Goal: Task Accomplishment & Management: Manage account settings

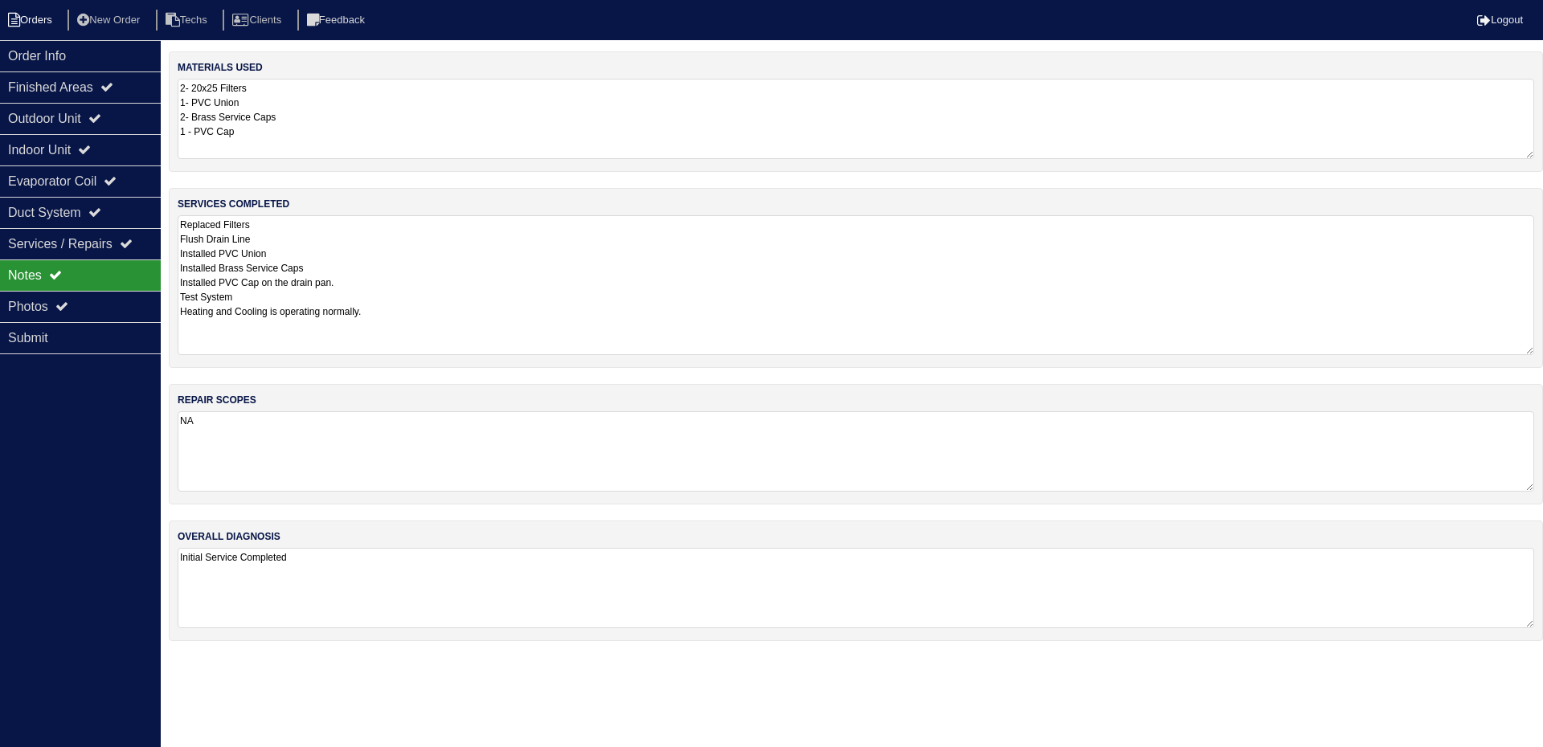
drag, startPoint x: 0, startPoint y: 0, endPoint x: 30, endPoint y: 14, distance: 32.7
click at [30, 14] on li "Orders" at bounding box center [32, 21] width 65 height 22
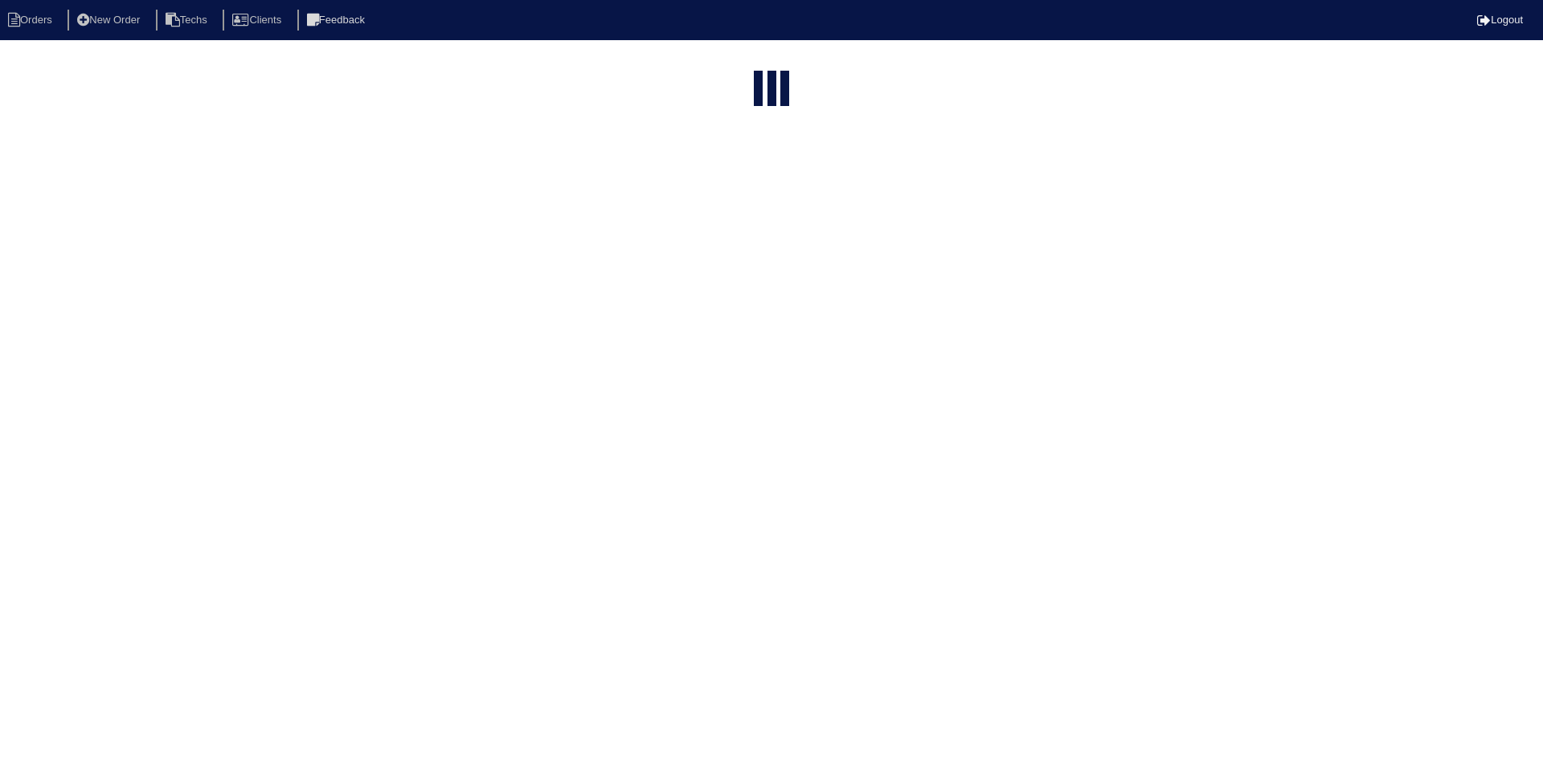
select select "15"
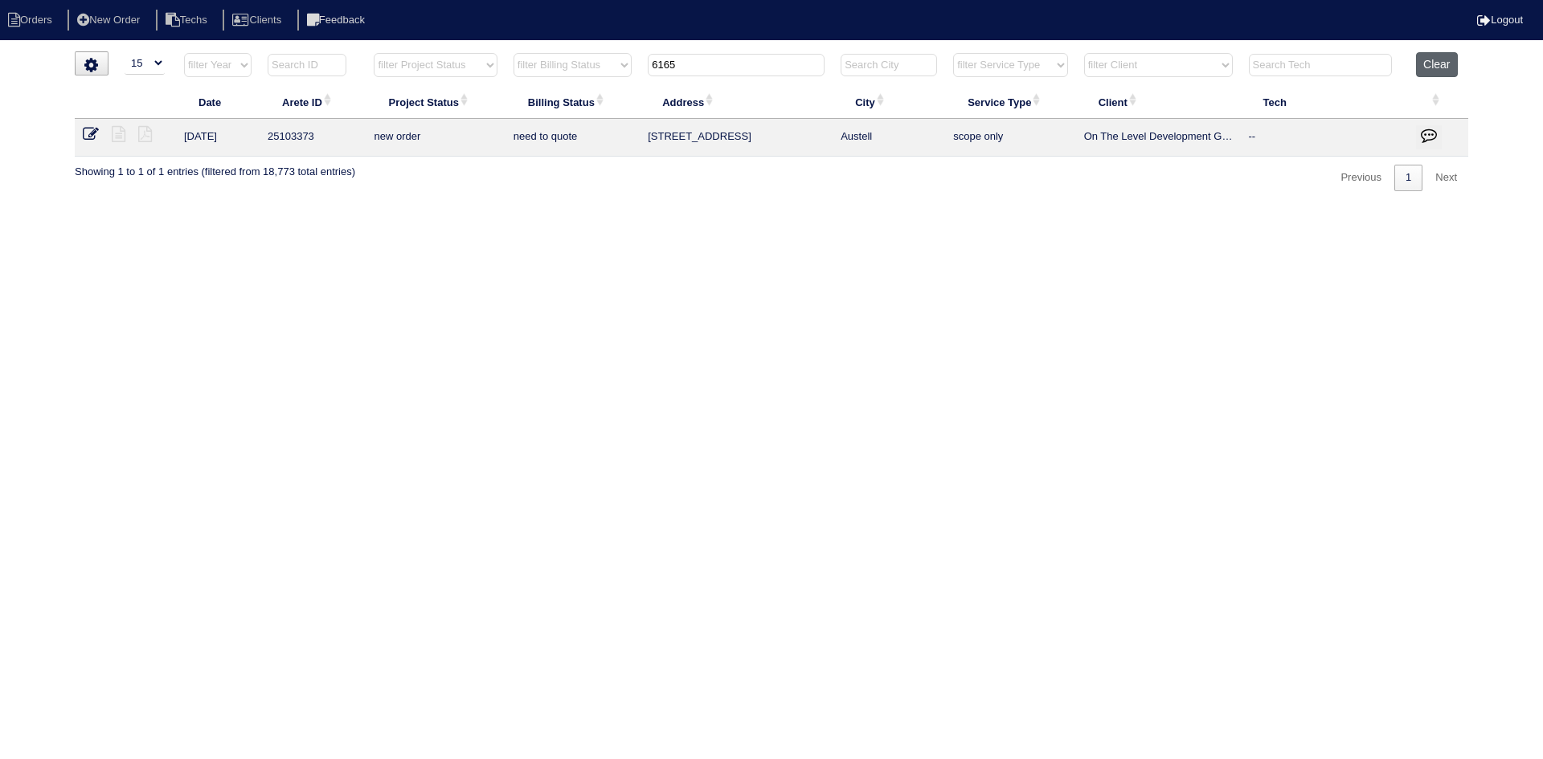
click at [1431, 63] on button "Clear" at bounding box center [1436, 64] width 41 height 25
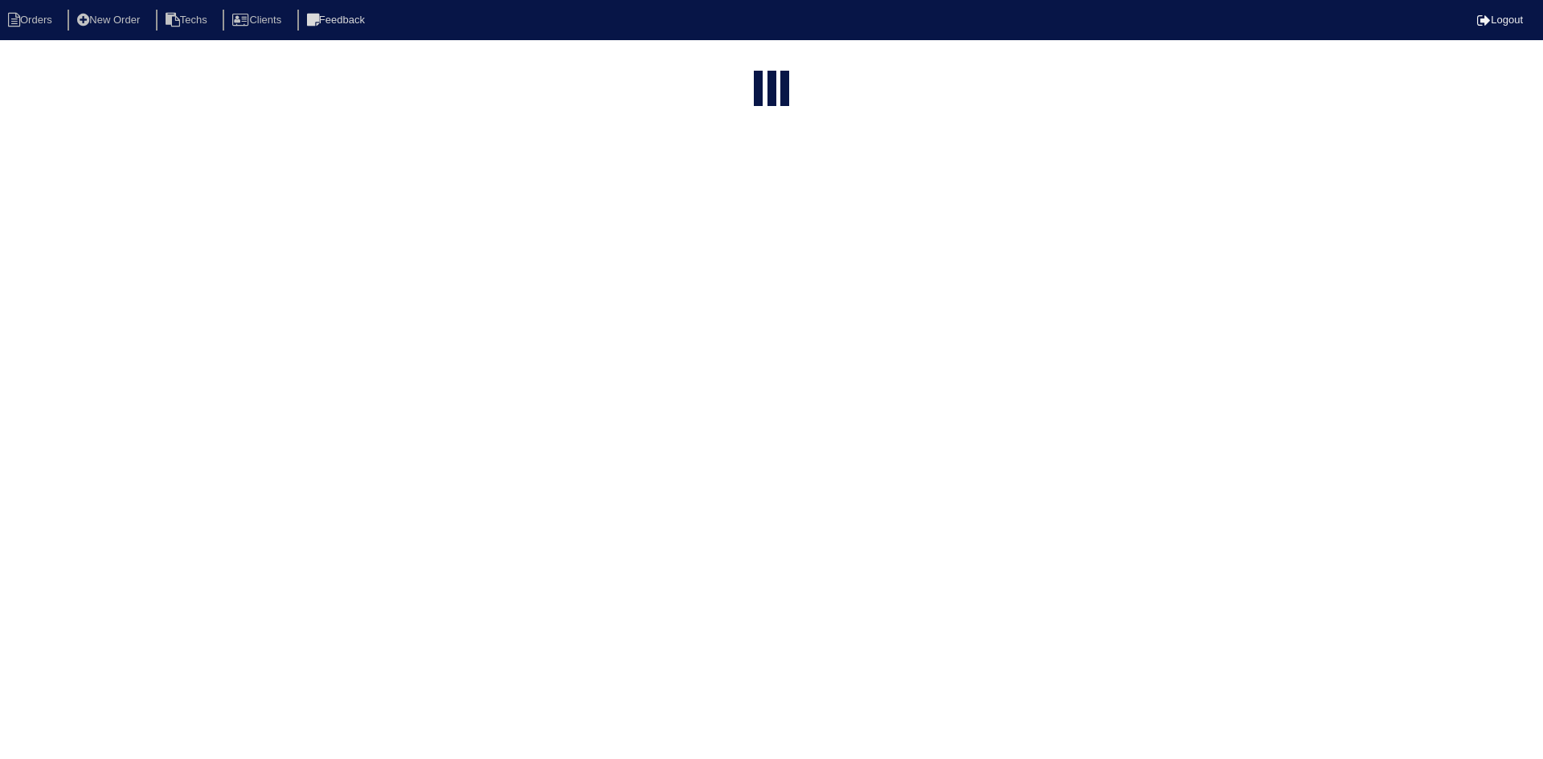
select select "15"
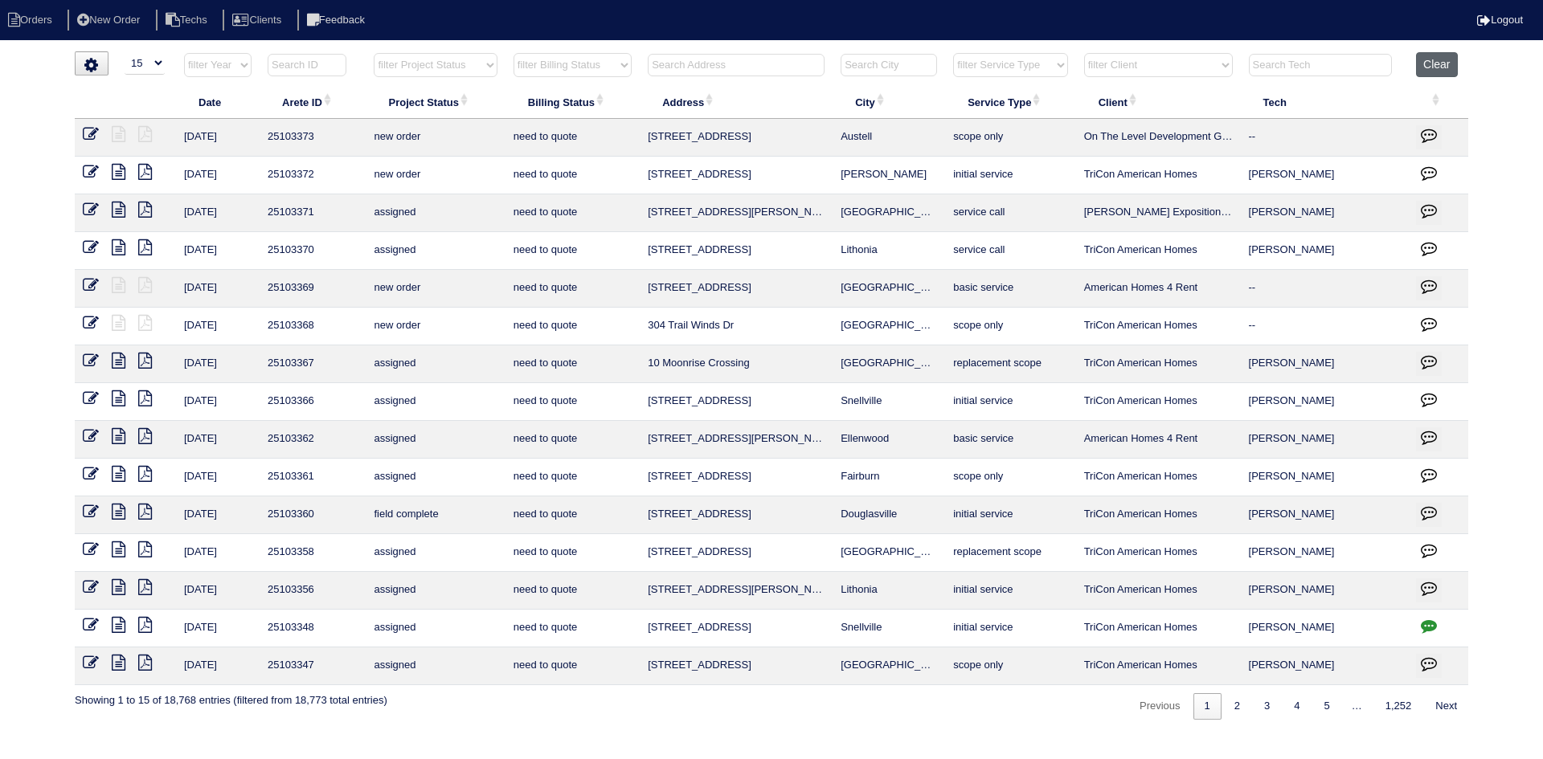
click at [1429, 68] on button "Clear" at bounding box center [1436, 64] width 41 height 25
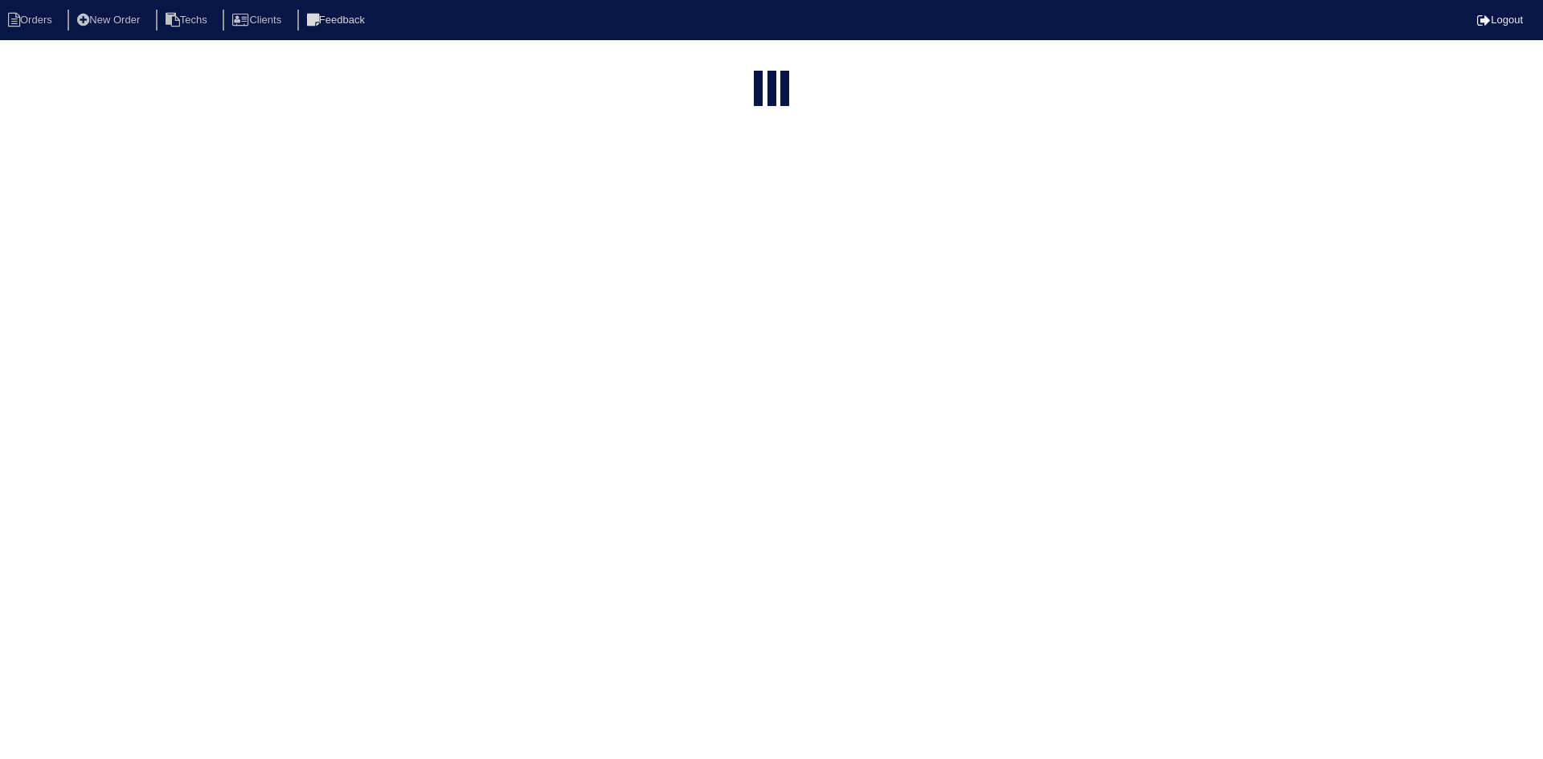
select select "15"
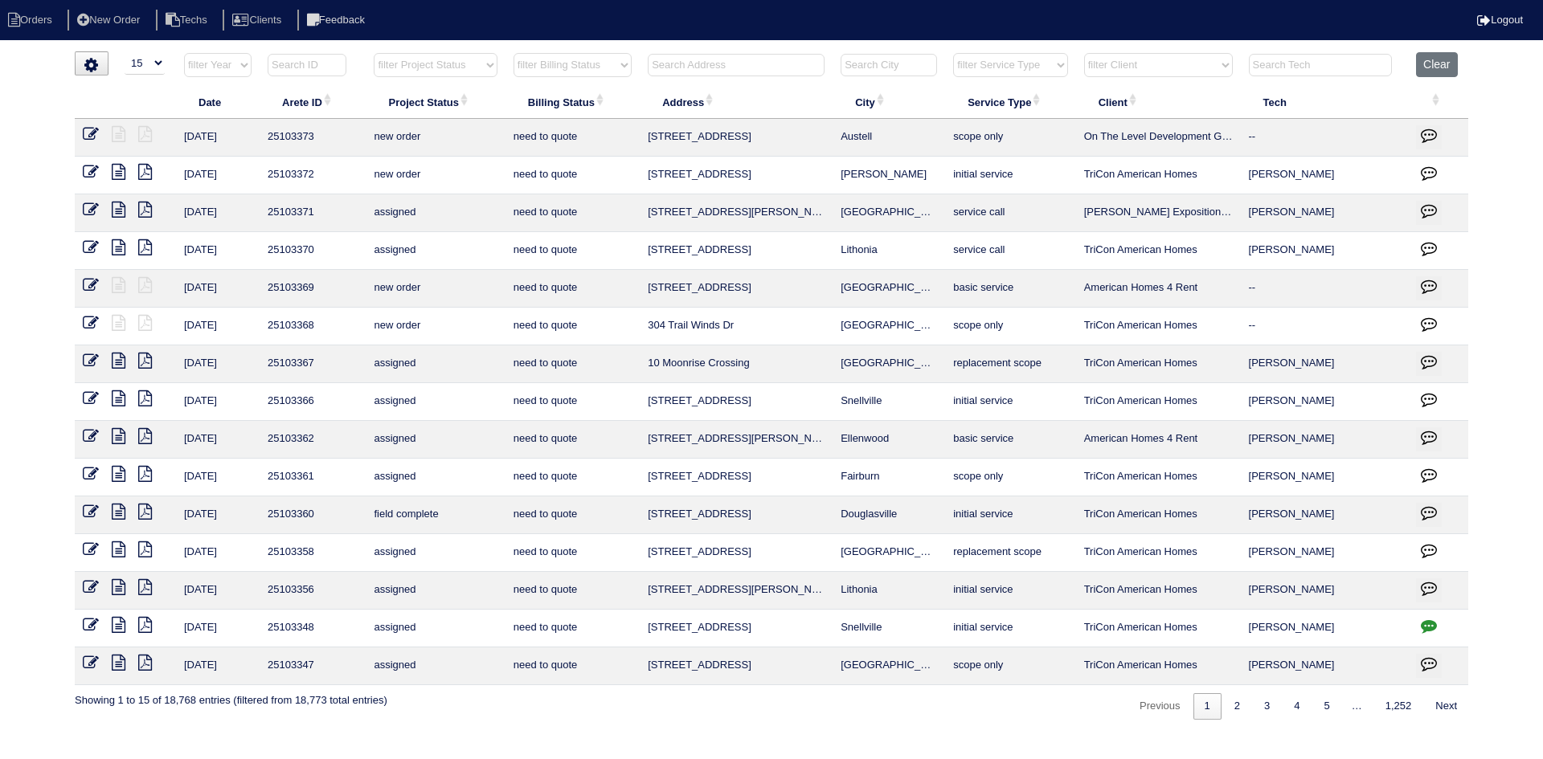
click at [460, 66] on select "filter Project Status -- Any Project Status -- new order assigned in progress f…" at bounding box center [435, 65] width 123 height 24
click at [374, 53] on select "filter Project Status -- Any Project Status -- new order assigned in progress f…" at bounding box center [435, 65] width 123 height 24
select select "field complete"
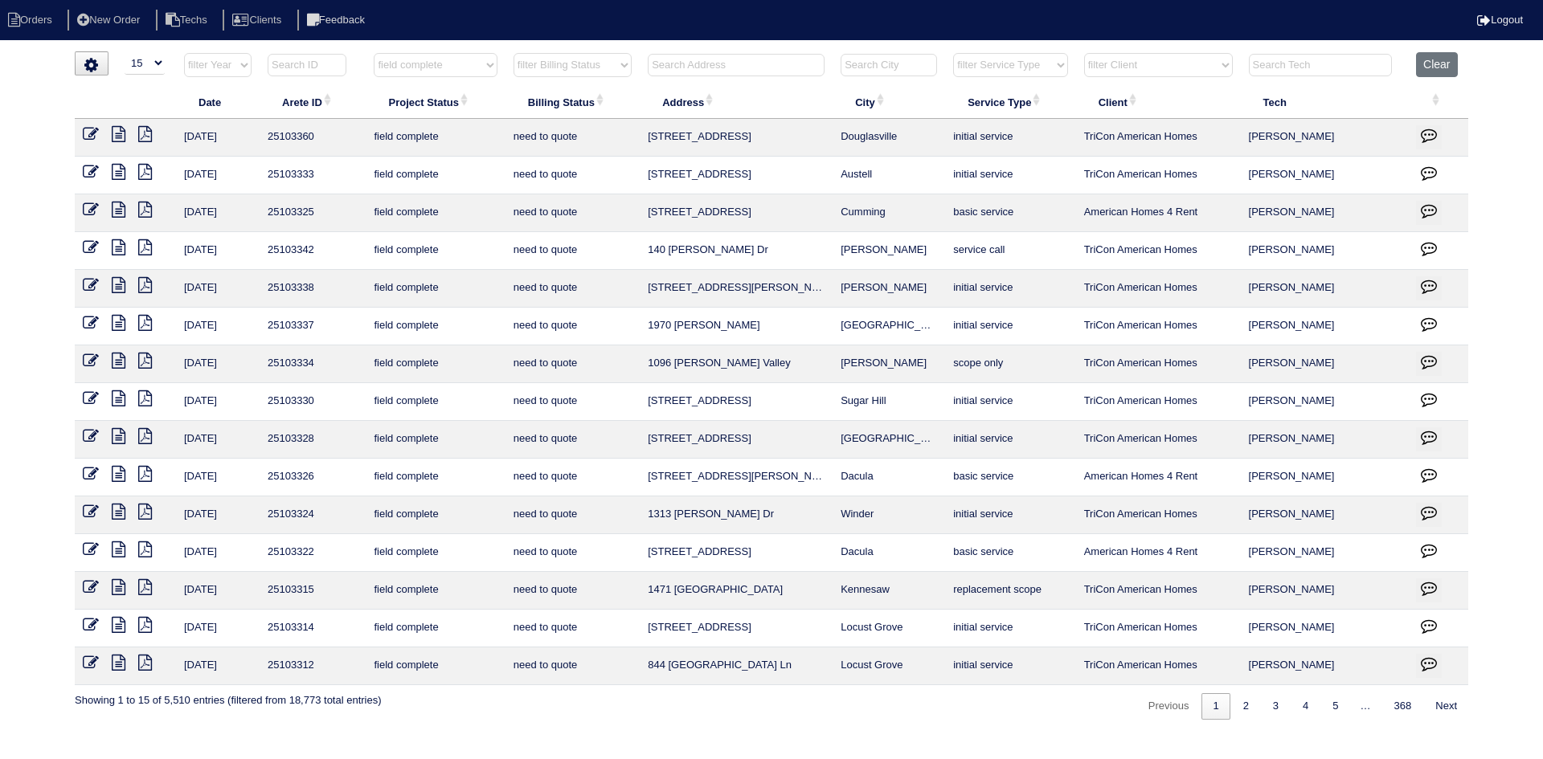
click at [564, 68] on select "filter Billing Status -- Any Billing Status -- need to quote quoted need to inv…" at bounding box center [572, 65] width 118 height 24
select select "need to quote"
click at [513, 53] on select "filter Billing Status -- Any Billing Status -- need to quote quoted need to inv…" at bounding box center [572, 65] width 118 height 24
select select "field complete"
select select "need to quote"
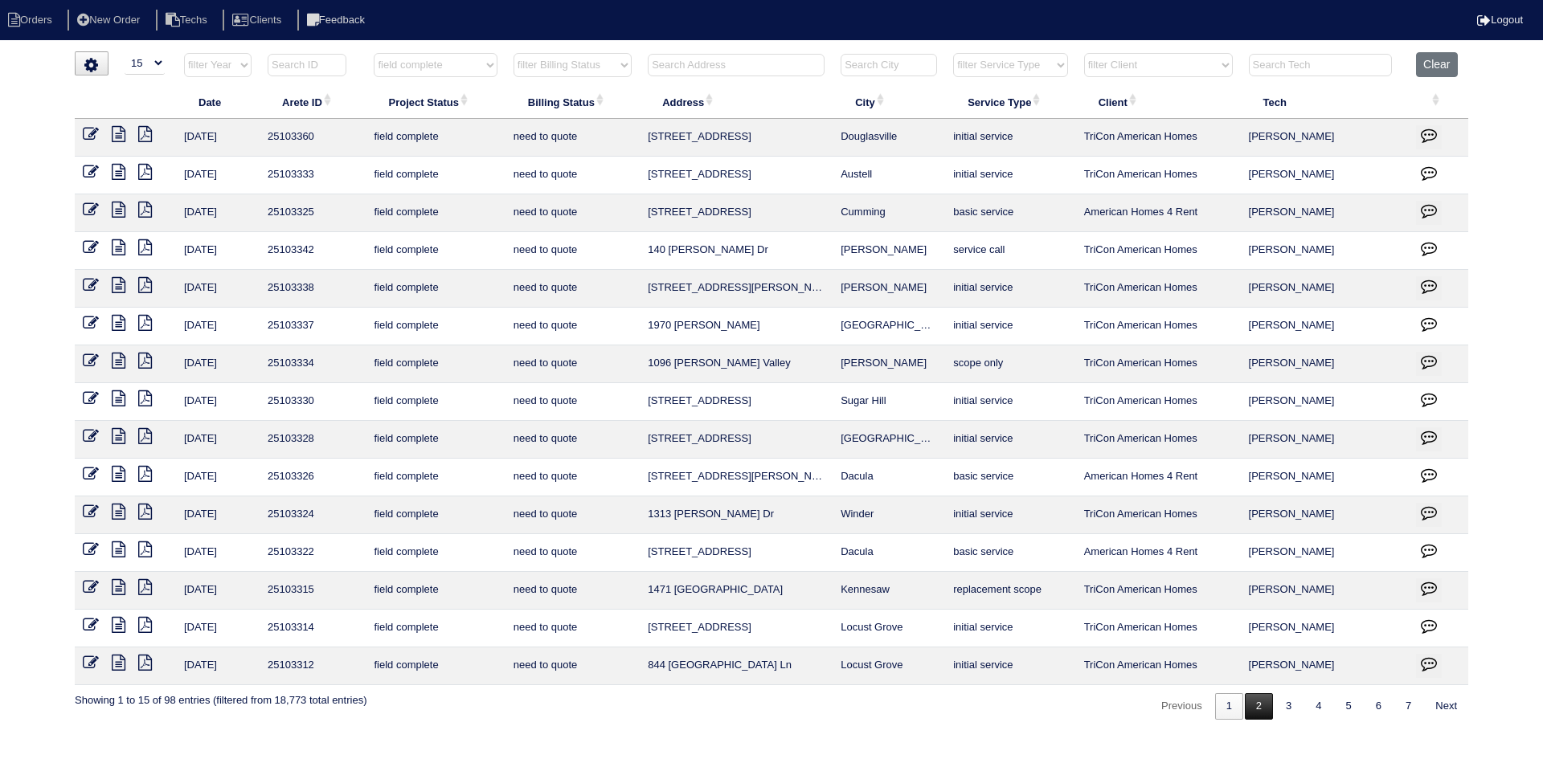
click at [1256, 709] on link "2" at bounding box center [1259, 706] width 28 height 27
select select "field complete"
select select "need to quote"
click at [119, 472] on icon at bounding box center [119, 474] width 14 height 16
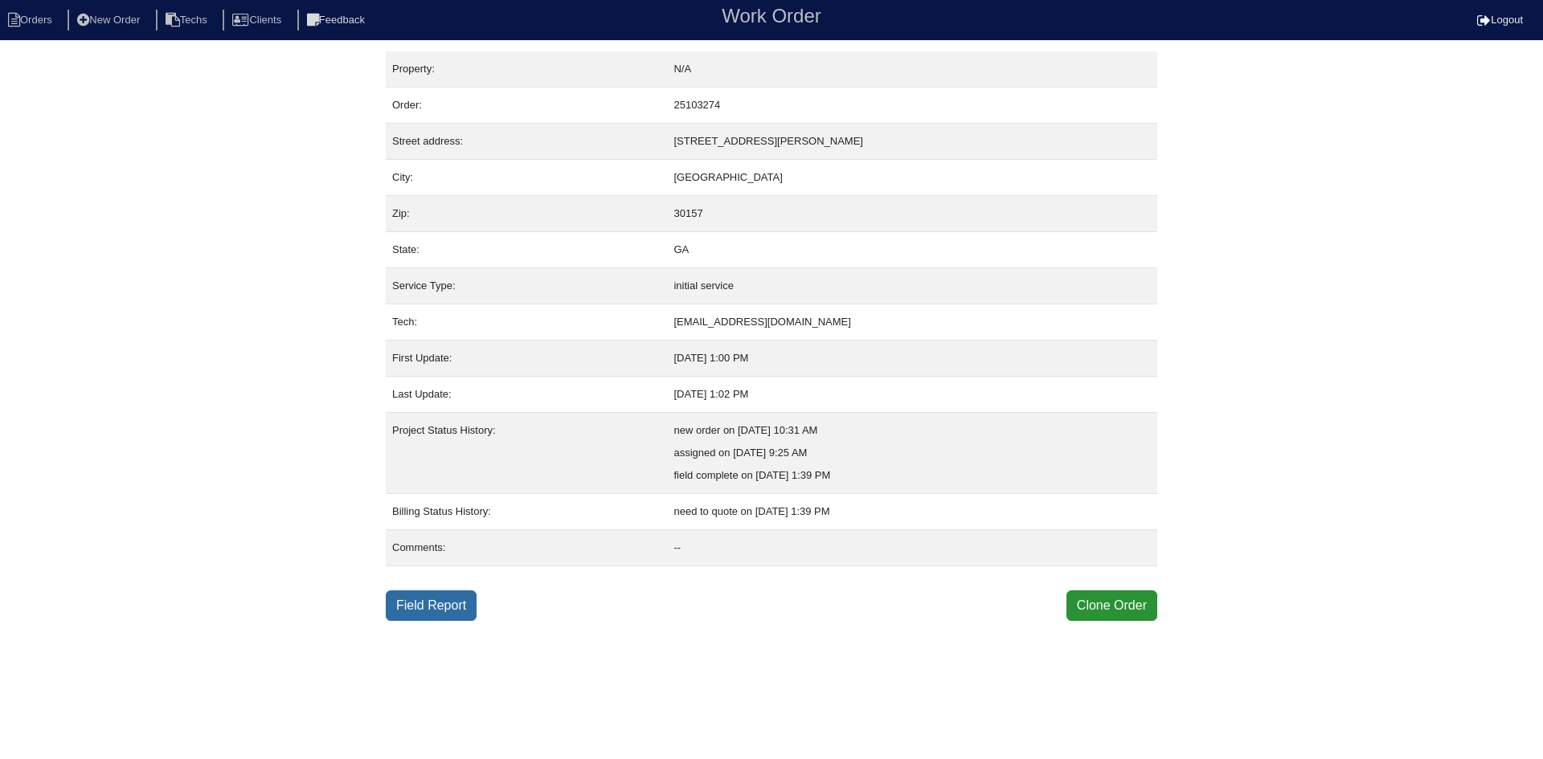
click at [435, 607] on link "Field Report" at bounding box center [431, 606] width 91 height 31
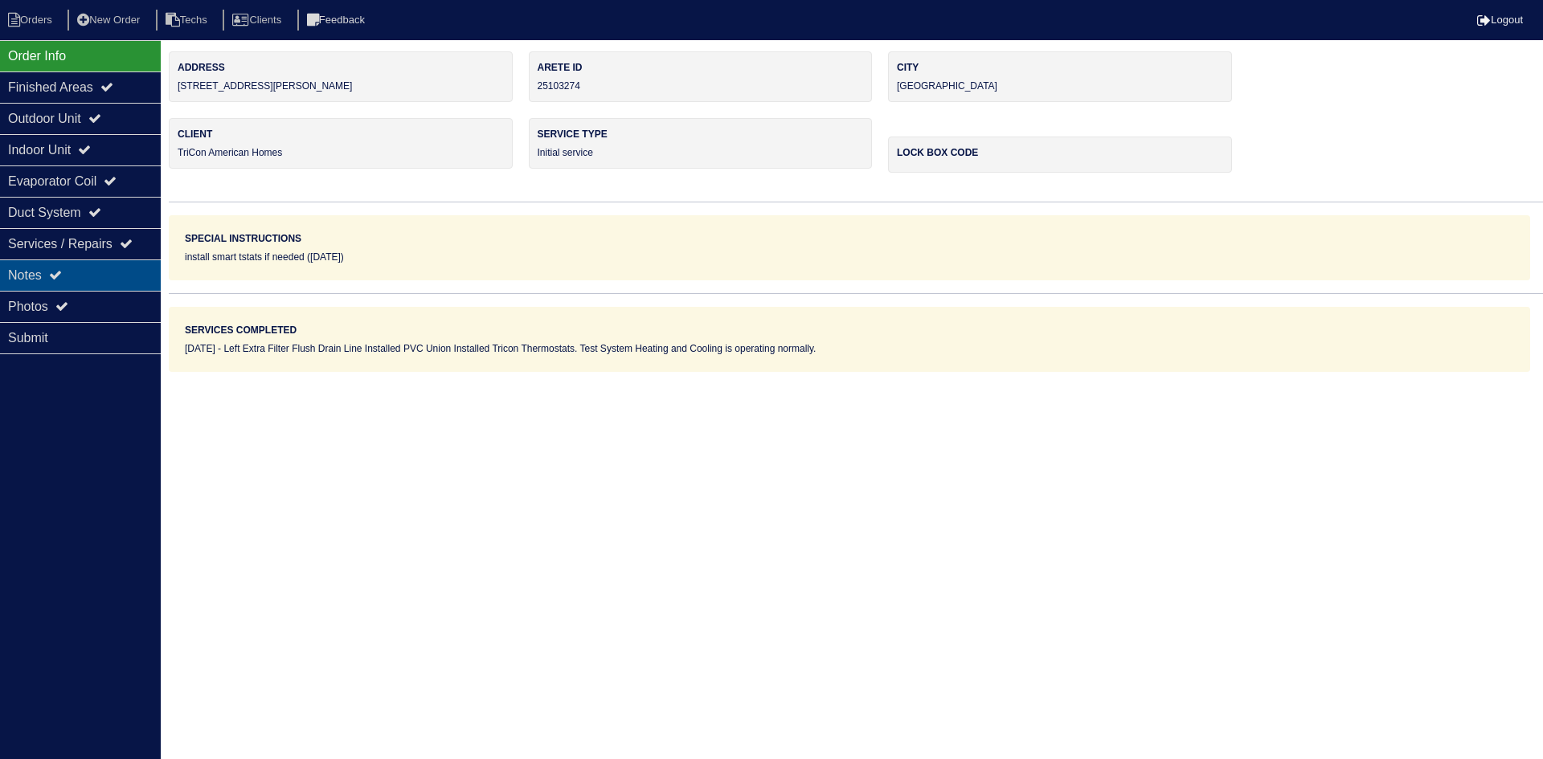
click at [76, 267] on div "Notes" at bounding box center [80, 275] width 161 height 31
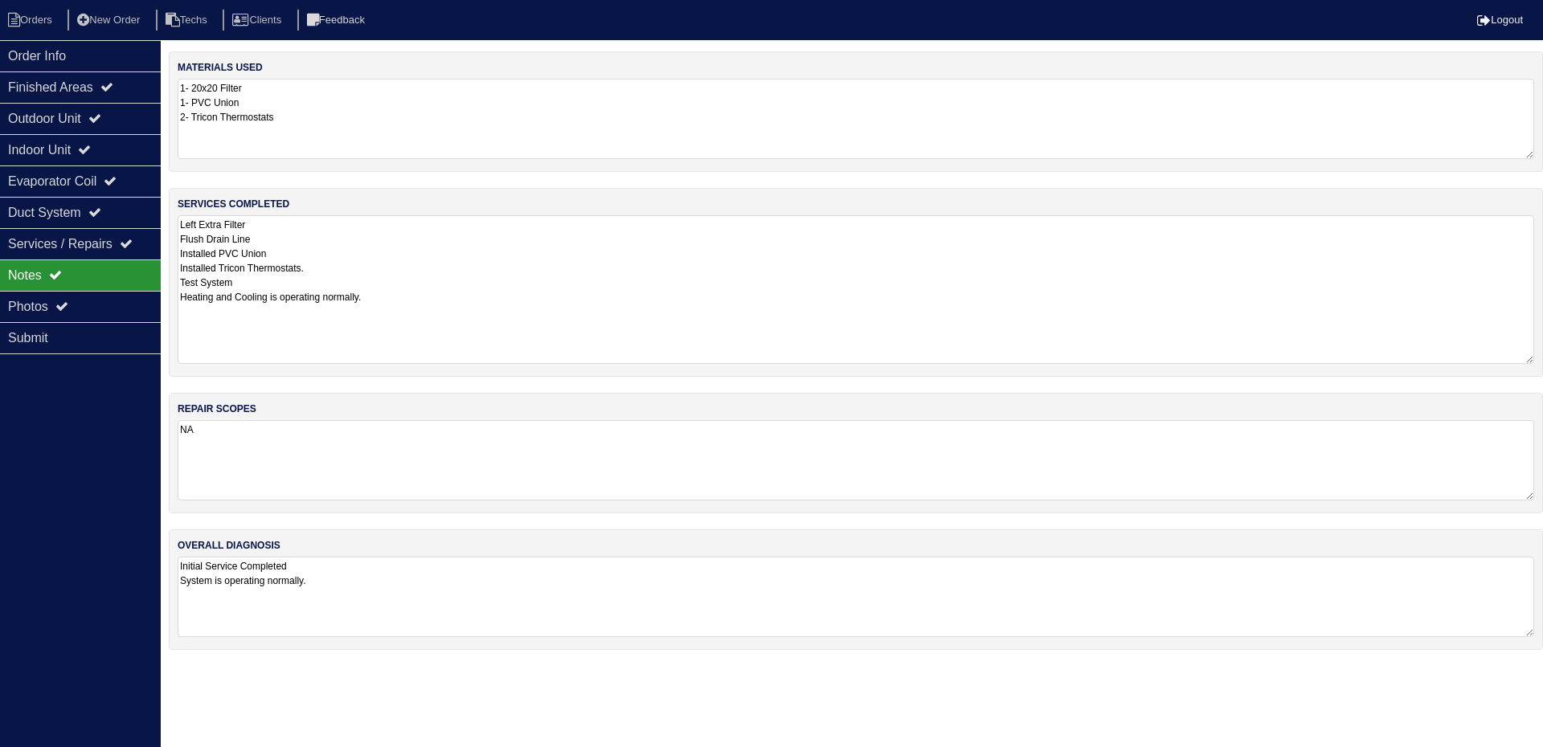
drag, startPoint x: 1527, startPoint y: 291, endPoint x: 1541, endPoint y: 359, distance: 69.6
click at [1541, 359] on div "services completed Left Extra Filter Flush Drain Line Installed PVC Union Insta…" at bounding box center [856, 282] width 1374 height 189
drag, startPoint x: 103, startPoint y: 120, endPoint x: 92, endPoint y: 155, distance: 37.1
click at [101, 119] on icon at bounding box center [94, 118] width 13 height 13
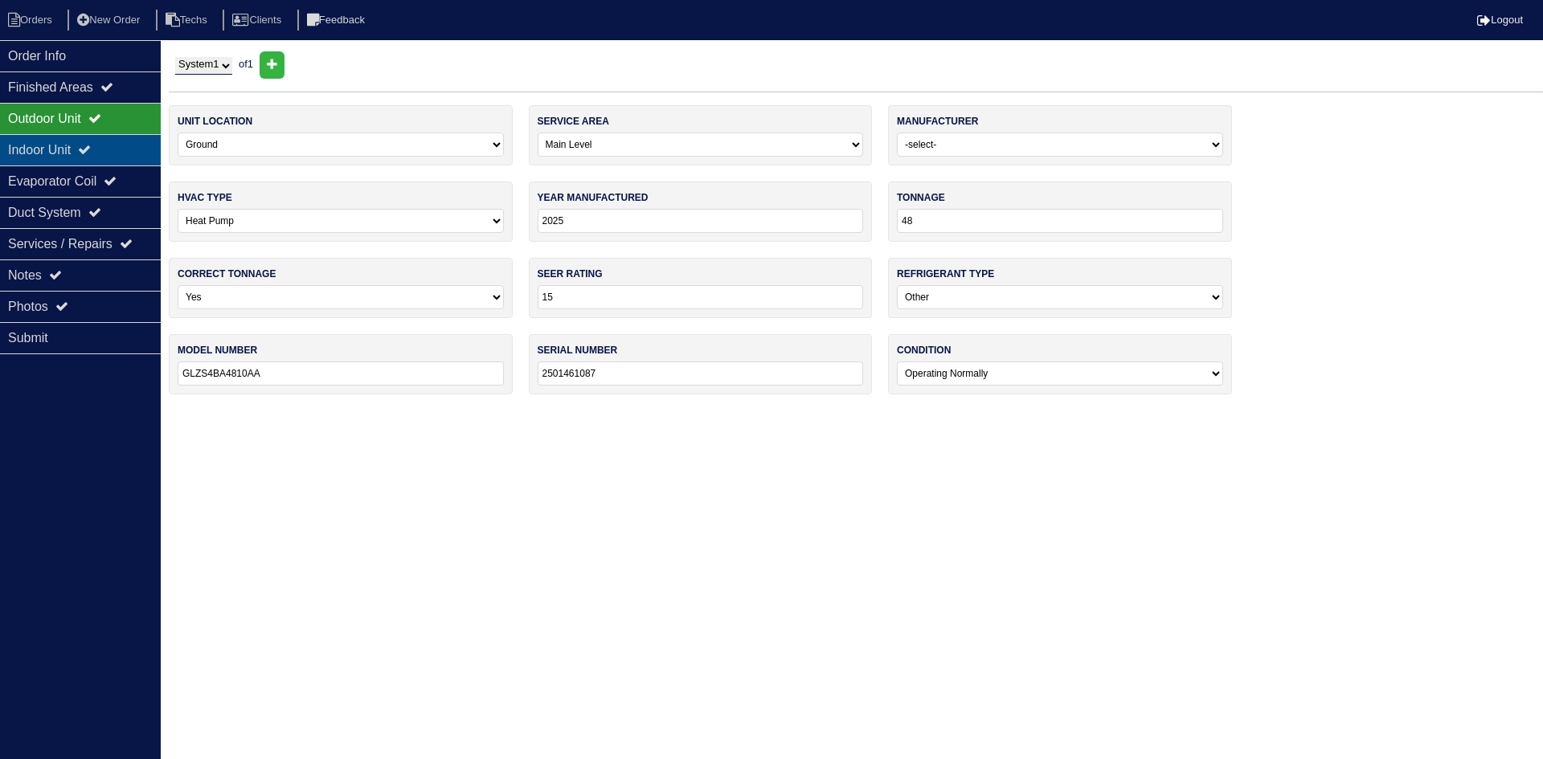
click at [88, 149] on div "Indoor Unit" at bounding box center [80, 149] width 161 height 31
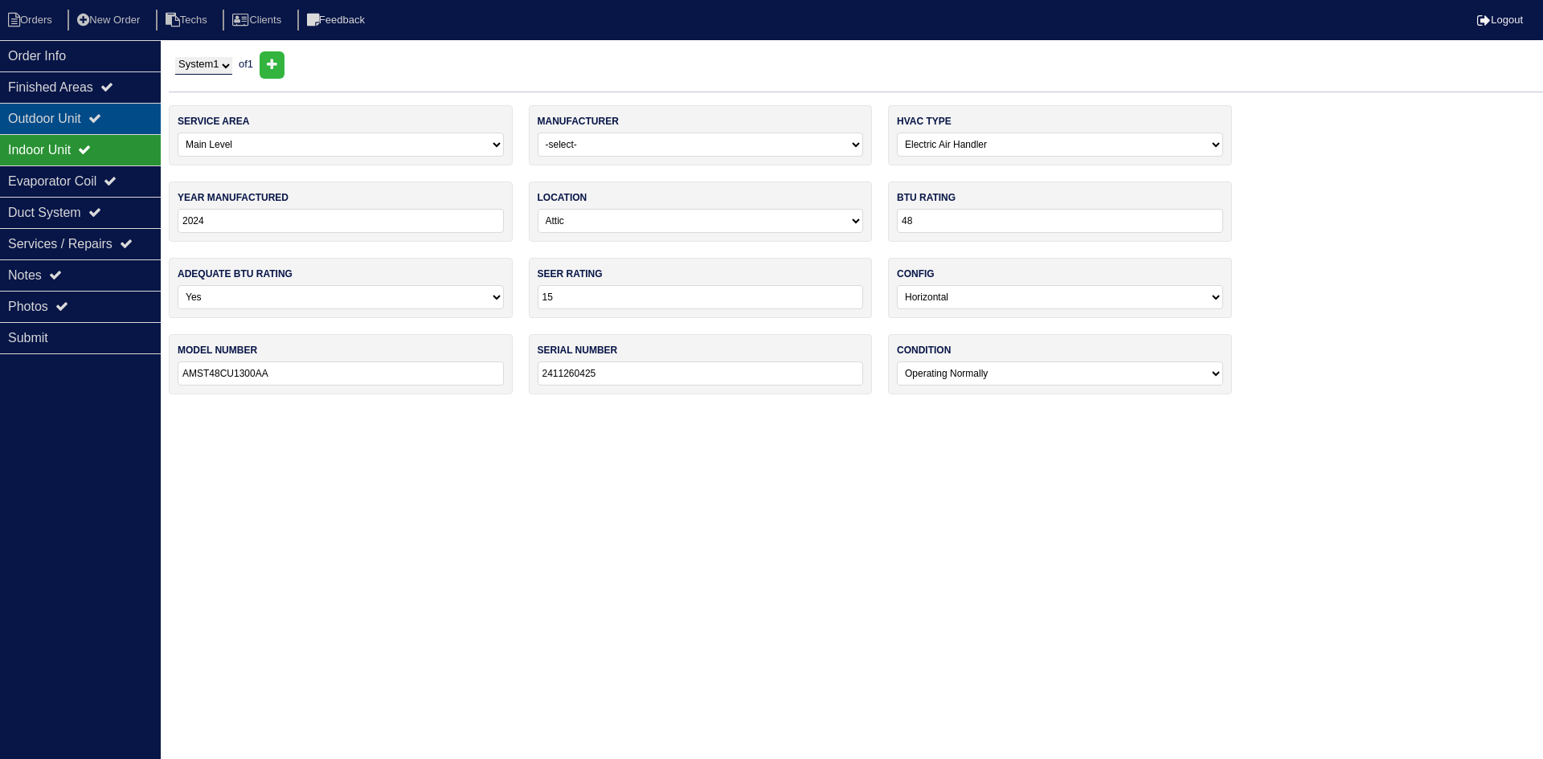
click at [83, 118] on div "Outdoor Unit" at bounding box center [80, 118] width 161 height 31
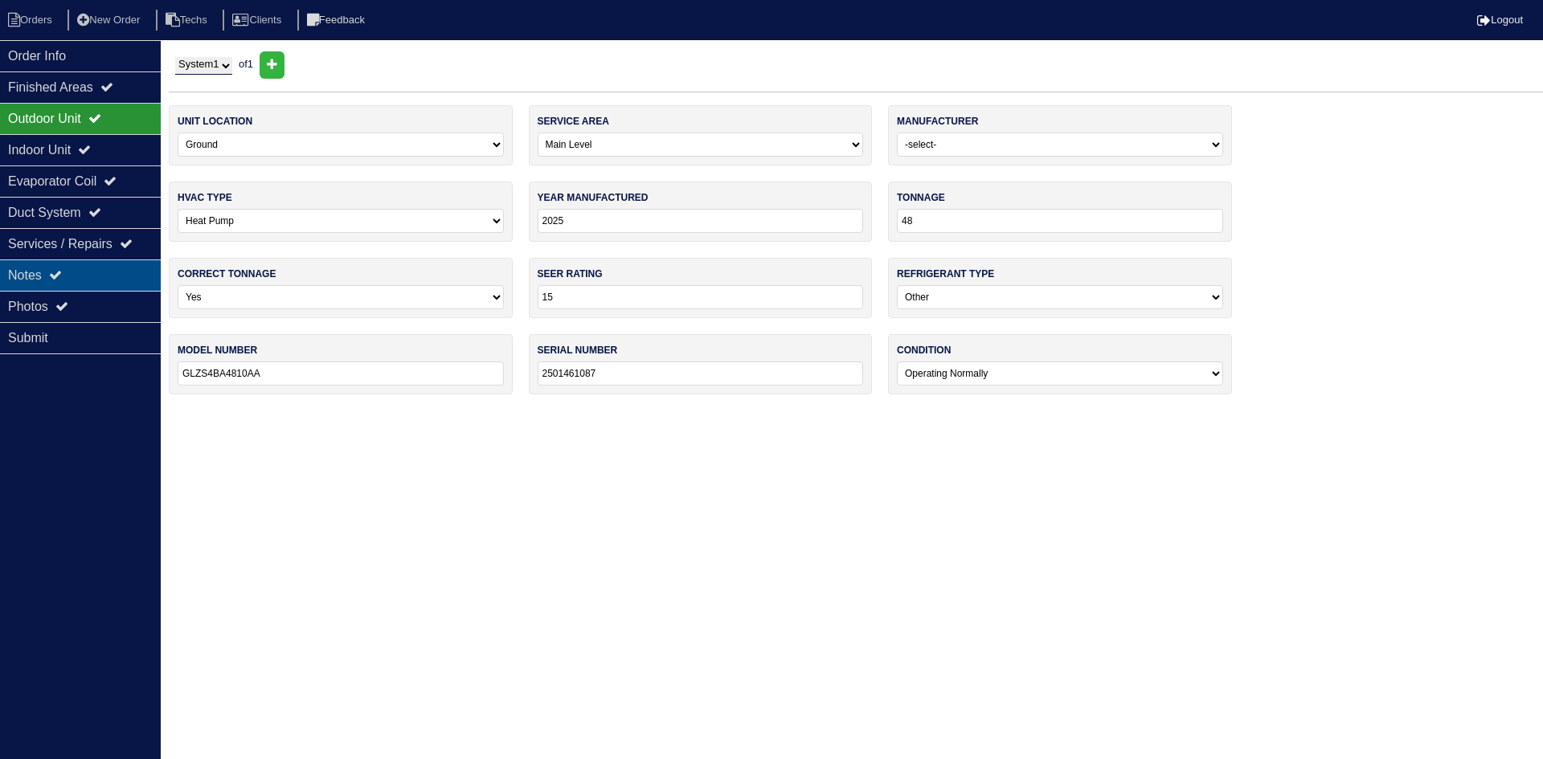
click at [56, 282] on div "Notes" at bounding box center [80, 275] width 161 height 31
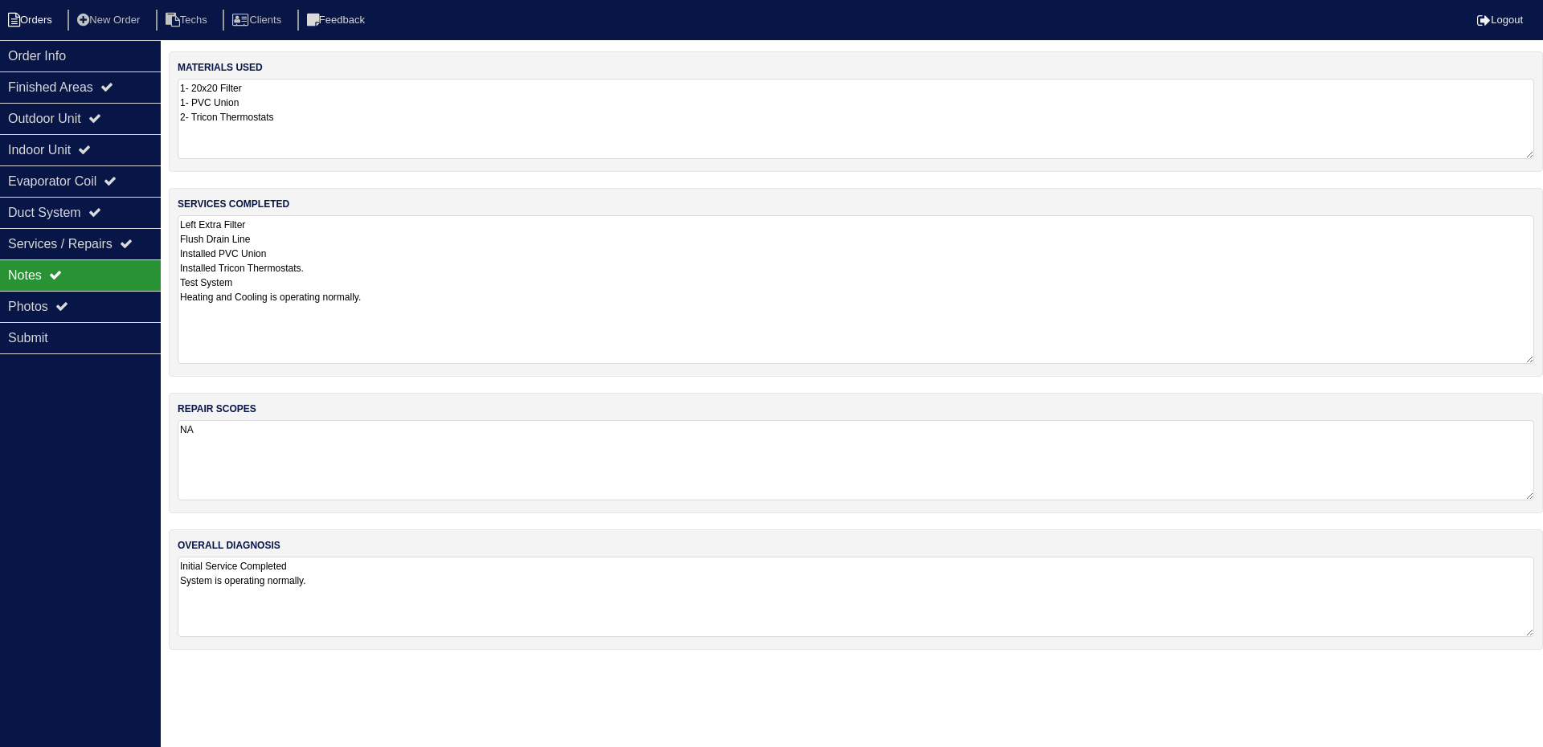
click at [43, 16] on li "Orders" at bounding box center [32, 21] width 65 height 22
select select "15"
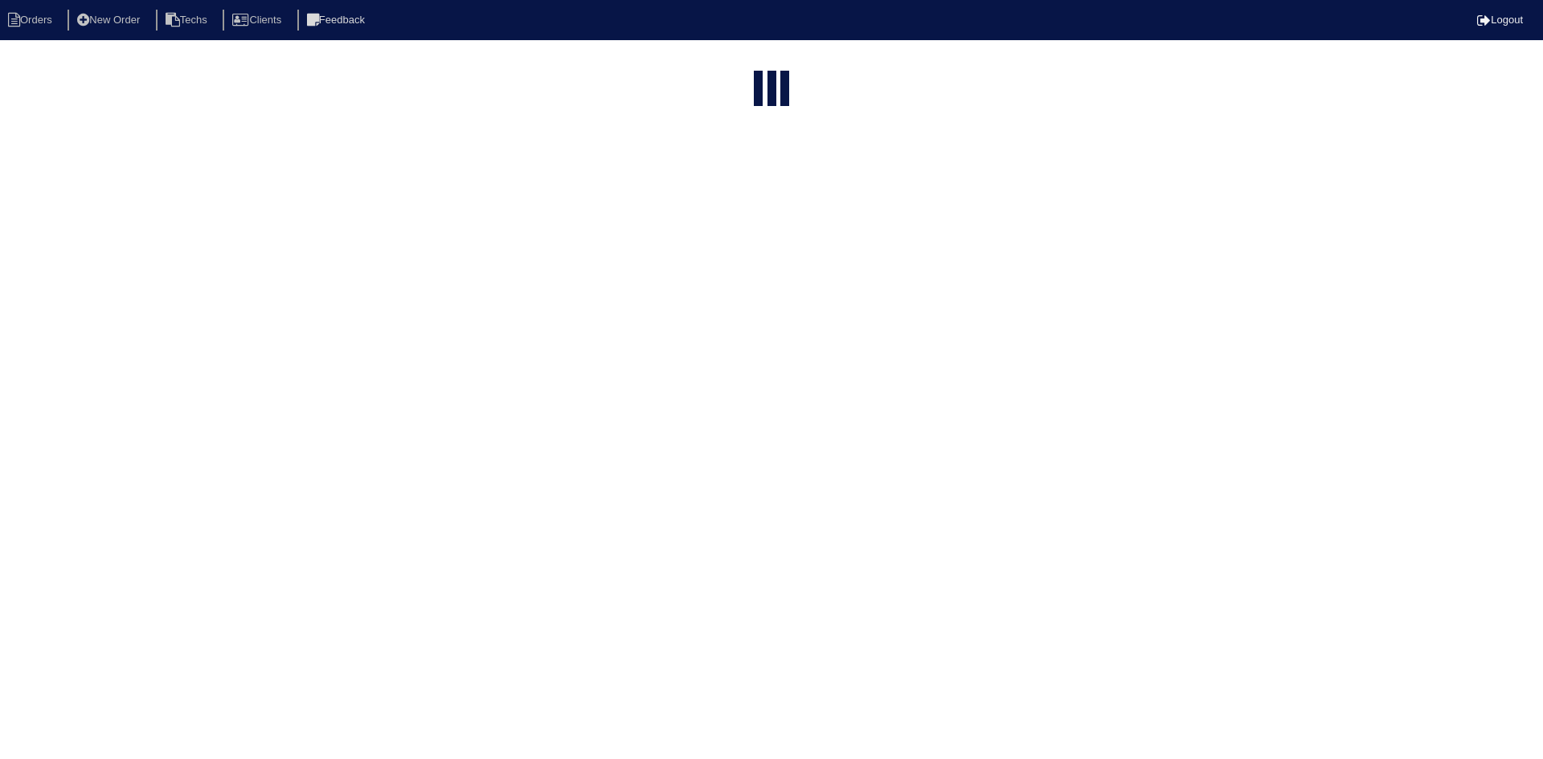
type input "2178 sere"
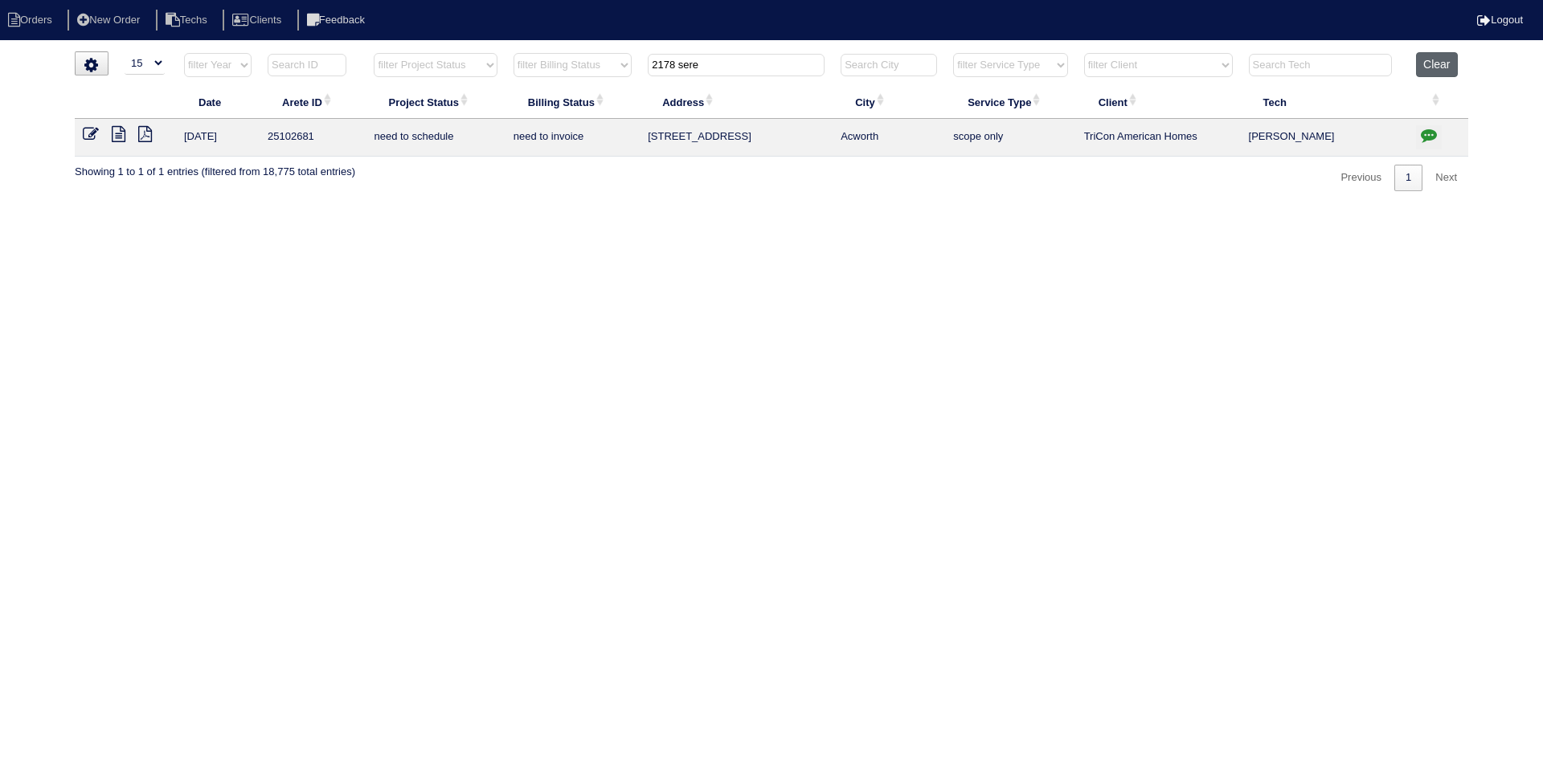
click at [1432, 68] on button "Clear" at bounding box center [1436, 64] width 41 height 25
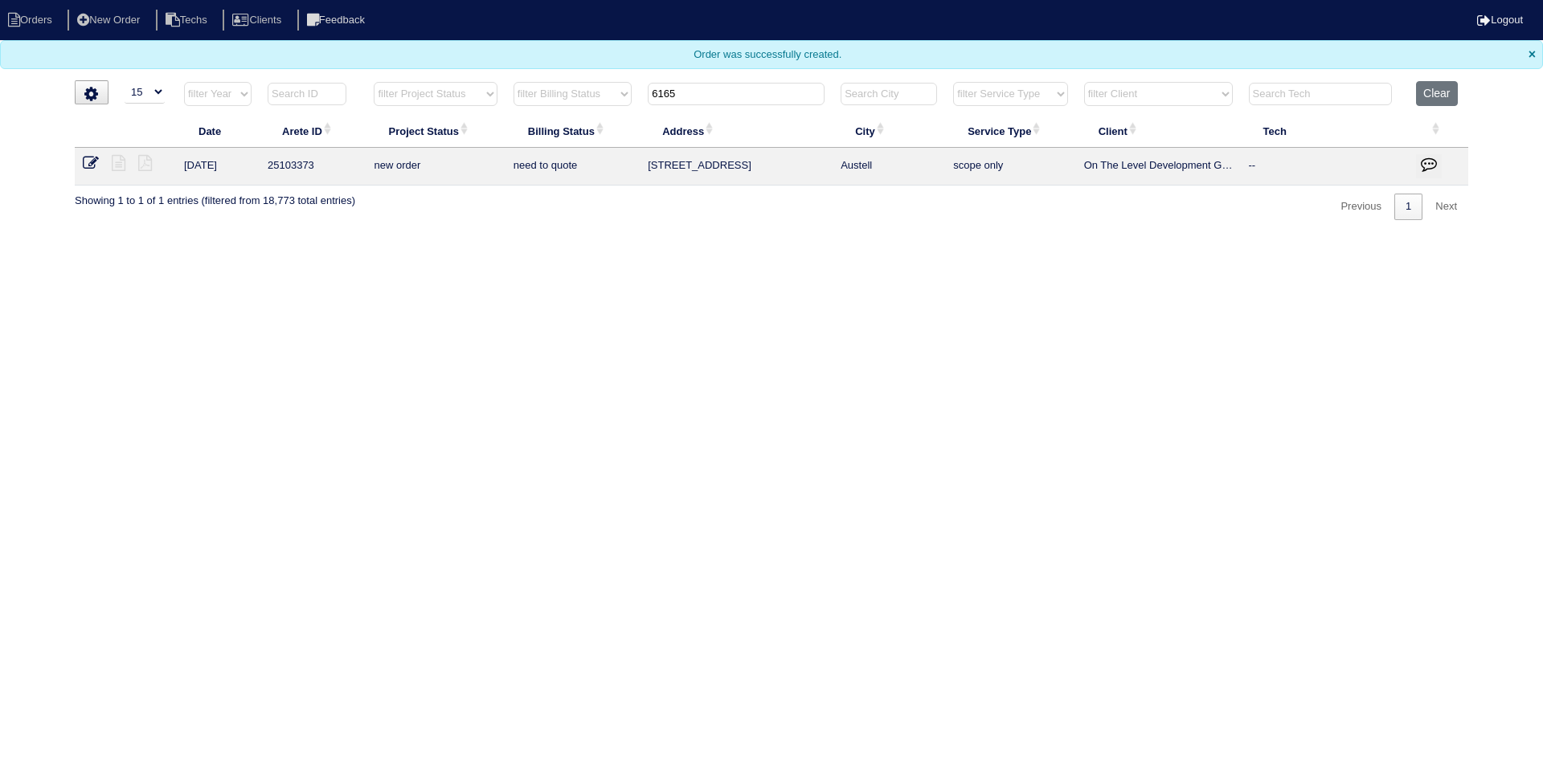
select select "15"
click at [32, 12] on li "Orders" at bounding box center [32, 21] width 65 height 22
select select "15"
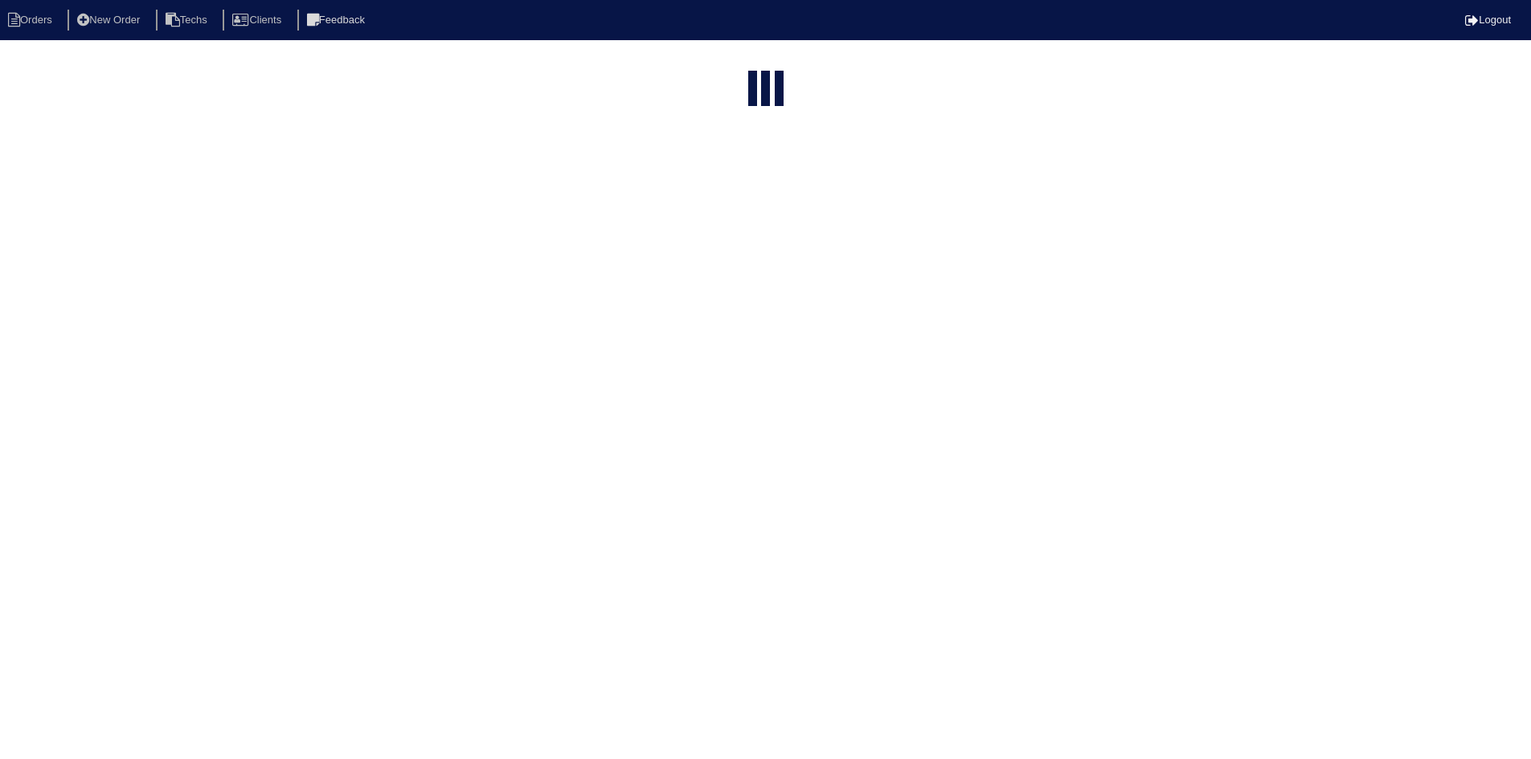
select select "field complete"
select select "need to quote"
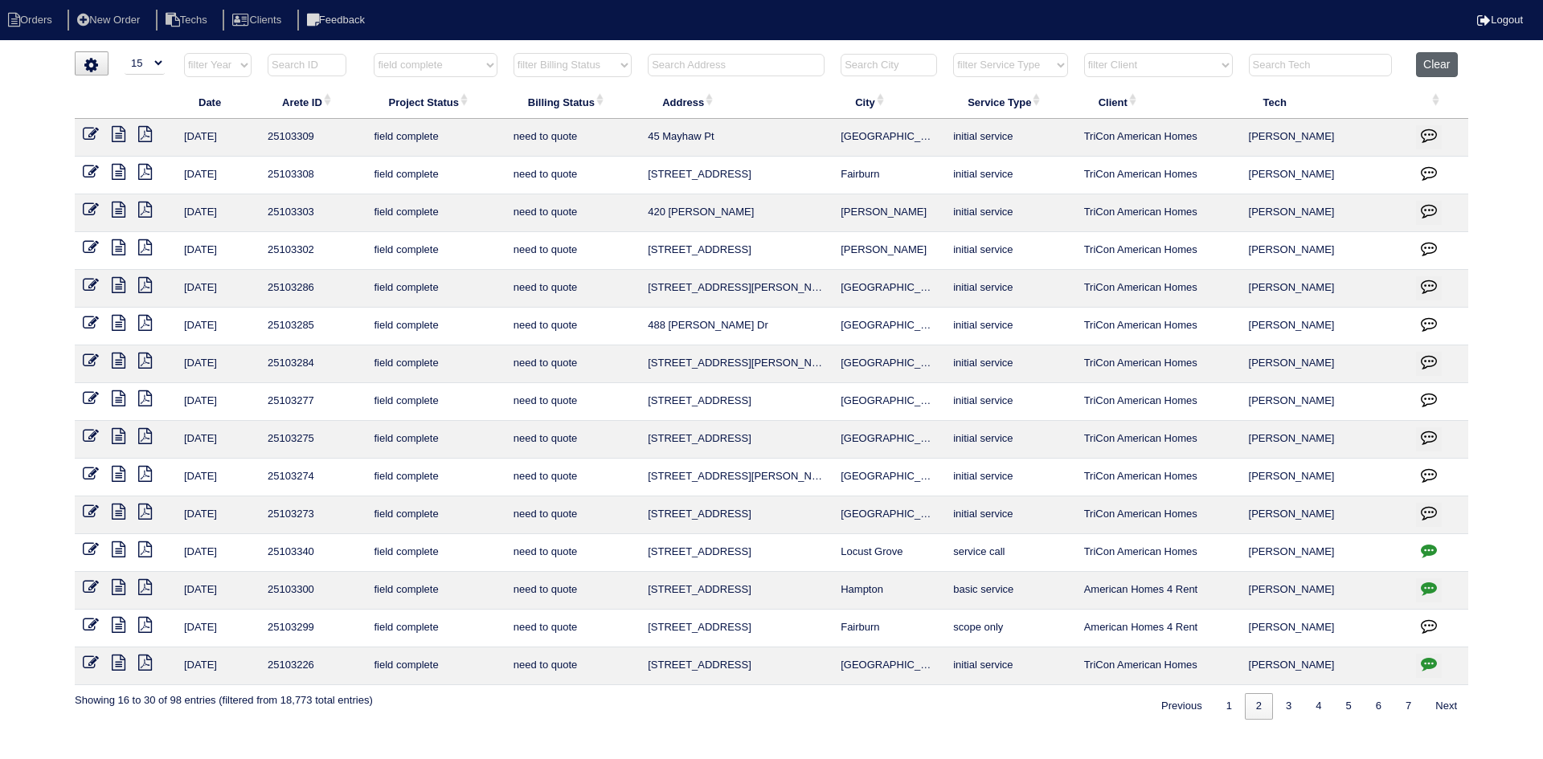
click at [1453, 59] on button "Clear" at bounding box center [1436, 64] width 41 height 25
select select
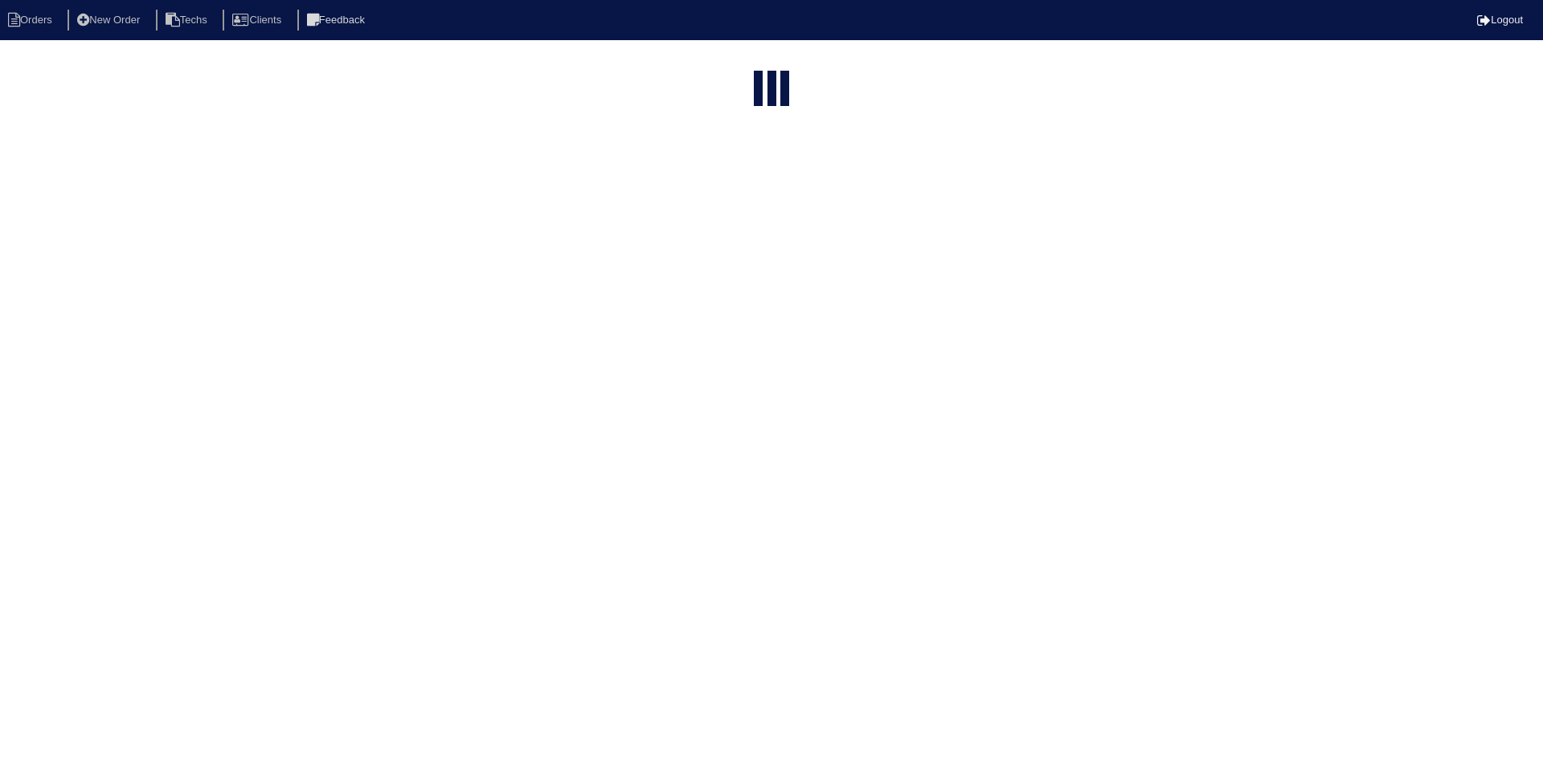
select select "15"
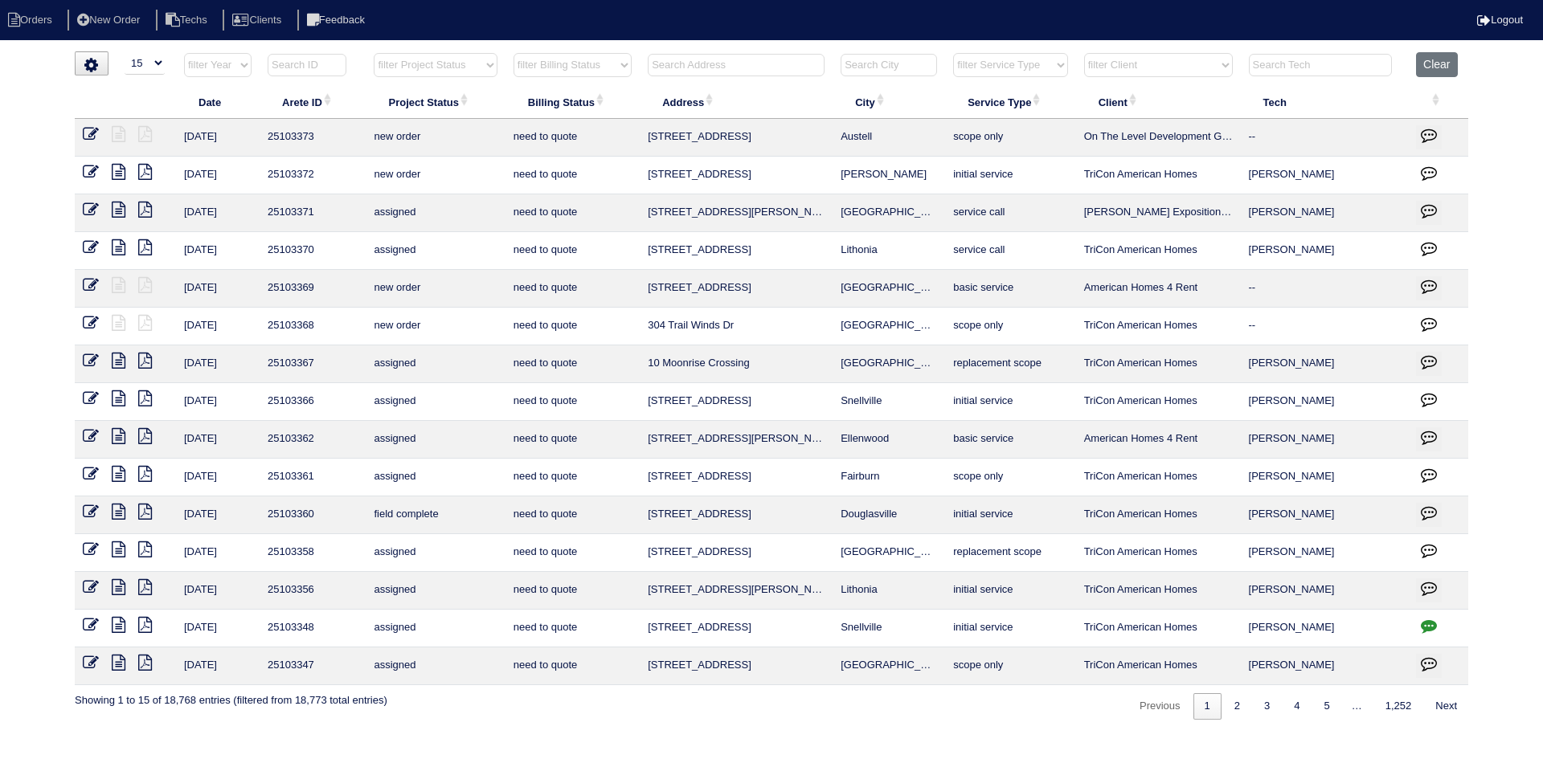
click at [715, 72] on input "text" at bounding box center [736, 65] width 177 height 22
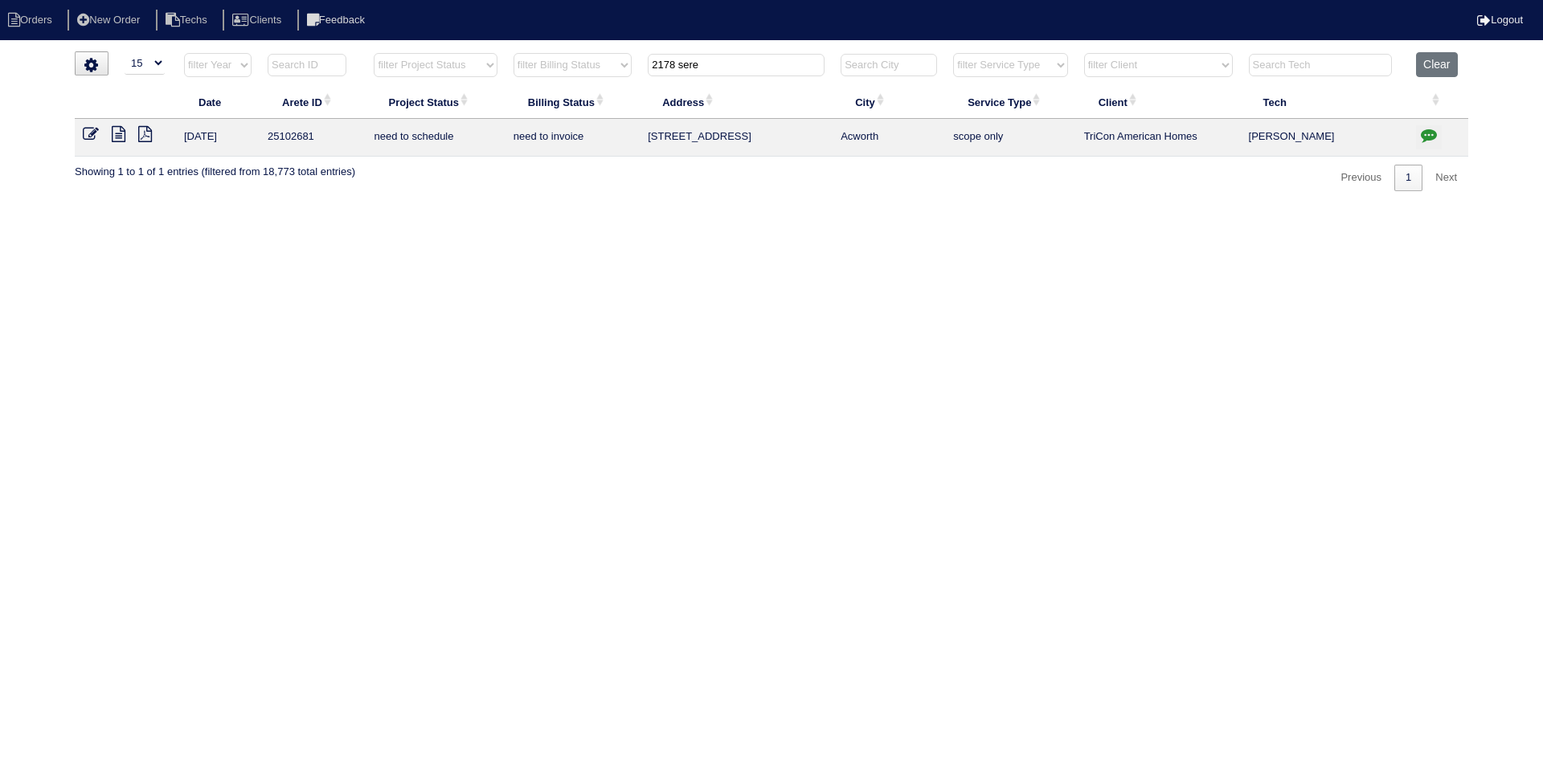
type input "2178 sere"
click at [117, 134] on icon at bounding box center [119, 134] width 14 height 16
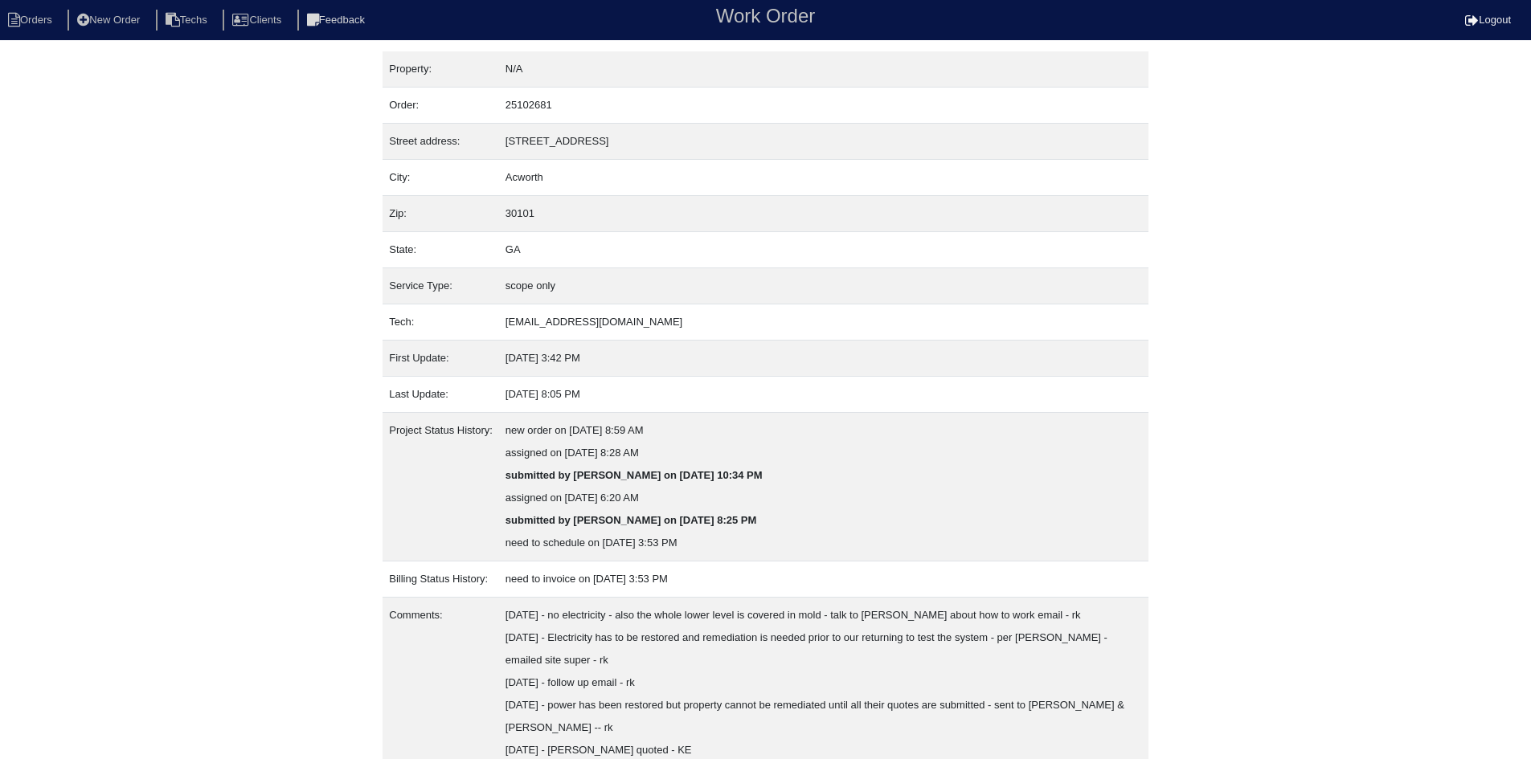
scroll to position [109, 0]
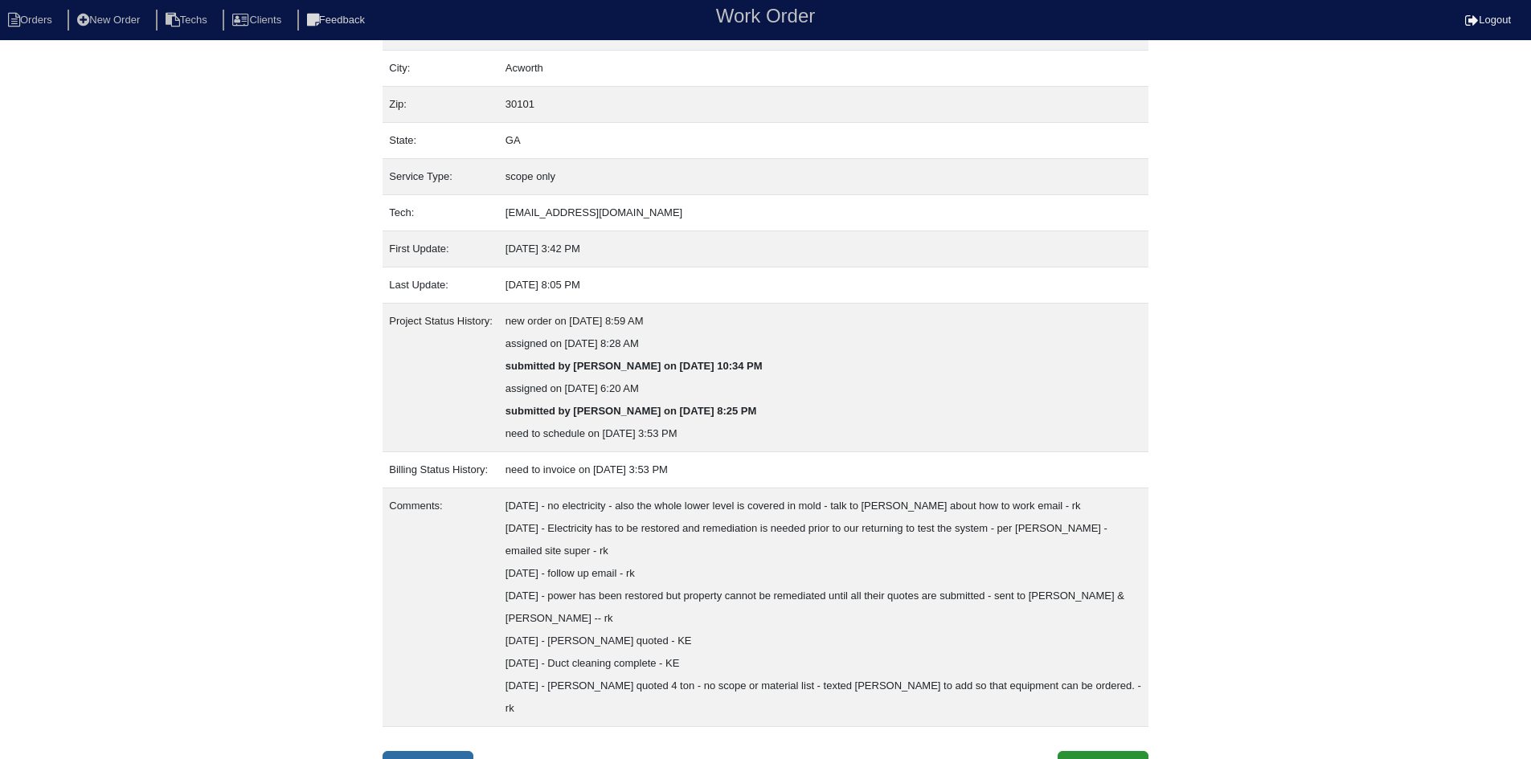
click at [452, 751] on link "Field Report" at bounding box center [427, 766] width 91 height 31
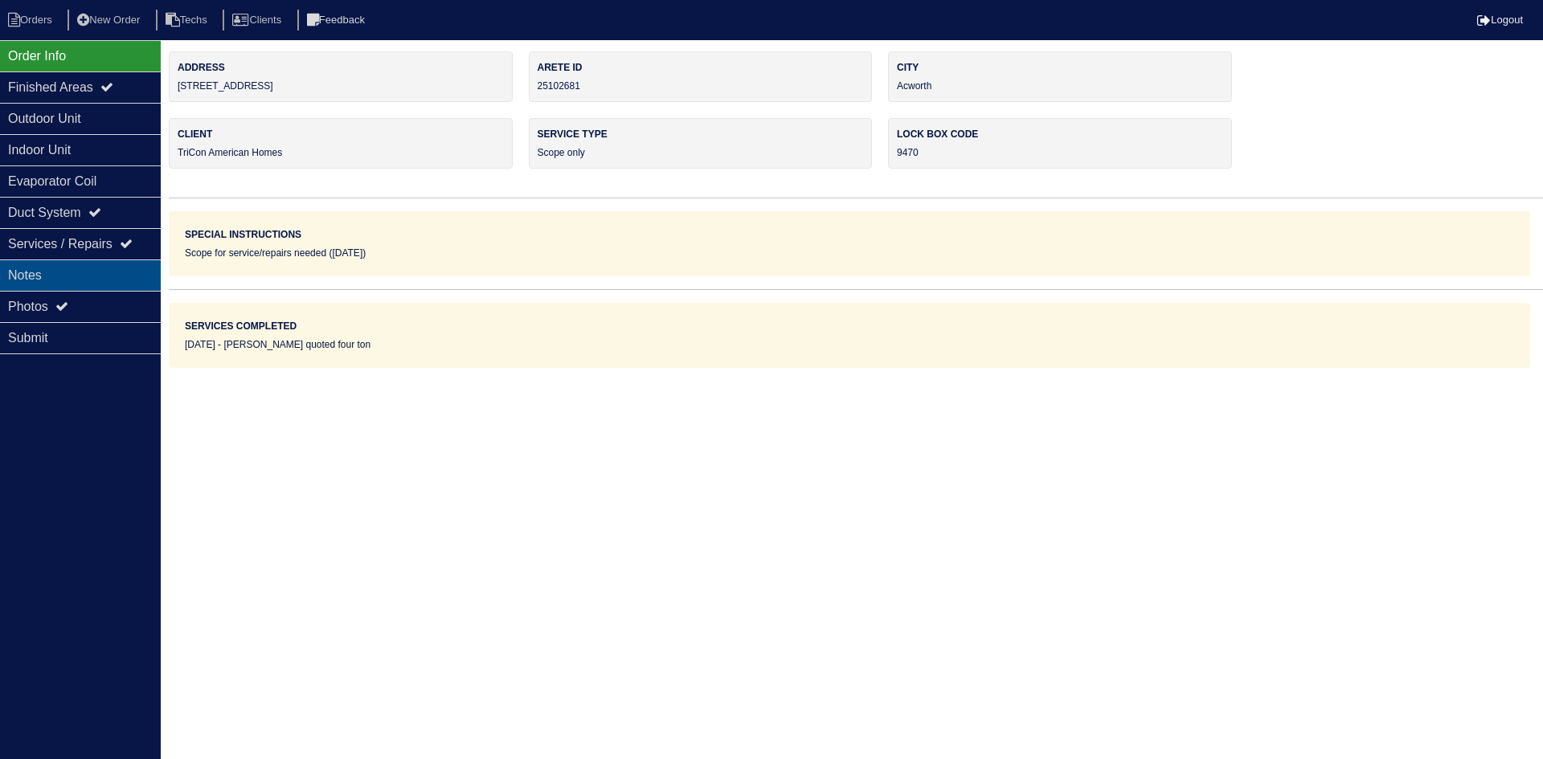
click at [74, 265] on div "Notes" at bounding box center [80, 275] width 161 height 31
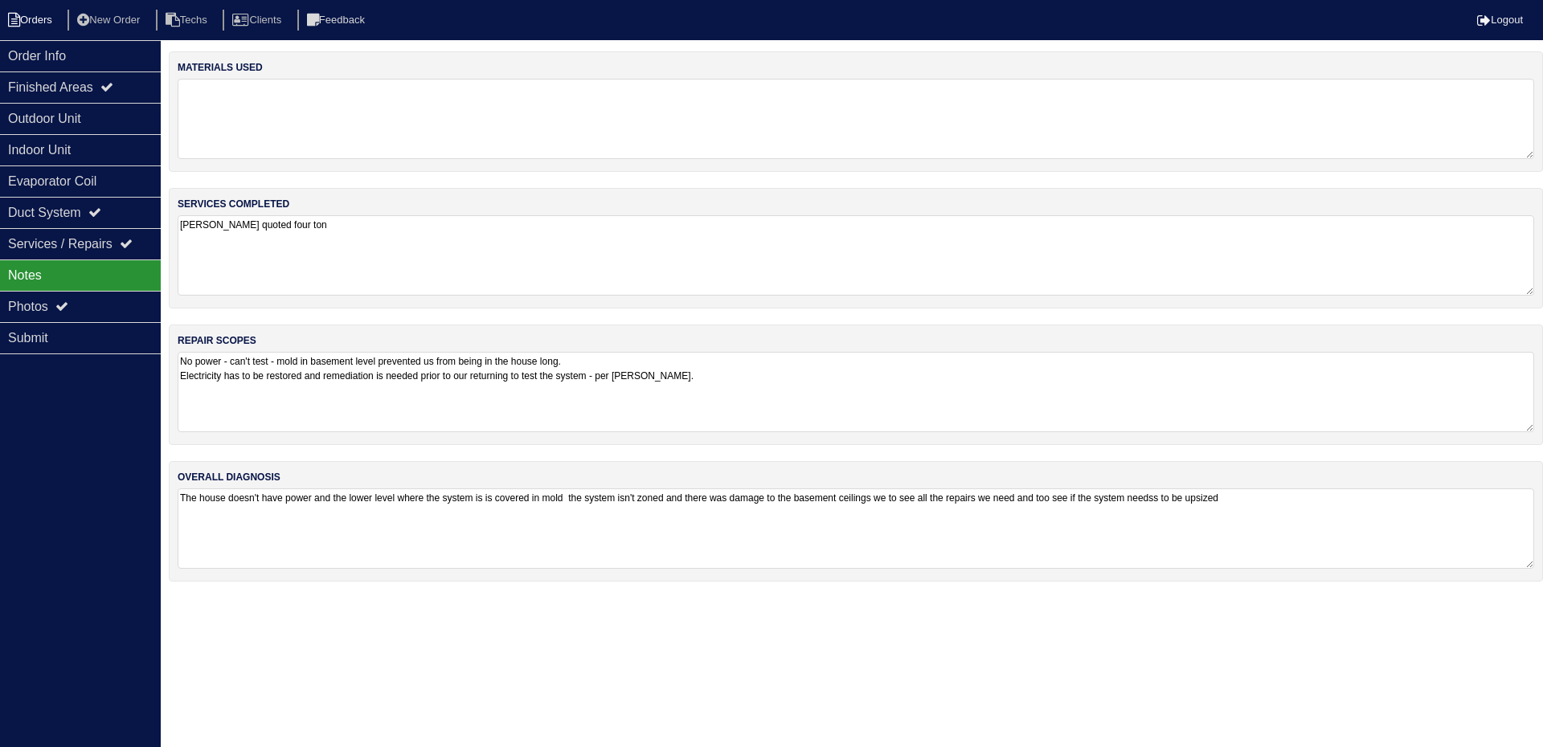
click at [30, 13] on li "Orders" at bounding box center [32, 21] width 65 height 22
select select "15"
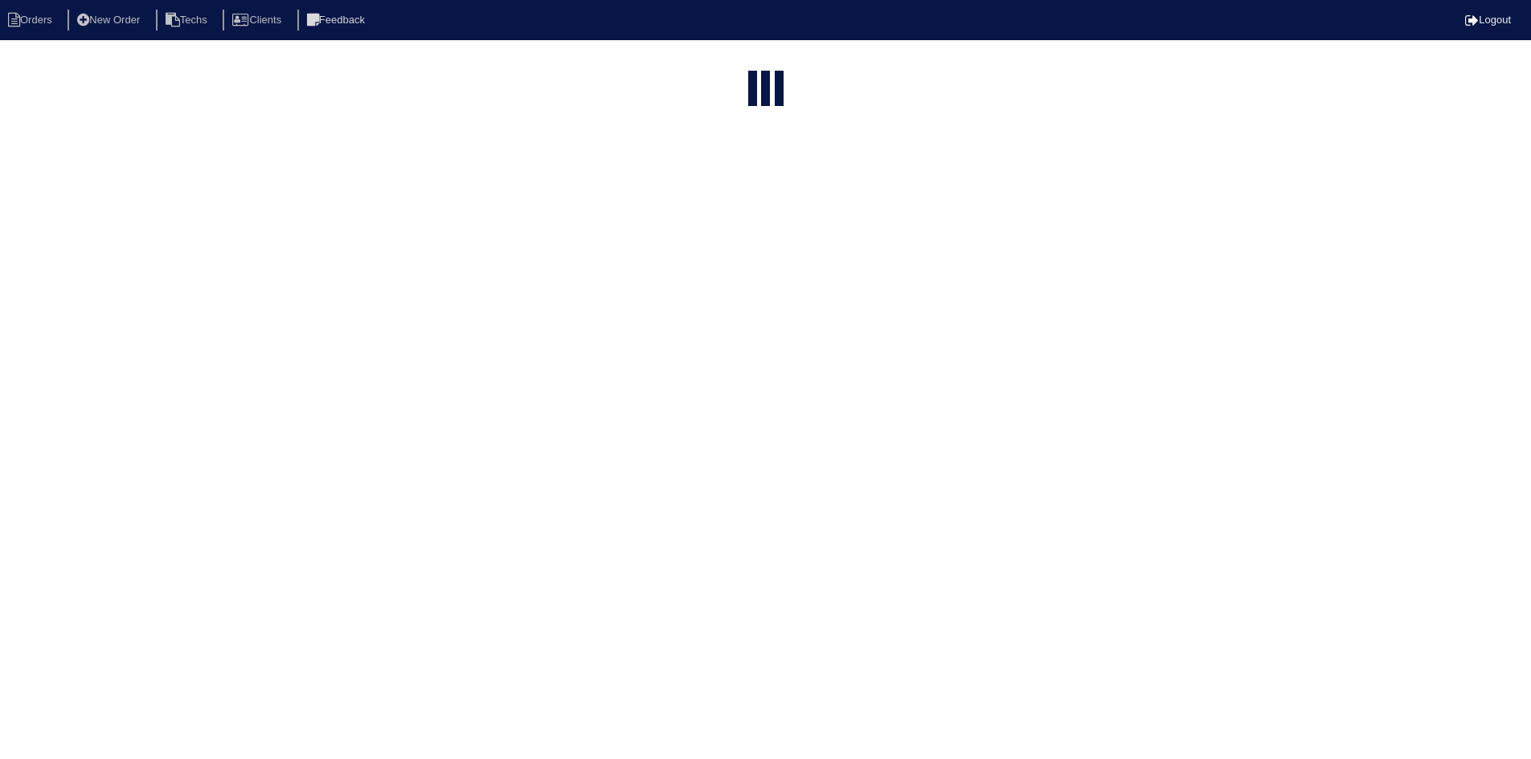
select select "field complete"
select select "need to quote"
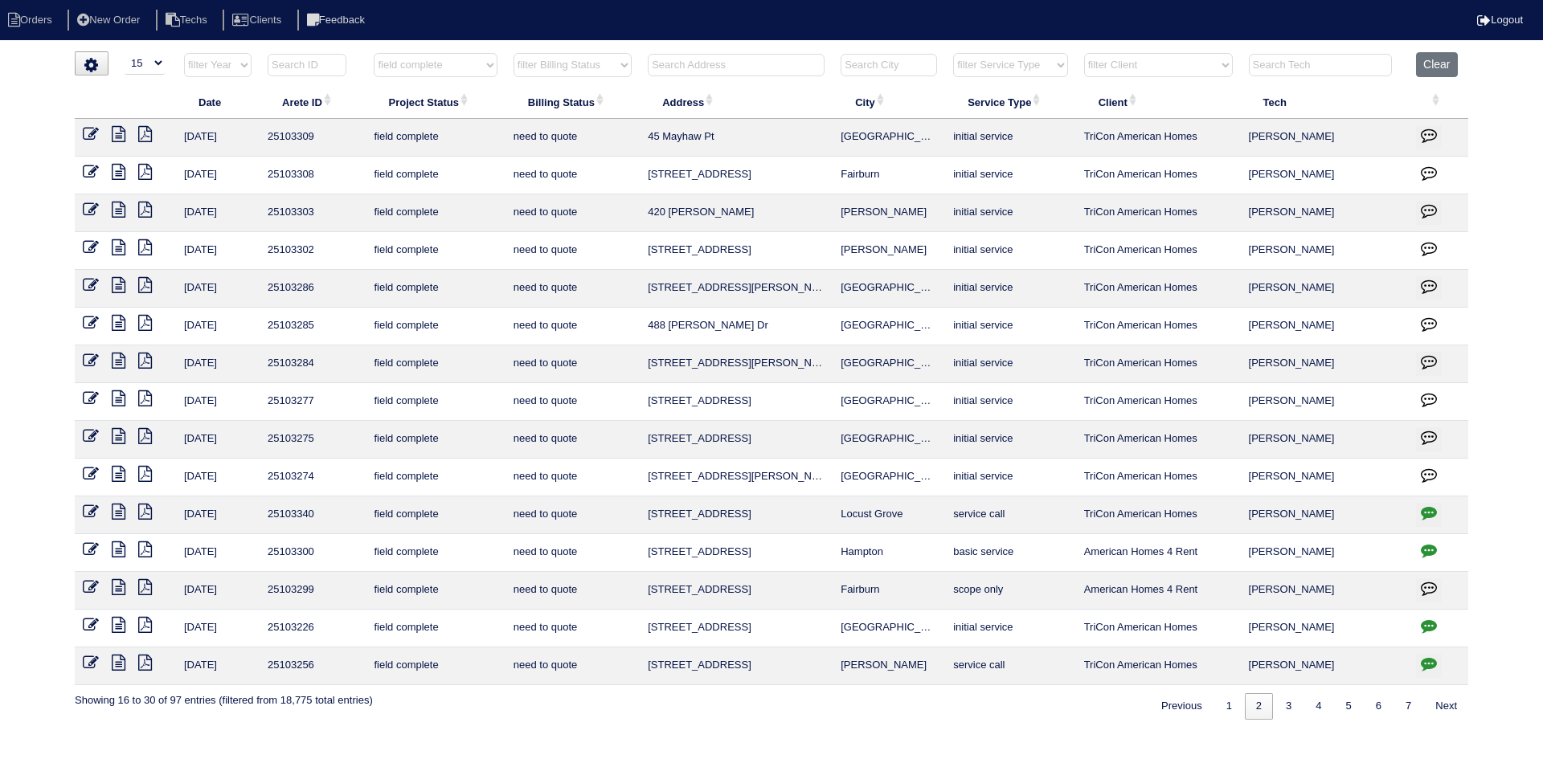
click at [777, 59] on input "text" at bounding box center [736, 65] width 177 height 22
type input "6165"
select select "field complete"
select select "need to quote"
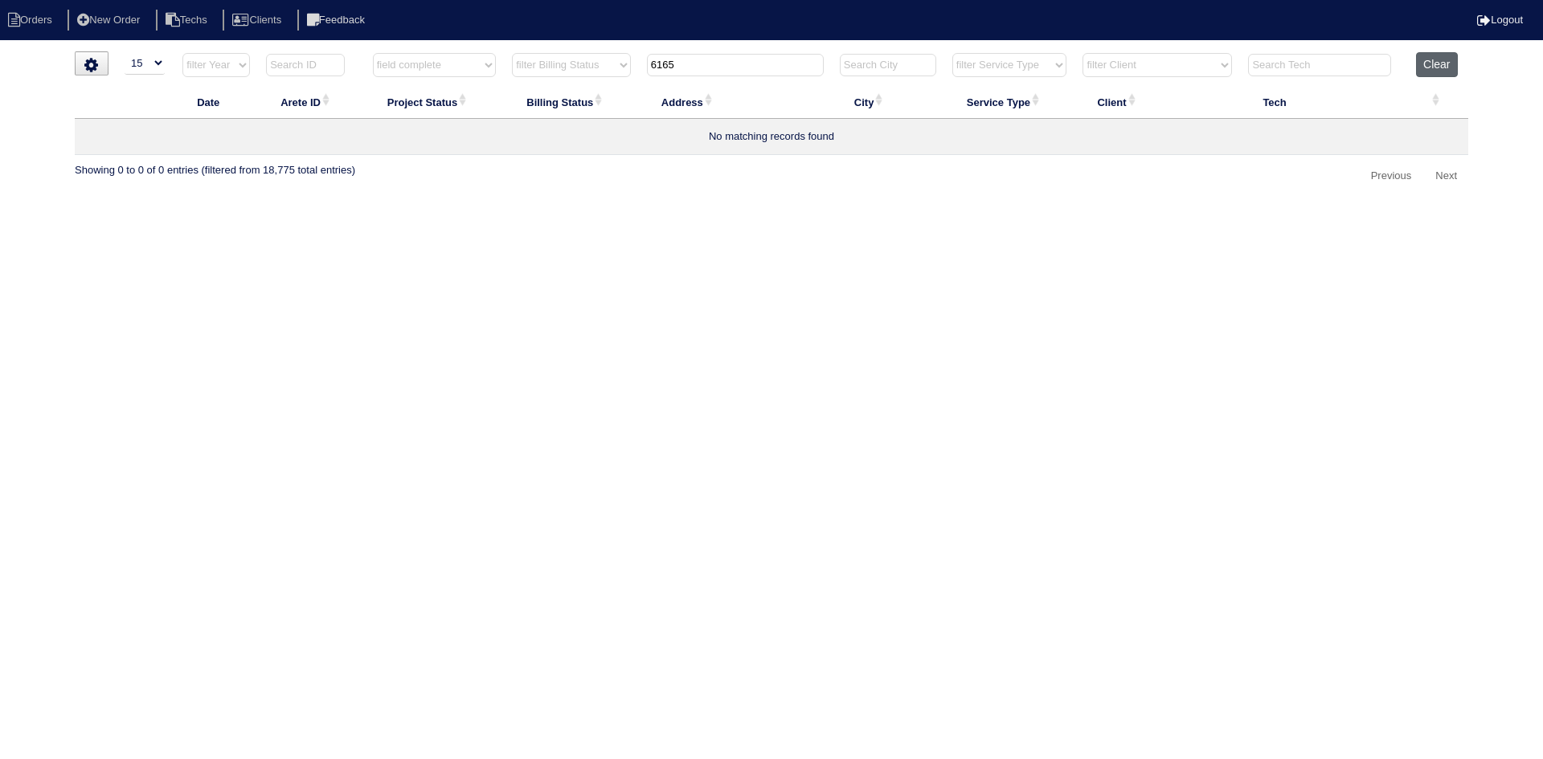
type input "6165"
click at [1433, 62] on button "Clear" at bounding box center [1436, 64] width 41 height 25
select select
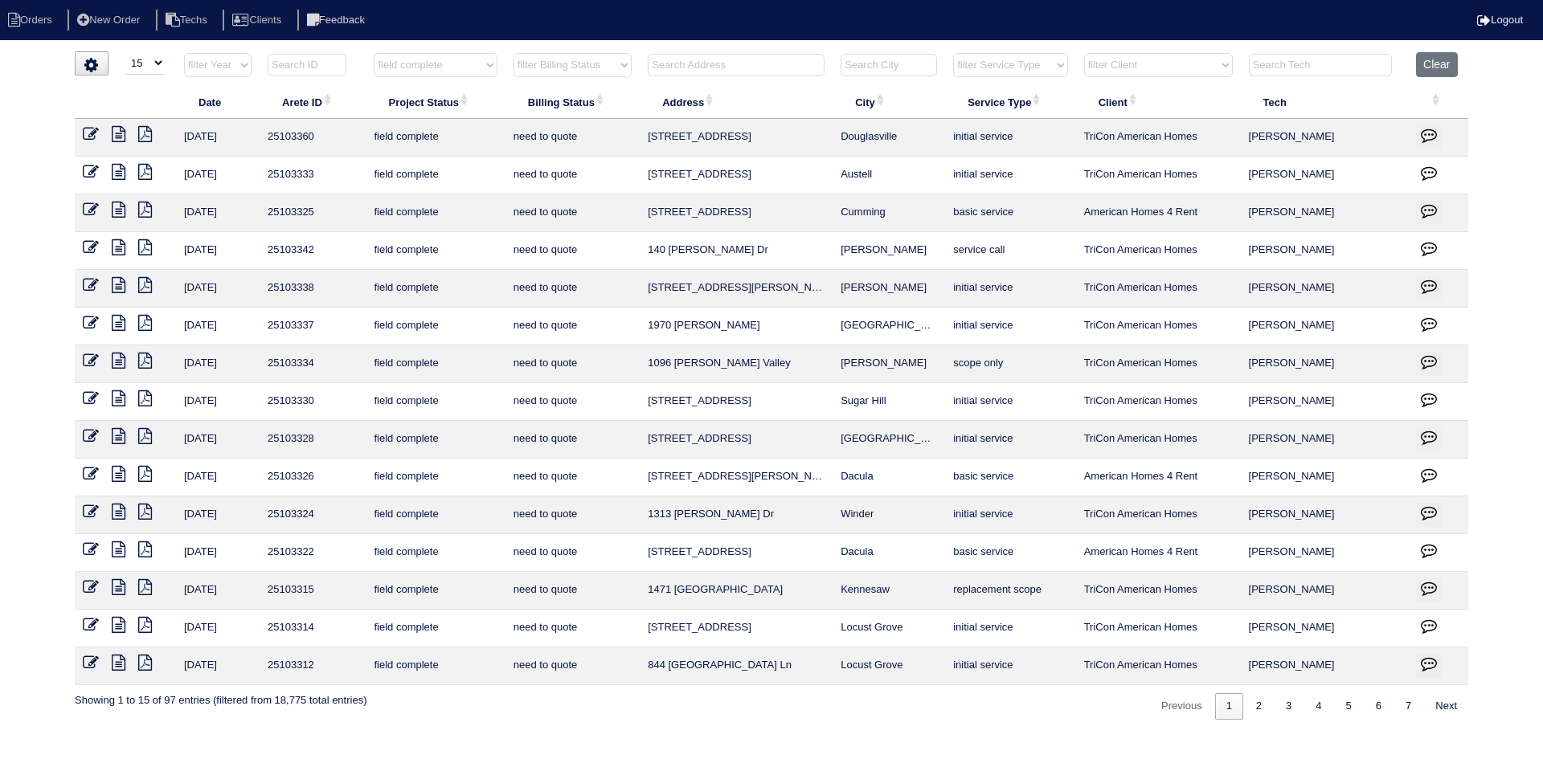
select select "15"
select select "field complete"
select select "need to quote"
click at [1250, 703] on link "2" at bounding box center [1259, 706] width 28 height 27
select select "field complete"
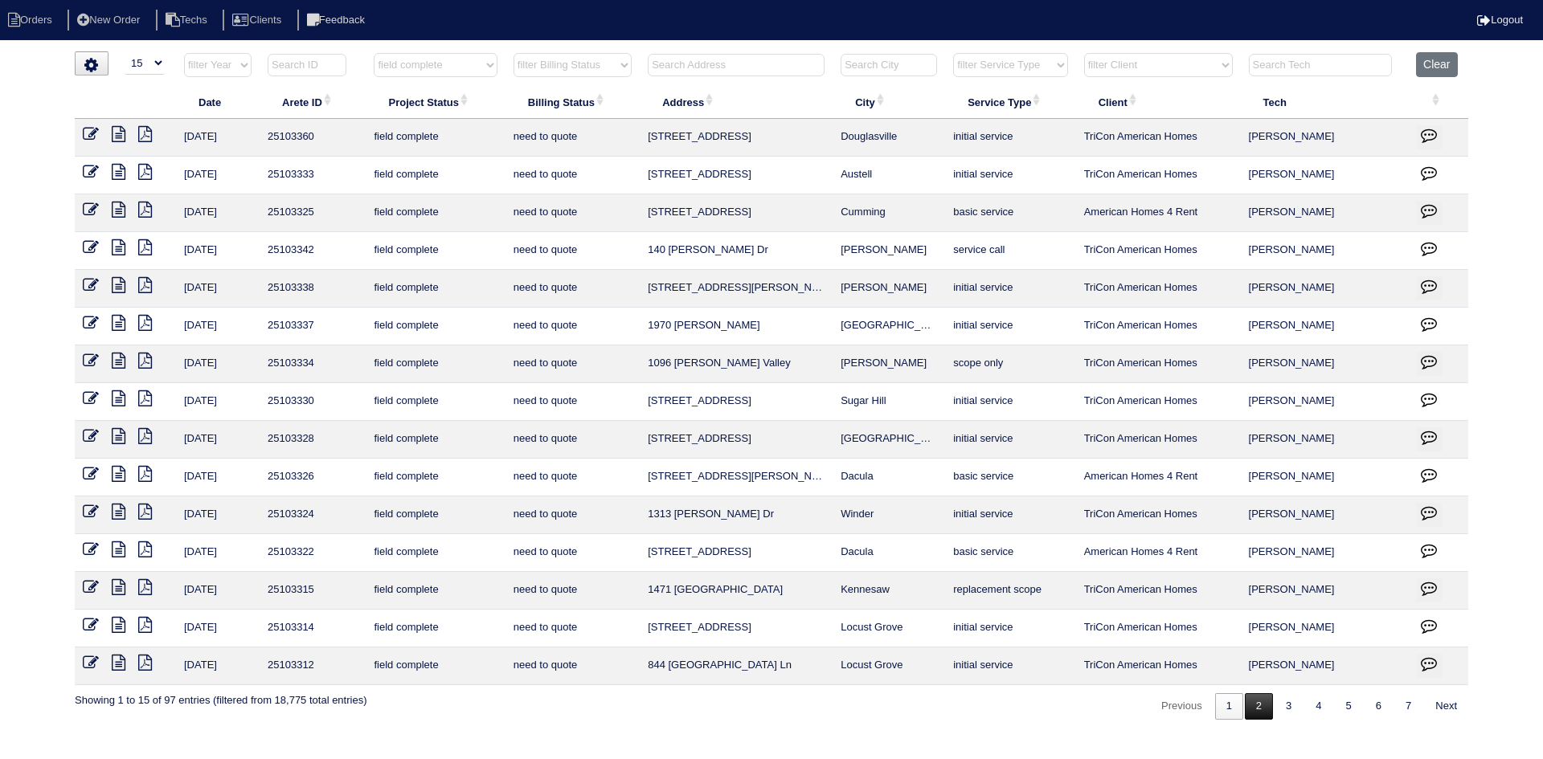
select select "need to quote"
click at [116, 431] on icon at bounding box center [119, 436] width 14 height 16
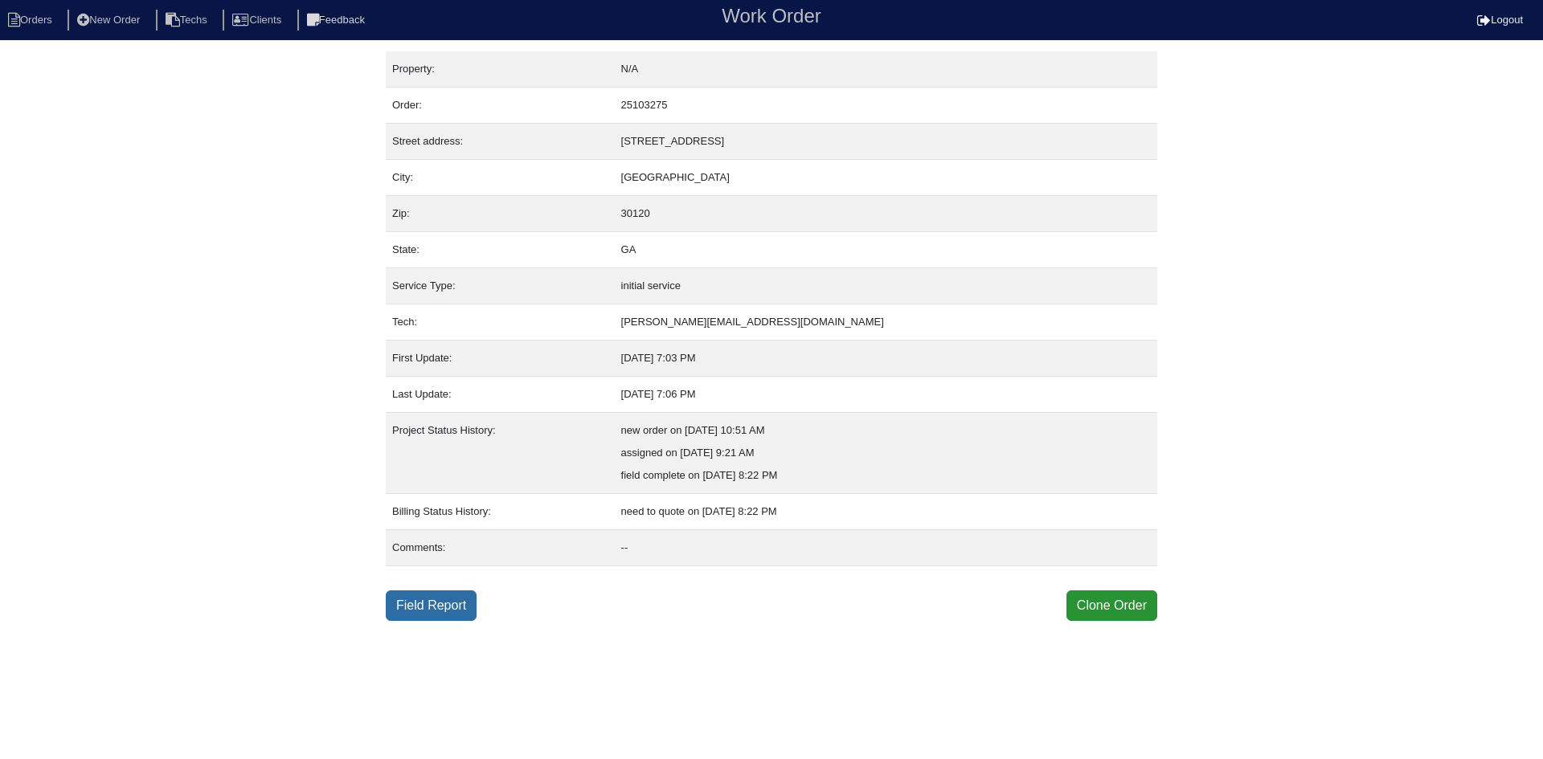
click at [420, 607] on link "Field Report" at bounding box center [431, 606] width 91 height 31
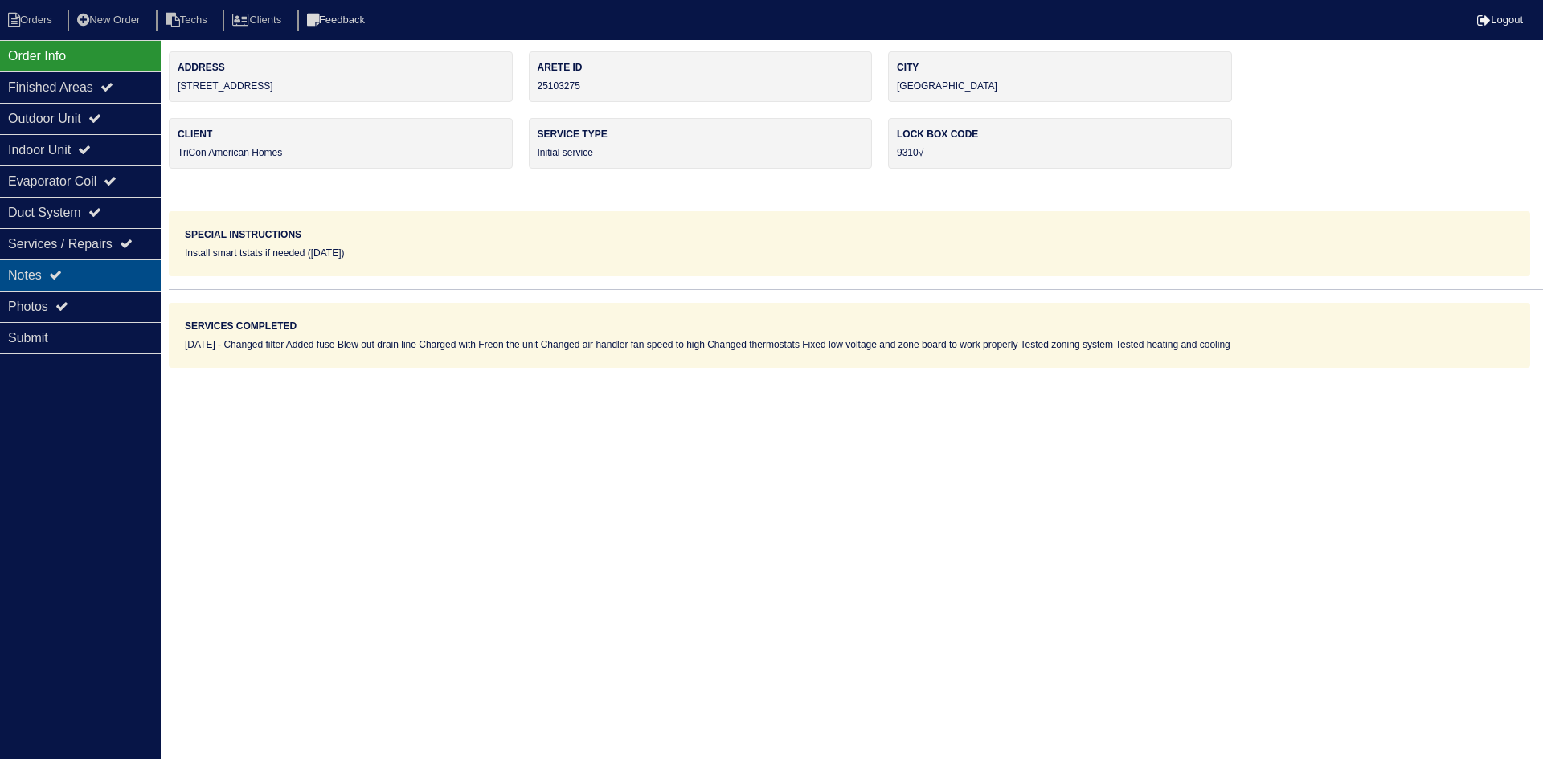
click at [71, 272] on div "Notes" at bounding box center [80, 275] width 161 height 31
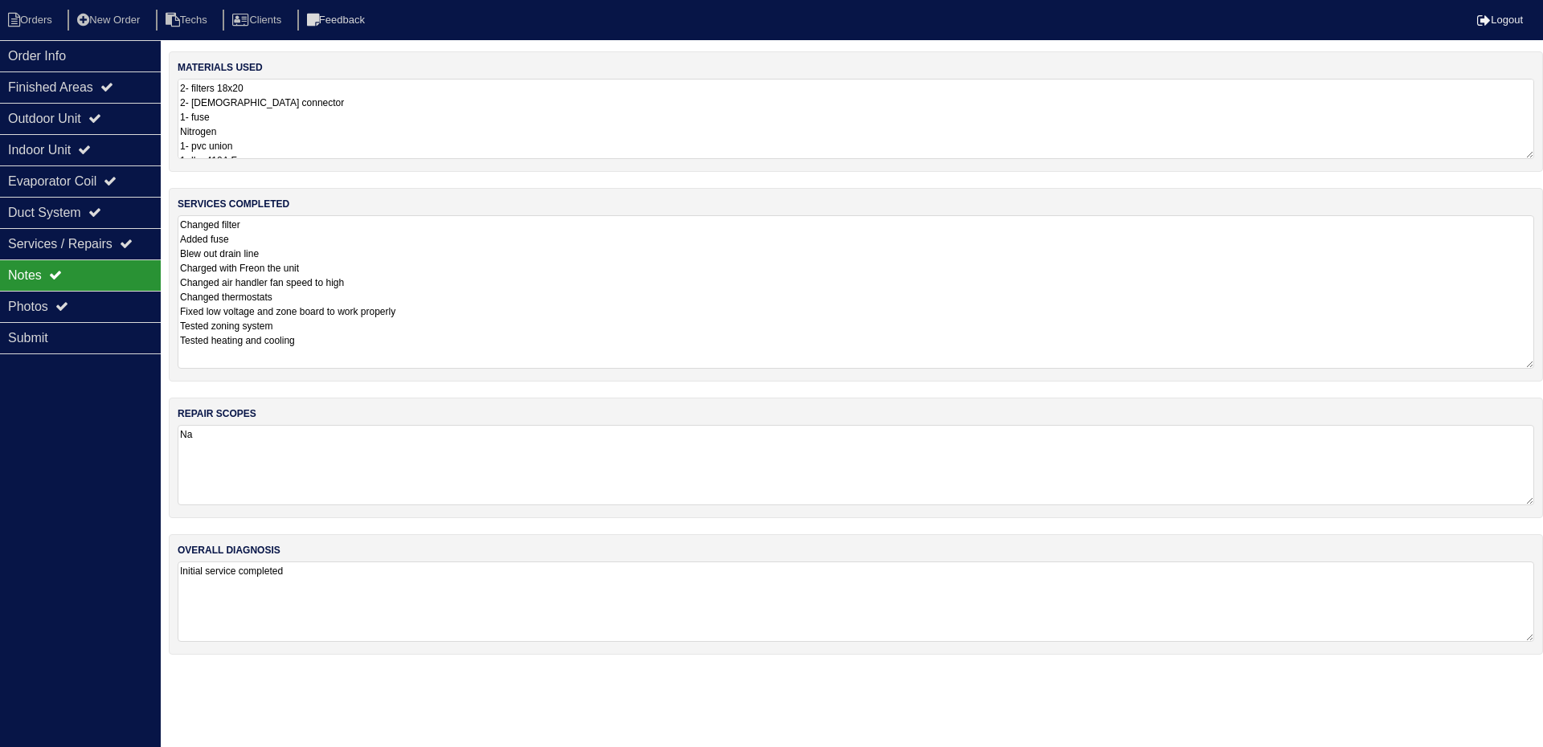
drag, startPoint x: 1525, startPoint y: 290, endPoint x: 1540, endPoint y: 326, distance: 39.2
click at [1539, 362] on div "services completed Changed filter Added fuse Blew out drain line Charged with F…" at bounding box center [856, 285] width 1374 height 194
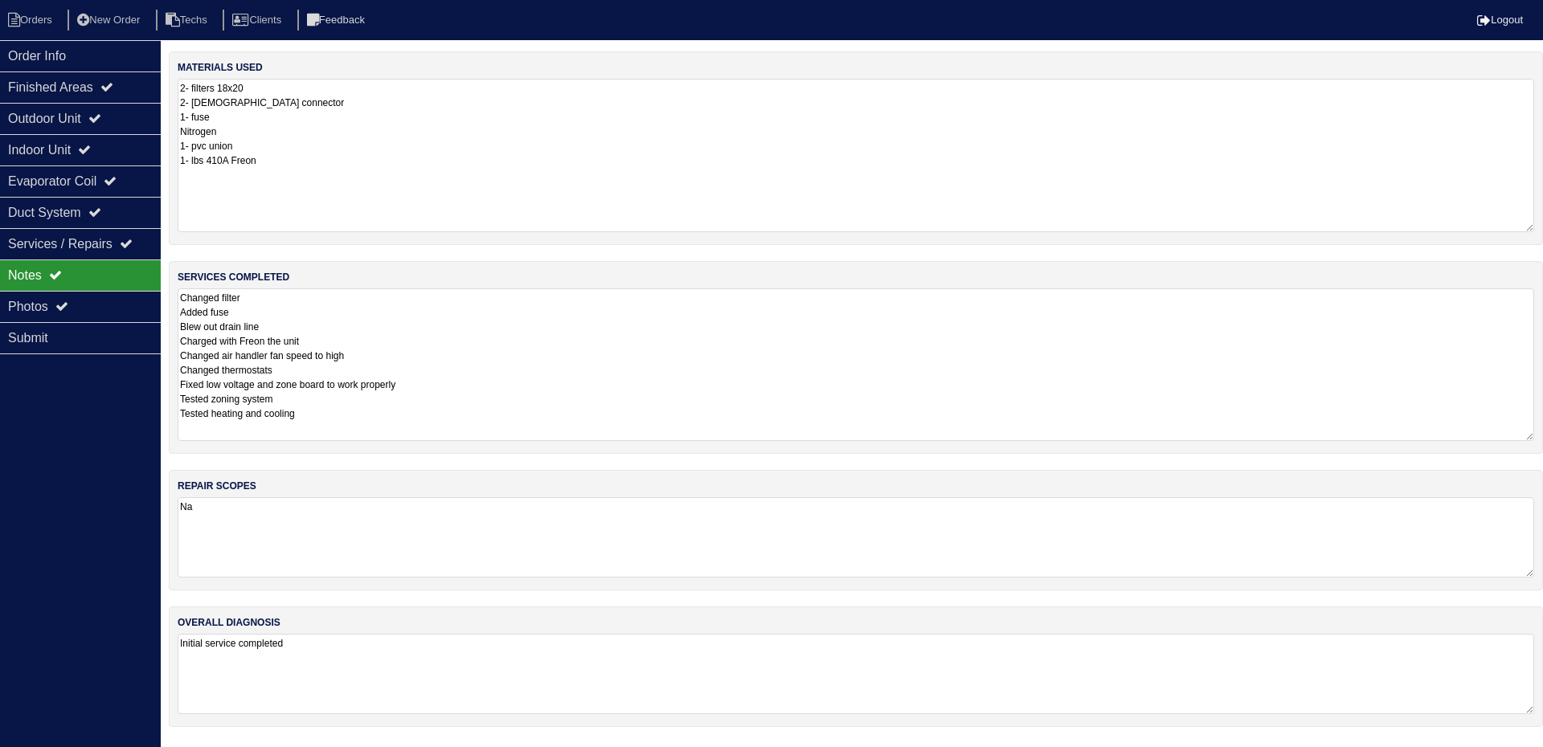
drag, startPoint x: 1528, startPoint y: 153, endPoint x: 1527, endPoint y: 223, distance: 70.7
click at [1526, 225] on textarea "2- filters 18x20 2- [DEMOGRAPHIC_DATA] connector 1- fuse Nitrogen 1- pvc union …" at bounding box center [856, 155] width 1356 height 153
click at [126, 108] on div "Outdoor Unit" at bounding box center [80, 118] width 161 height 31
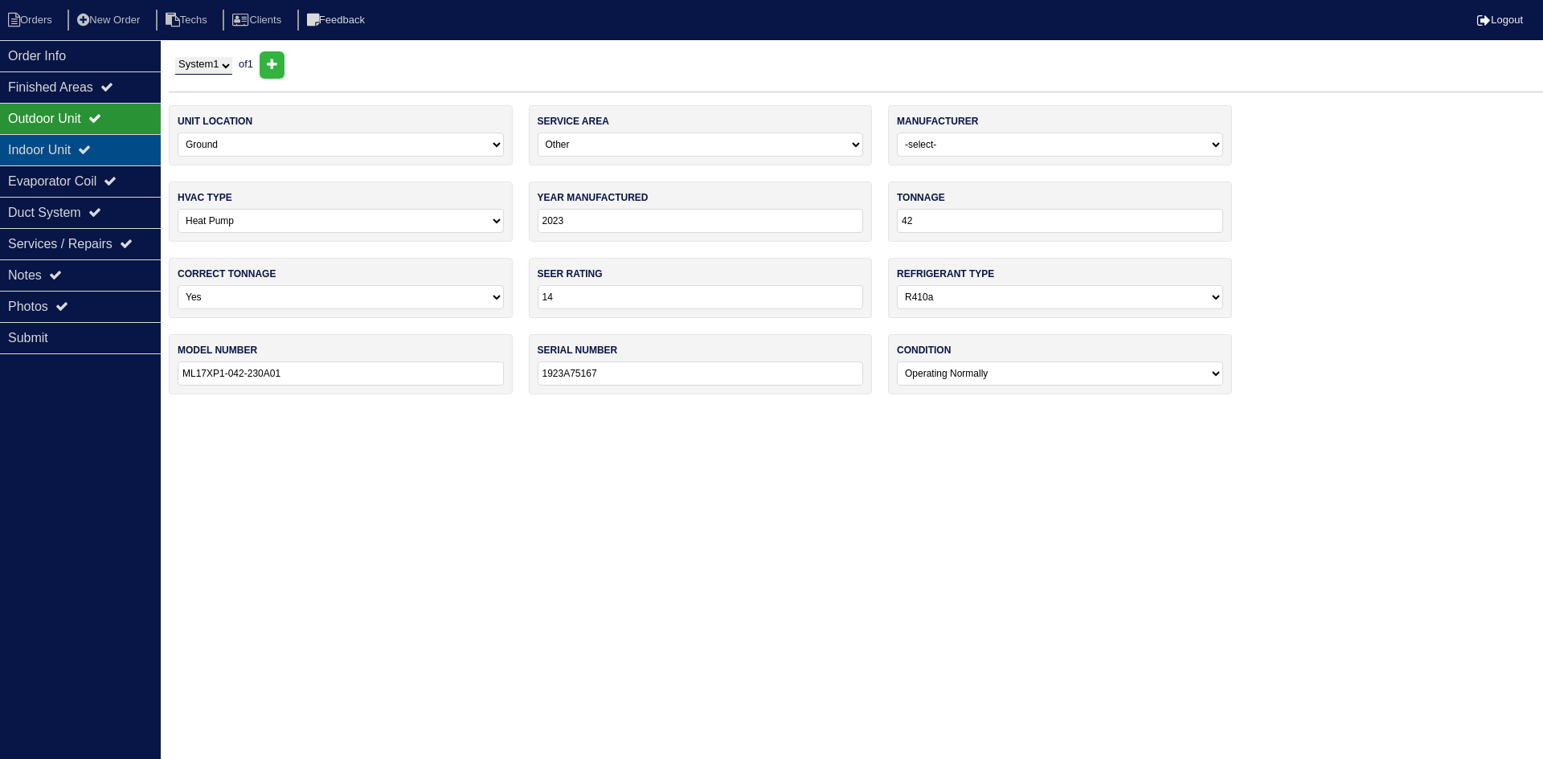
click at [90, 149] on icon at bounding box center [84, 149] width 13 height 13
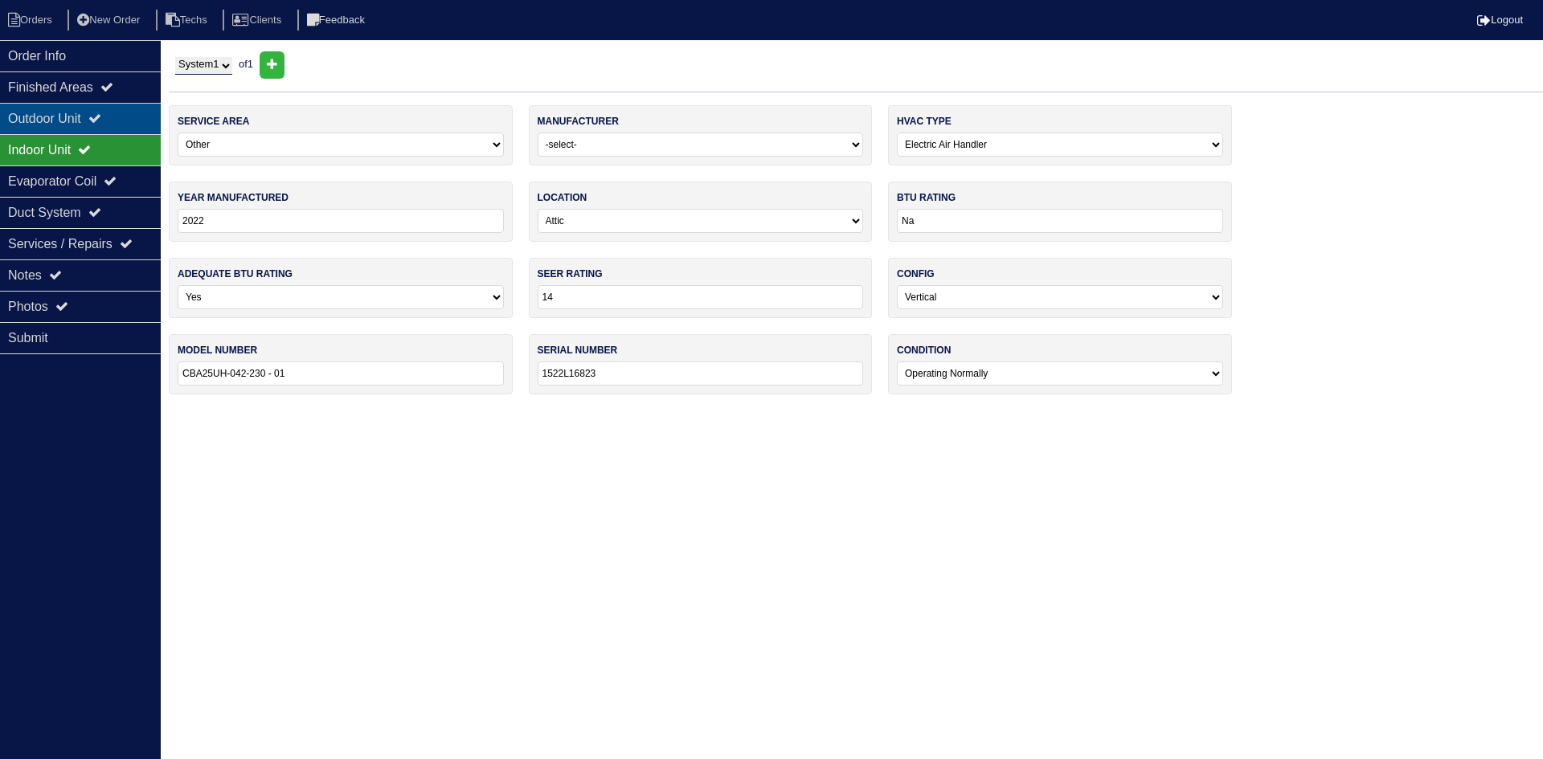
click at [74, 122] on div "Outdoor Unit" at bounding box center [80, 118] width 161 height 31
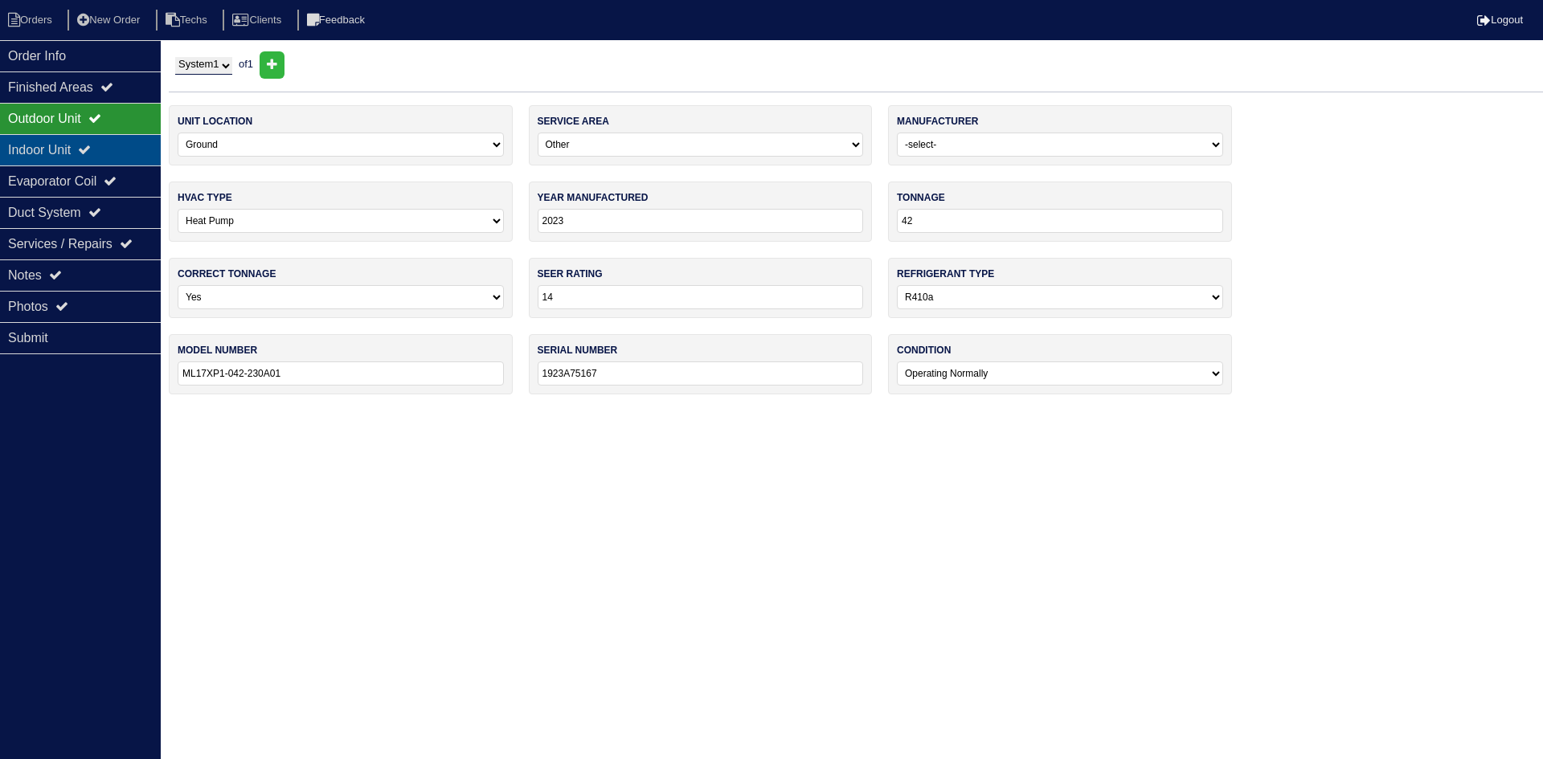
click at [75, 139] on div "Indoor Unit" at bounding box center [80, 149] width 161 height 31
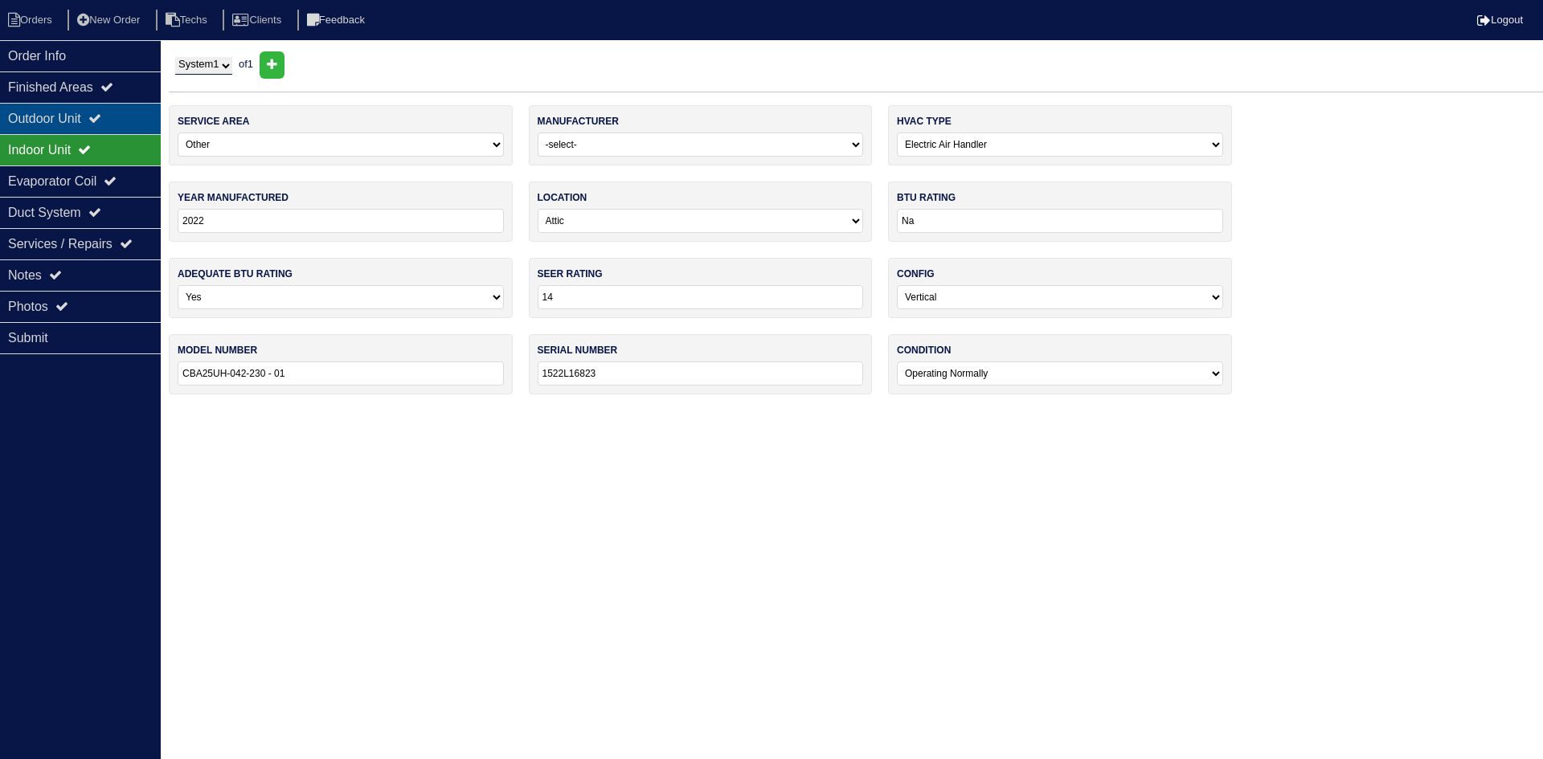
click at [67, 110] on div "Outdoor Unit" at bounding box center [80, 118] width 161 height 31
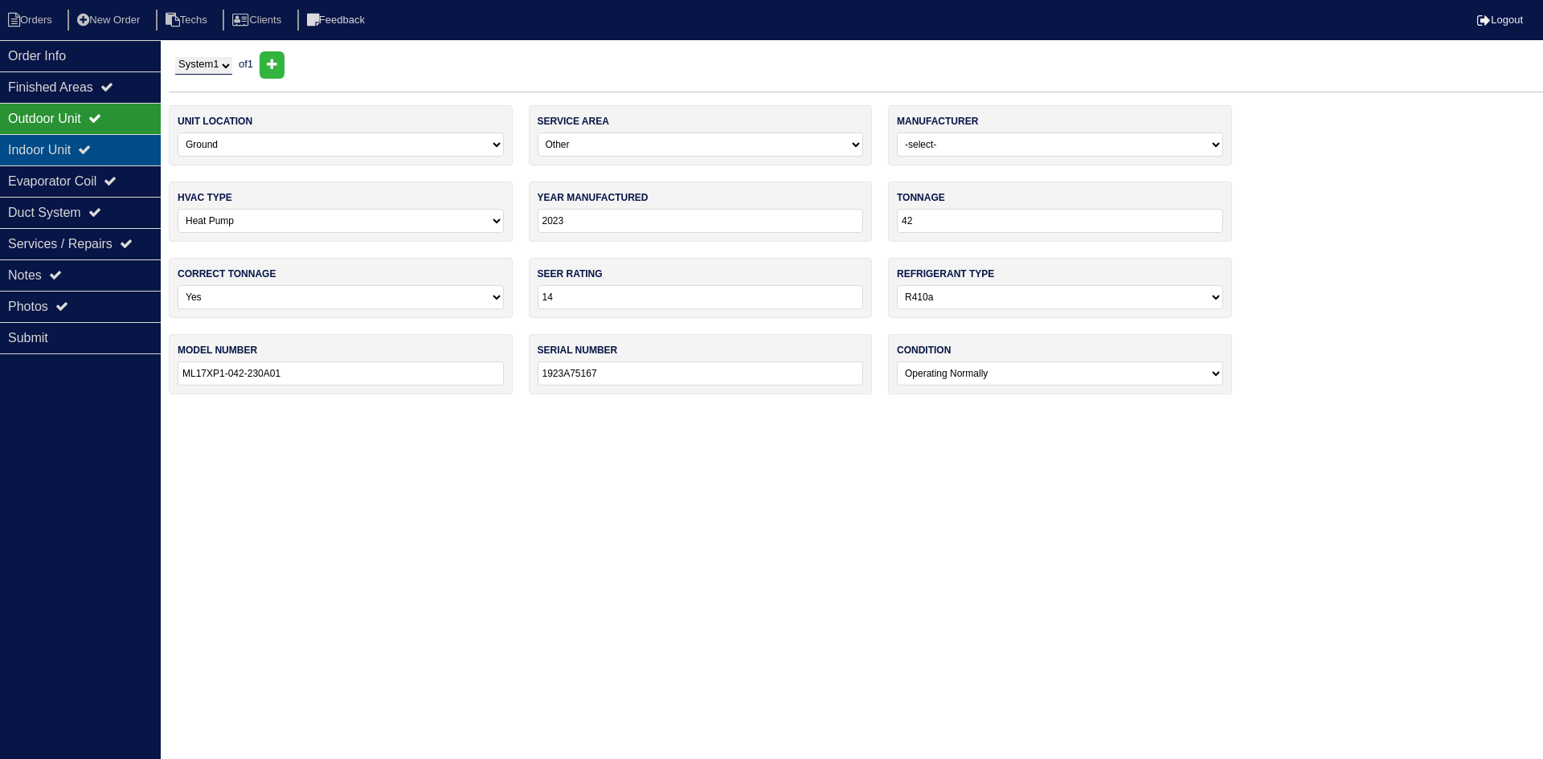
click at [109, 160] on div "Indoor Unit" at bounding box center [80, 149] width 161 height 31
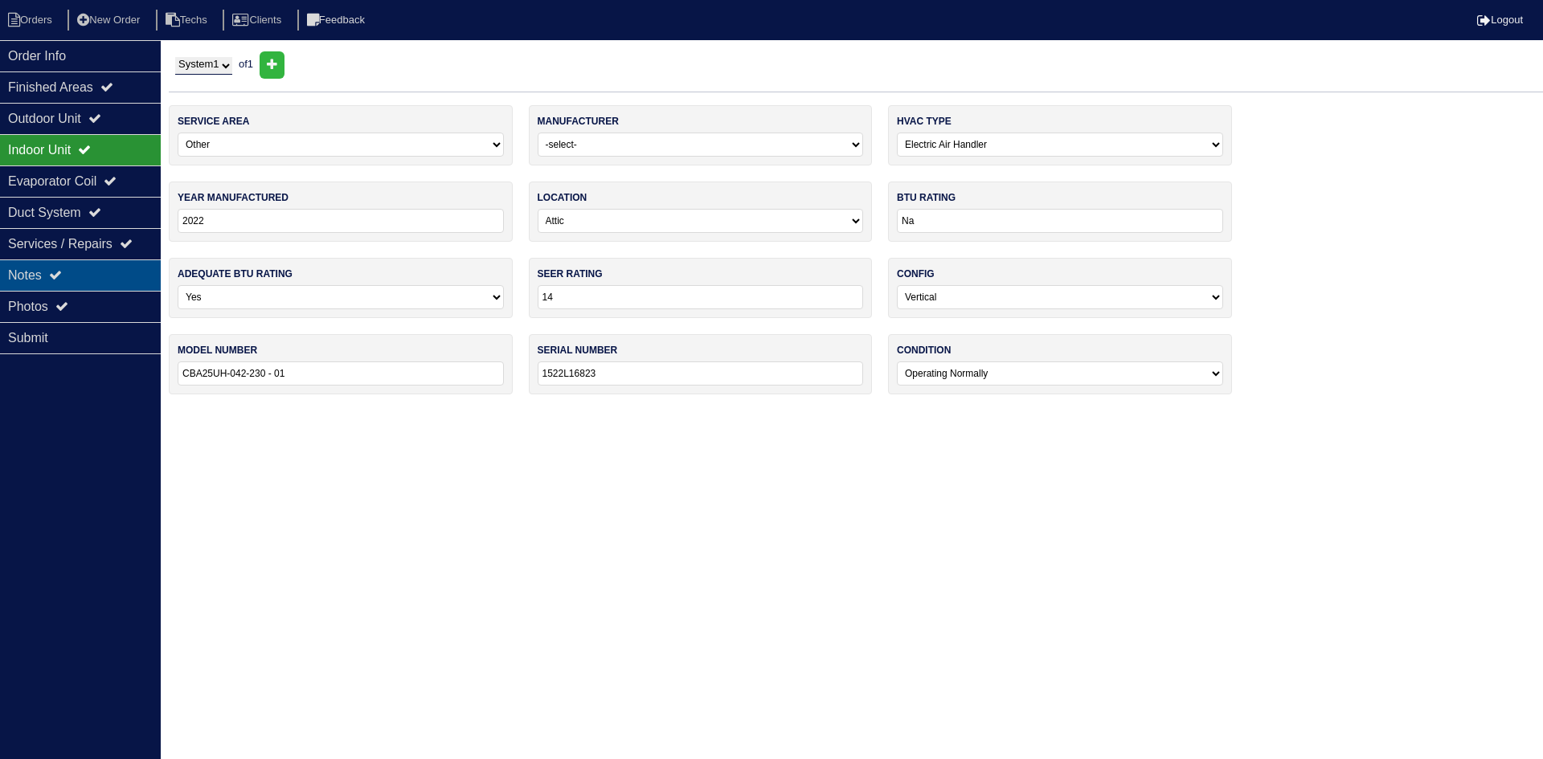
click at [88, 272] on div "Notes" at bounding box center [80, 275] width 161 height 31
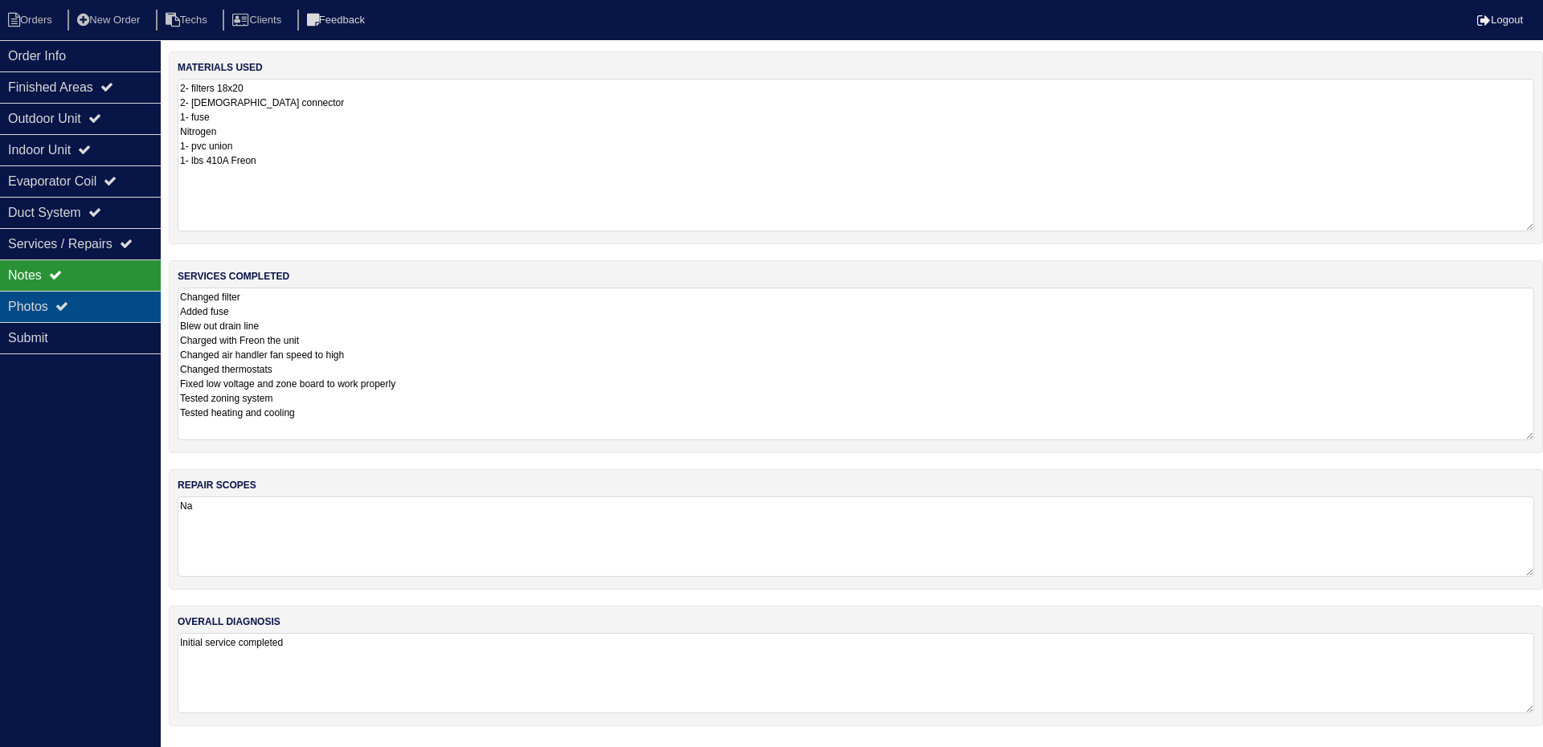
click at [82, 308] on div "Photos" at bounding box center [80, 306] width 161 height 31
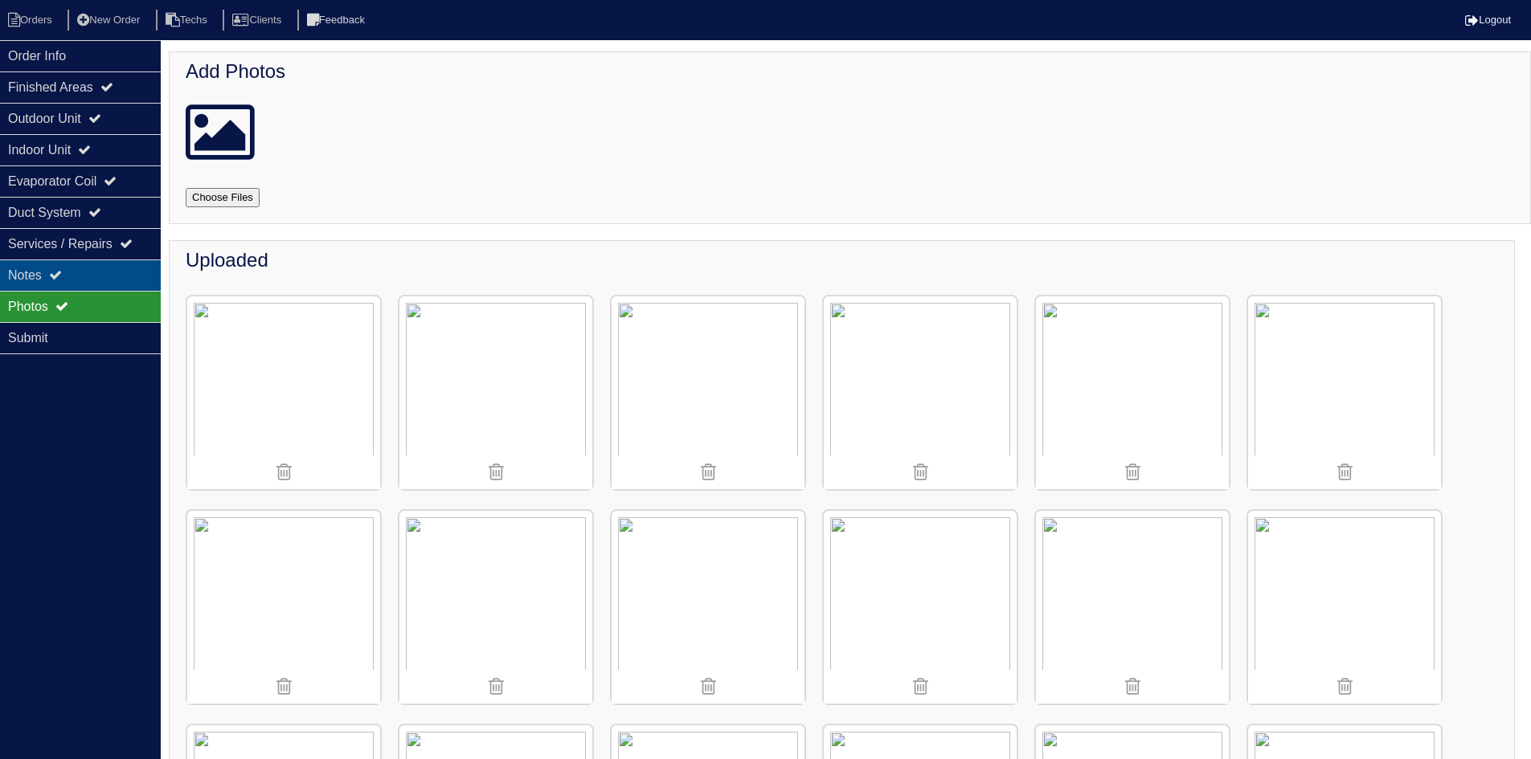
click at [128, 272] on div "Notes" at bounding box center [80, 275] width 161 height 31
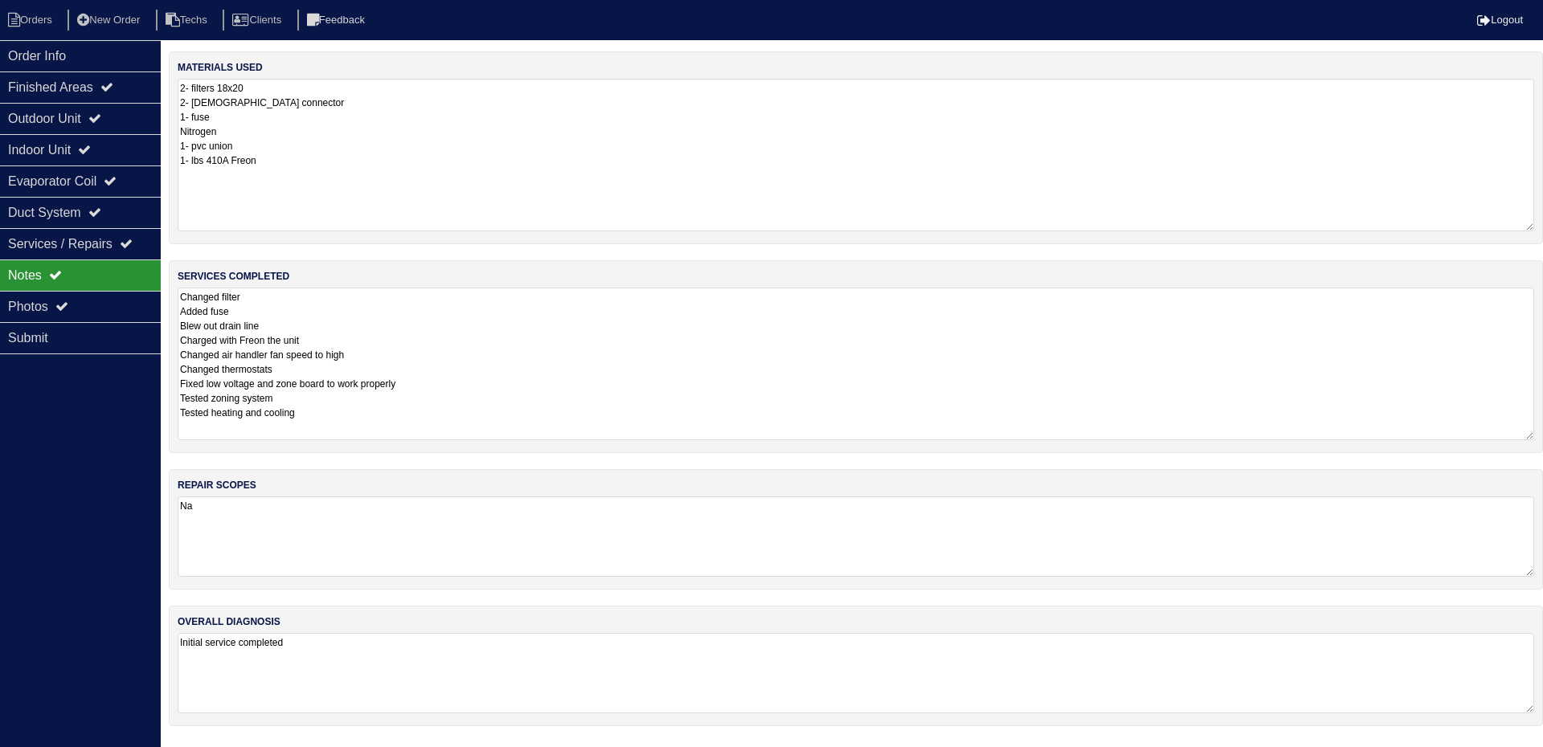
click at [285, 157] on textarea "2- filters 18x20 2- [DEMOGRAPHIC_DATA] connector 1- fuse Nitrogen 1- pvc union …" at bounding box center [856, 155] width 1356 height 153
type textarea "2- filters 18x20 2- [DEMOGRAPHIC_DATA] connector 1- fuse Nitrogen 1- pvc union …"
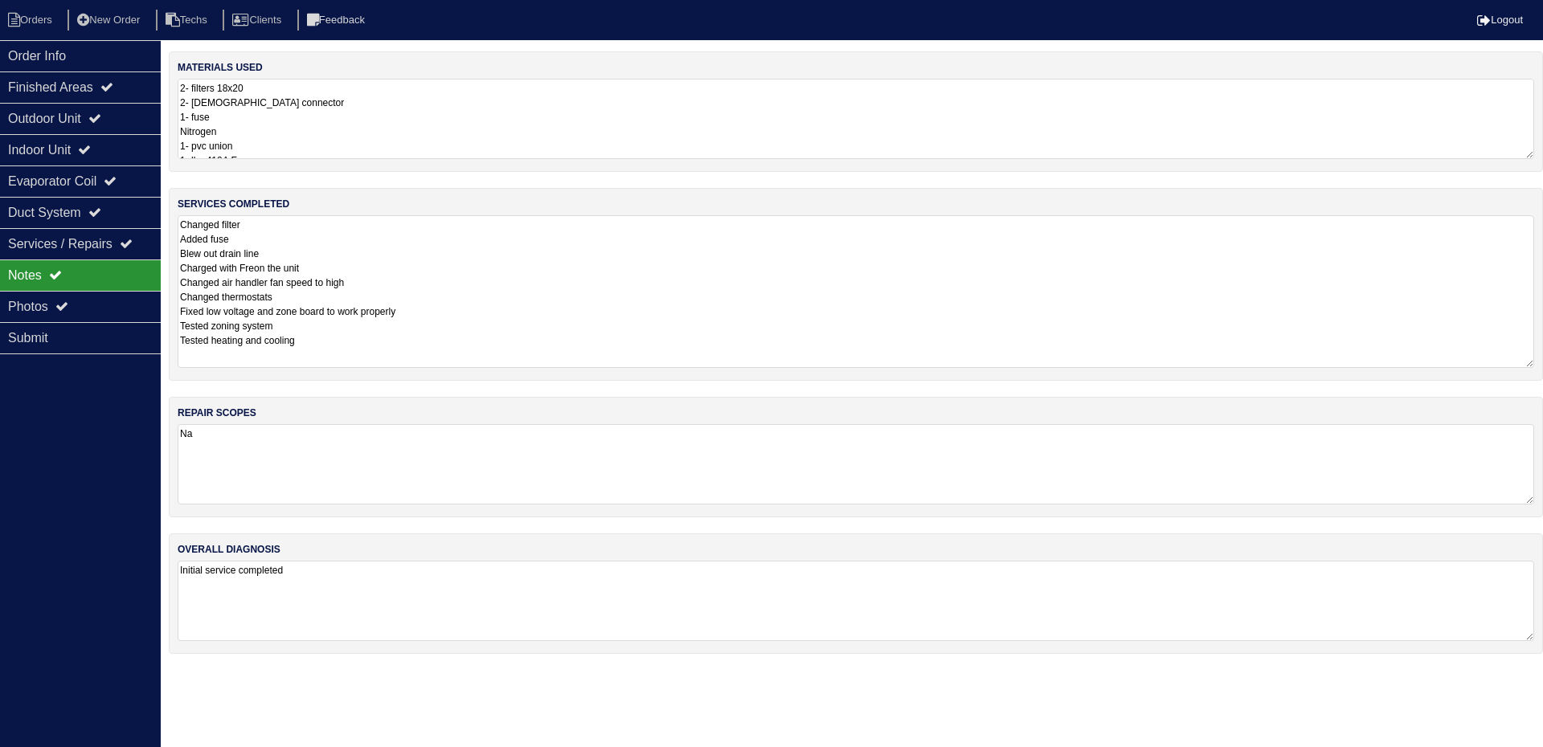
click at [101, 444] on div "Order Info Finished Areas Outdoor Unit Indoor Unit Evaporator Coil Duct System …" at bounding box center [80, 413] width 161 height 747
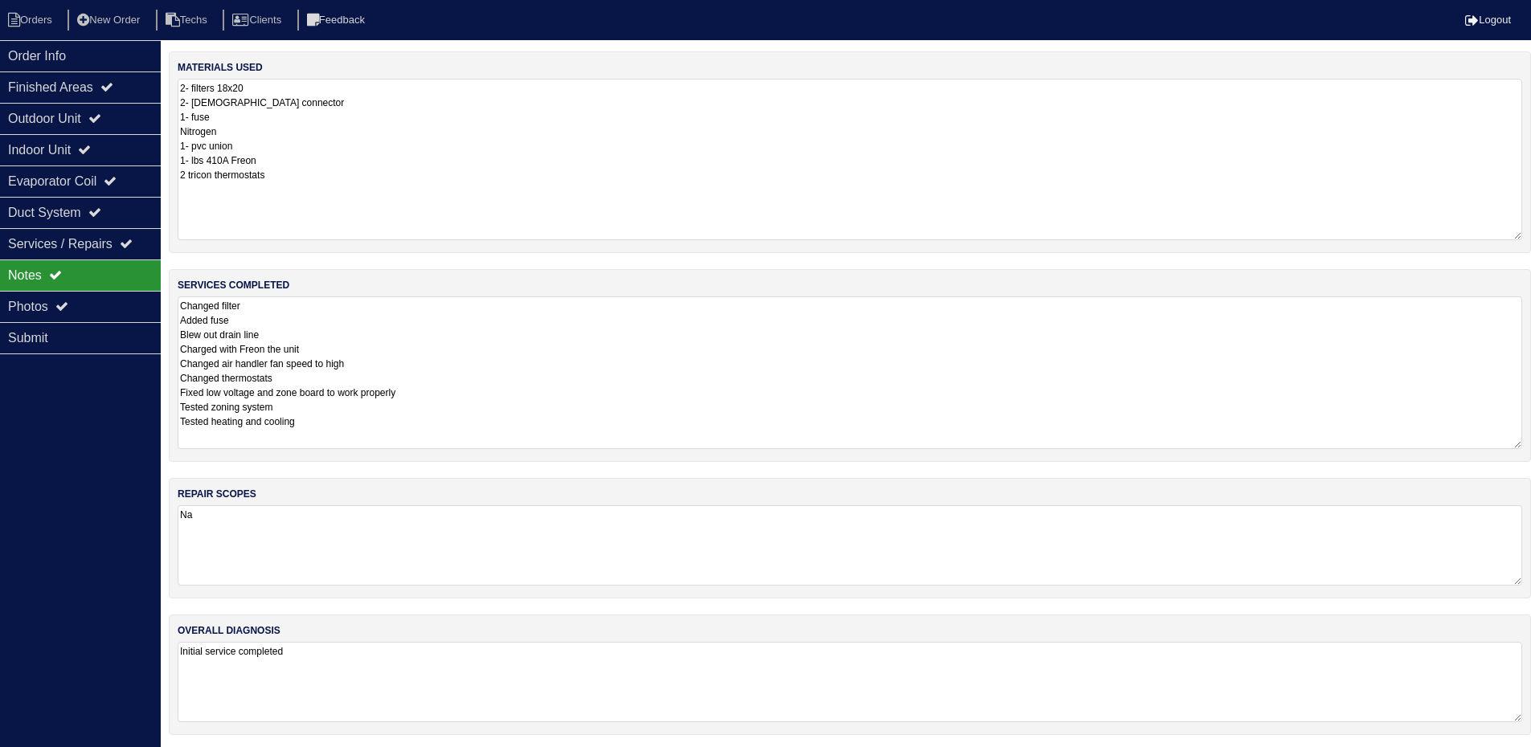
drag, startPoint x: 1527, startPoint y: 154, endPoint x: 1527, endPoint y: 235, distance: 81.1
click at [1527, 235] on div "materials used 2- filters 18x20 2- [DEMOGRAPHIC_DATA] connector 1- fuse Nitroge…" at bounding box center [850, 152] width 1362 height 202
click at [63, 49] on div "Order Info" at bounding box center [80, 55] width 161 height 31
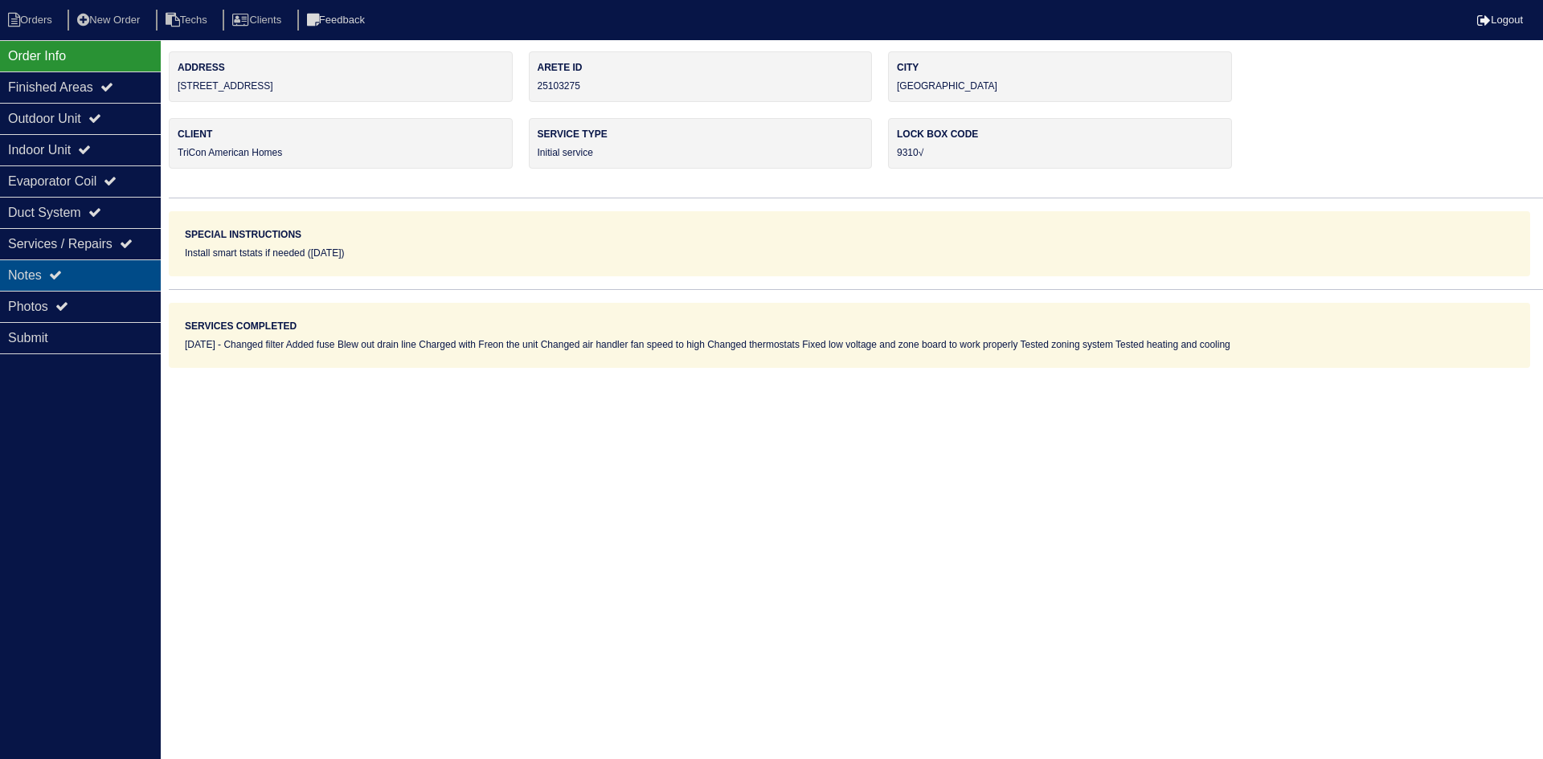
click at [76, 274] on div "Notes" at bounding box center [80, 275] width 161 height 31
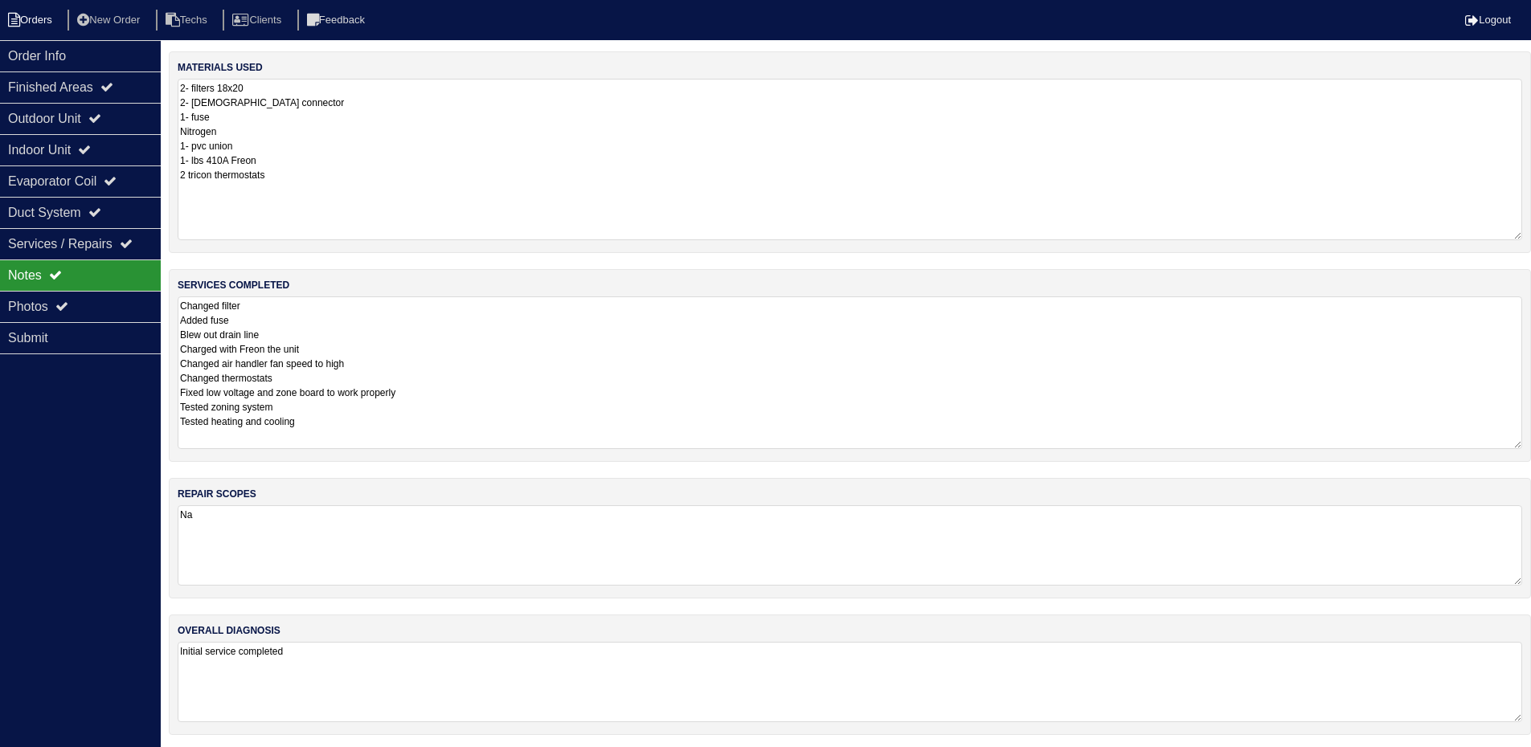
click at [38, 19] on li "Orders" at bounding box center [32, 21] width 65 height 22
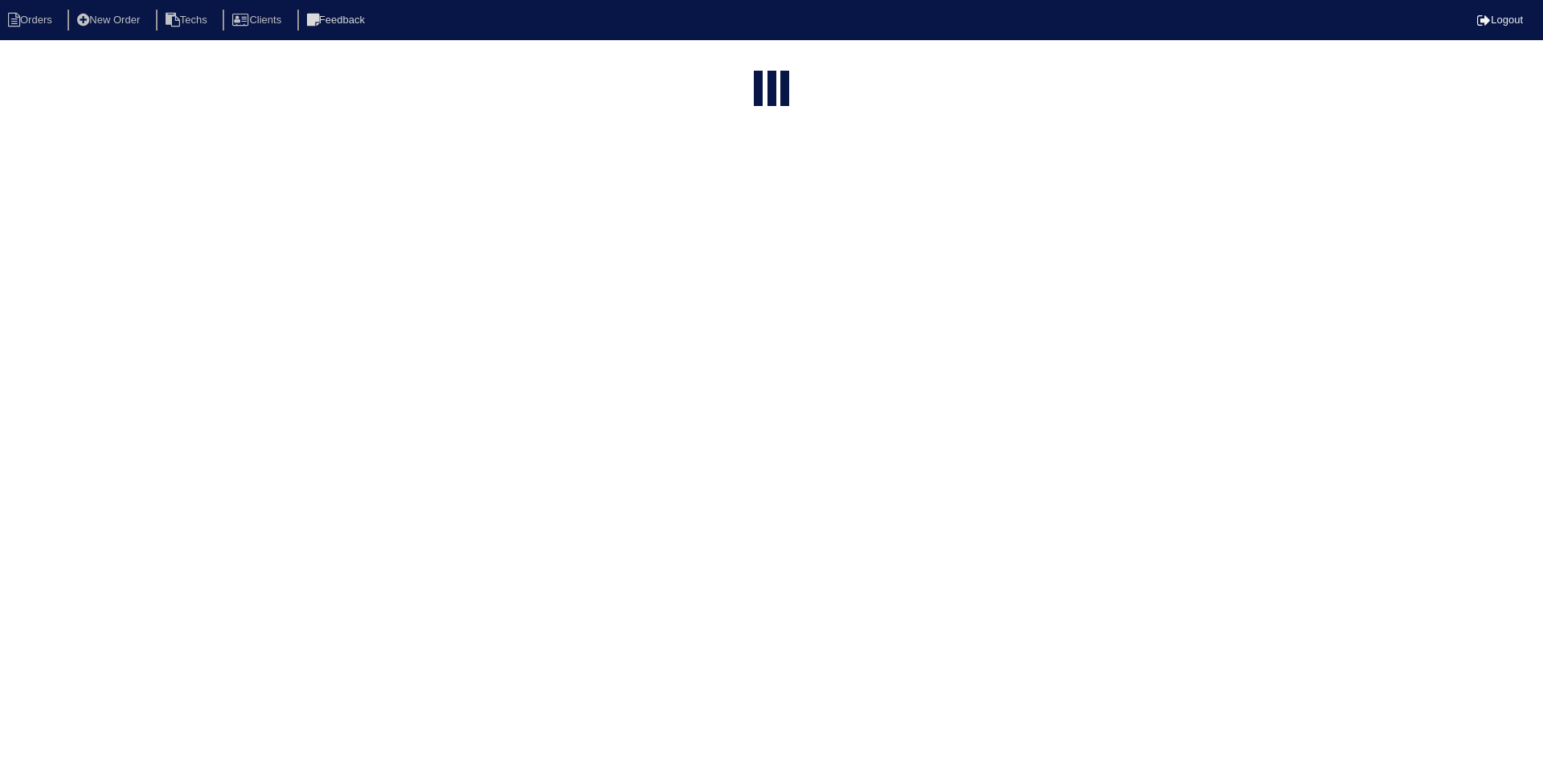
select select "15"
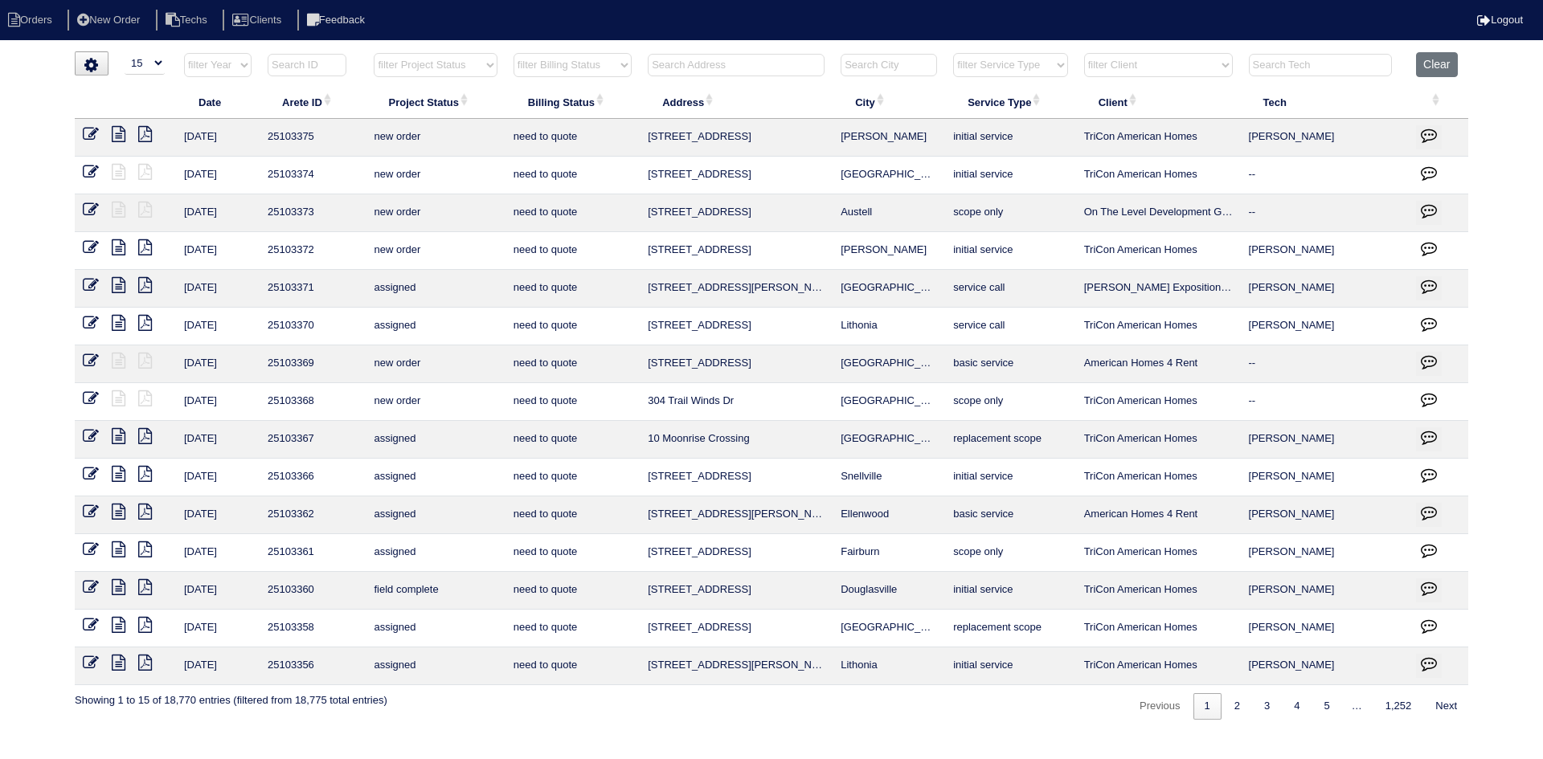
click at [692, 64] on input "text" at bounding box center [736, 65] width 177 height 22
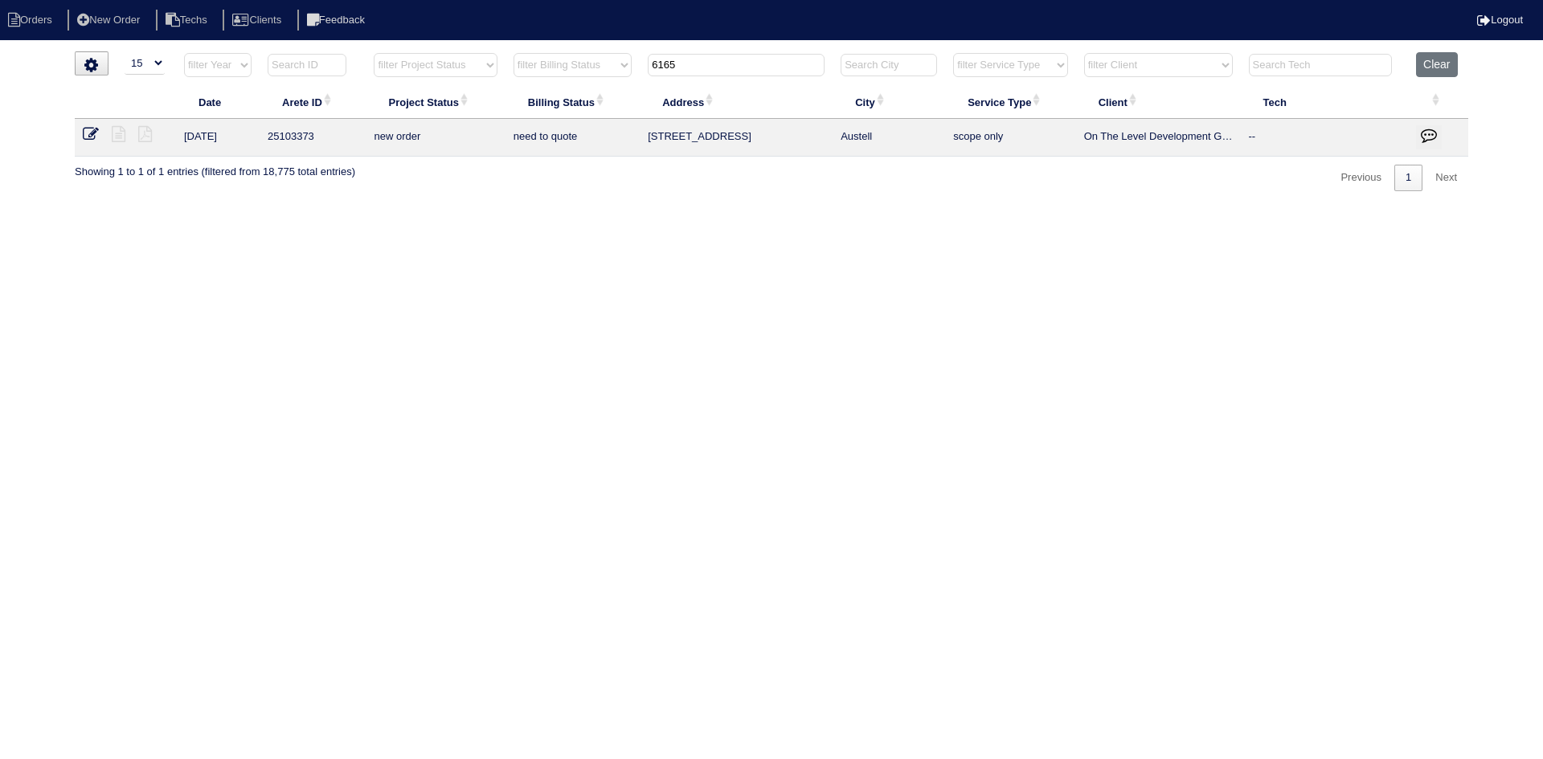
type input "6165"
click at [87, 133] on icon at bounding box center [91, 134] width 16 height 16
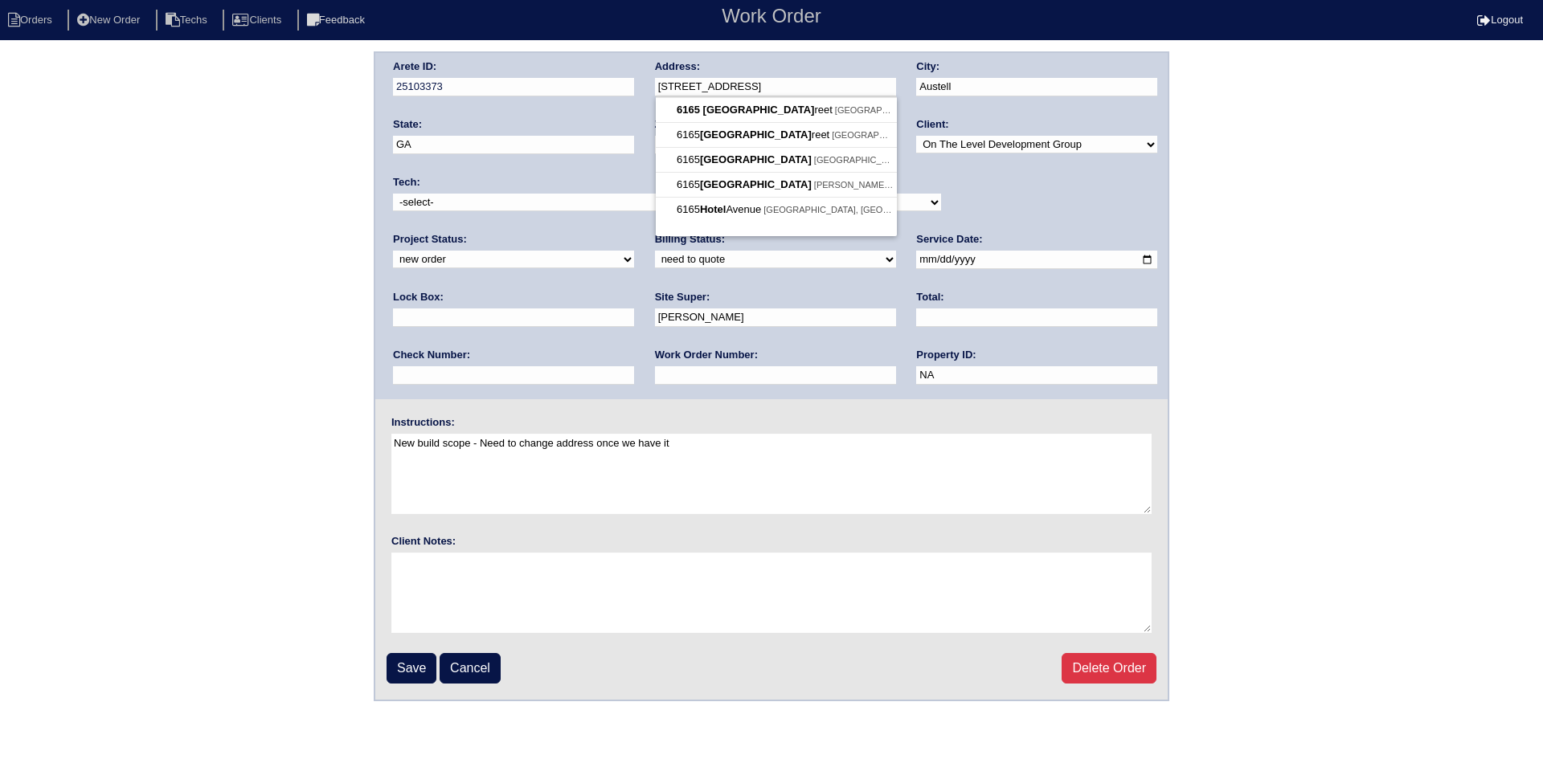
drag, startPoint x: 732, startPoint y: 88, endPoint x: 655, endPoint y: 81, distance: 77.4
click at [655, 81] on input "[STREET_ADDRESS]" at bounding box center [775, 87] width 241 height 18
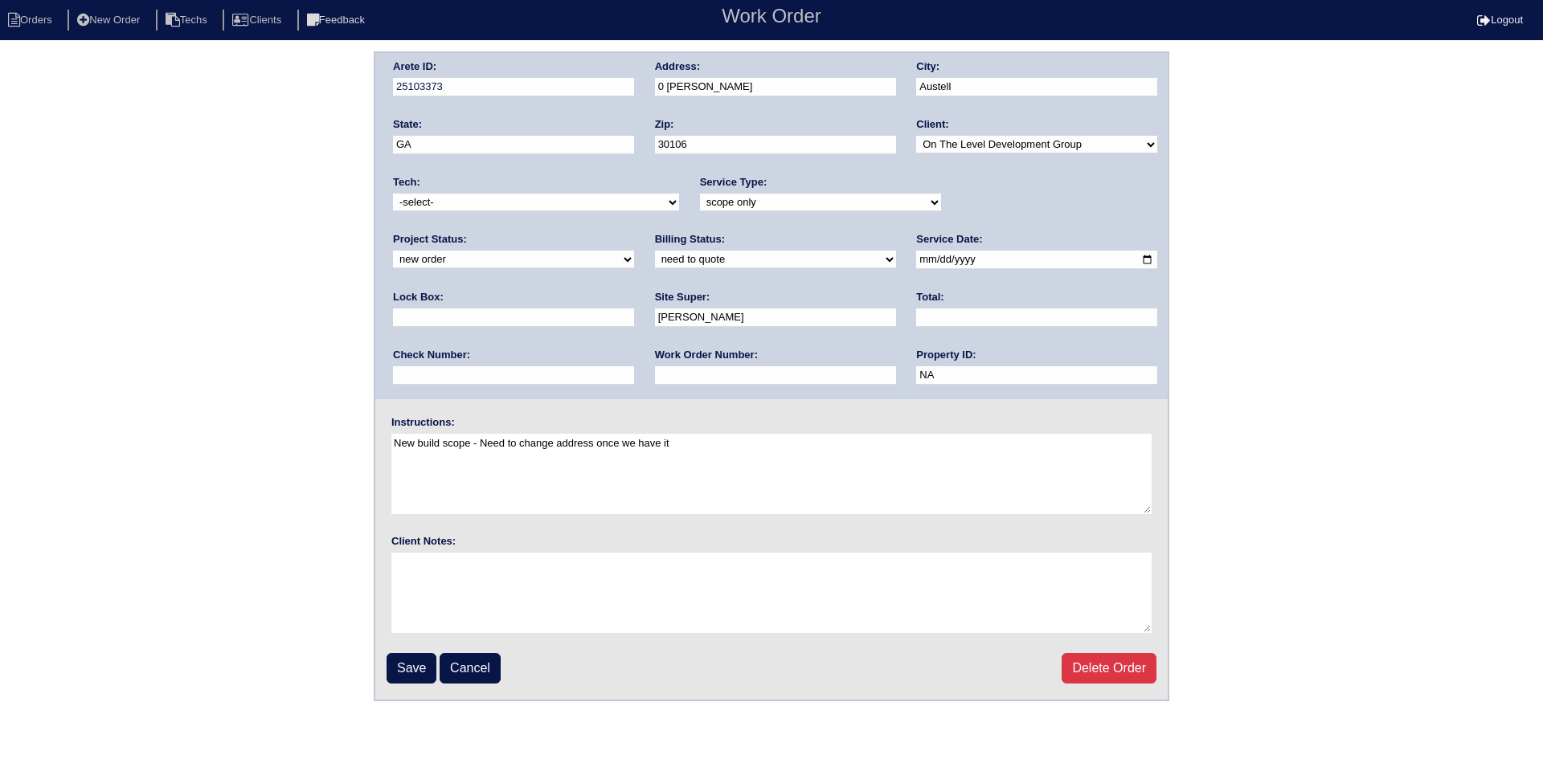
type input "0 Cochran Rd"
type input "[GEOGRAPHIC_DATA]"
drag, startPoint x: 696, startPoint y: 145, endPoint x: 649, endPoint y: 141, distance: 46.8
click at [649, 141] on div "Arete ID: 25103373 Address: 0 Cochran Rd City: Dallas State: GA Zip: 30106 Clie…" at bounding box center [771, 226] width 792 height 346
type input "30132"
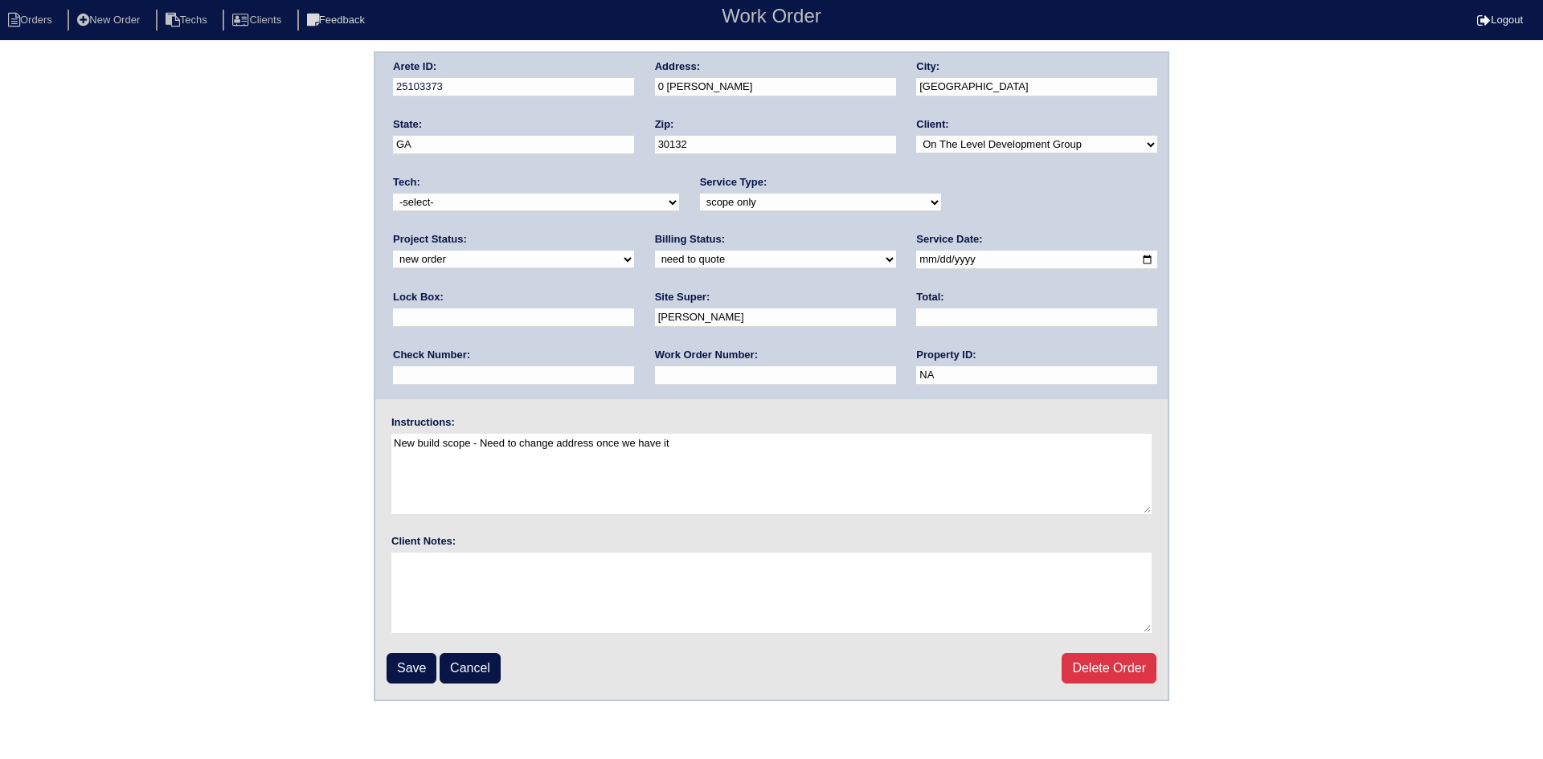
click at [1111, 145] on select "-select- TriCon American Homes American Homes 4 Rent First Key Homes Zillow The…" at bounding box center [1036, 145] width 241 height 18
click at [918, 136] on select "-select- TriCon American Homes American Homes 4 Rent First Key Homes Zillow The…" at bounding box center [1036, 145] width 241 height 18
click at [1049, 145] on select "-select- TriCon American Homes American Homes 4 Rent First Key Homes Zillow The…" at bounding box center [1036, 145] width 241 height 18
select select "11"
click at [918, 136] on select "-select- TriCon American Homes American Homes 4 Rent First Key Homes Zillow The…" at bounding box center [1036, 145] width 241 height 18
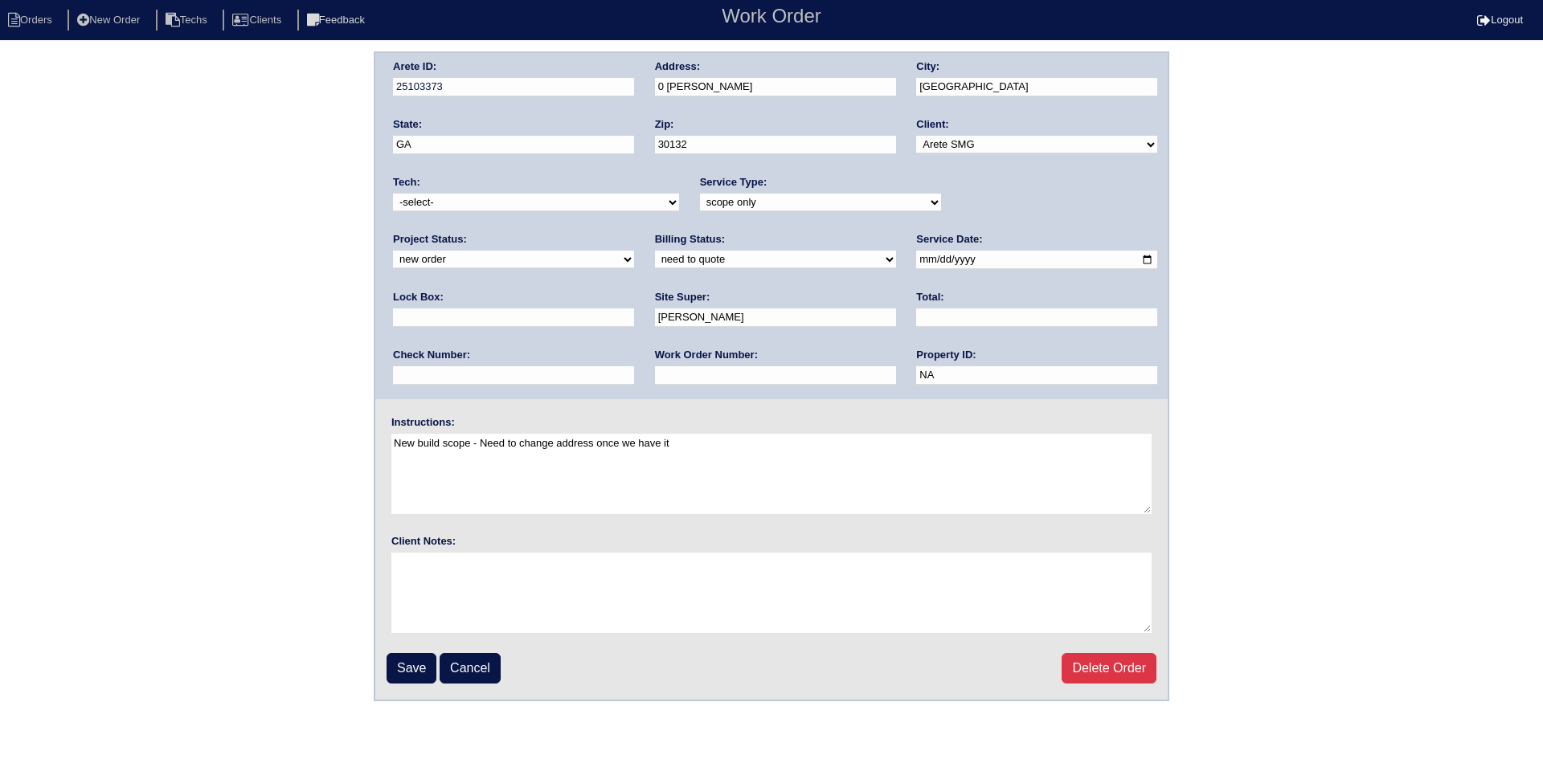
drag, startPoint x: 476, startPoint y: 320, endPoint x: 394, endPoint y: 327, distance: 83.1
click at [655, 327] on input "Bryan Traverse" at bounding box center [775, 318] width 241 height 18
type input "Bryan McGarity"
click at [407, 669] on input "Save" at bounding box center [411, 668] width 50 height 31
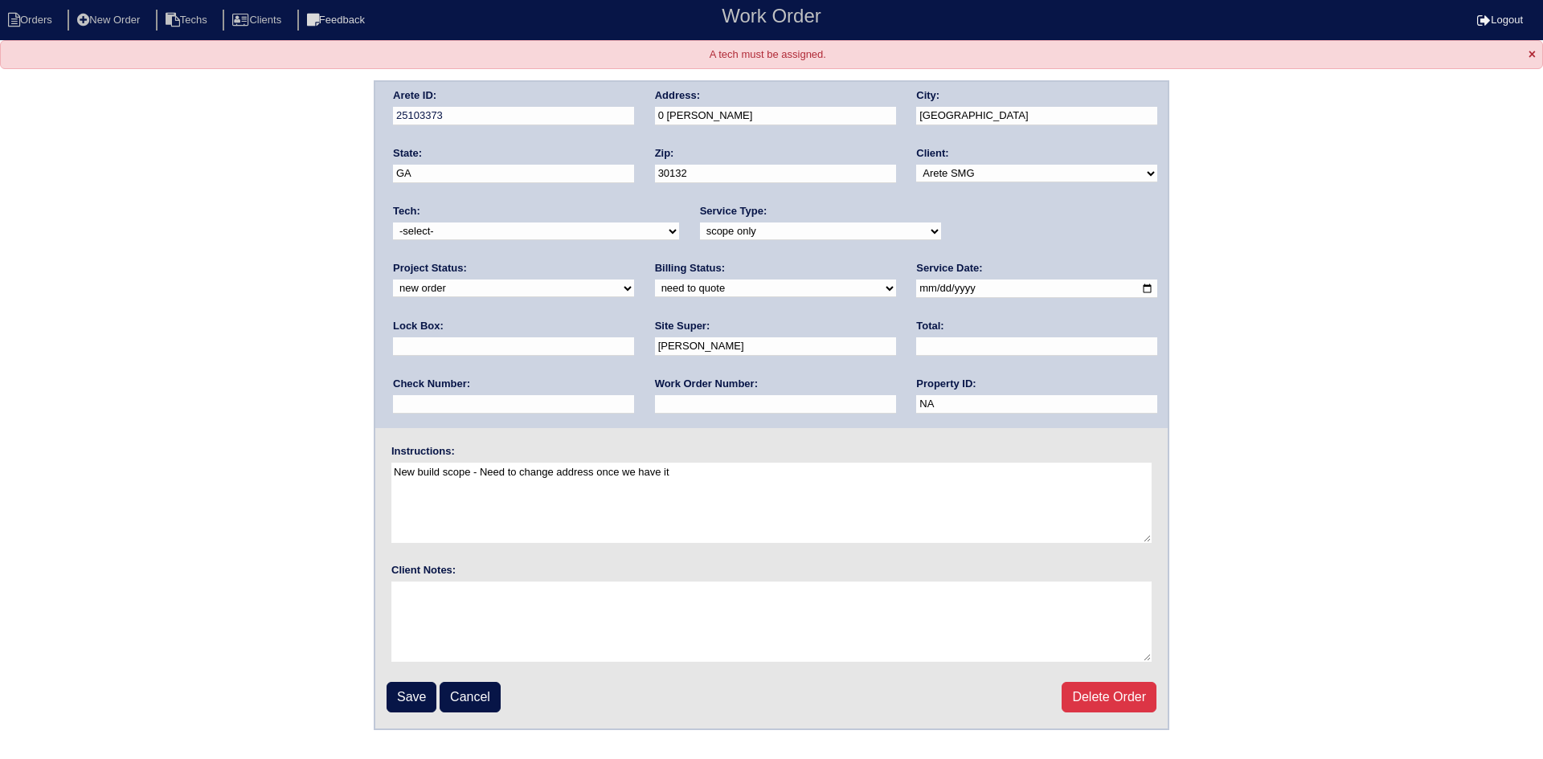
click at [627, 232] on select "-select- aretesmg+backup-tech@gmail.com benjohnholt88@gmail.com callisonhvac@ya…" at bounding box center [536, 232] width 286 height 18
select select "33"
click at [393, 223] on select "-select- aretesmg+backup-tech@gmail.com benjohnholt88@gmail.com callisonhvac@ya…" at bounding box center [536, 232] width 286 height 18
click at [409, 697] on input "Save" at bounding box center [411, 697] width 50 height 31
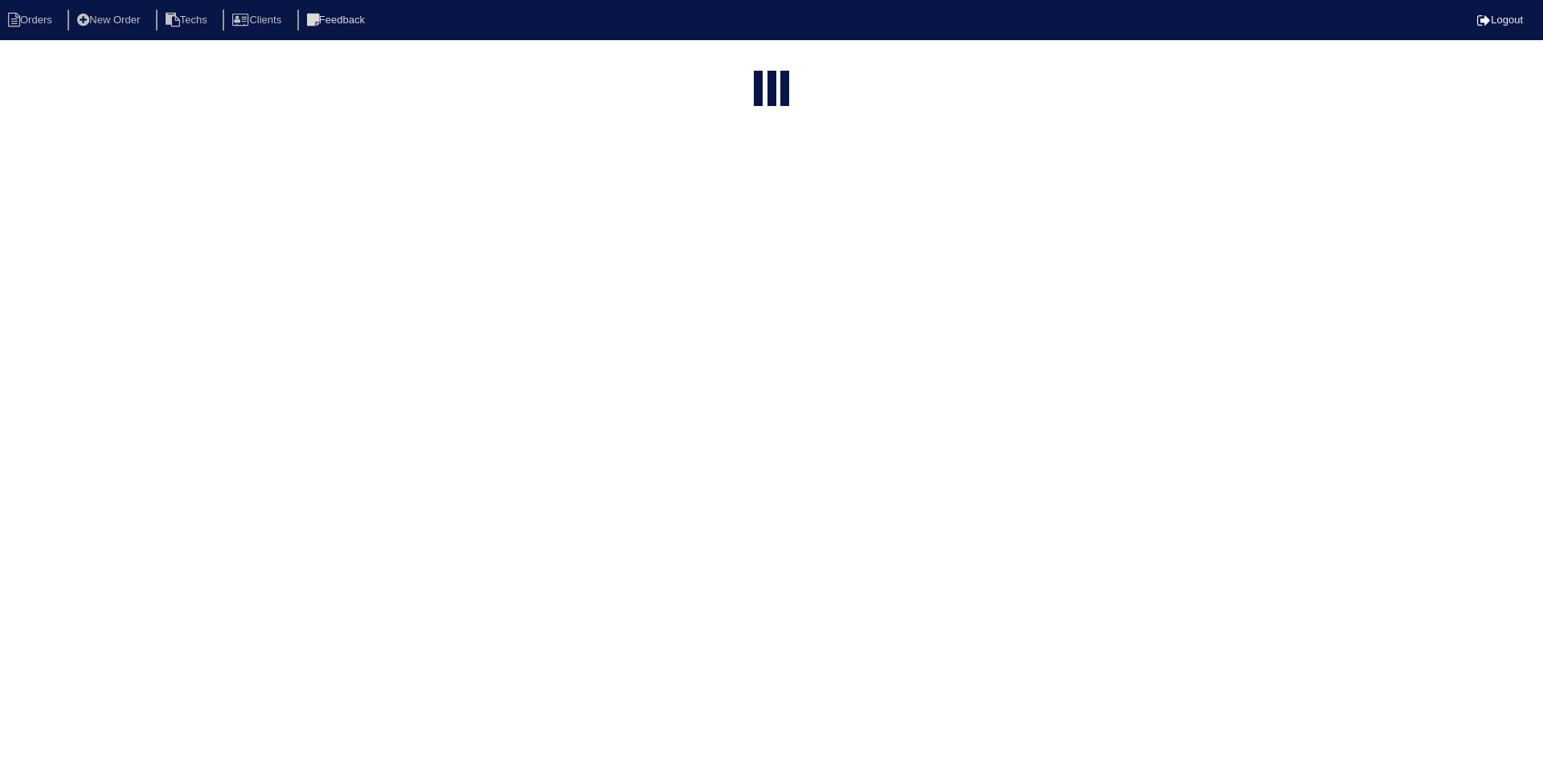
select select "15"
type input "6165"
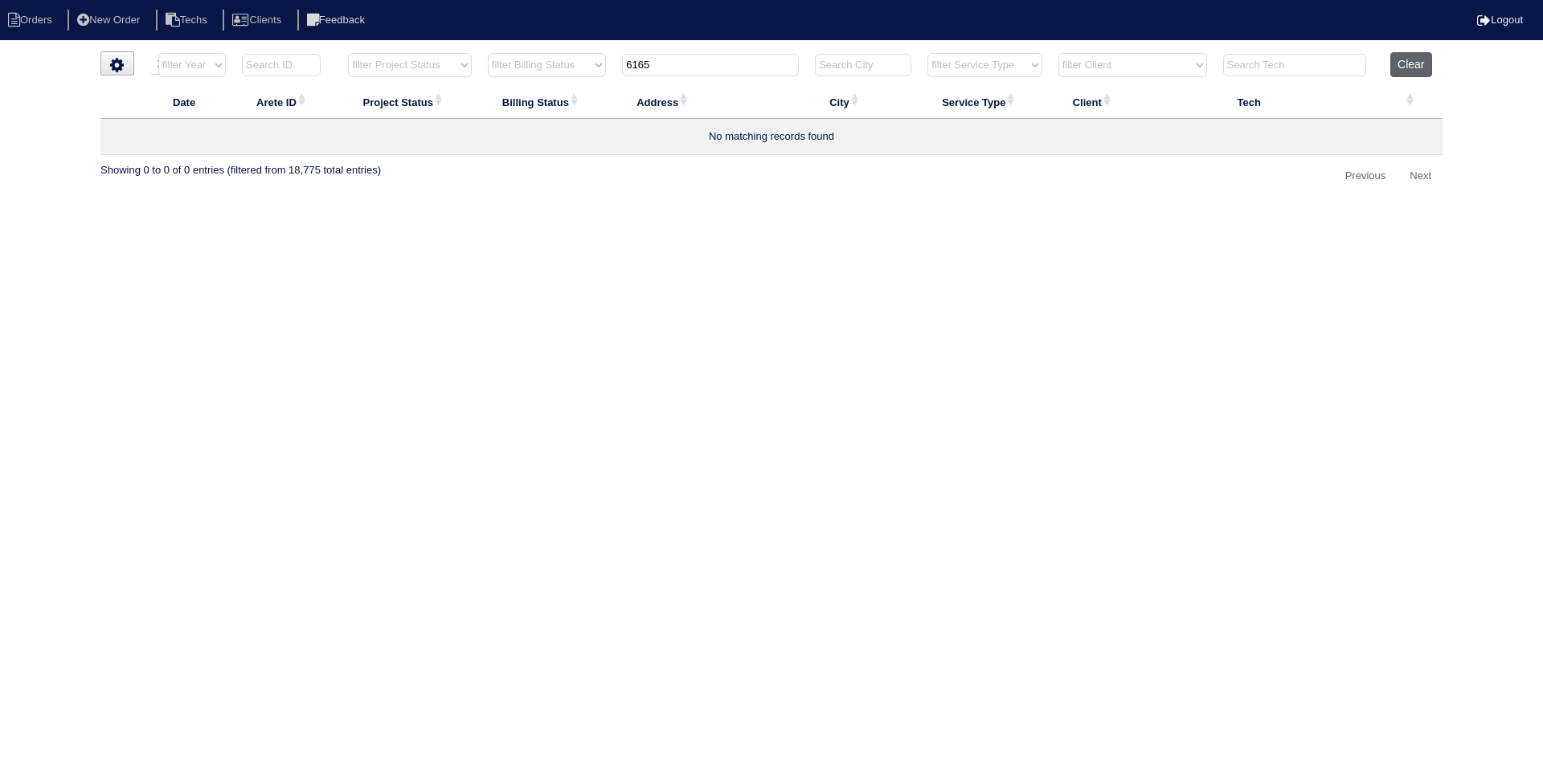
click at [1399, 59] on button "Clear" at bounding box center [1410, 64] width 41 height 25
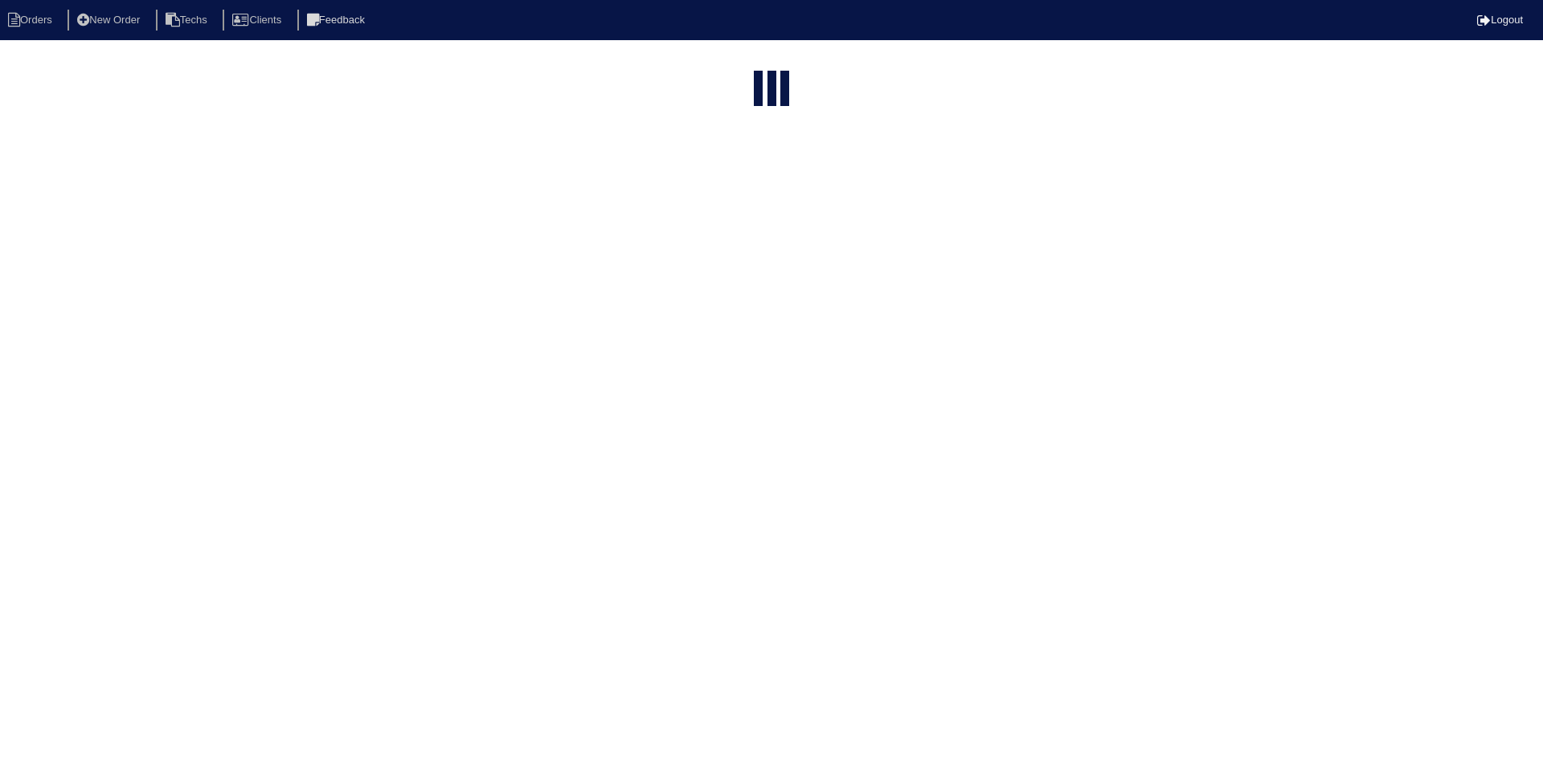
select select "15"
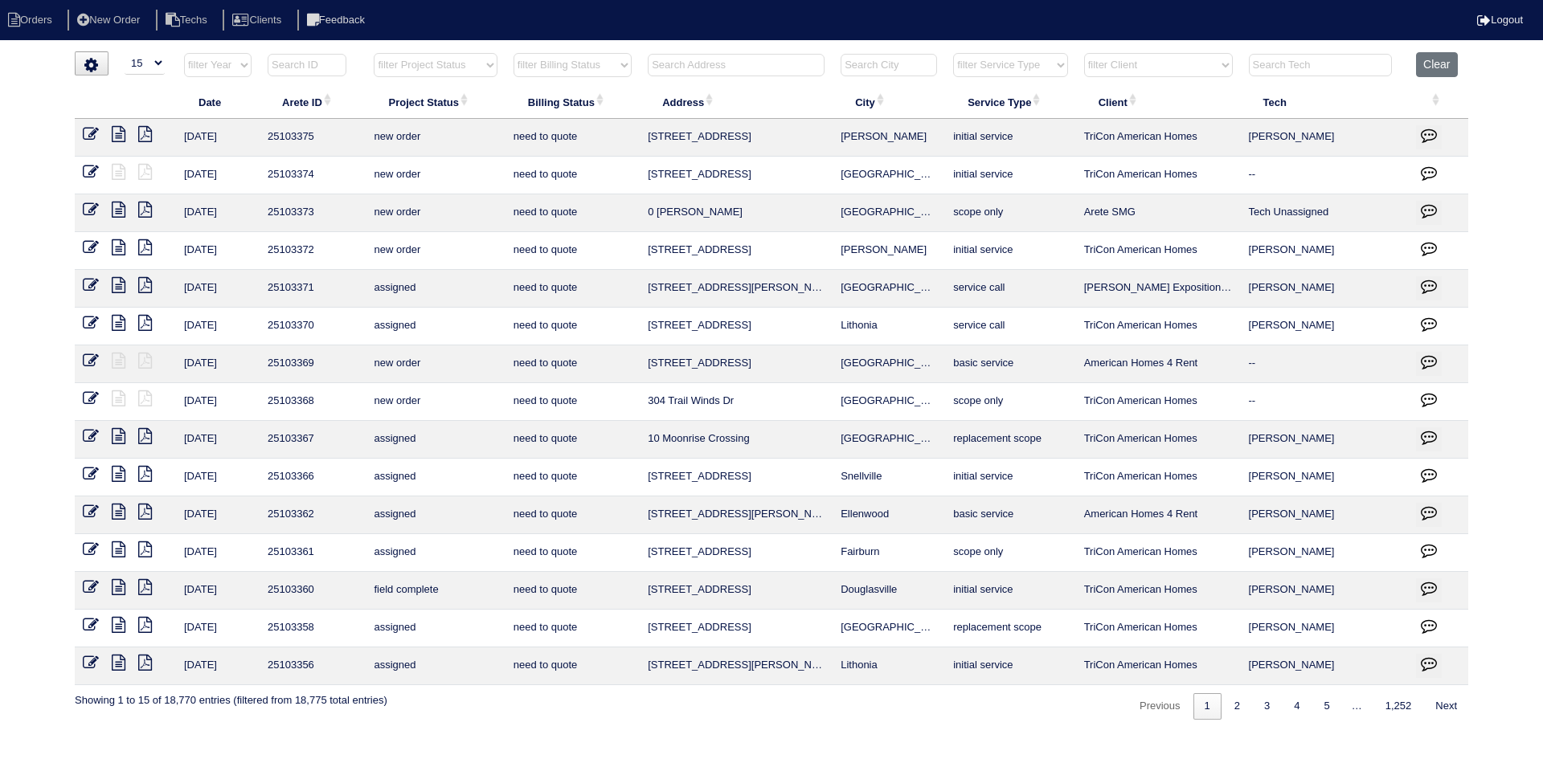
click at [709, 67] on input "text" at bounding box center [736, 65] width 177 height 22
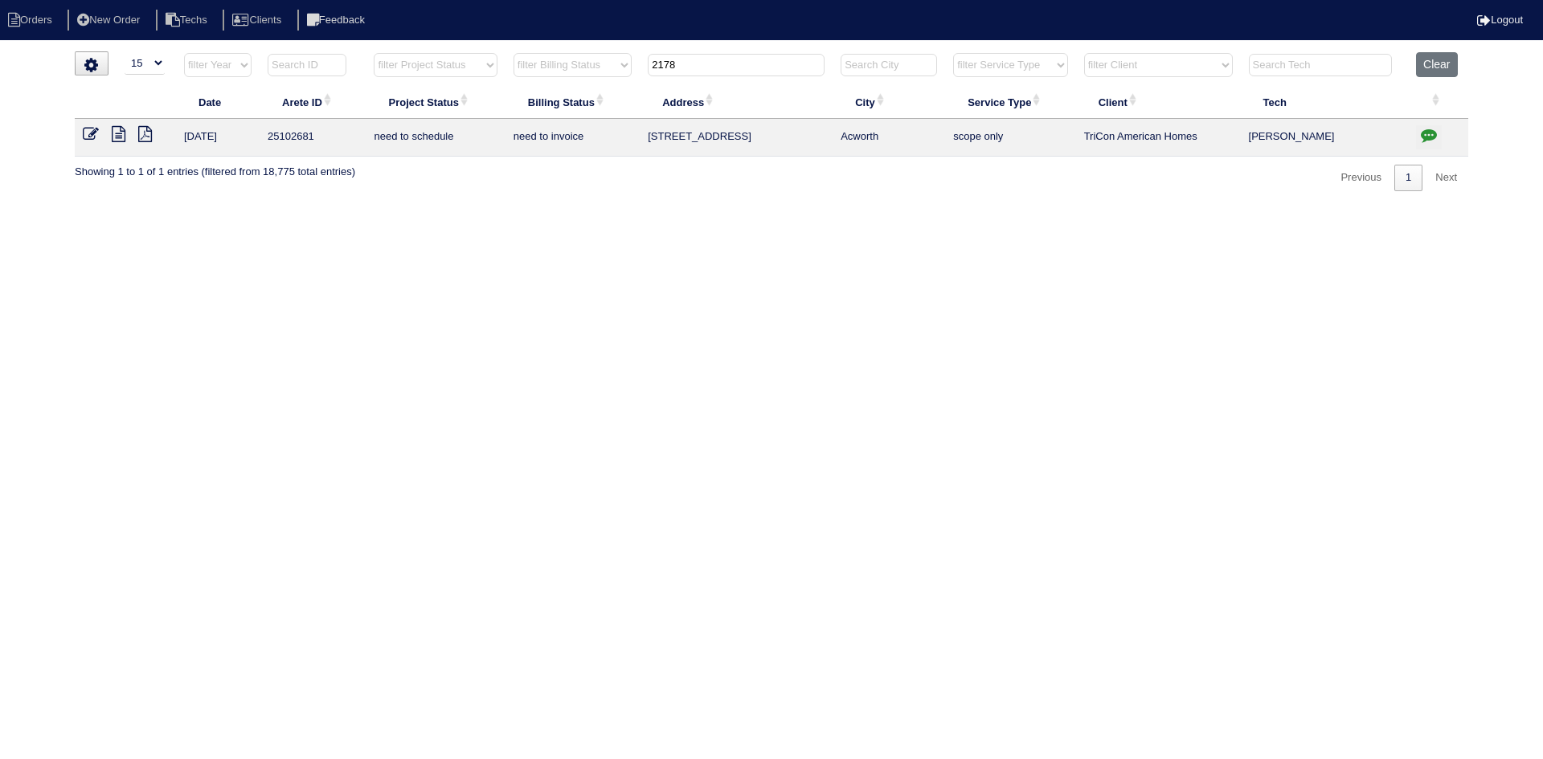
type input "2178"
click at [120, 131] on icon at bounding box center [119, 134] width 14 height 16
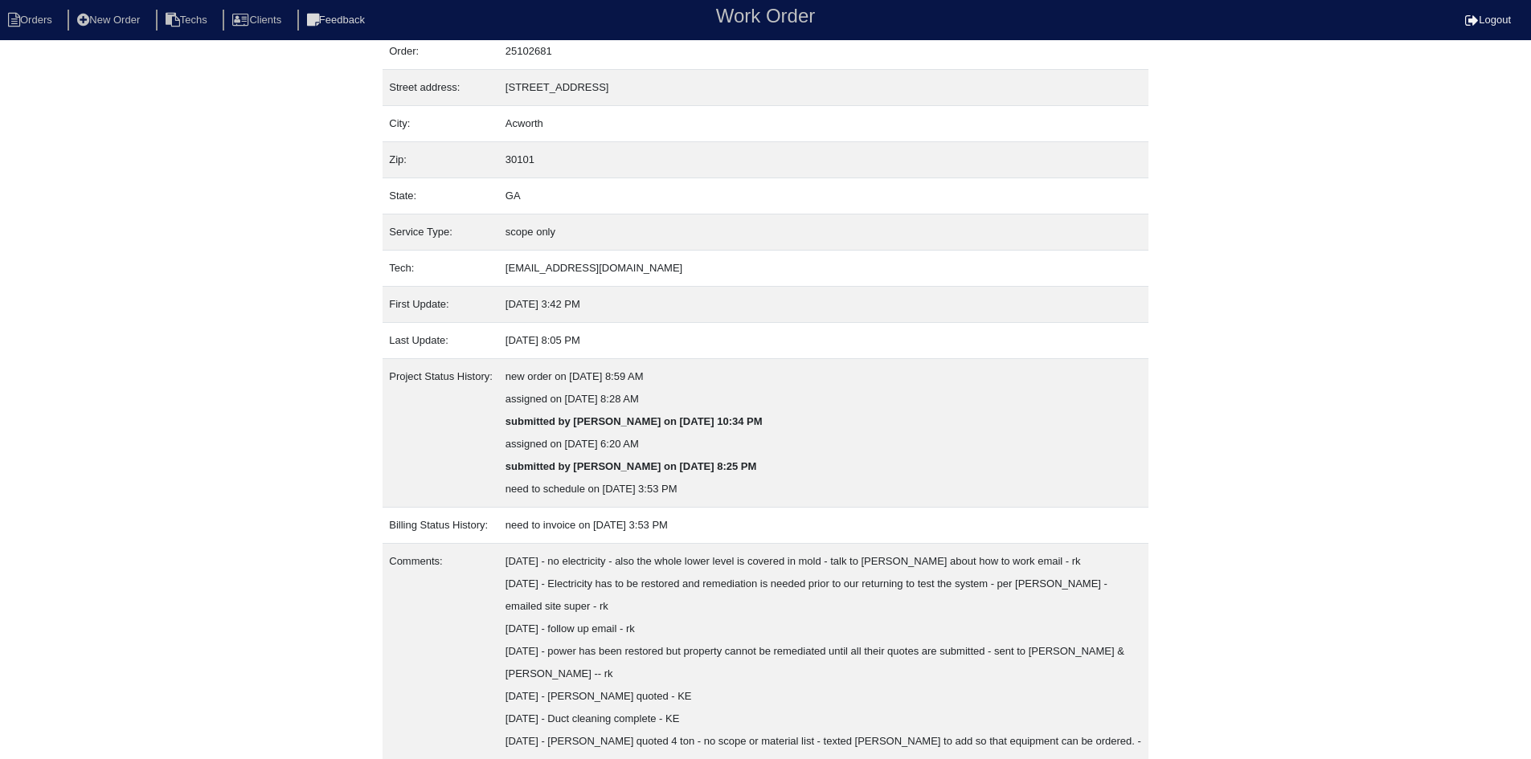
scroll to position [109, 0]
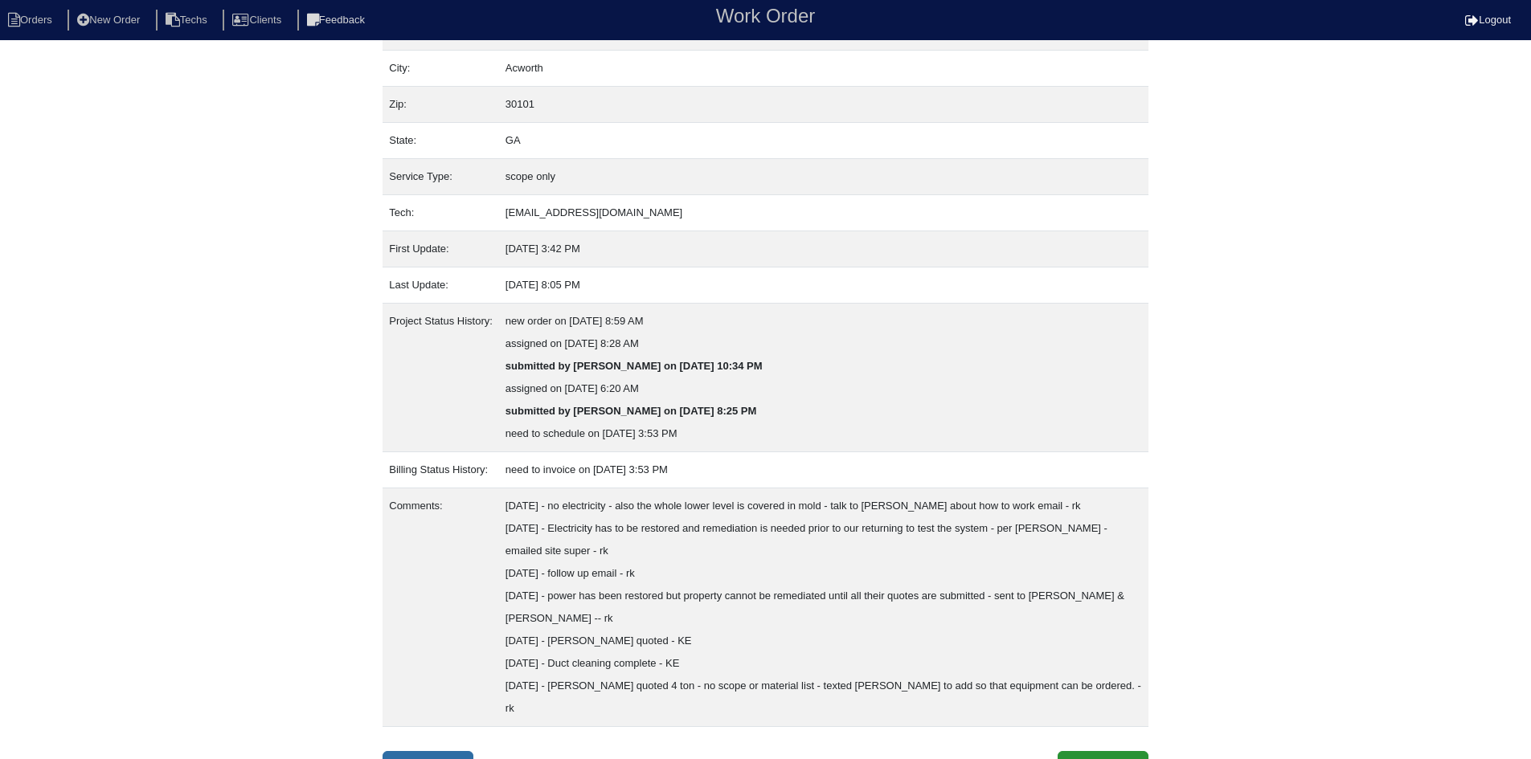
click at [431, 751] on link "Field Report" at bounding box center [427, 766] width 91 height 31
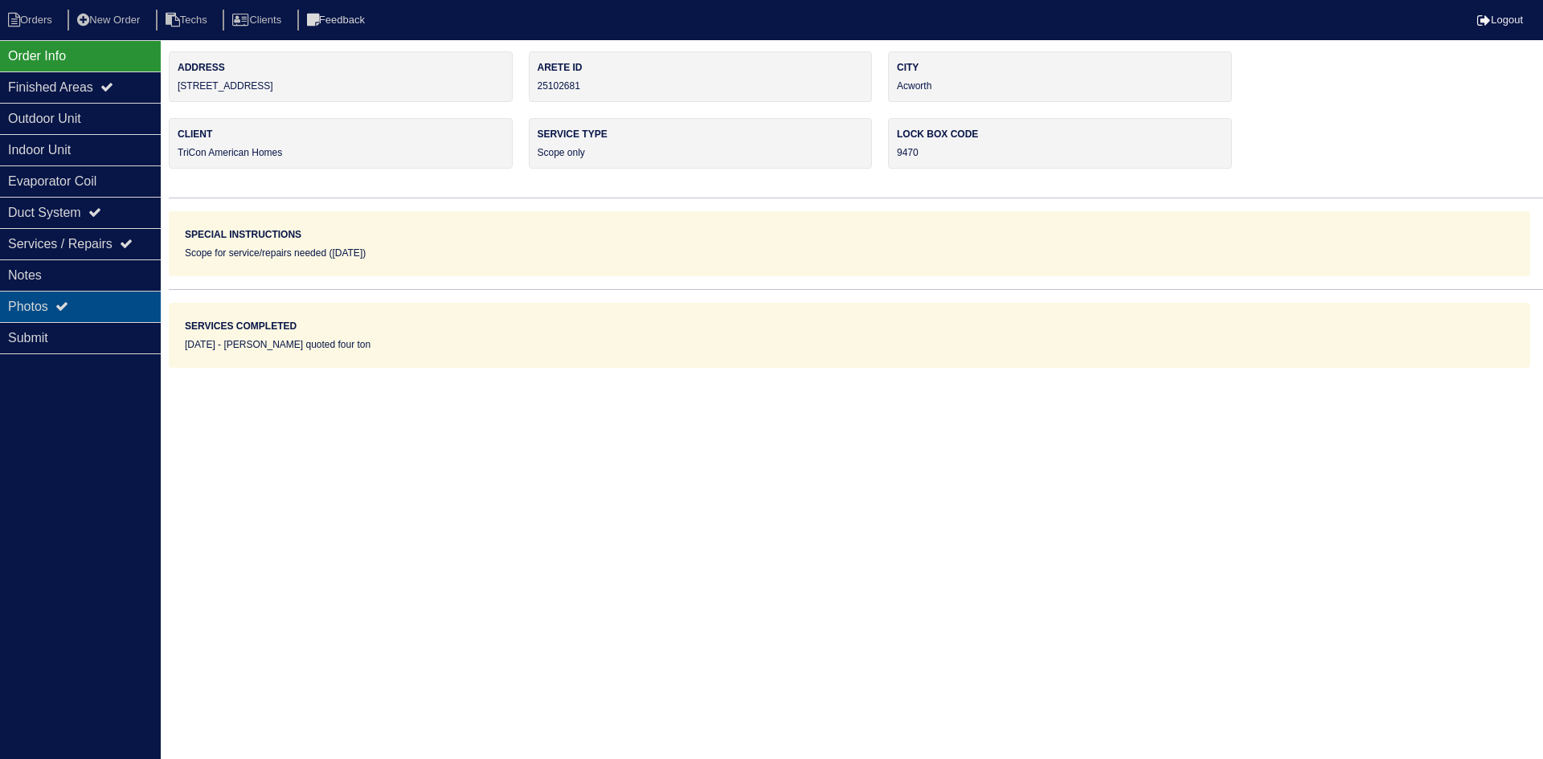
click at [79, 300] on div "Photos" at bounding box center [80, 306] width 161 height 31
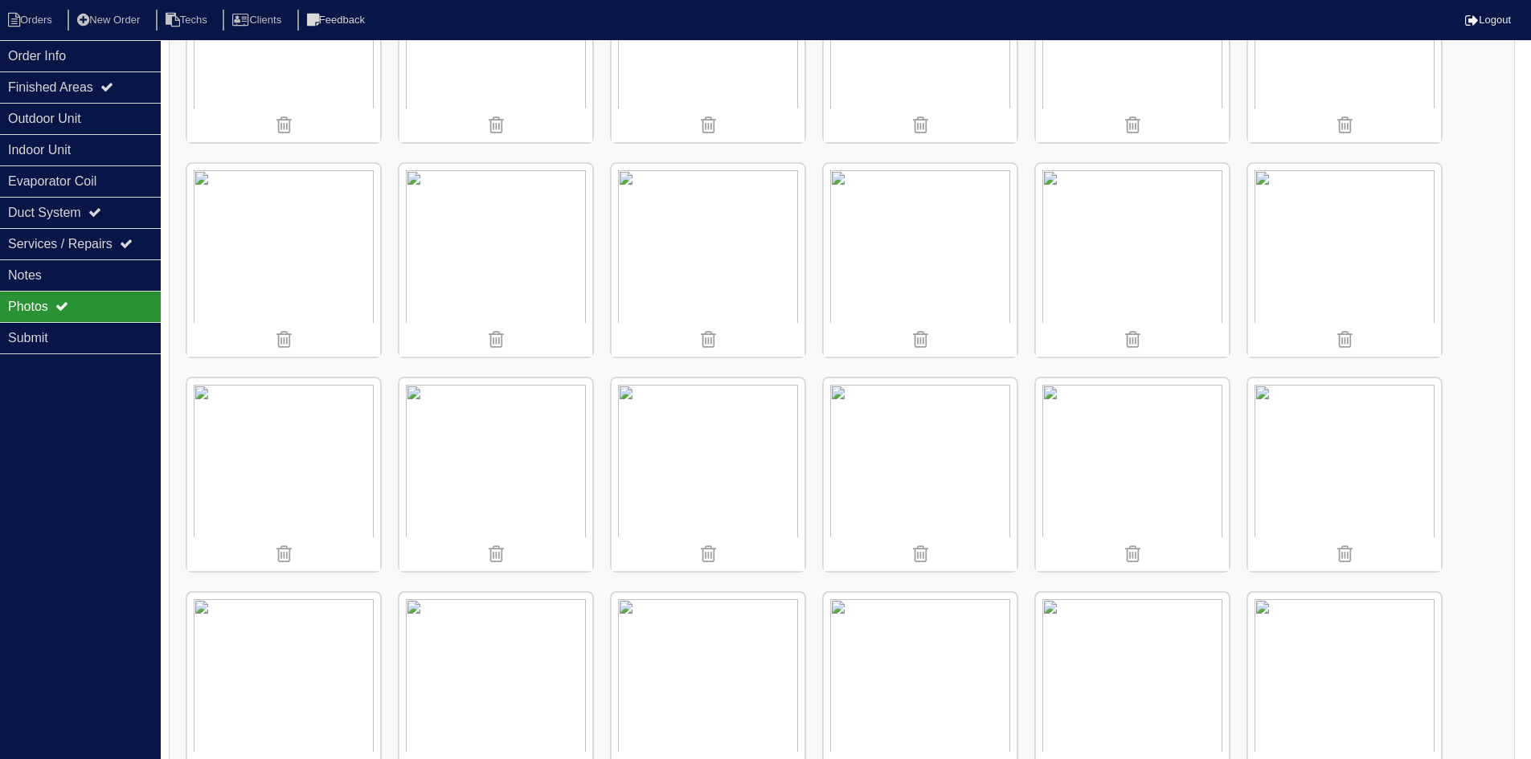
scroll to position [1044, 0]
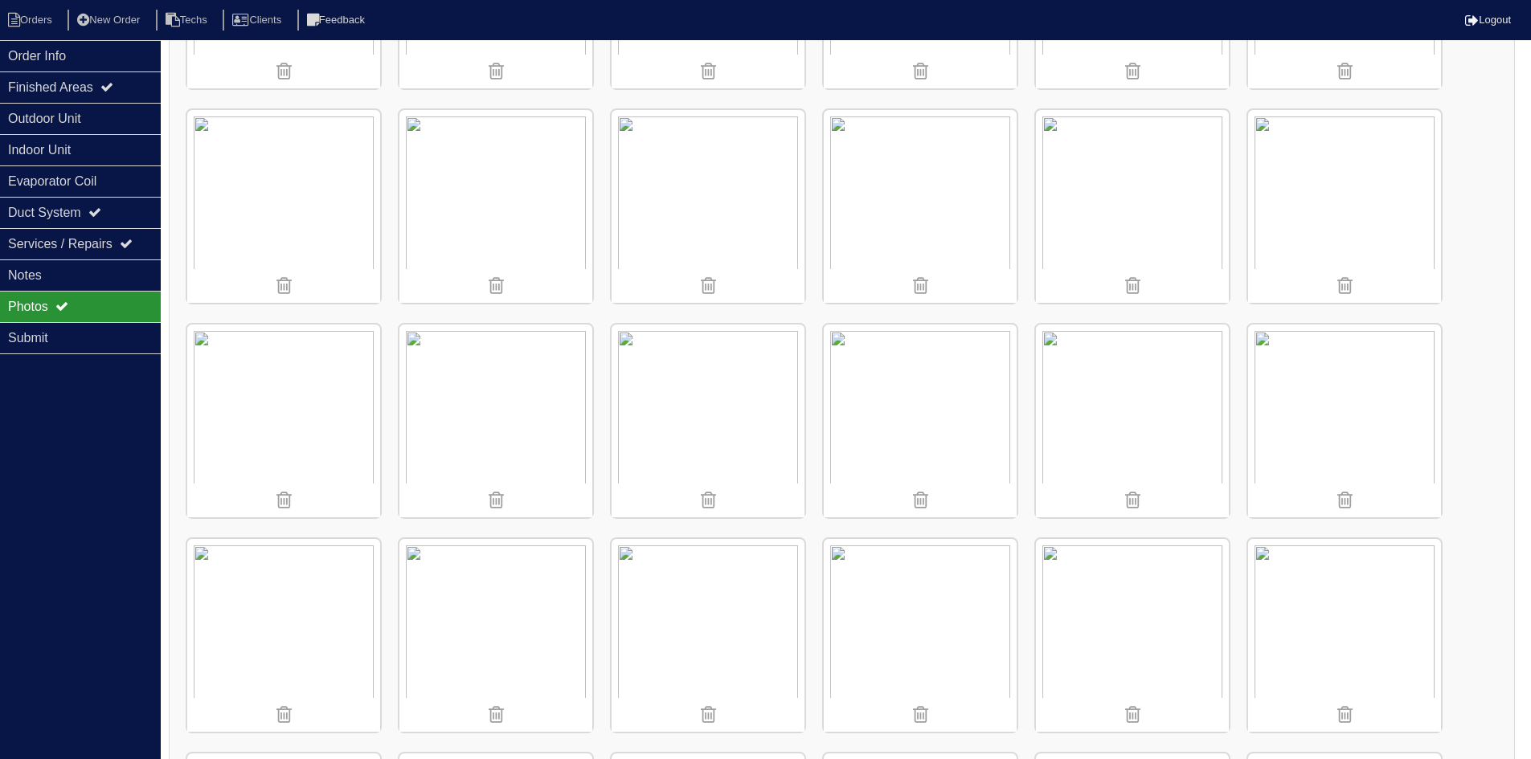
click at [1114, 423] on img at bounding box center [1132, 421] width 193 height 193
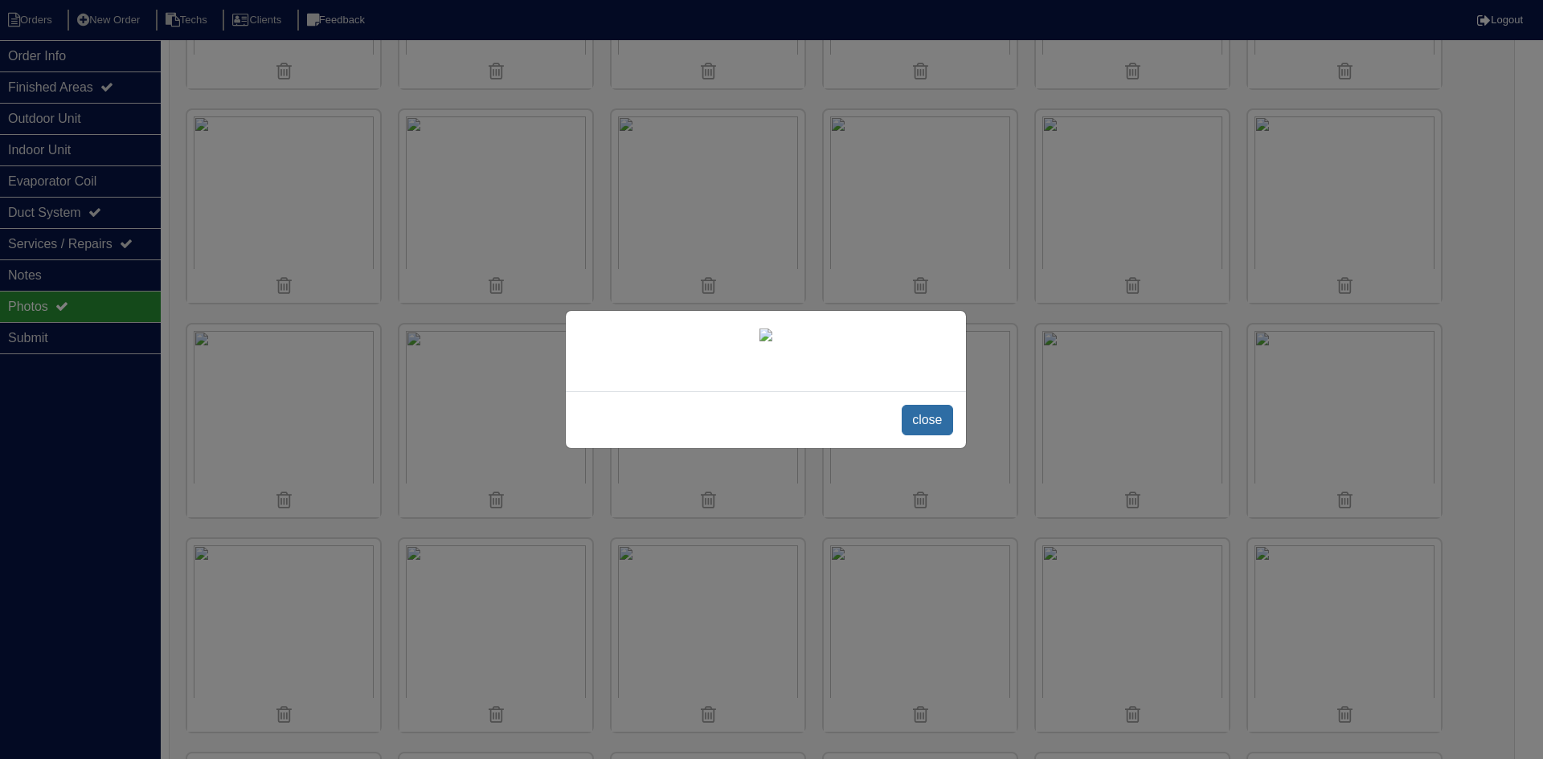
click at [930, 435] on span "close" at bounding box center [926, 420] width 51 height 31
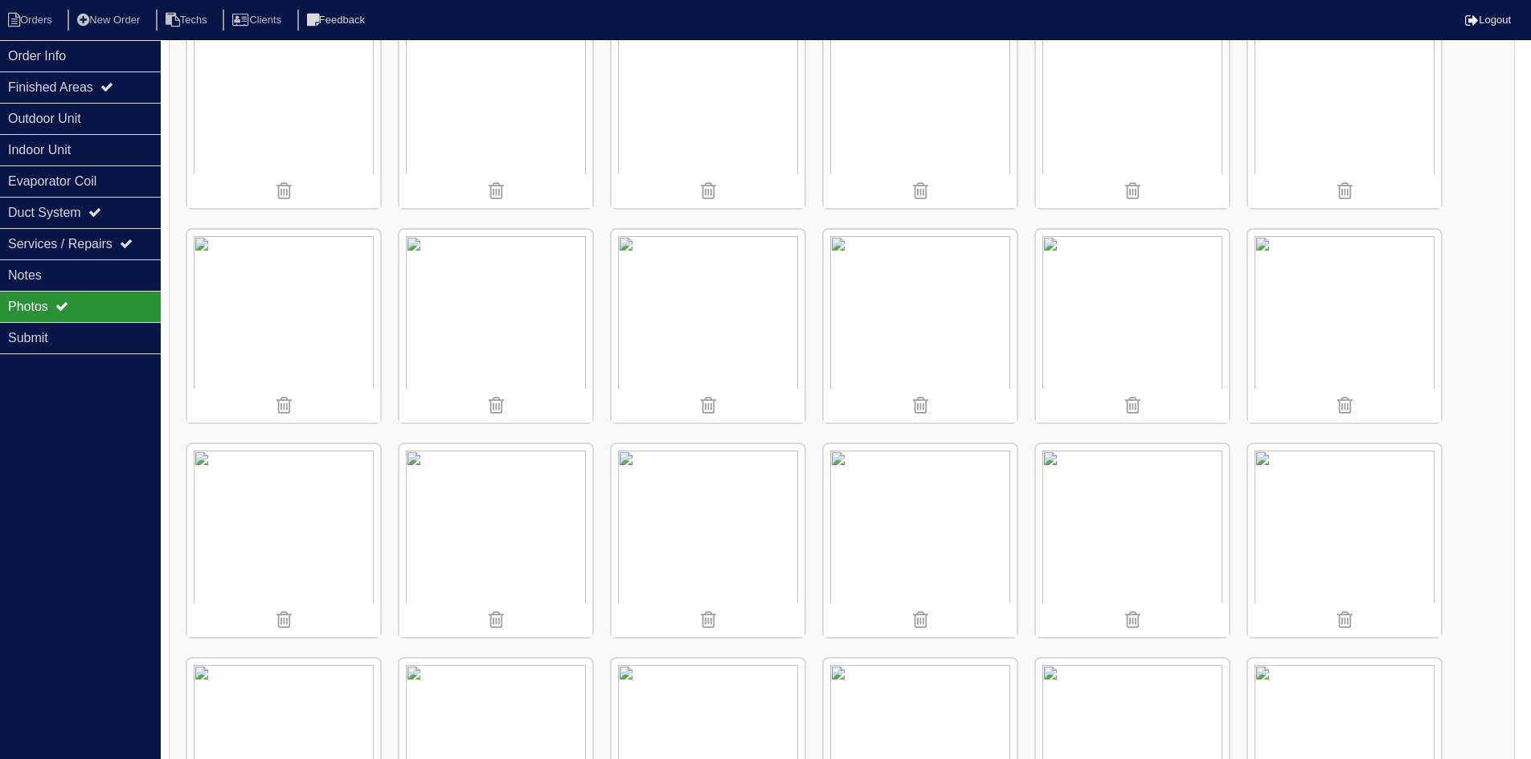
scroll to position [994, 0]
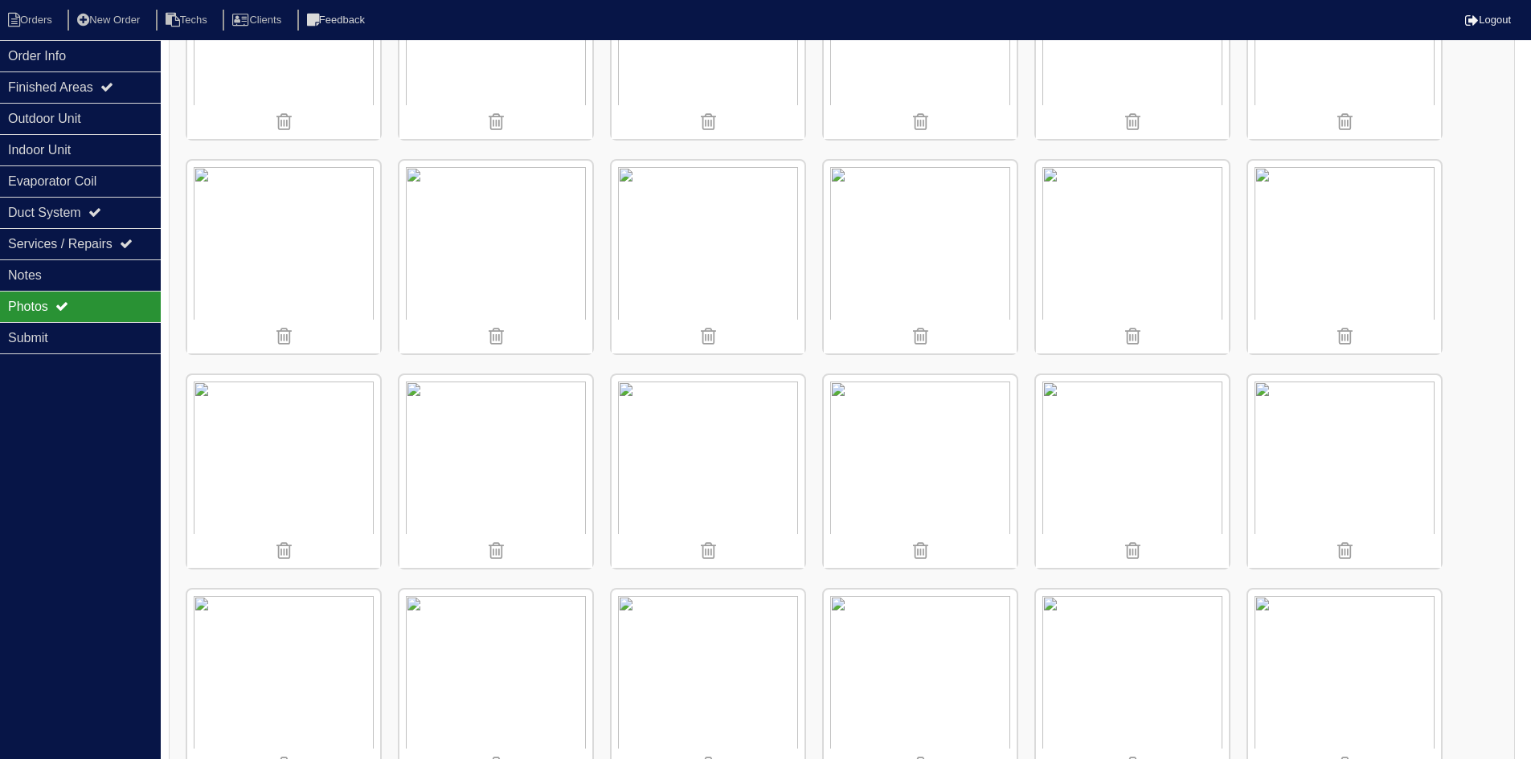
click at [1318, 465] on img at bounding box center [1344, 471] width 193 height 193
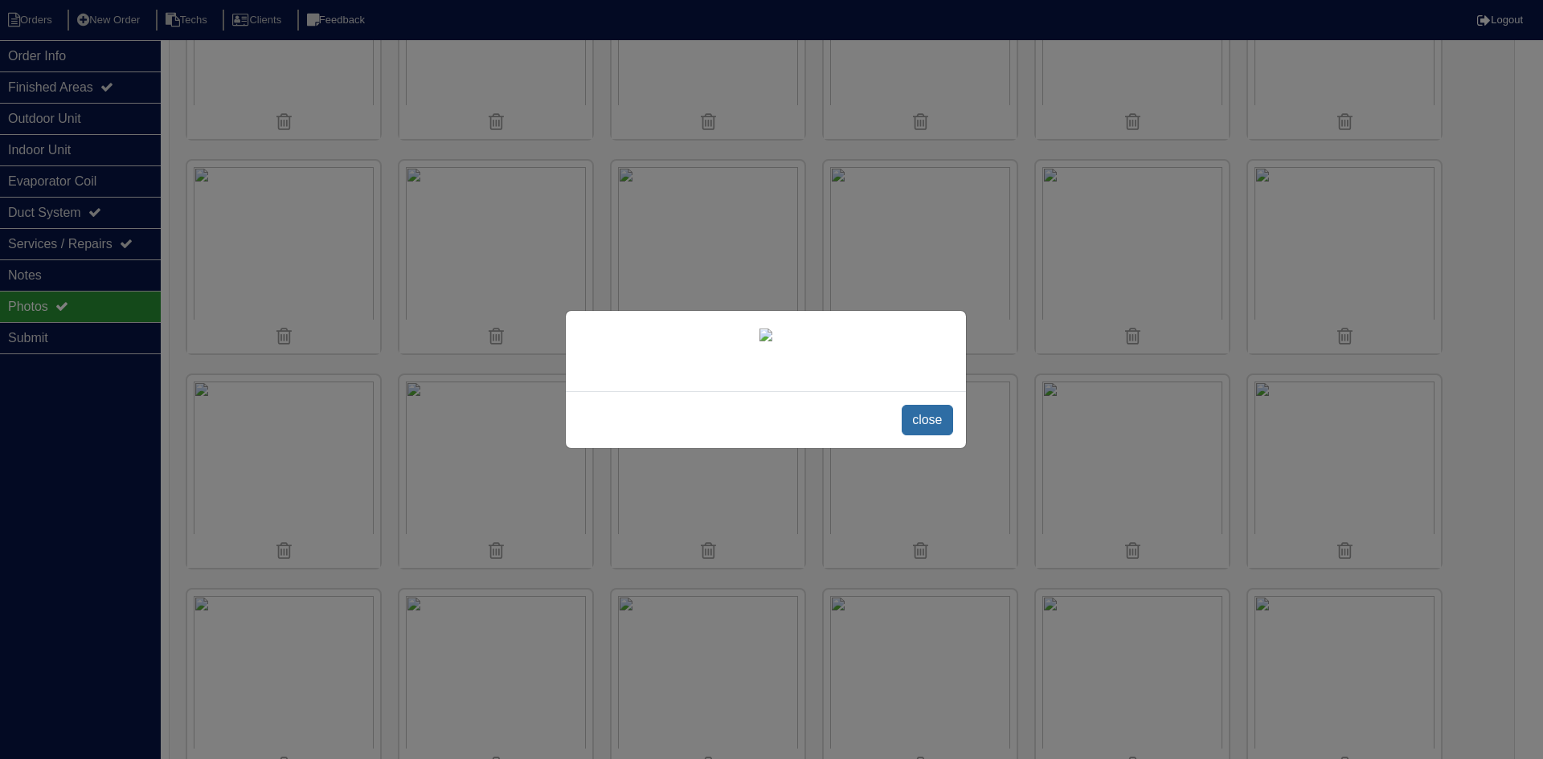
drag, startPoint x: 925, startPoint y: 640, endPoint x: 902, endPoint y: 621, distance: 29.6
click at [926, 435] on span "close" at bounding box center [926, 420] width 51 height 31
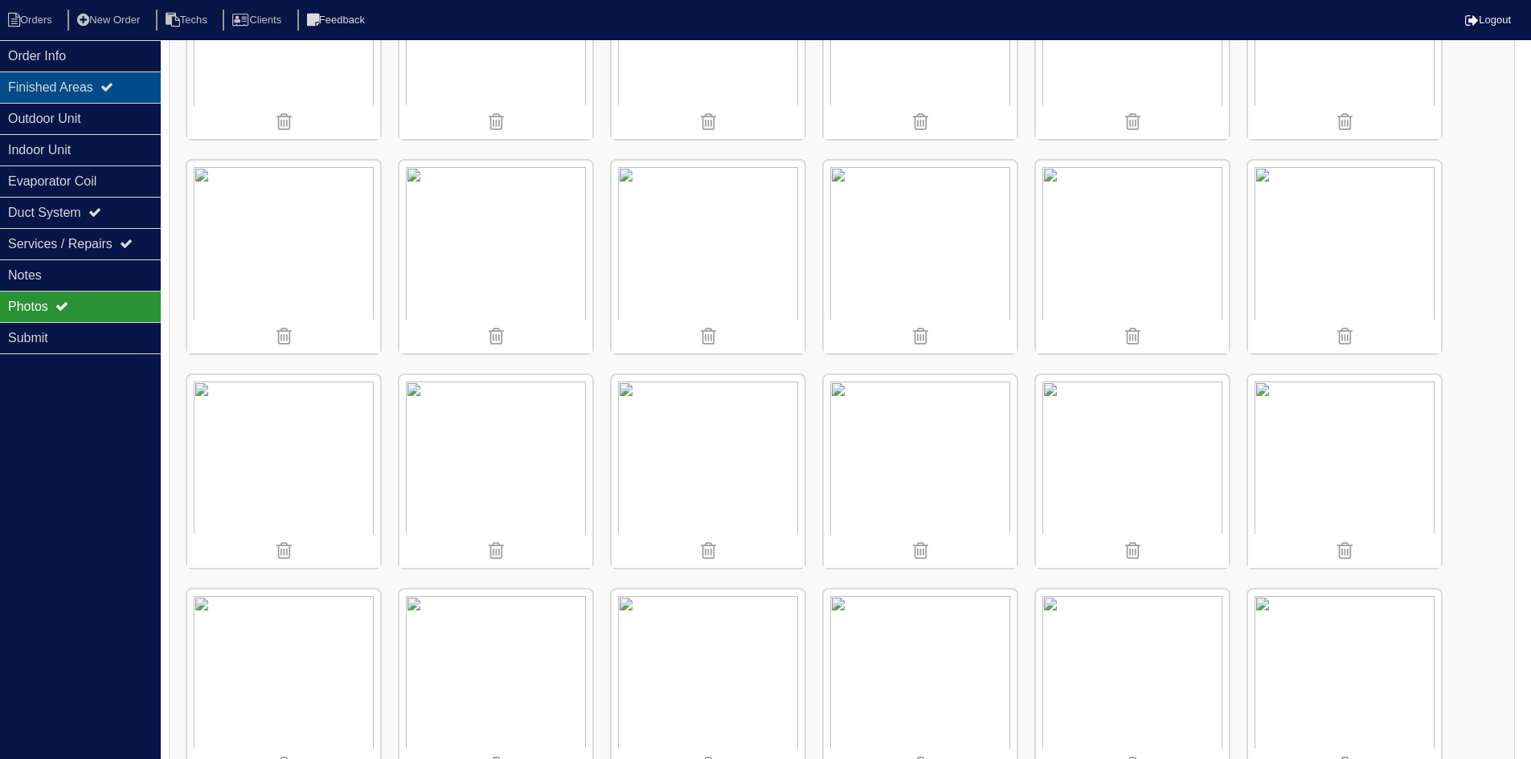
click at [86, 92] on div "Finished Areas" at bounding box center [80, 87] width 161 height 31
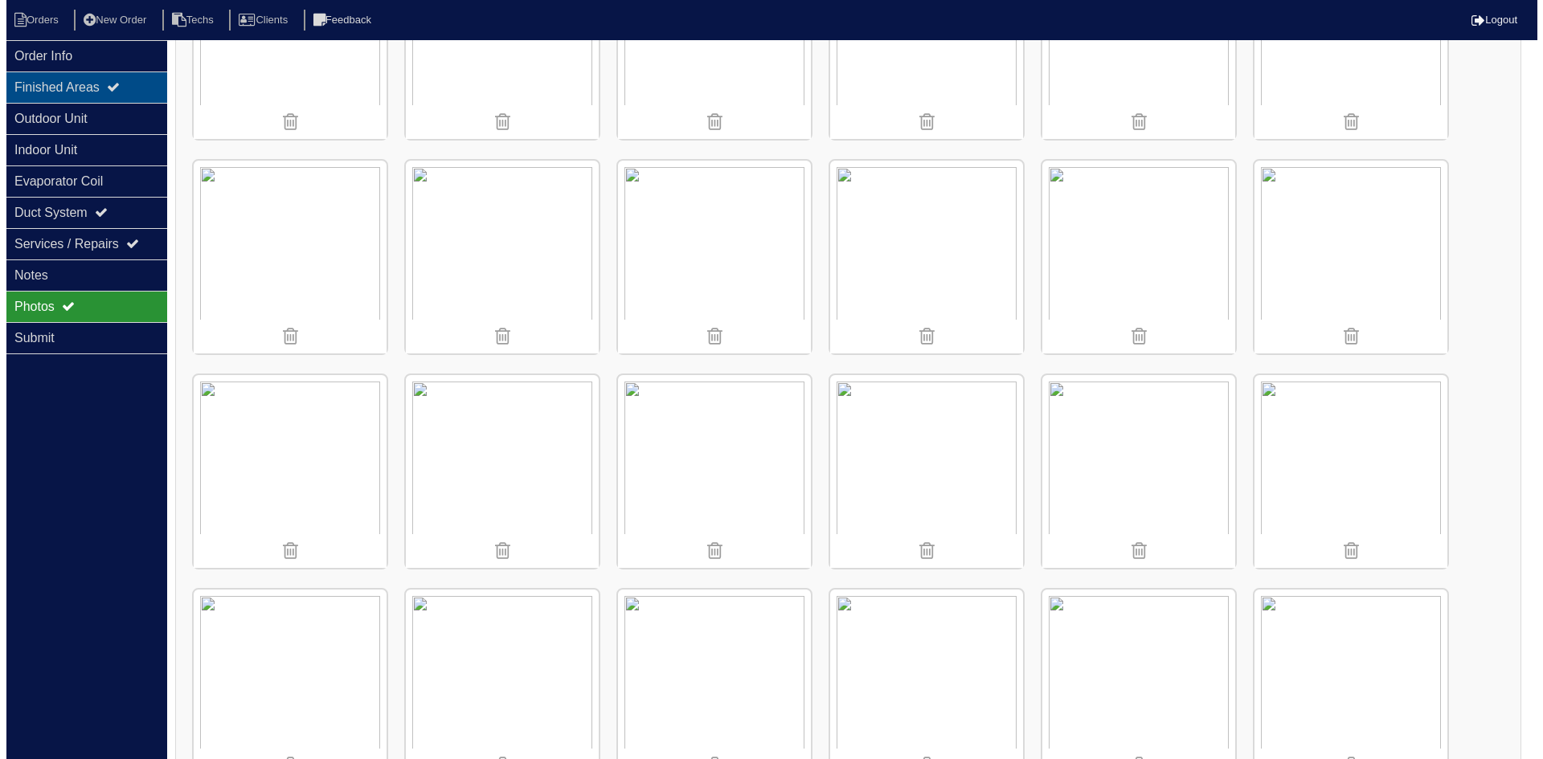
scroll to position [0, 0]
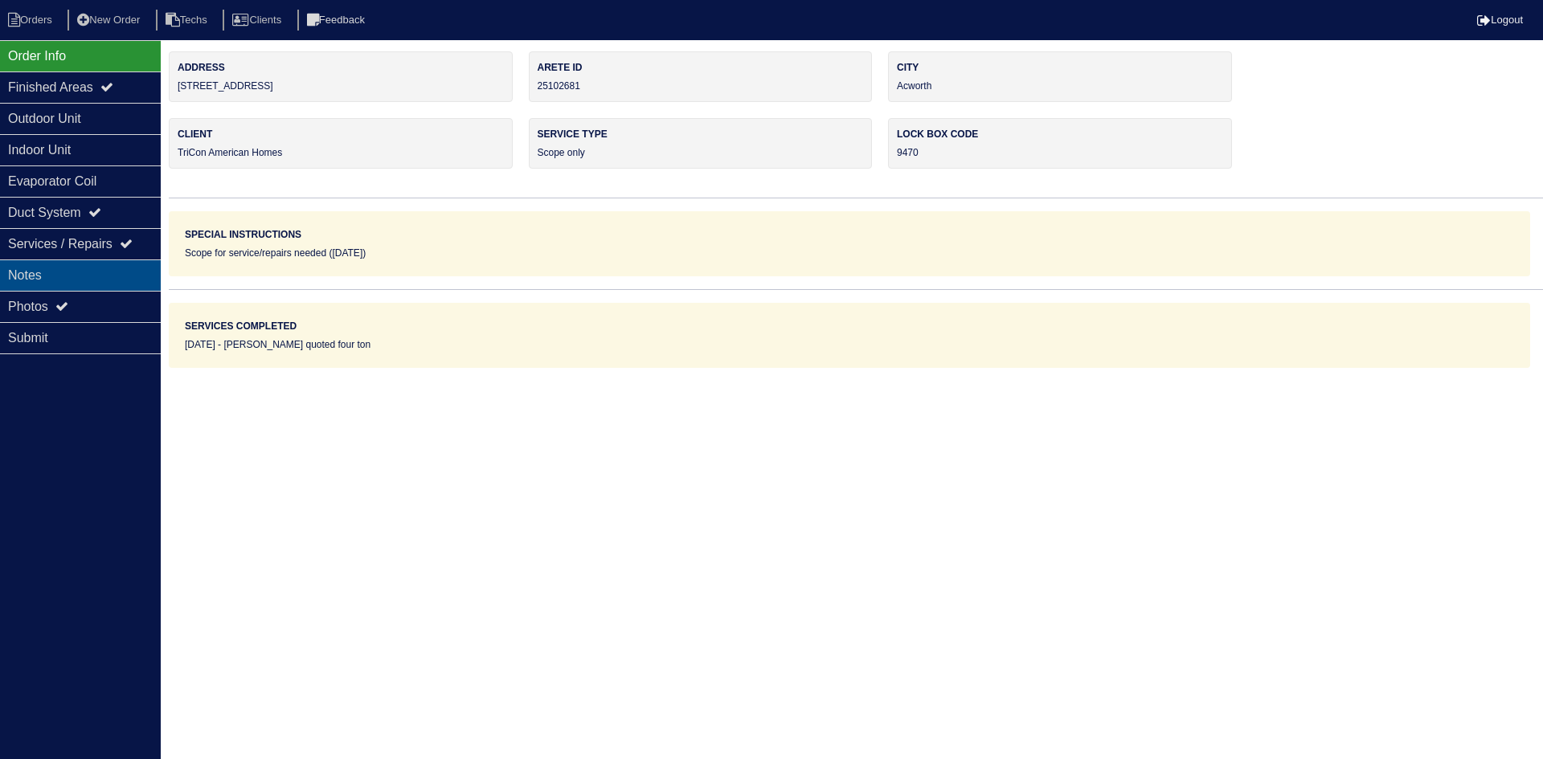
click at [84, 275] on div "Notes" at bounding box center [80, 275] width 161 height 31
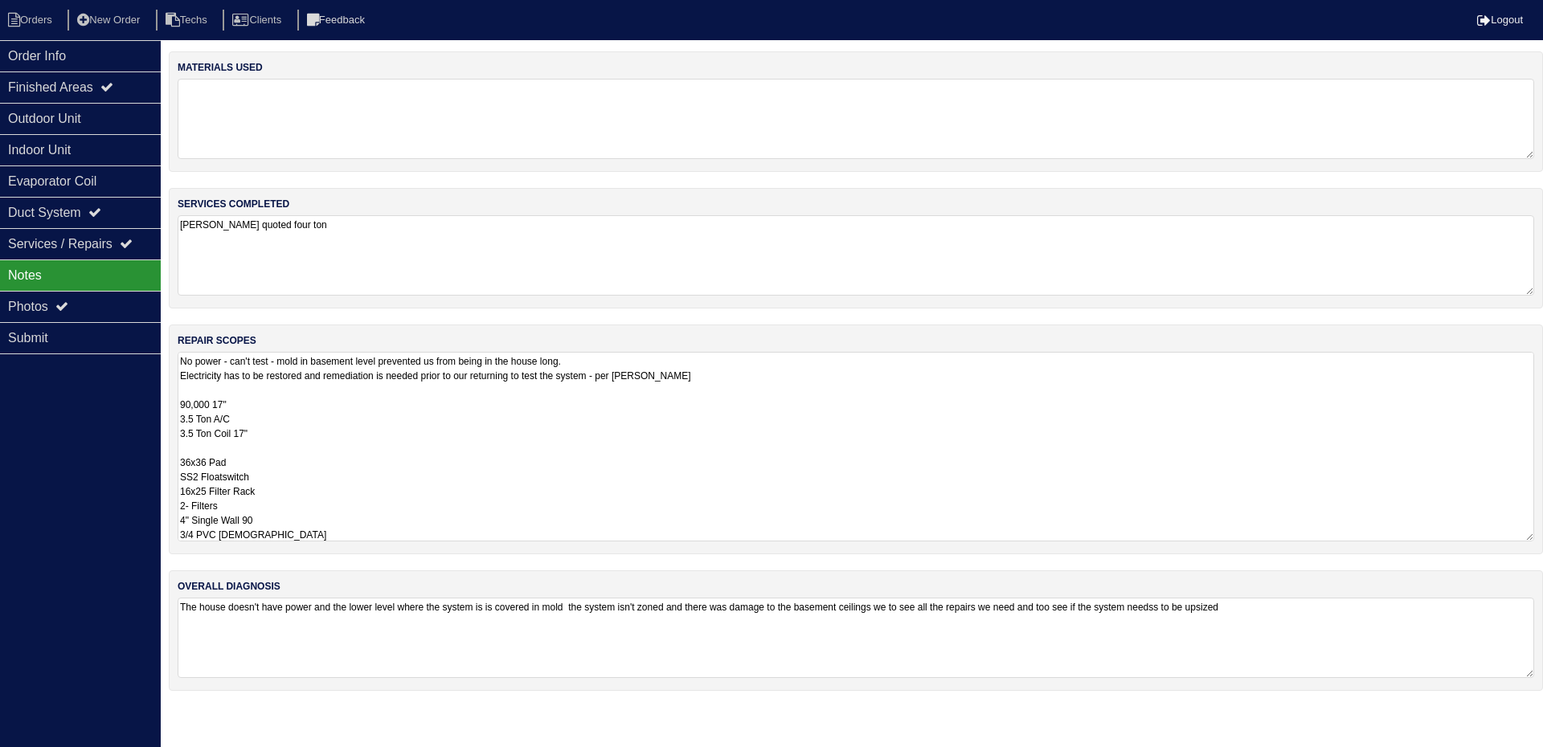
drag, startPoint x: 1525, startPoint y: 429, endPoint x: 1539, endPoint y: 538, distance: 110.1
click at [1539, 538] on div "repair scopes No power - can't test - mold in basement level prevented us from …" at bounding box center [856, 440] width 1374 height 230
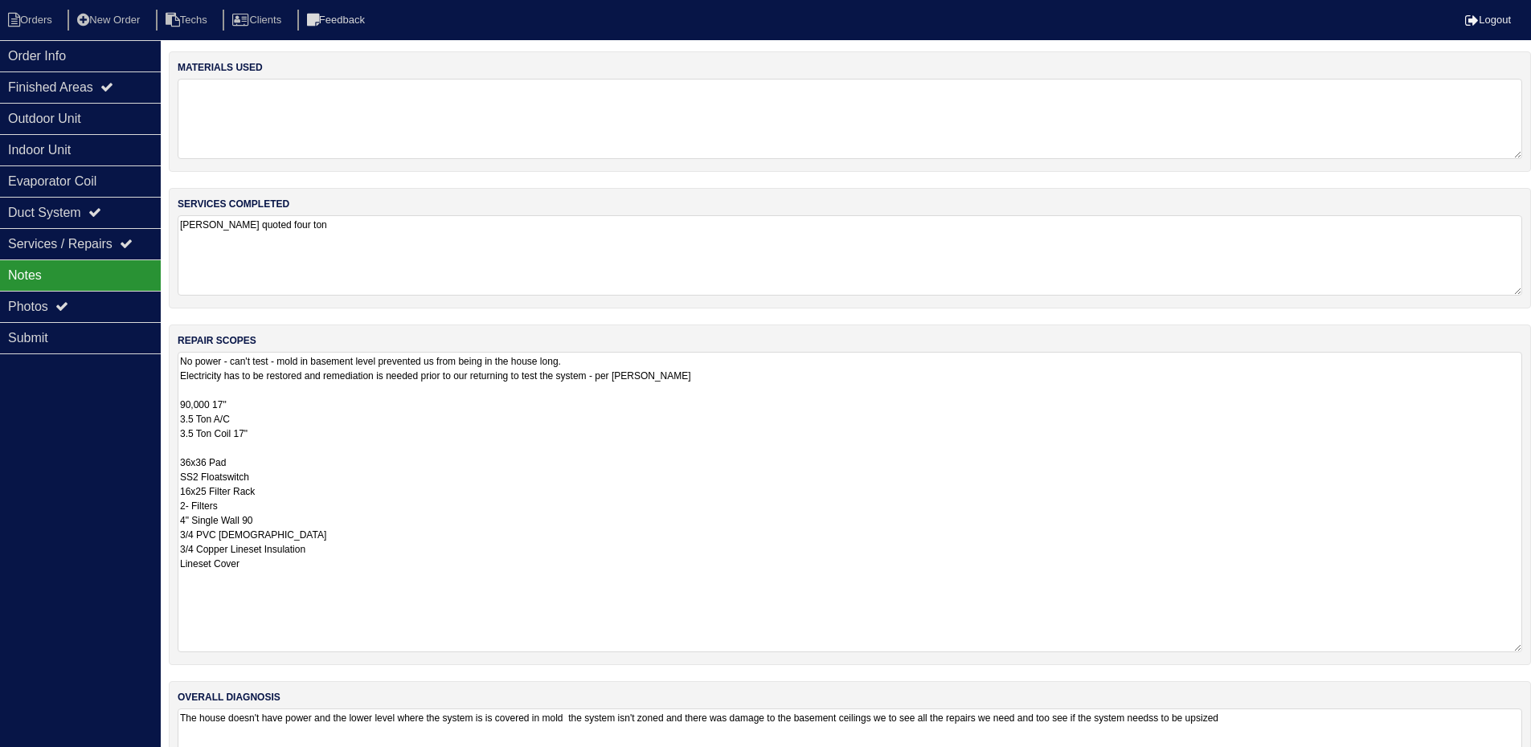
drag, startPoint x: 1529, startPoint y: 536, endPoint x: 1542, endPoint y: 647, distance: 111.6
click at [1531, 647] on html "Orders New Order Techs Clients Feedback Logout Orders New Order Users Clients M…" at bounding box center [765, 409] width 1531 height 818
click at [121, 150] on div "Indoor Unit" at bounding box center [80, 149] width 161 height 31
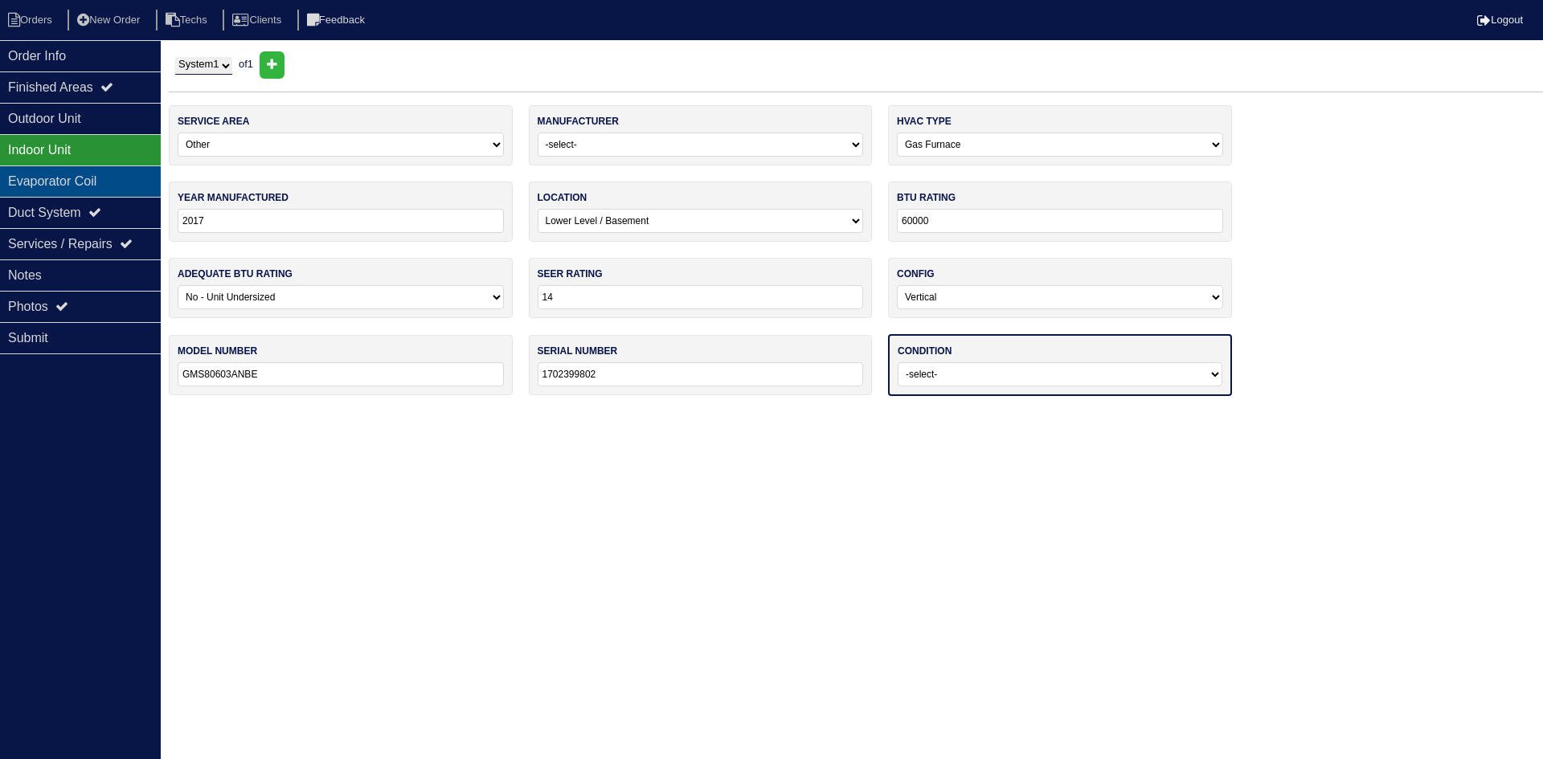
click at [128, 182] on div "Evaporator Coil" at bounding box center [80, 181] width 161 height 31
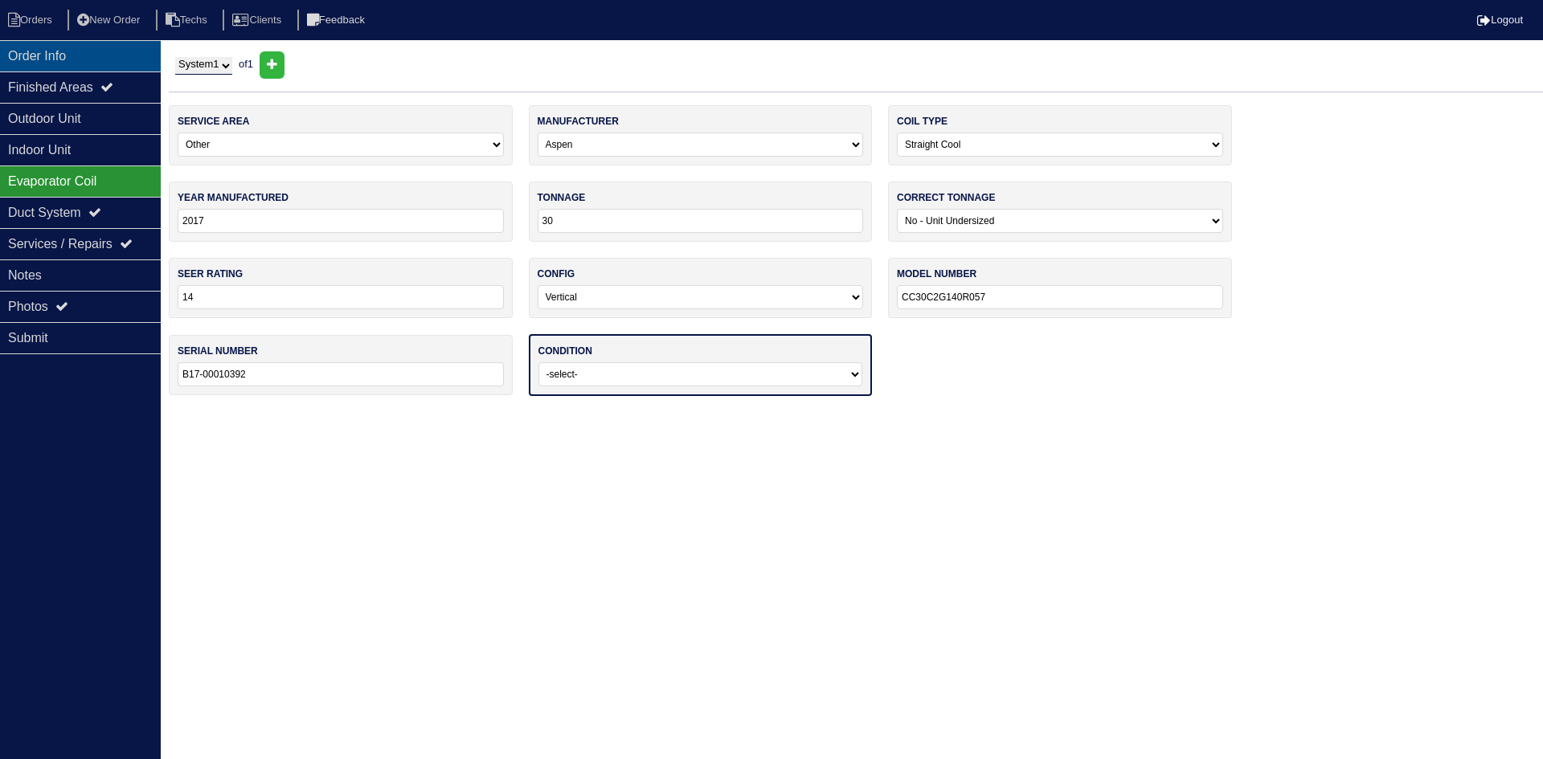
click at [106, 56] on div "Order Info" at bounding box center [80, 55] width 161 height 31
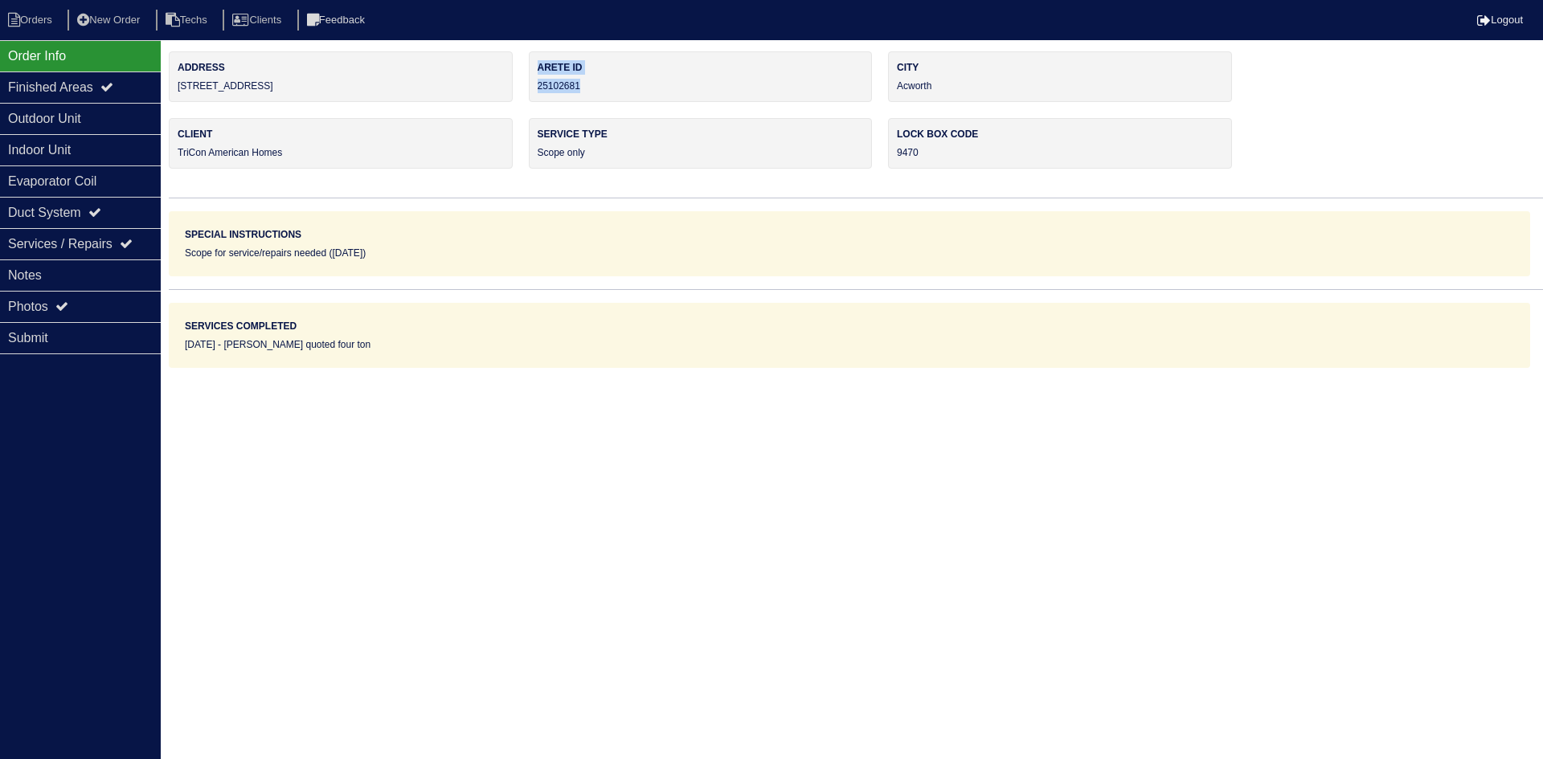
drag, startPoint x: 582, startPoint y: 85, endPoint x: 524, endPoint y: 86, distance: 57.9
click at [523, 85] on div "Address 2178 Serenity Dr NW Arete ID 25102681 City Acworth Client TriCon Americ…" at bounding box center [856, 209] width 1374 height 317
click at [592, 87] on div "Arete ID 25102681" at bounding box center [701, 76] width 344 height 51
drag, startPoint x: 573, startPoint y: 85, endPoint x: 539, endPoint y: 92, distance: 34.4
click at [539, 91] on div "Arete ID 25102681" at bounding box center [701, 76] width 344 height 51
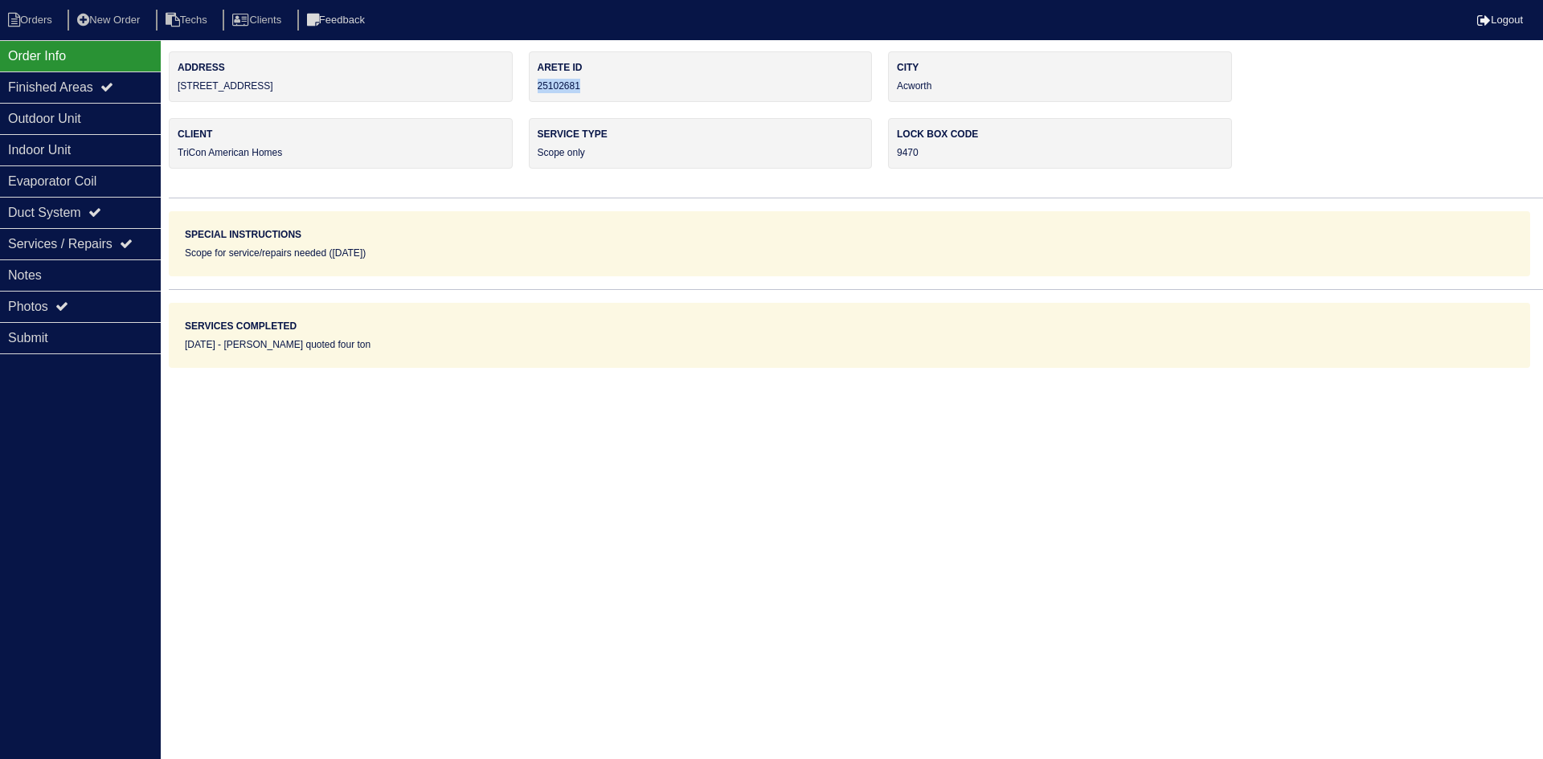
copy div "25102681"
click at [82, 267] on div "Notes" at bounding box center [80, 275] width 161 height 31
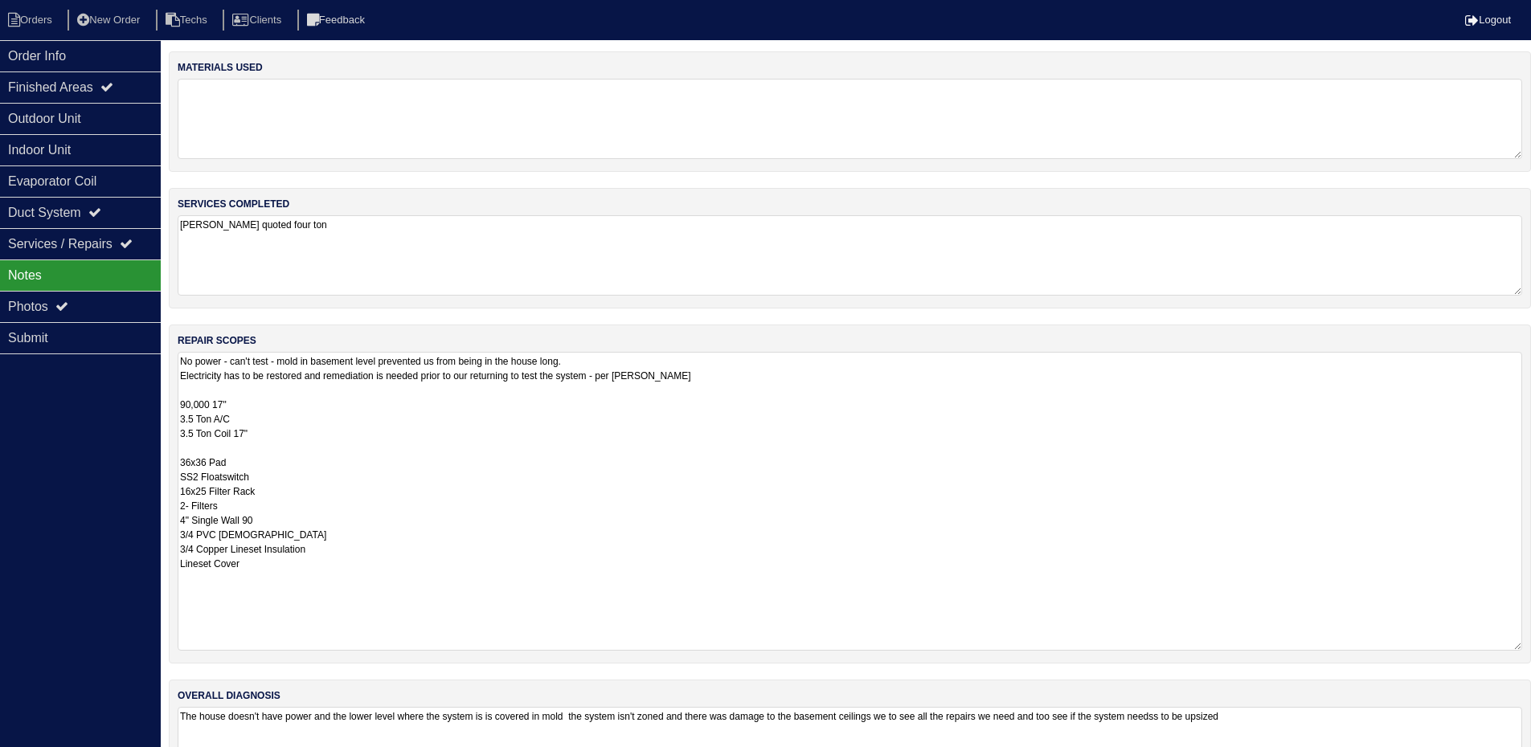
click at [506, 540] on textarea "No power - can't test - mold in basement level prevented us from being in the h…" at bounding box center [850, 501] width 1344 height 299
drag, startPoint x: 182, startPoint y: 402, endPoint x: 243, endPoint y: 574, distance: 182.7
click at [241, 575] on textarea "No power - can't test - mold in basement level prevented us from being in the h…" at bounding box center [850, 501] width 1344 height 299
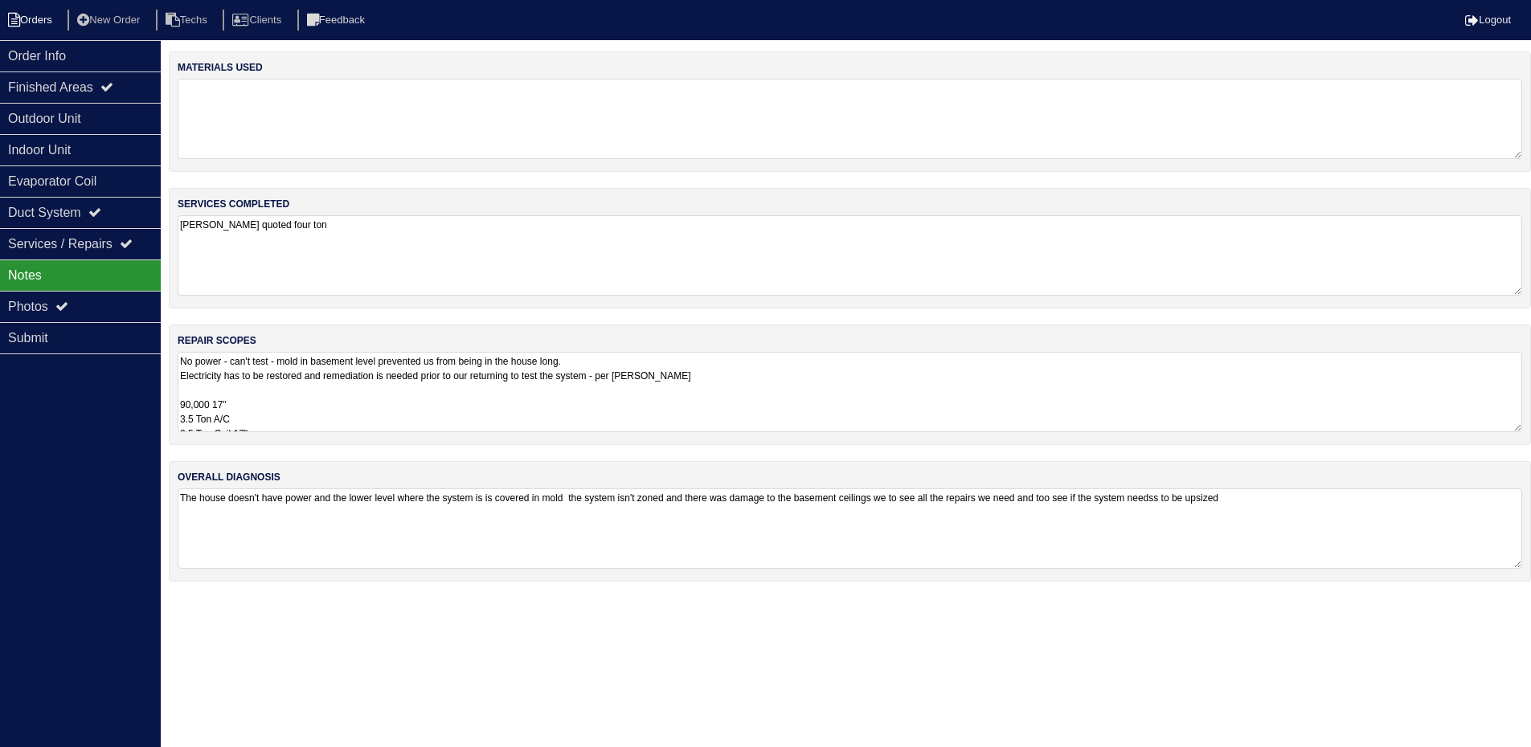
click at [47, 29] on li "Orders" at bounding box center [32, 21] width 65 height 22
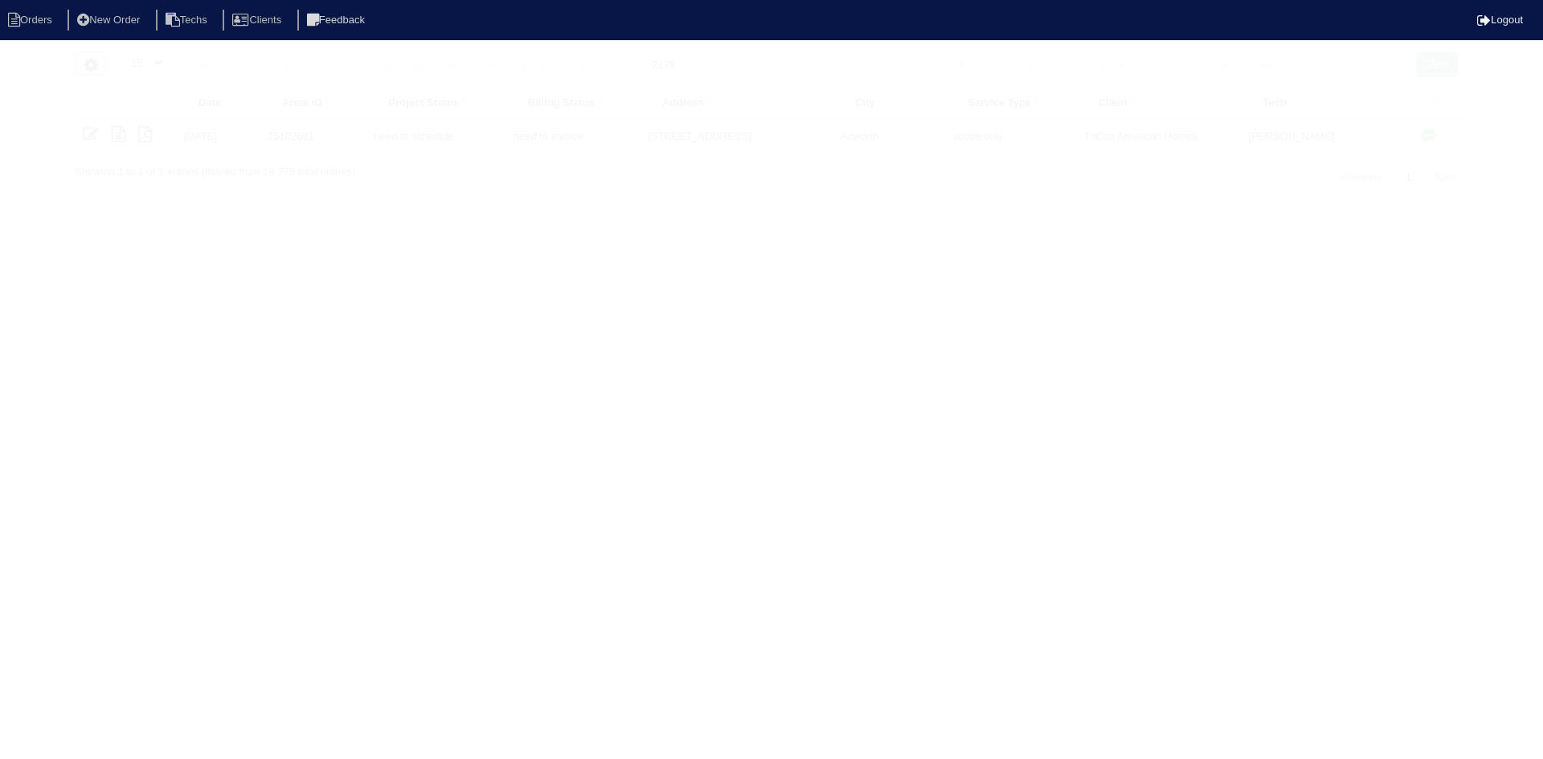
select select "15"
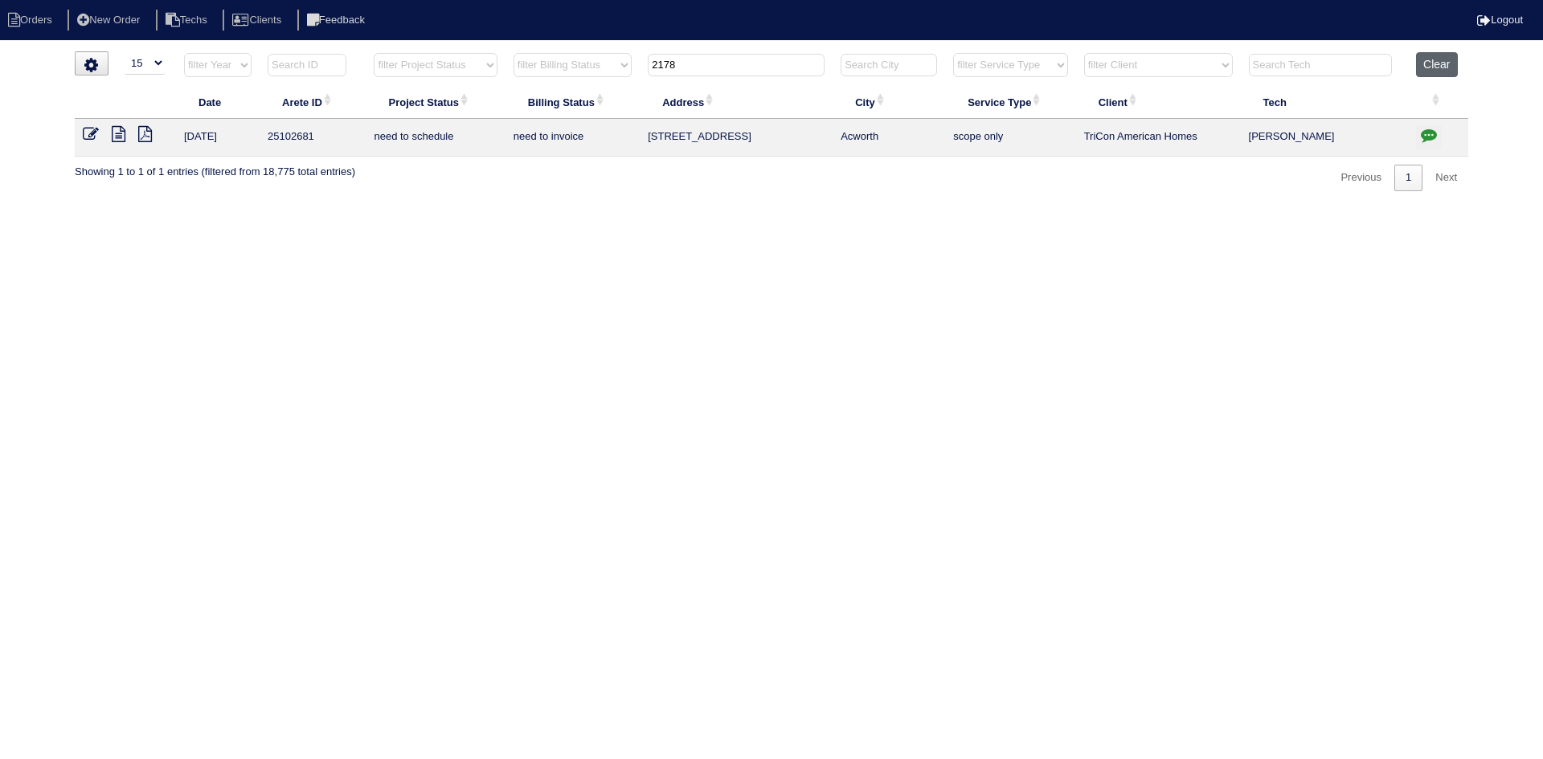
click at [1440, 66] on button "Clear" at bounding box center [1436, 64] width 41 height 25
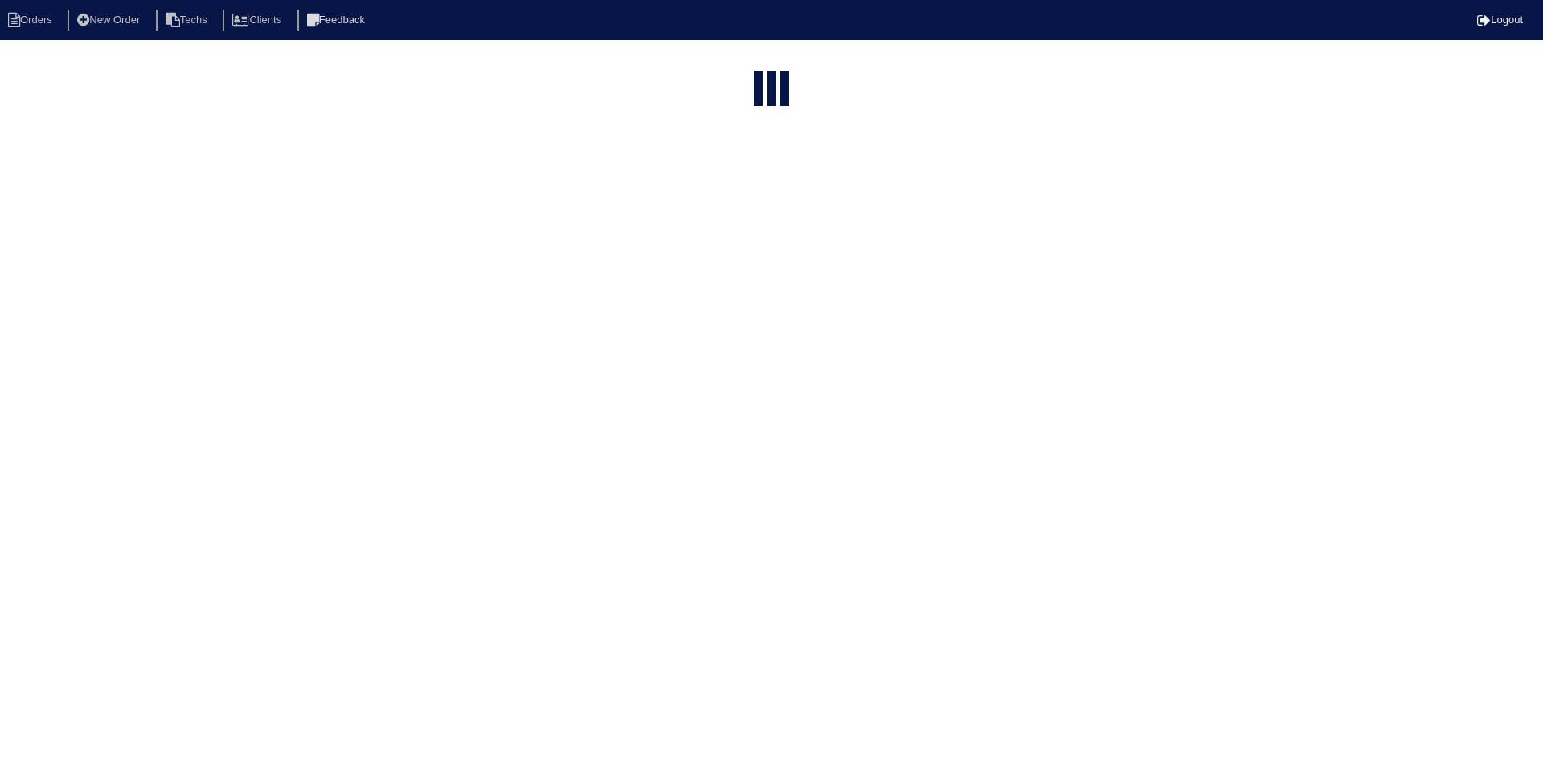
select select "15"
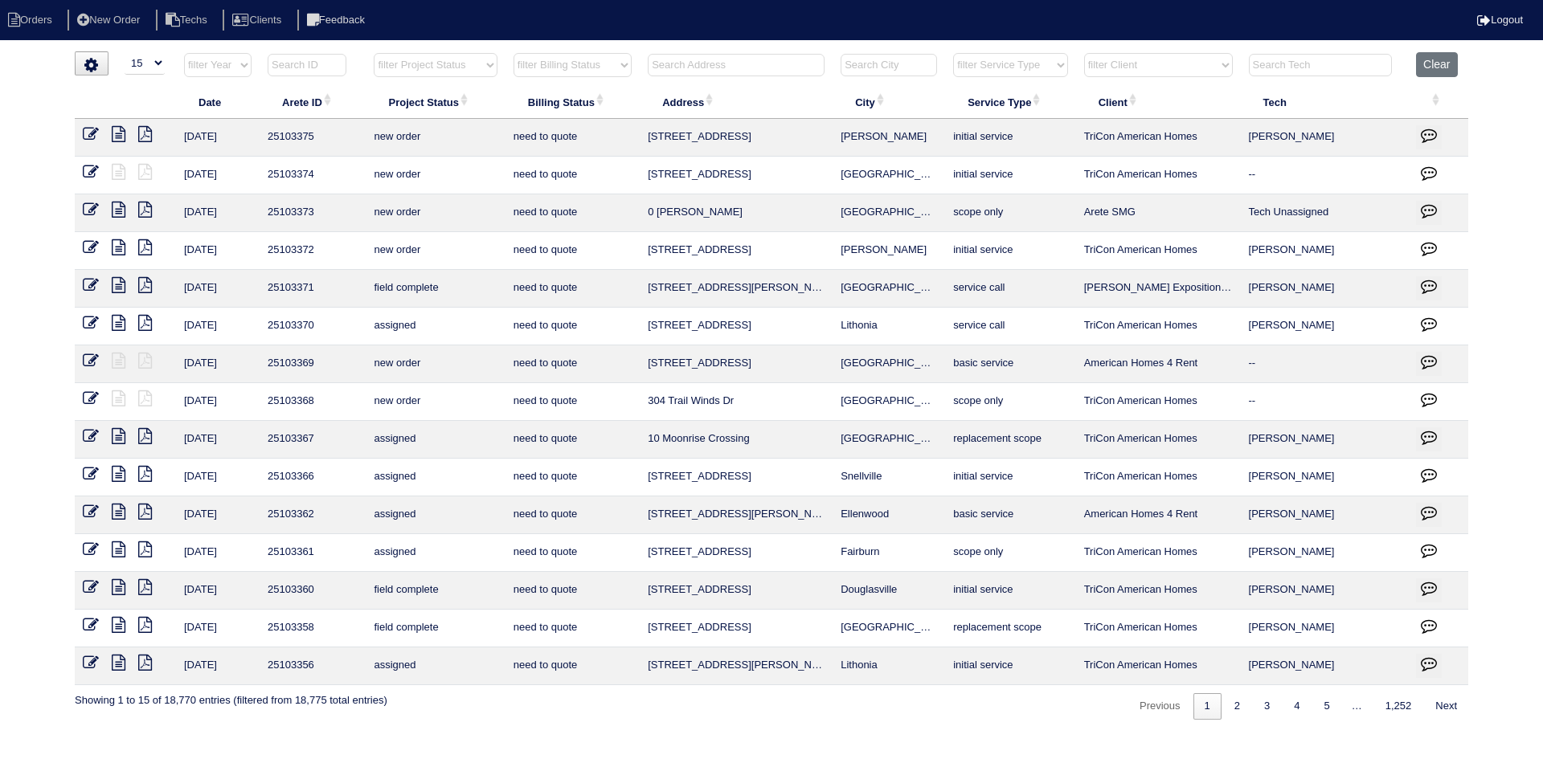
click at [471, 70] on select "filter Project Status -- Any Project Status -- new order assigned in progress f…" at bounding box center [435, 65] width 123 height 24
click at [374, 53] on select "filter Project Status -- Any Project Status -- new order assigned in progress f…" at bounding box center [435, 65] width 123 height 24
select select "field complete"
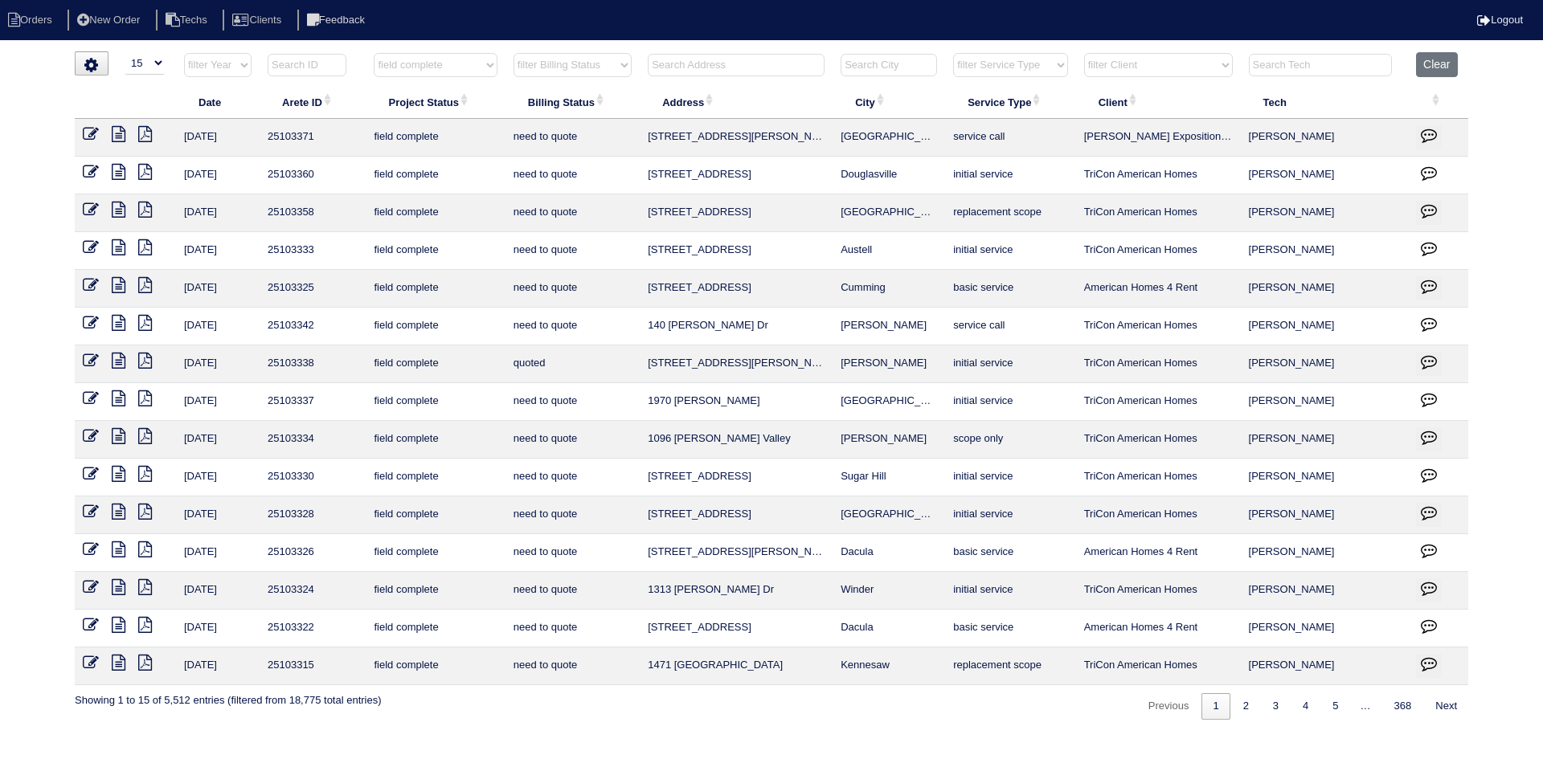
click at [610, 63] on select "filter Billing Status -- Any Billing Status -- need to quote quoted need to inv…" at bounding box center [572, 65] width 118 height 24
select select "need to quote"
click at [513, 53] on select "filter Billing Status -- Any Billing Status -- need to quote quoted need to inv…" at bounding box center [572, 65] width 118 height 24
select select "field complete"
select select "need to quote"
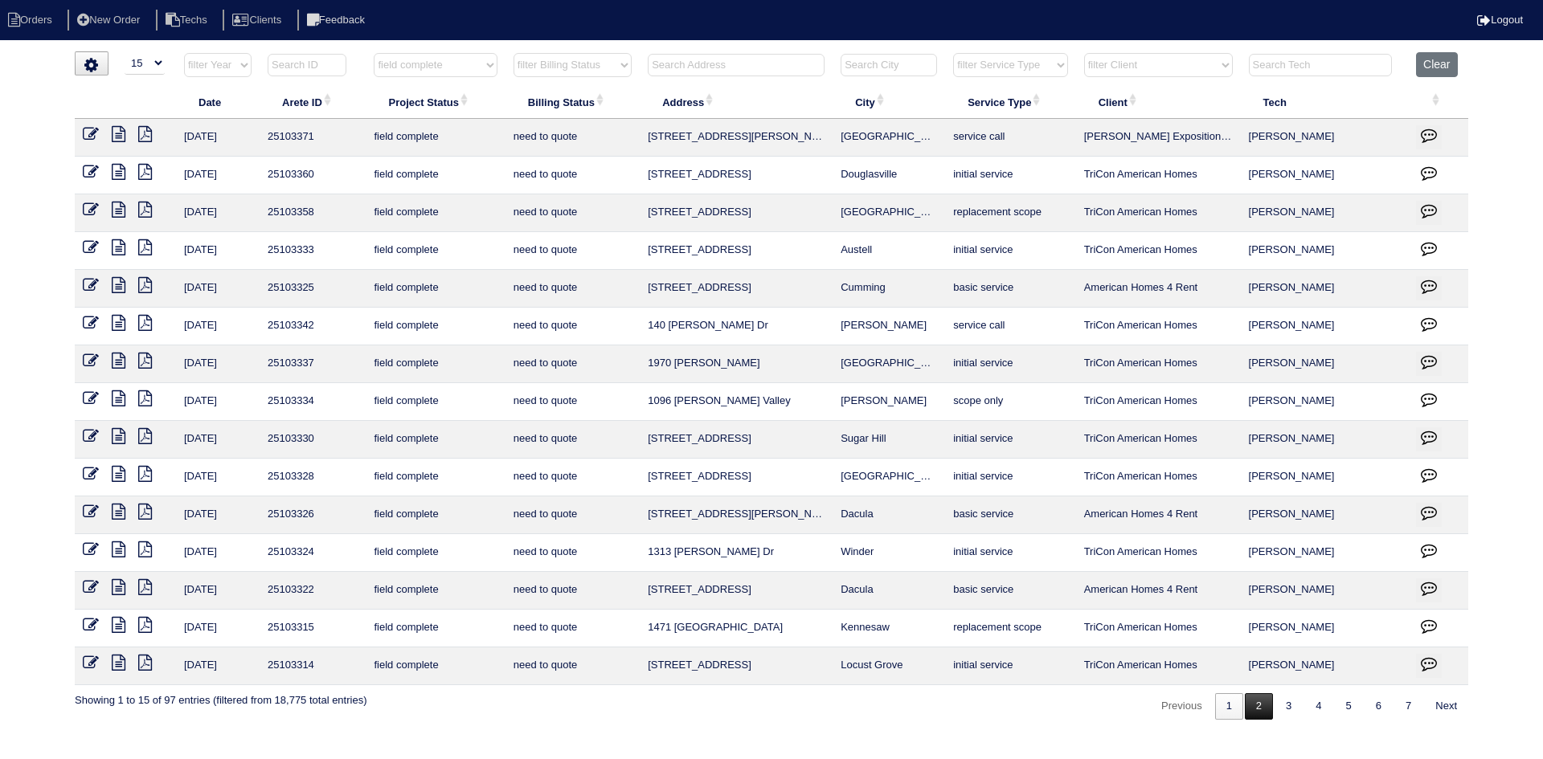
click at [1258, 709] on link "2" at bounding box center [1259, 706] width 28 height 27
select select "field complete"
select select "need to quote"
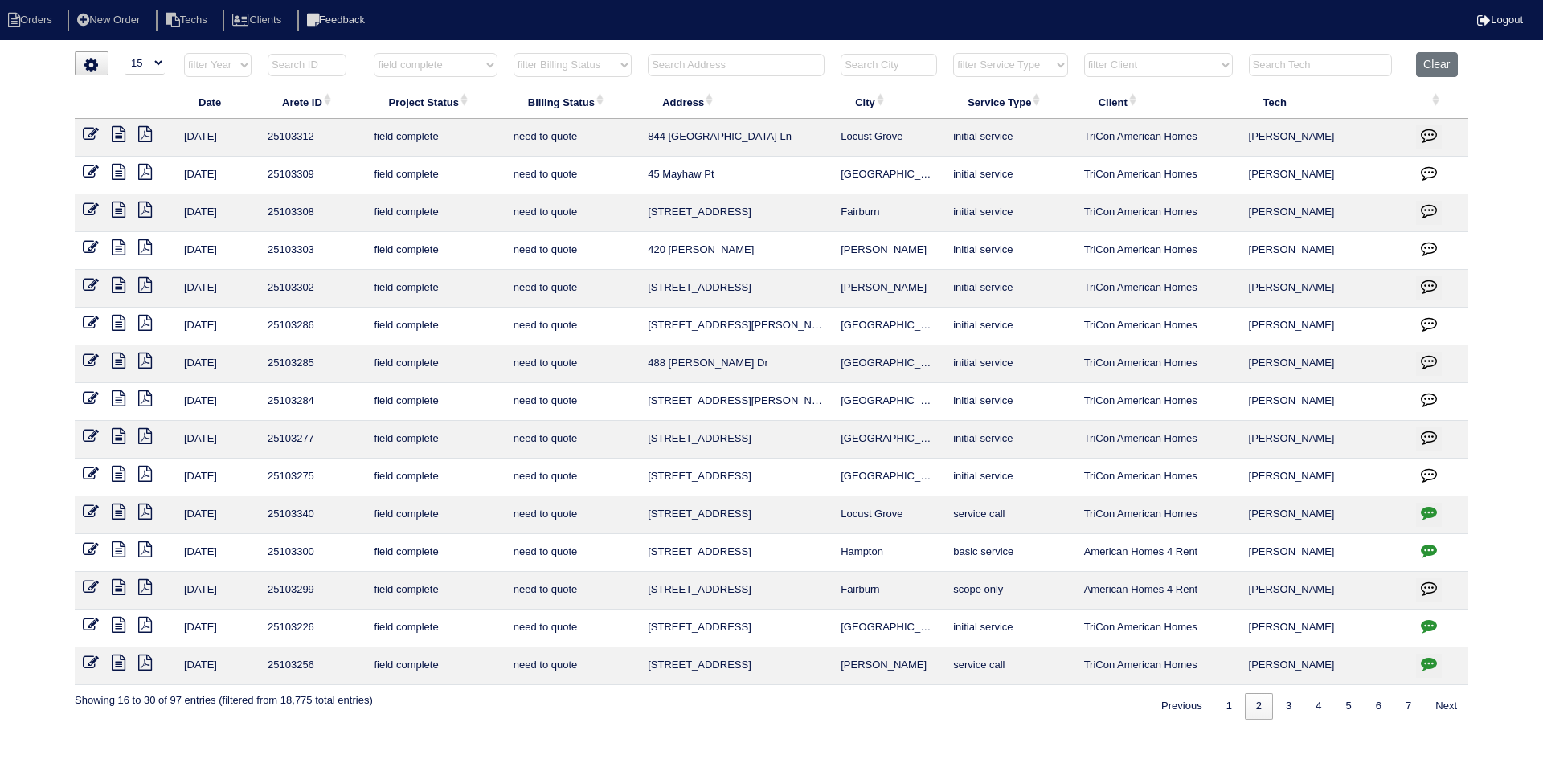
click at [117, 435] on icon at bounding box center [119, 436] width 14 height 16
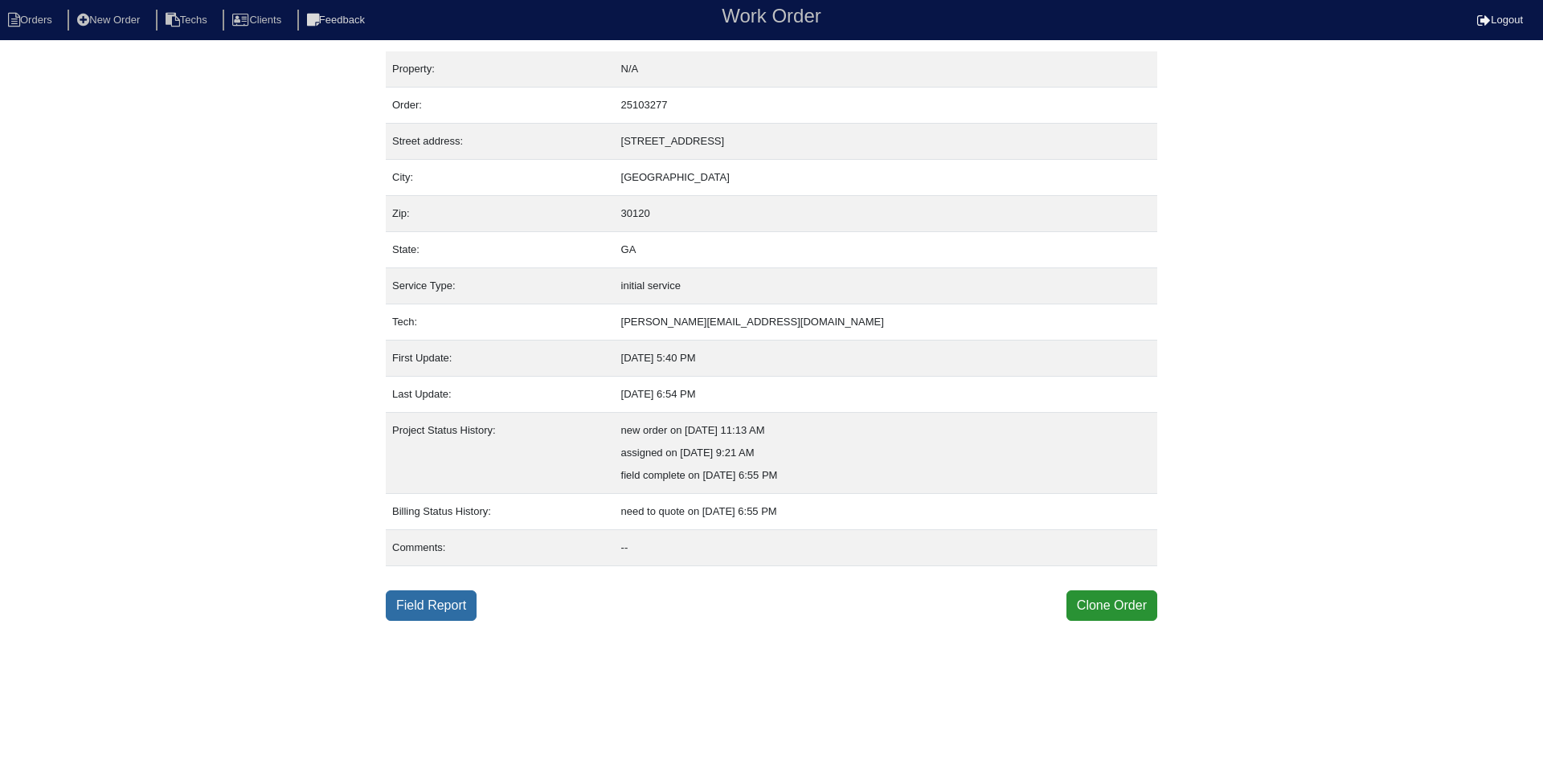
click at [419, 594] on link "Field Report" at bounding box center [431, 606] width 91 height 31
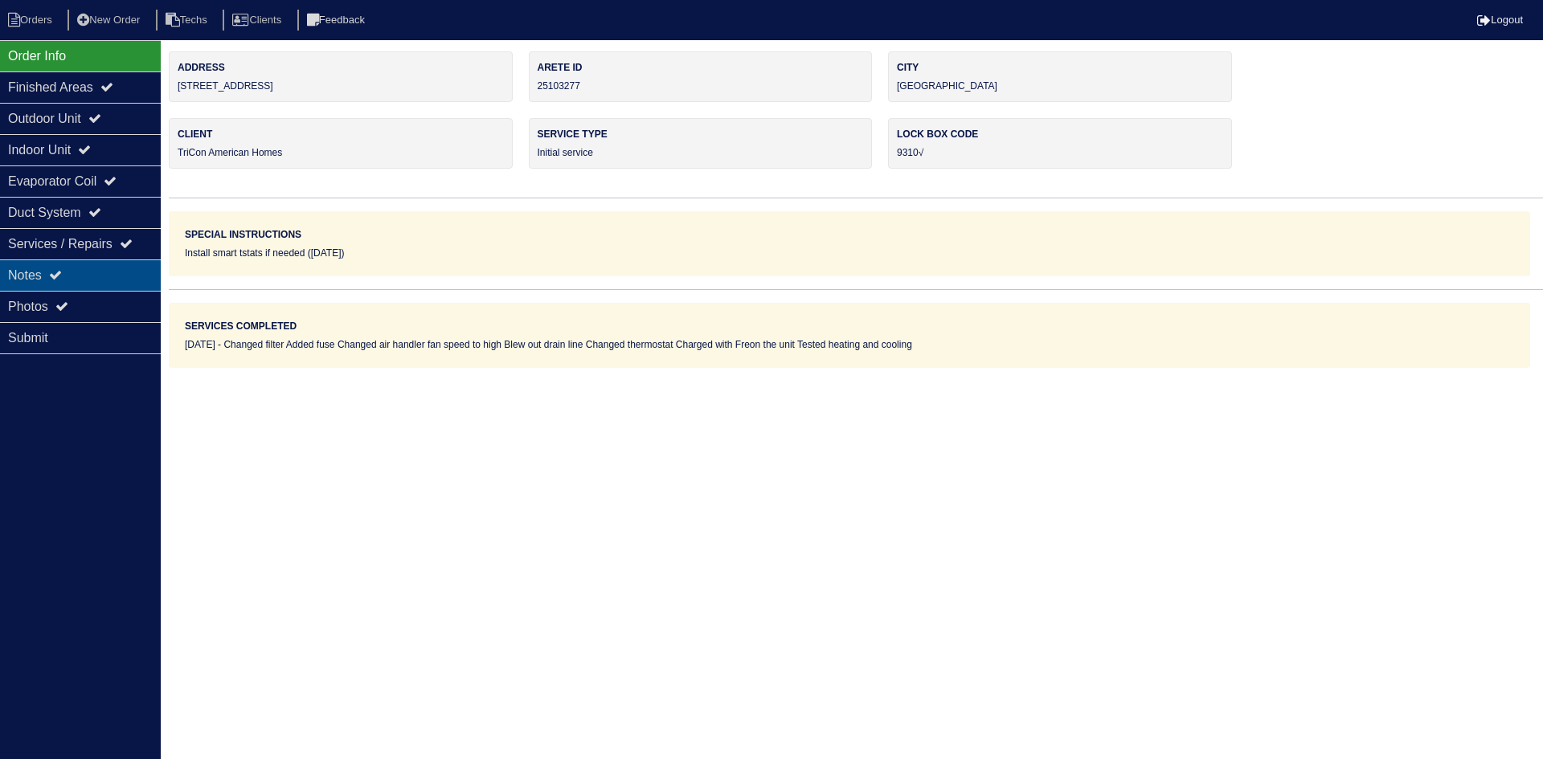
click at [127, 275] on div "Notes" at bounding box center [80, 275] width 161 height 31
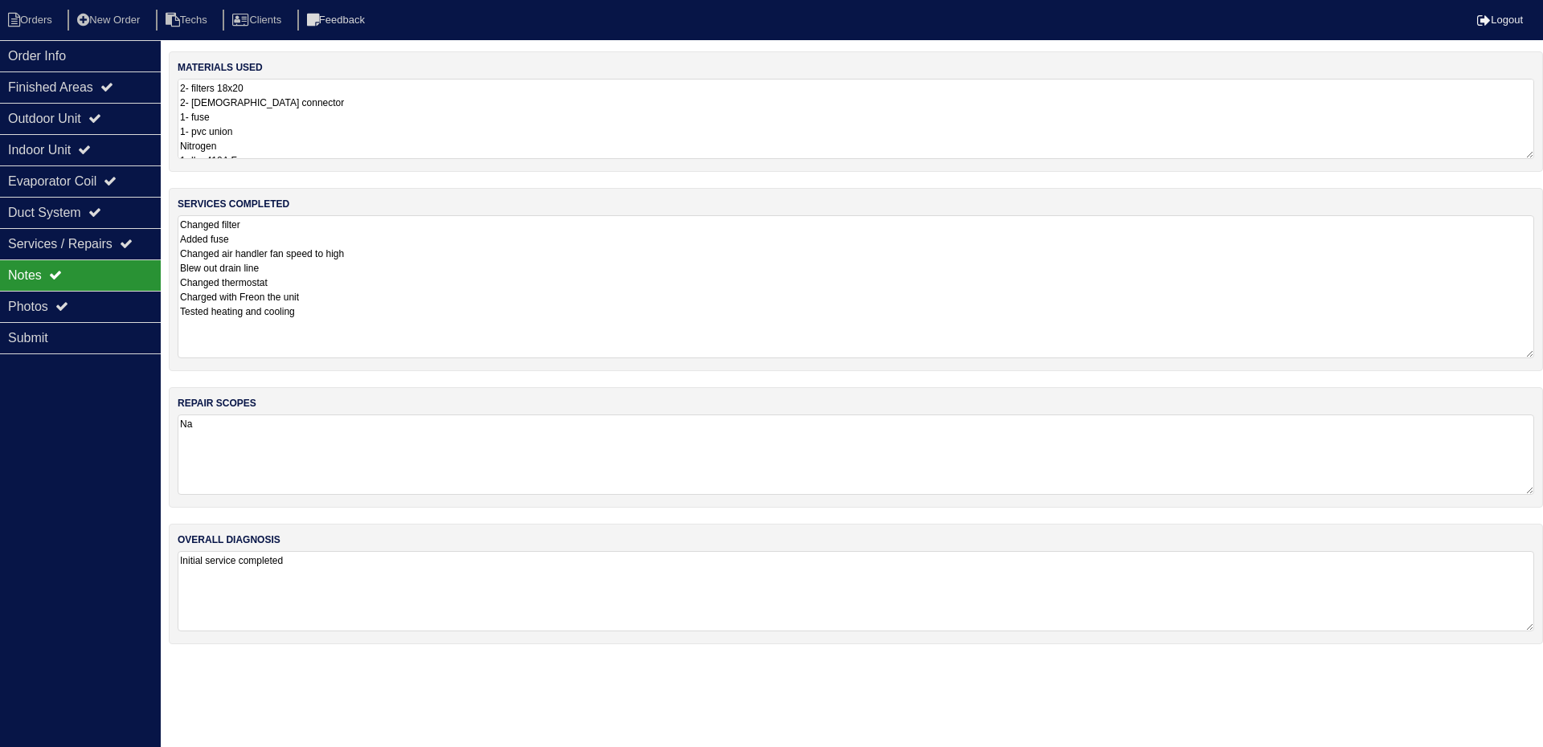
drag, startPoint x: 1524, startPoint y: 288, endPoint x: 1525, endPoint y: 351, distance: 62.7
click at [1525, 351] on textarea "Changed filter Added fuse Changed air handler fan speed to high Blew out drain …" at bounding box center [856, 286] width 1356 height 143
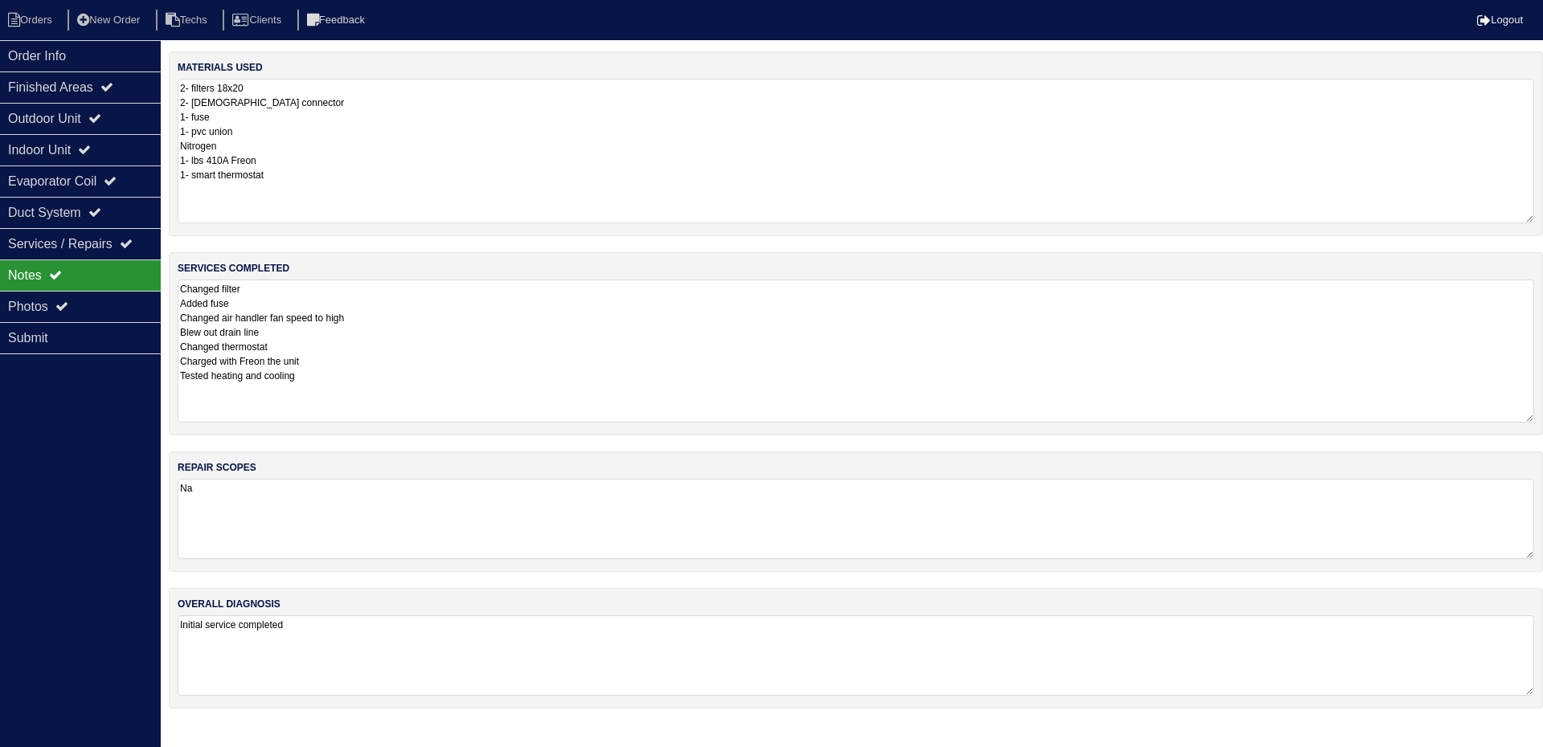
drag, startPoint x: 1526, startPoint y: 154, endPoint x: 1226, endPoint y: 174, distance: 300.4
click at [1527, 219] on textarea "2- filters 18x20 2- [DEMOGRAPHIC_DATA] connector 1- fuse 1- pvc union Nitrogen …" at bounding box center [856, 151] width 1356 height 145
click at [75, 114] on div "Outdoor Unit" at bounding box center [80, 118] width 161 height 31
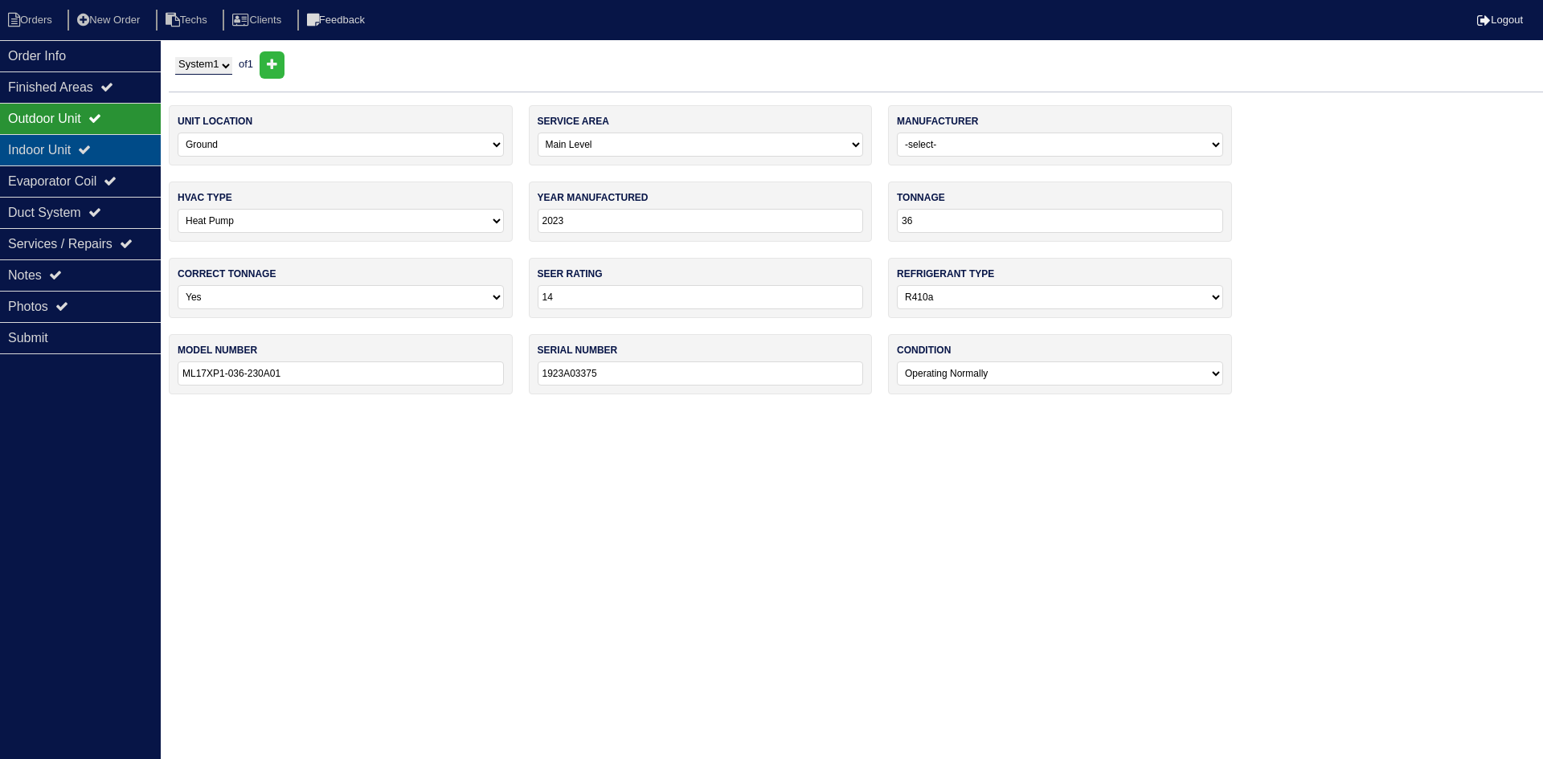
click at [75, 150] on div "Indoor Unit" at bounding box center [80, 149] width 161 height 31
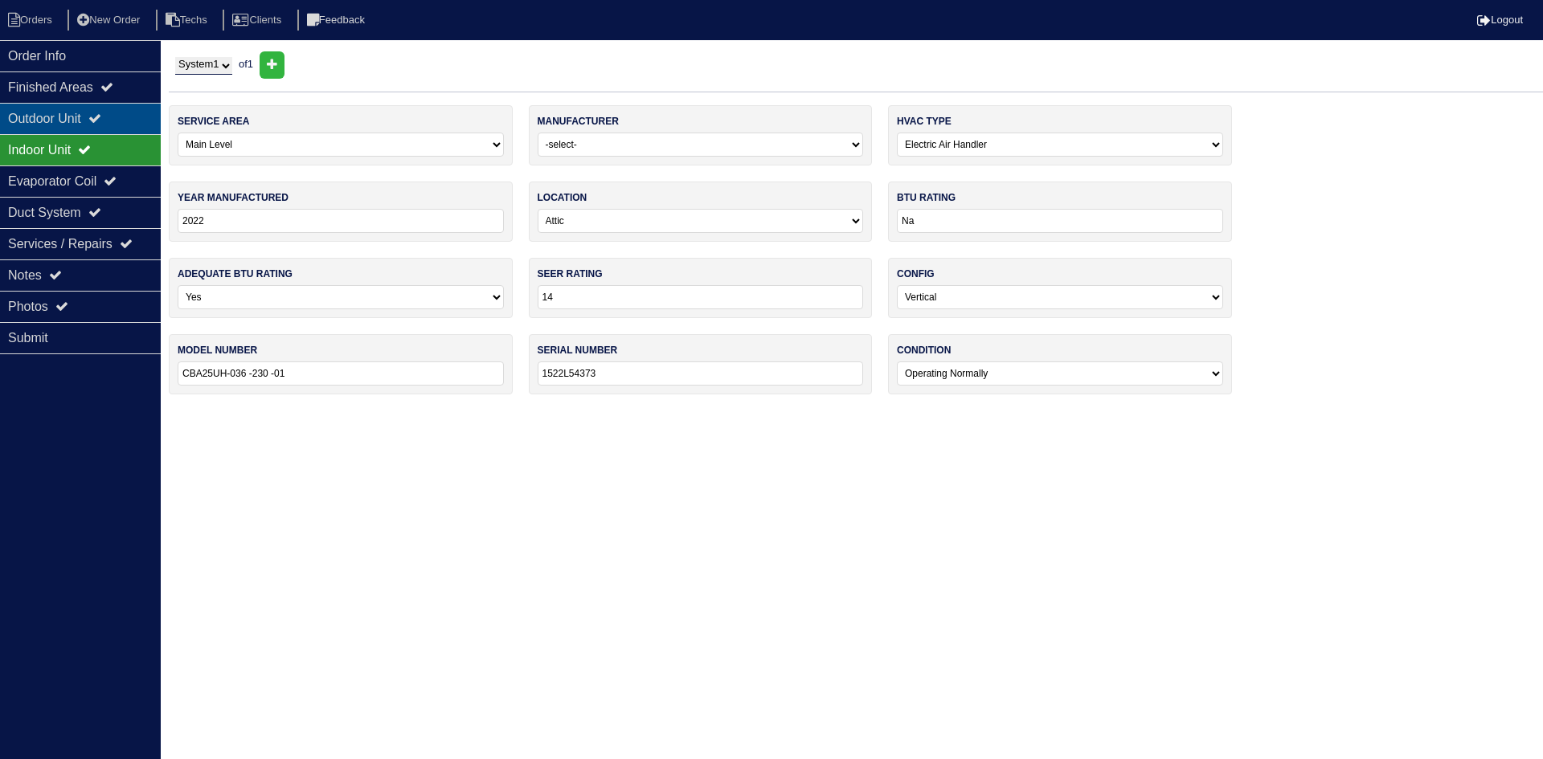
click at [72, 124] on div "Outdoor Unit" at bounding box center [80, 118] width 161 height 31
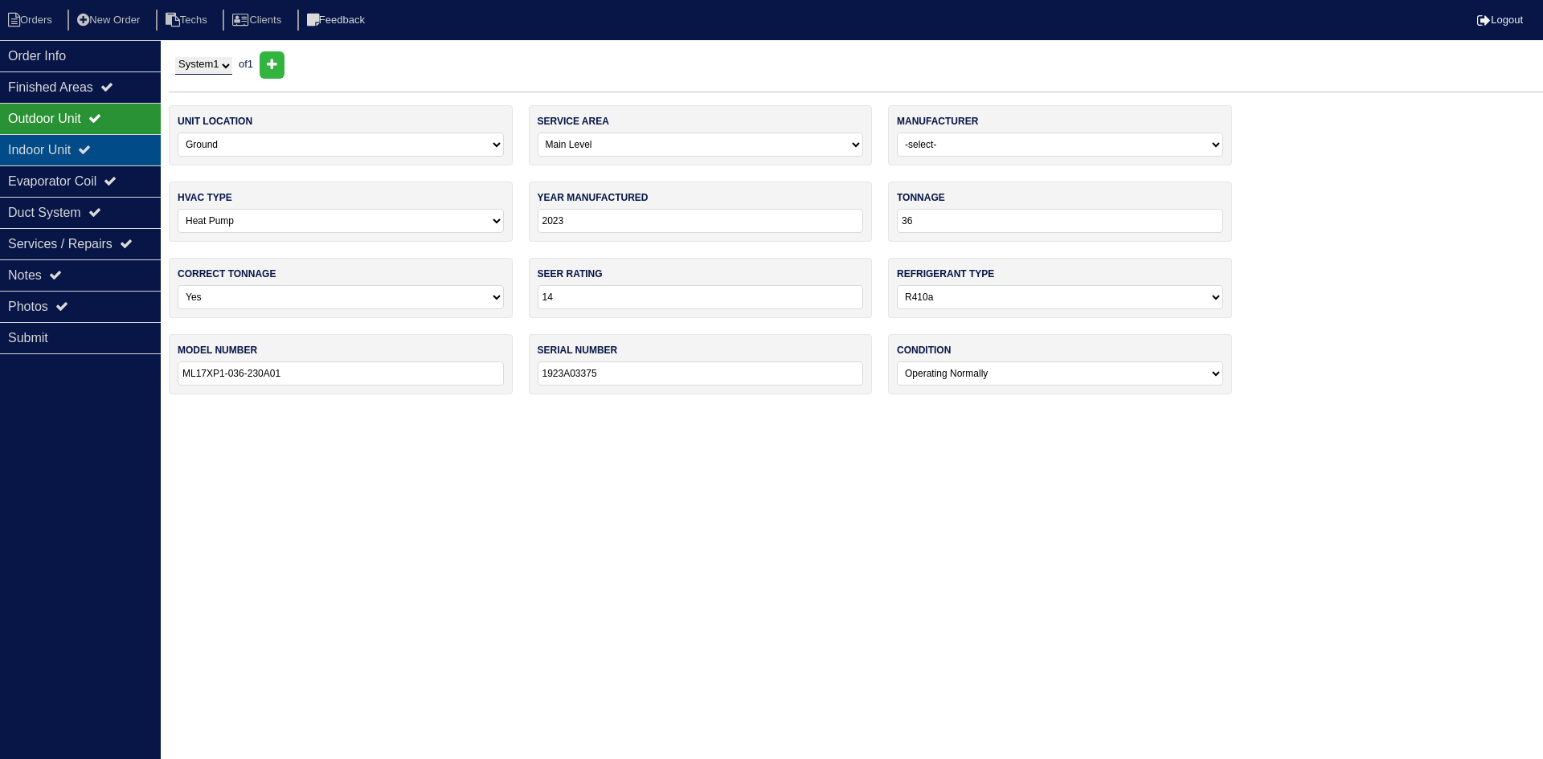
click at [118, 157] on div "Indoor Unit" at bounding box center [80, 149] width 161 height 31
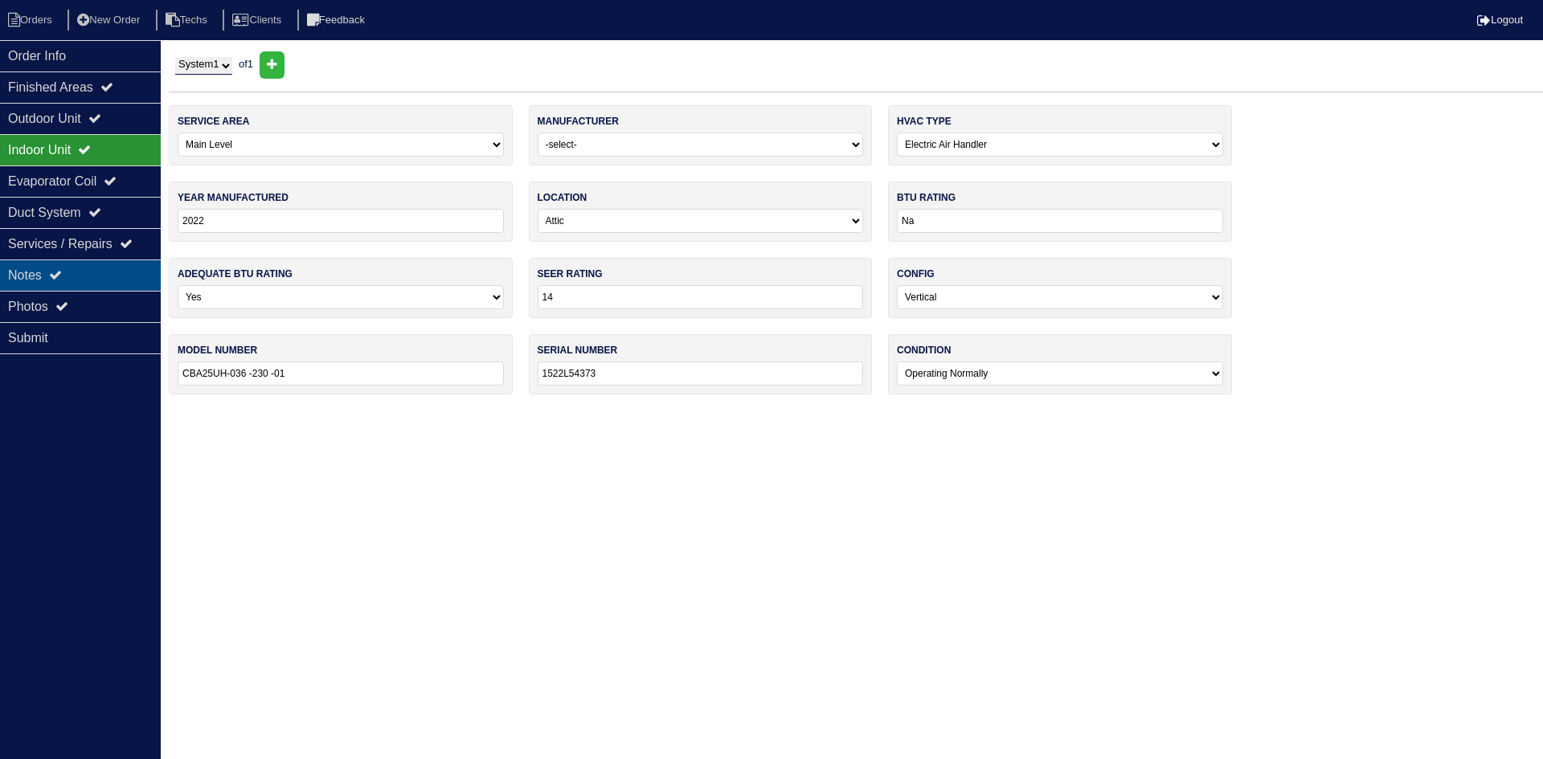
click at [88, 272] on div "Notes" at bounding box center [80, 275] width 161 height 31
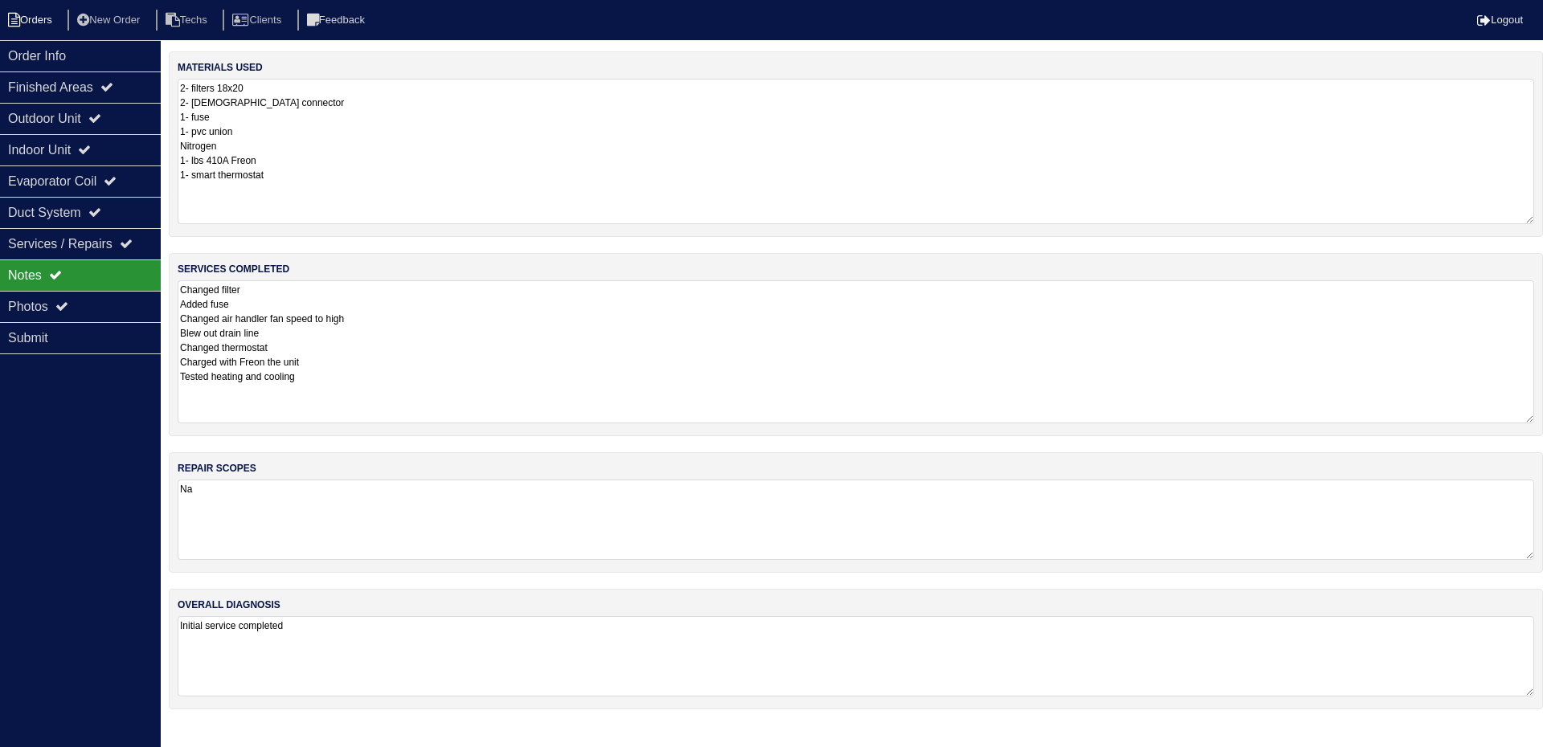
click at [39, 11] on li "Orders" at bounding box center [32, 21] width 65 height 22
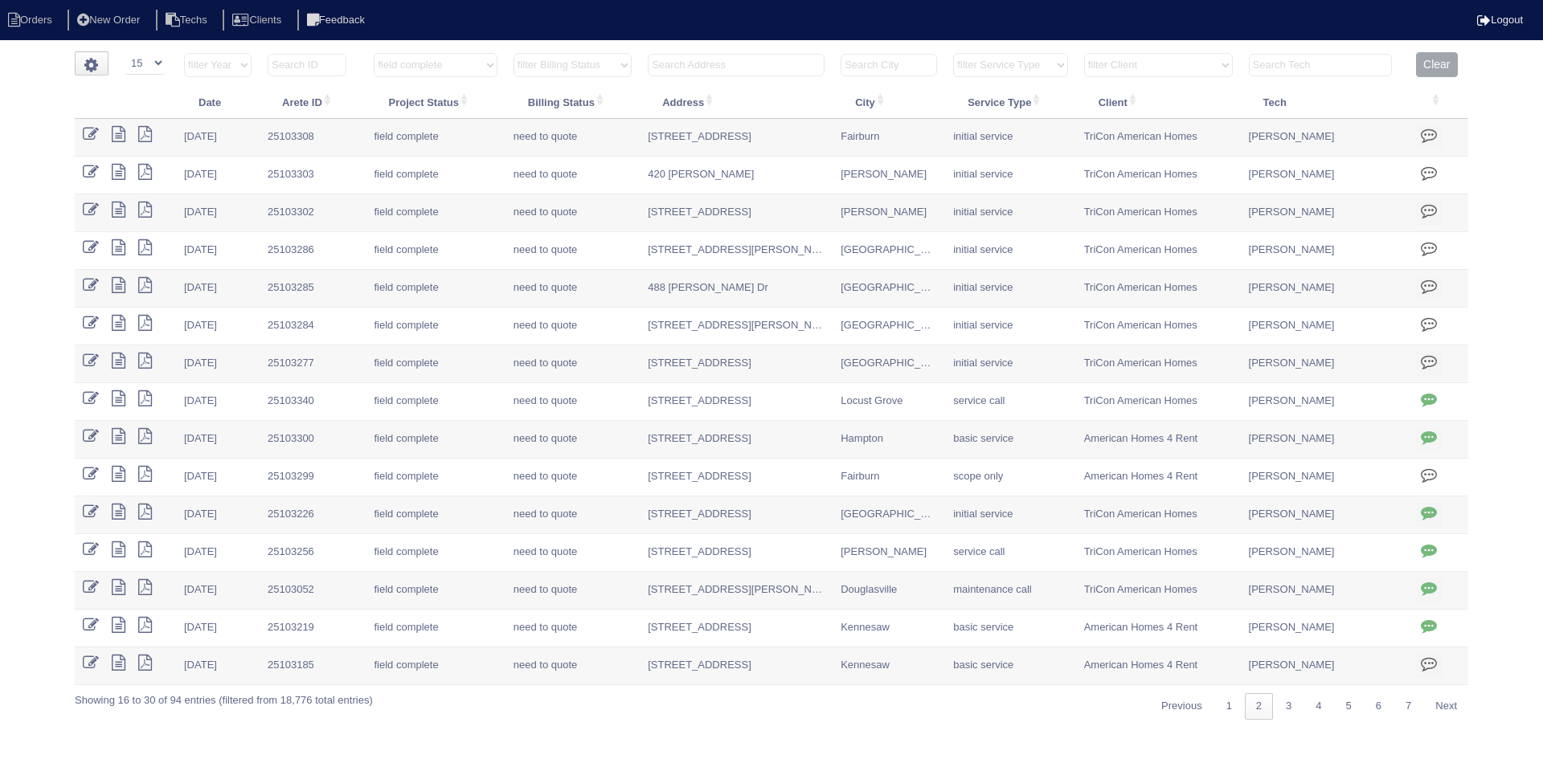
select select "15"
select select "field complete"
select select "need to quote"
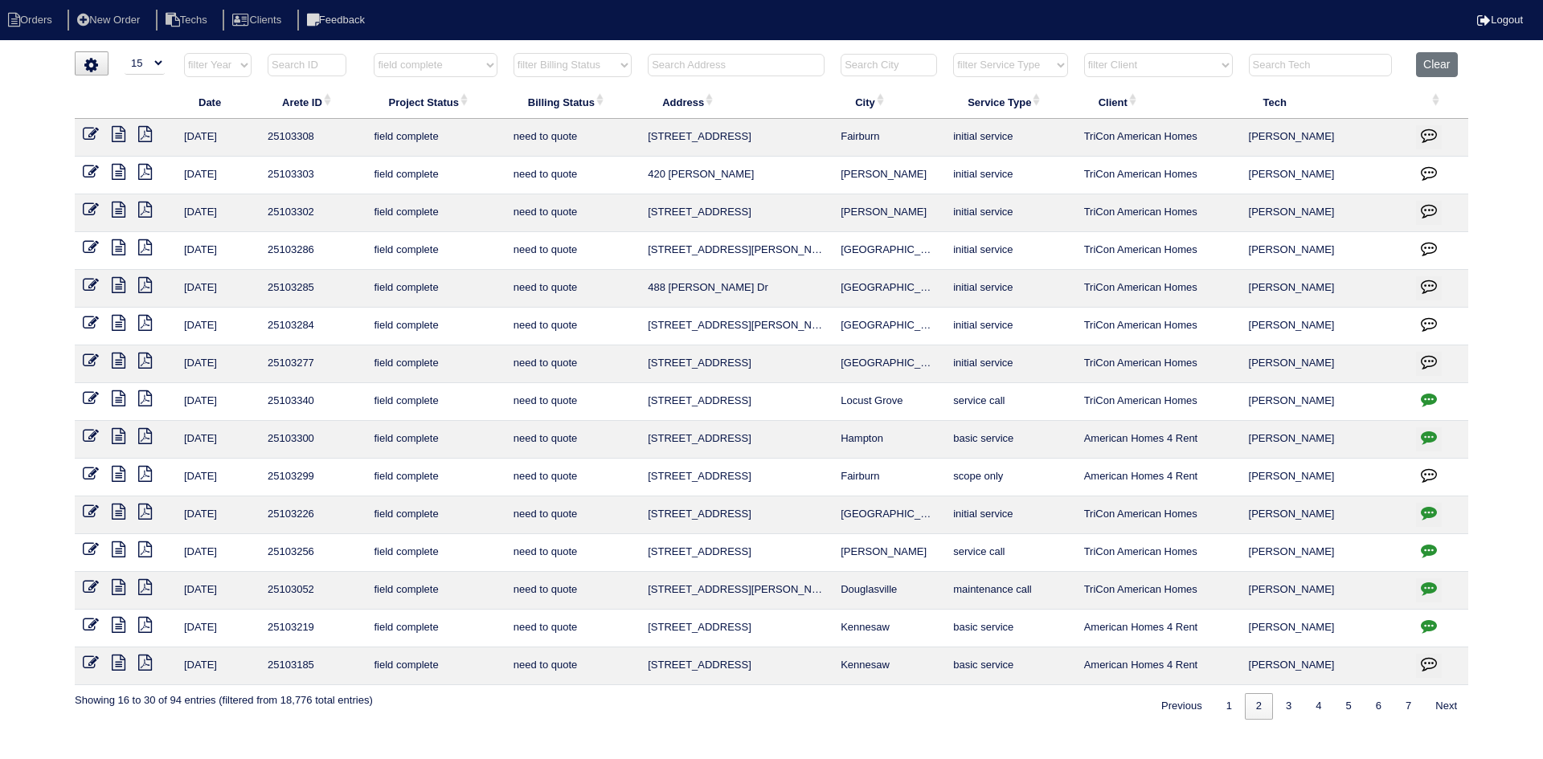
click at [116, 320] on icon at bounding box center [119, 323] width 14 height 16
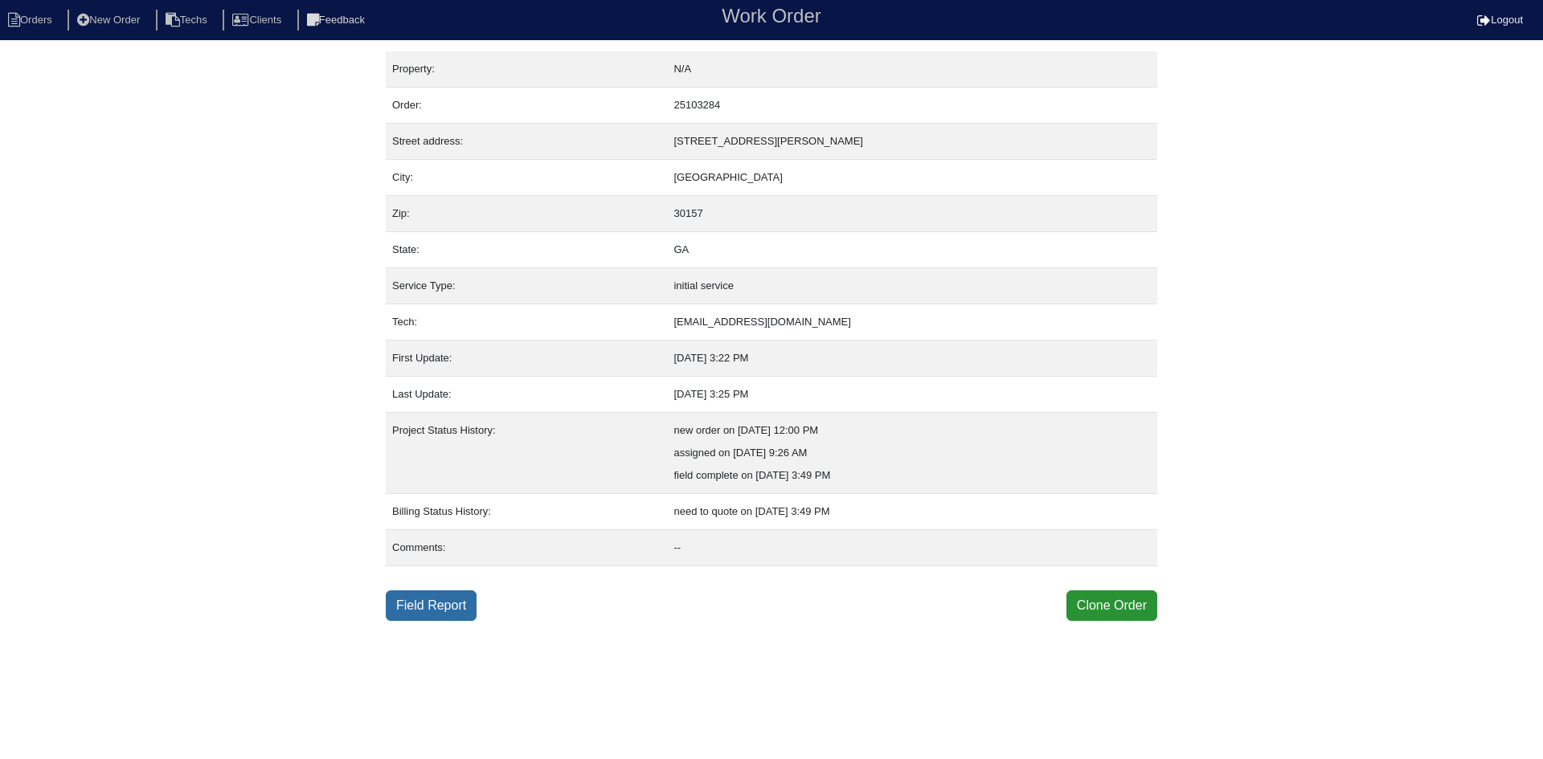
click at [444, 608] on link "Field Report" at bounding box center [431, 606] width 91 height 31
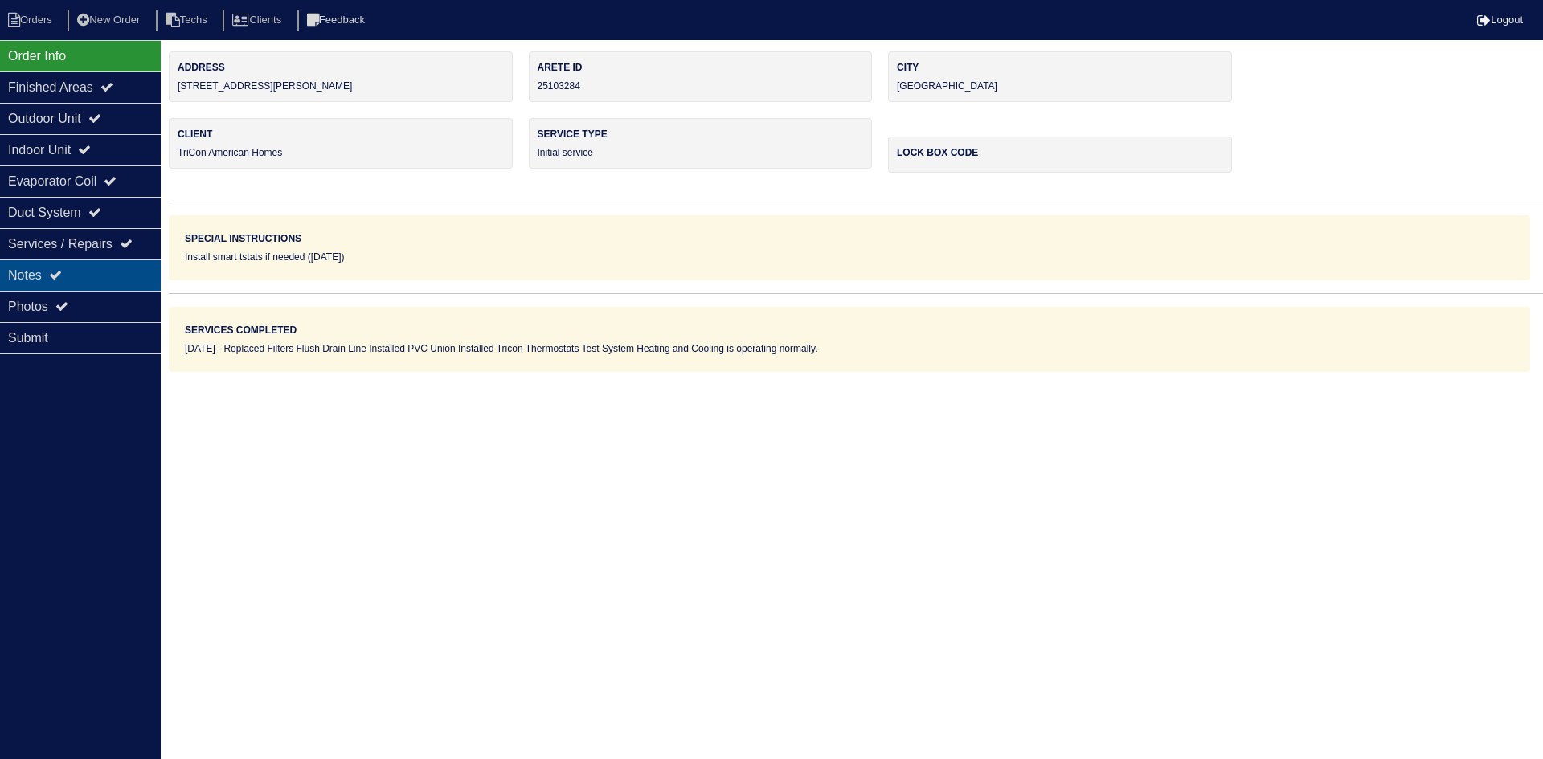
click at [109, 276] on div "Notes" at bounding box center [80, 275] width 161 height 31
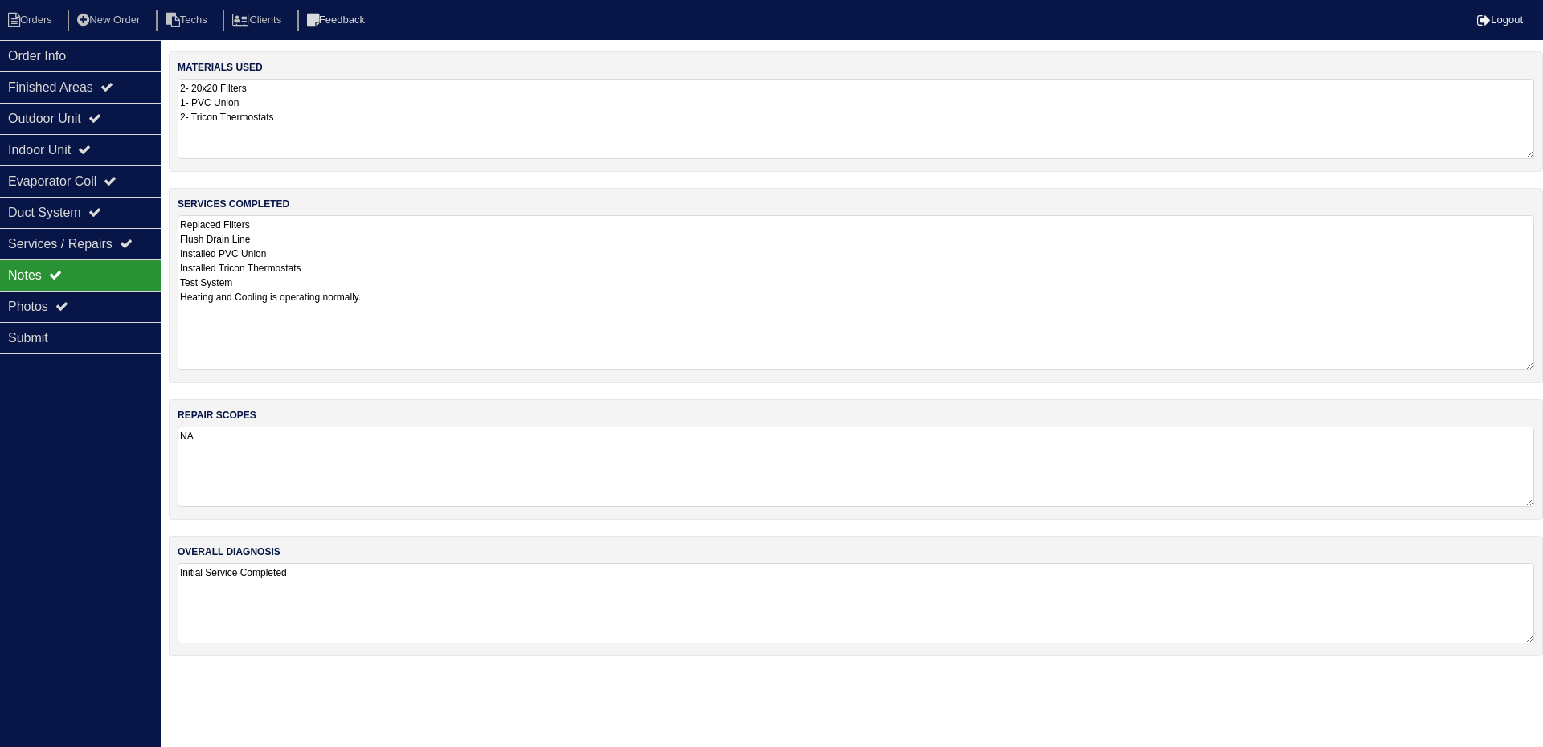
drag, startPoint x: 1531, startPoint y: 292, endPoint x: 1162, endPoint y: 284, distance: 369.7
click at [1519, 367] on textarea "Replaced Filters Flush Drain Line Installed PVC Union Installed Tricon Thermost…" at bounding box center [856, 292] width 1356 height 155
click at [47, 115] on div "Outdoor Unit" at bounding box center [80, 118] width 161 height 31
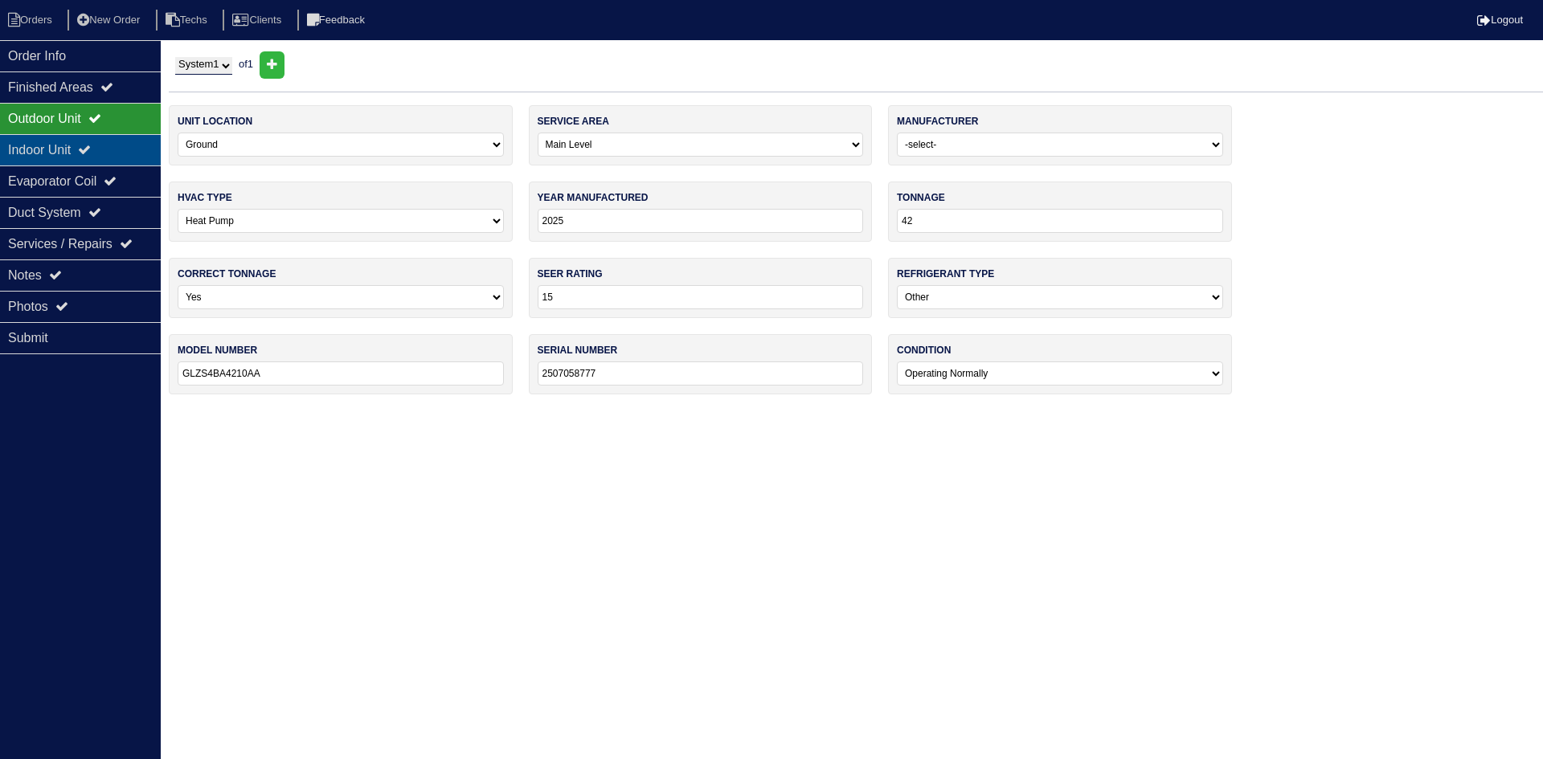
click at [39, 139] on div "Indoor Unit" at bounding box center [80, 149] width 161 height 31
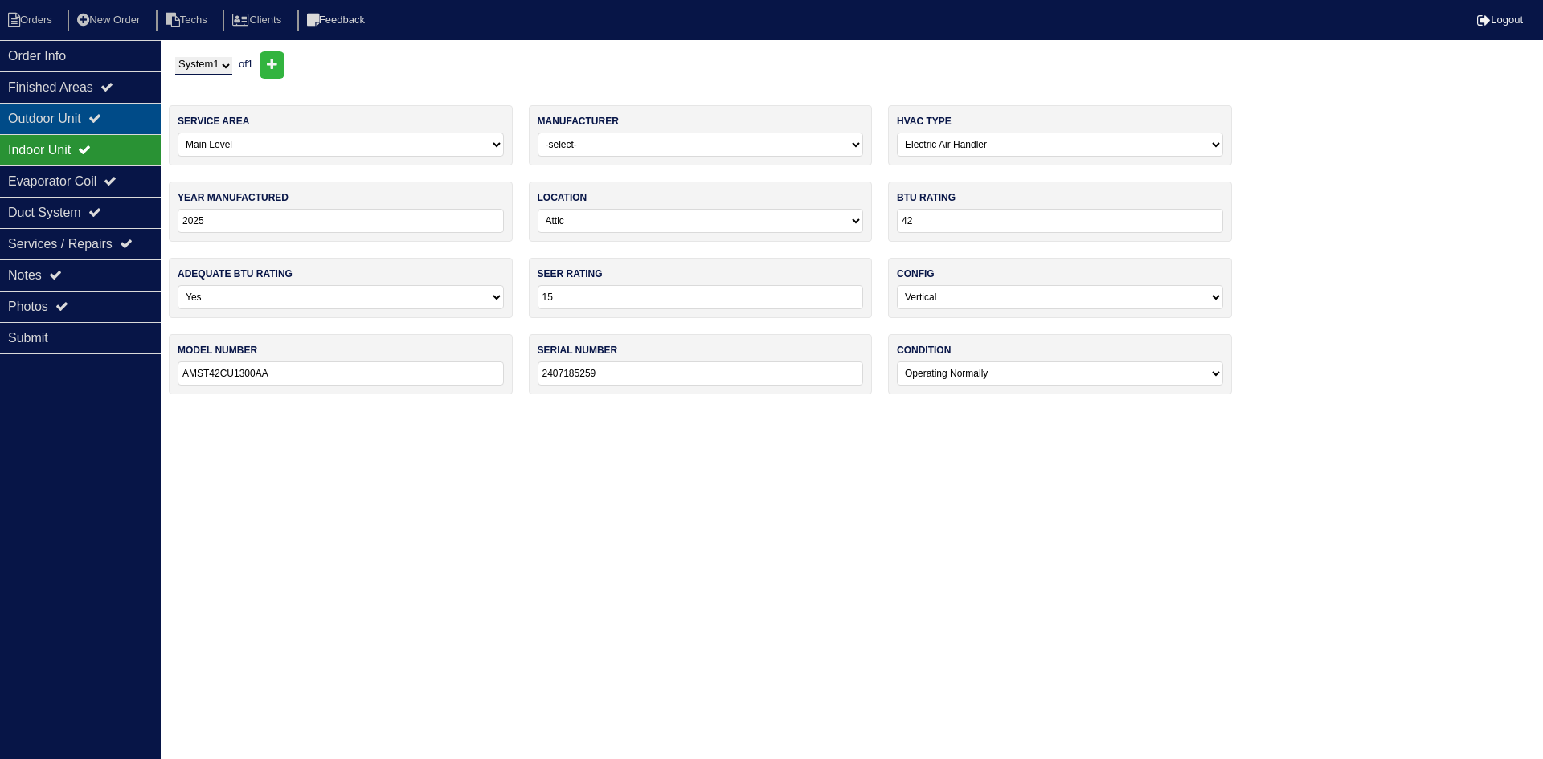
drag, startPoint x: 45, startPoint y: 116, endPoint x: 36, endPoint y: 115, distance: 8.9
click at [45, 115] on div "Outdoor Unit" at bounding box center [80, 118] width 161 height 31
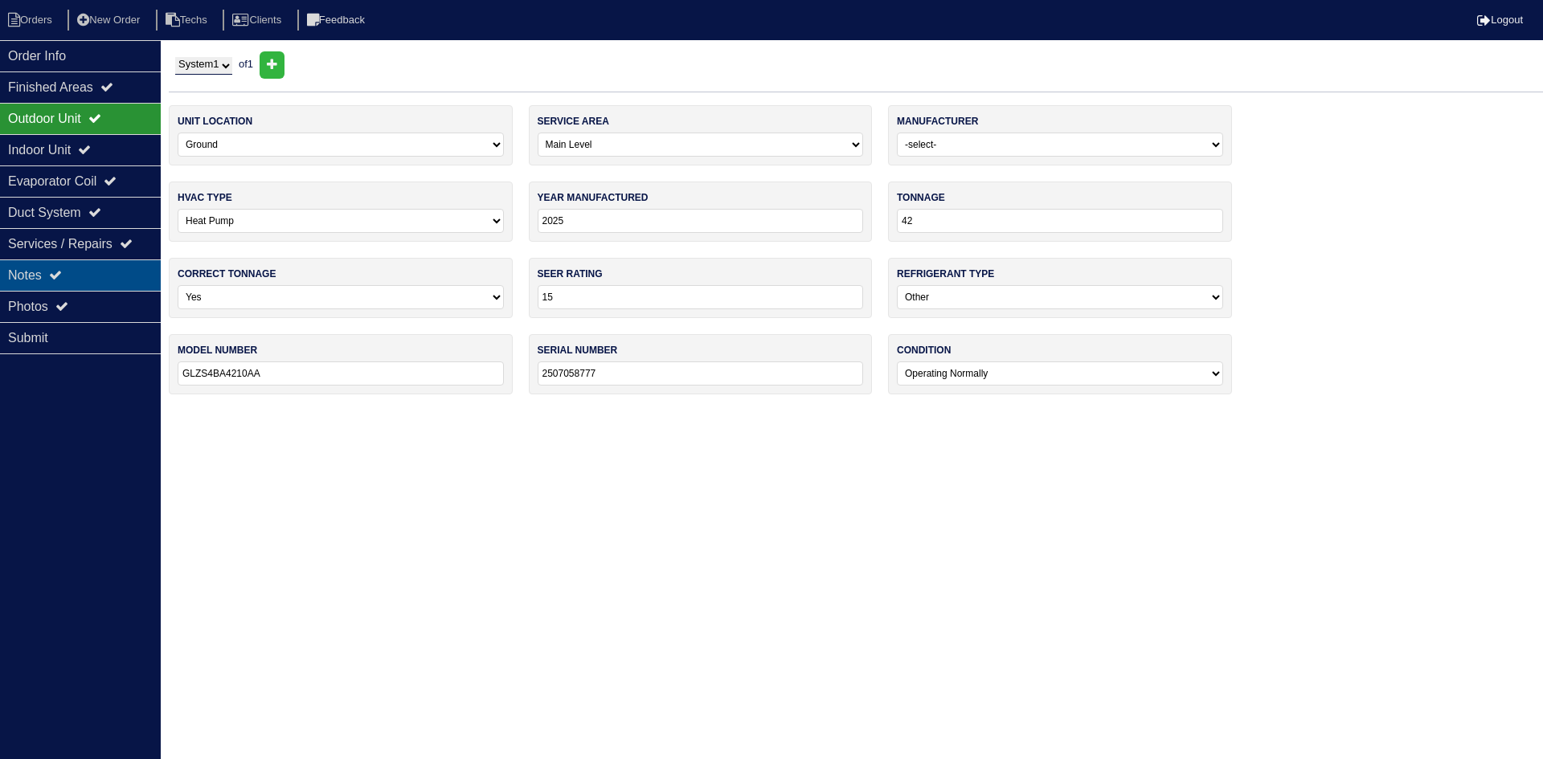
click at [31, 268] on div "Notes" at bounding box center [80, 275] width 161 height 31
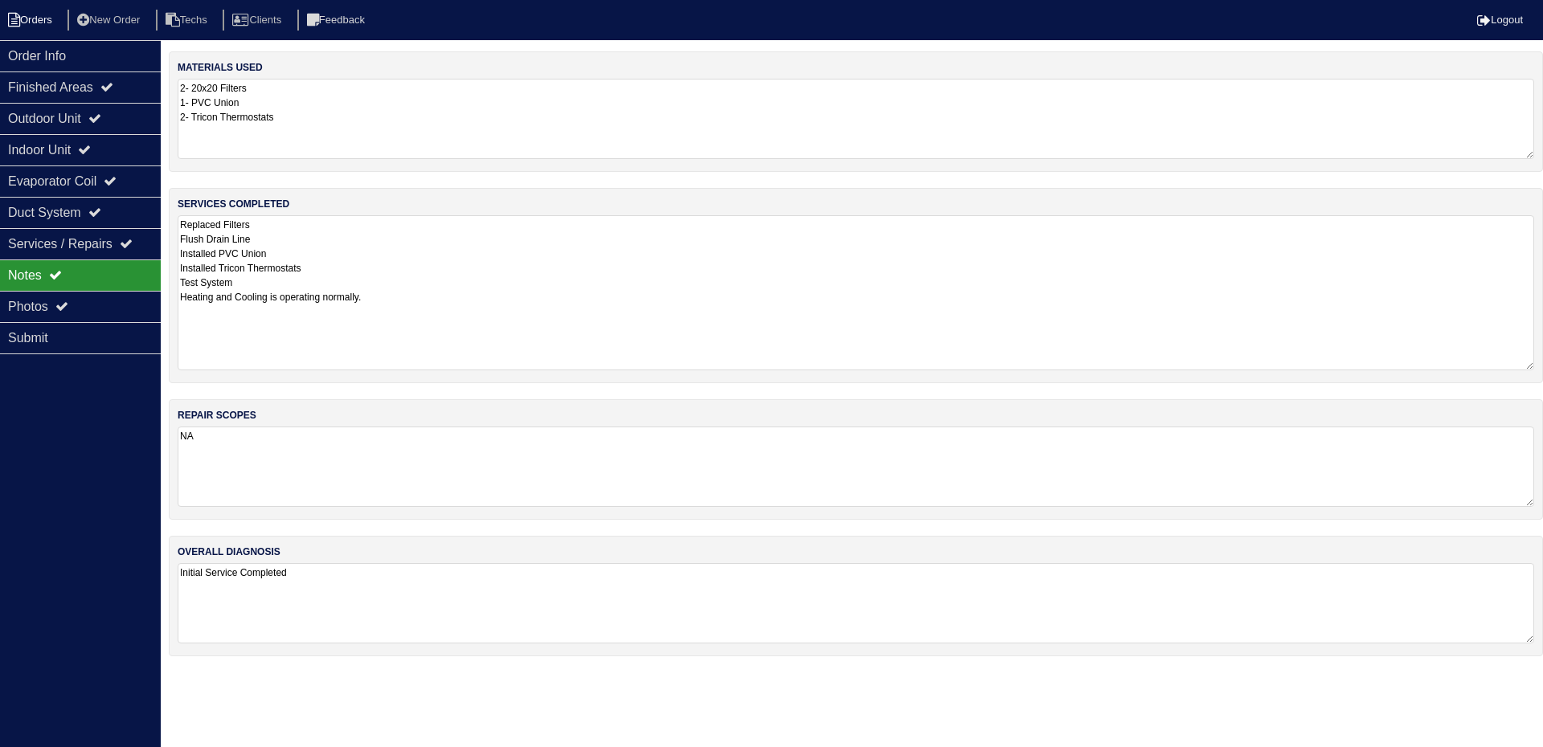
click at [30, 14] on li "Orders" at bounding box center [32, 21] width 65 height 22
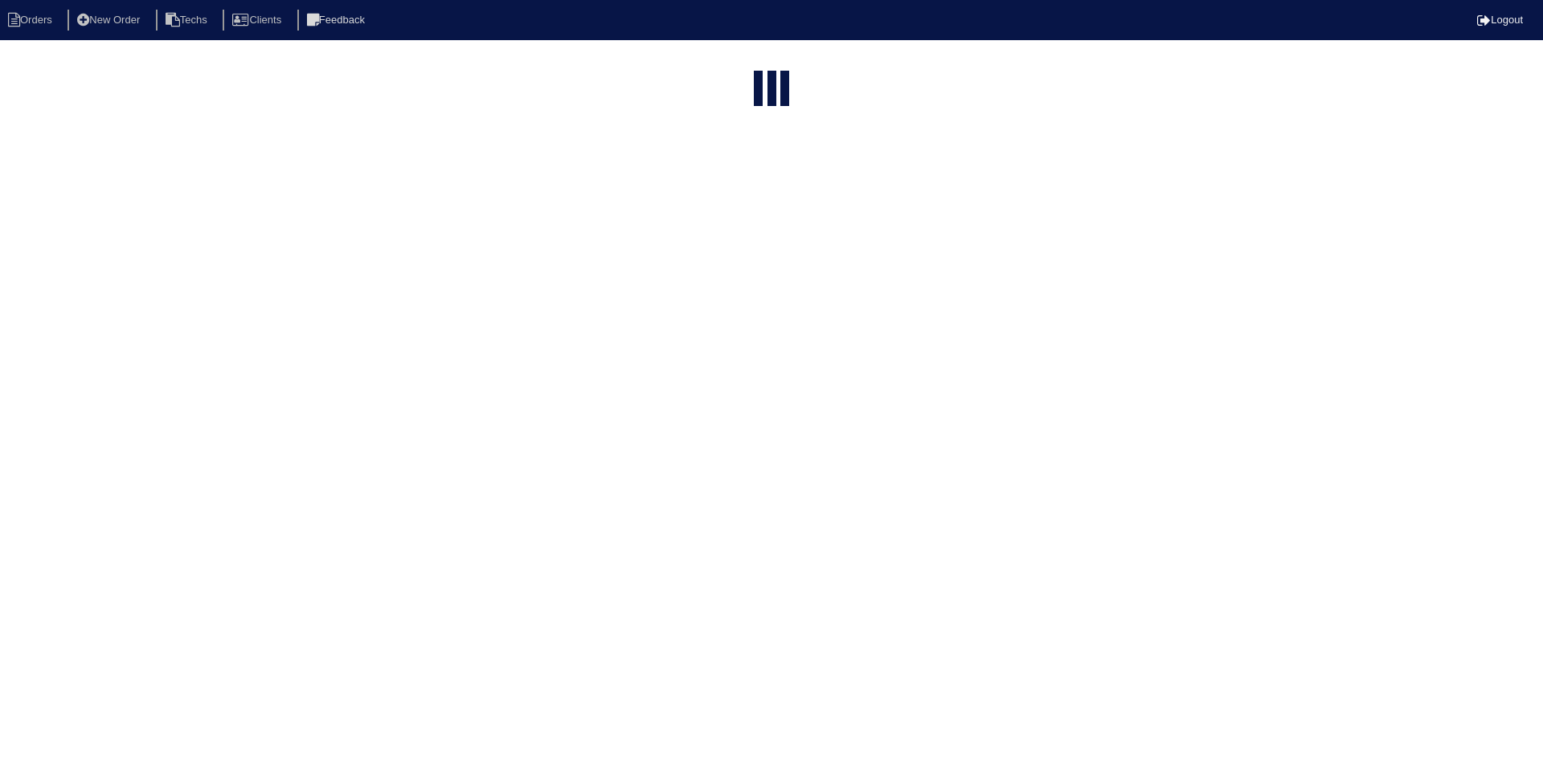
select select "15"
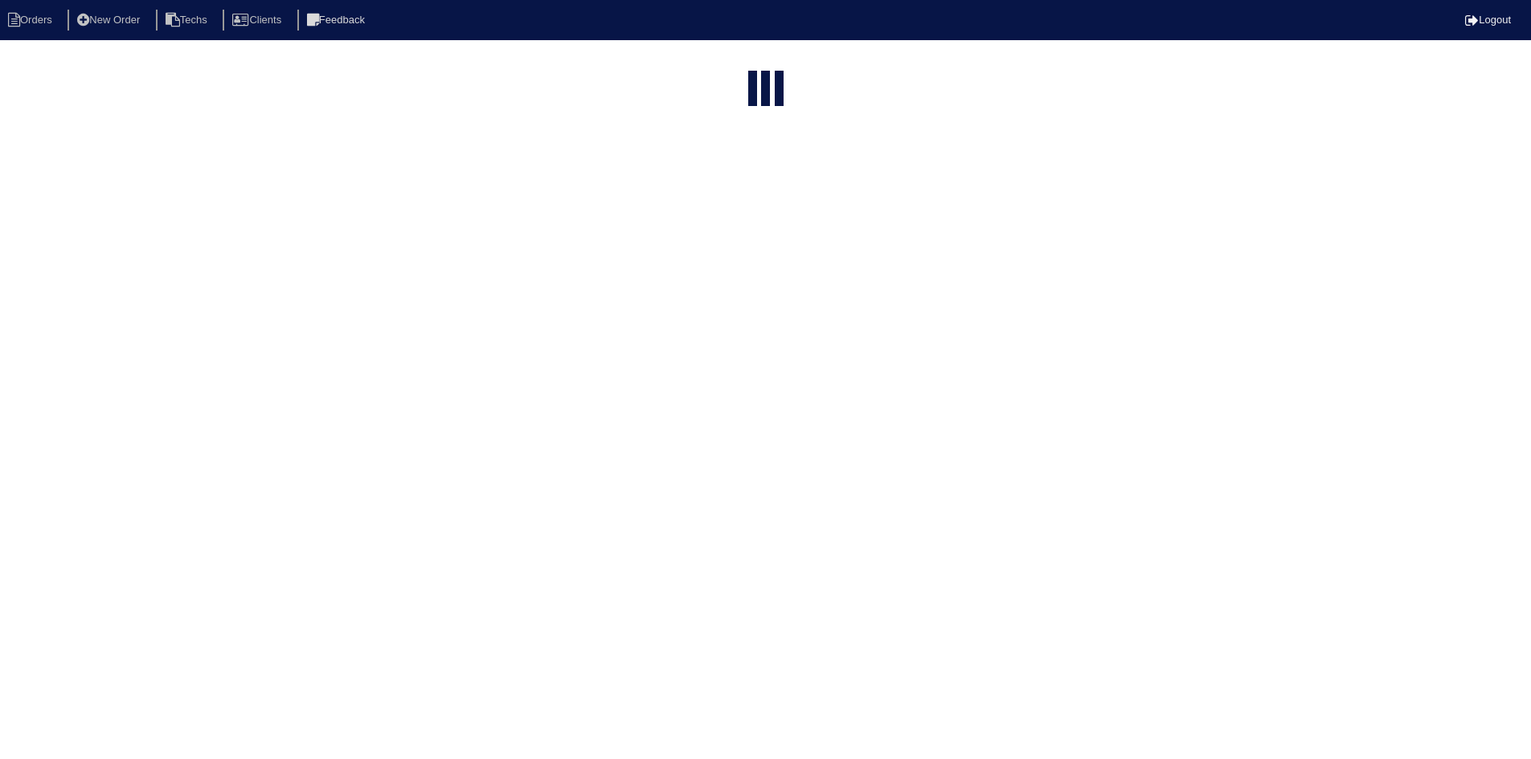
select select "field complete"
select select "need to quote"
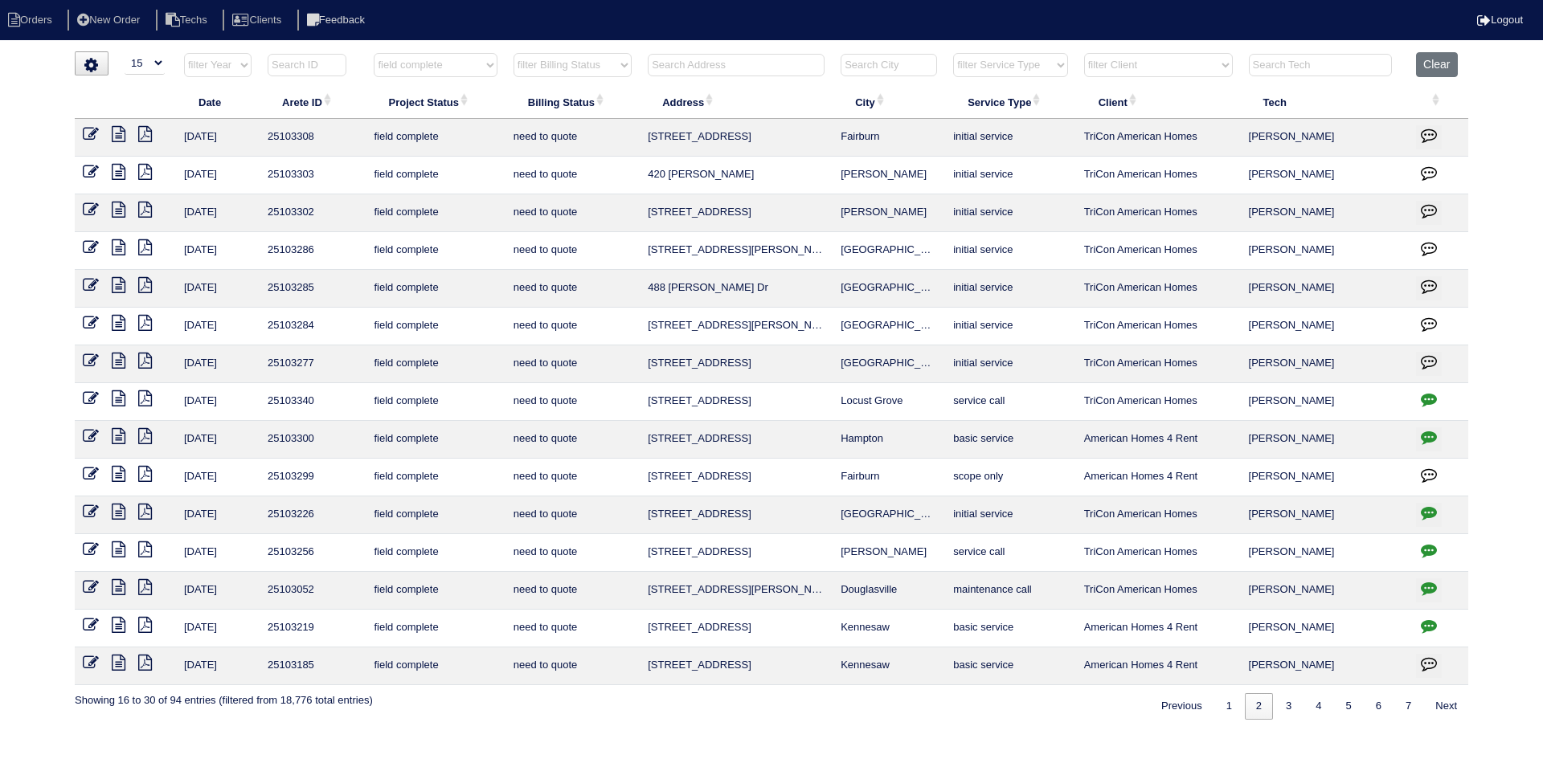
click at [695, 66] on input "text" at bounding box center [736, 65] width 177 height 22
type input "1051"
select select "field complete"
select select "need to quote"
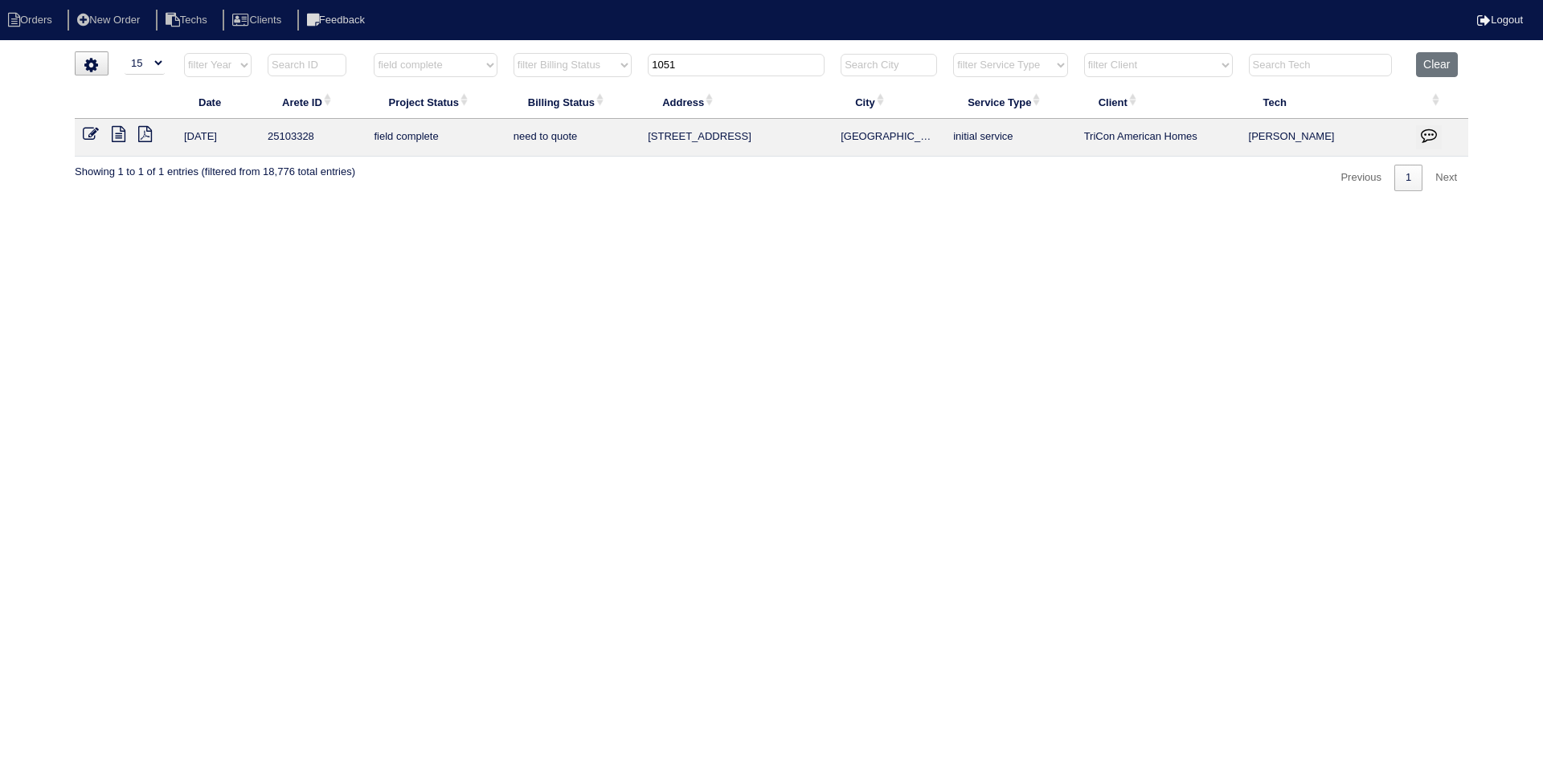
type input "1051"
click at [121, 130] on icon at bounding box center [119, 134] width 14 height 16
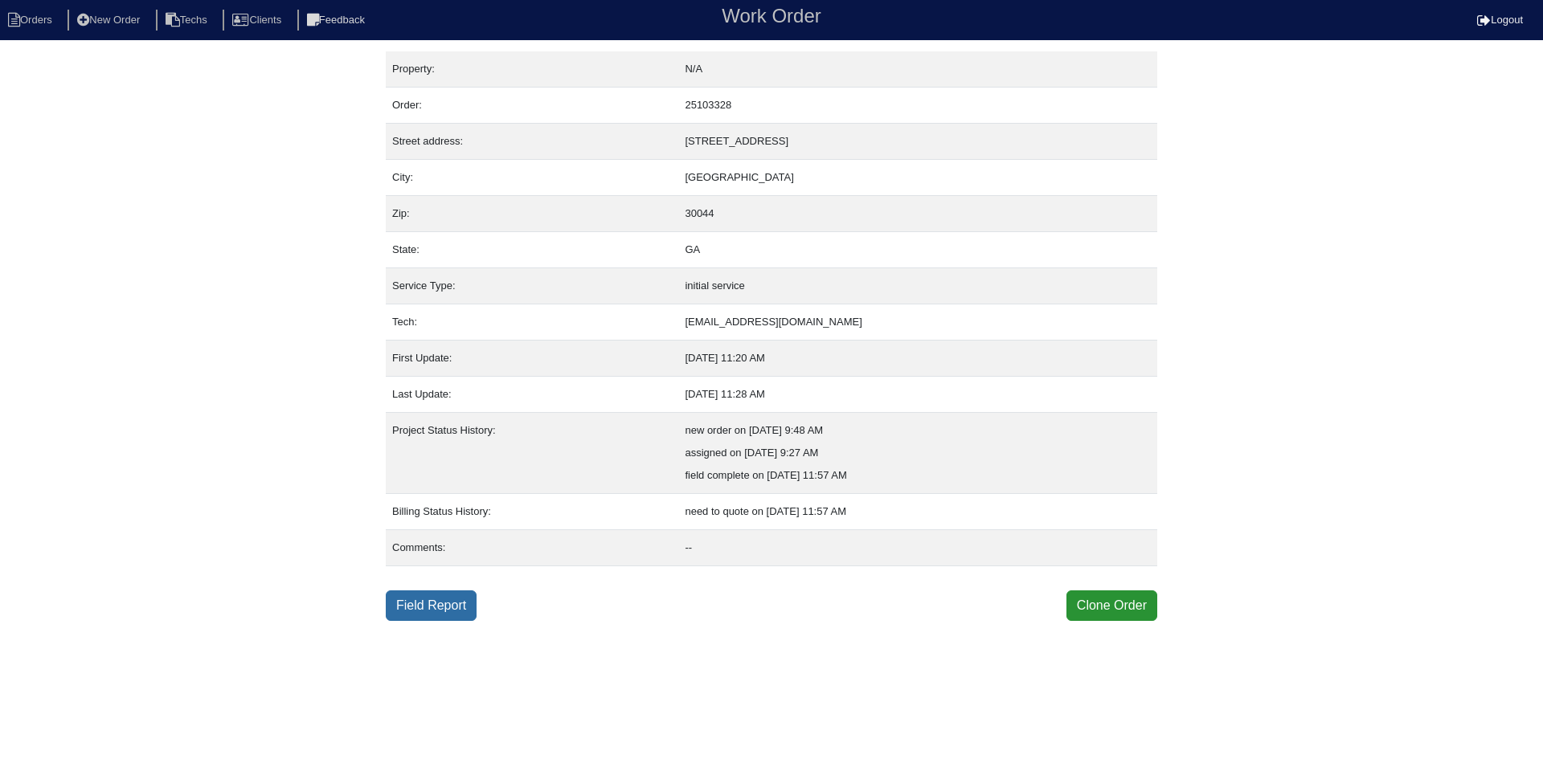
click at [456, 605] on link "Field Report" at bounding box center [431, 606] width 91 height 31
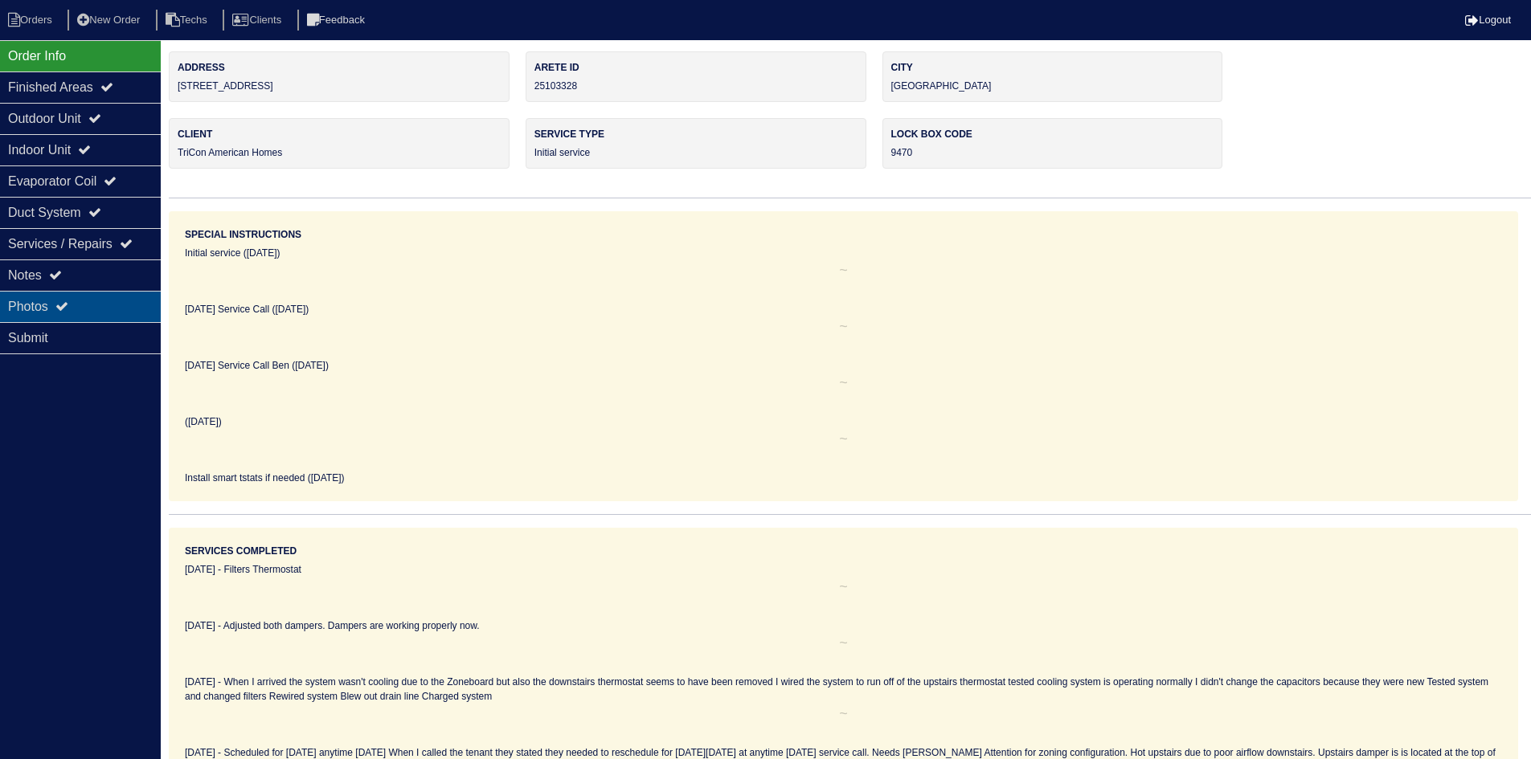
click at [88, 310] on div "Photos" at bounding box center [80, 306] width 161 height 31
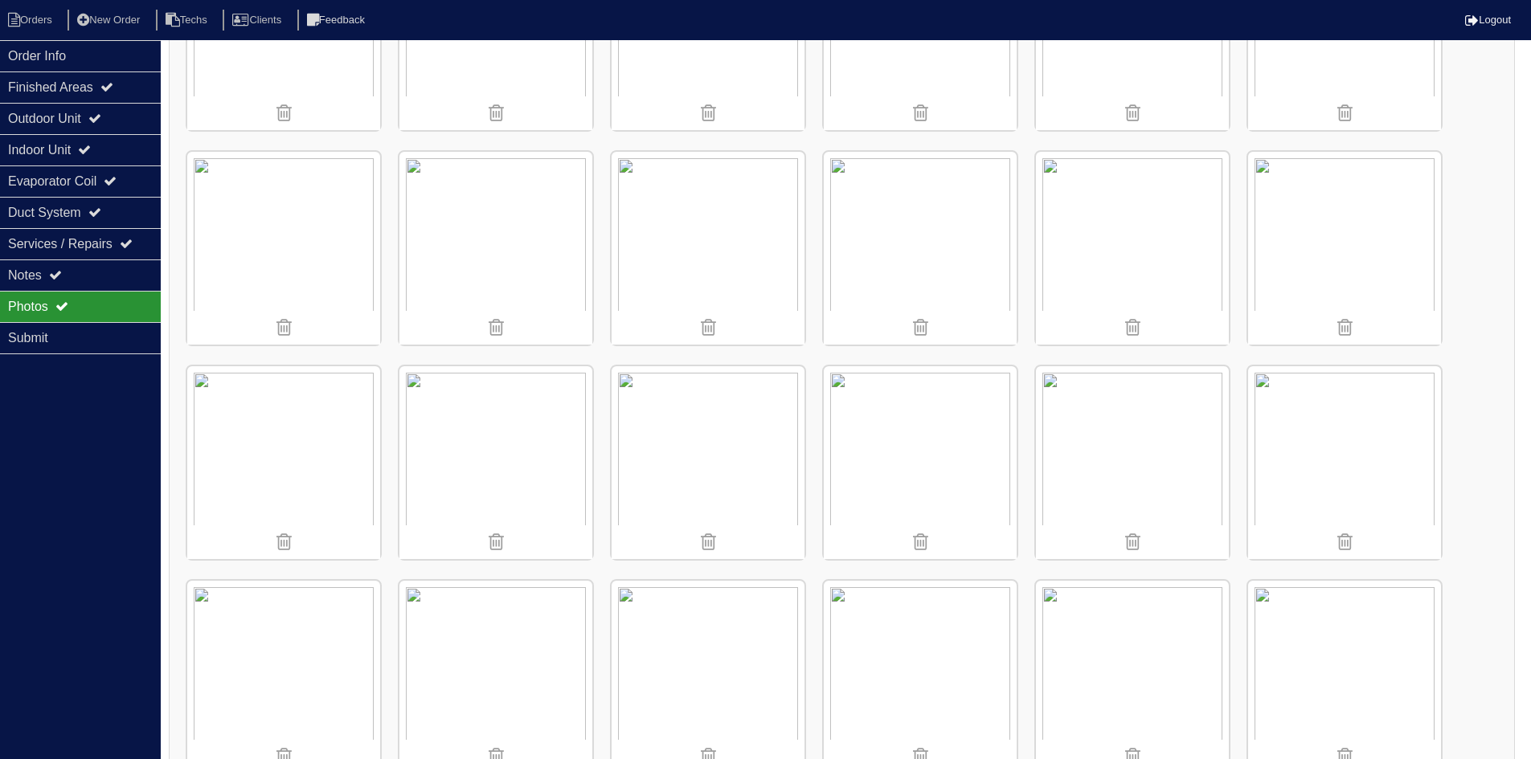
scroll to position [402, 0]
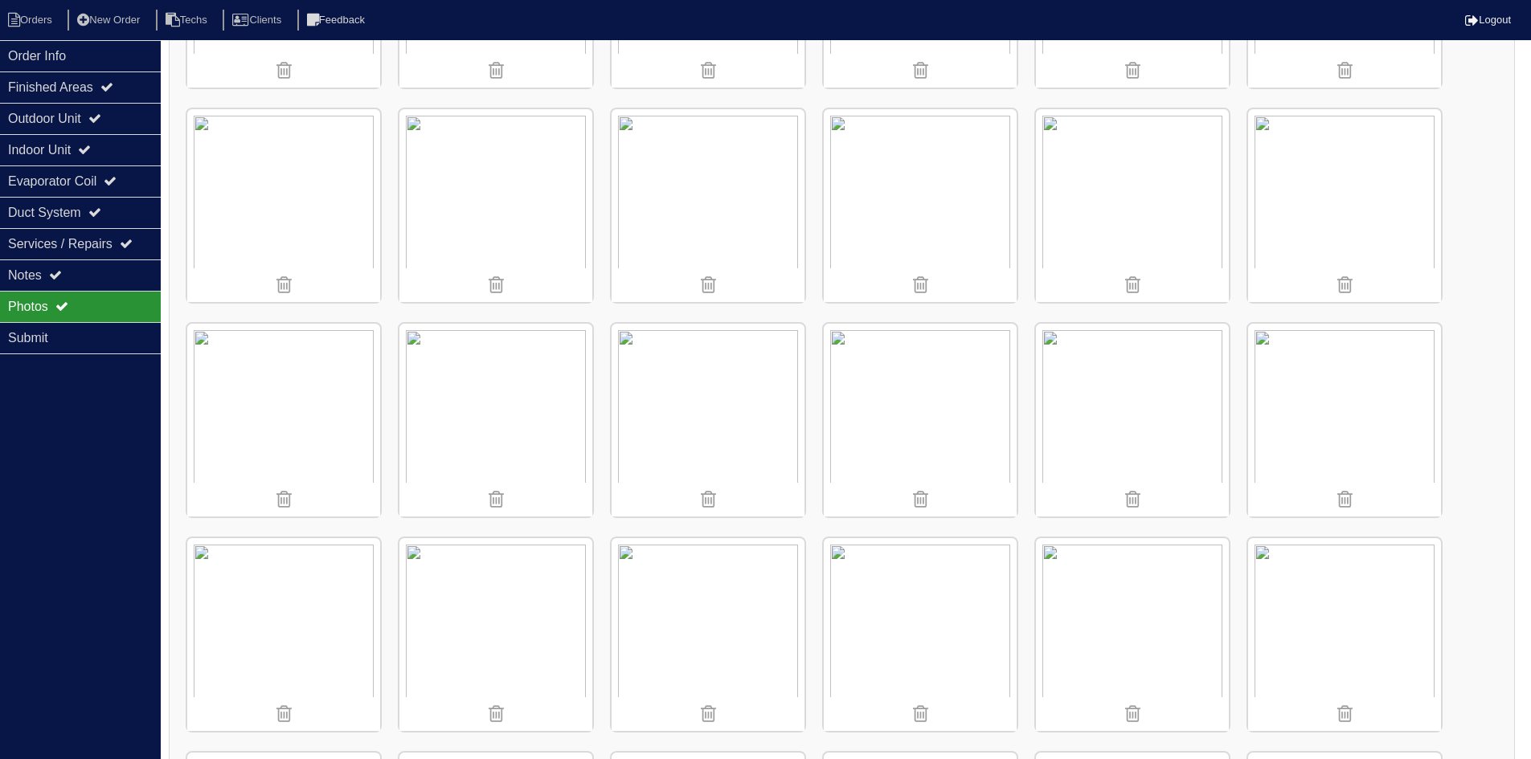
click at [1136, 371] on img at bounding box center [1132, 420] width 193 height 193
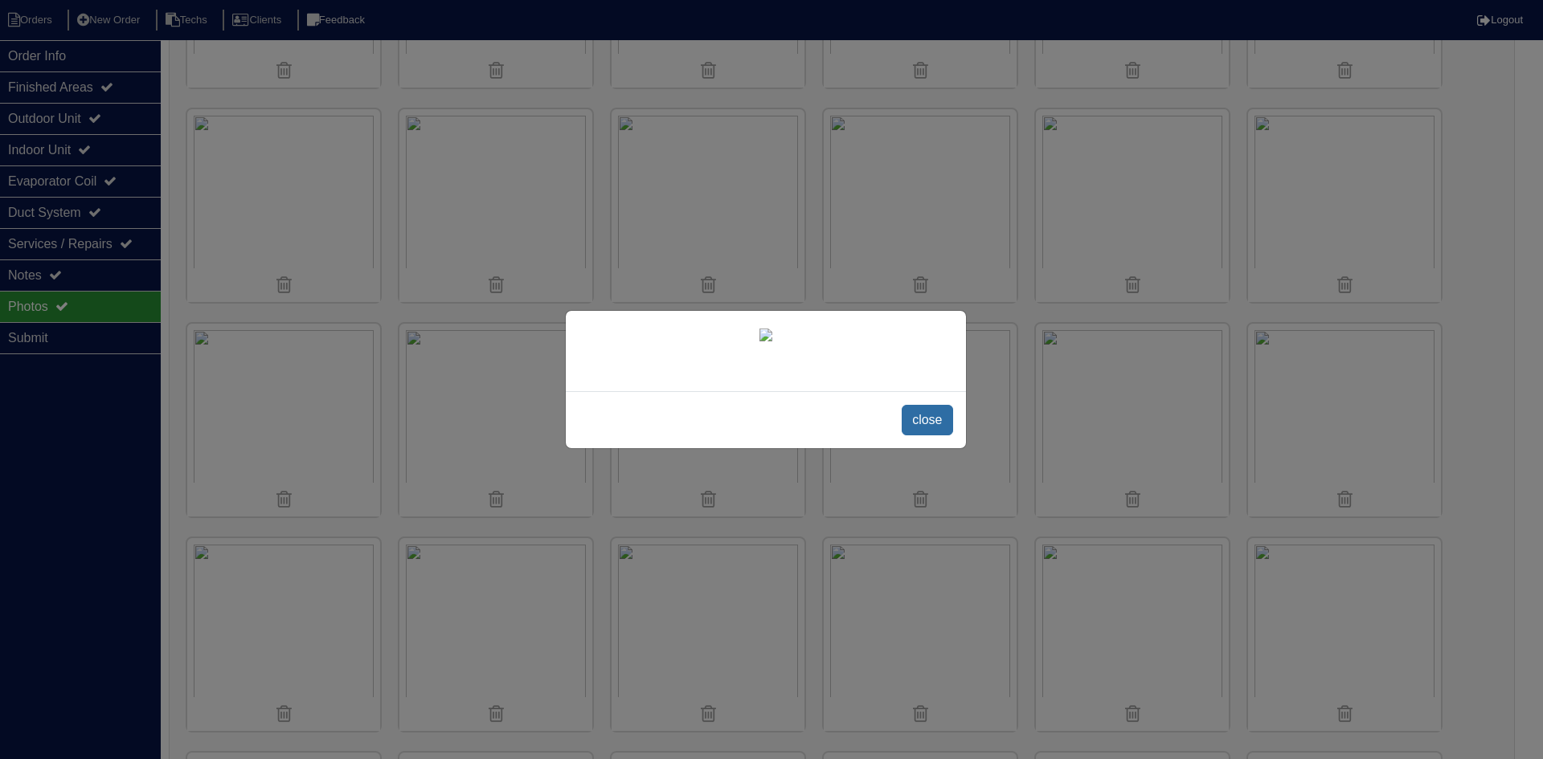
click at [930, 435] on span "close" at bounding box center [926, 420] width 51 height 31
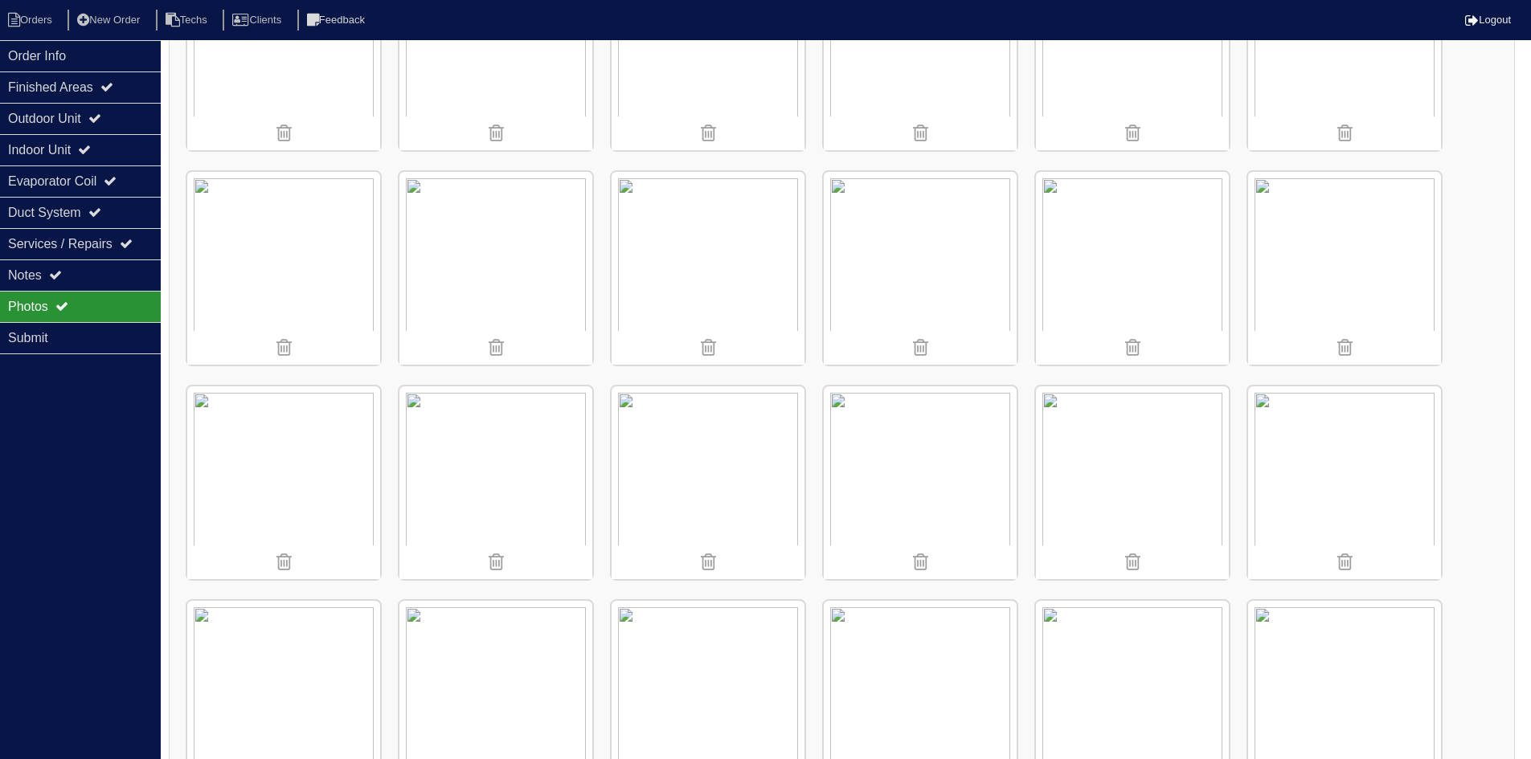
scroll to position [218, 0]
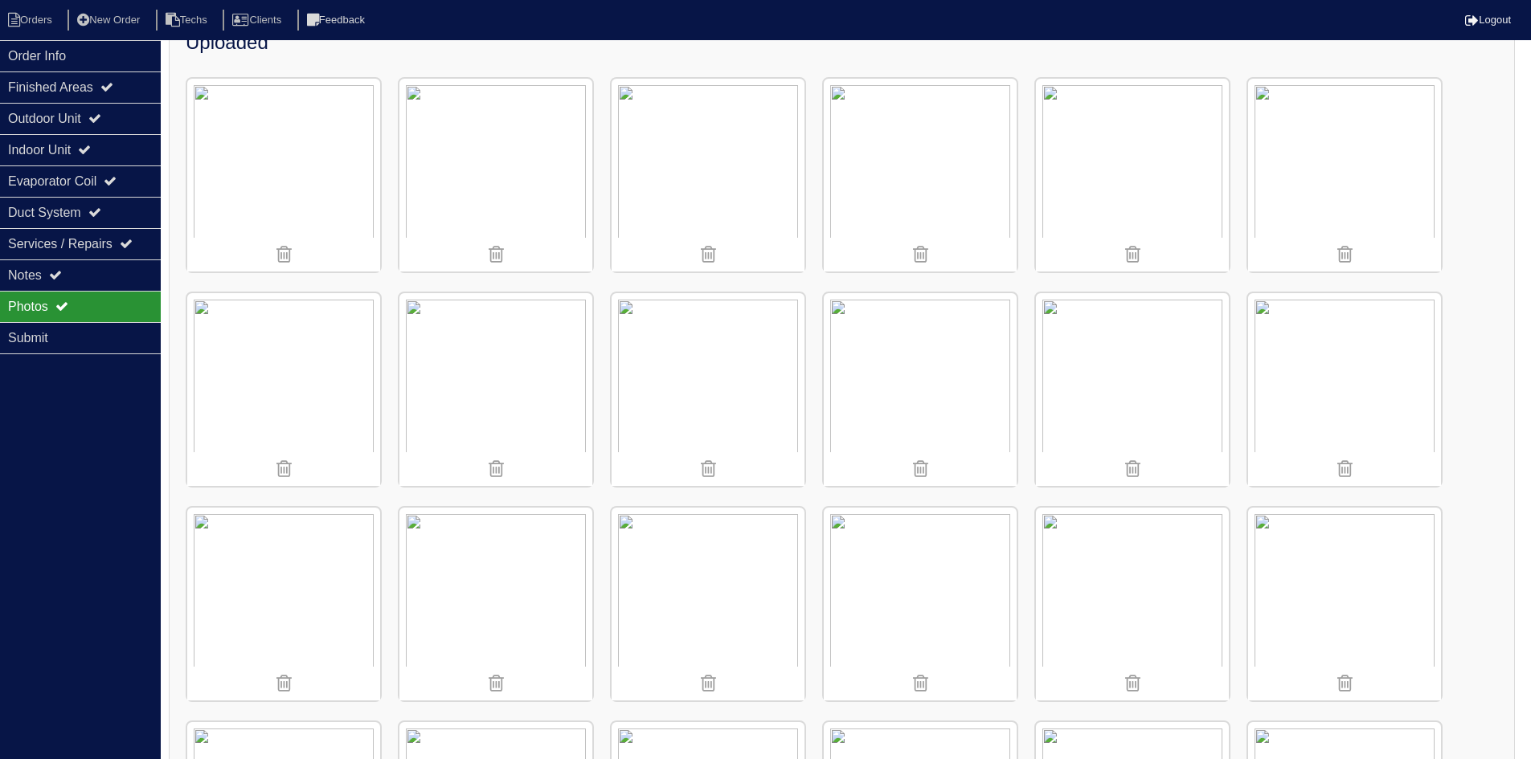
click at [316, 365] on img at bounding box center [283, 389] width 193 height 193
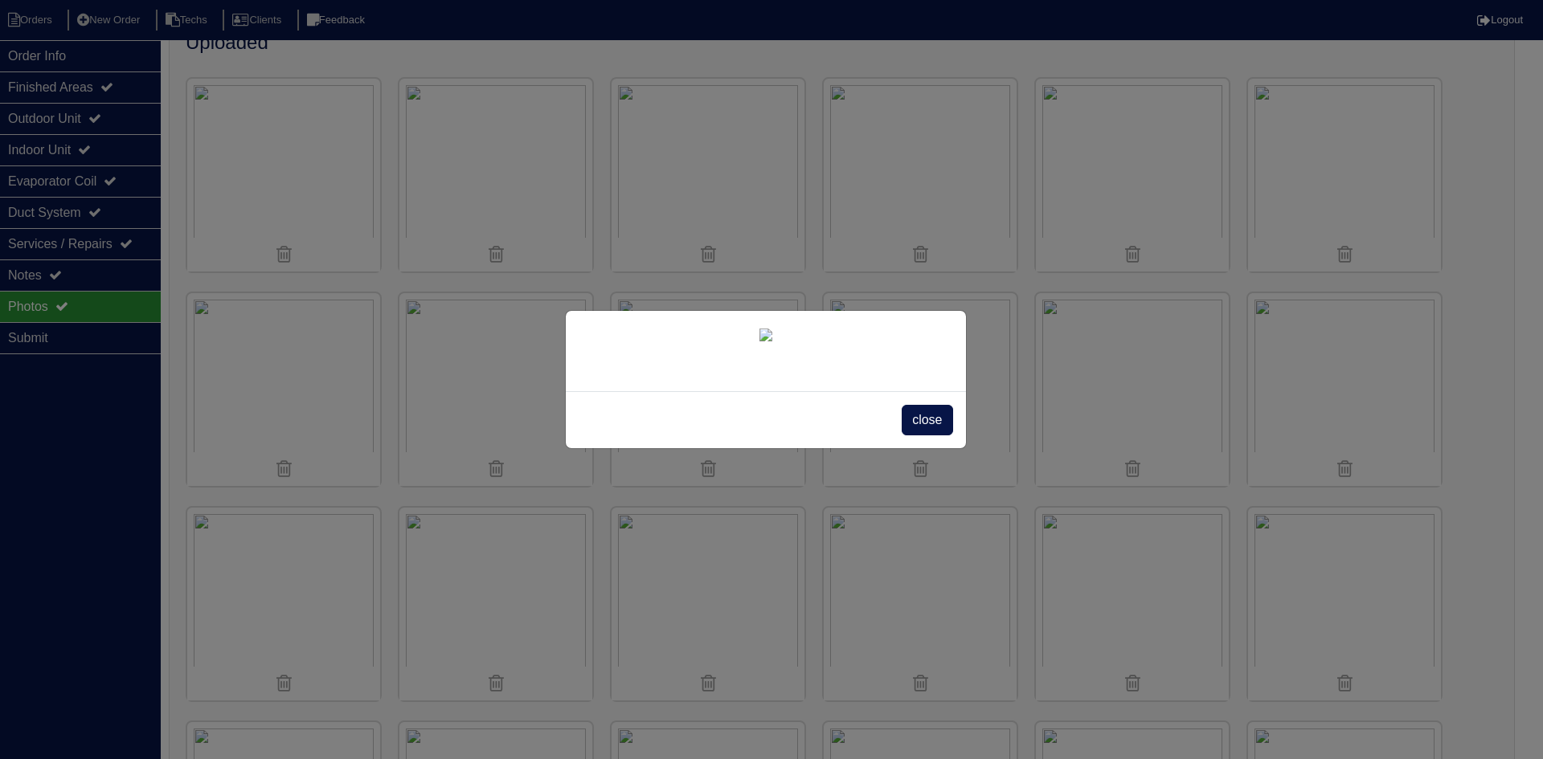
click at [926, 435] on span "close" at bounding box center [926, 420] width 51 height 31
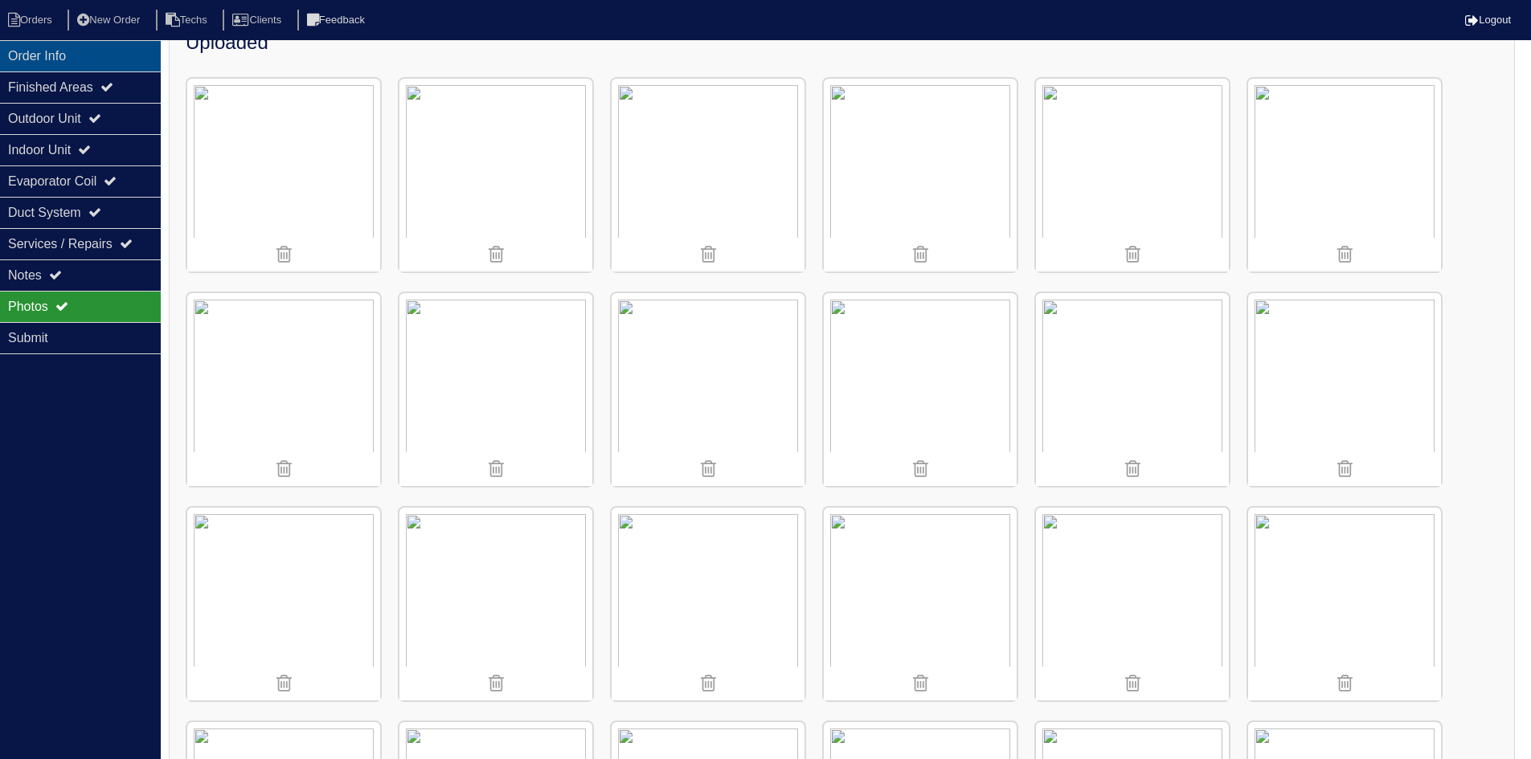
click at [96, 48] on div "Order Info" at bounding box center [80, 55] width 161 height 31
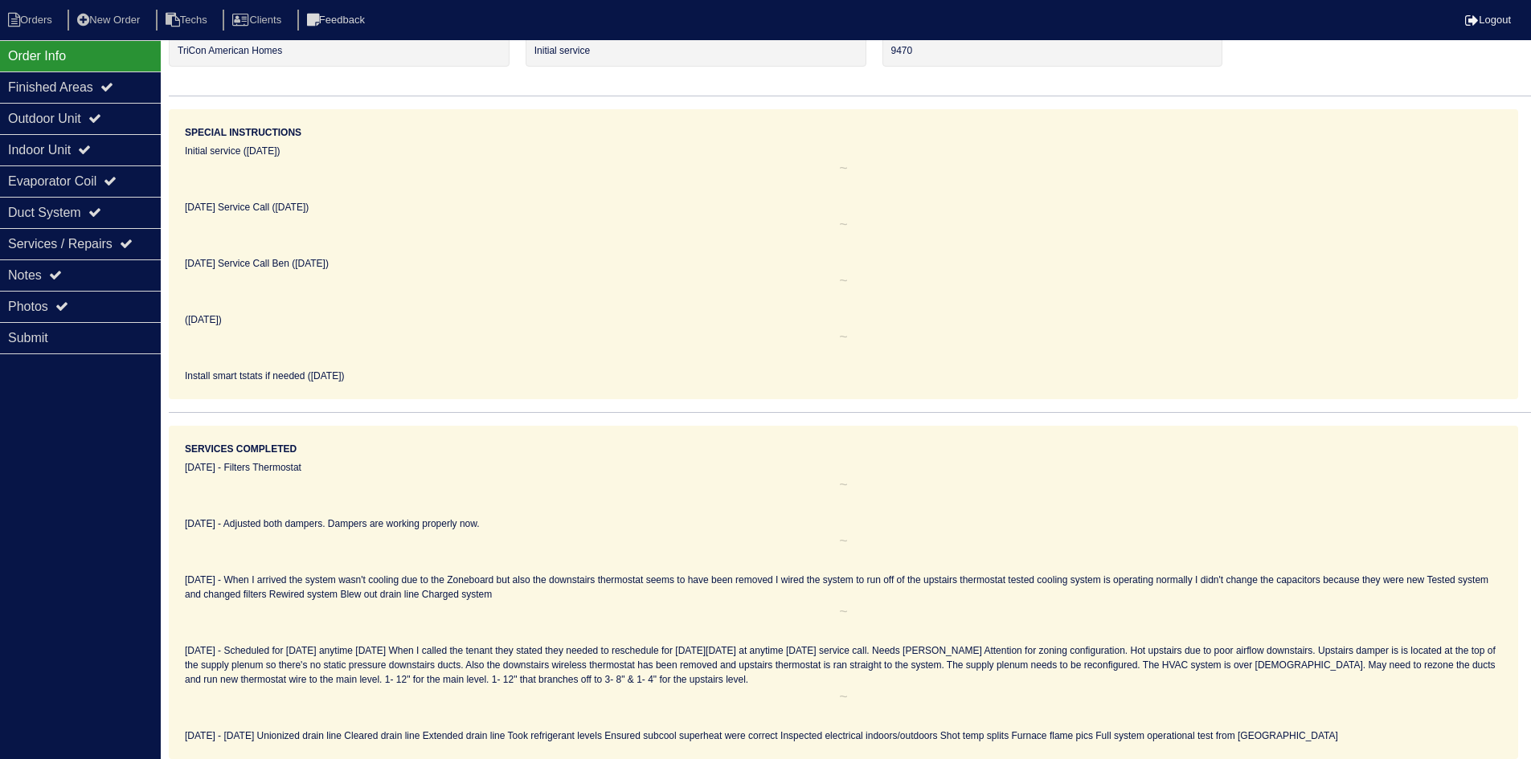
scroll to position [108, 0]
click at [89, 268] on div "Notes" at bounding box center [80, 275] width 161 height 31
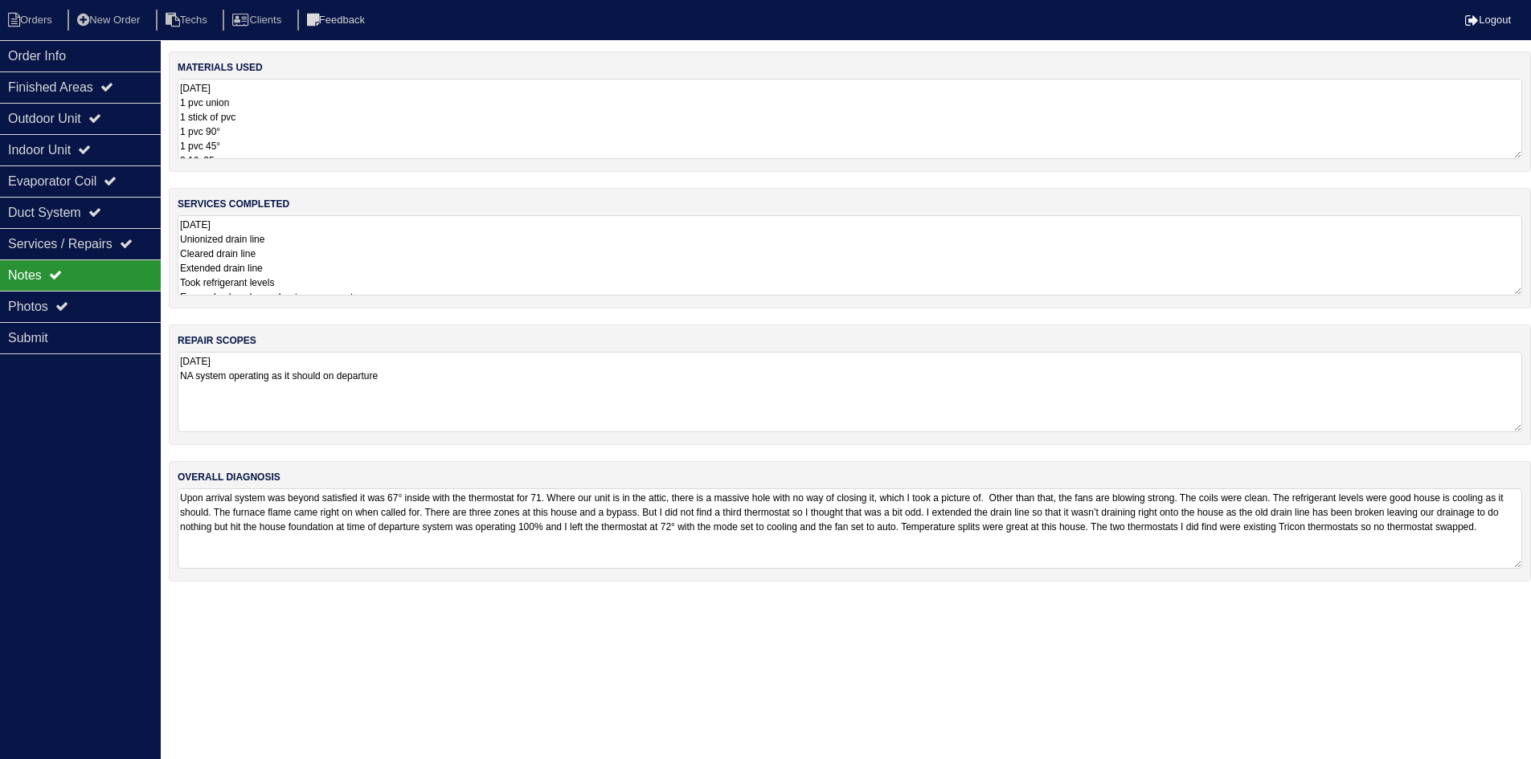
scroll to position [0, 0]
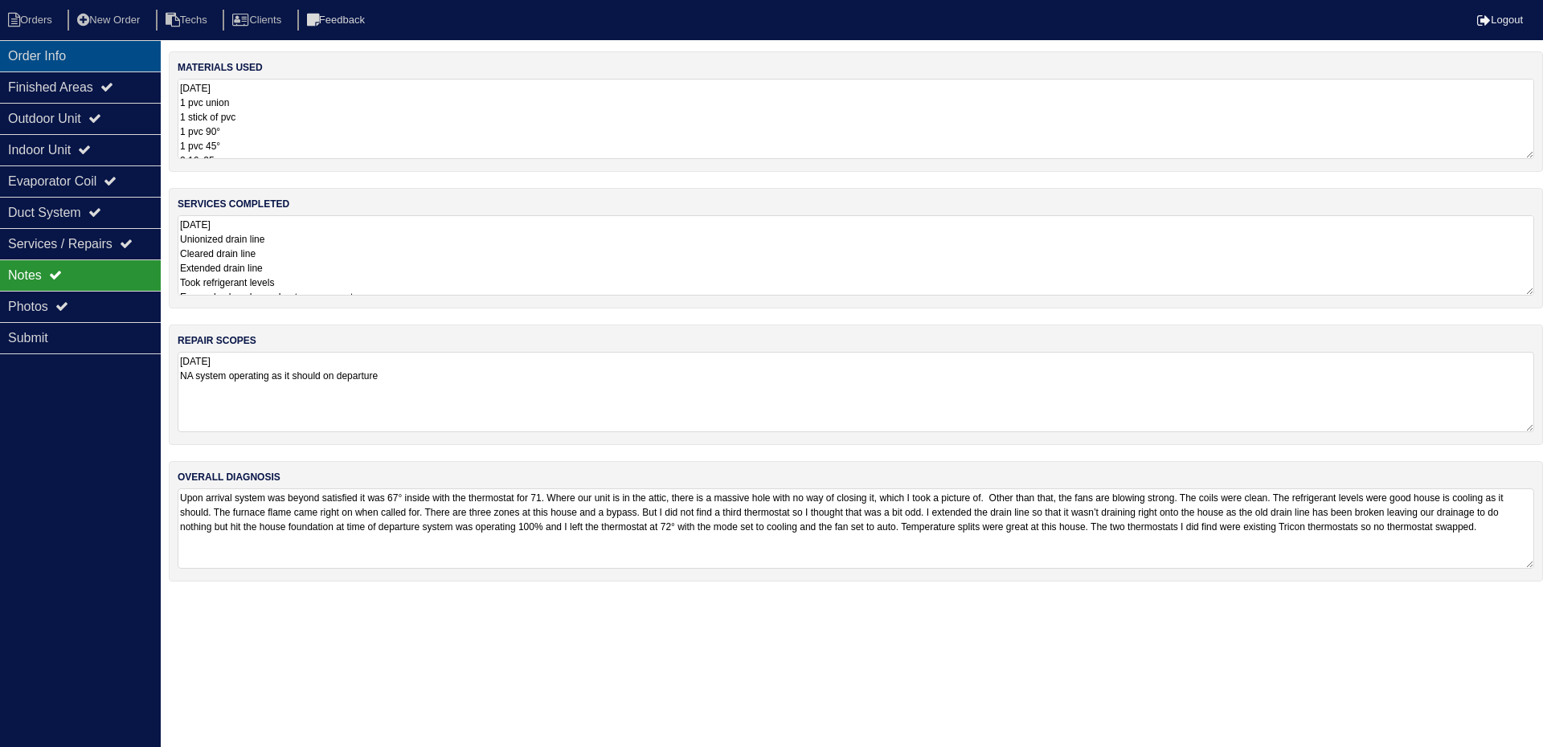
click at [93, 46] on div "Order Info" at bounding box center [80, 55] width 161 height 31
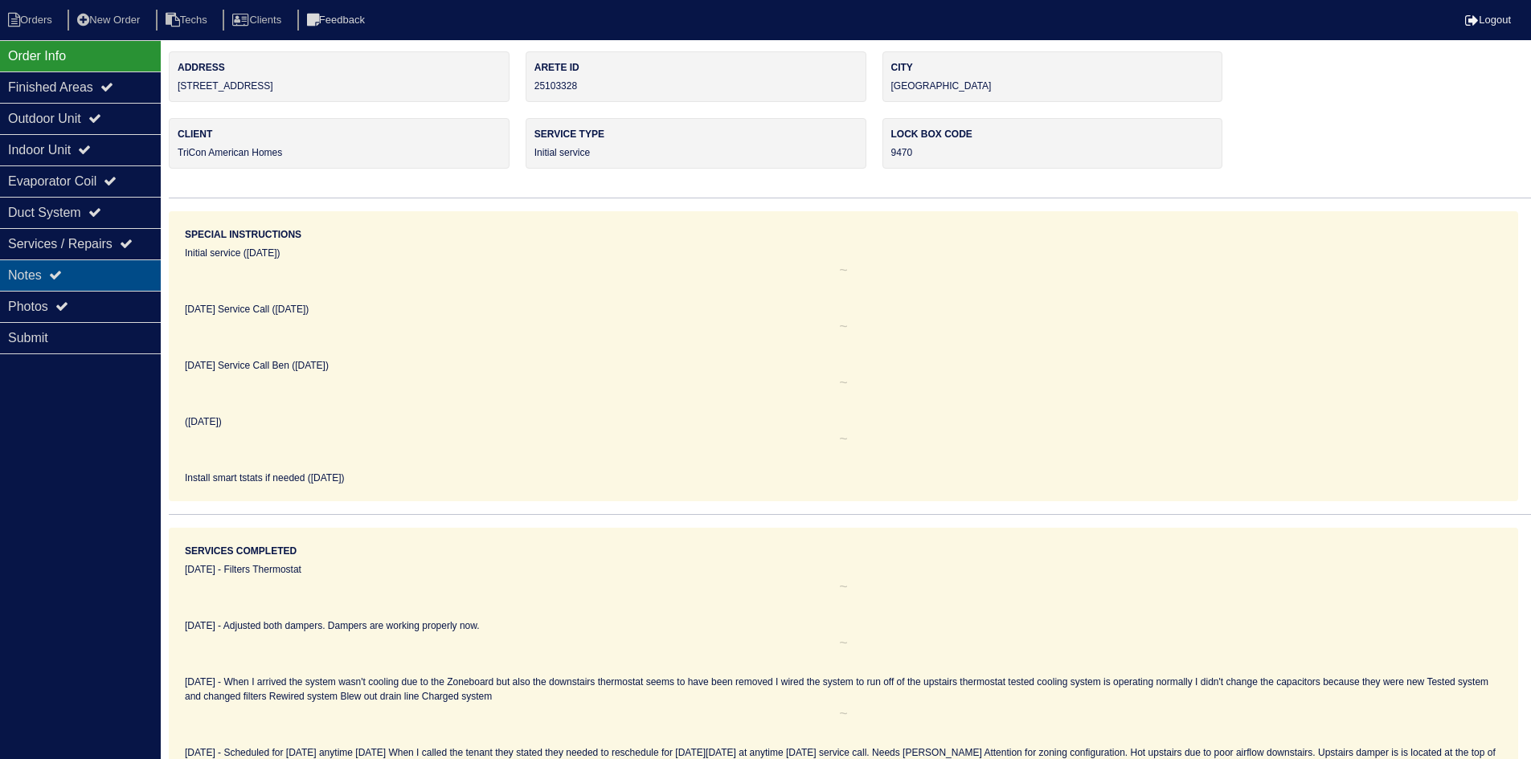
click at [96, 278] on div "Notes" at bounding box center [80, 275] width 161 height 31
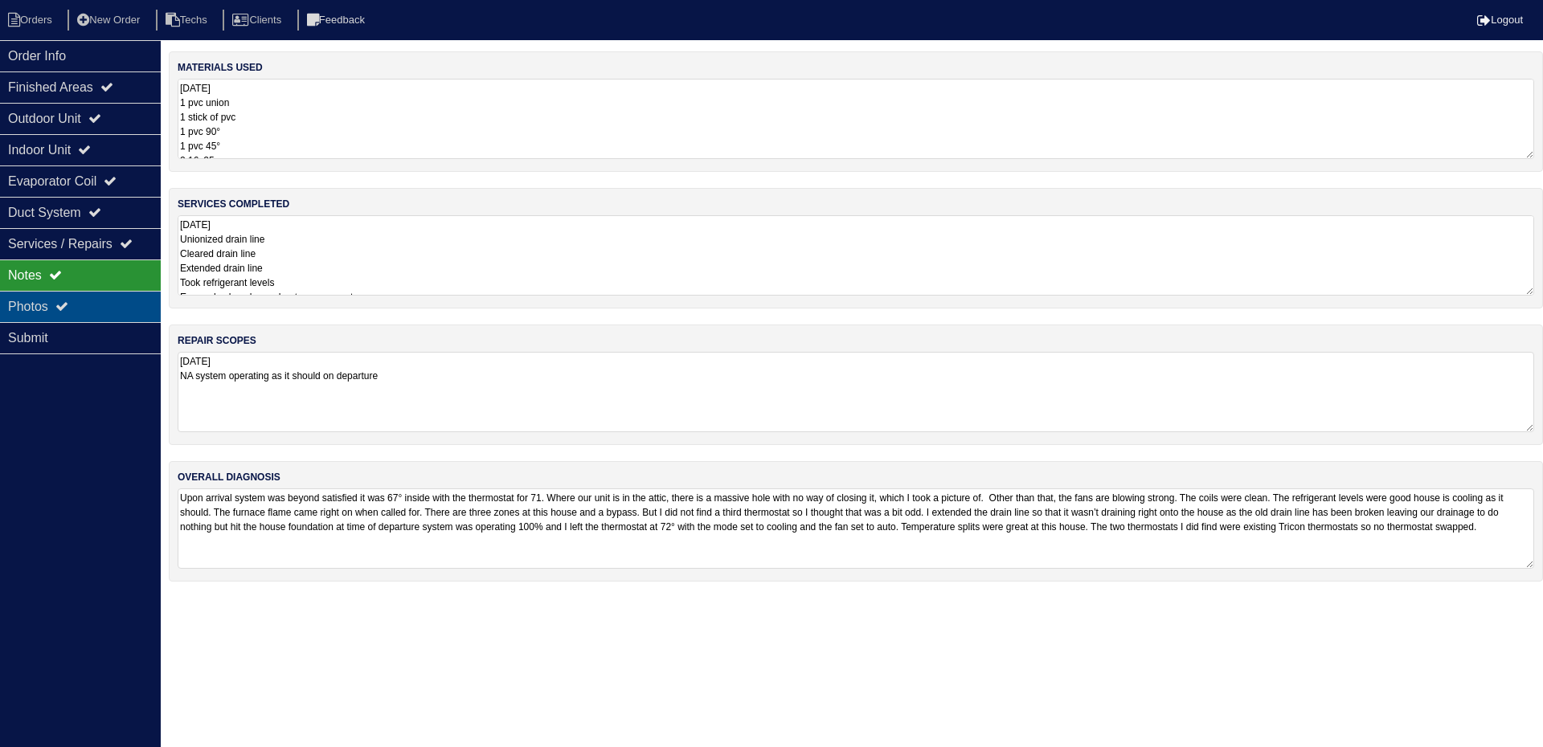
click at [82, 303] on div "Photos" at bounding box center [80, 306] width 161 height 31
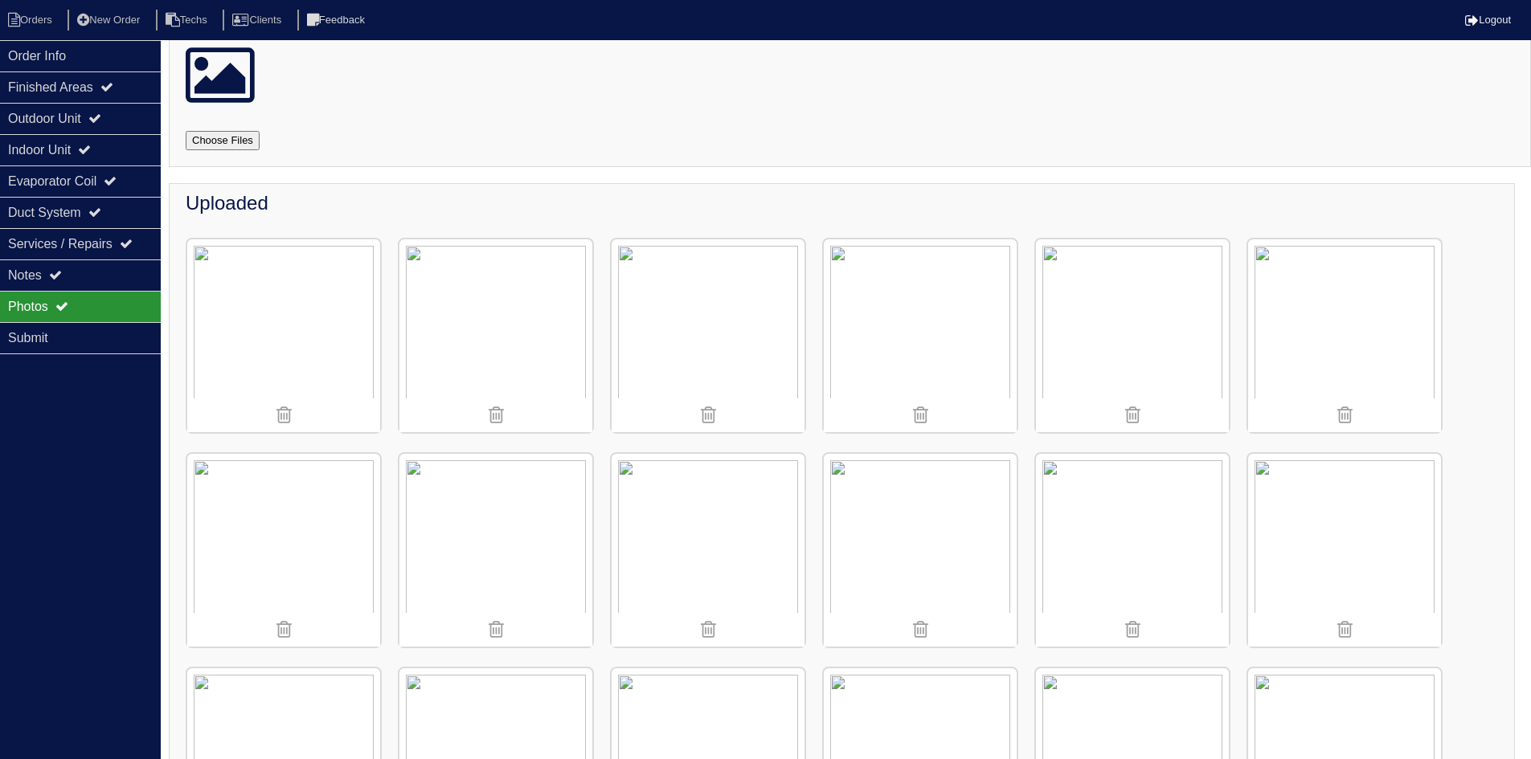
scroll to position [161, 0]
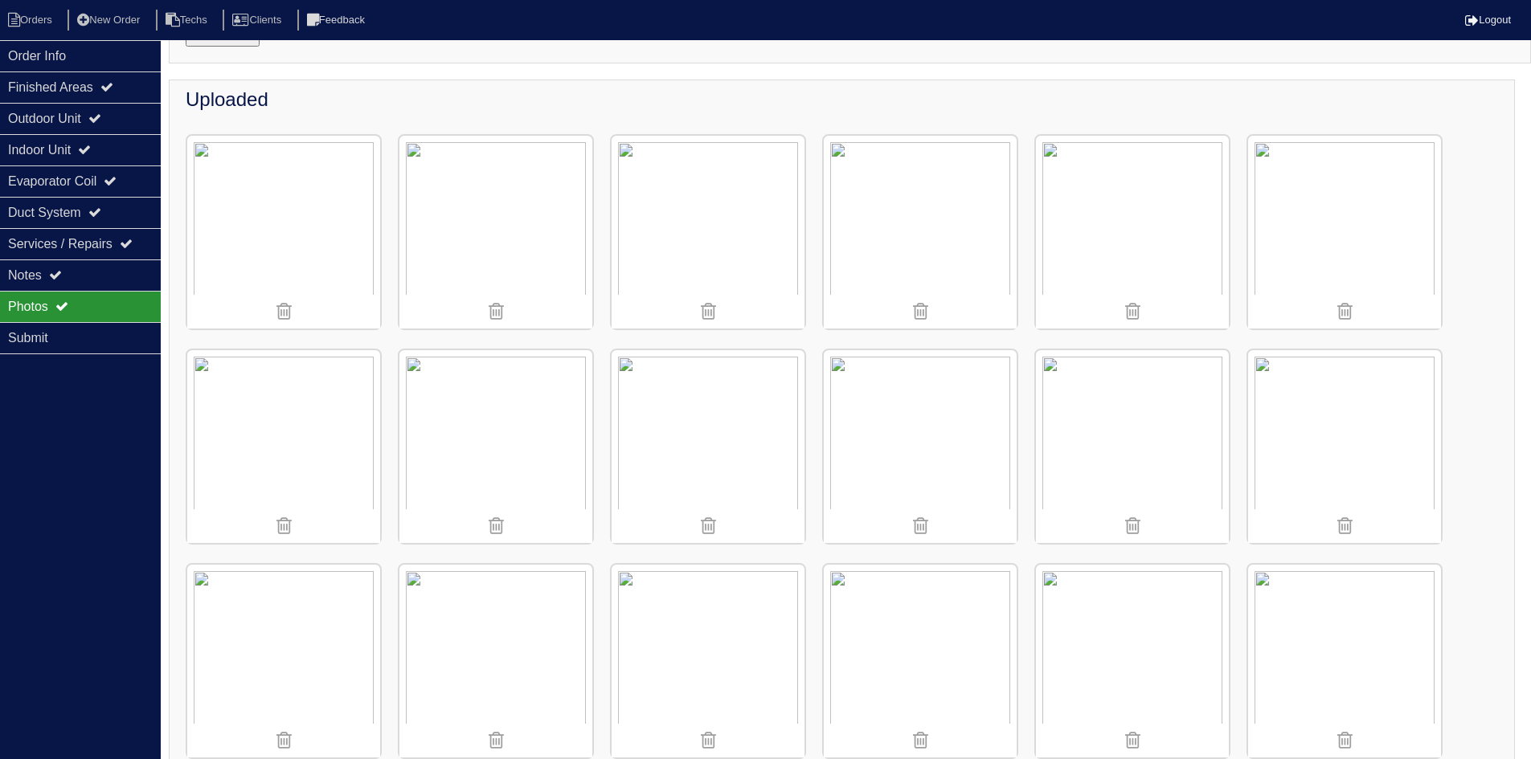
click at [291, 427] on img at bounding box center [283, 446] width 193 height 193
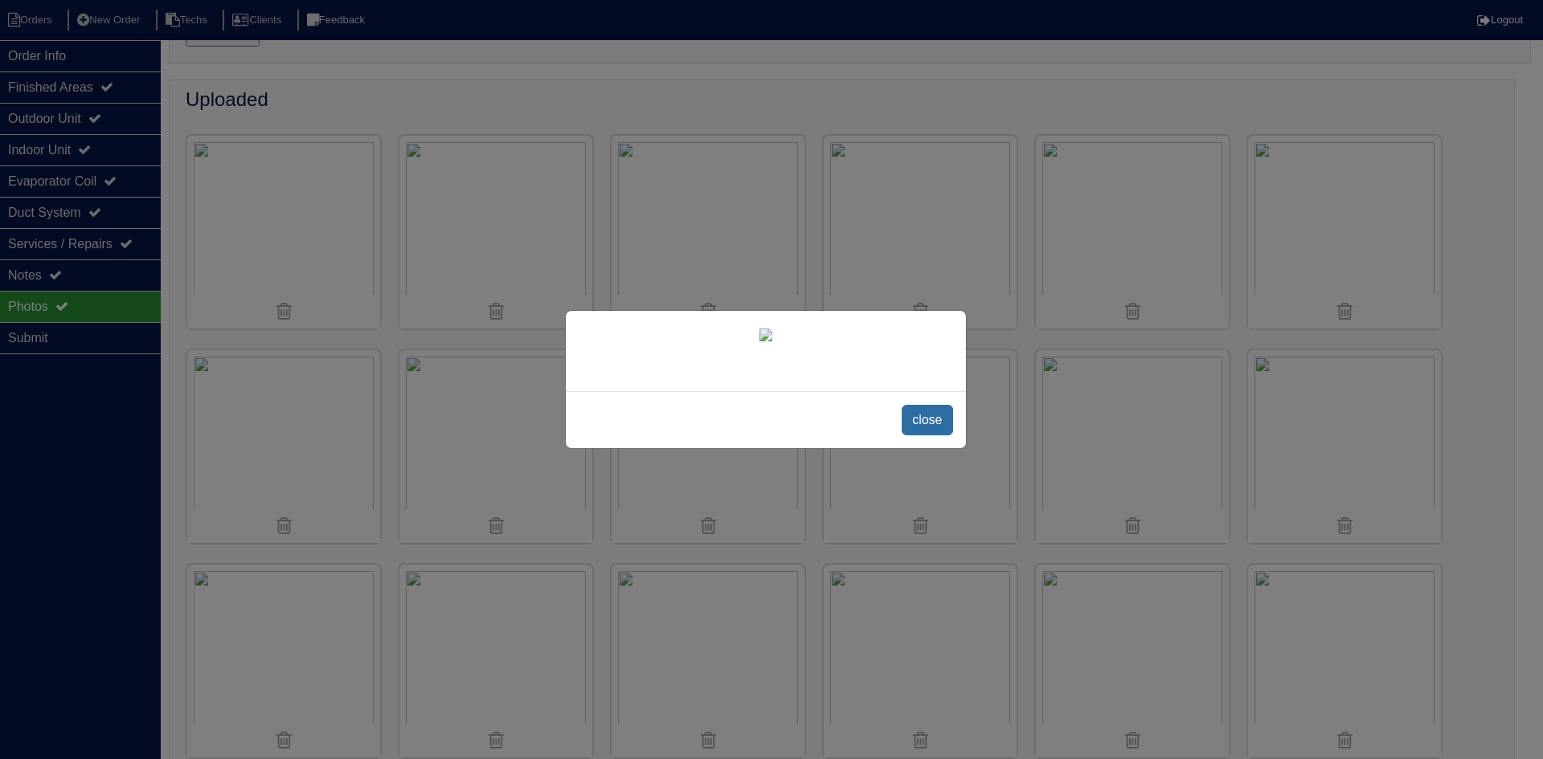
click at [932, 435] on span "close" at bounding box center [926, 420] width 51 height 31
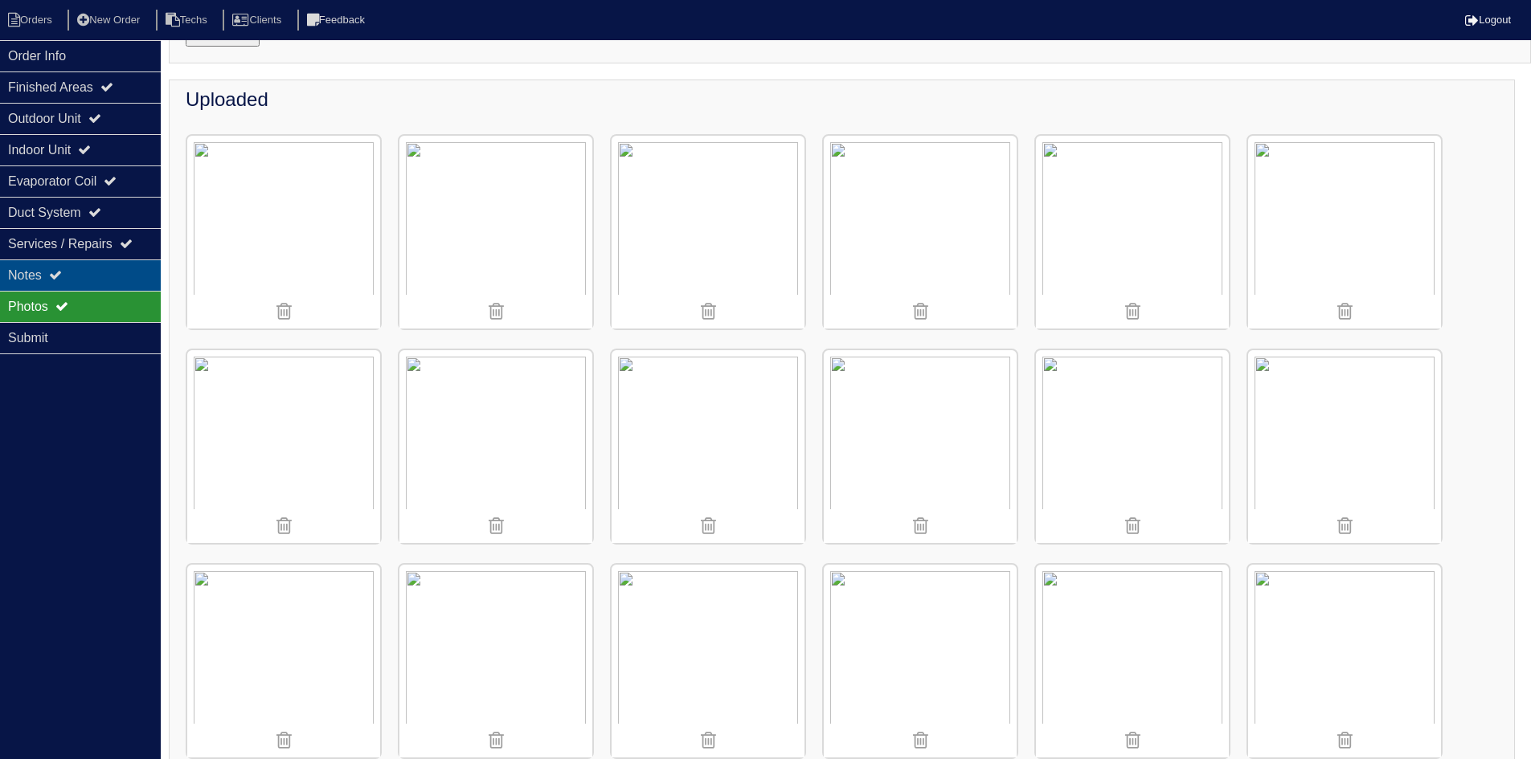
click at [98, 263] on div "Notes" at bounding box center [80, 275] width 161 height 31
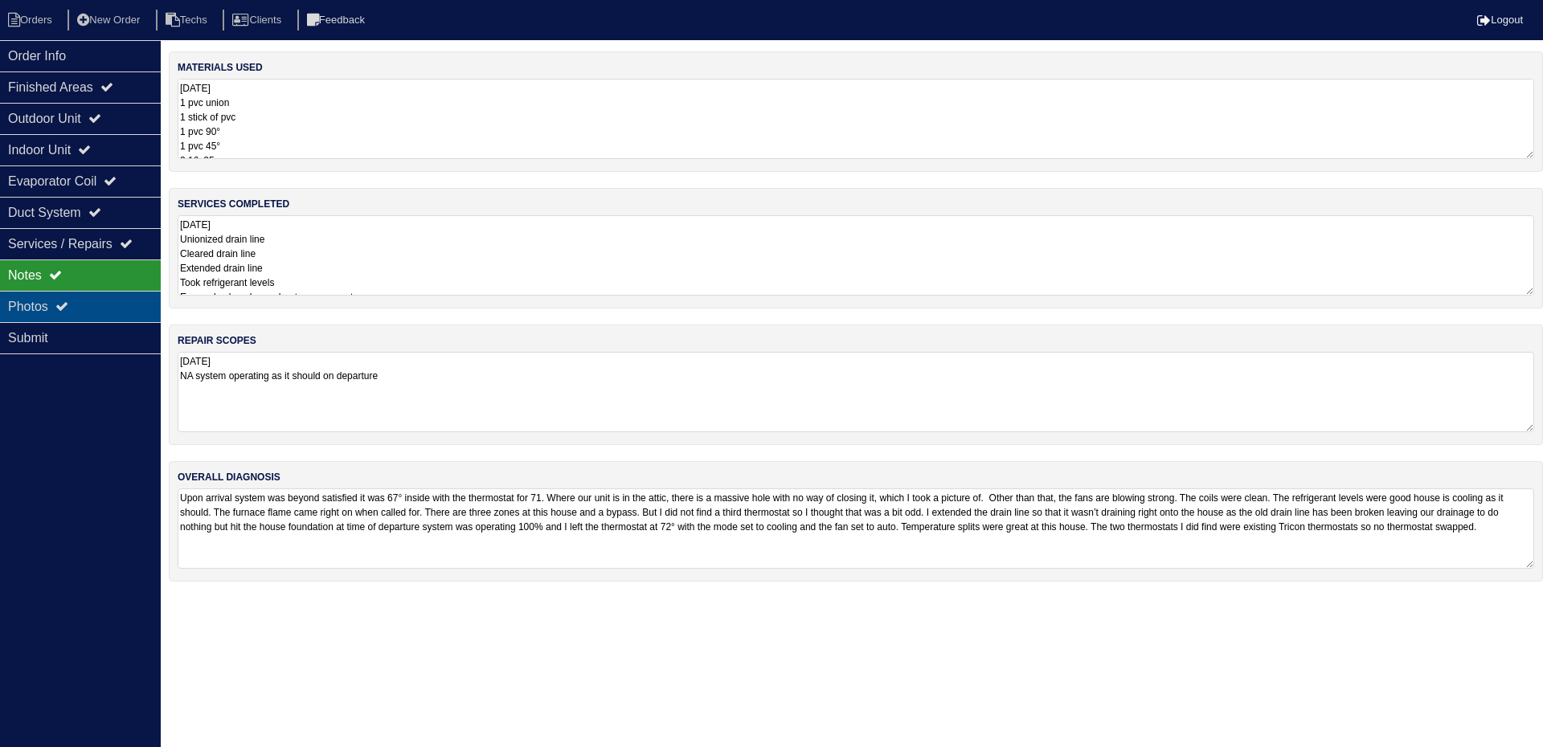
click at [83, 304] on div "Photos" at bounding box center [80, 306] width 161 height 31
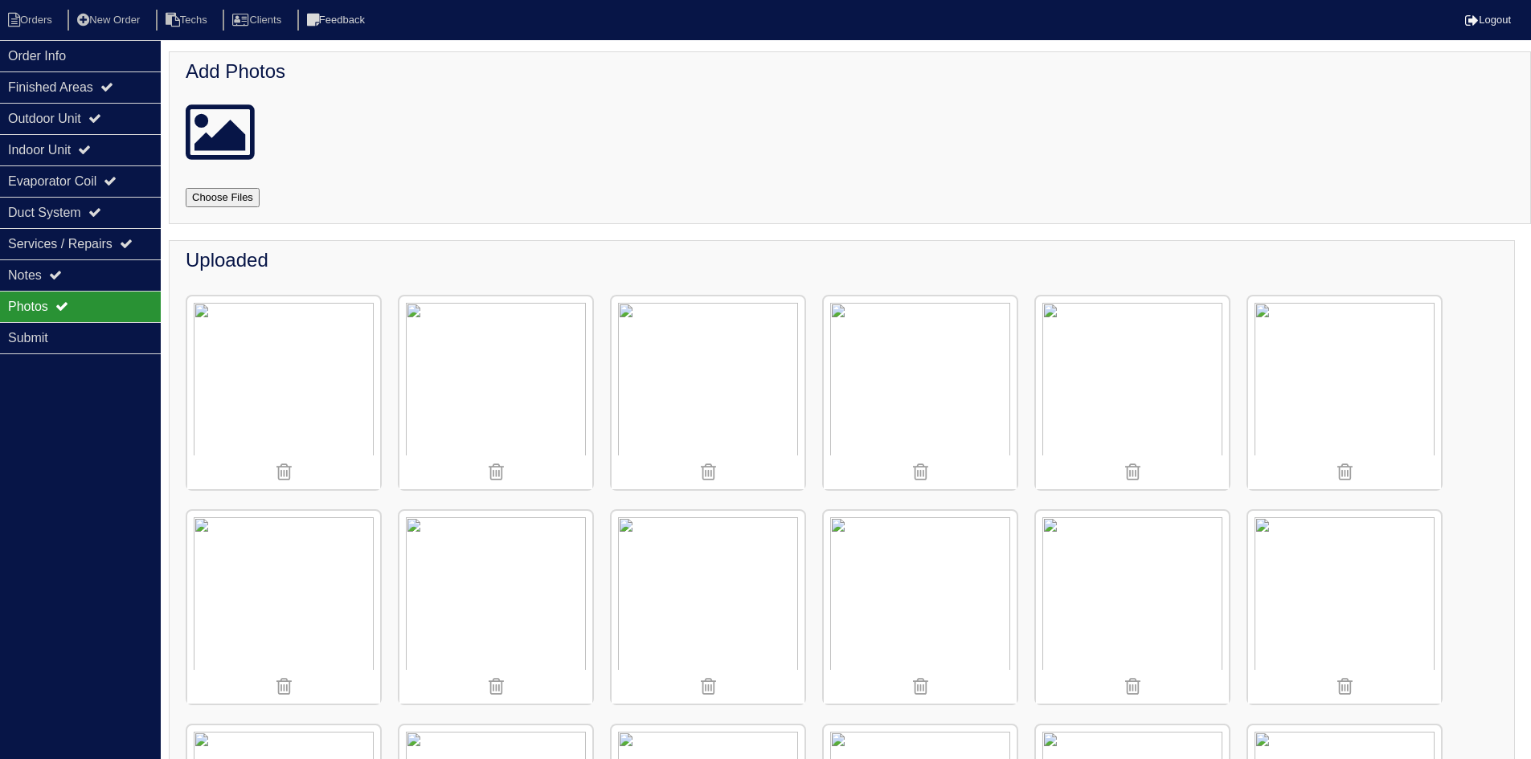
click at [266, 569] on img at bounding box center [283, 607] width 193 height 193
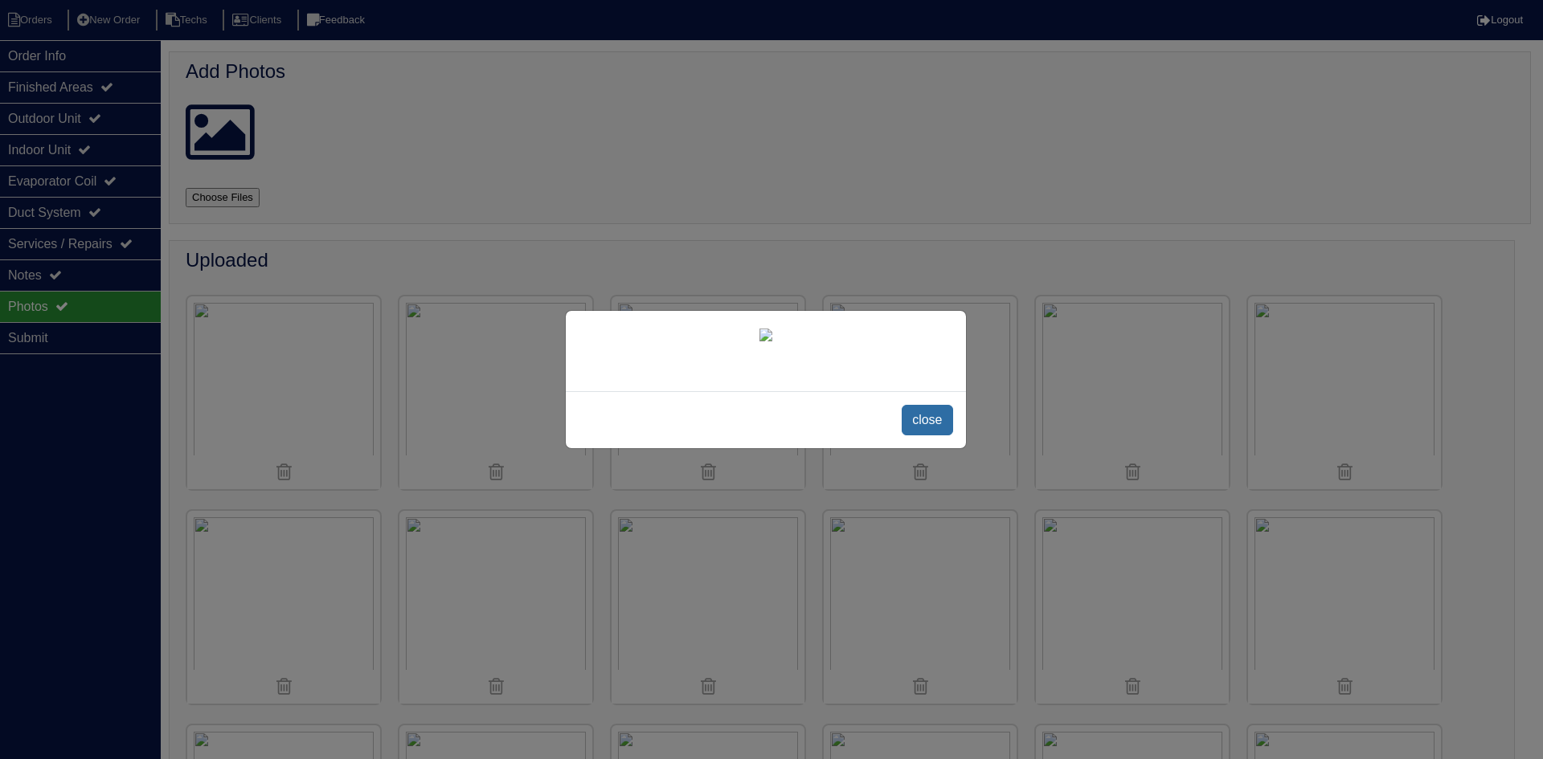
click at [921, 435] on span "close" at bounding box center [926, 420] width 51 height 31
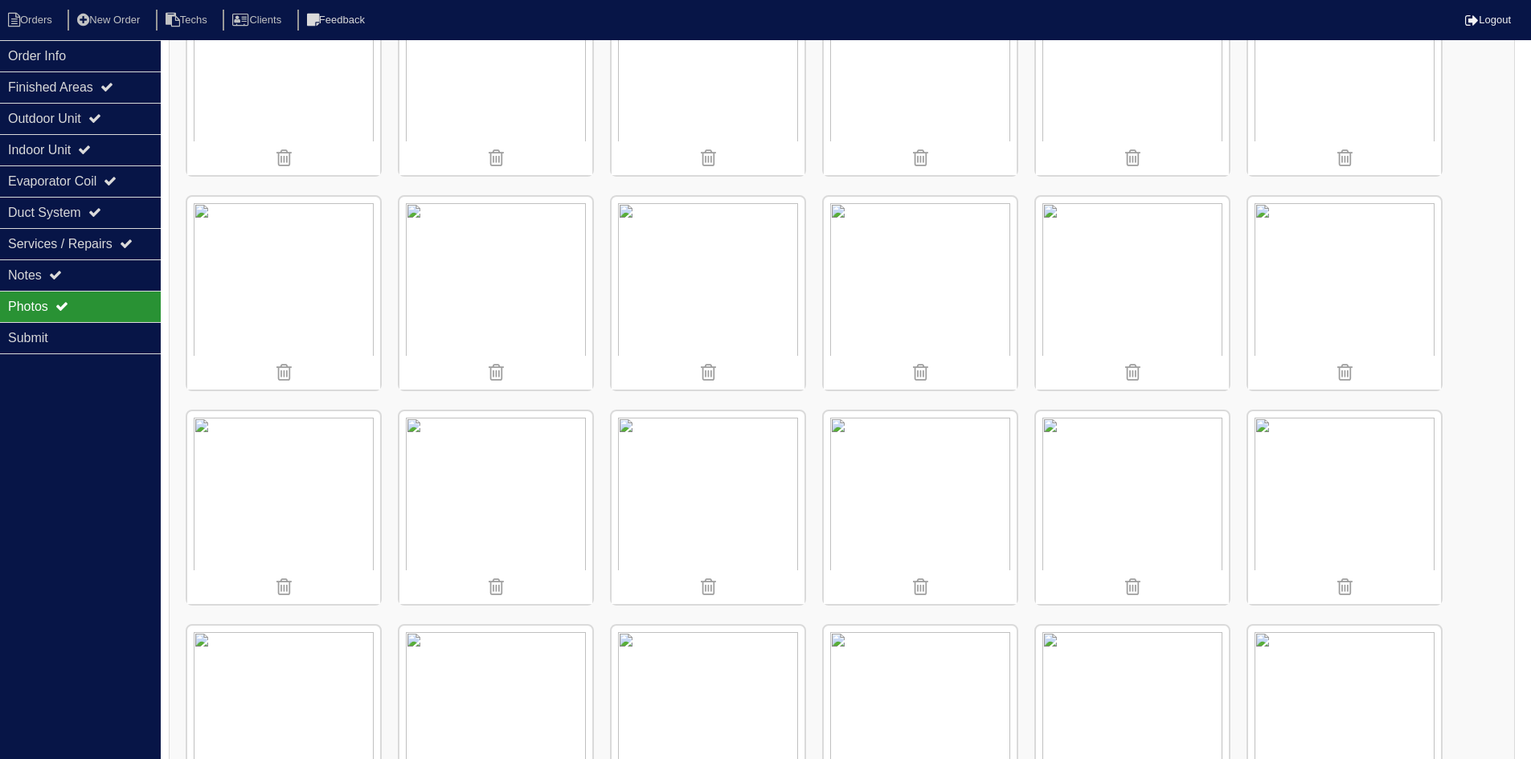
scroll to position [402, 0]
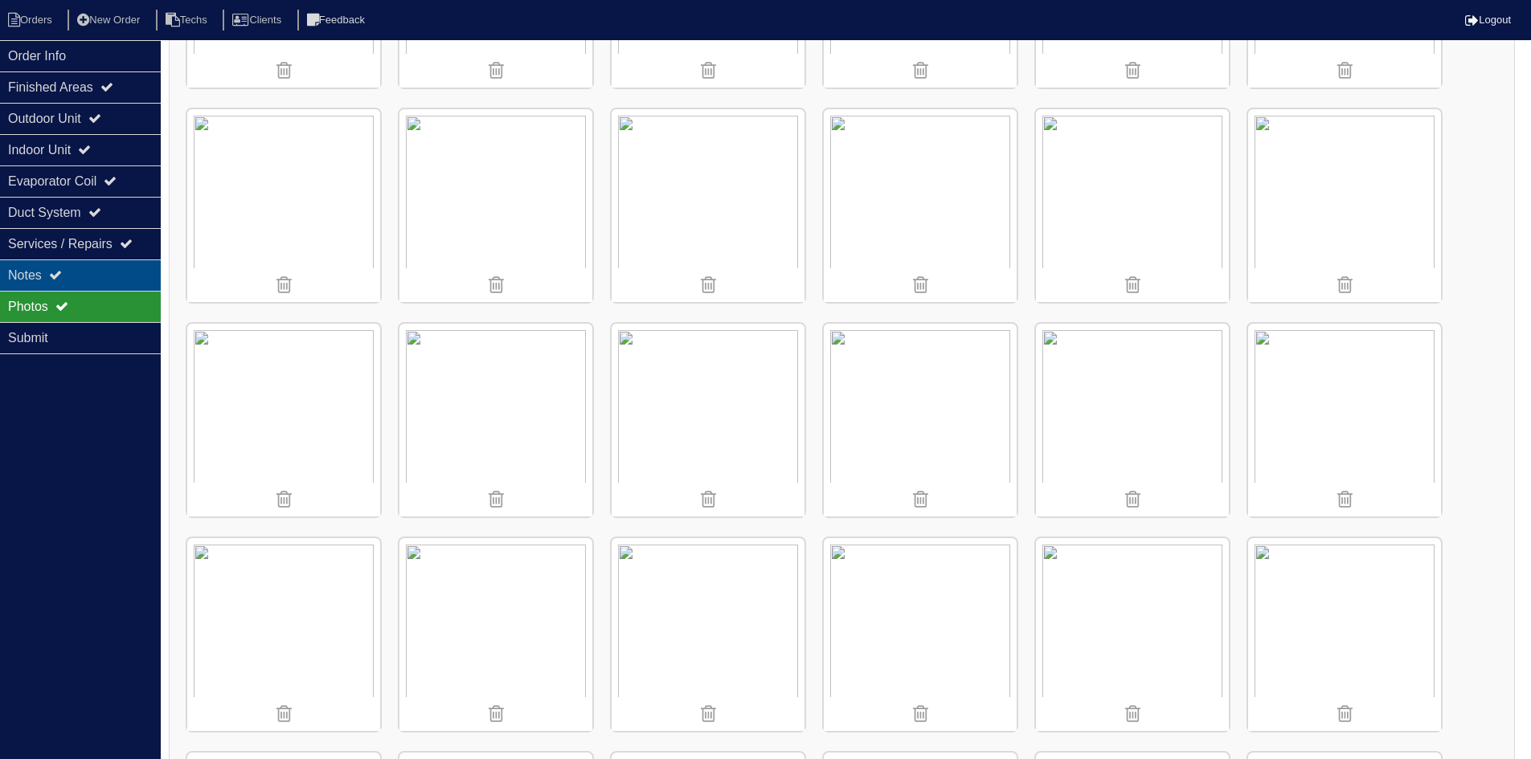
click at [137, 271] on div "Notes" at bounding box center [80, 275] width 161 height 31
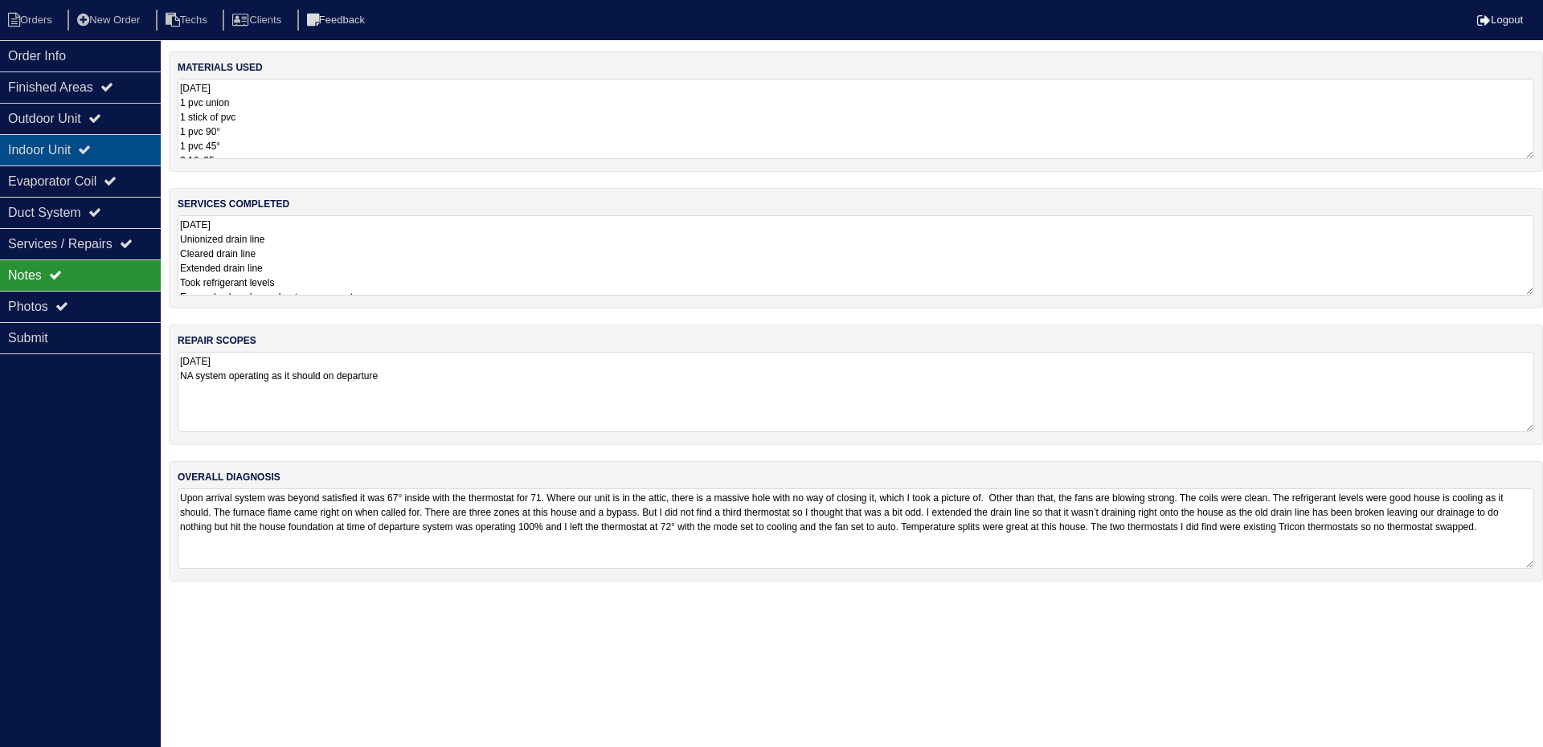
click at [72, 147] on div "Indoor Unit" at bounding box center [80, 149] width 161 height 31
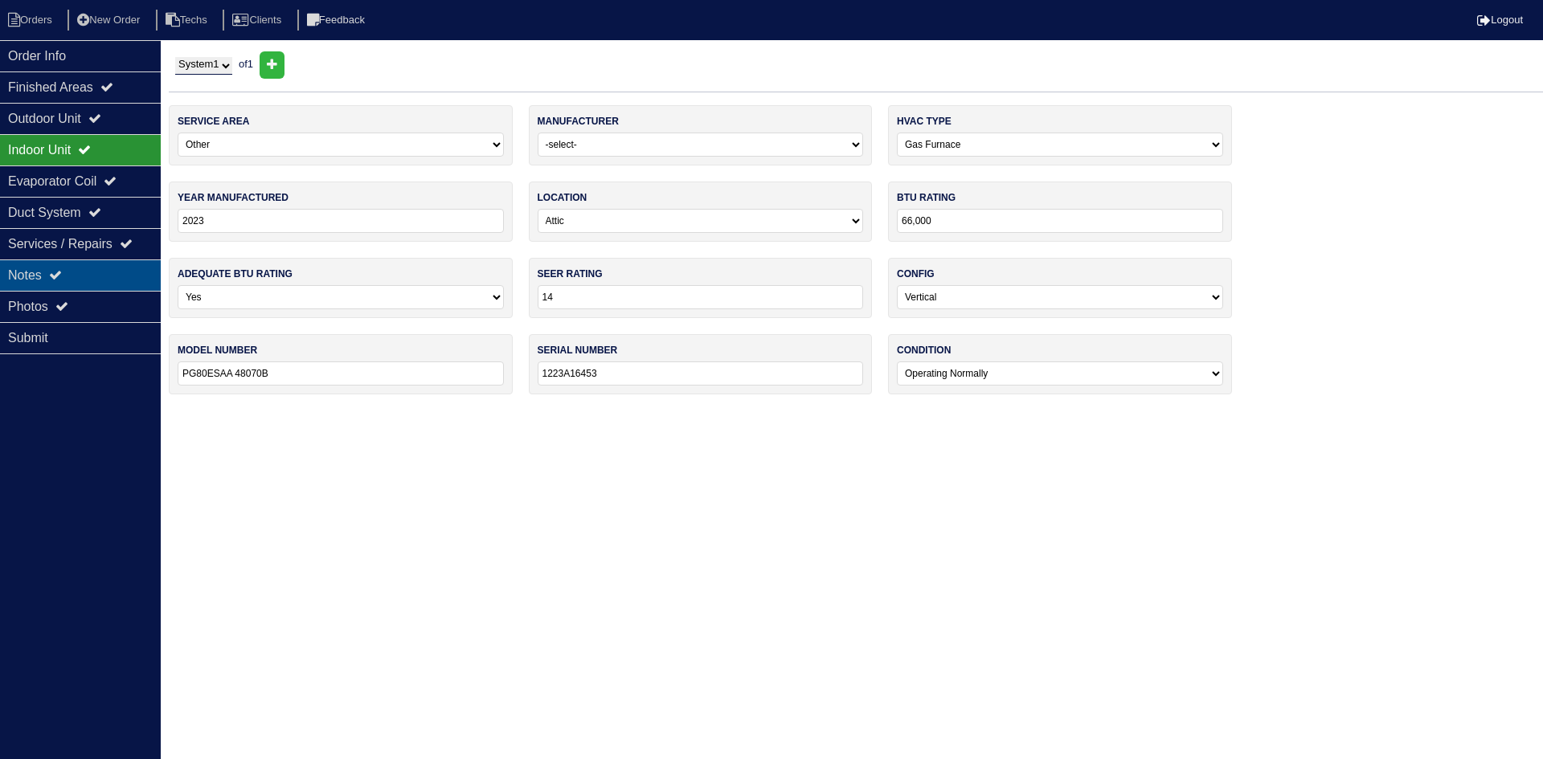
click at [112, 275] on div "Notes" at bounding box center [80, 275] width 161 height 31
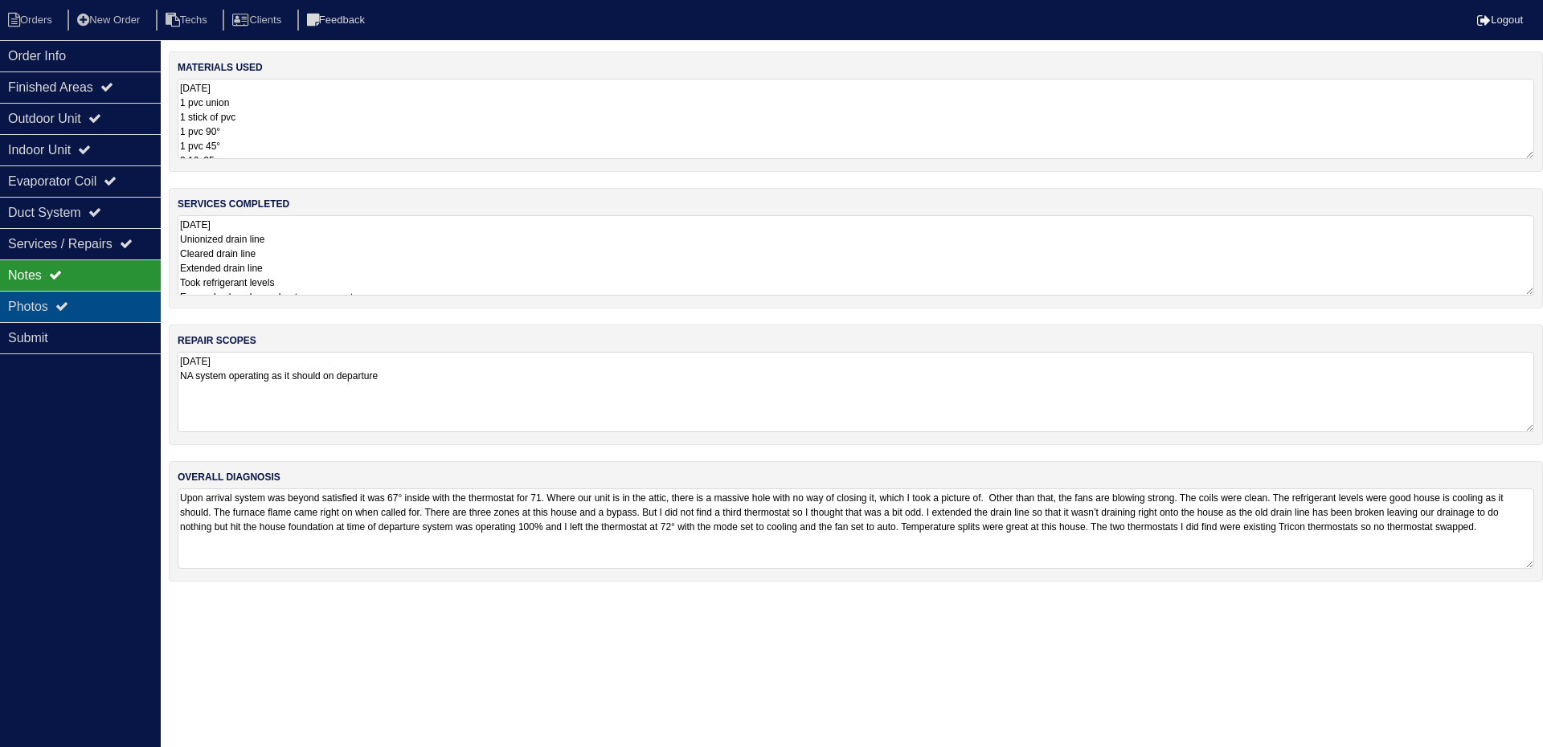
click at [79, 308] on div "Photos" at bounding box center [80, 306] width 161 height 31
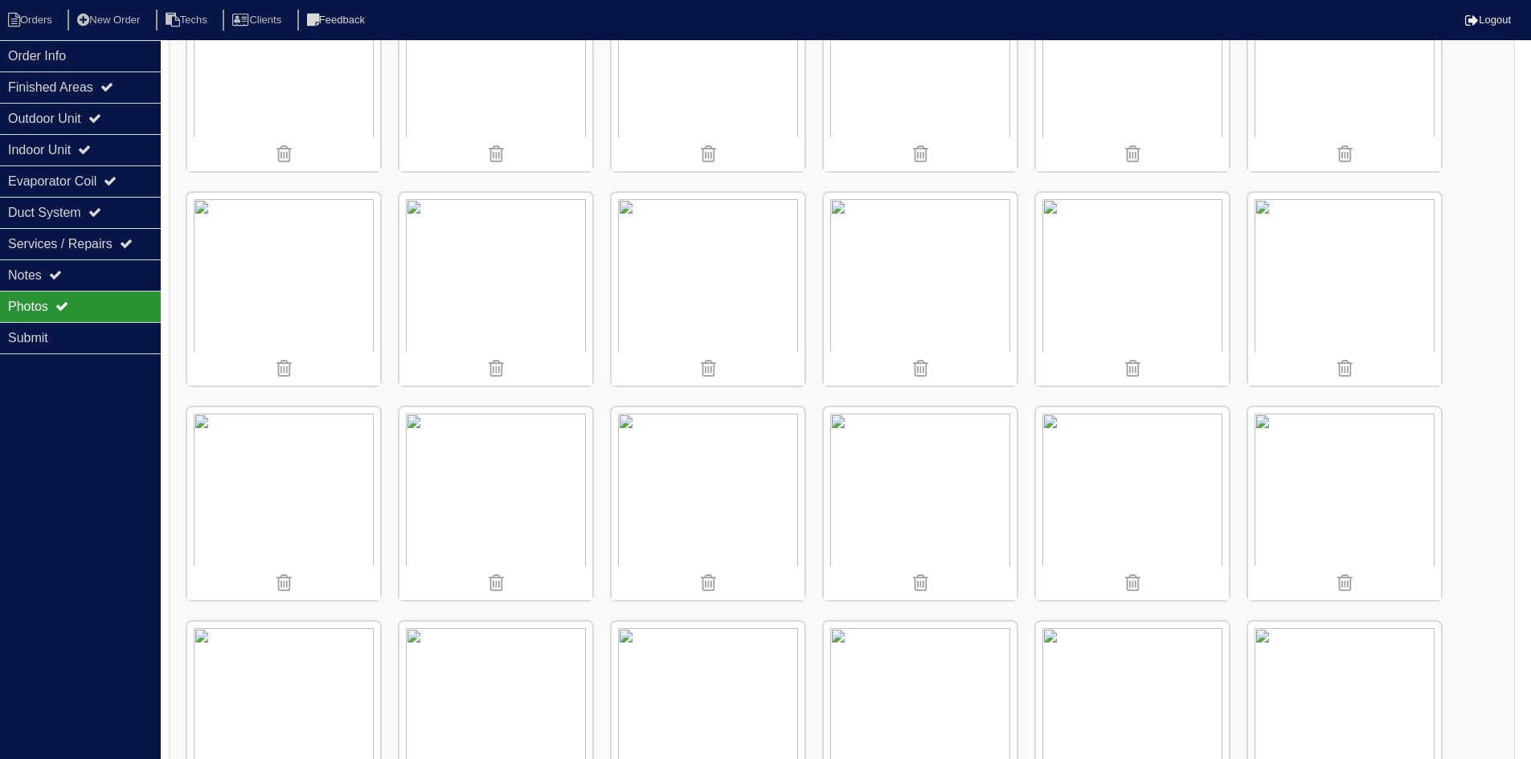
scroll to position [321, 0]
click at [454, 298] on img at bounding box center [495, 286] width 193 height 193
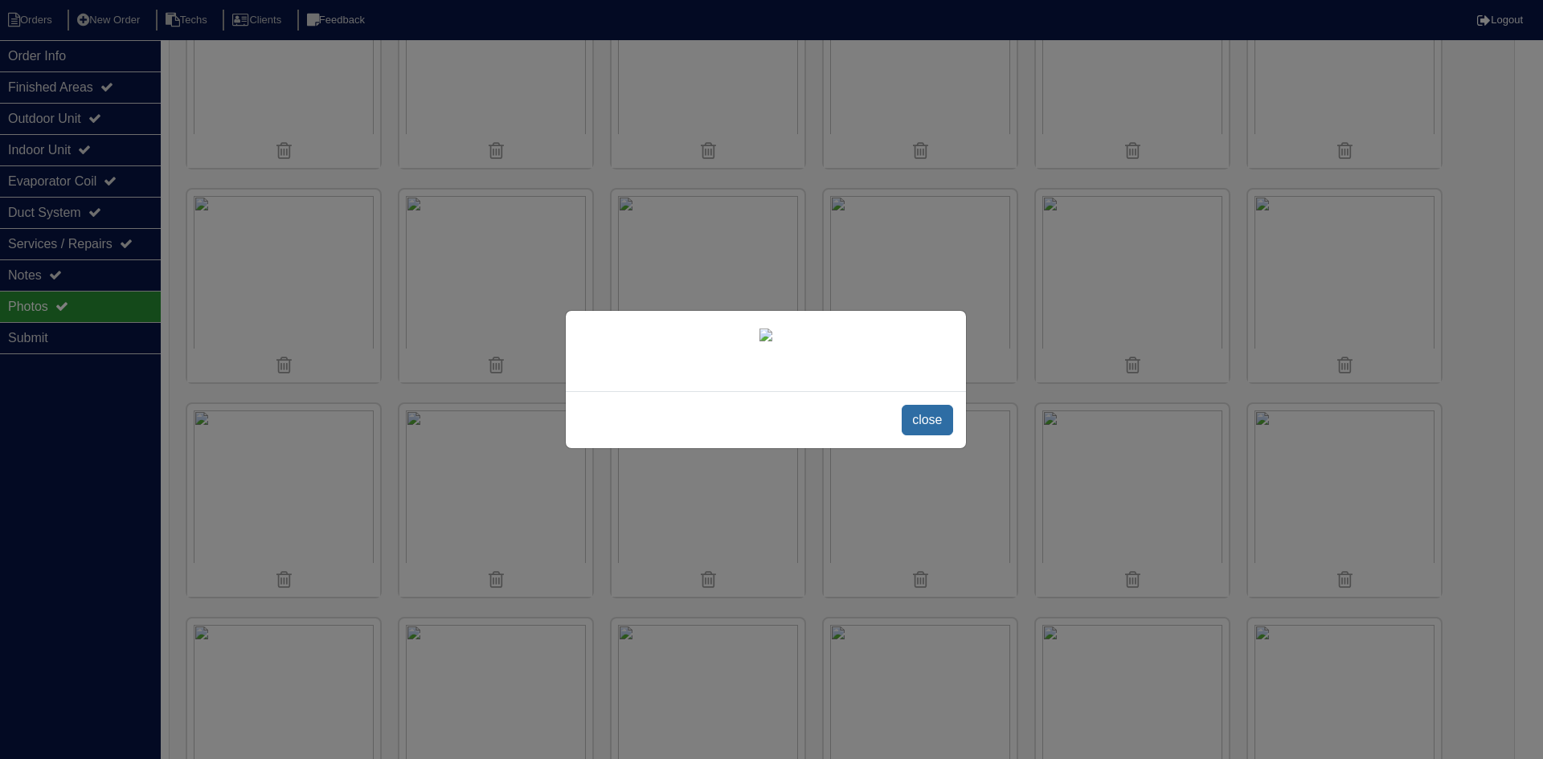
click at [921, 435] on span "close" at bounding box center [926, 420] width 51 height 31
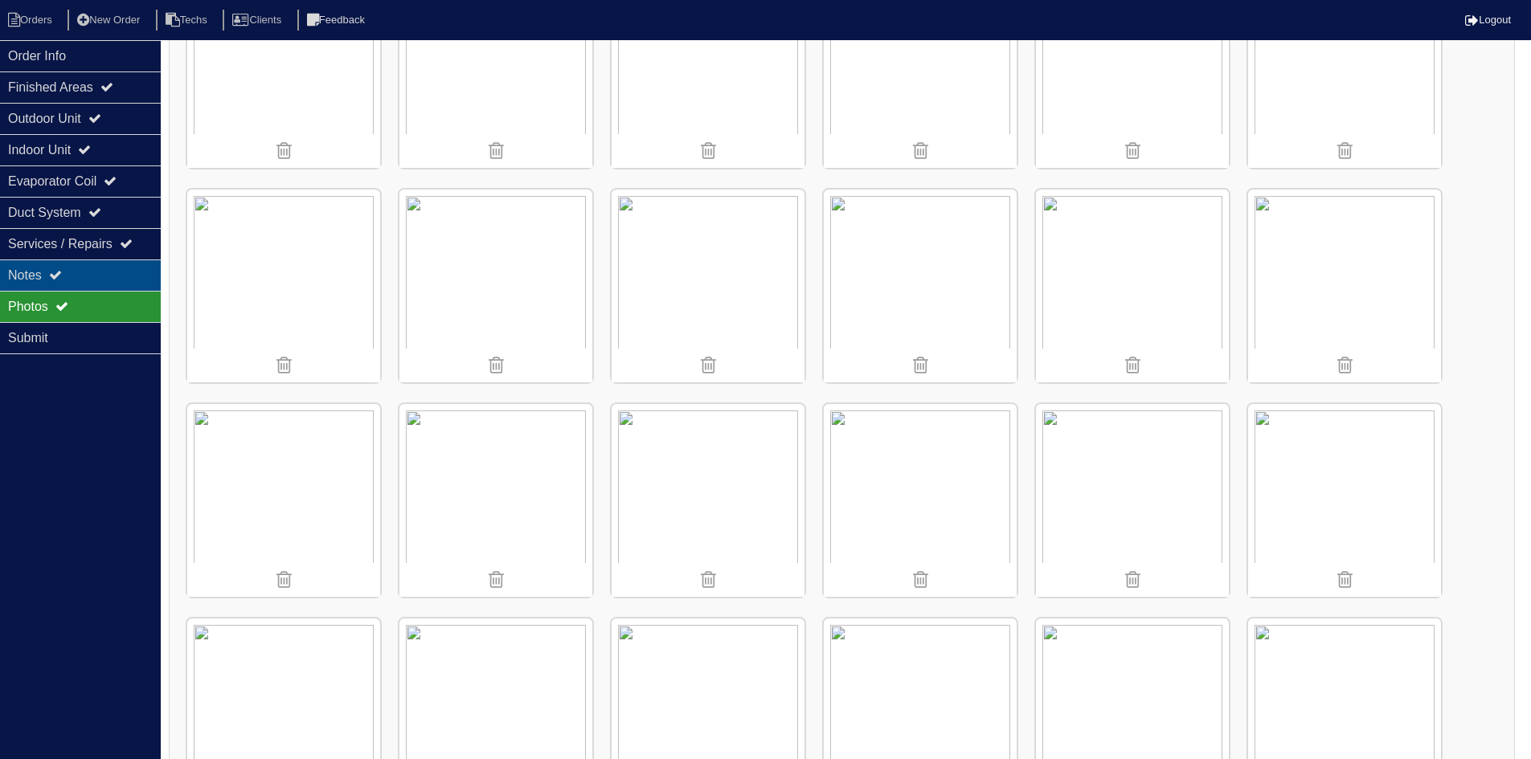
click at [75, 270] on div "Notes" at bounding box center [80, 275] width 161 height 31
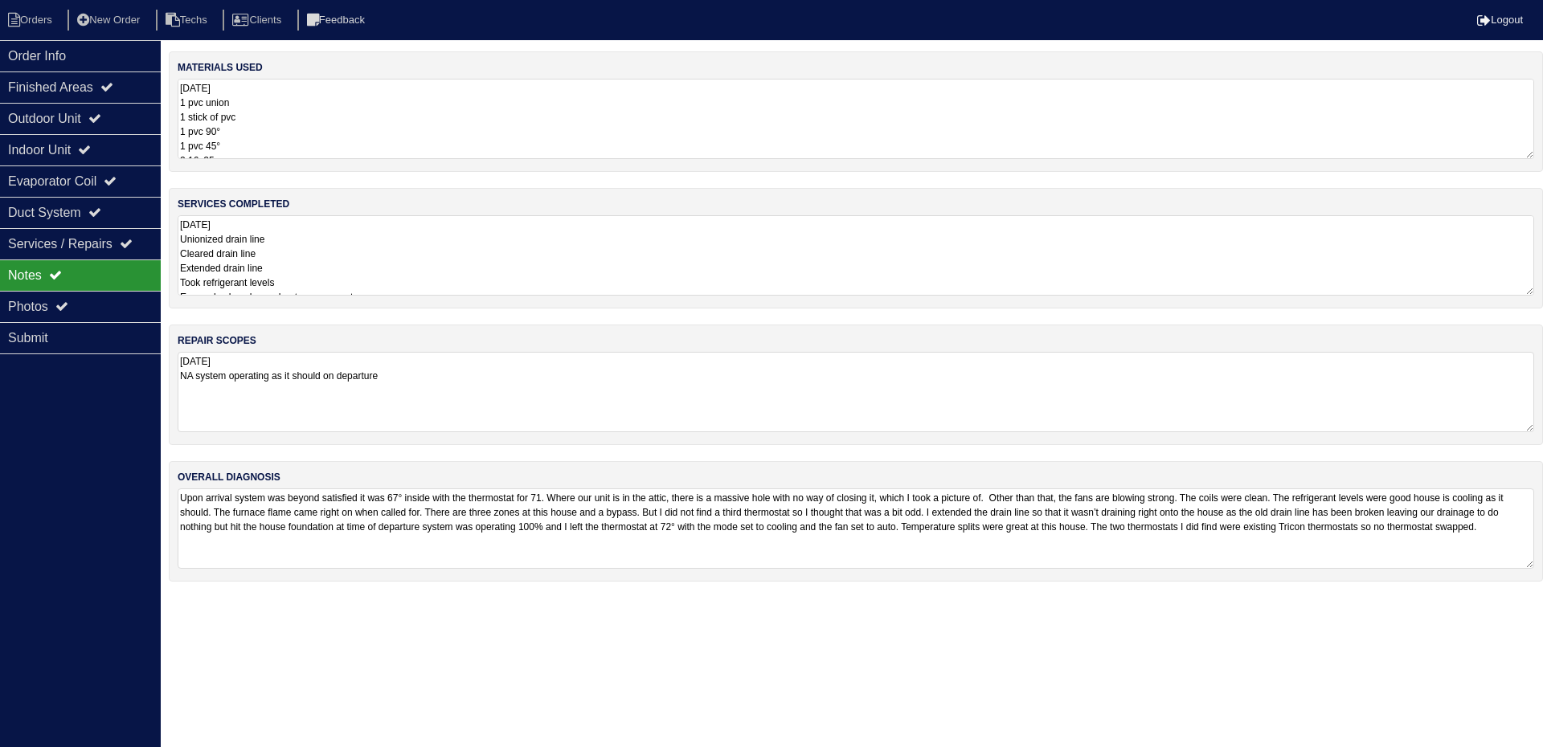
click at [1115, 495] on textarea "Upon arrival system was beyond satisfied it was 67° inside with the thermostat …" at bounding box center [856, 528] width 1356 height 80
click at [1186, 501] on textarea "Upon arrival system was beyond satisfied it was 67° inside with the thermostat …" at bounding box center [856, 527] width 1356 height 79
click at [1342, 498] on textarea "Upon arrival system was beyond satisfied it was 67° inside with the thermostat …" at bounding box center [856, 527] width 1356 height 79
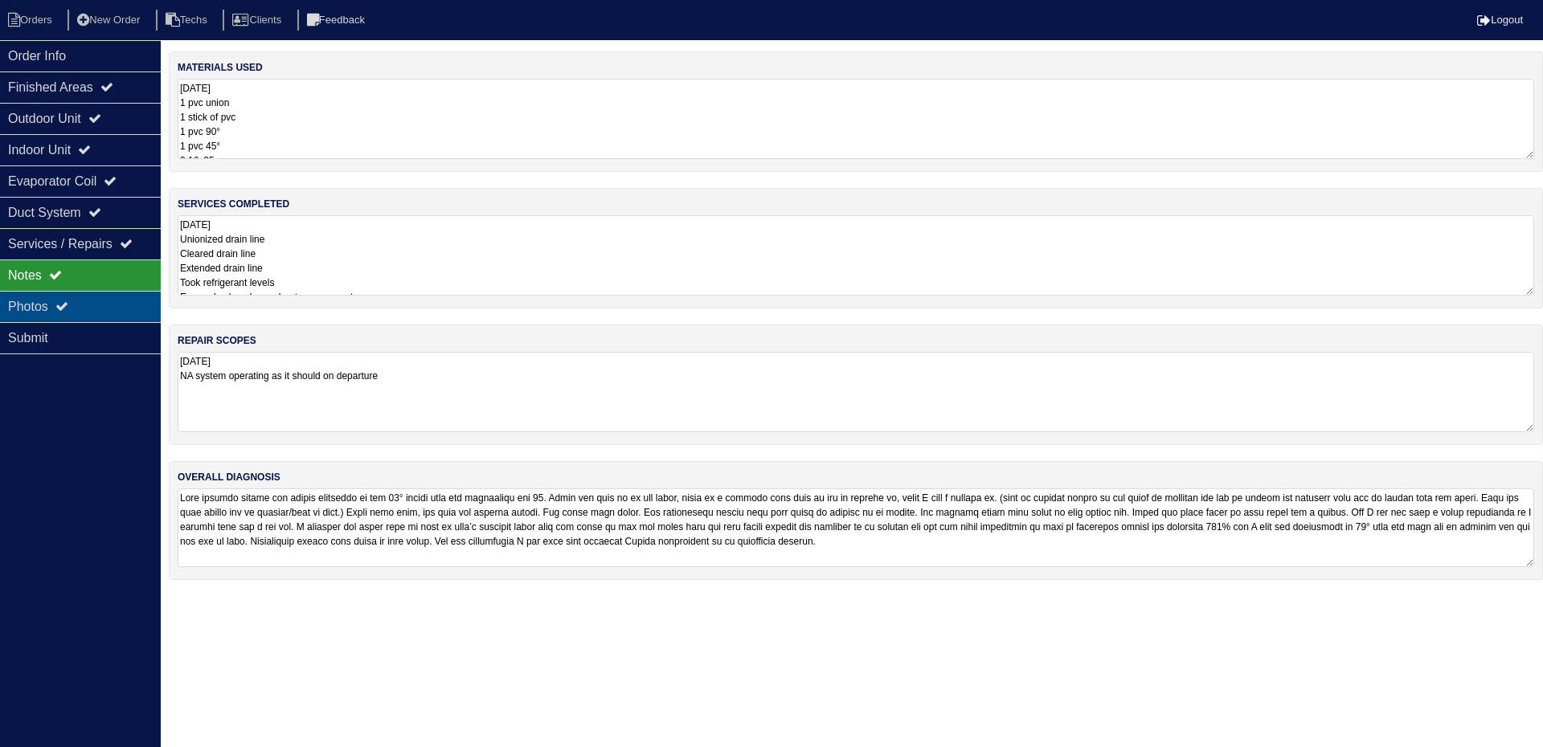
type textarea "Upon arrival system was beyond satisfied it was 67° inside with the thermostat …"
click at [103, 295] on div "Photos" at bounding box center [80, 306] width 161 height 31
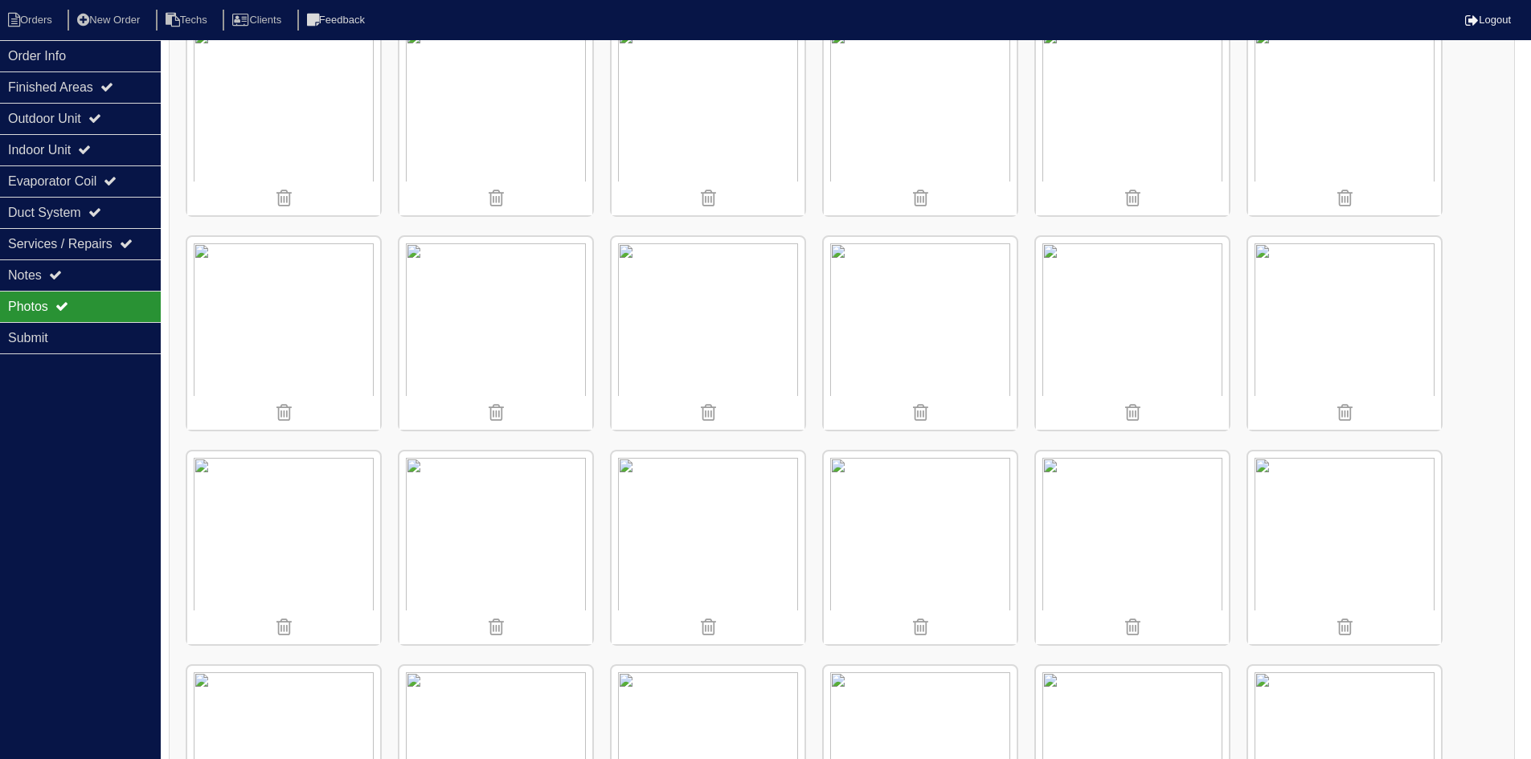
scroll to position [643, 0]
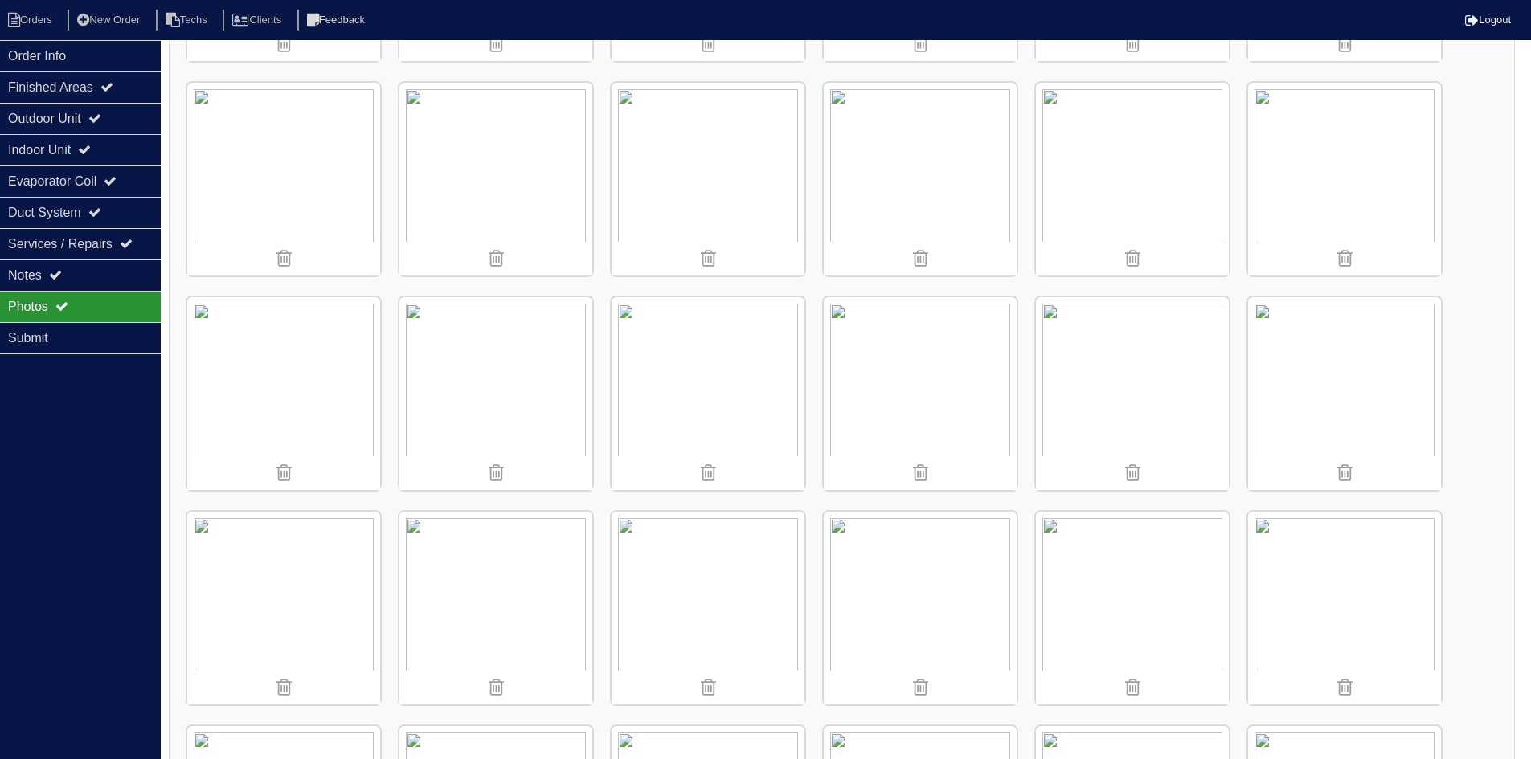
click at [1095, 205] on img at bounding box center [1132, 179] width 193 height 193
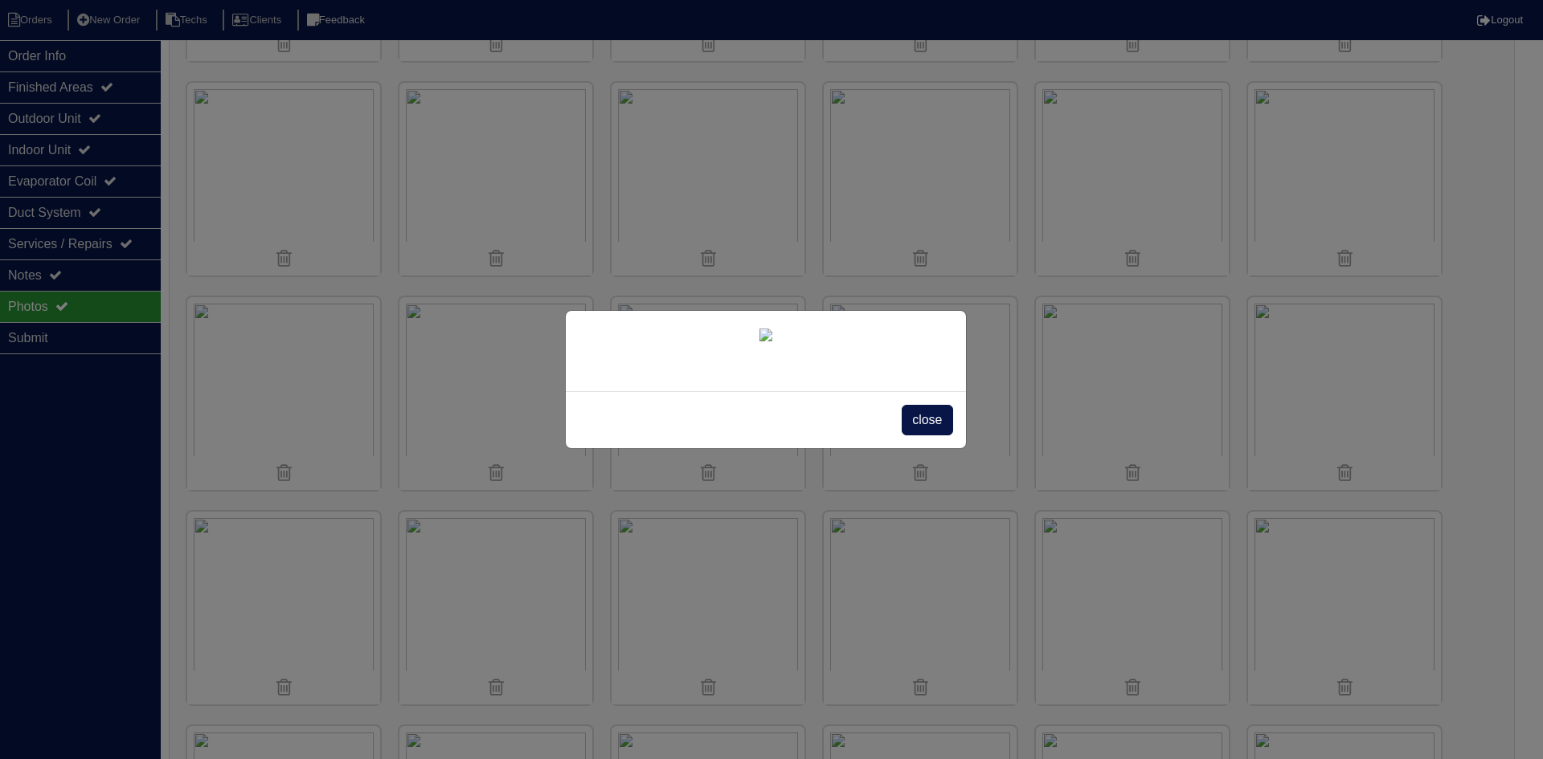
click at [933, 435] on span "close" at bounding box center [926, 420] width 51 height 31
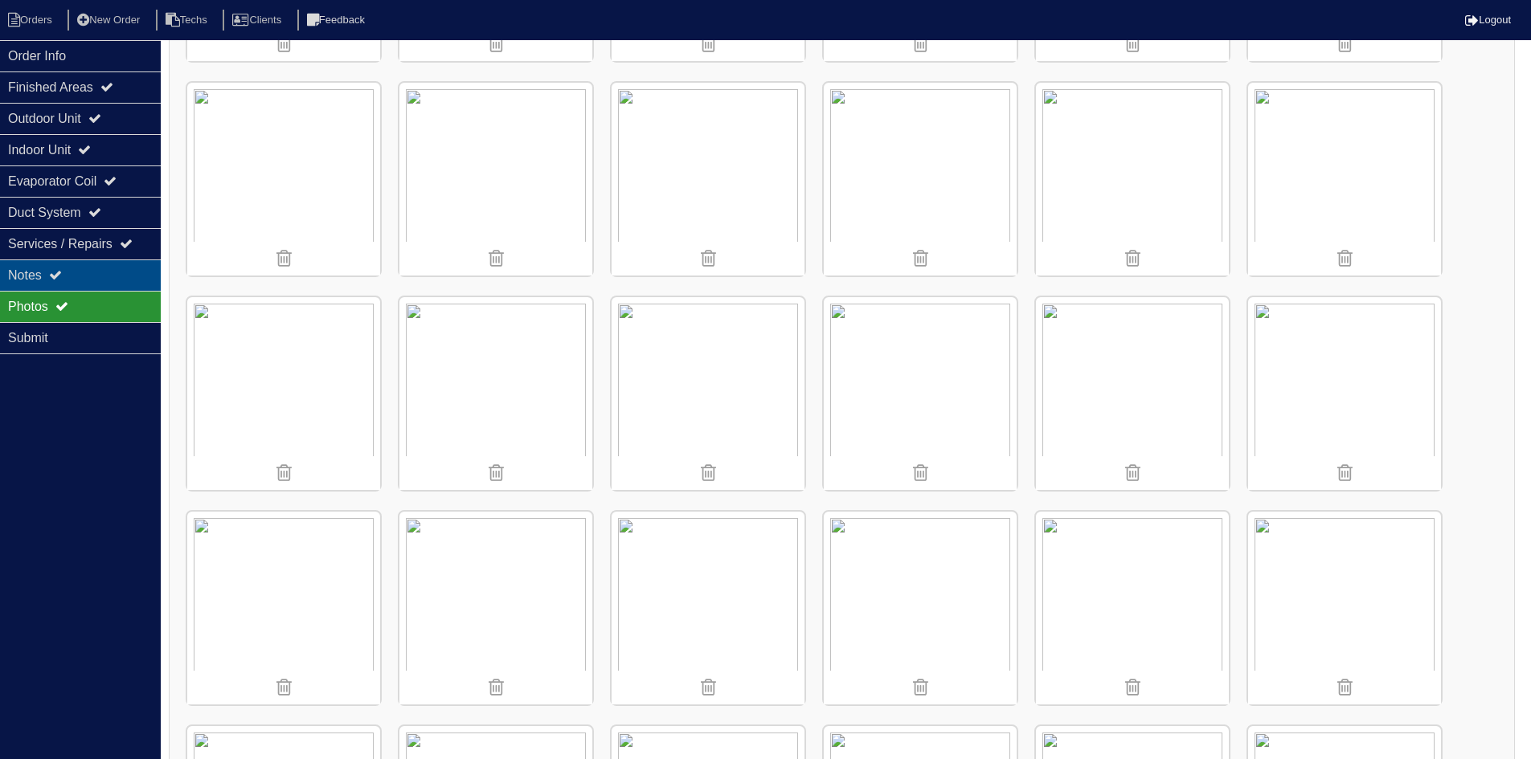
click at [84, 264] on div "Notes" at bounding box center [80, 275] width 161 height 31
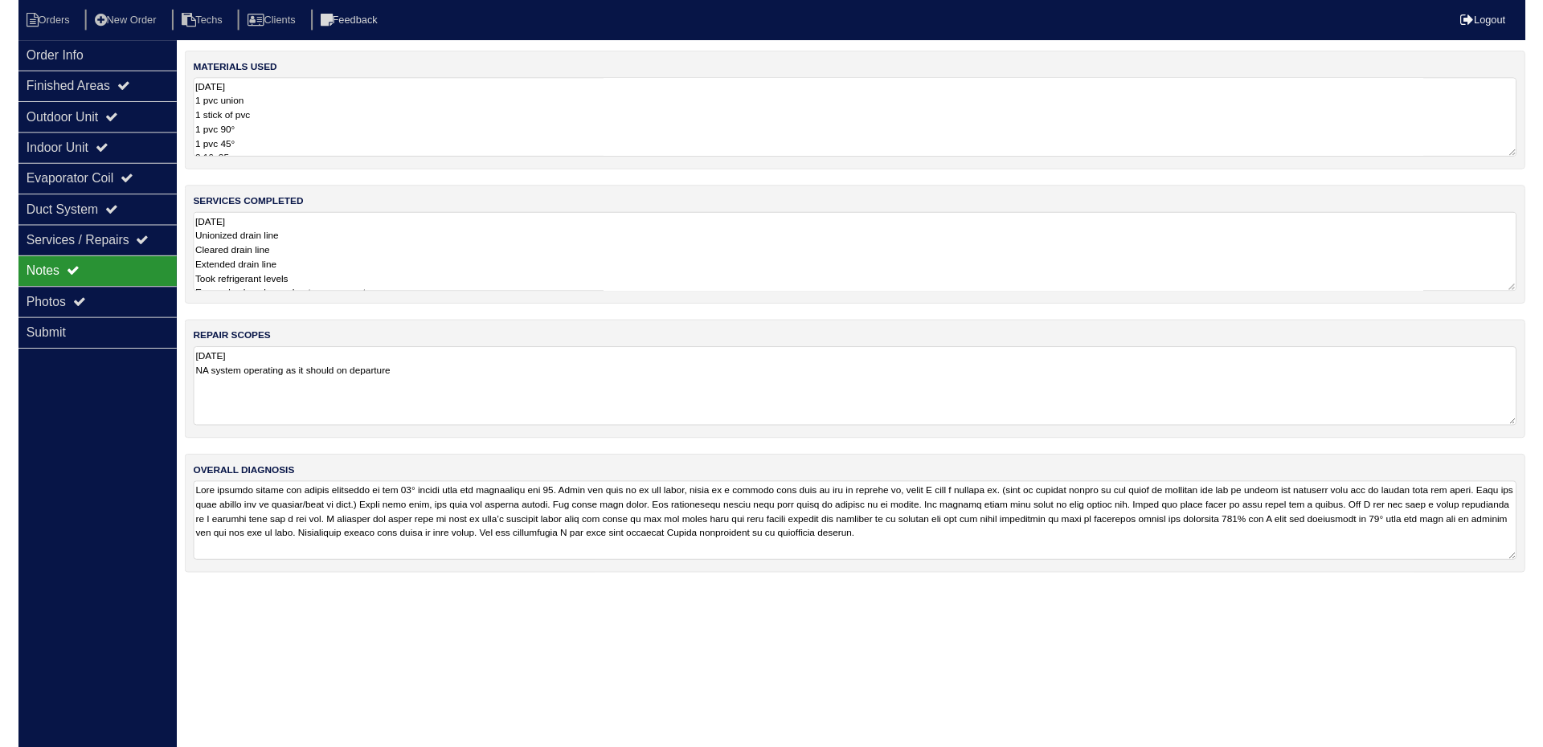
scroll to position [0, 0]
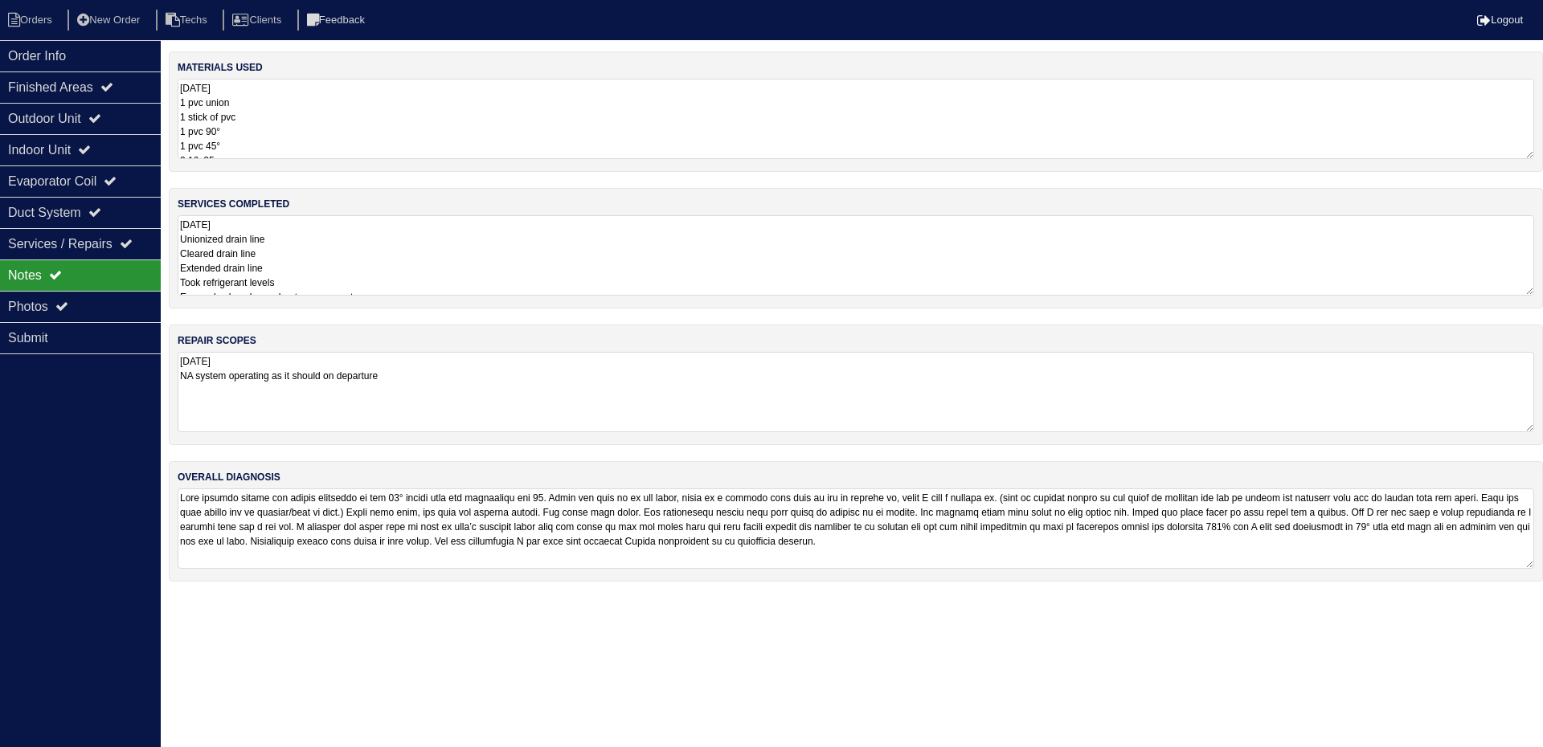
click at [460, 260] on textarea "9.10.25 Unionized drain line Cleared drain line Extended drain line Took refrig…" at bounding box center [856, 255] width 1356 height 80
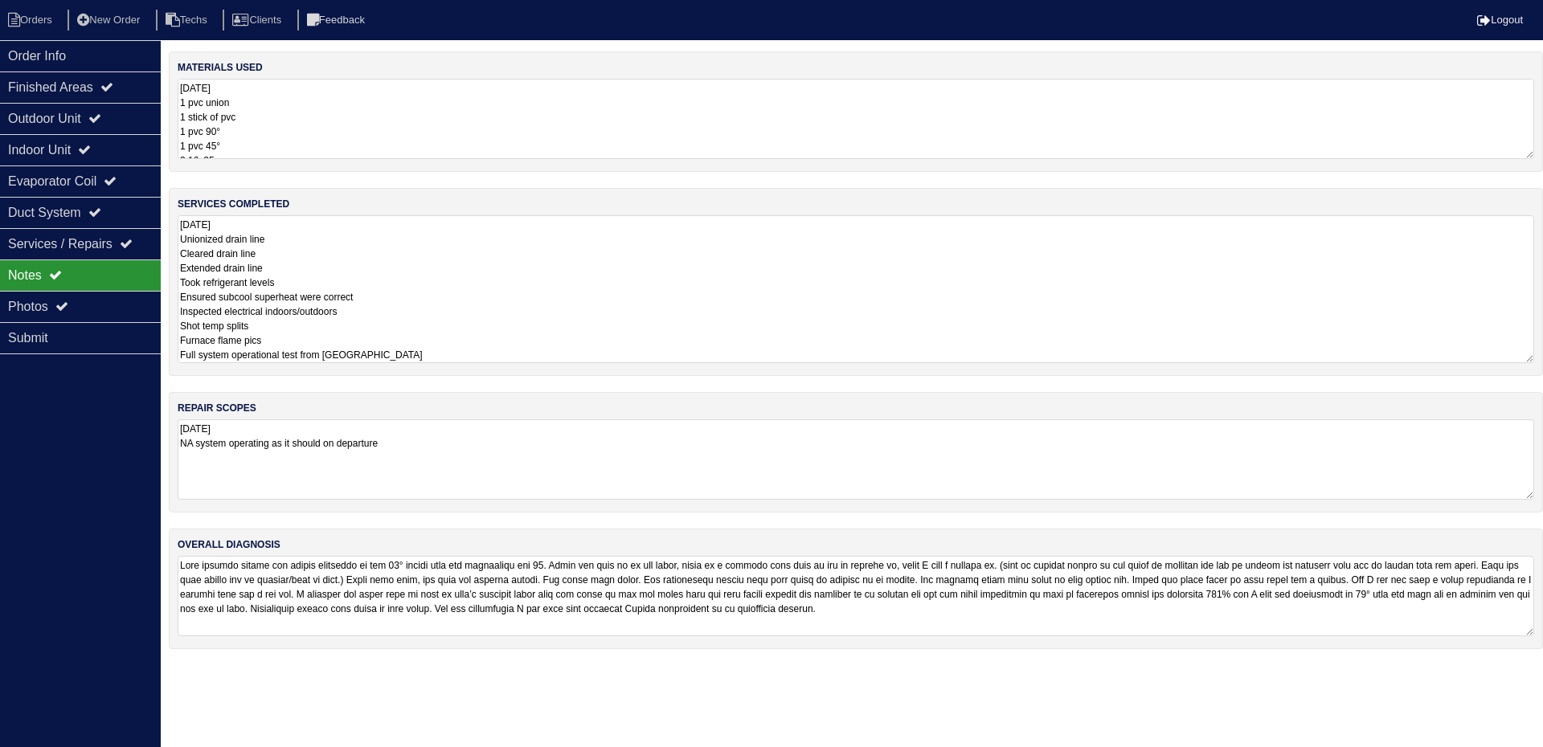
click at [391, 354] on textarea "9.10.25 Unionized drain line Cleared drain line Extended drain line Took refrig…" at bounding box center [856, 289] width 1356 height 148
type textarea "9.10.25 Unionized drain line Cleared drain line Extended drain line Took refrig…"
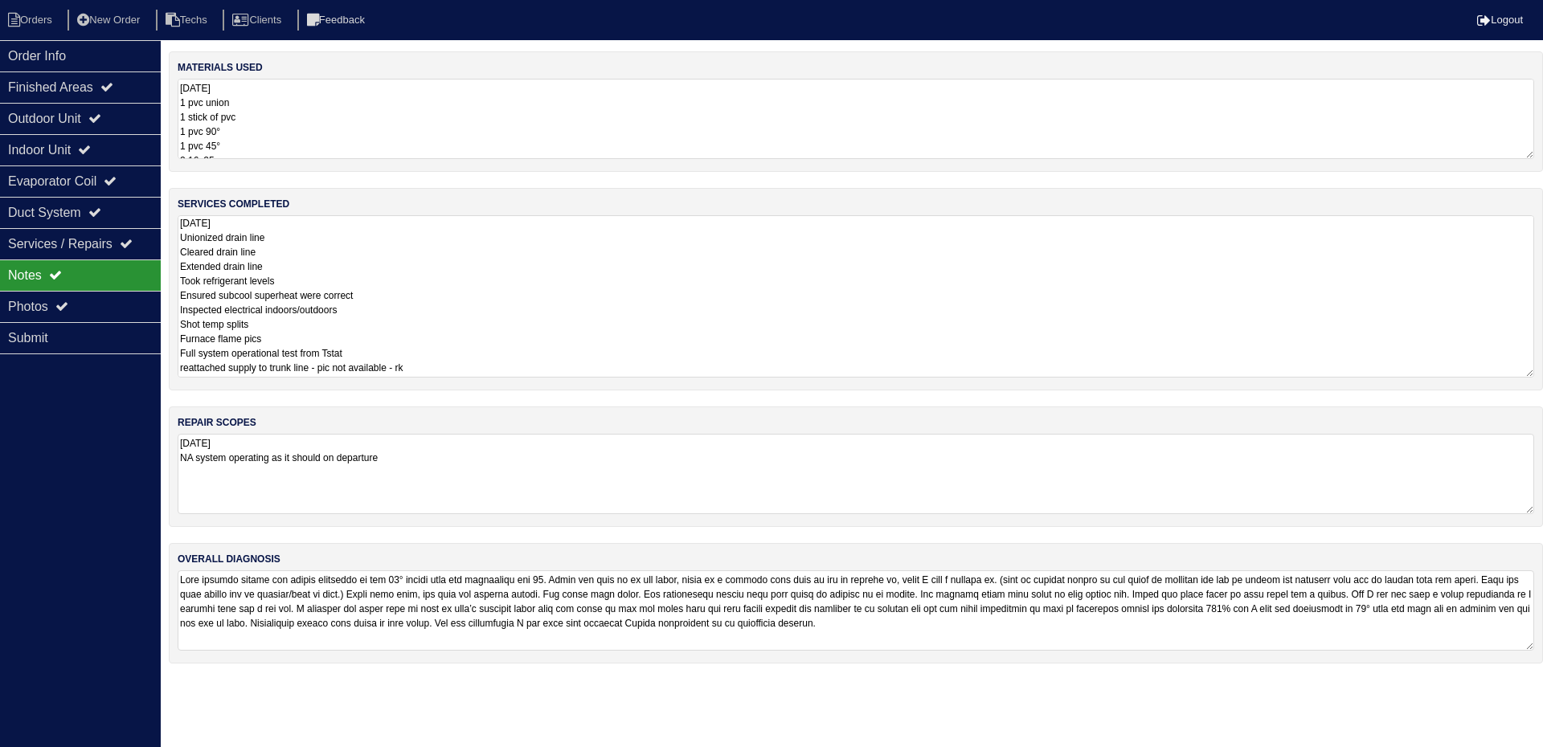
scroll to position [2, 0]
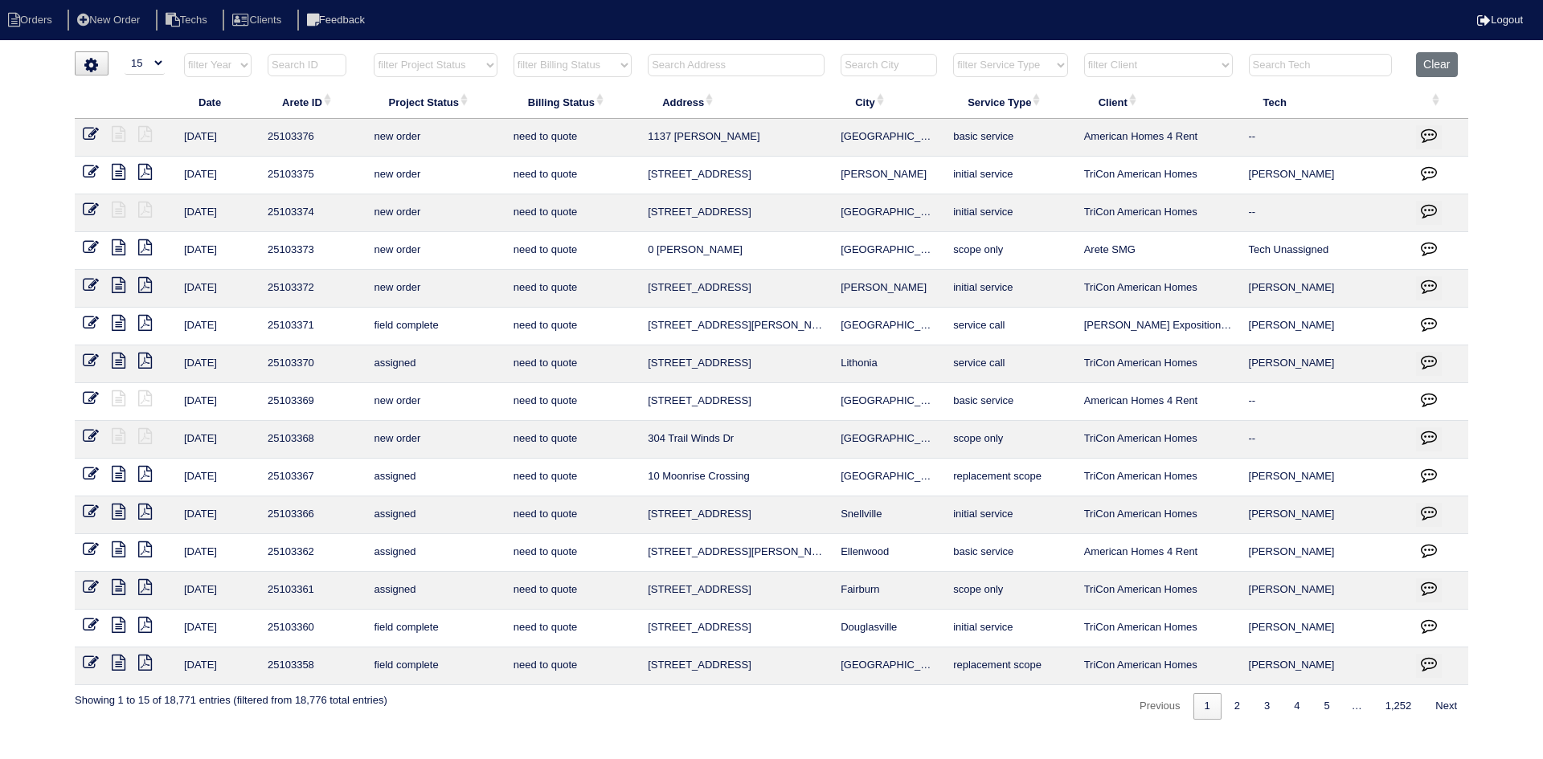
select select "15"
click at [482, 63] on select "filter Project Status -- Any Project Status -- new order assigned in progress f…" at bounding box center [435, 65] width 123 height 24
click at [374, 53] on select "filter Project Status -- Any Project Status -- new order assigned in progress f…" at bounding box center [435, 65] width 123 height 24
select select "field complete"
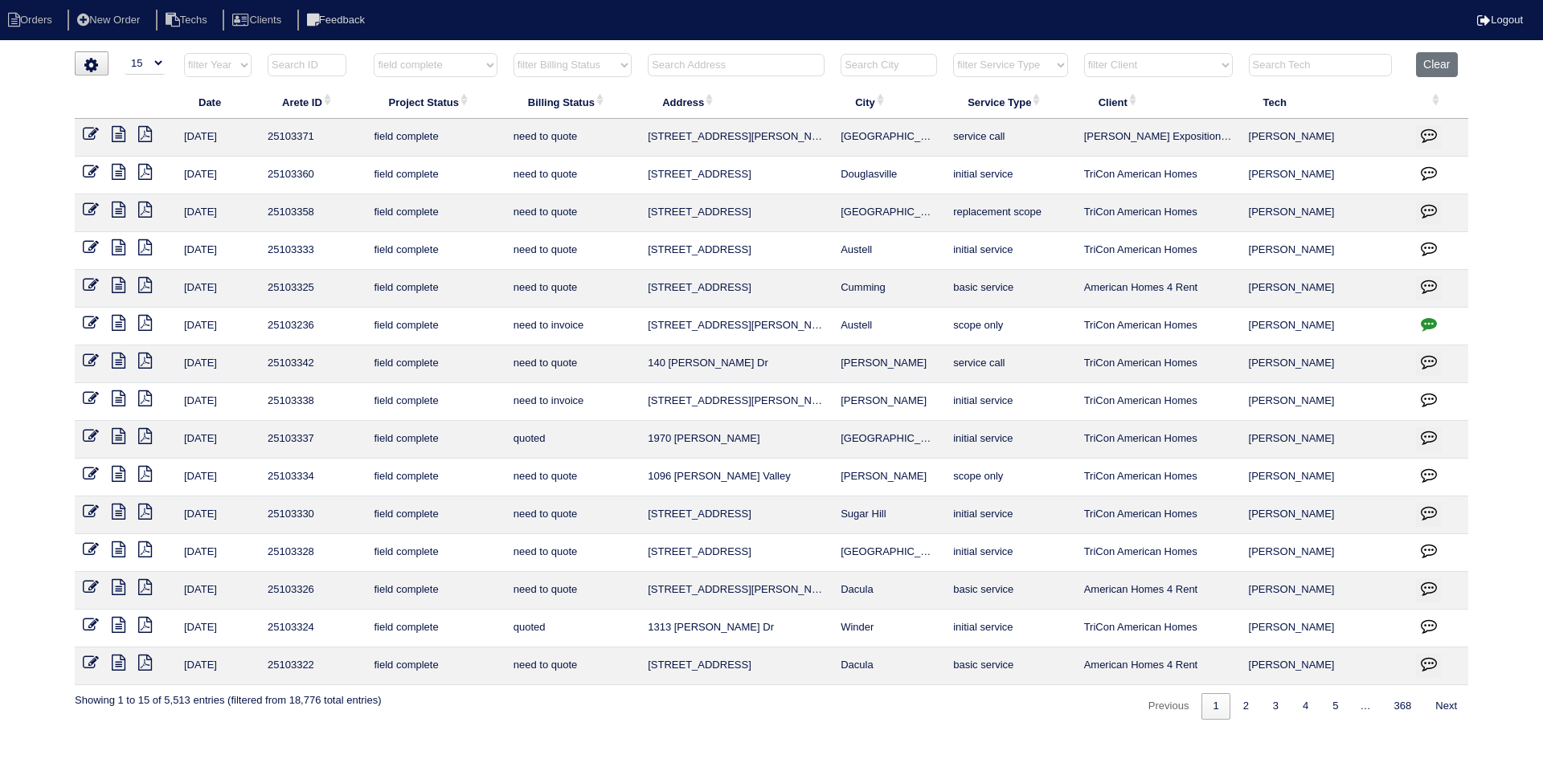
click at [610, 68] on select "filter Billing Status -- Any Billing Status -- need to quote quoted need to inv…" at bounding box center [572, 65] width 118 height 24
select select "need to quote"
click at [513, 53] on select "filter Billing Status -- Any Billing Status -- need to quote quoted need to inv…" at bounding box center [572, 65] width 118 height 24
select select "field complete"
select select "need to quote"
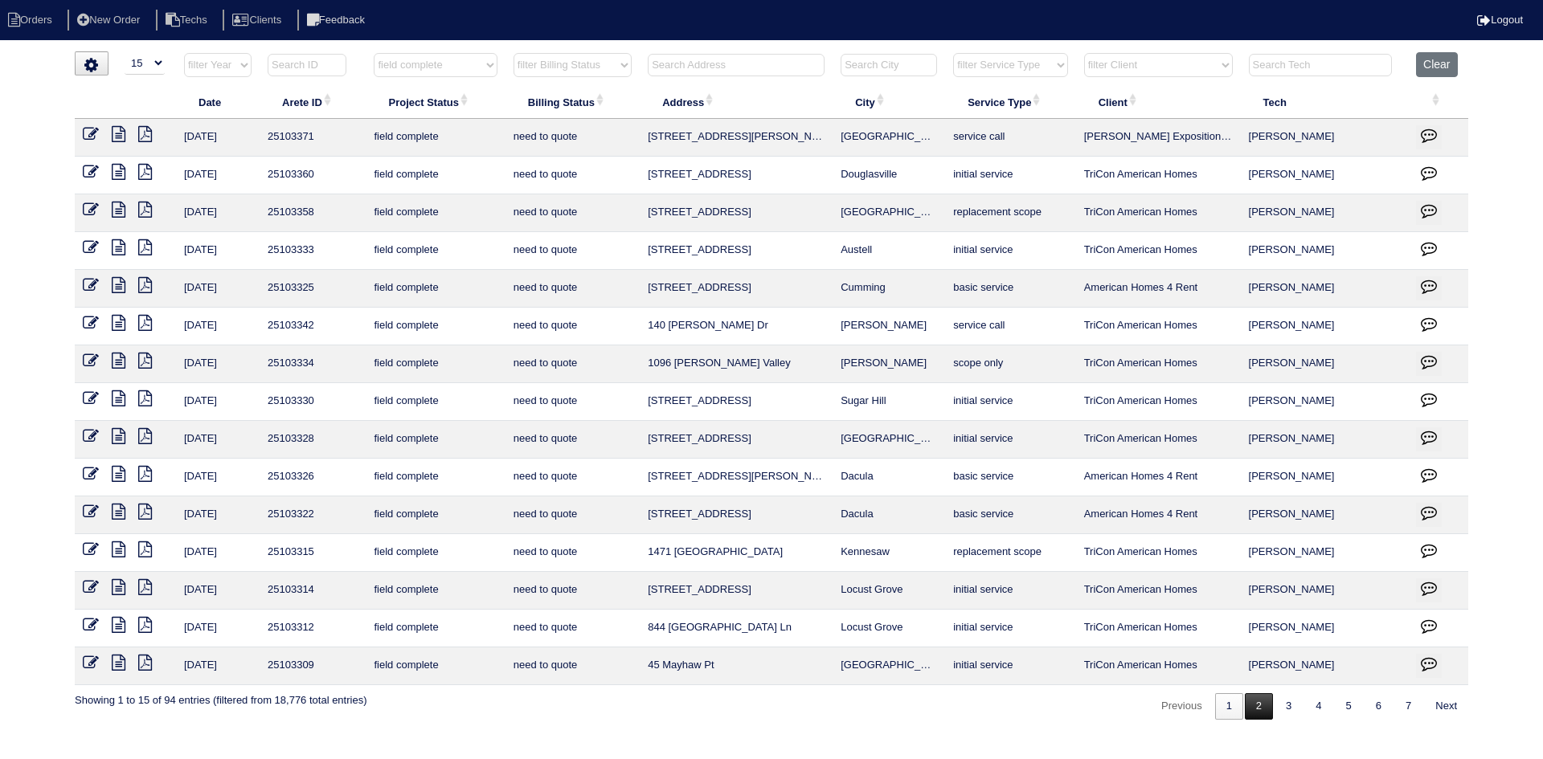
click at [1250, 706] on link "2" at bounding box center [1259, 706] width 28 height 27
select select "field complete"
select select "need to quote"
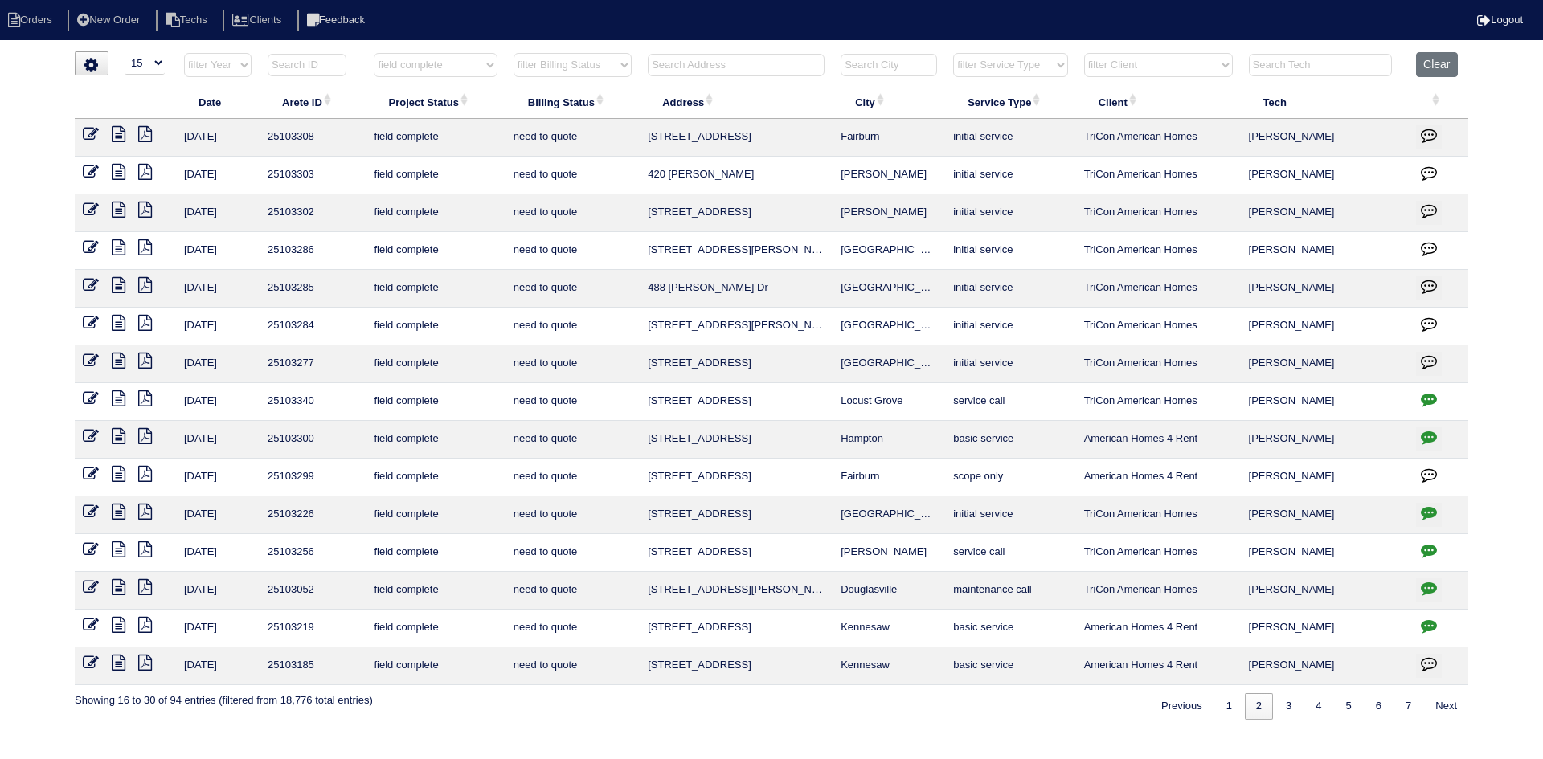
click at [116, 280] on icon at bounding box center [119, 285] width 14 height 16
click at [118, 249] on icon at bounding box center [119, 247] width 14 height 16
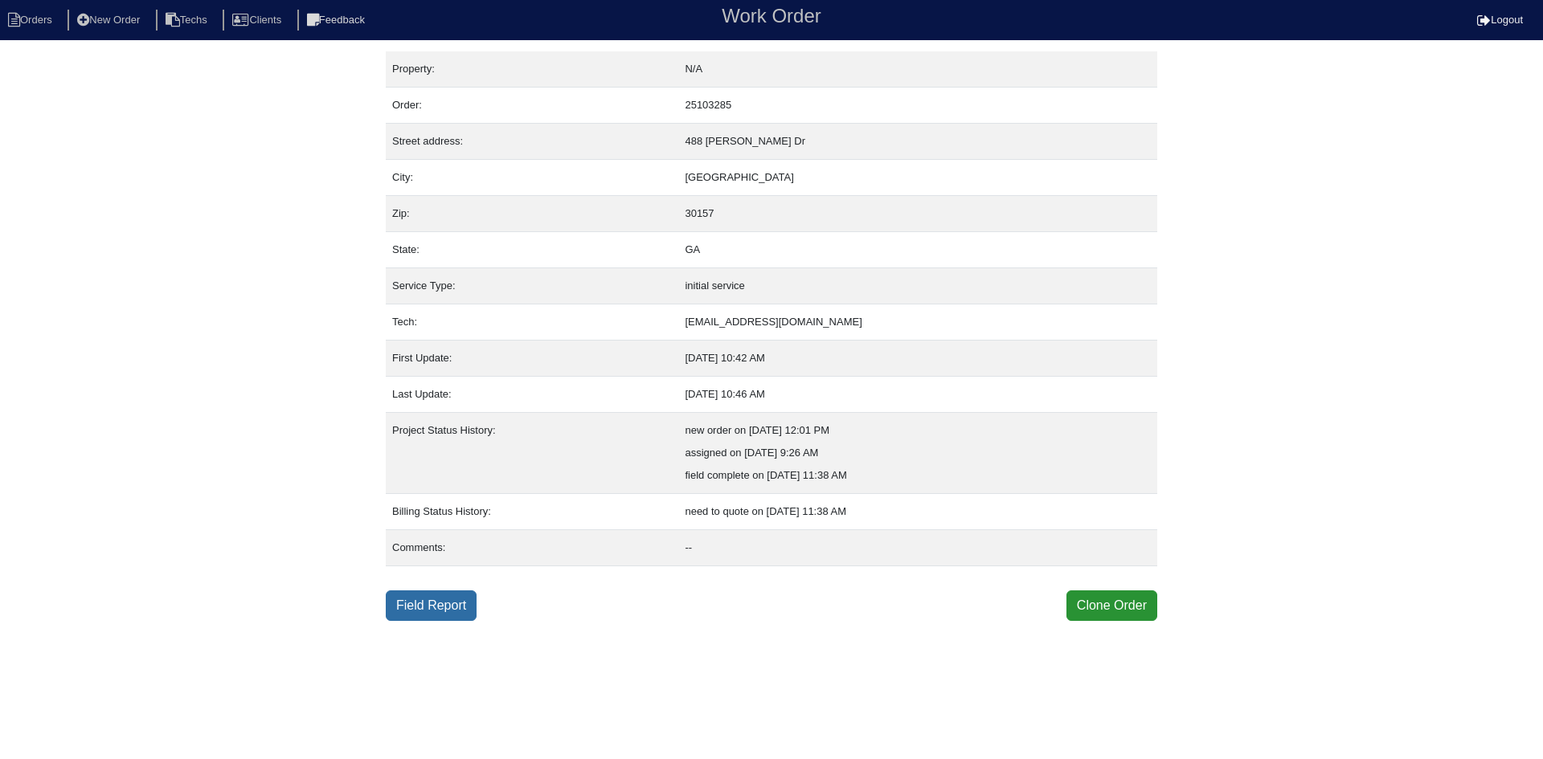
click at [431, 607] on link "Field Report" at bounding box center [431, 606] width 91 height 31
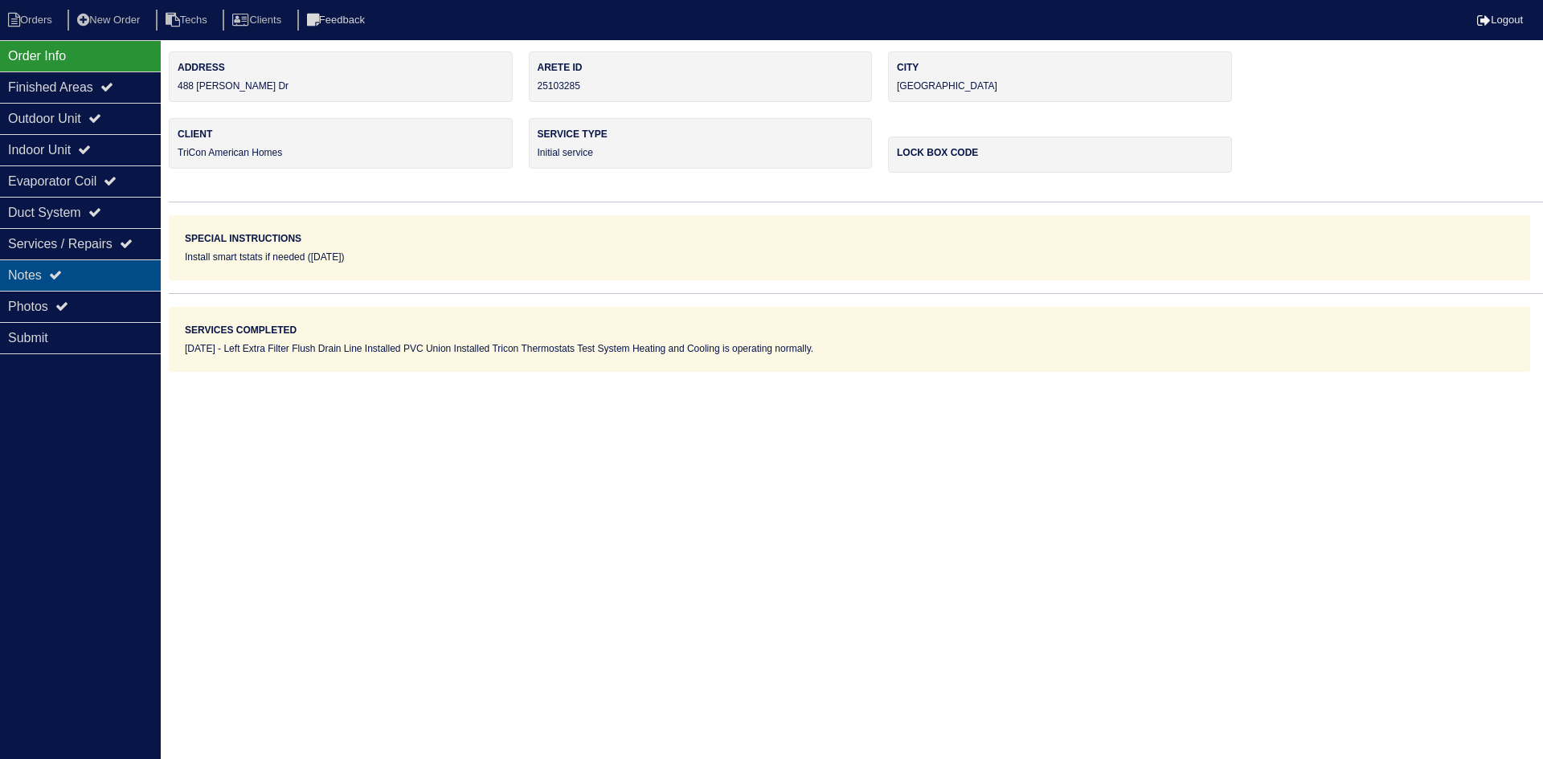
drag, startPoint x: 81, startPoint y: 274, endPoint x: 75, endPoint y: 280, distance: 8.5
click at [80, 273] on div "Notes" at bounding box center [80, 275] width 161 height 31
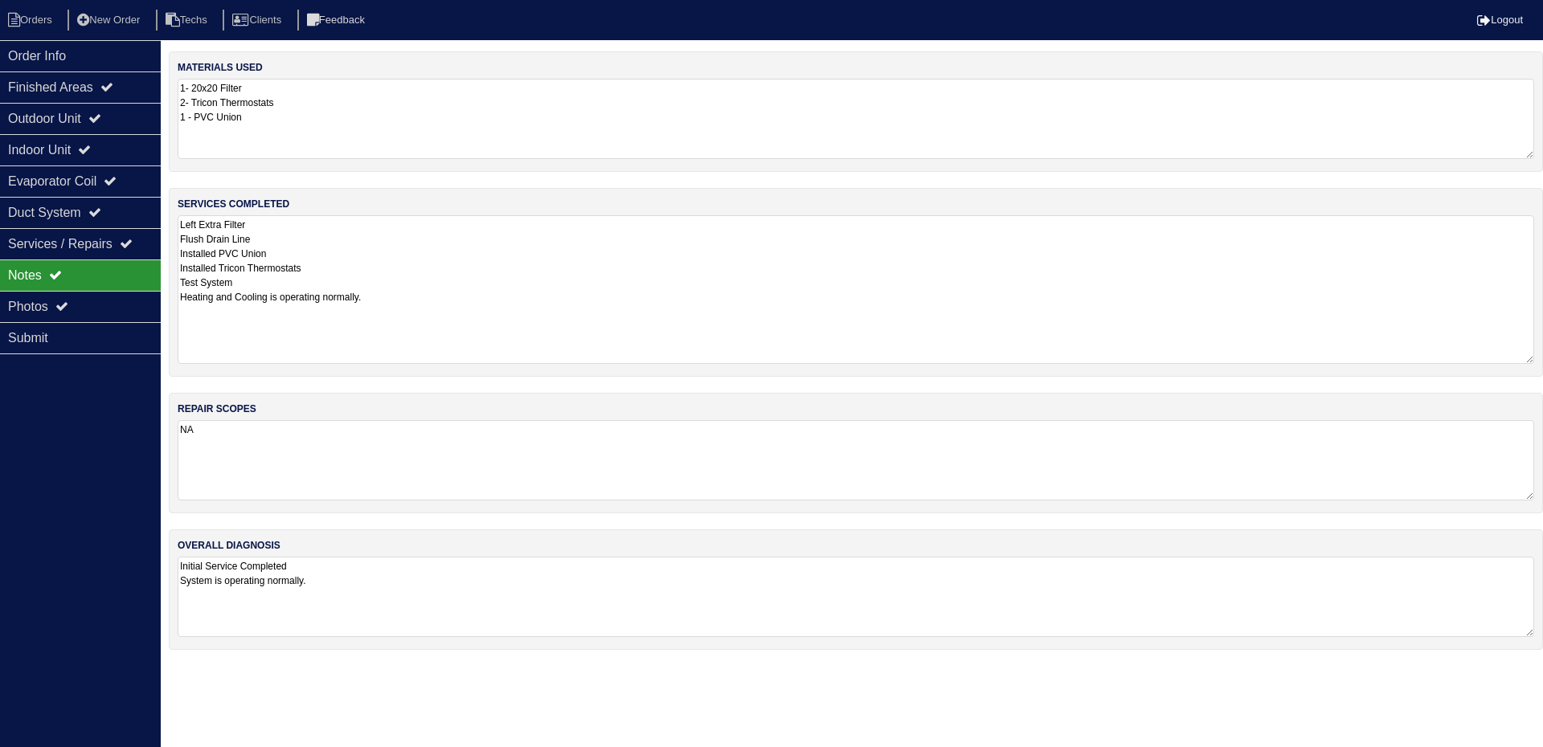
drag, startPoint x: 1529, startPoint y: 291, endPoint x: 1535, endPoint y: 359, distance: 68.6
click at [1535, 359] on div "services completed Left Extra Filter Flush Drain Line Installed PVC Union Insta…" at bounding box center [856, 282] width 1374 height 189
click at [45, 120] on div "Outdoor Unit" at bounding box center [80, 118] width 161 height 31
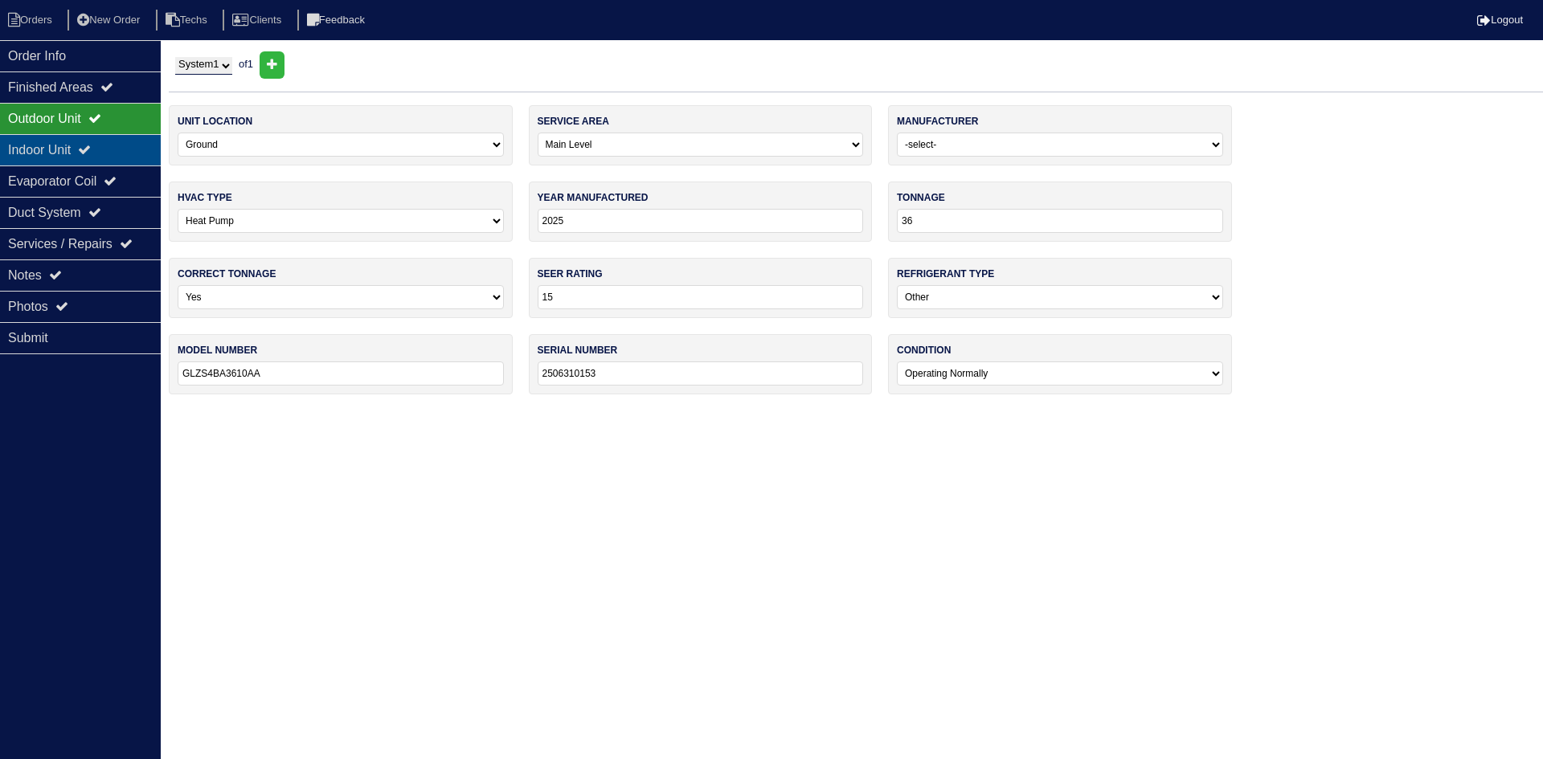
click at [47, 145] on div "Indoor Unit" at bounding box center [80, 149] width 161 height 31
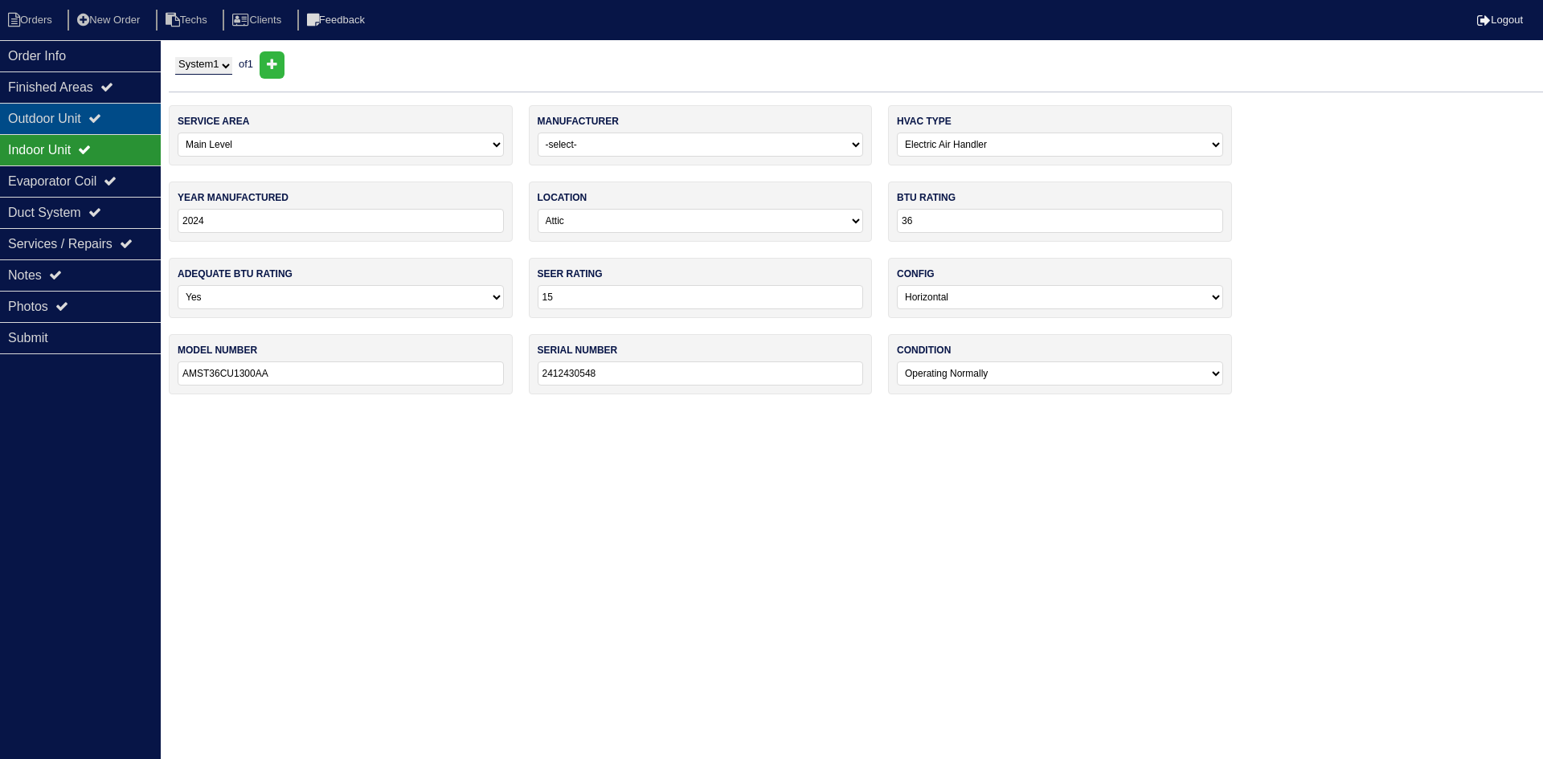
click at [51, 107] on div "Outdoor Unit" at bounding box center [80, 118] width 161 height 31
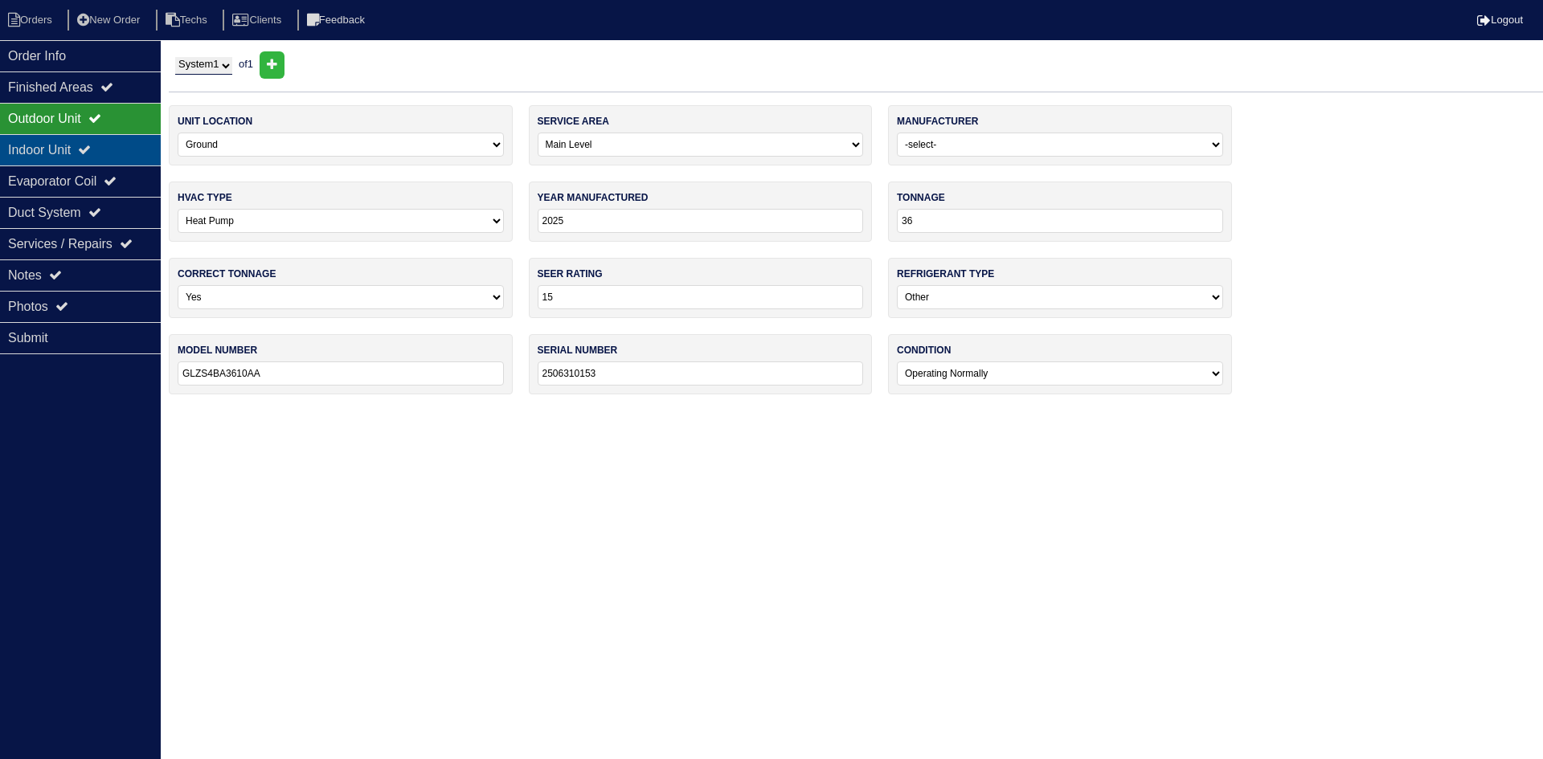
drag, startPoint x: 128, startPoint y: 141, endPoint x: 112, endPoint y: 141, distance: 15.3
click at [127, 141] on div "Indoor Unit" at bounding box center [80, 149] width 161 height 31
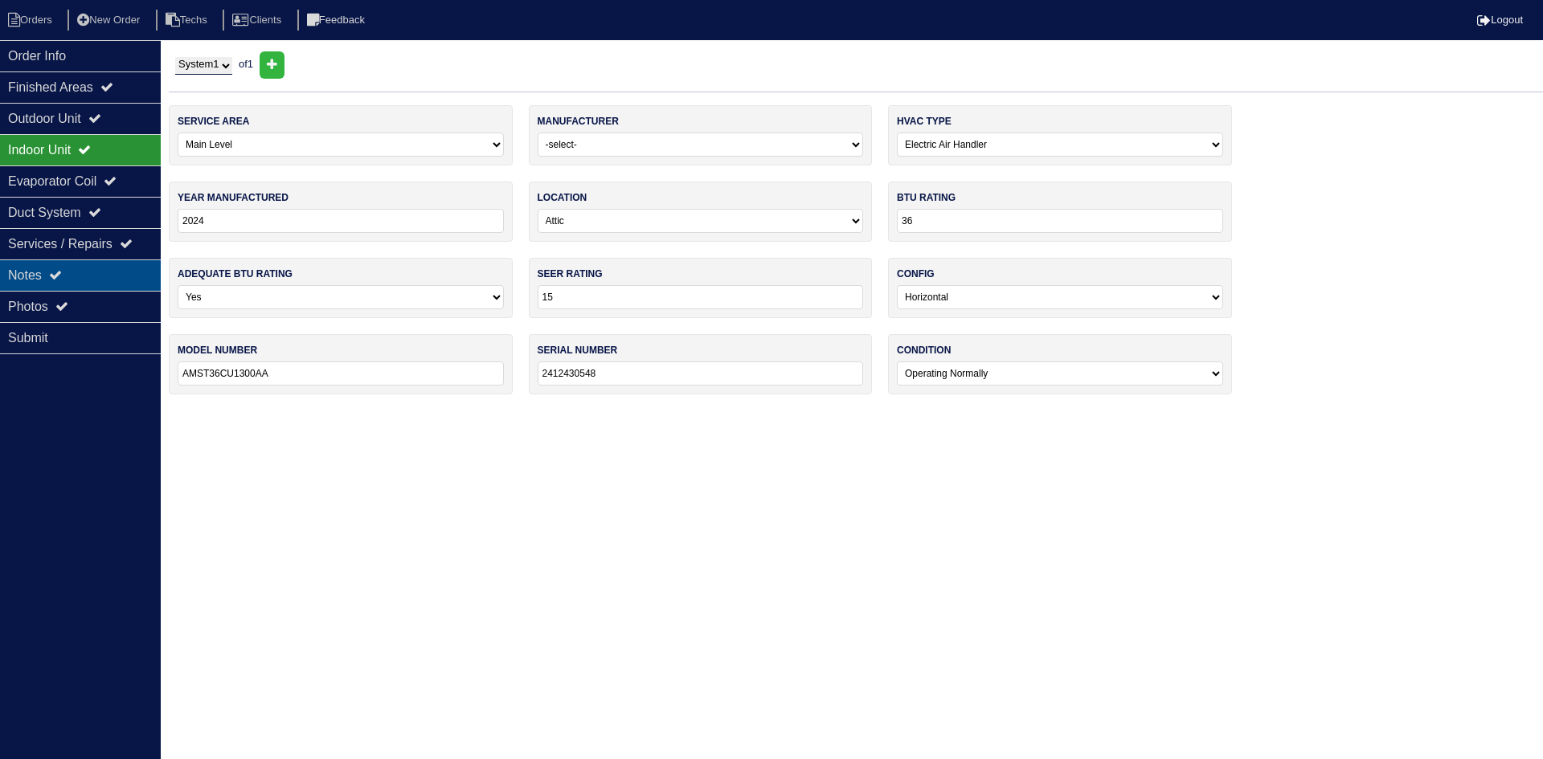
click at [48, 280] on div "Notes" at bounding box center [80, 275] width 161 height 31
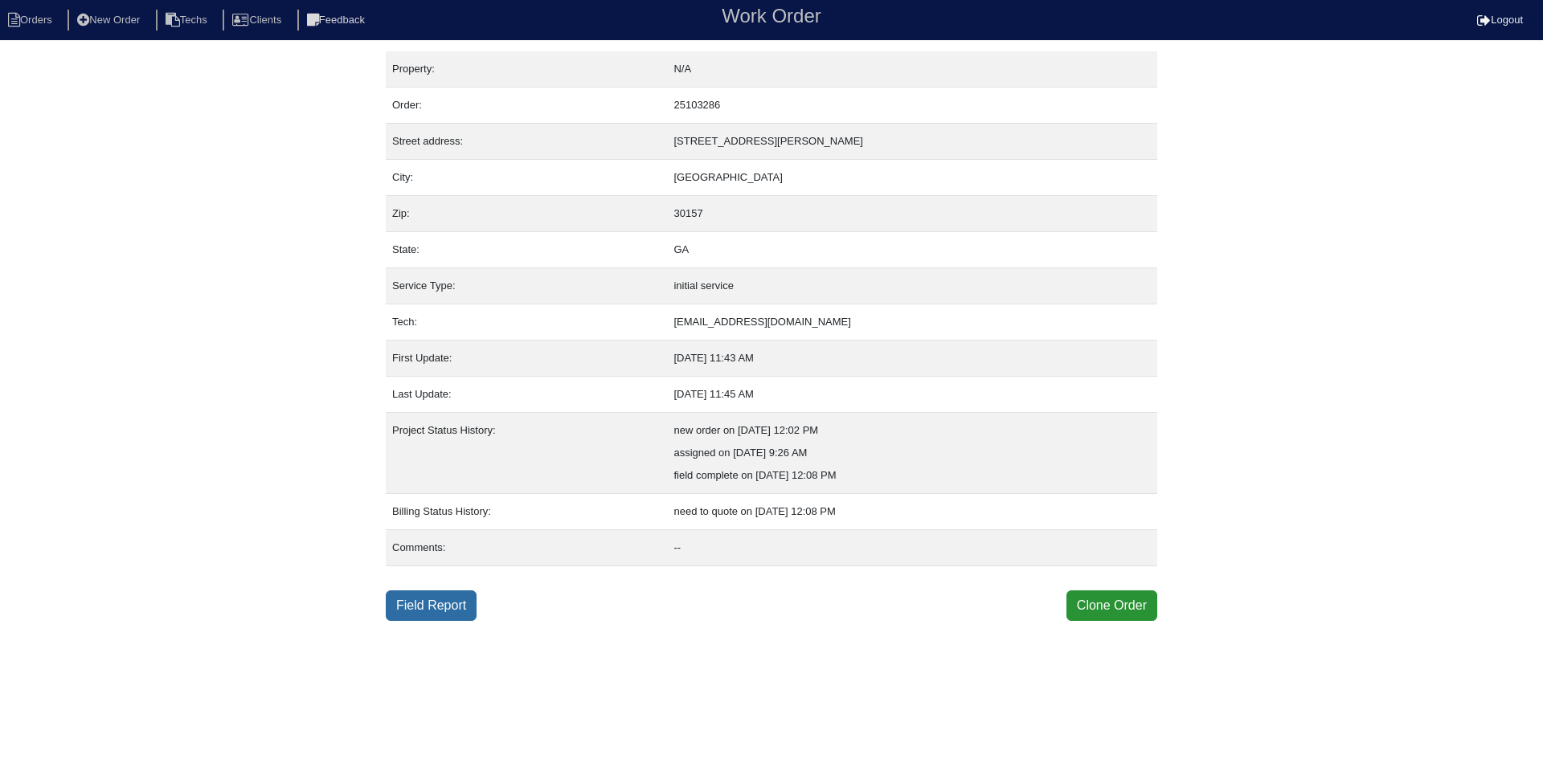
drag, startPoint x: 379, startPoint y: 622, endPoint x: 394, endPoint y: 609, distance: 20.0
click at [380, 621] on html "Orders New Order Techs Clients Feedback Work Order Logout Work Order Orders New…" at bounding box center [771, 310] width 1543 height 621
click at [397, 609] on link "Field Report" at bounding box center [431, 606] width 91 height 31
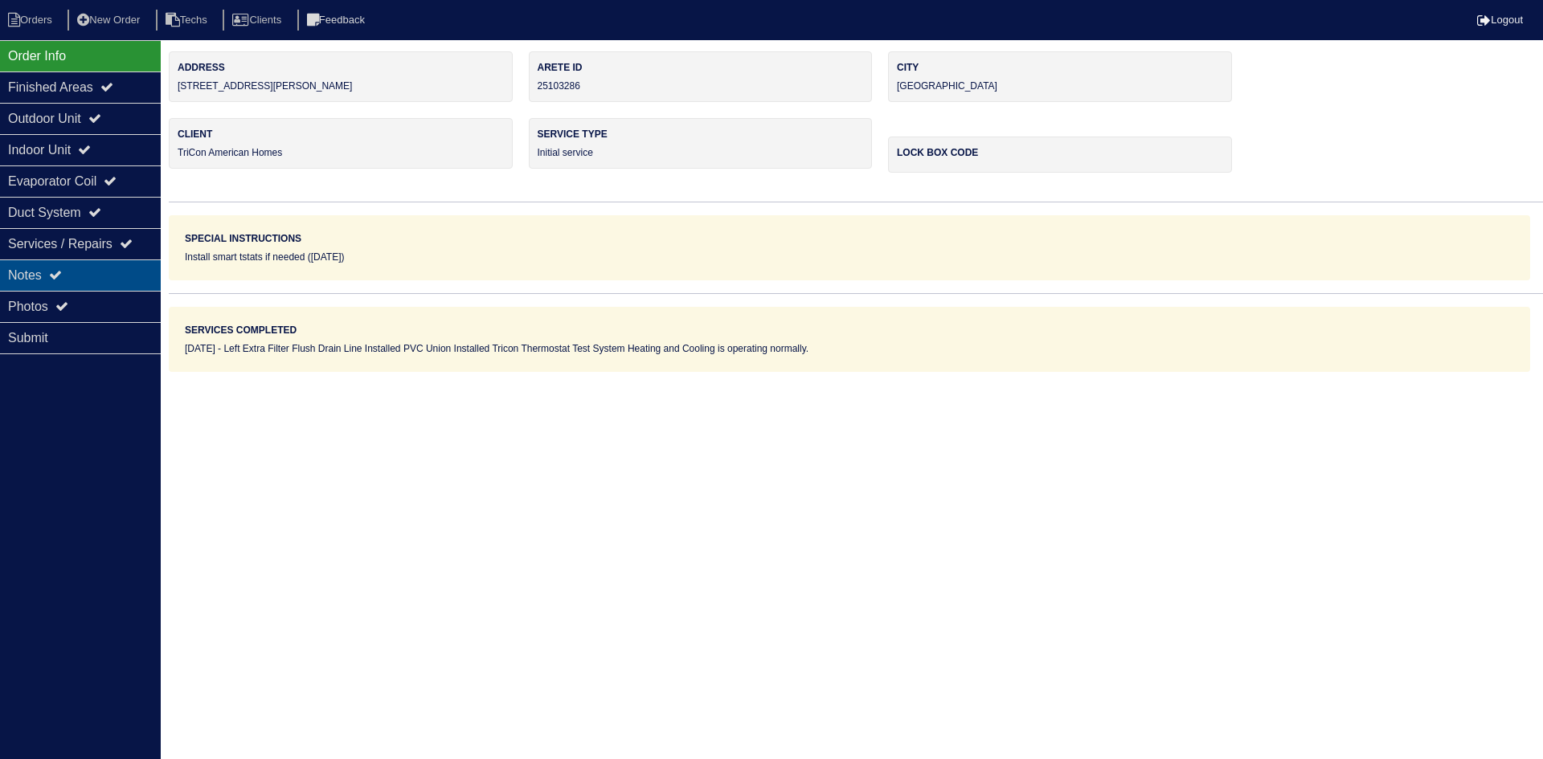
click at [79, 270] on div "Notes" at bounding box center [80, 275] width 161 height 31
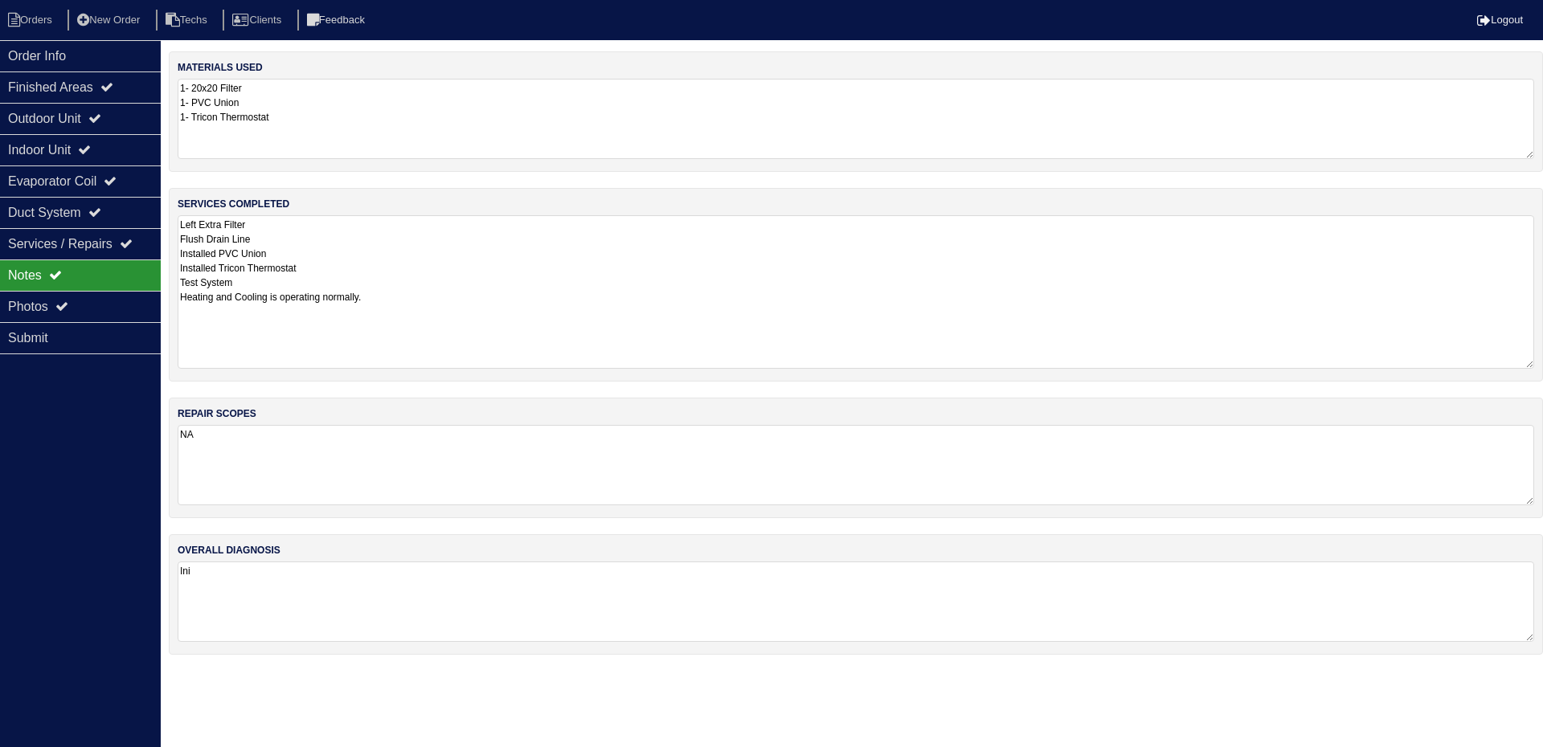
drag, startPoint x: 1524, startPoint y: 288, endPoint x: 1523, endPoint y: 362, distance: 73.1
click at [1523, 362] on textarea "Left Extra Filter Flush Drain Line Installed PVC Union Installed Tricon Thermos…" at bounding box center [856, 291] width 1356 height 153
click at [100, 116] on icon at bounding box center [94, 118] width 13 height 13
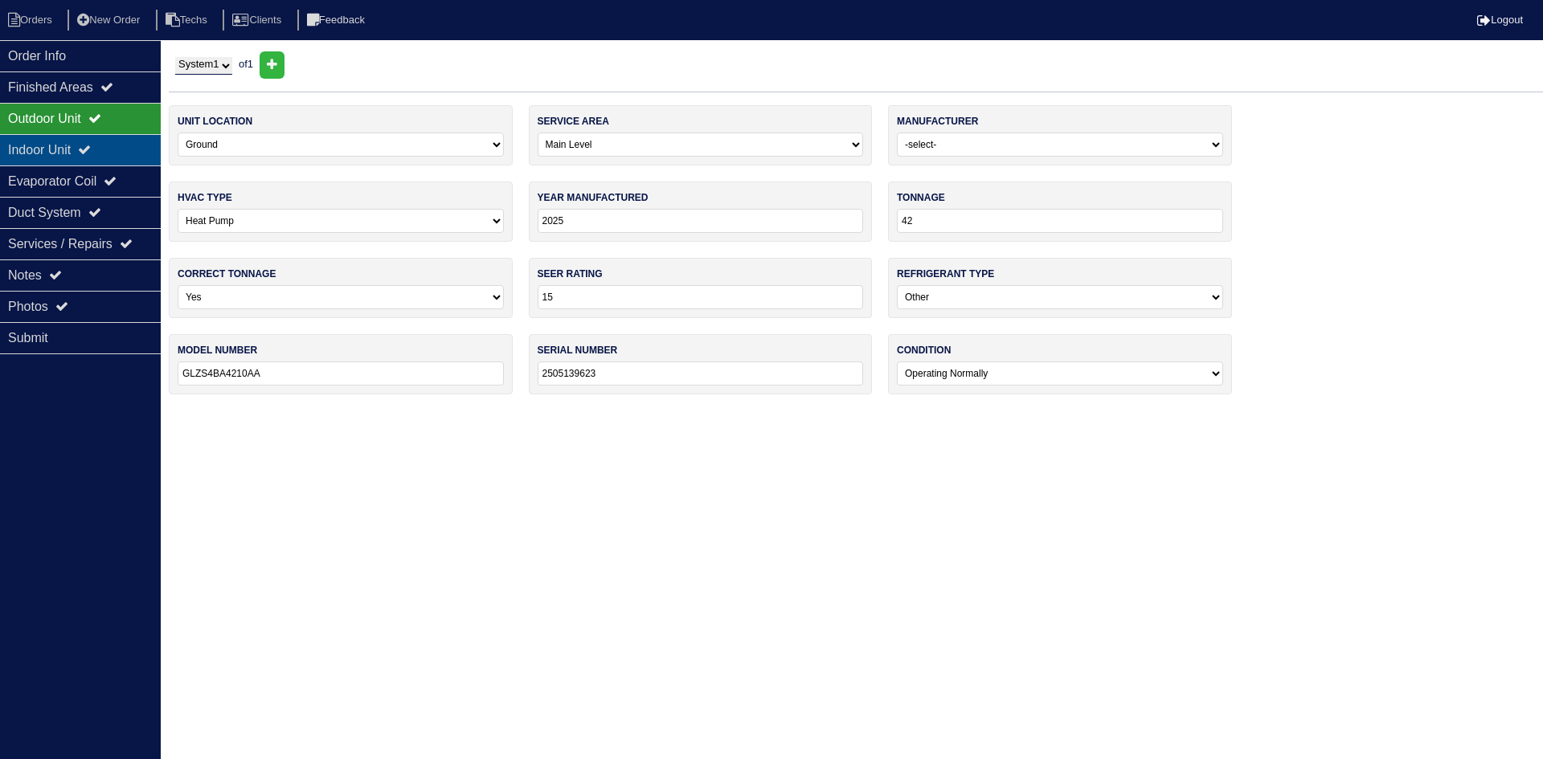
click at [98, 140] on div "Indoor Unit" at bounding box center [80, 149] width 161 height 31
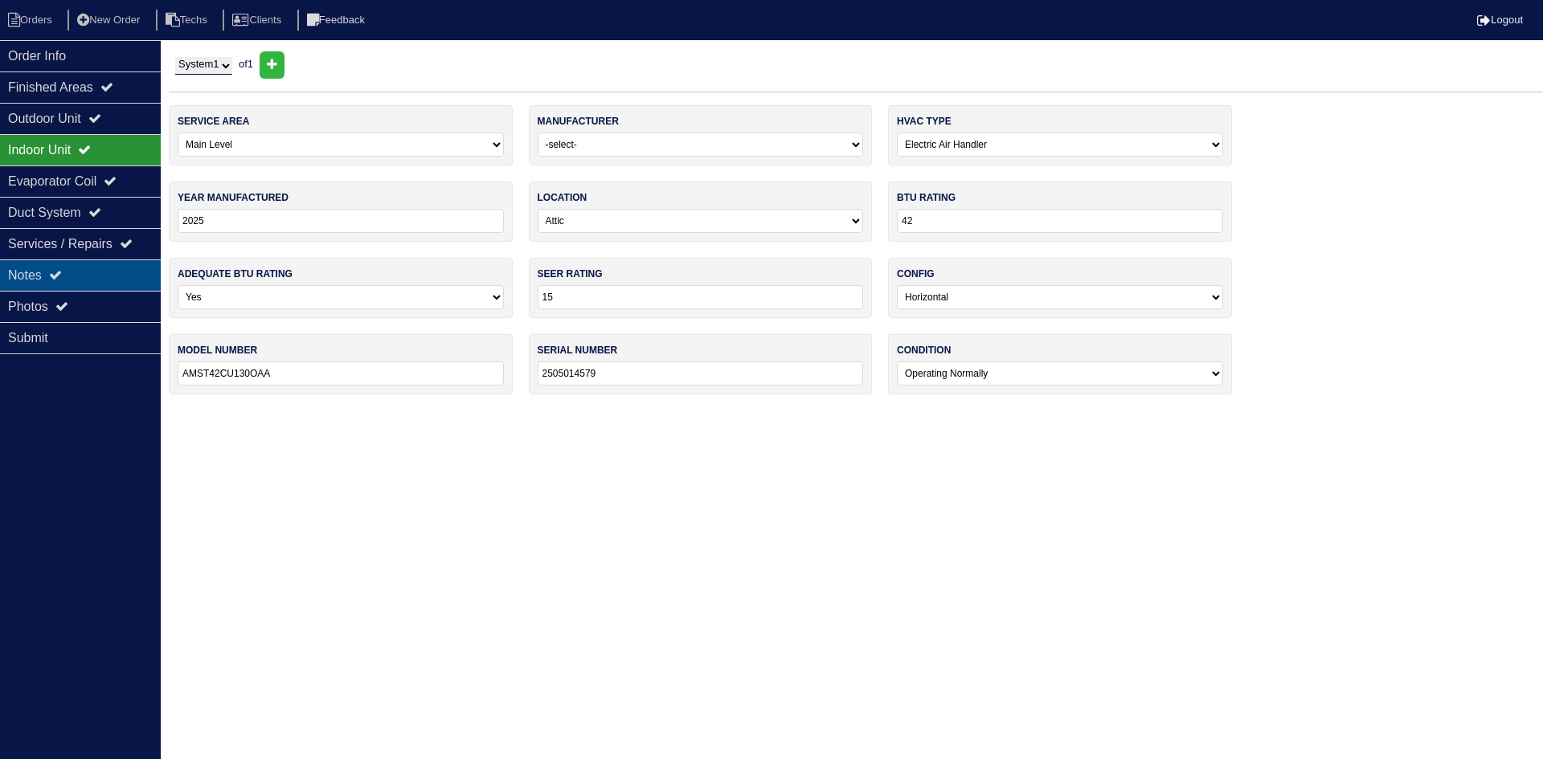
click at [104, 274] on div "Notes" at bounding box center [80, 275] width 161 height 31
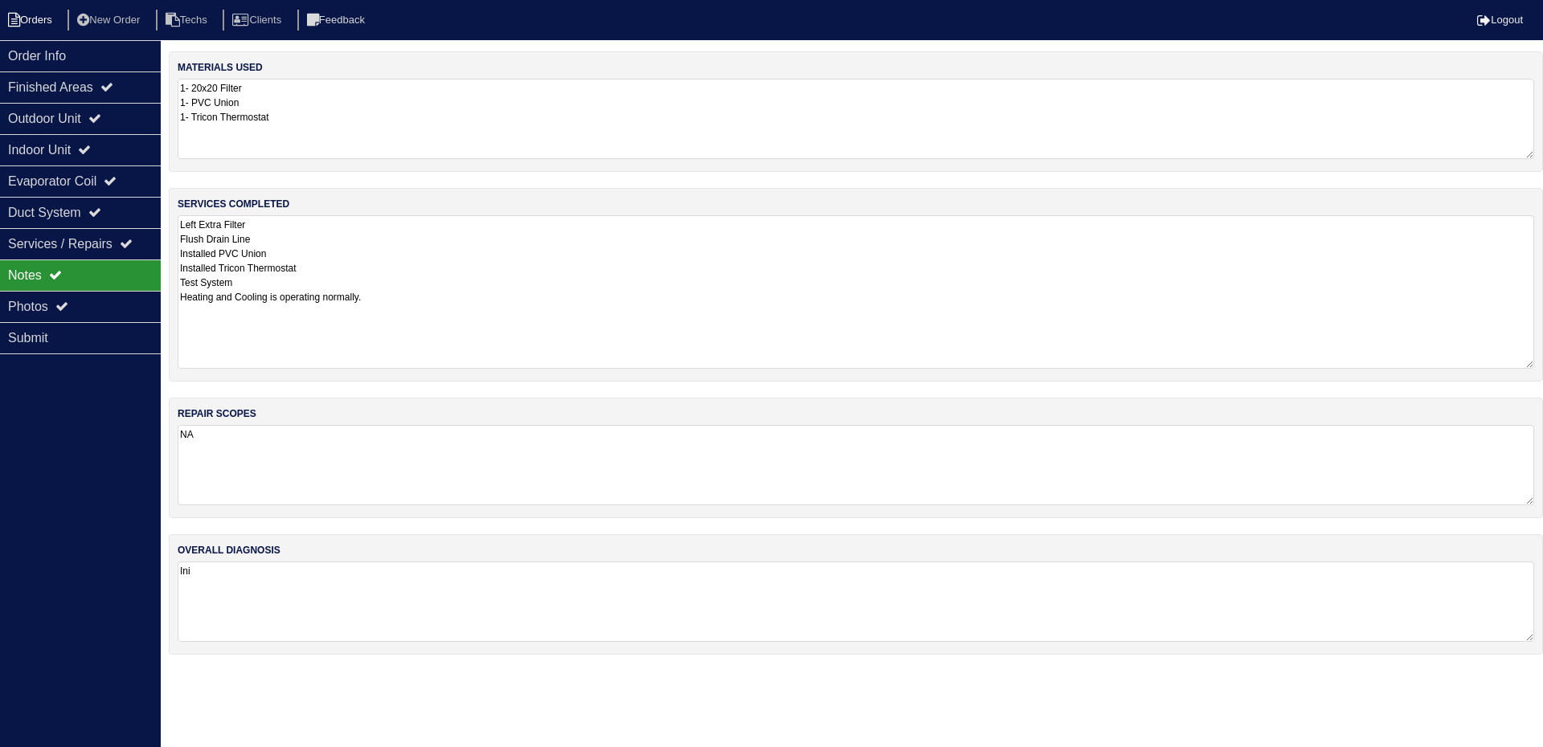
click at [36, 15] on li "Orders" at bounding box center [32, 21] width 65 height 22
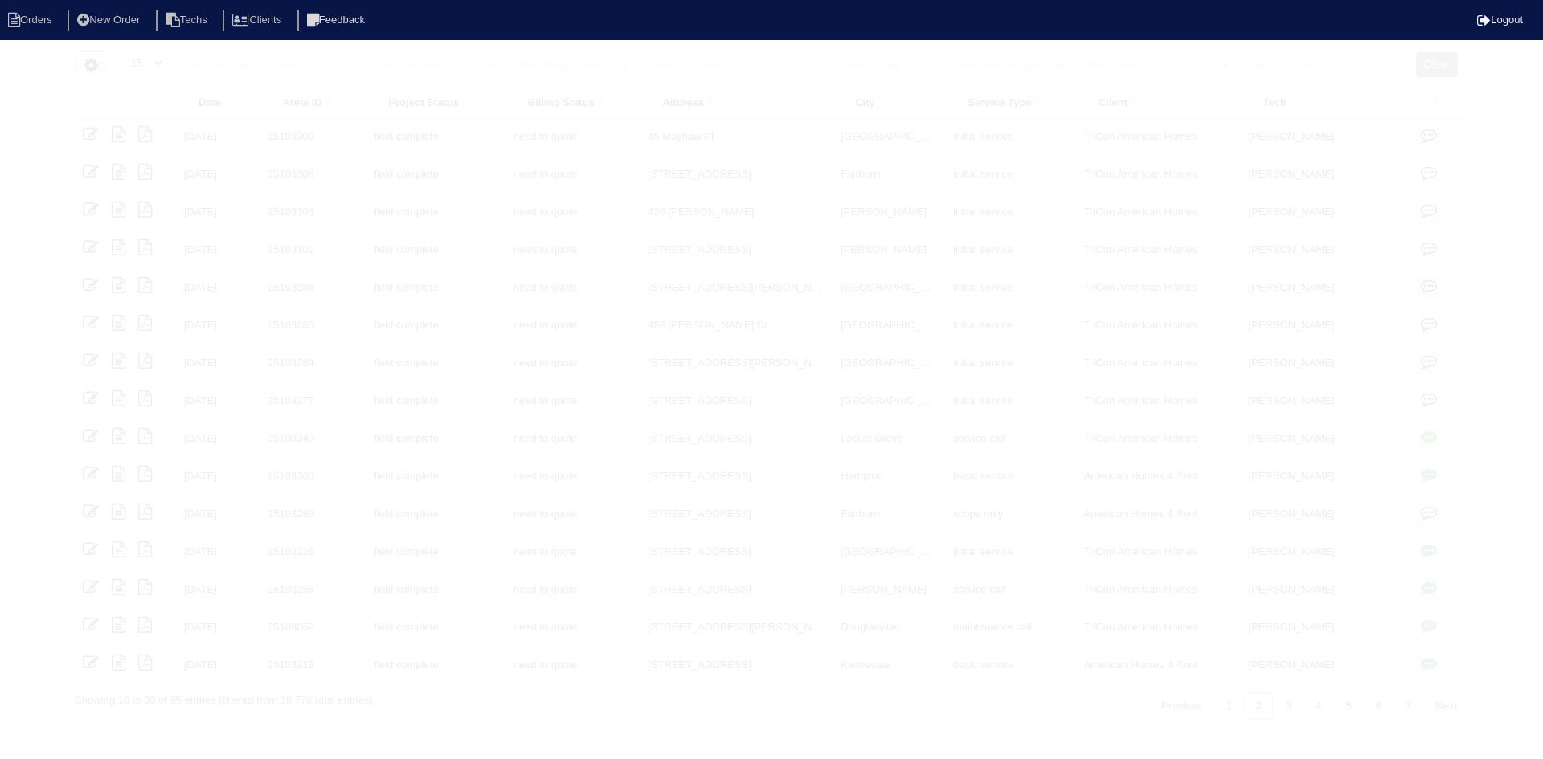
select select "15"
select select "field complete"
select select "need to quote"
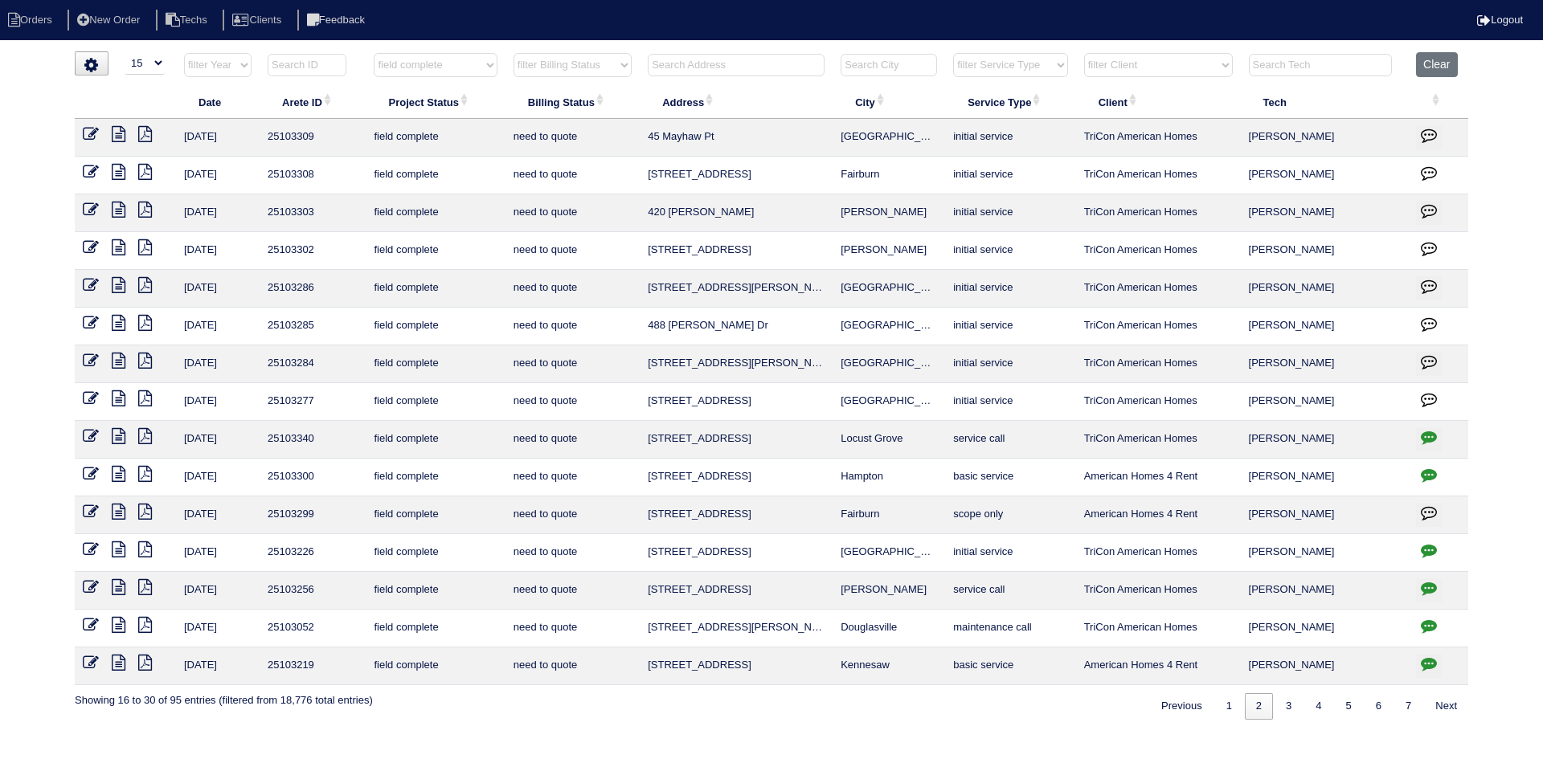
click at [123, 251] on icon at bounding box center [119, 247] width 14 height 16
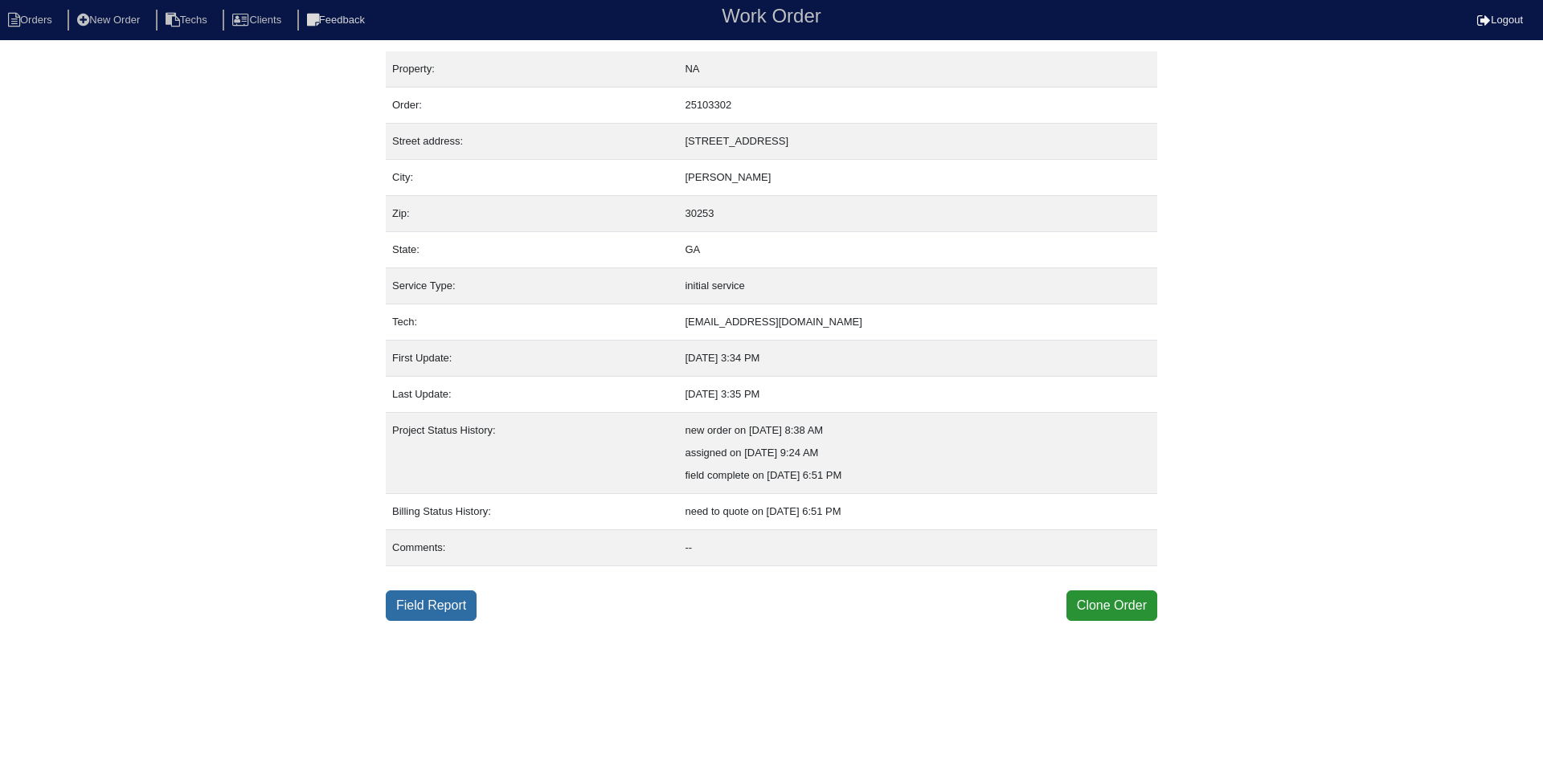
click at [432, 605] on link "Field Report" at bounding box center [431, 606] width 91 height 31
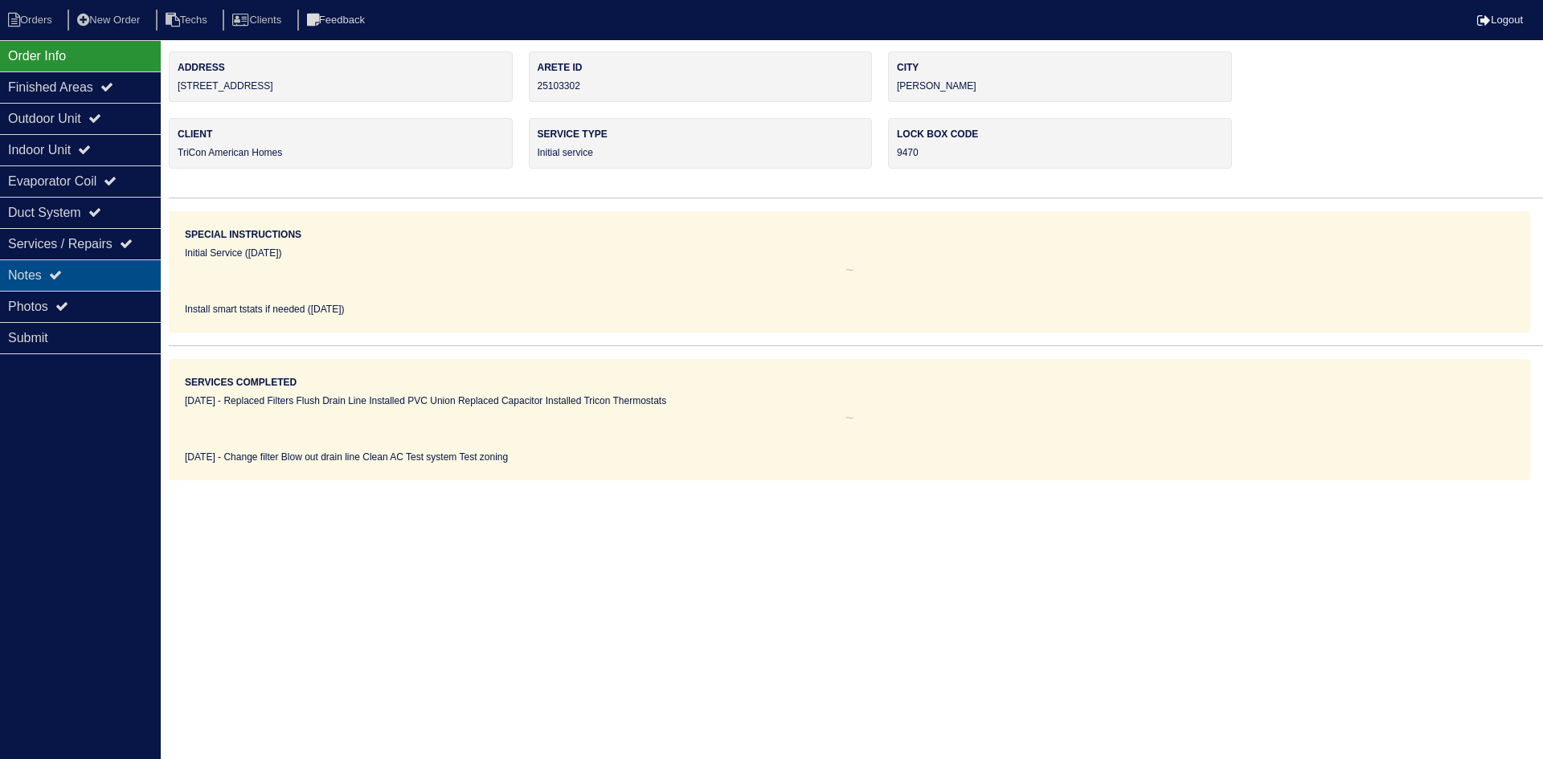
click at [72, 271] on div "Notes" at bounding box center [80, 275] width 161 height 31
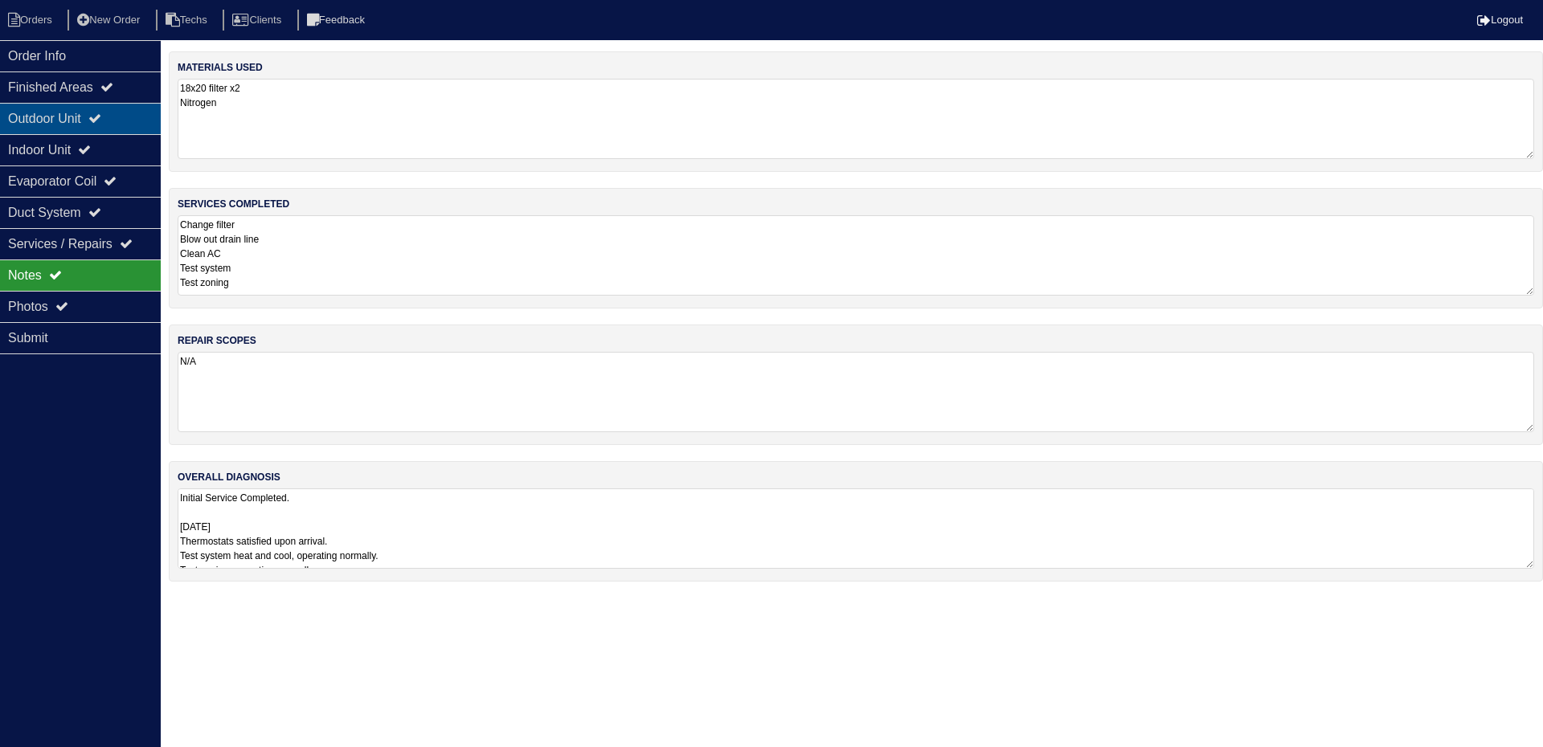
click at [96, 108] on div "Outdoor Unit" at bounding box center [80, 118] width 161 height 31
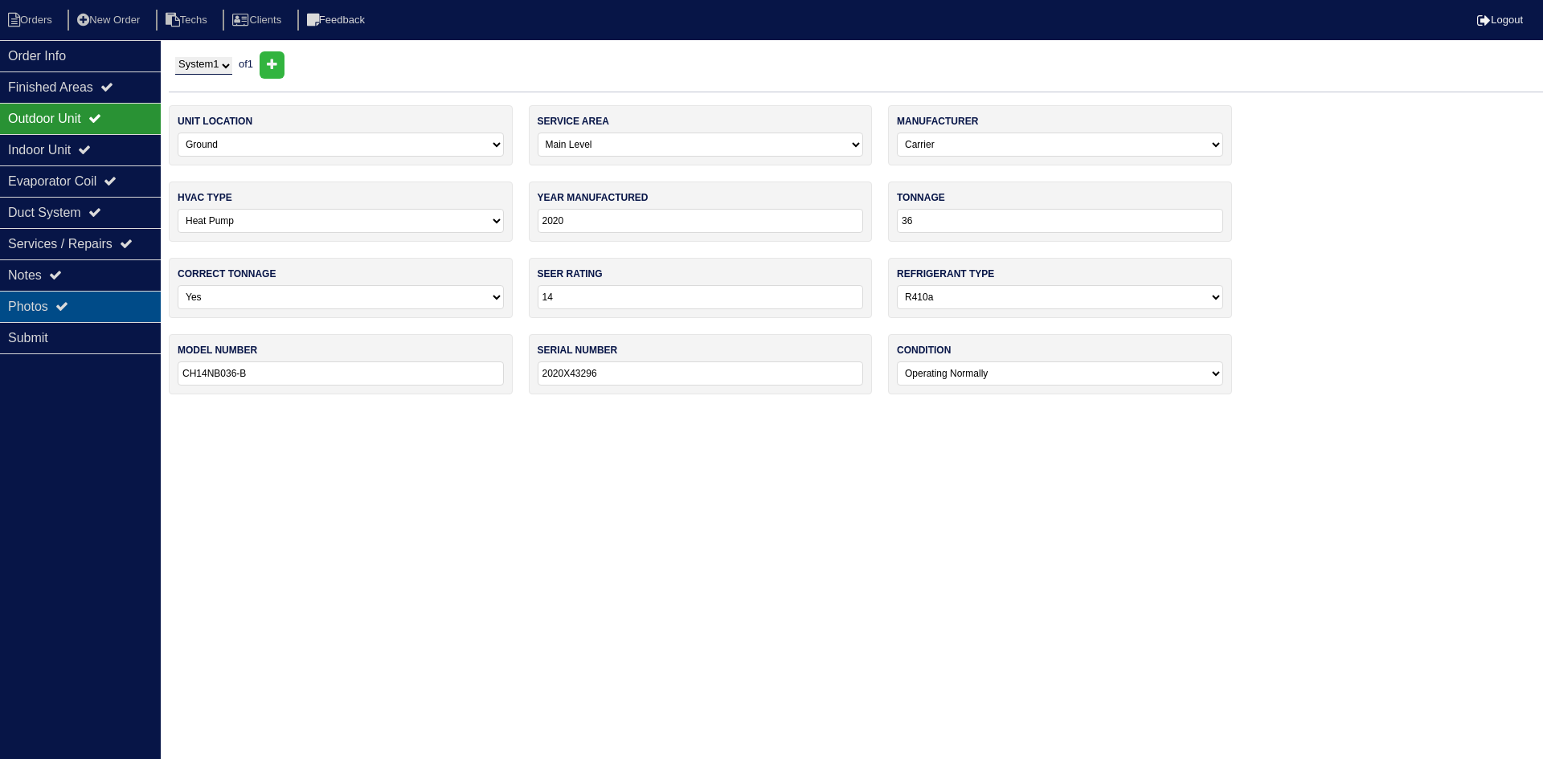
click at [84, 277] on div "Notes" at bounding box center [80, 275] width 161 height 31
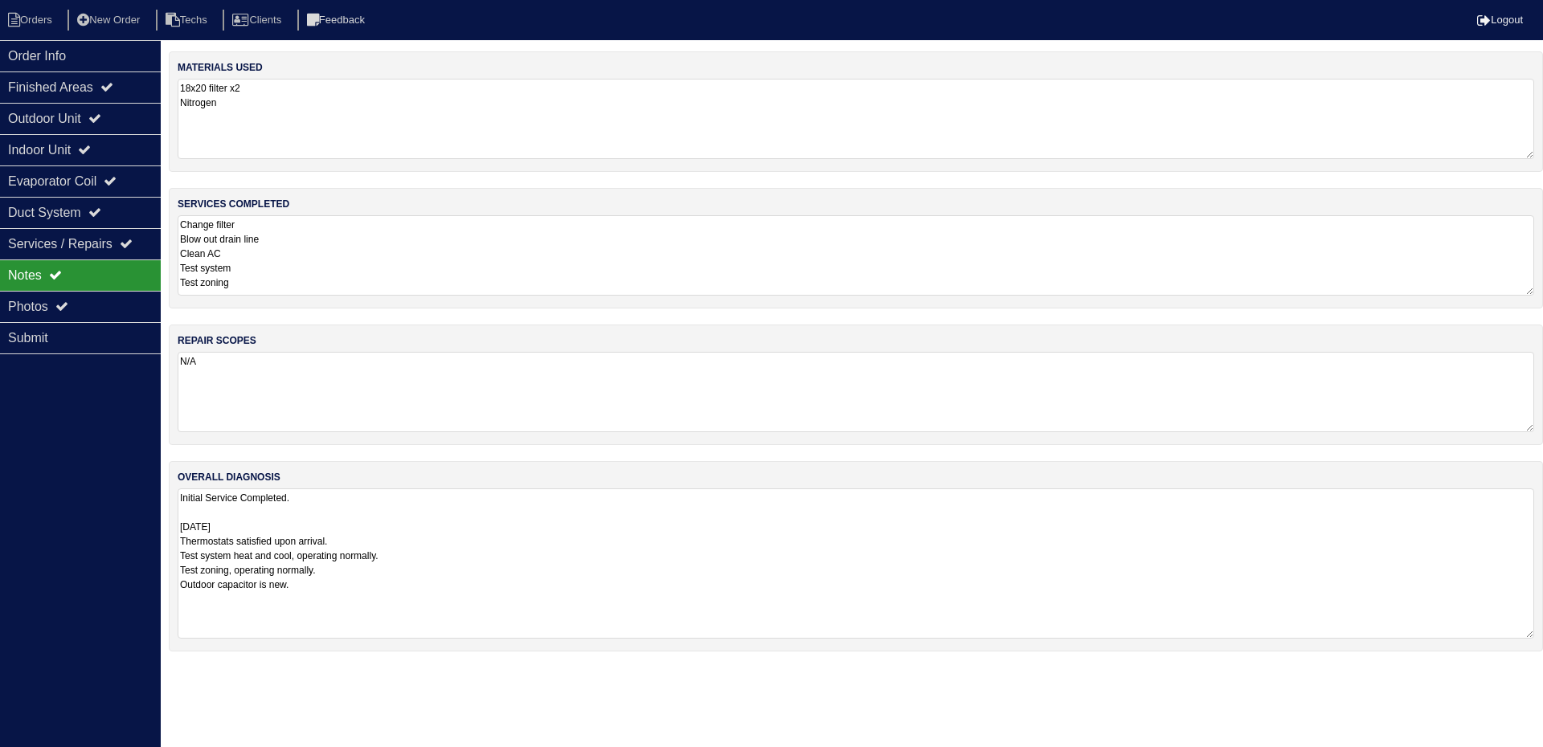
drag, startPoint x: 1526, startPoint y: 564, endPoint x: 1530, endPoint y: 634, distance: 70.0
click at [1530, 634] on textarea "Initial Service Completed. 9/10/25 Thermostats satisfied upon arrival. Test sys…" at bounding box center [856, 563] width 1356 height 150
click at [101, 125] on icon at bounding box center [94, 118] width 13 height 13
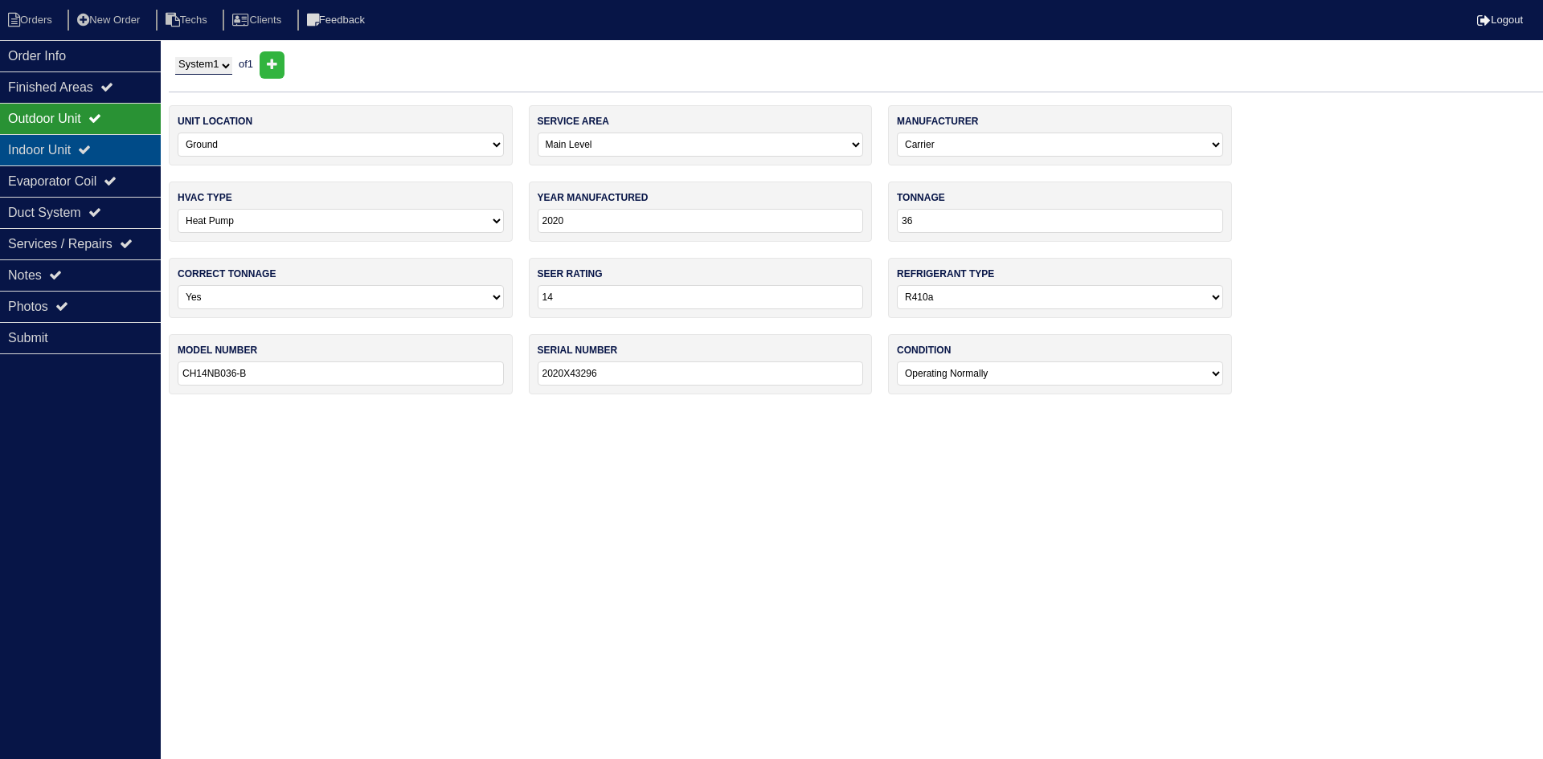
click at [112, 143] on div "Indoor Unit" at bounding box center [80, 149] width 161 height 31
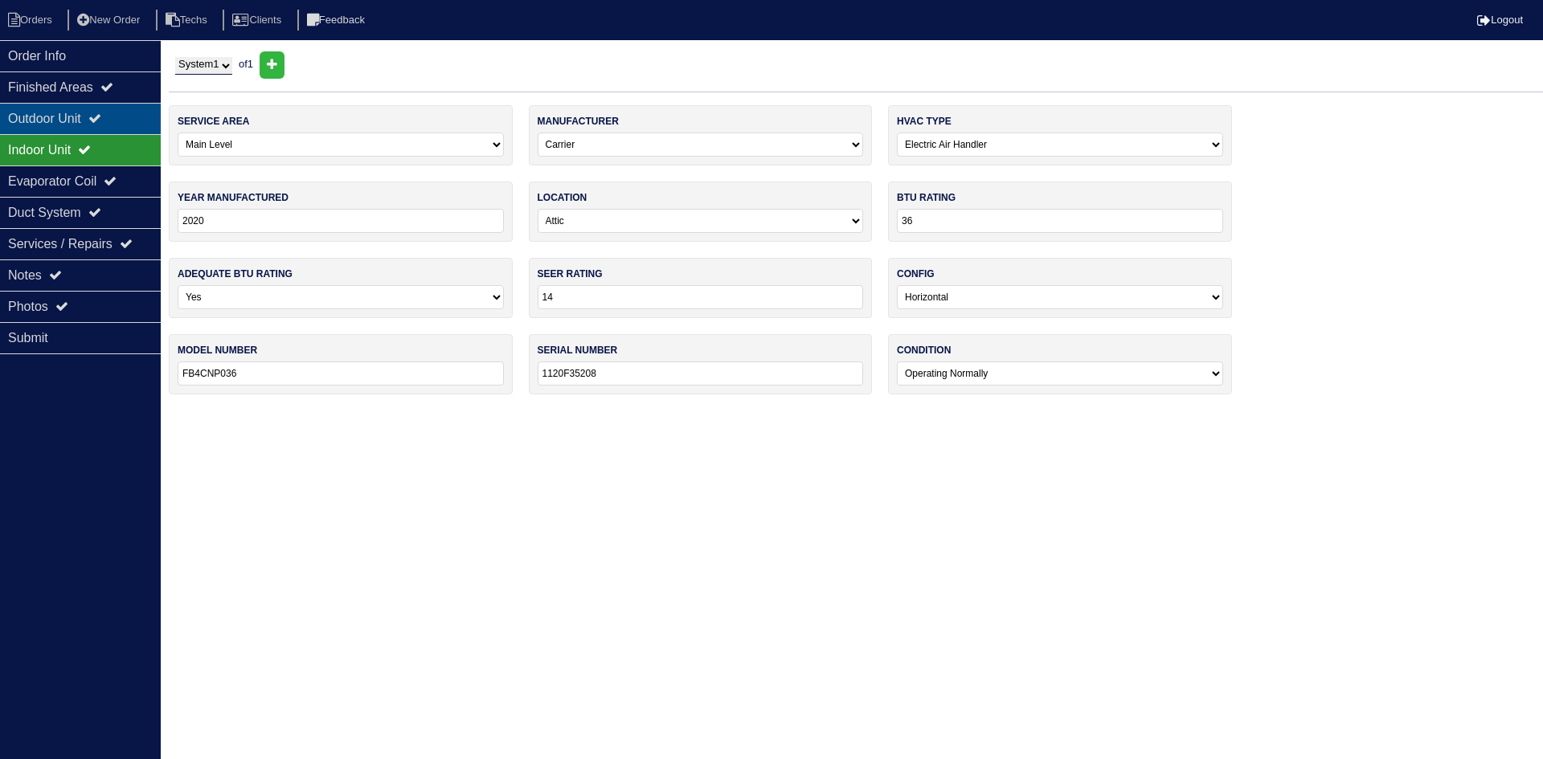
click at [140, 116] on div "Outdoor Unit" at bounding box center [80, 118] width 161 height 31
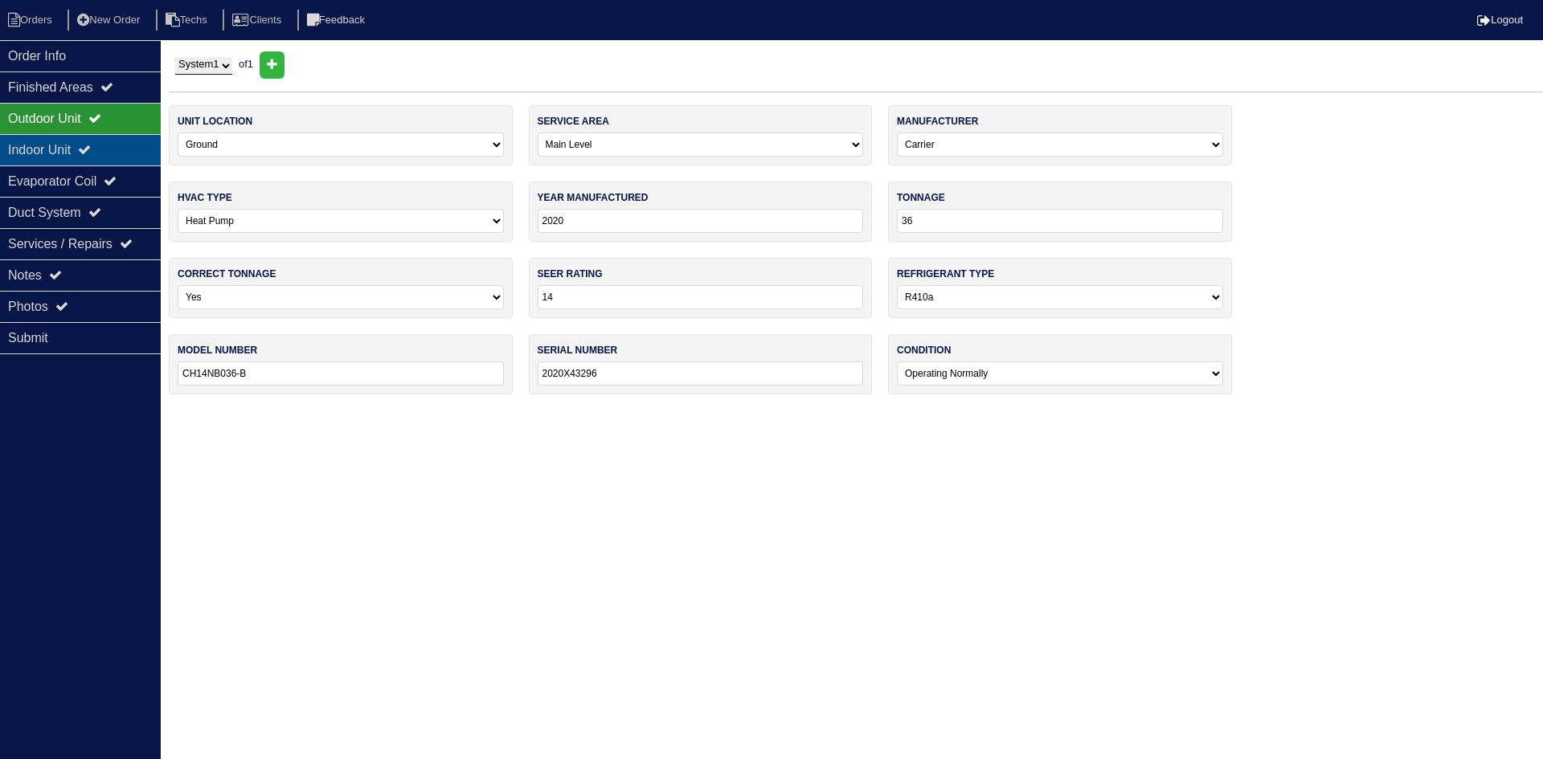
click at [125, 141] on div "Indoor Unit" at bounding box center [80, 149] width 161 height 31
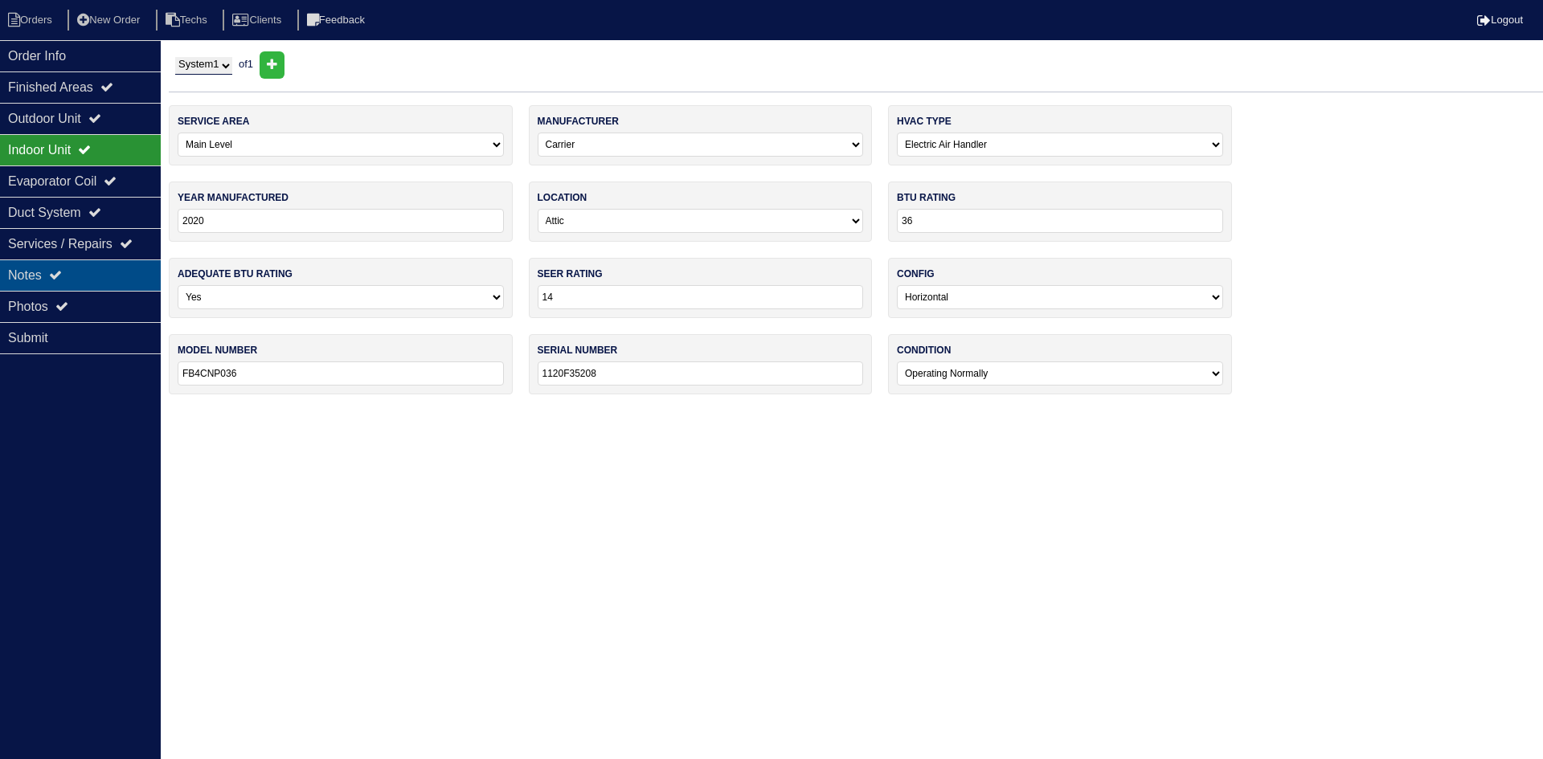
click at [111, 268] on div "Notes" at bounding box center [80, 275] width 161 height 31
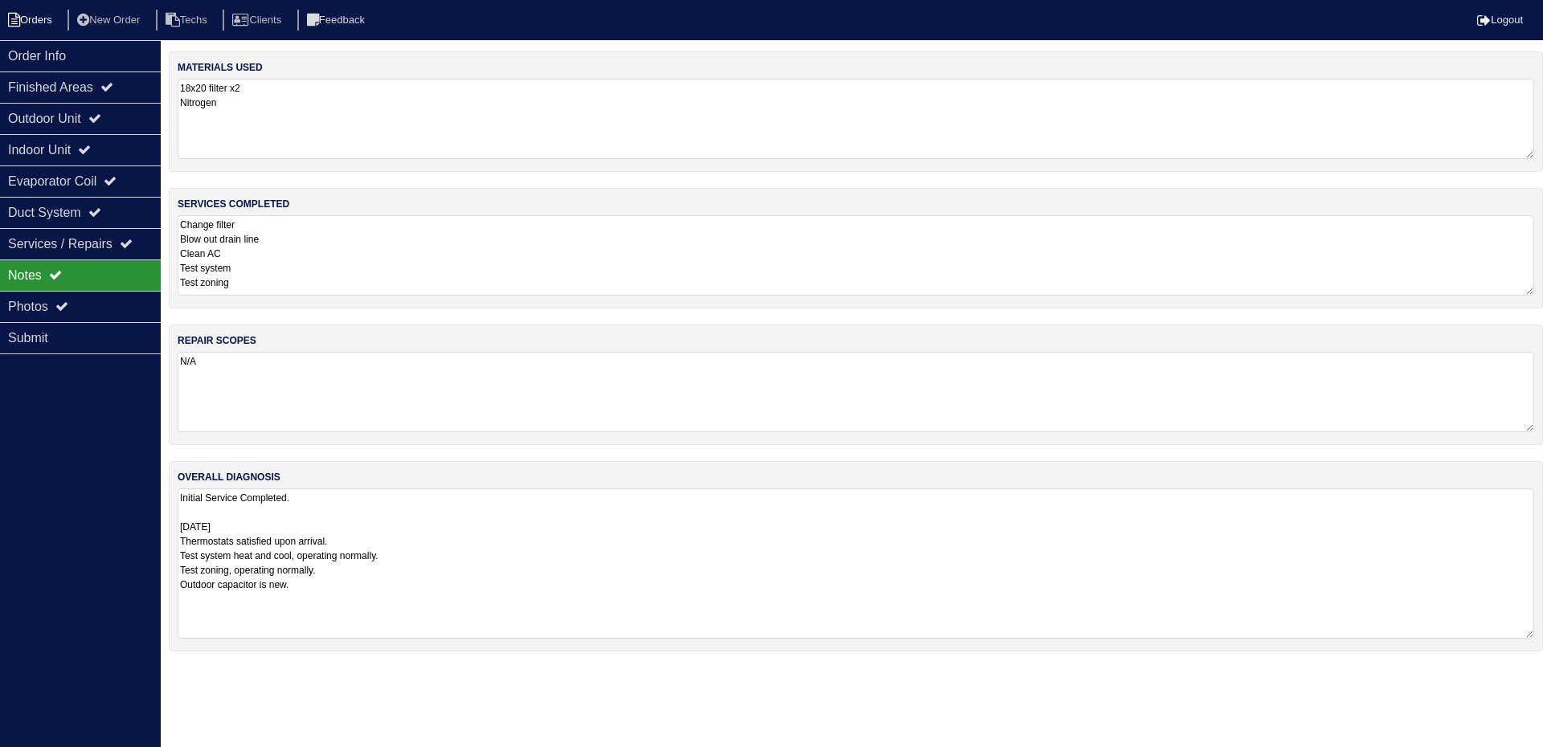
click at [23, 22] on li "Orders" at bounding box center [32, 21] width 65 height 22
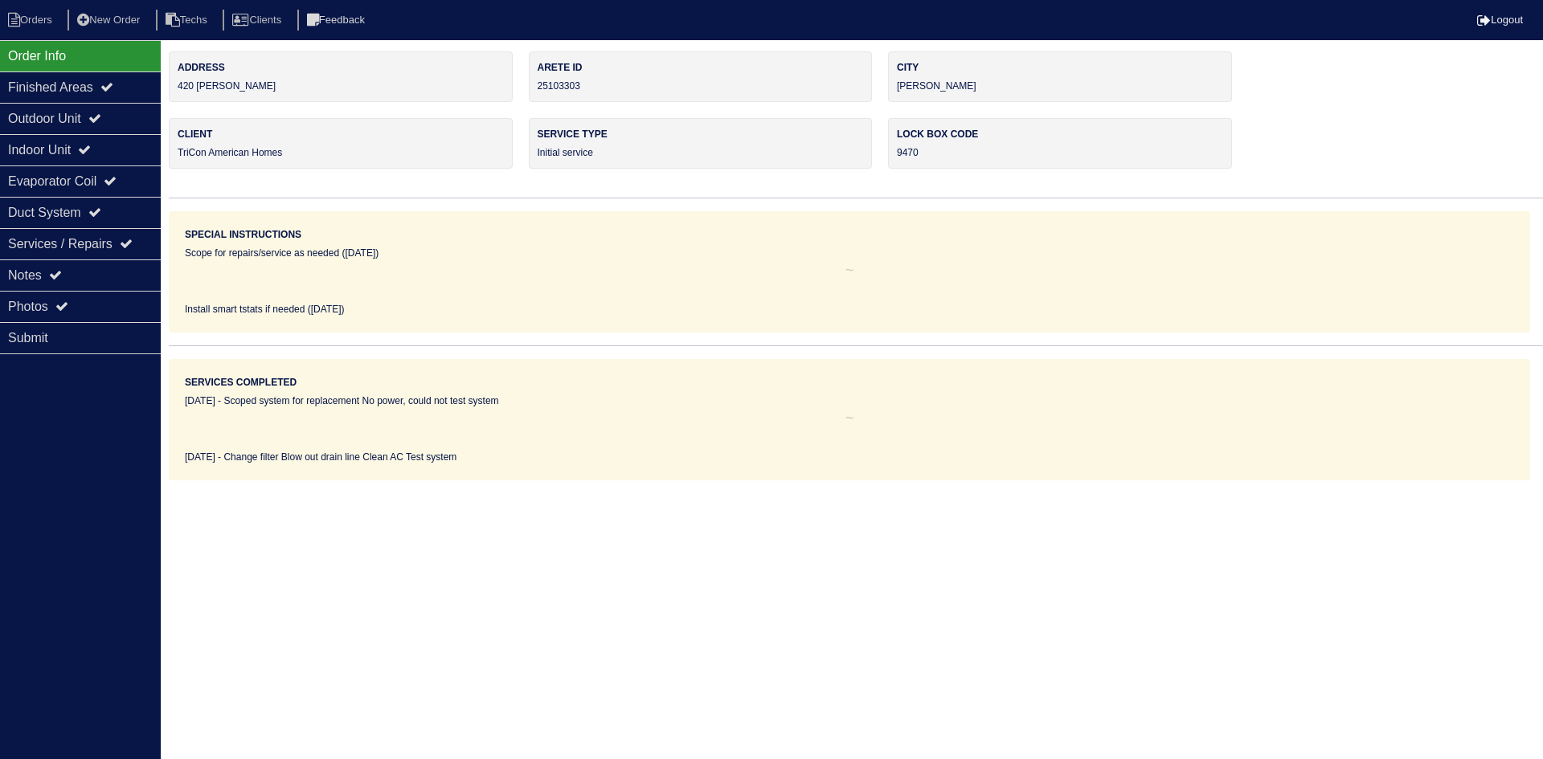
click at [59, 281] on icon at bounding box center [55, 274] width 13 height 13
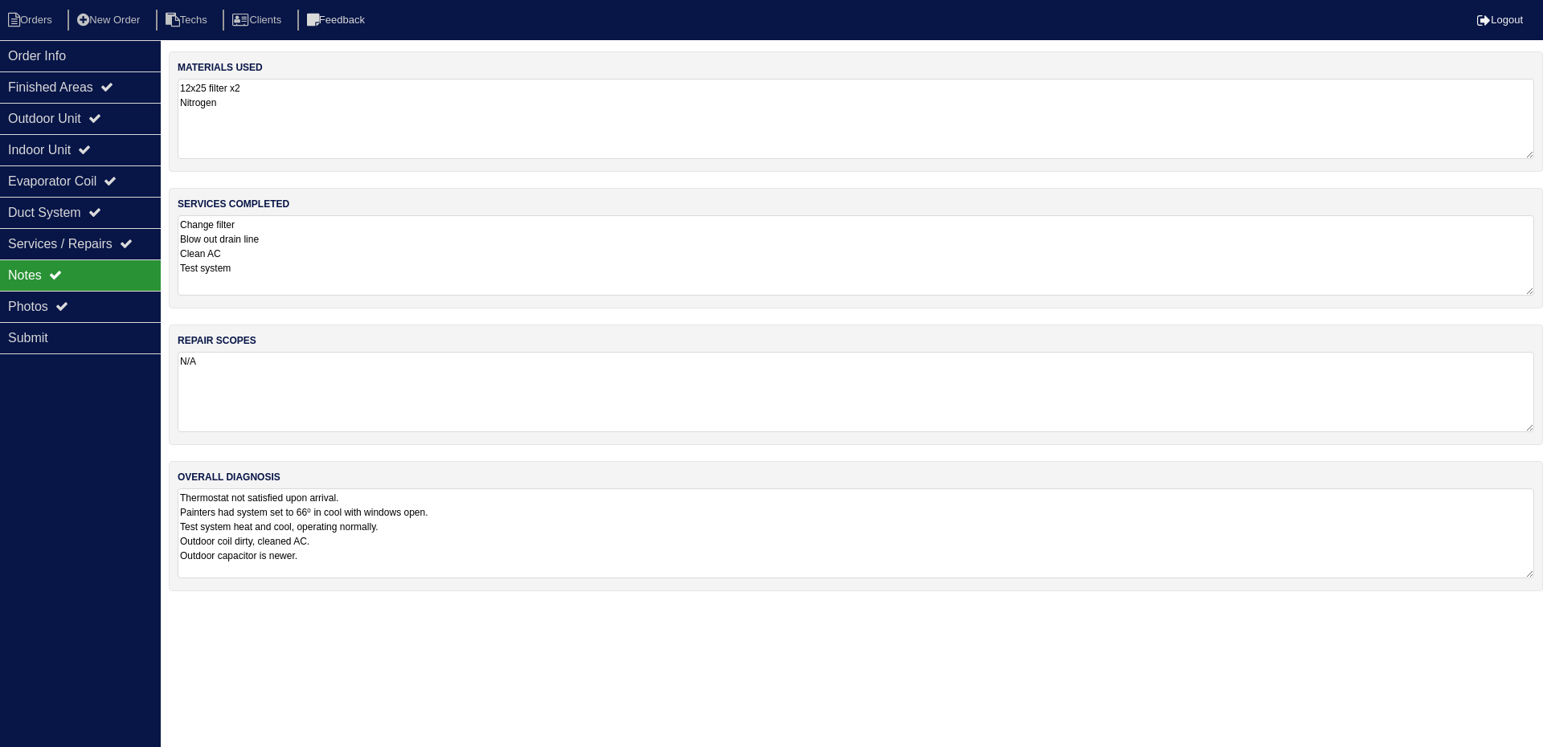
drag, startPoint x: 1527, startPoint y: 568, endPoint x: 1526, endPoint y: 587, distance: 18.5
click at [1527, 596] on div "materials used 12x25 filter x2 Nitrogen services completed Change filter Blow o…" at bounding box center [856, 329] width 1374 height 556
click at [1465, 607] on html "Orders New Order Techs Clients Feedback Logout Orders New Order Users Clients M…" at bounding box center [771, 303] width 1543 height 607
drag, startPoint x: 1527, startPoint y: 561, endPoint x: 1532, endPoint y: 613, distance: 52.5
click at [1532, 613] on textarea "Thermostat not satisfied upon arrival. Painters had system set to 66⁰ in cool w…" at bounding box center [856, 554] width 1356 height 133
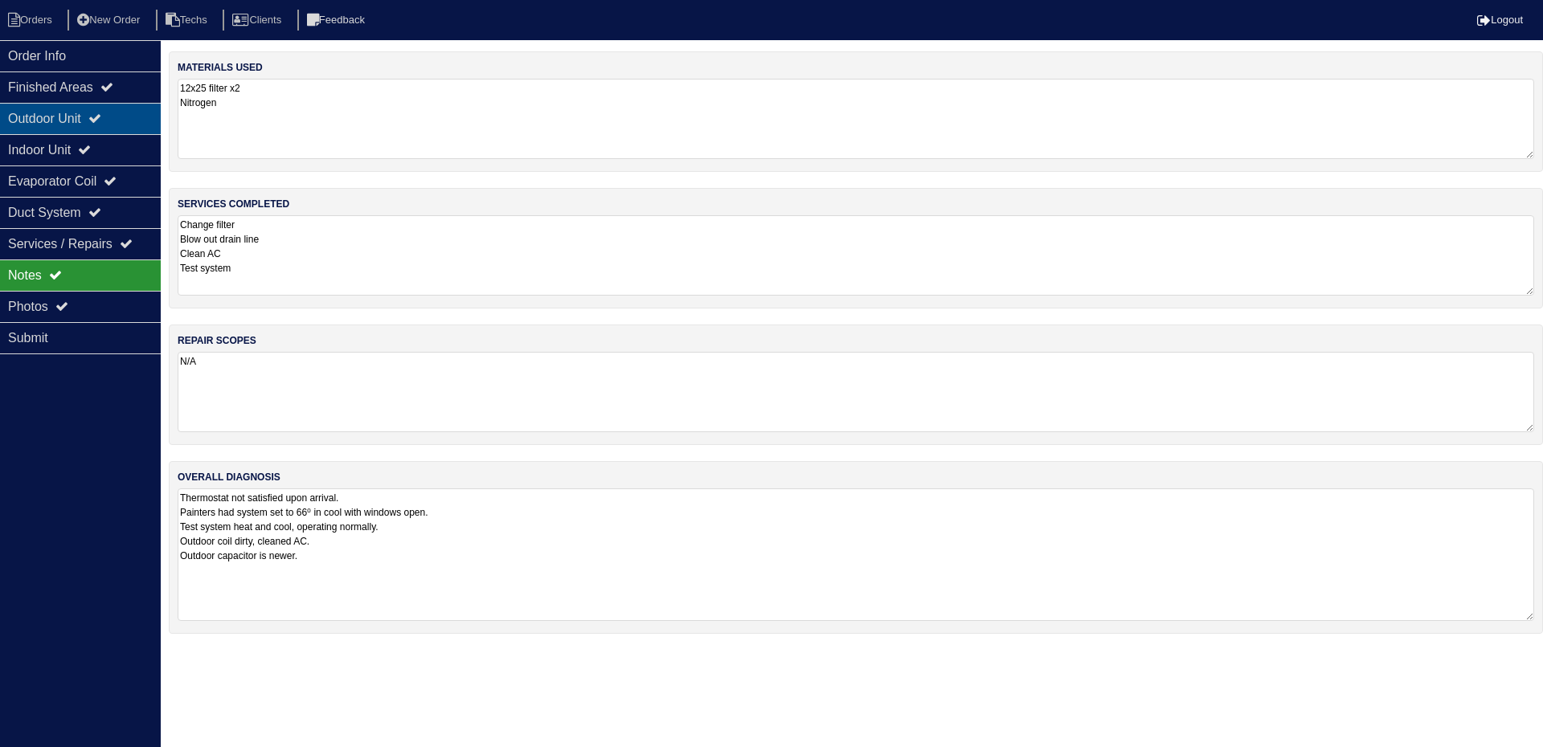
click at [127, 125] on div "Outdoor Unit" at bounding box center [80, 118] width 161 height 31
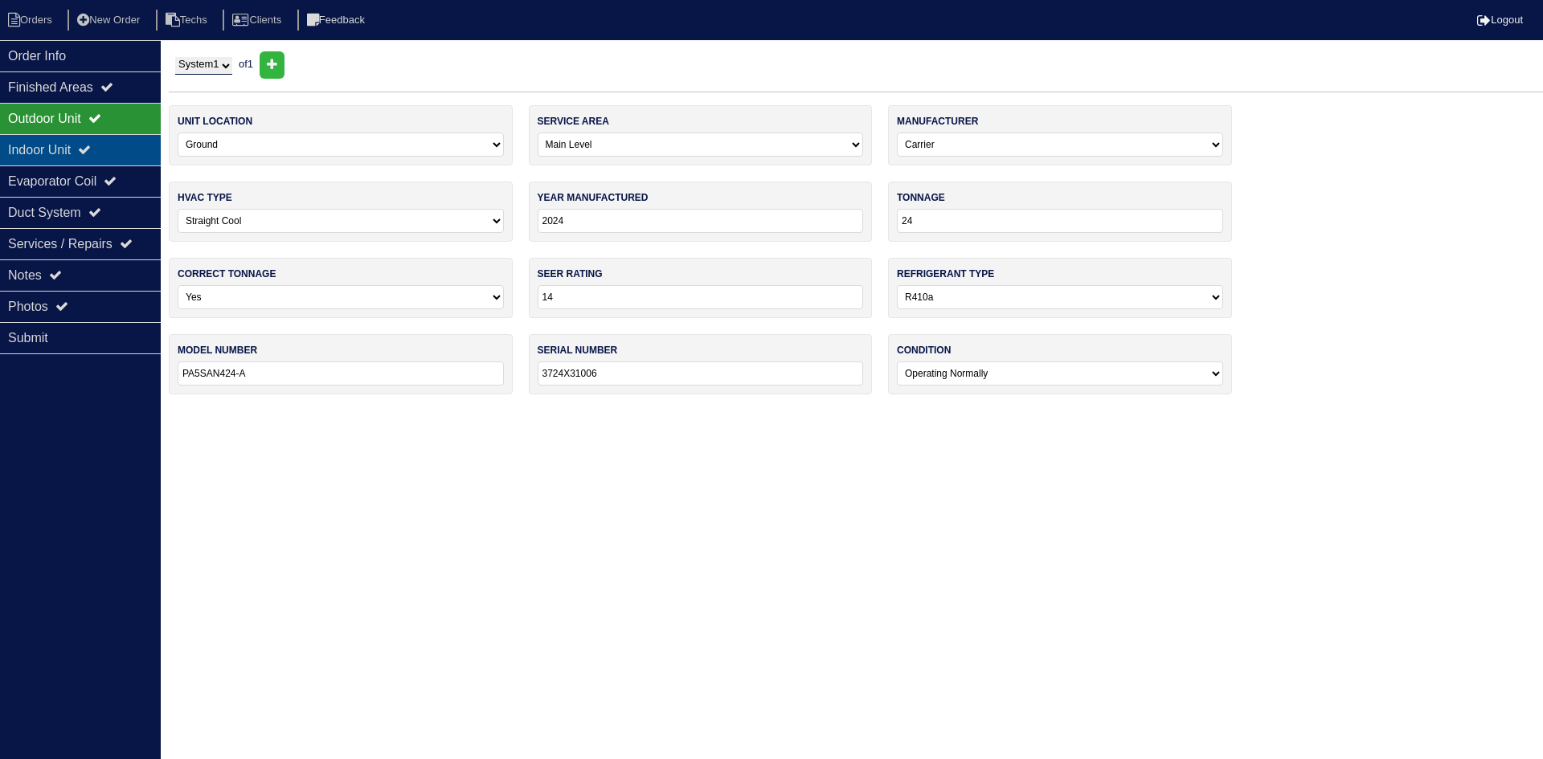
click at [120, 143] on div "Indoor Unit" at bounding box center [80, 149] width 161 height 31
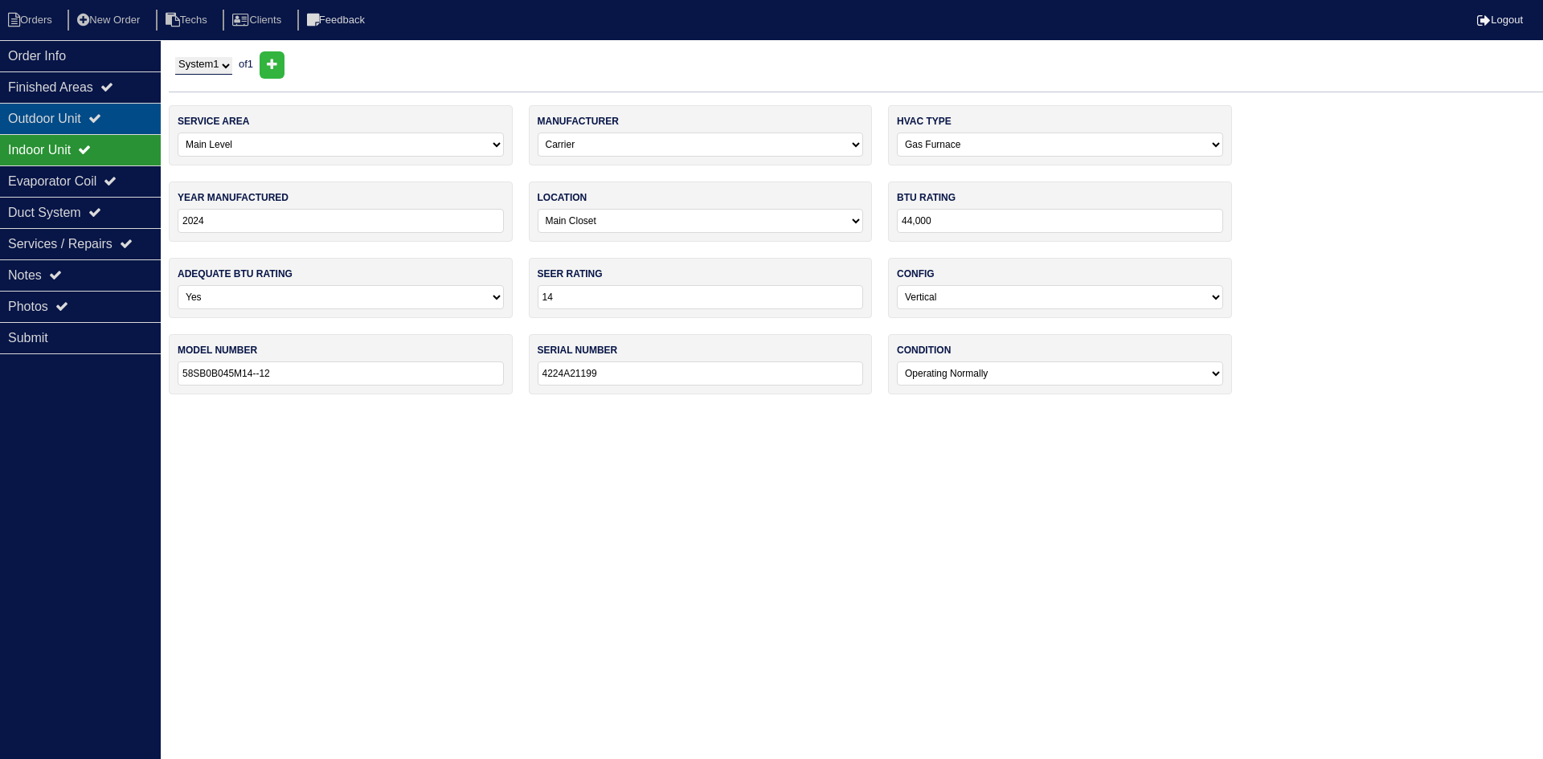
click at [98, 112] on div "Outdoor Unit" at bounding box center [80, 118] width 161 height 31
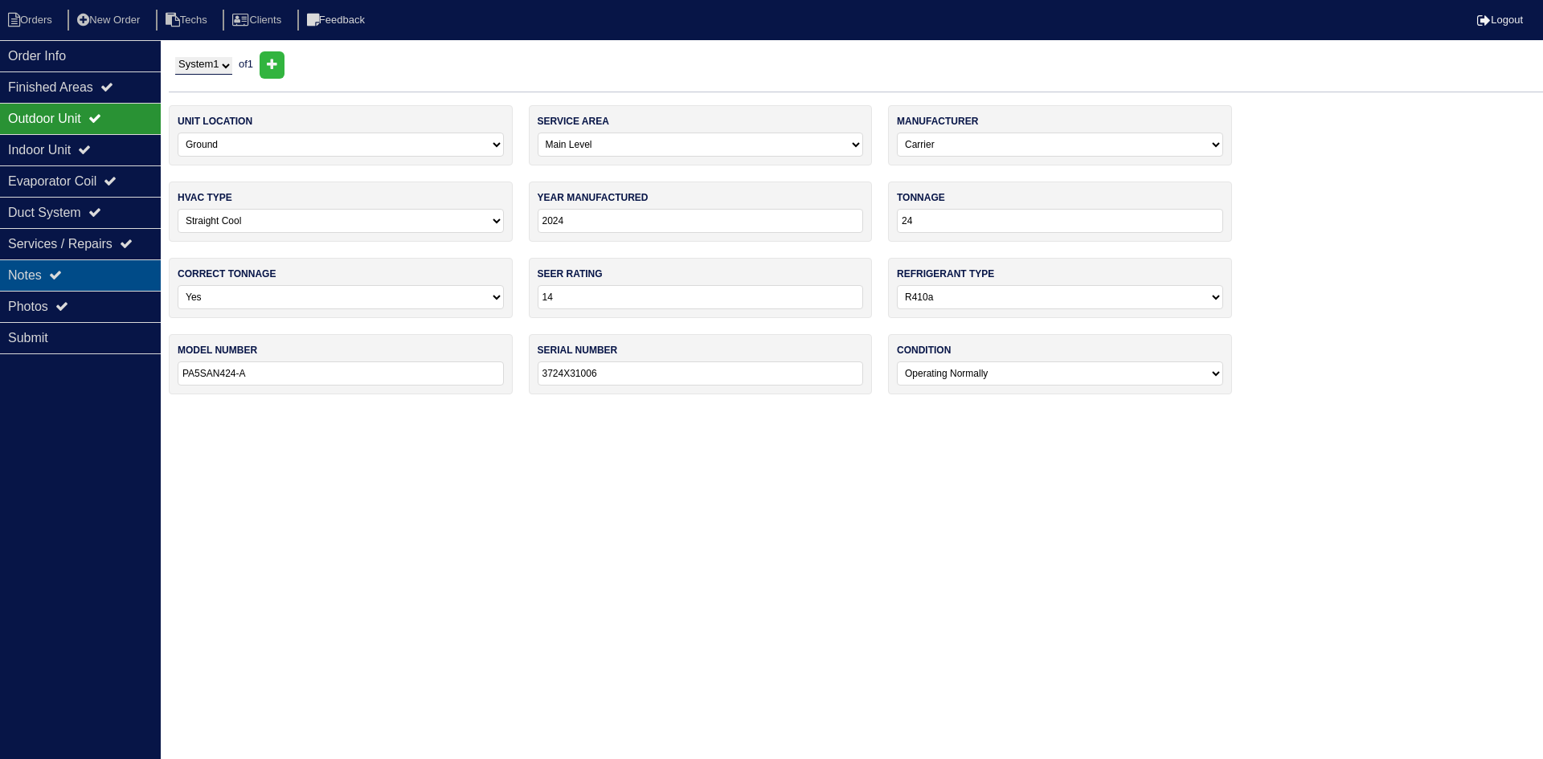
click at [88, 273] on div "Notes" at bounding box center [80, 275] width 161 height 31
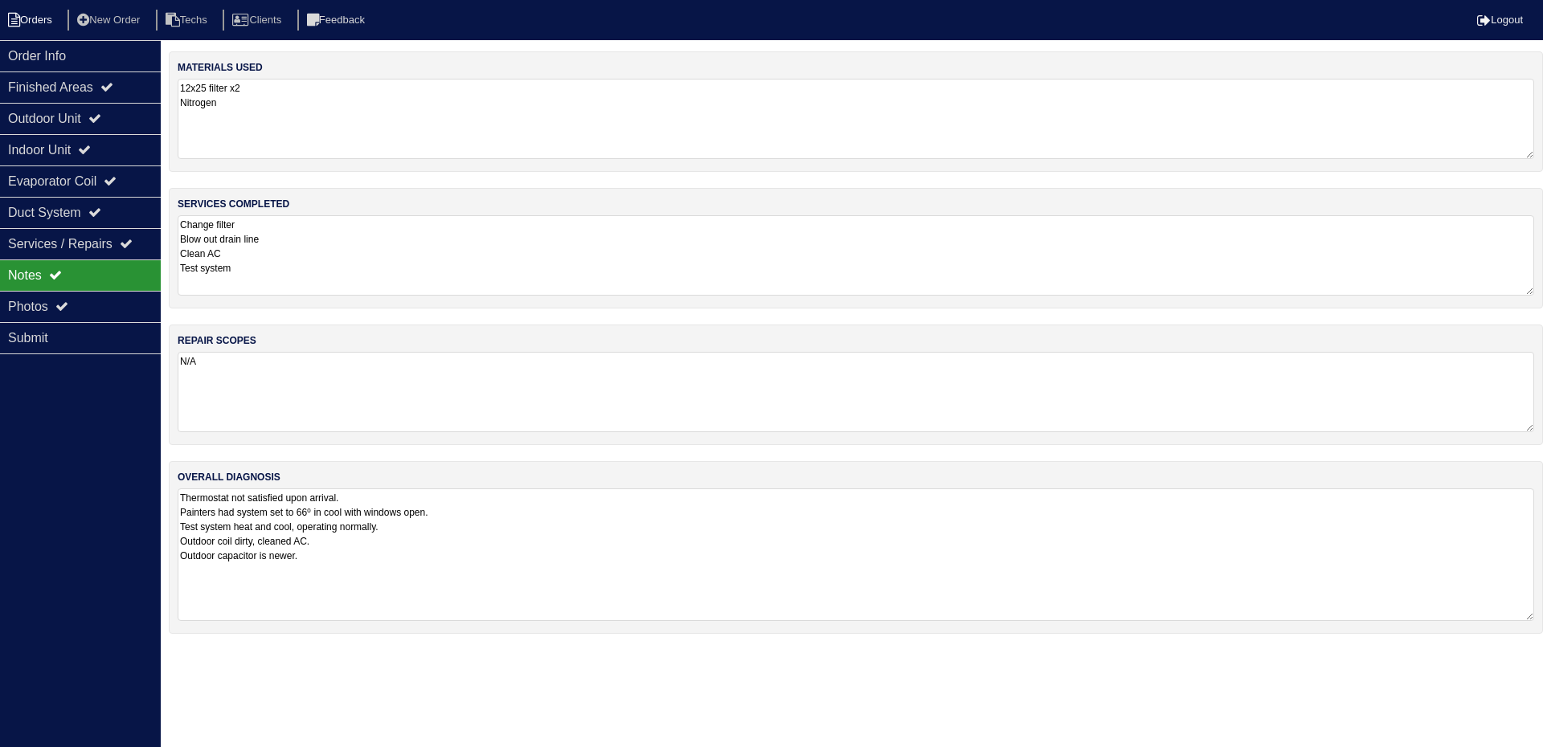
click at [38, 18] on li "Orders" at bounding box center [32, 21] width 65 height 22
select select "15"
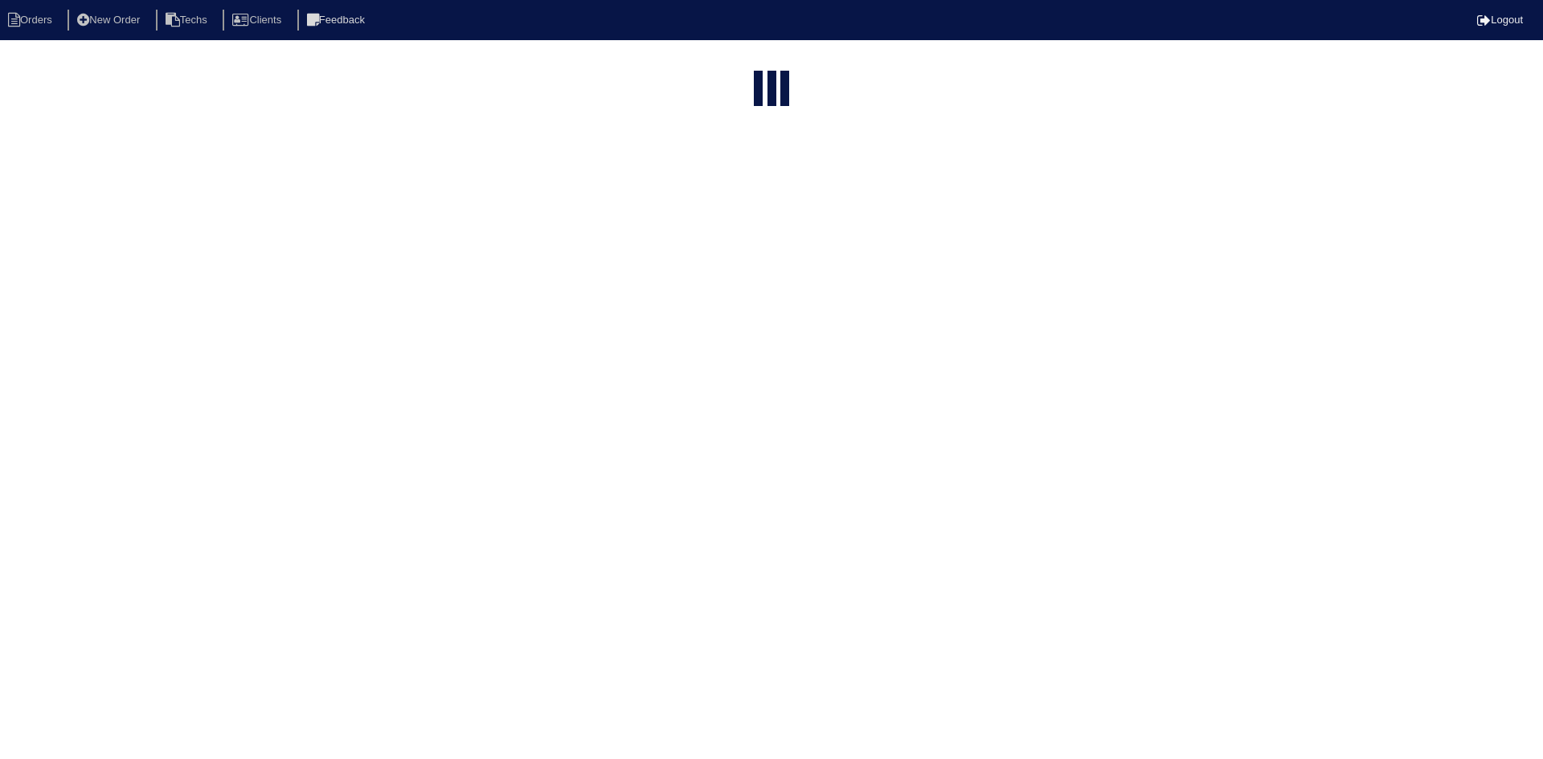
type input "420"
select select "field complete"
select select "need to quote"
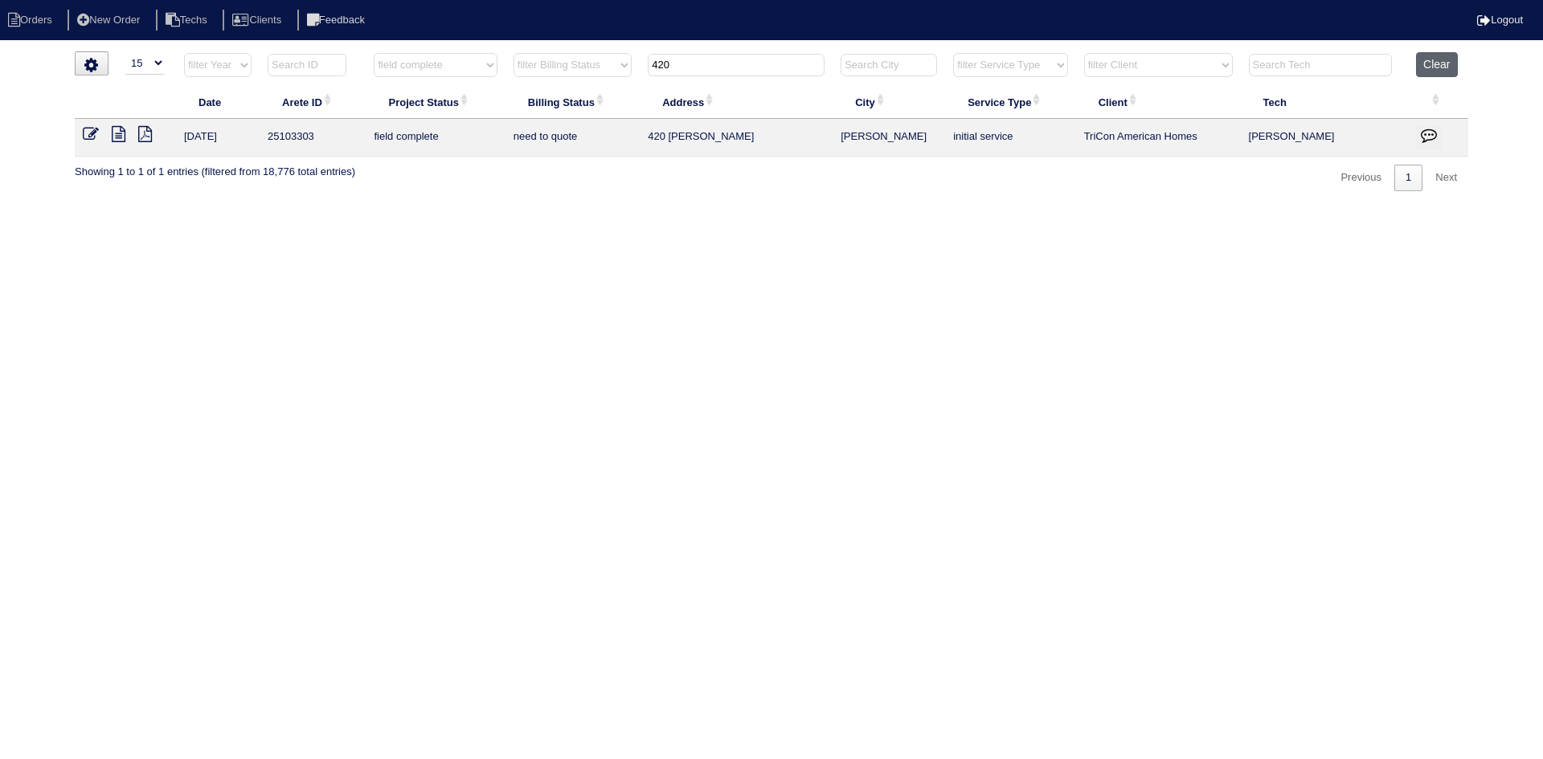
click at [1435, 63] on button "Clear" at bounding box center [1436, 64] width 41 height 25
select select
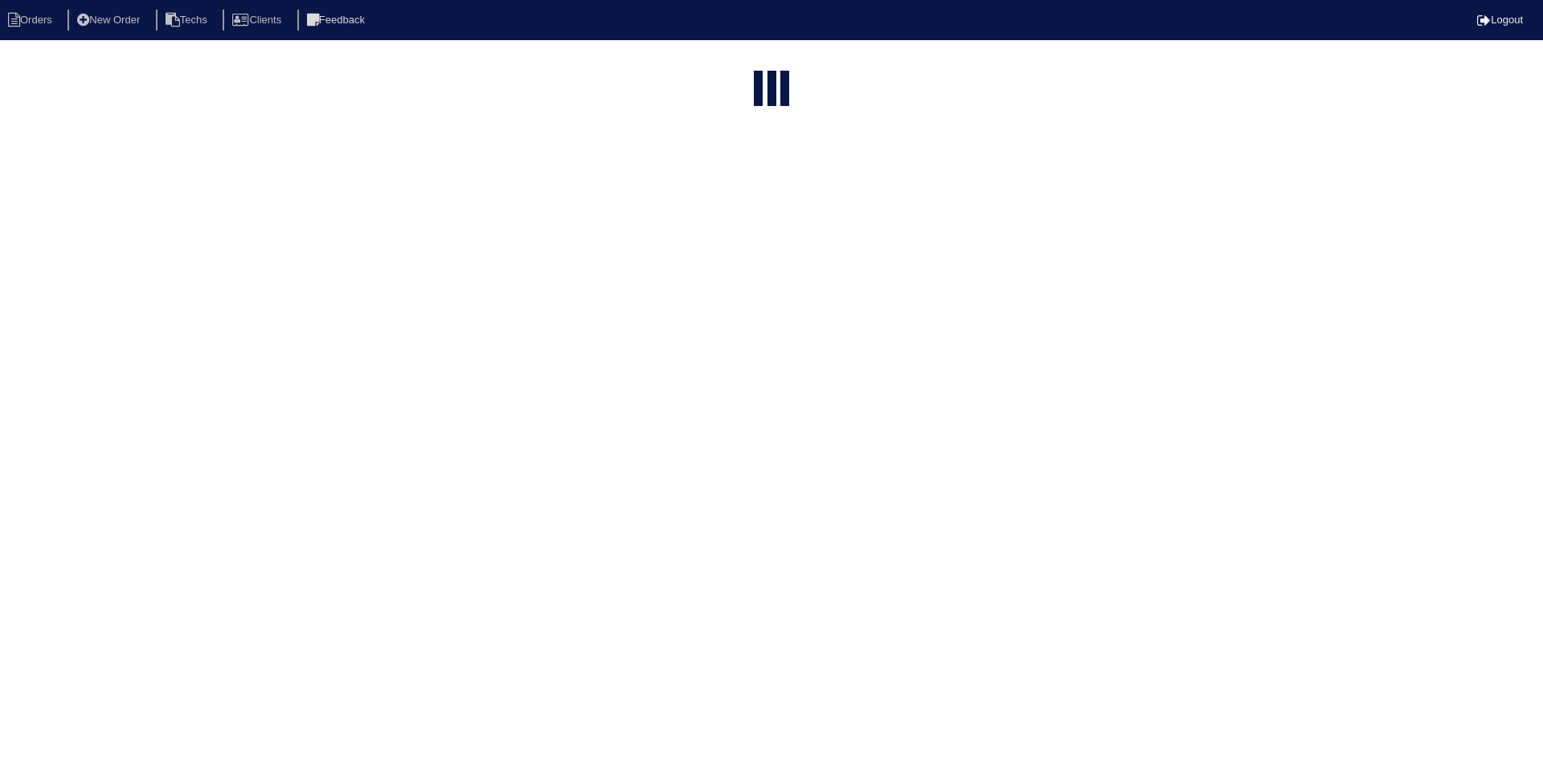
select select "15"
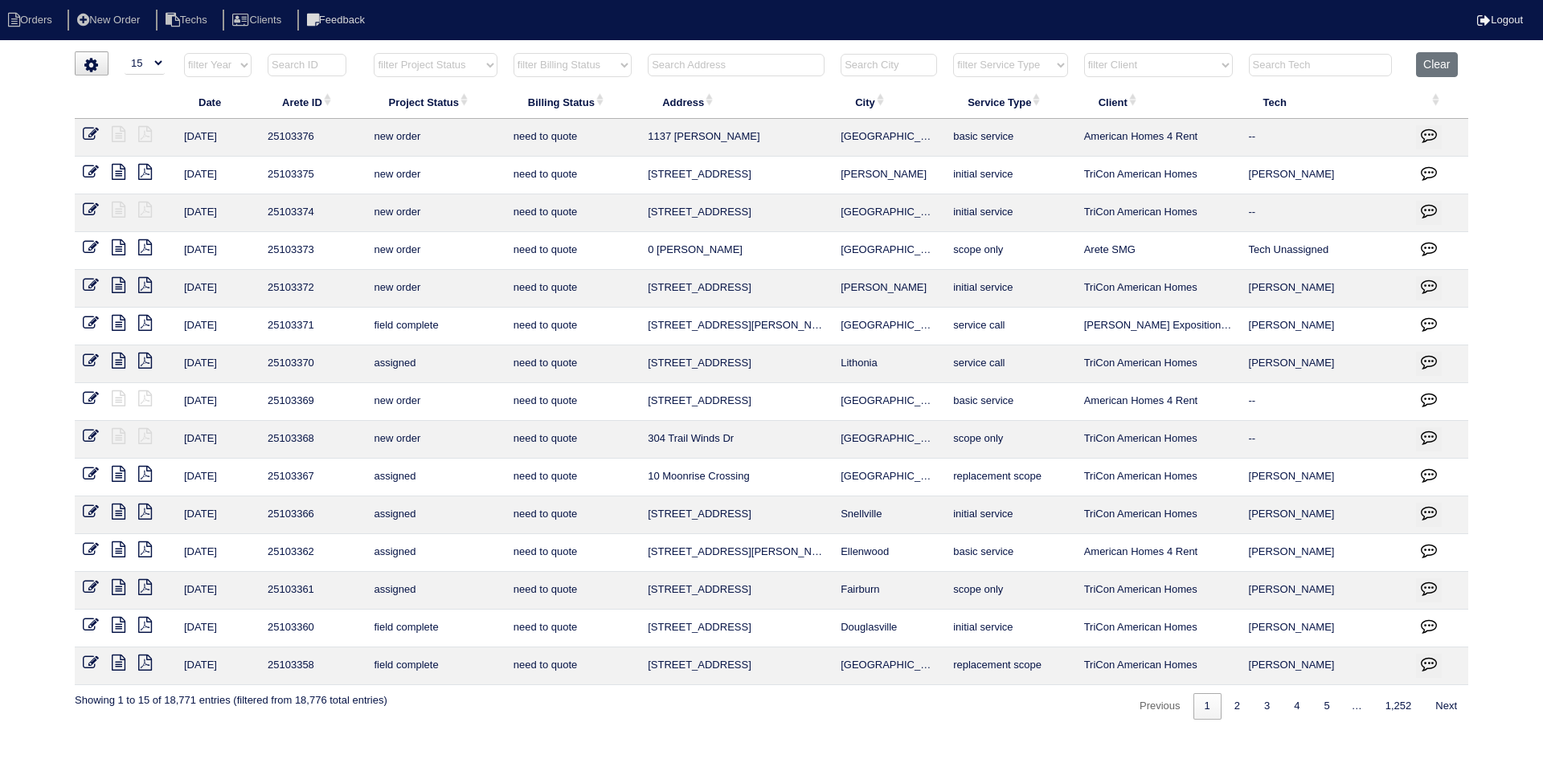
click at [479, 62] on select "filter Project Status -- Any Project Status -- new order assigned in progress f…" at bounding box center [435, 65] width 123 height 24
click at [374, 53] on select "filter Project Status -- Any Project Status -- new order assigned in progress f…" at bounding box center [435, 65] width 123 height 24
select select "field complete"
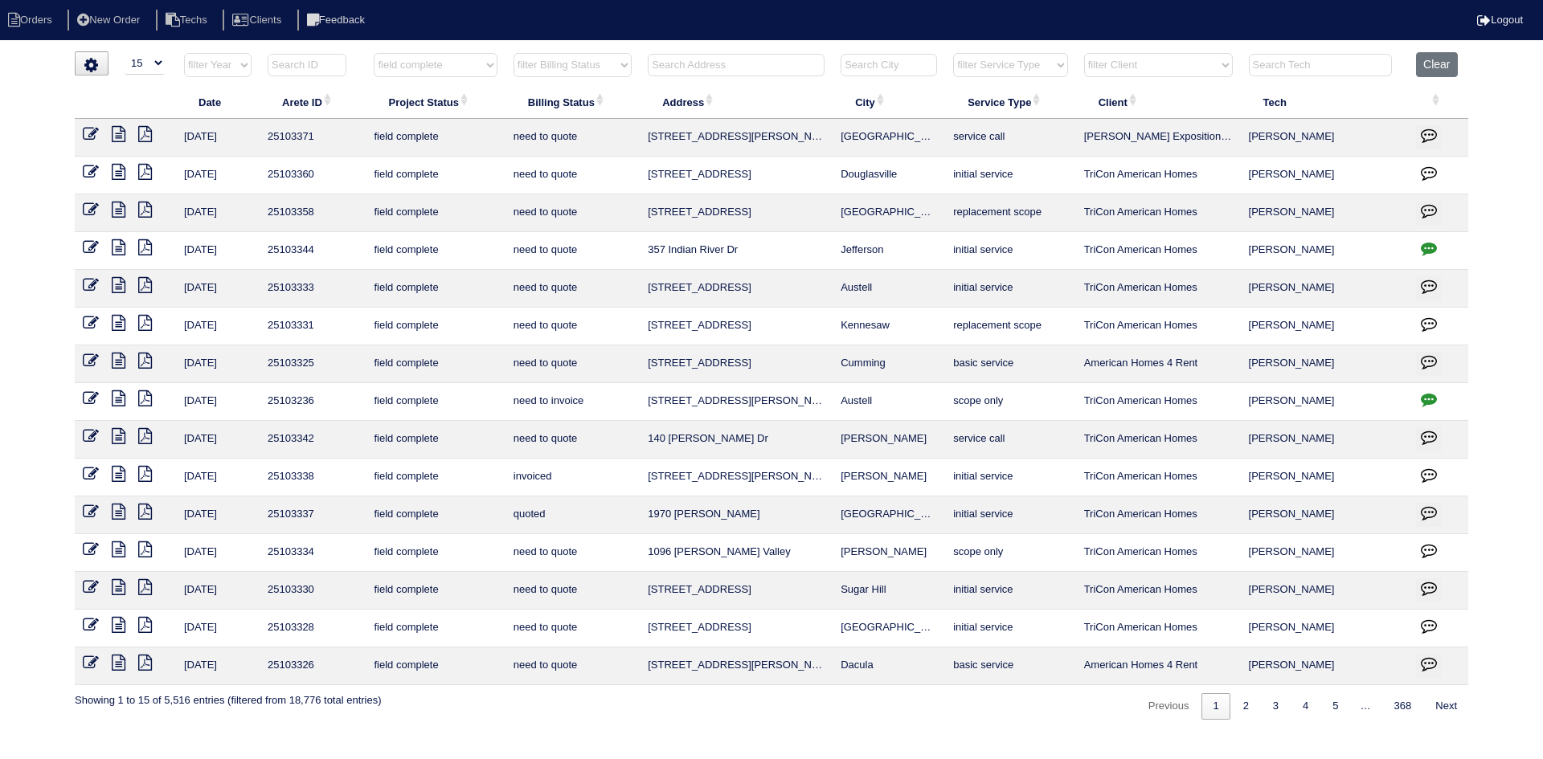
click at [615, 64] on select "filter Billing Status -- Any Billing Status -- need to quote quoted need to inv…" at bounding box center [572, 65] width 118 height 24
select select "need to quote"
click at [513, 53] on select "filter Billing Status -- Any Billing Status -- need to quote quoted need to inv…" at bounding box center [572, 65] width 118 height 24
select select "field complete"
select select "need to quote"
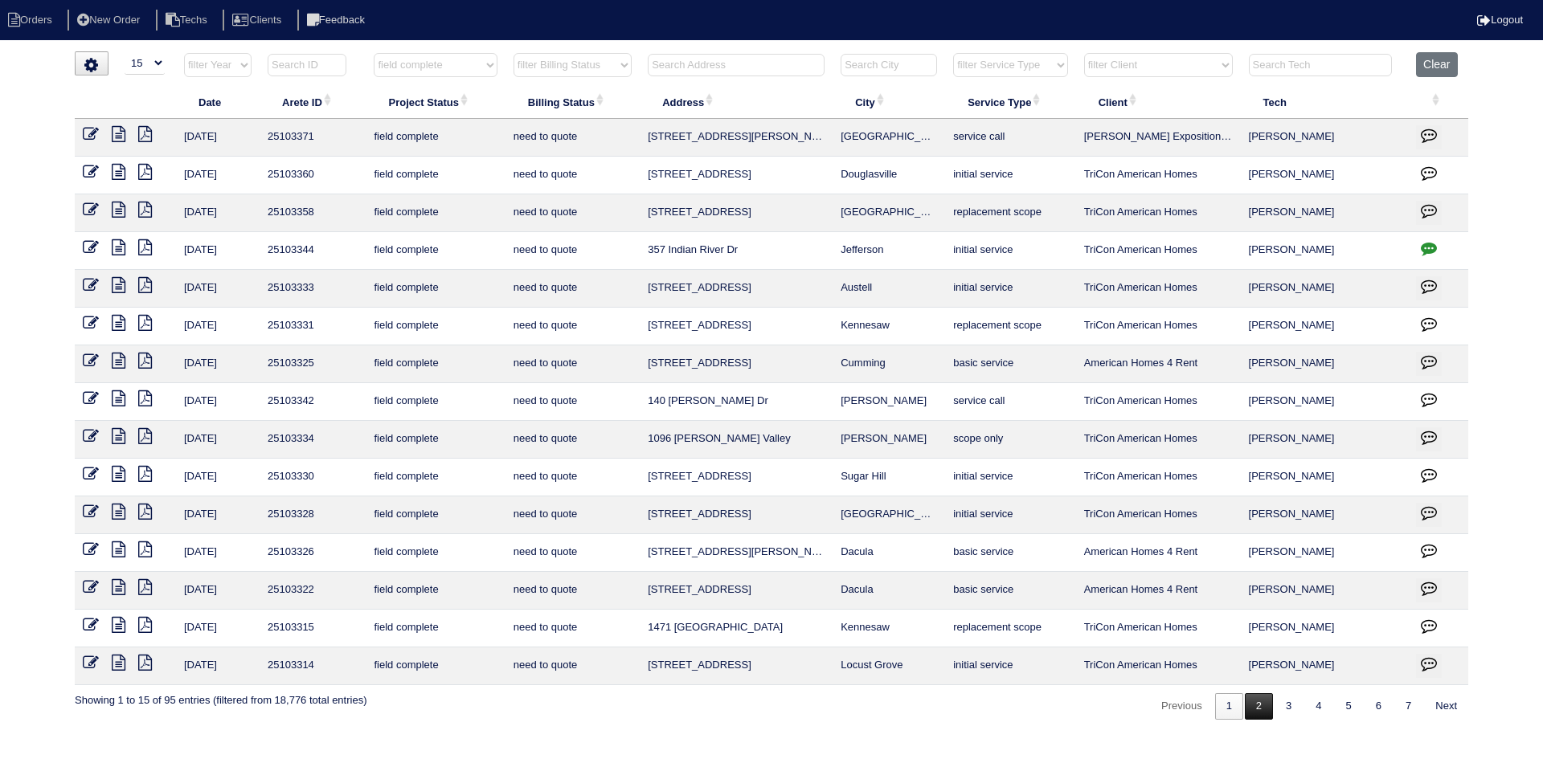
click at [1252, 714] on link "2" at bounding box center [1259, 706] width 28 height 27
select select "field complete"
select select "need to quote"
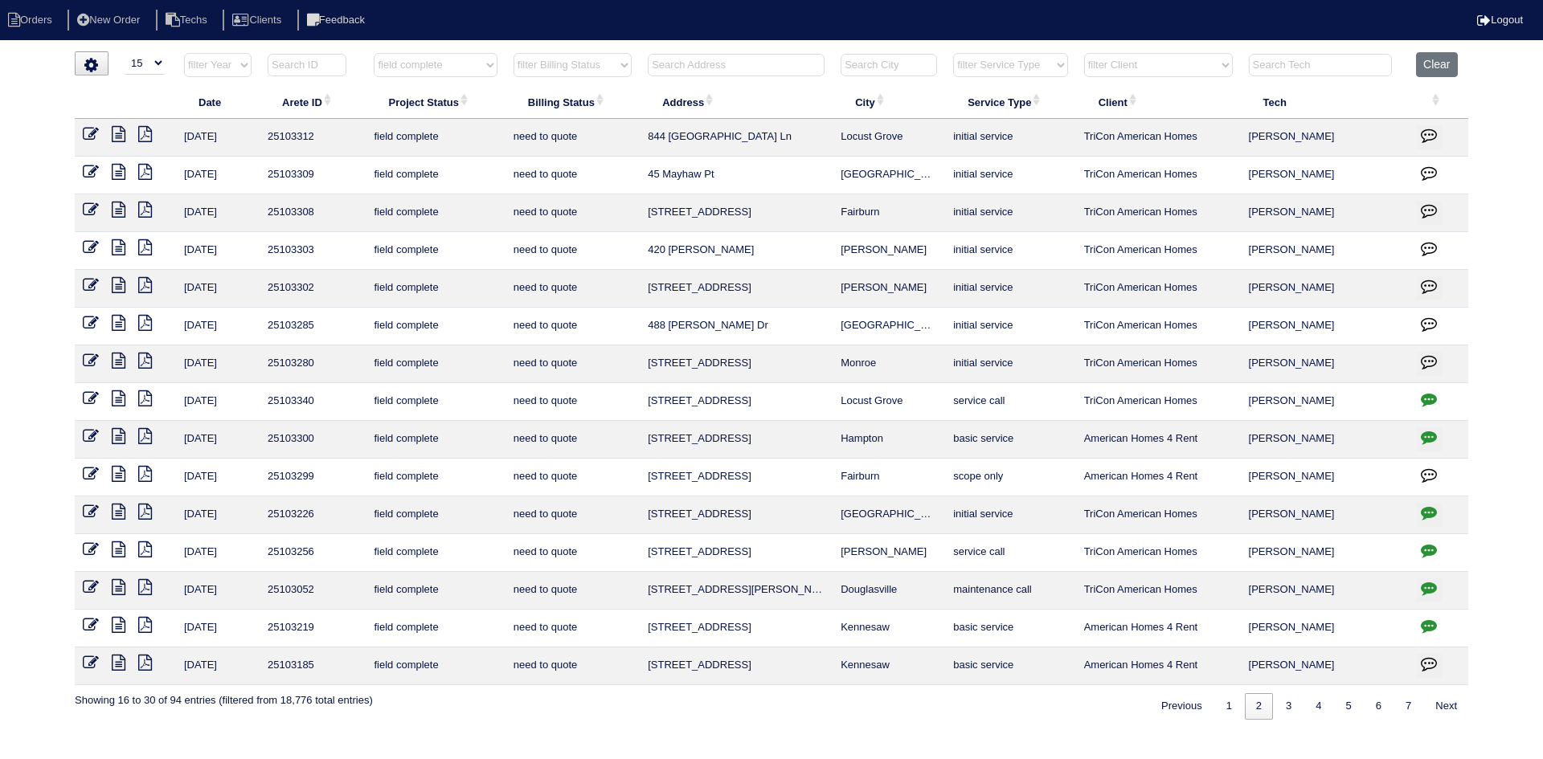
click at [116, 210] on icon at bounding box center [119, 210] width 14 height 16
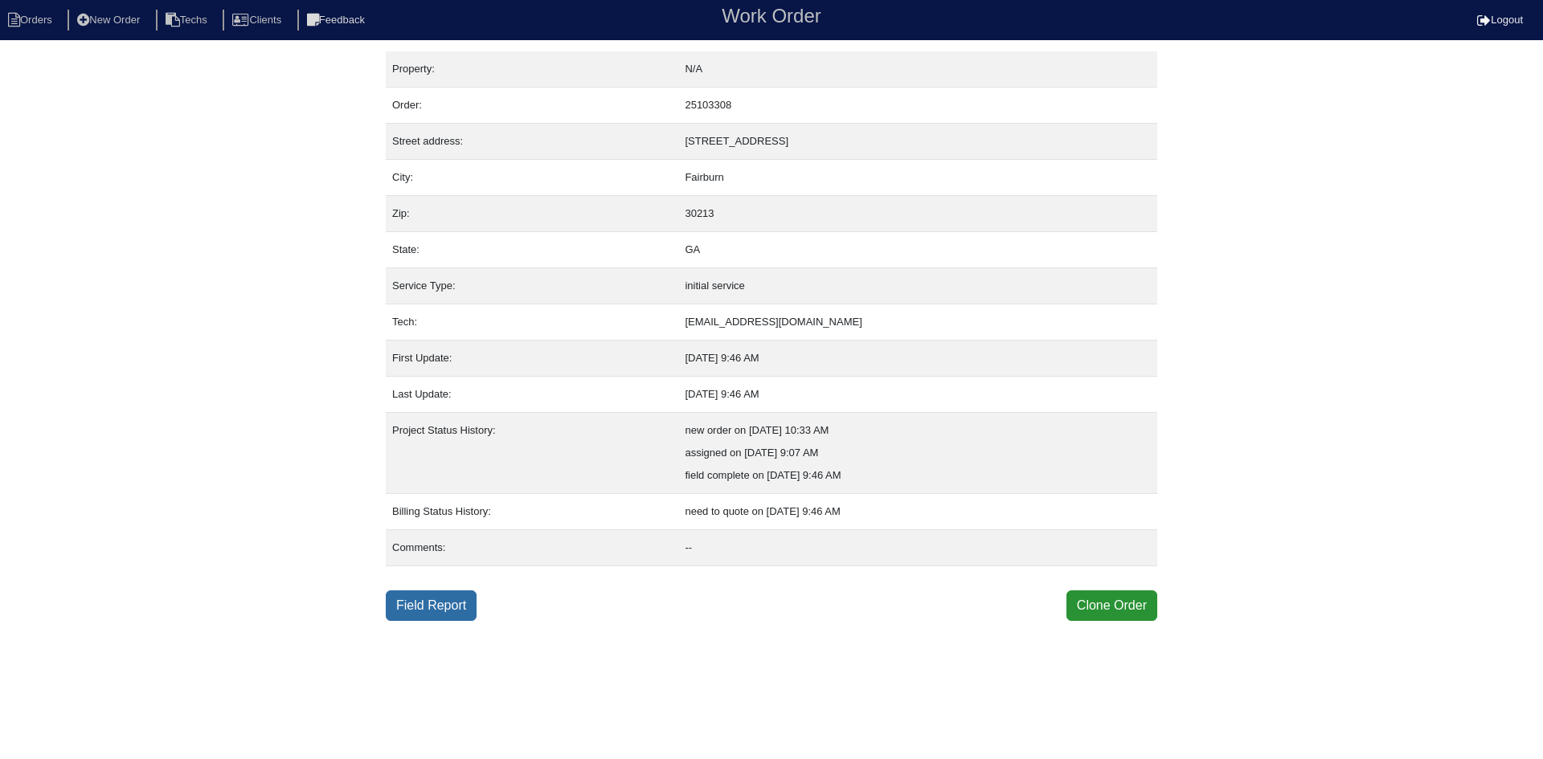
click at [423, 611] on link "Field Report" at bounding box center [431, 606] width 91 height 31
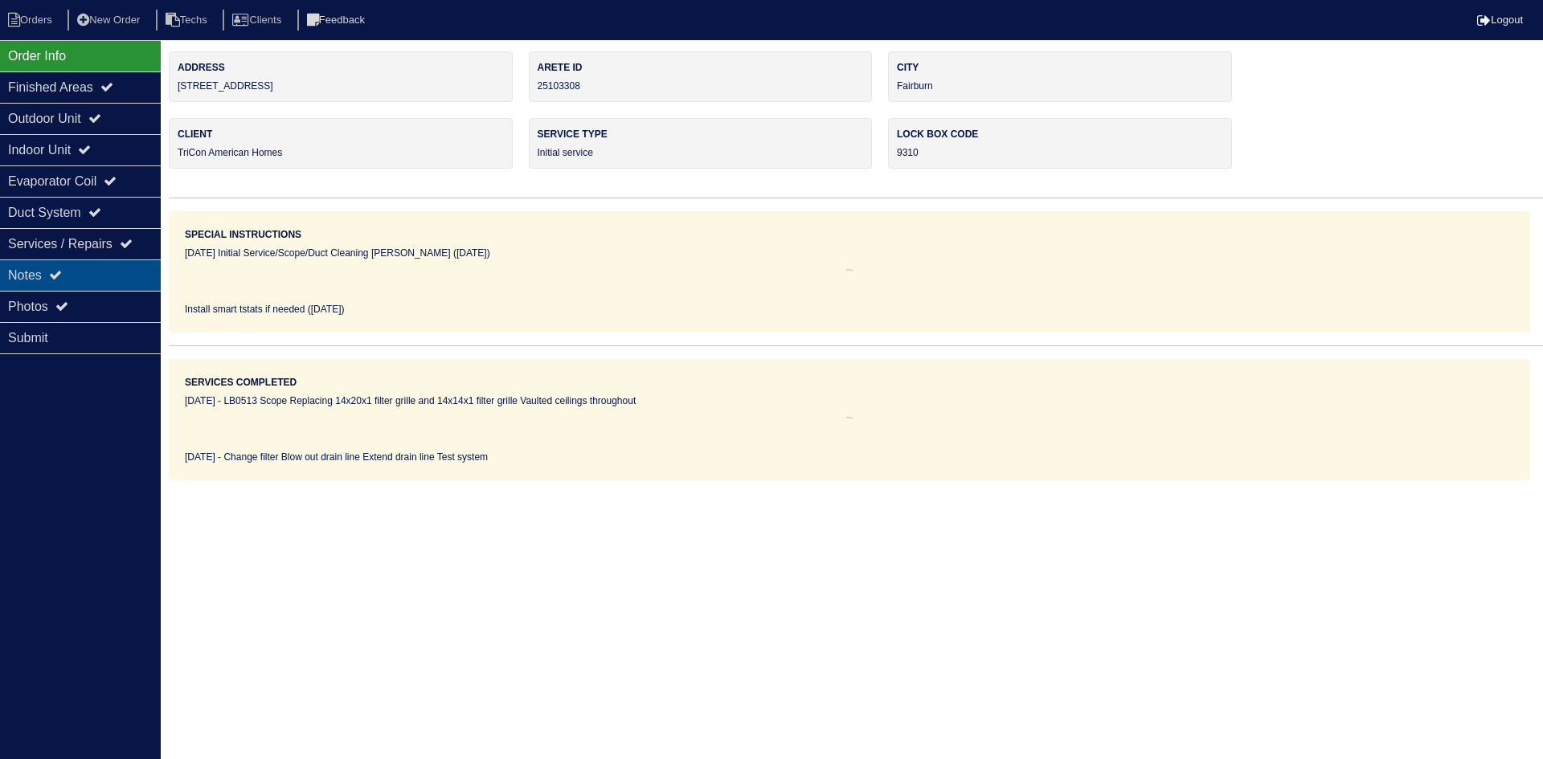
click at [86, 265] on div "Notes" at bounding box center [80, 275] width 161 height 31
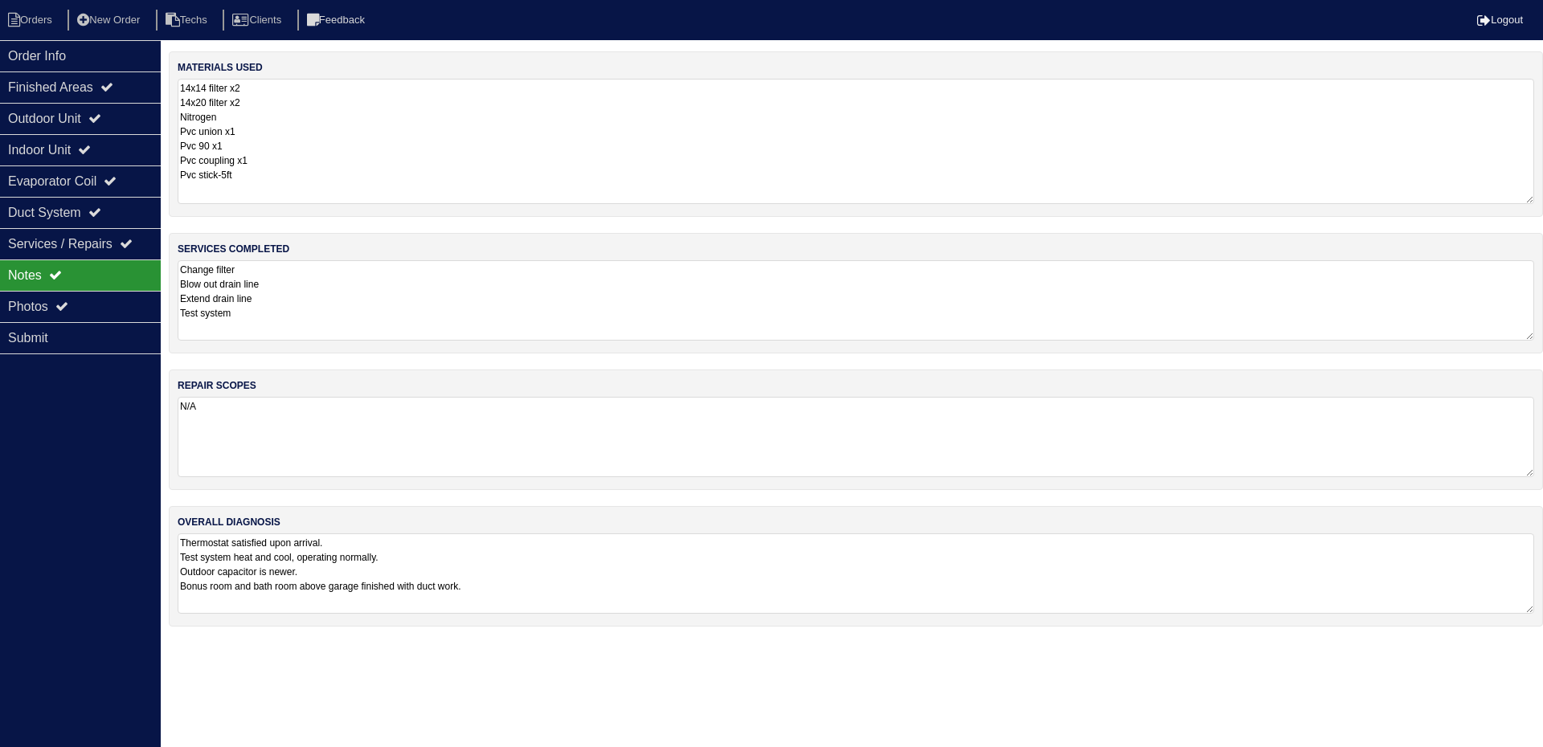
drag, startPoint x: 1529, startPoint y: 152, endPoint x: 1530, endPoint y: 197, distance: 45.0
click at [1530, 197] on textarea "14x14 filter x2 14x20 filter x2 Nitrogen Pvc union x1 Pvc 90 x1 Pvc coupling x1…" at bounding box center [856, 141] width 1356 height 125
click at [68, 116] on div "Outdoor Unit" at bounding box center [80, 118] width 161 height 31
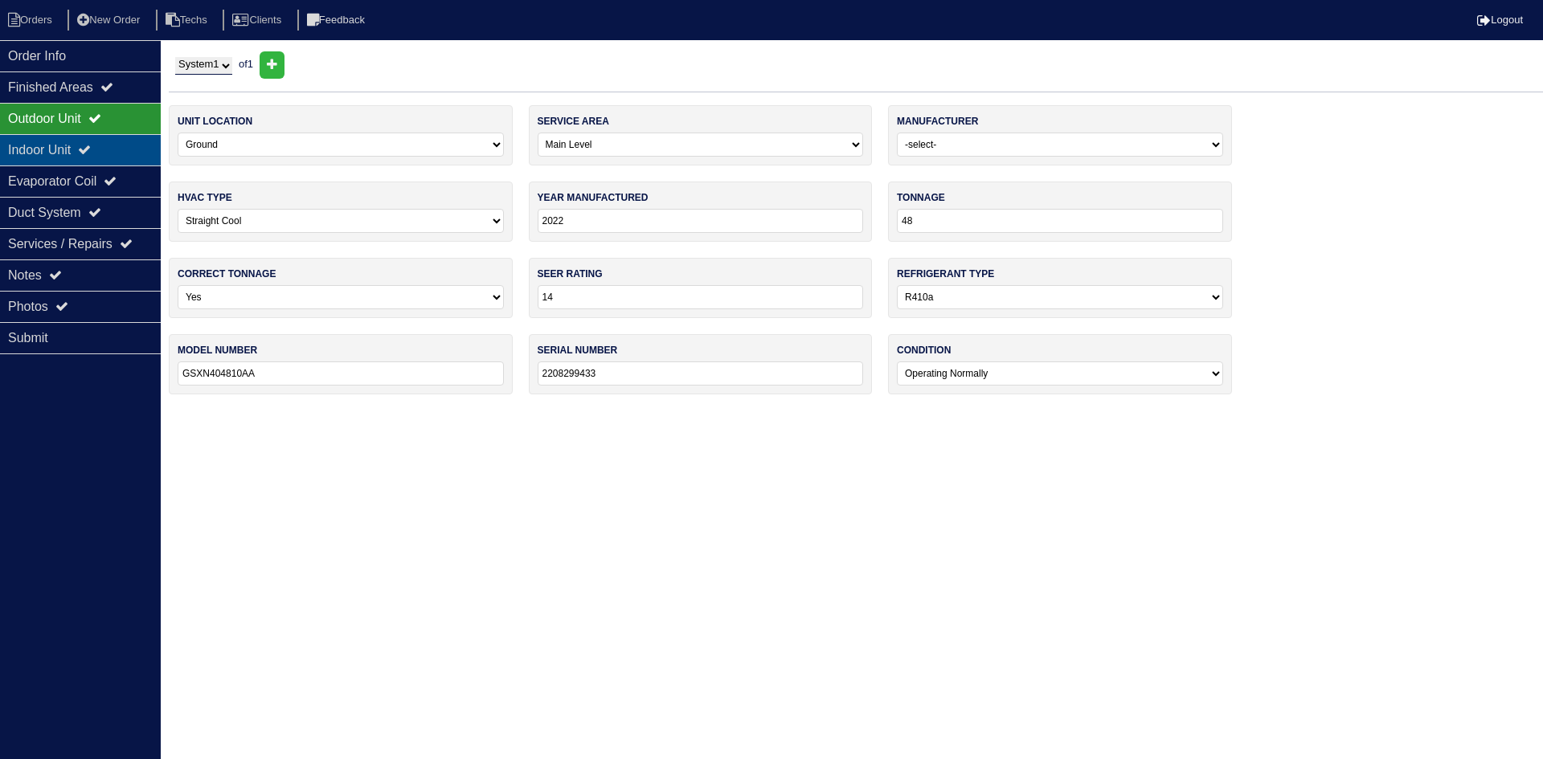
click at [56, 154] on div "Indoor Unit" at bounding box center [80, 149] width 161 height 31
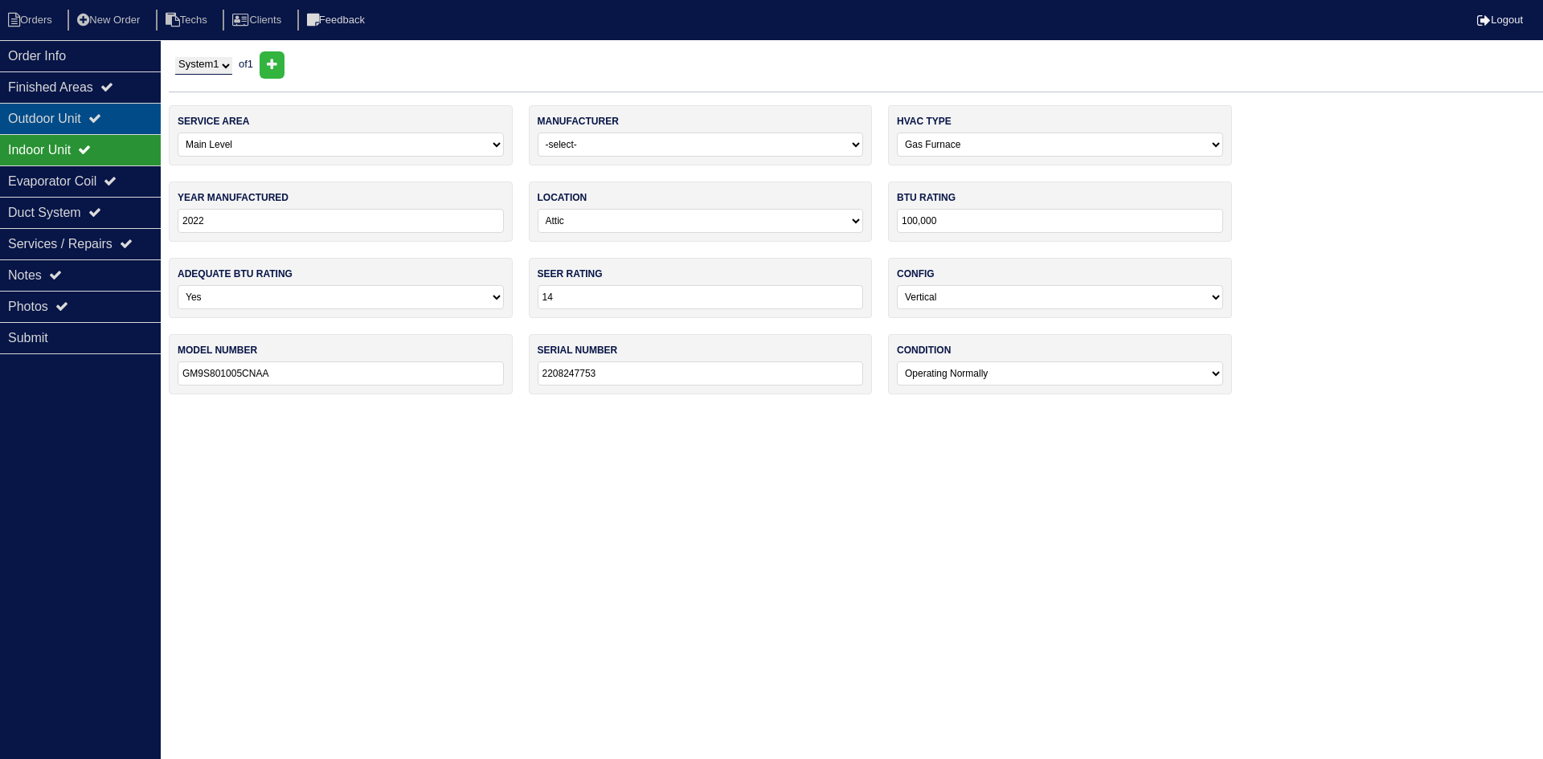
click at [55, 118] on div "Outdoor Unit" at bounding box center [80, 118] width 161 height 31
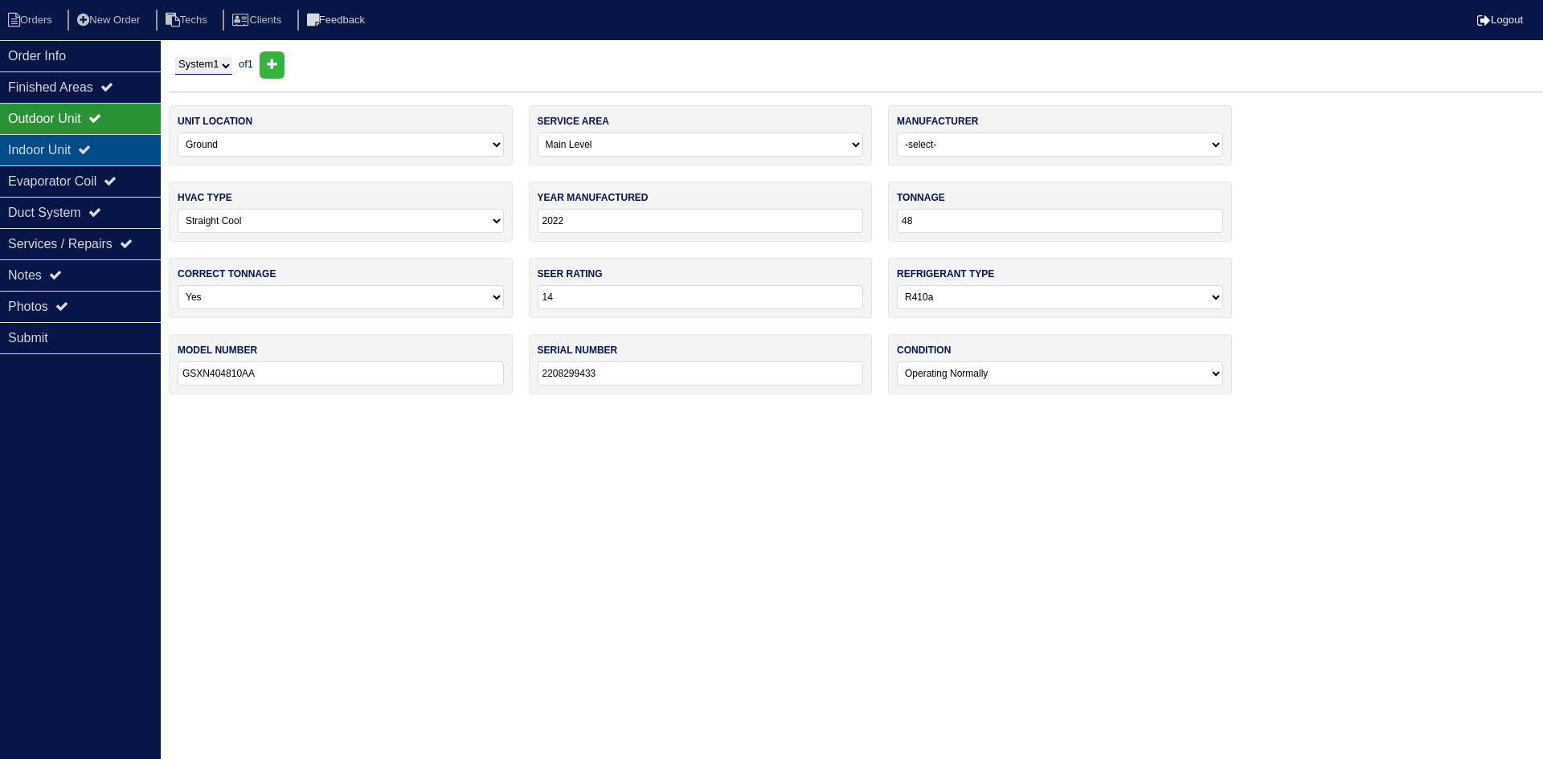
click at [91, 148] on icon at bounding box center [84, 149] width 13 height 13
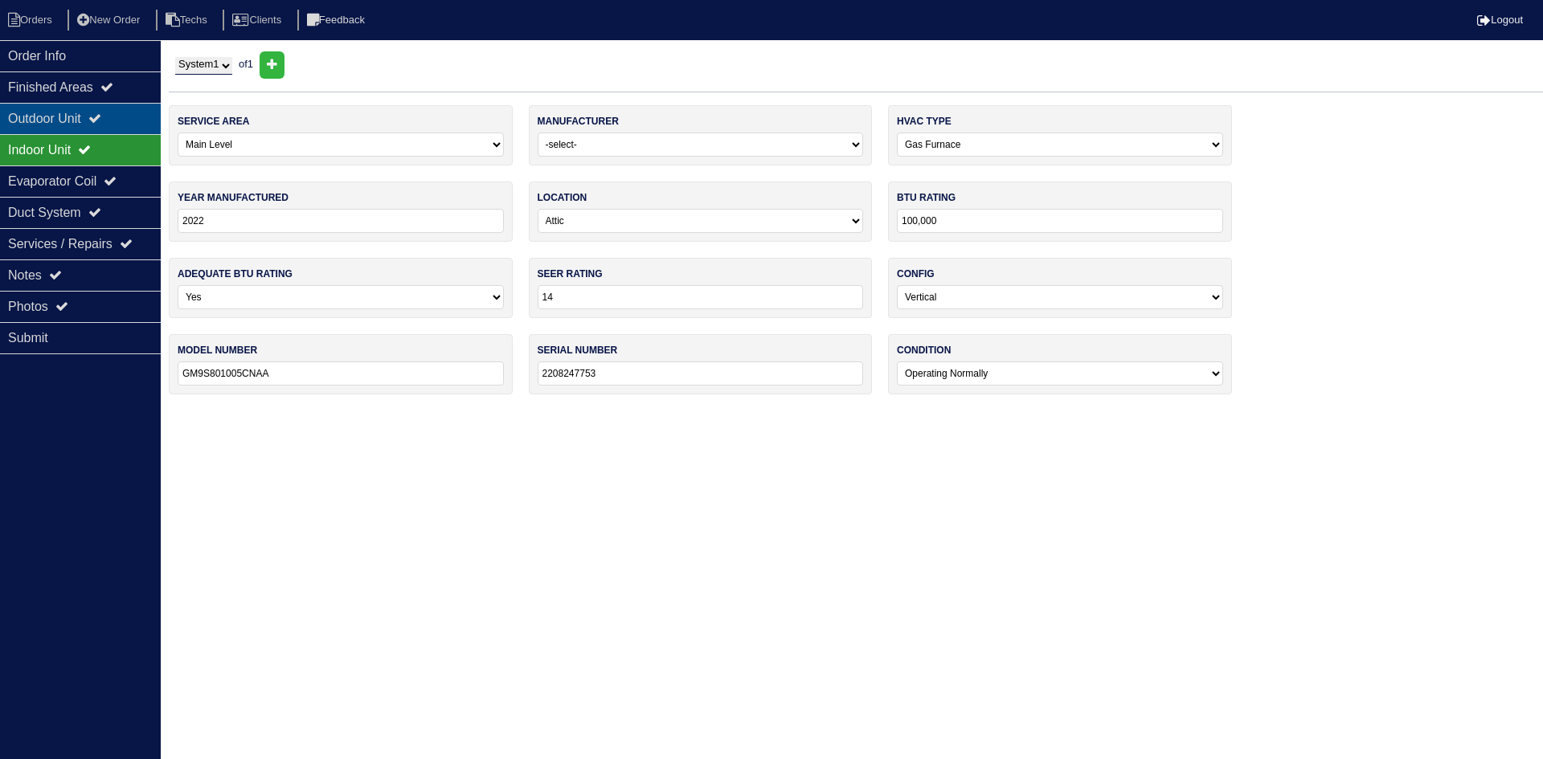
click at [101, 120] on icon at bounding box center [94, 118] width 13 height 13
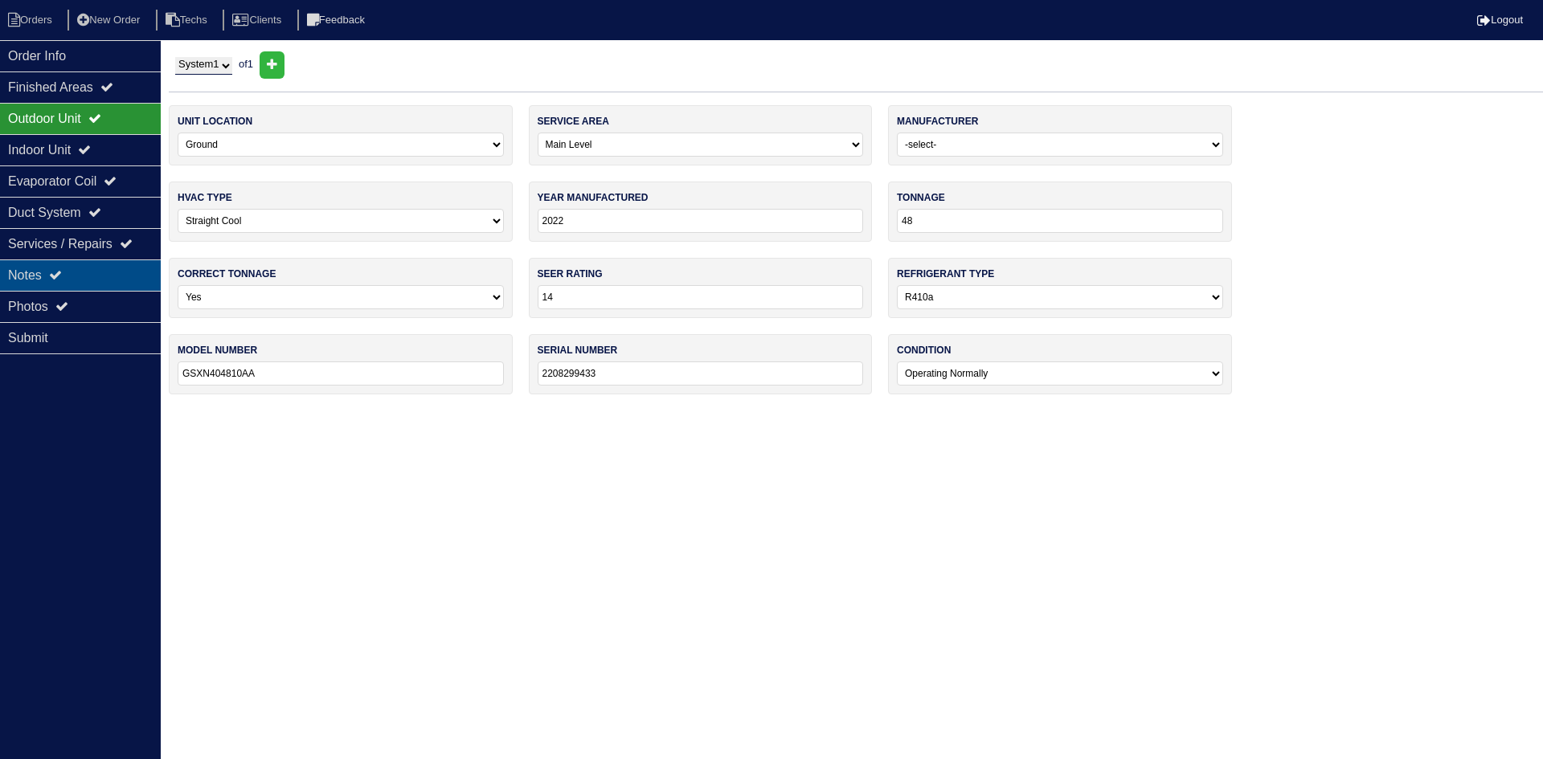
click at [72, 266] on div "Notes" at bounding box center [80, 275] width 161 height 31
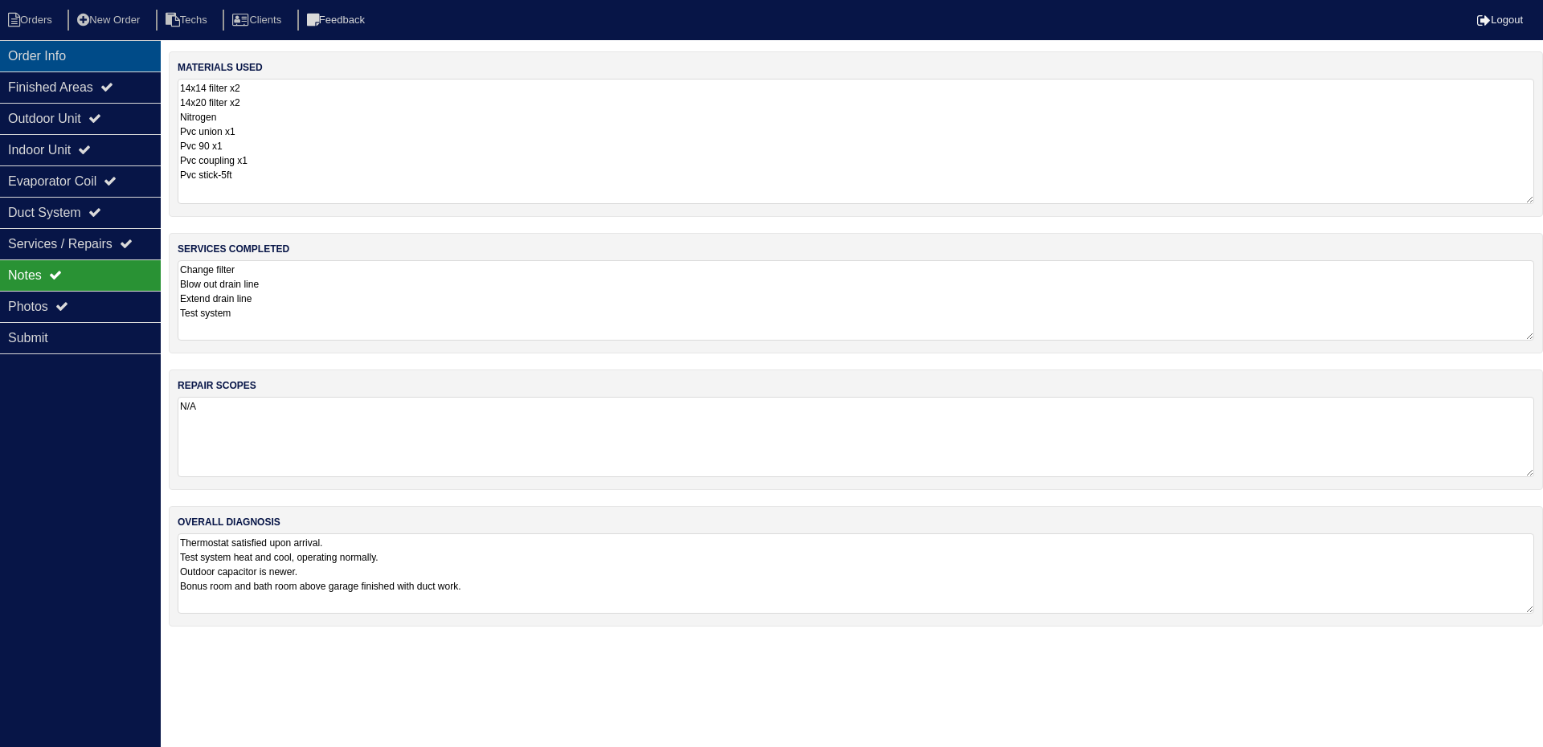
click at [54, 53] on div "Order Info" at bounding box center [80, 55] width 161 height 31
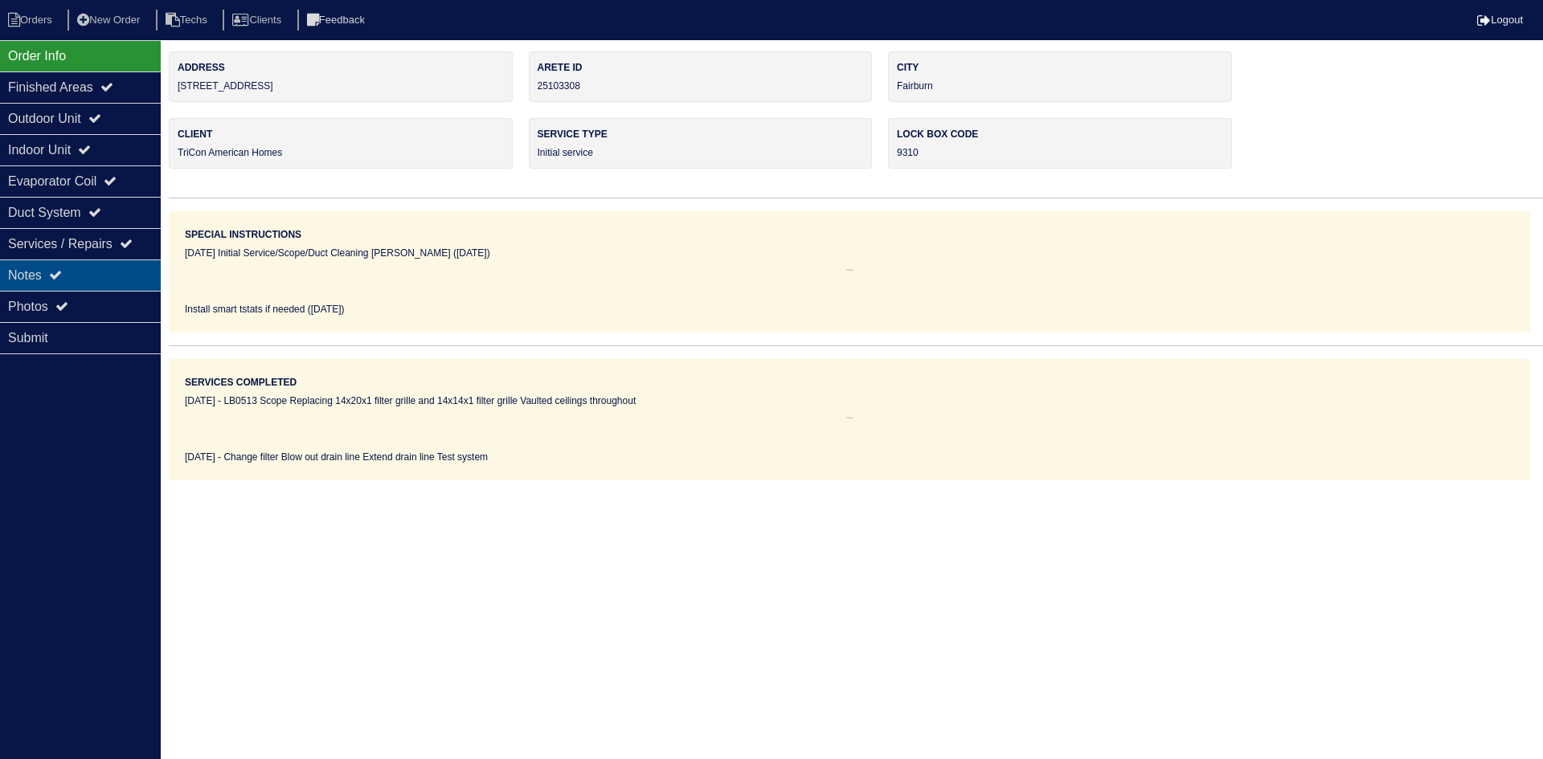
click at [86, 270] on div "Notes" at bounding box center [80, 275] width 161 height 31
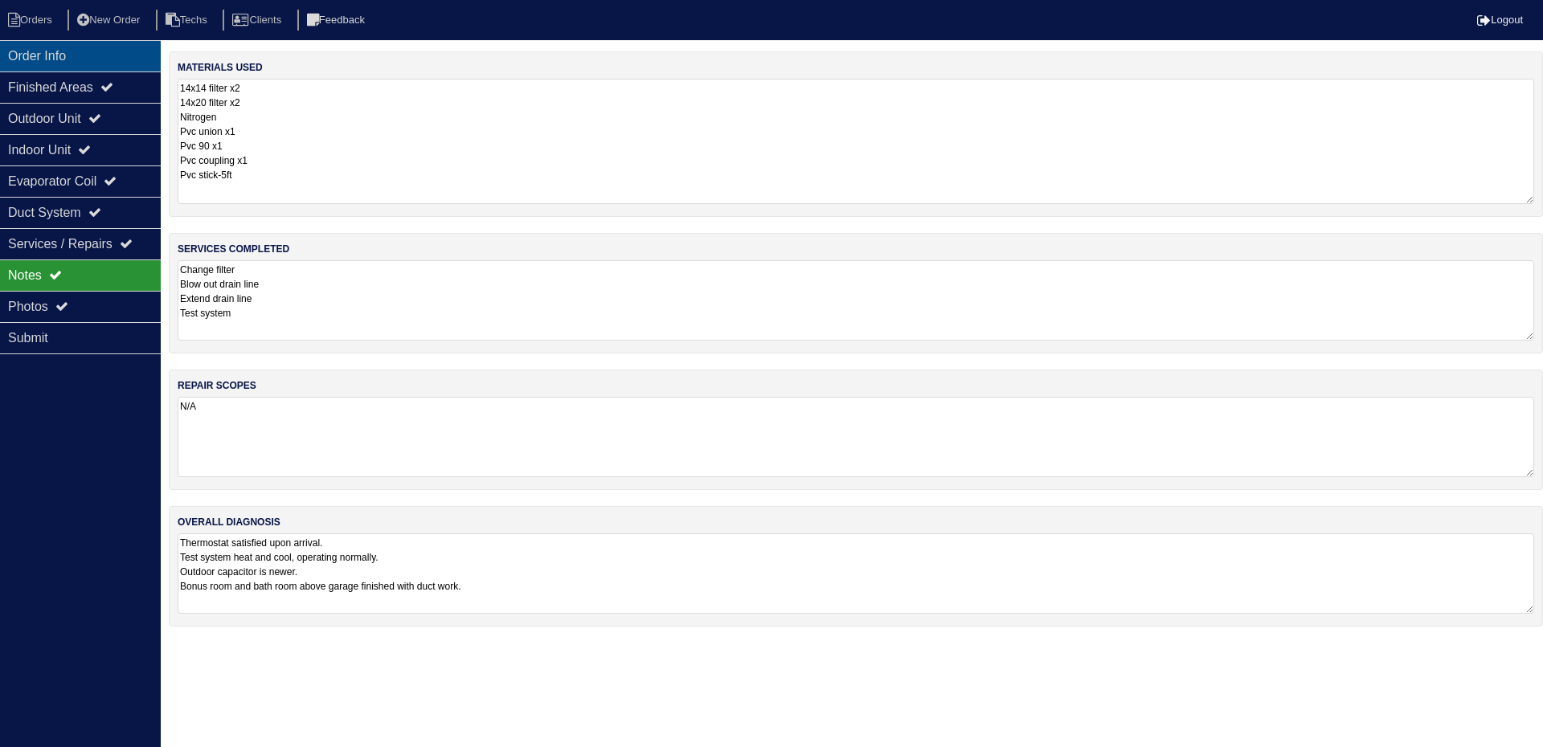
click at [42, 49] on div "Order Info" at bounding box center [80, 55] width 161 height 31
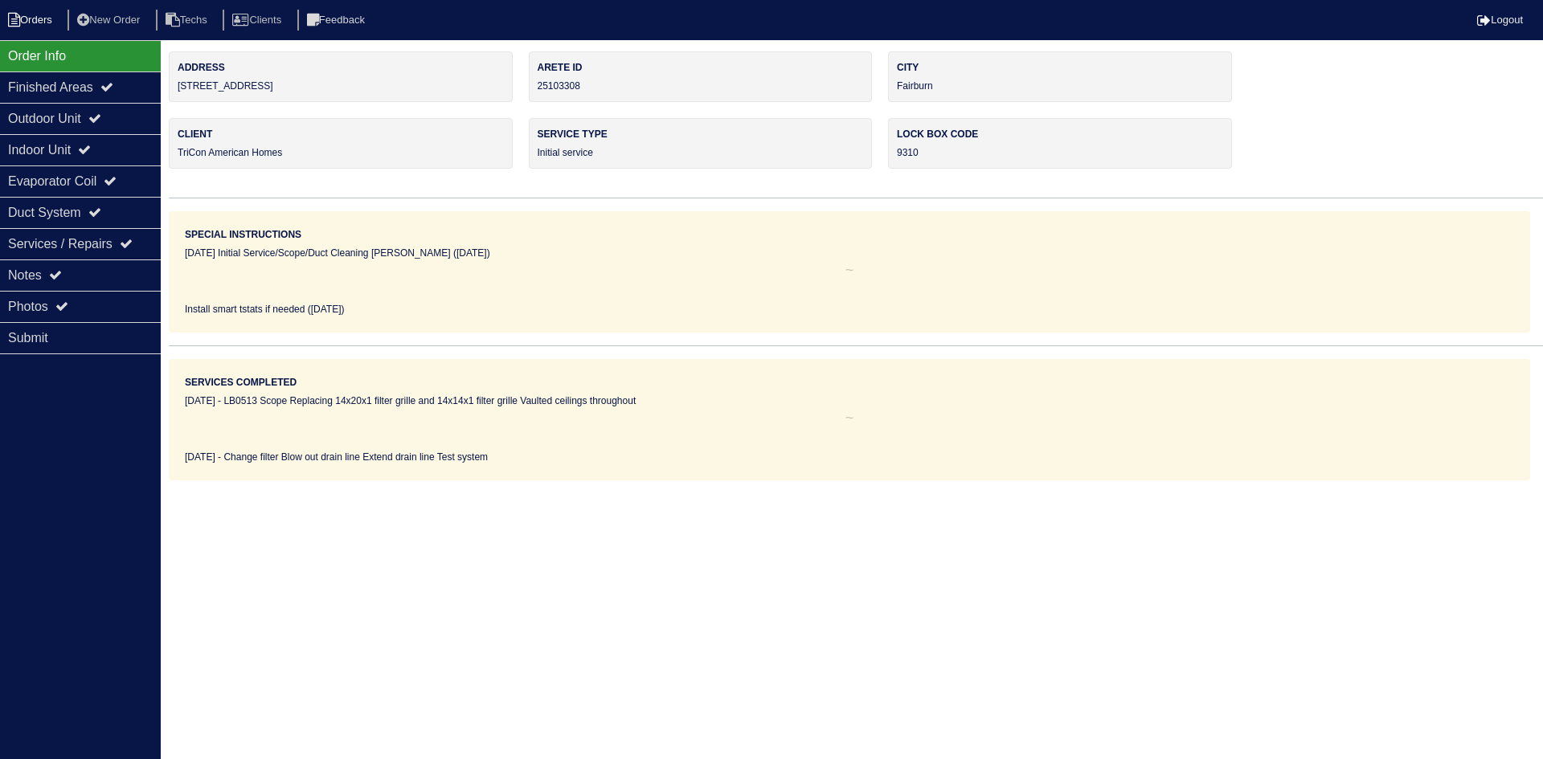
click at [41, 18] on li "Orders" at bounding box center [32, 21] width 65 height 22
select select "15"
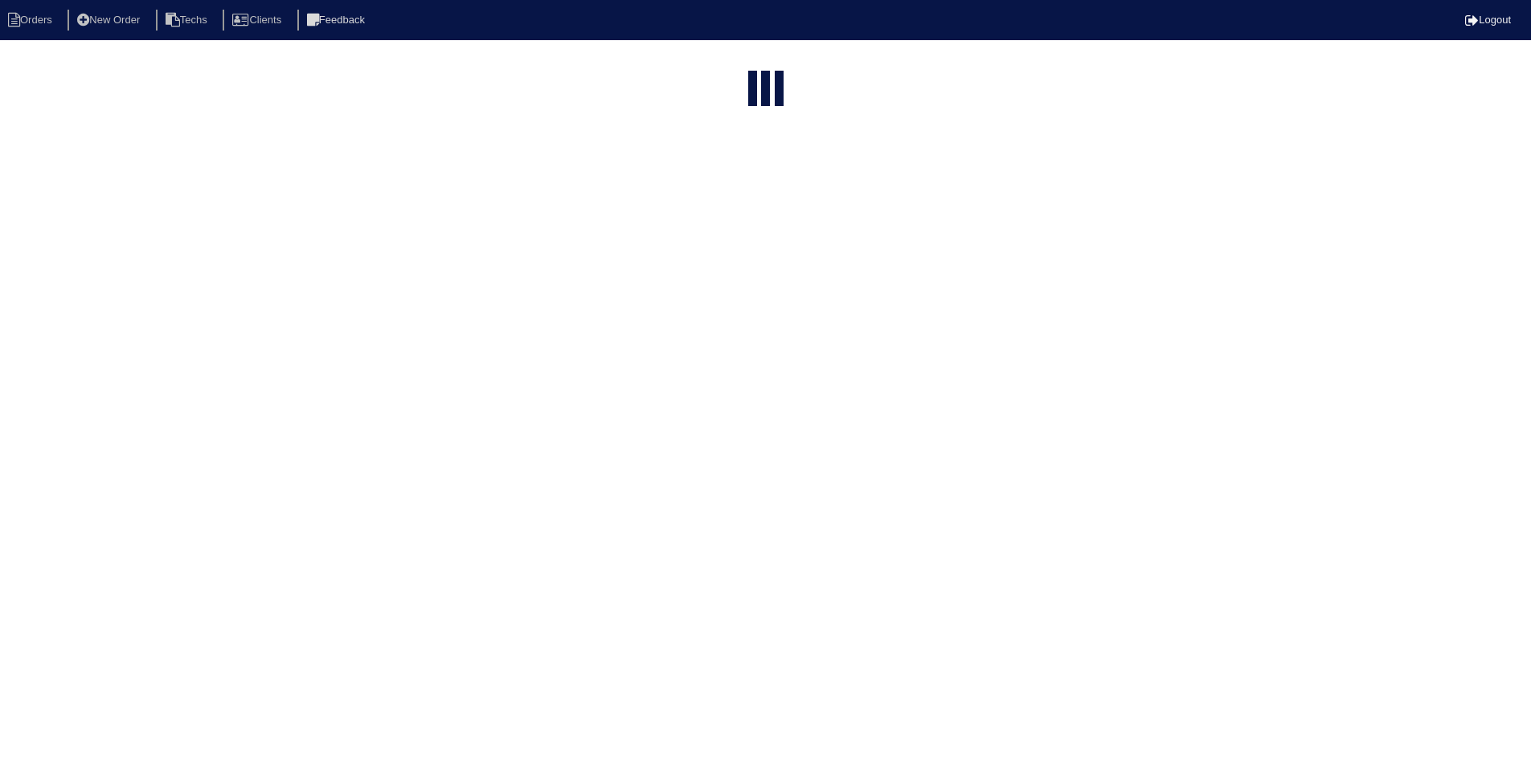
select select "field complete"
select select "need to quote"
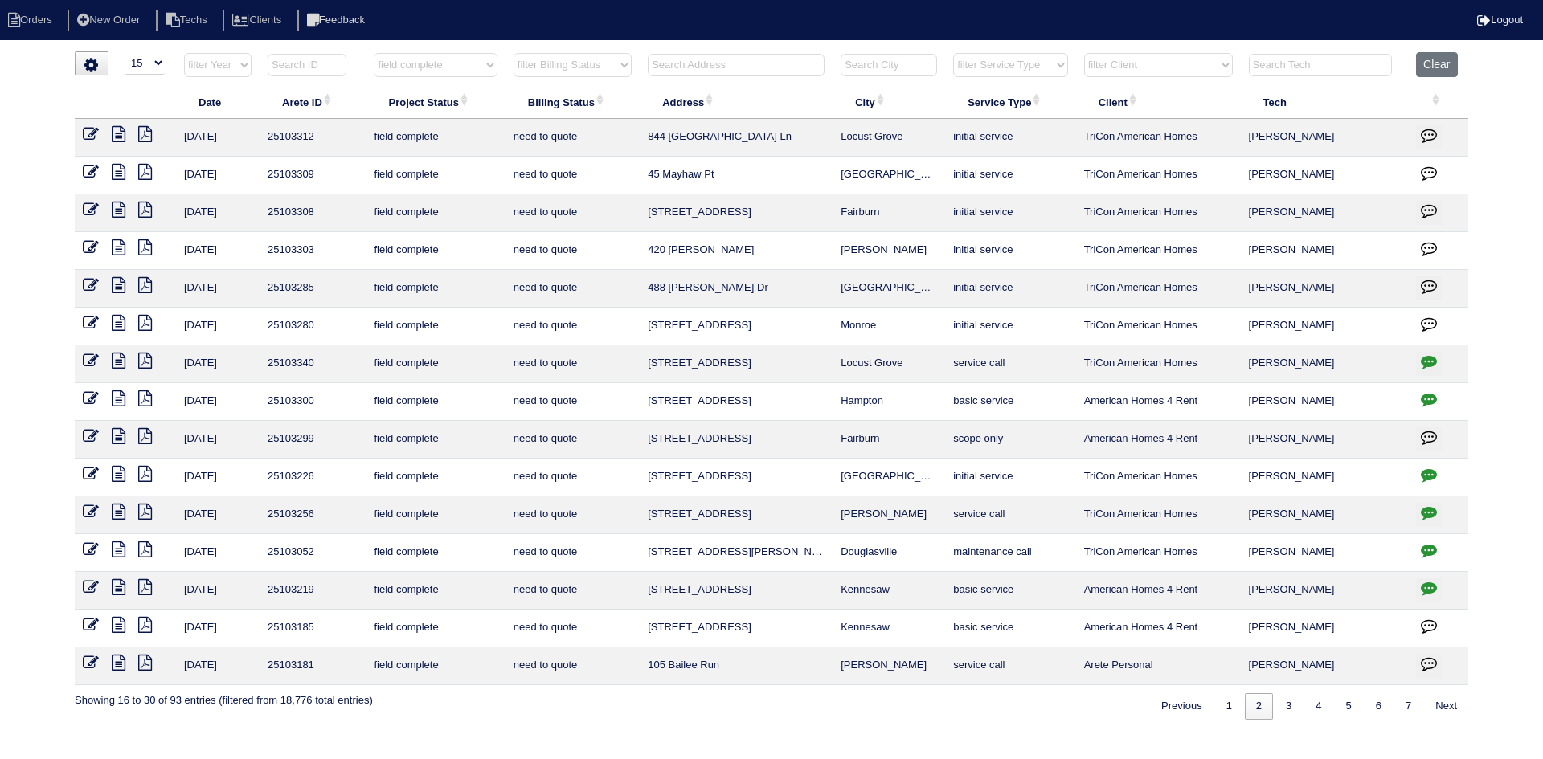
drag, startPoint x: 704, startPoint y: 66, endPoint x: 701, endPoint y: 56, distance: 9.9
click at [702, 63] on input "text" at bounding box center [736, 65] width 177 height 22
type input "45"
select select "field complete"
select select "need to quote"
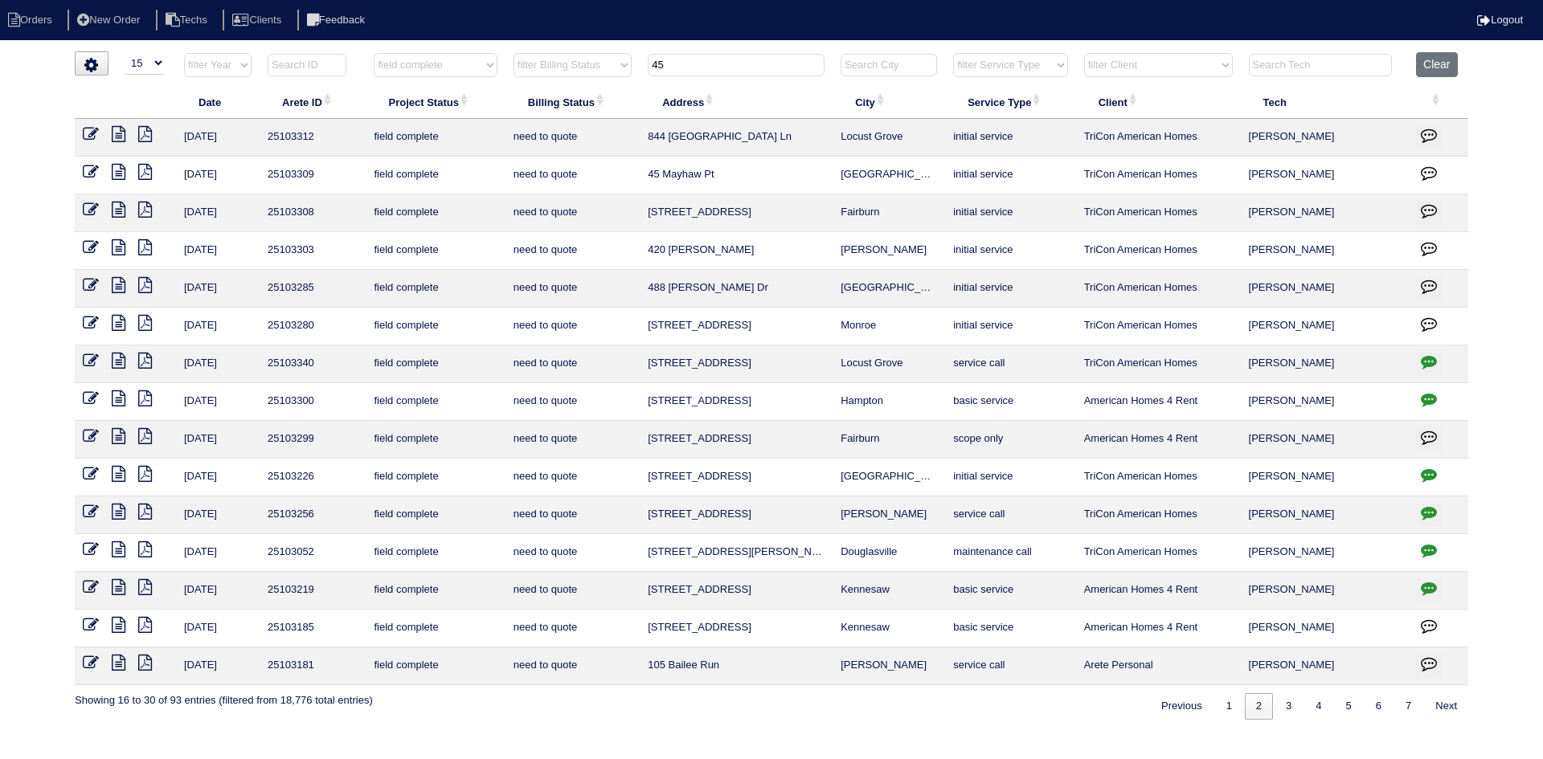
type input "45"
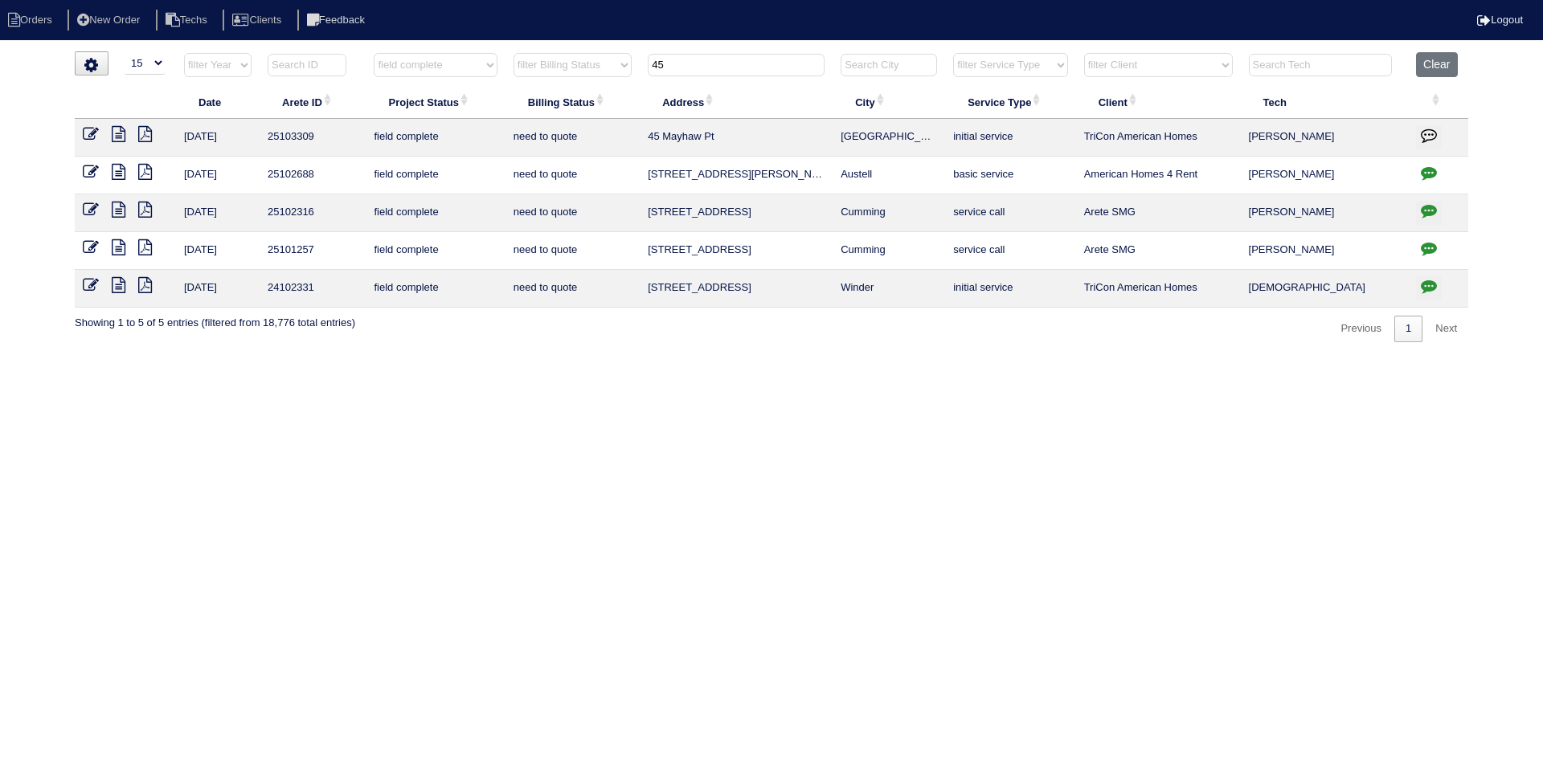
click at [119, 134] on icon at bounding box center [119, 134] width 14 height 16
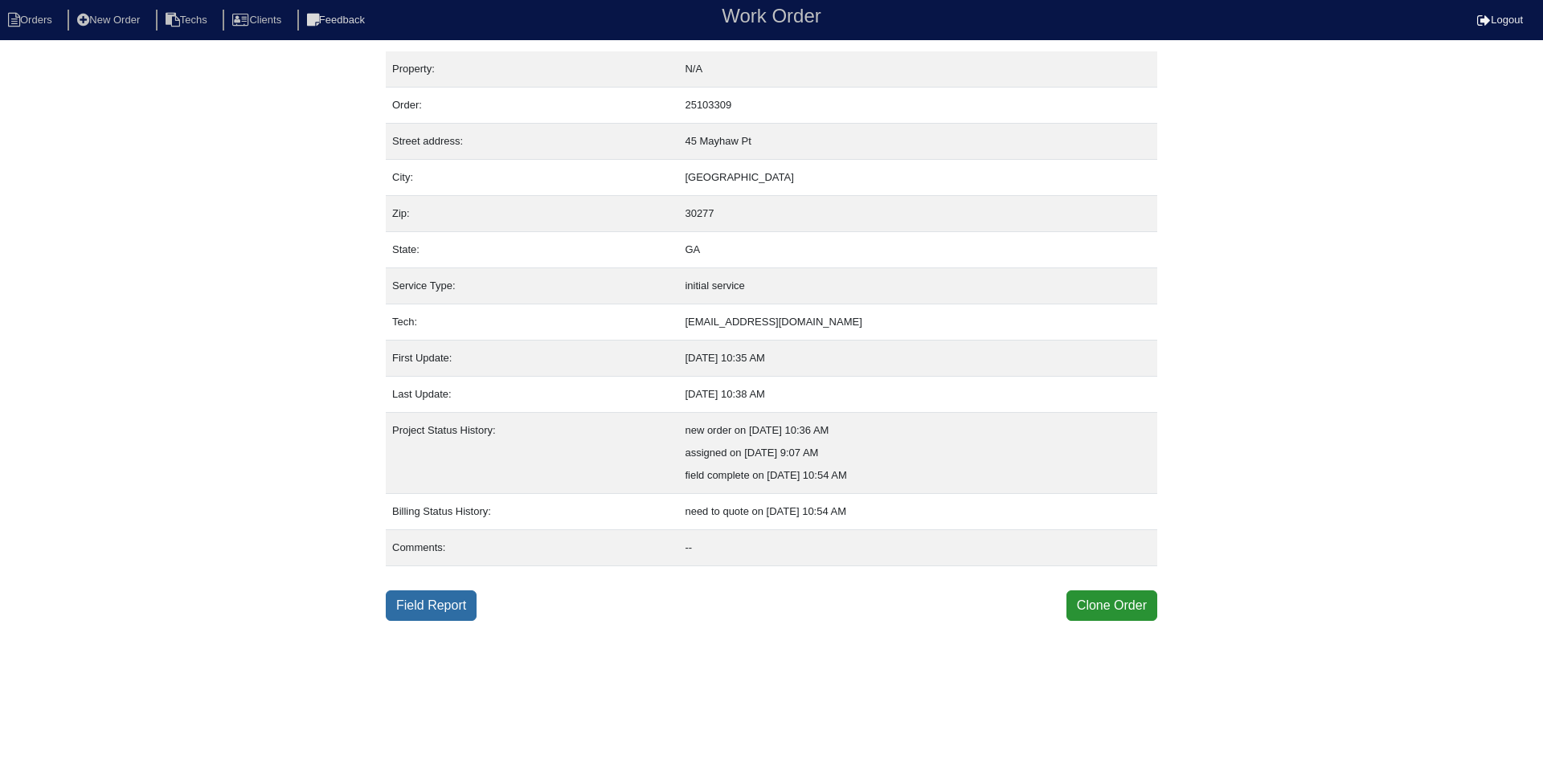
click at [424, 613] on link "Field Report" at bounding box center [431, 606] width 91 height 31
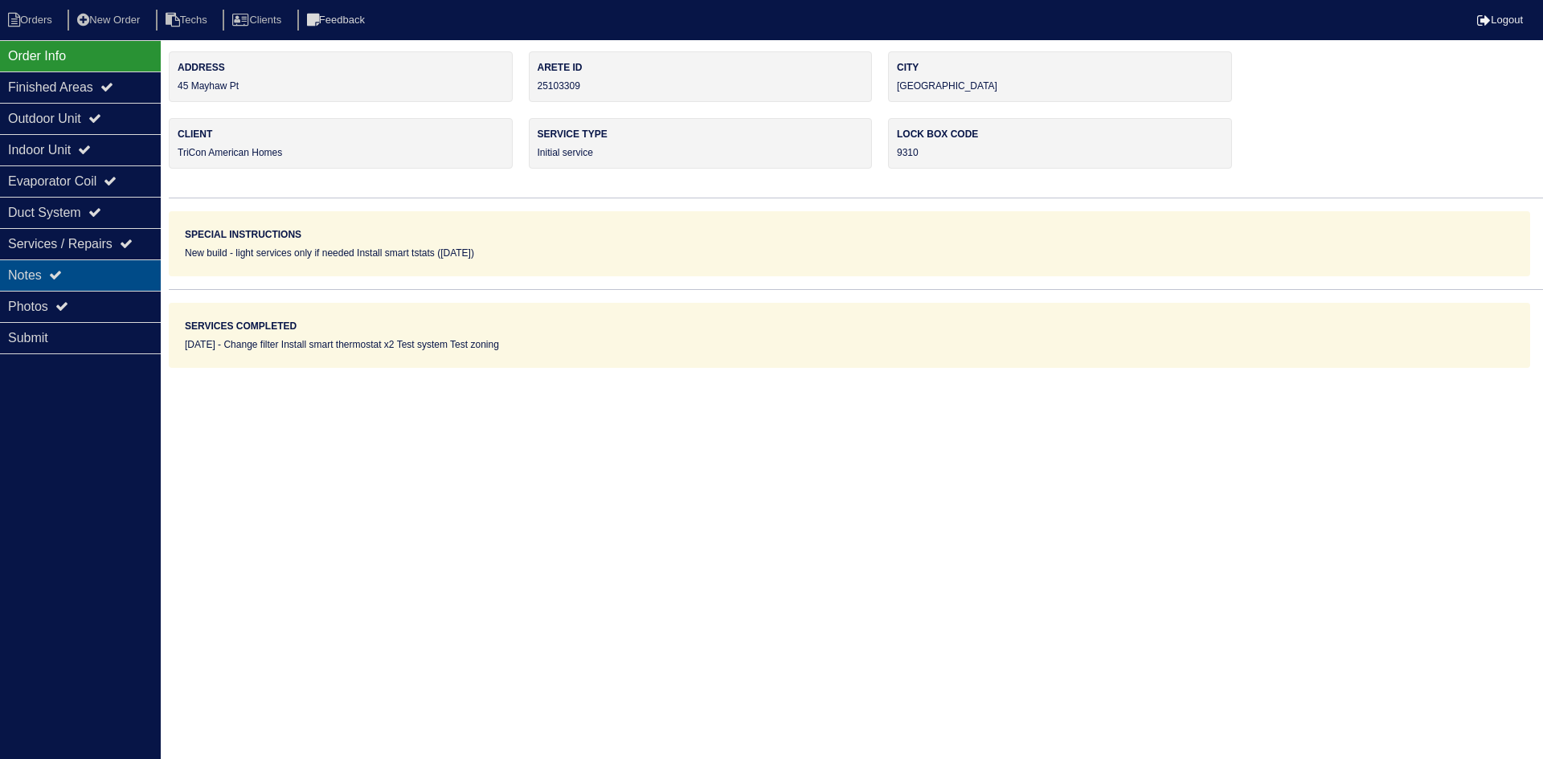
click at [77, 273] on div "Notes" at bounding box center [80, 275] width 161 height 31
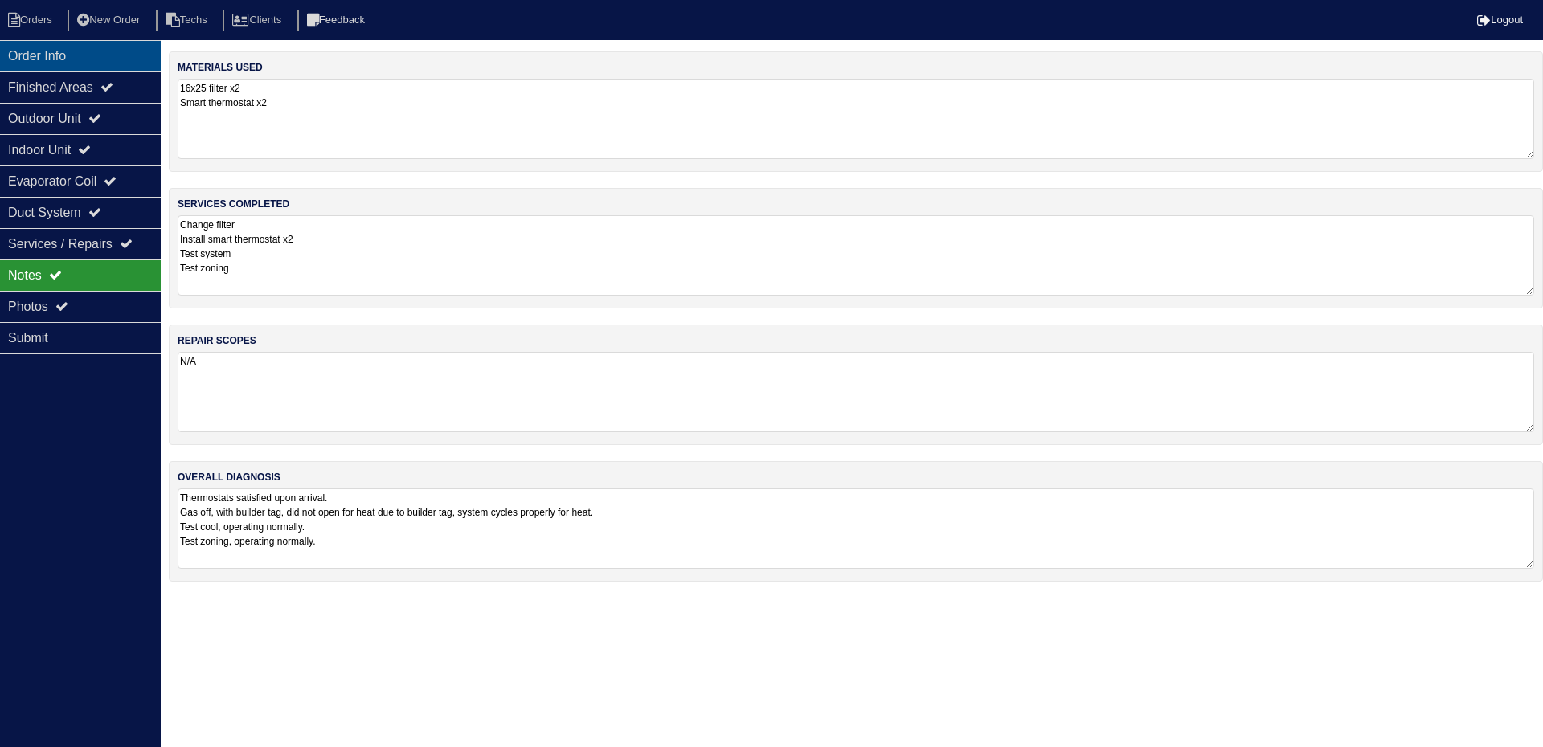
click at [99, 59] on div "Order Info" at bounding box center [80, 55] width 161 height 31
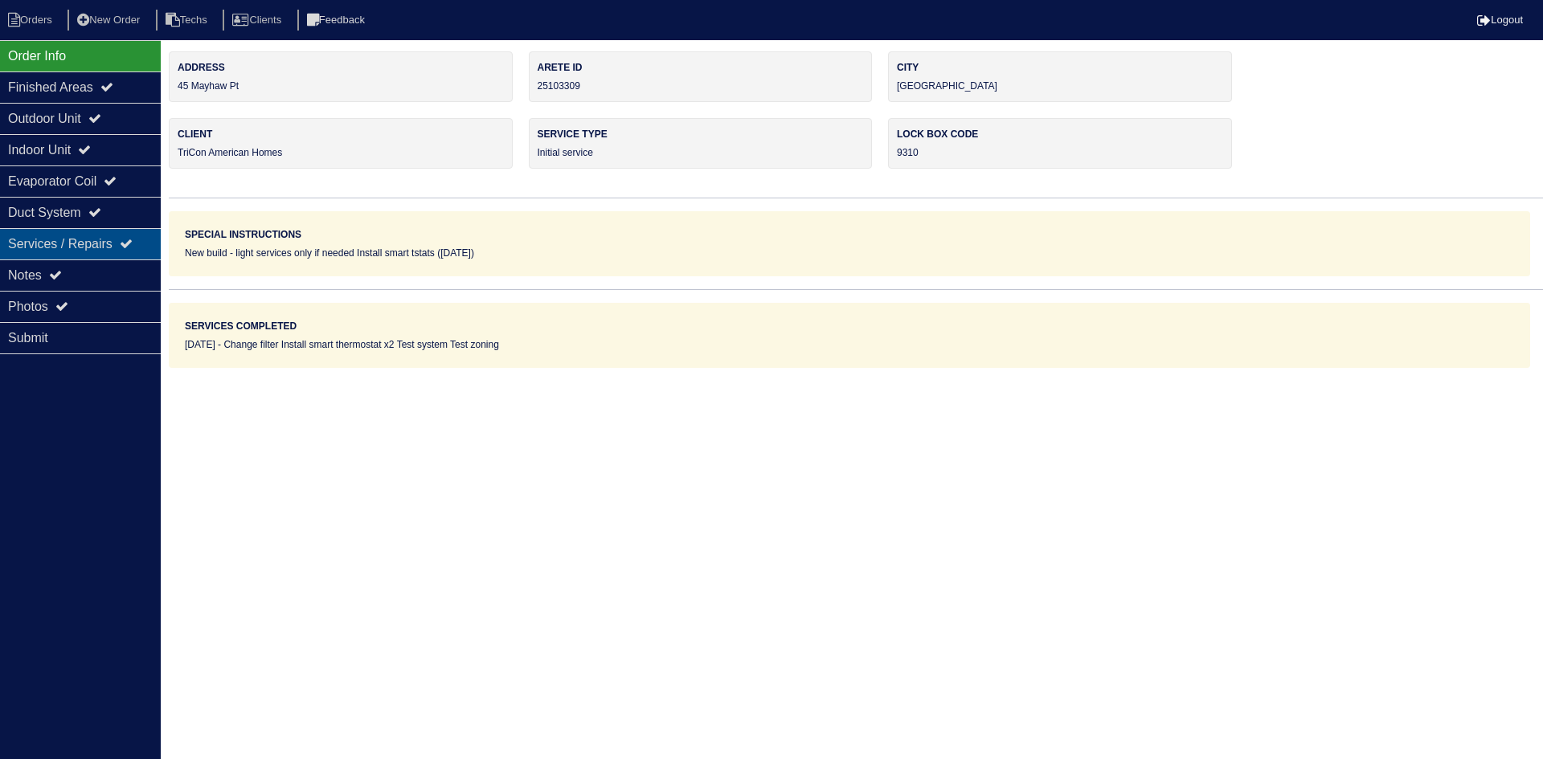
drag, startPoint x: 91, startPoint y: 274, endPoint x: 143, endPoint y: 244, distance: 60.1
click at [94, 267] on div "Notes" at bounding box center [80, 275] width 161 height 31
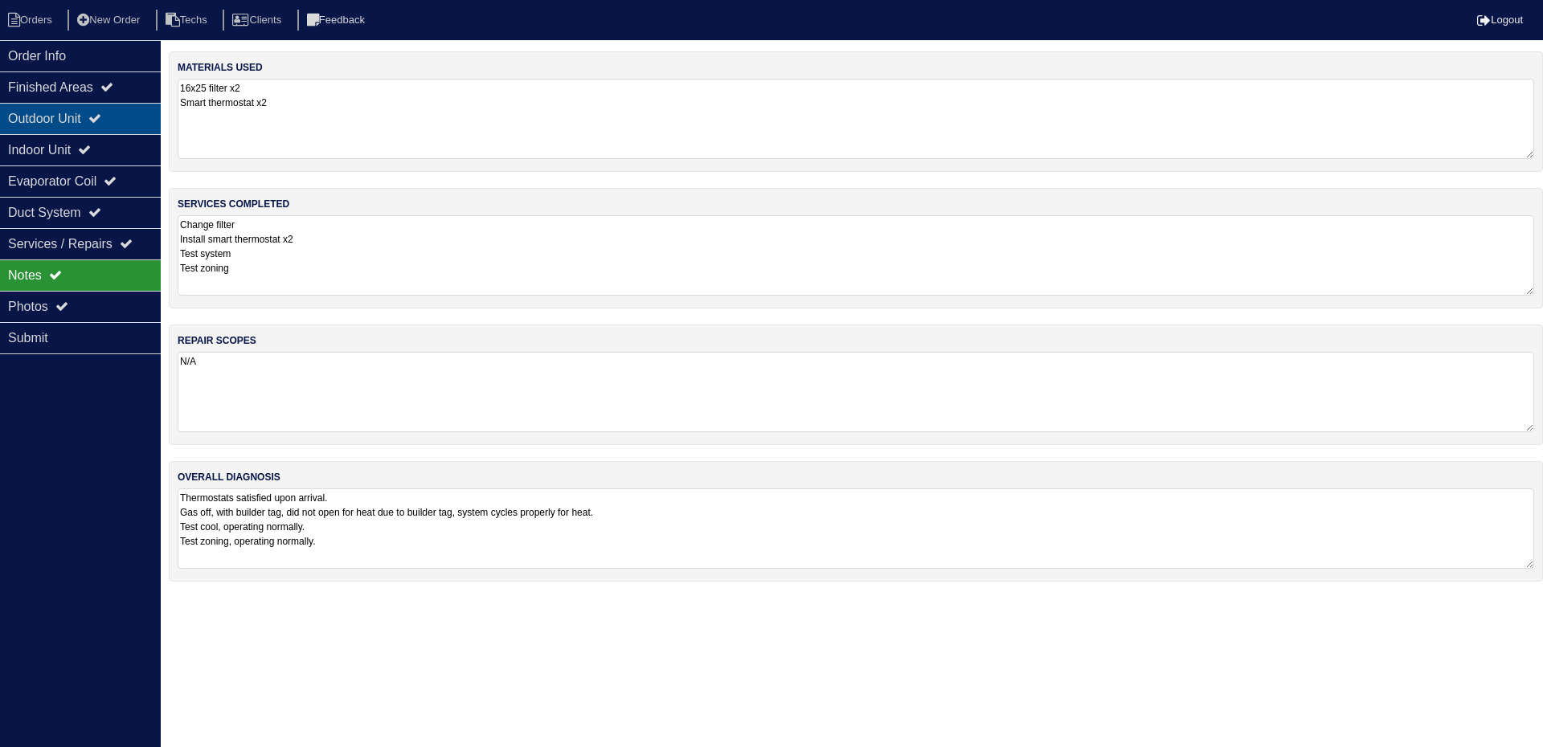
click at [108, 112] on div "Outdoor Unit" at bounding box center [80, 118] width 161 height 31
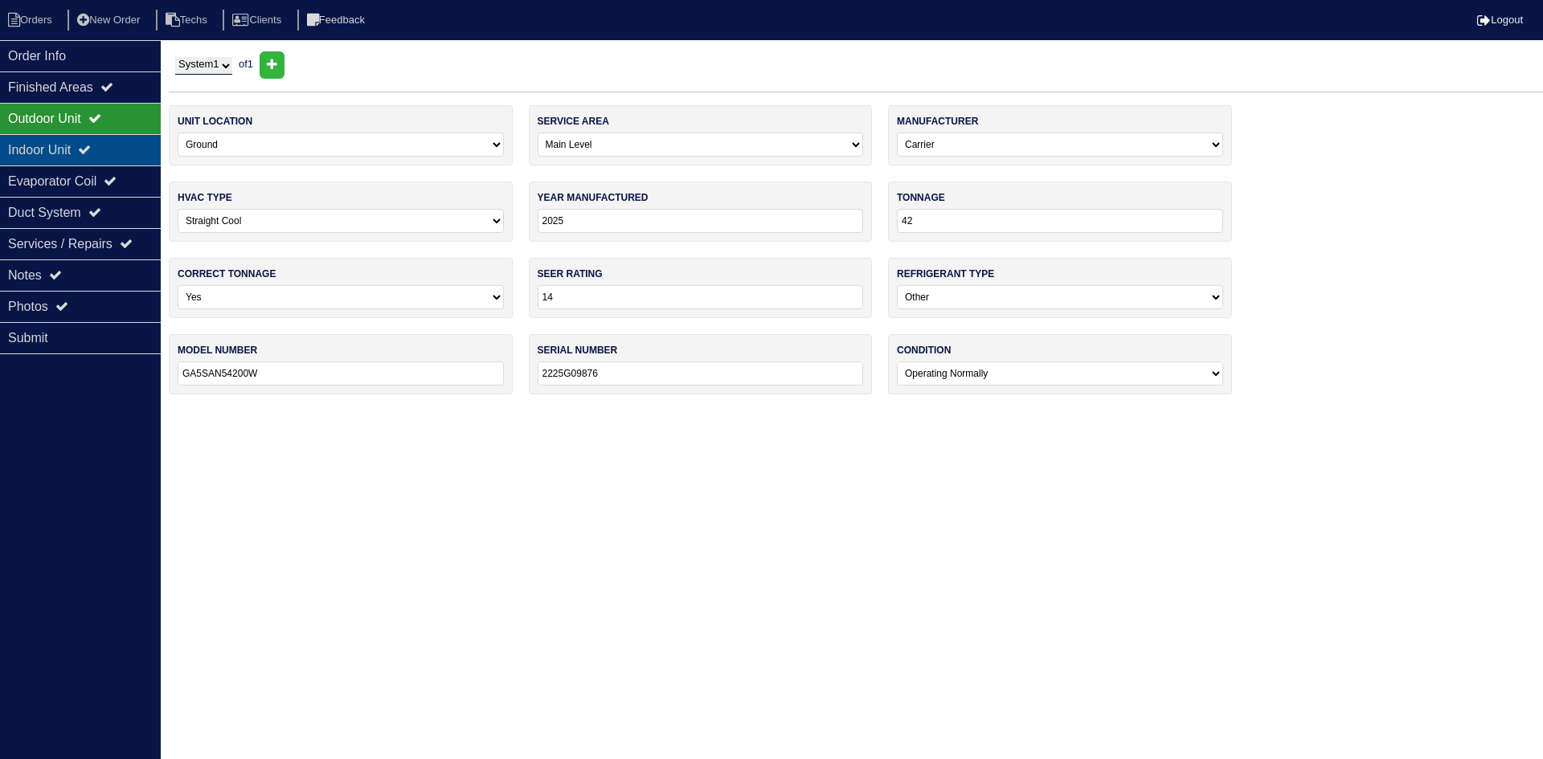
click at [101, 143] on div "Indoor Unit" at bounding box center [80, 149] width 161 height 31
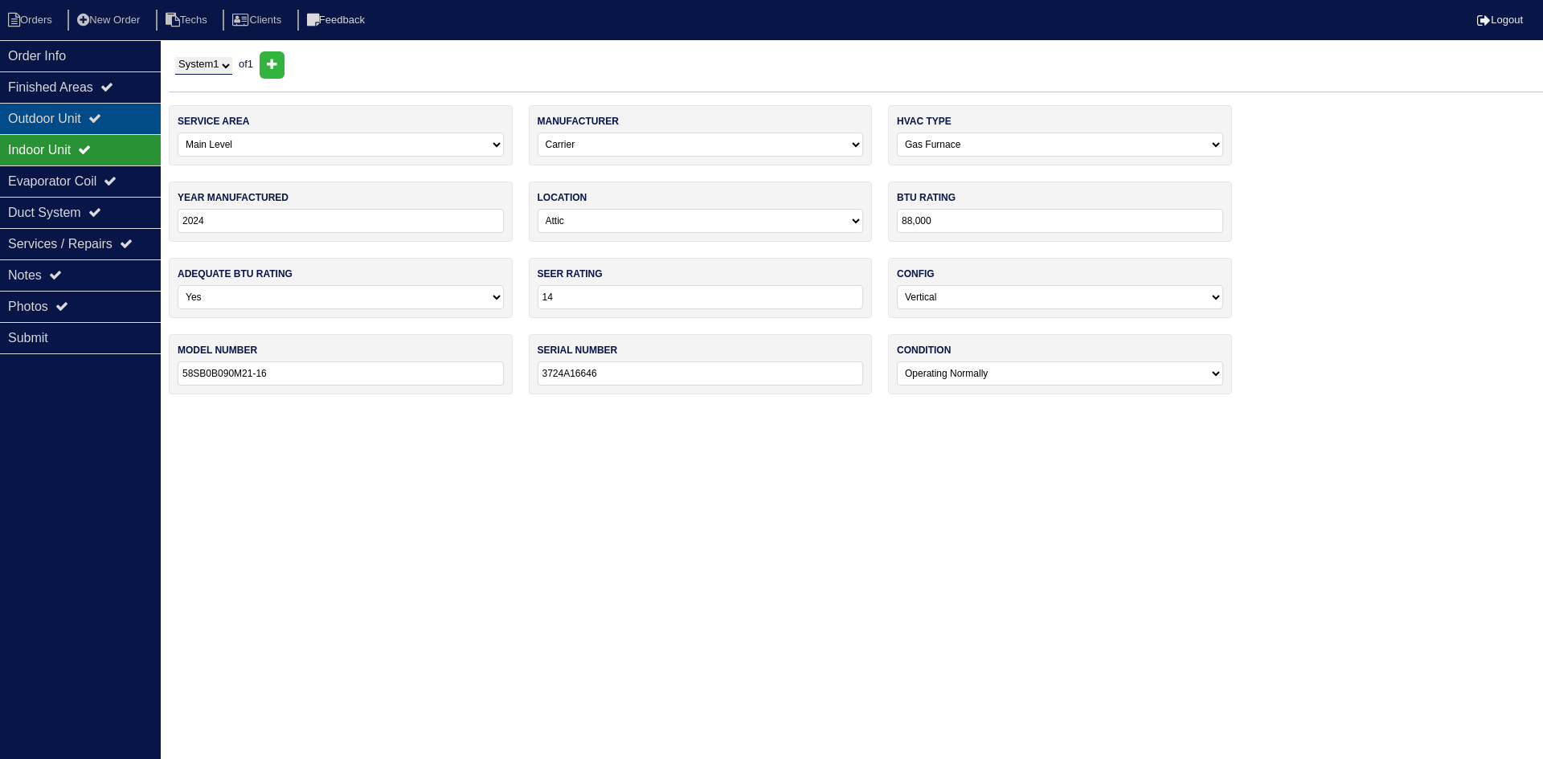
click at [101, 114] on icon at bounding box center [94, 118] width 13 height 13
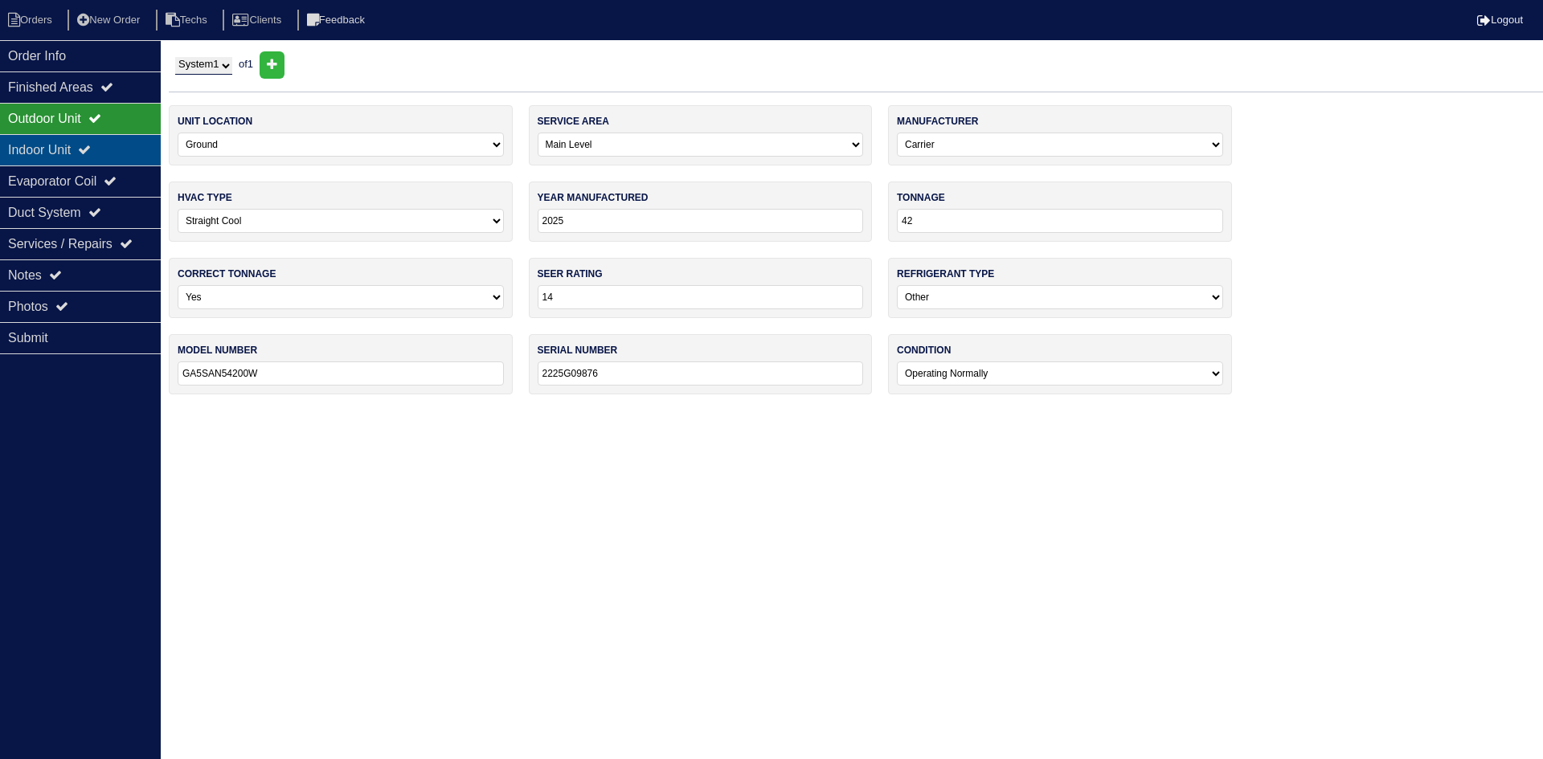
click at [22, 152] on div "Indoor Unit" at bounding box center [80, 149] width 161 height 31
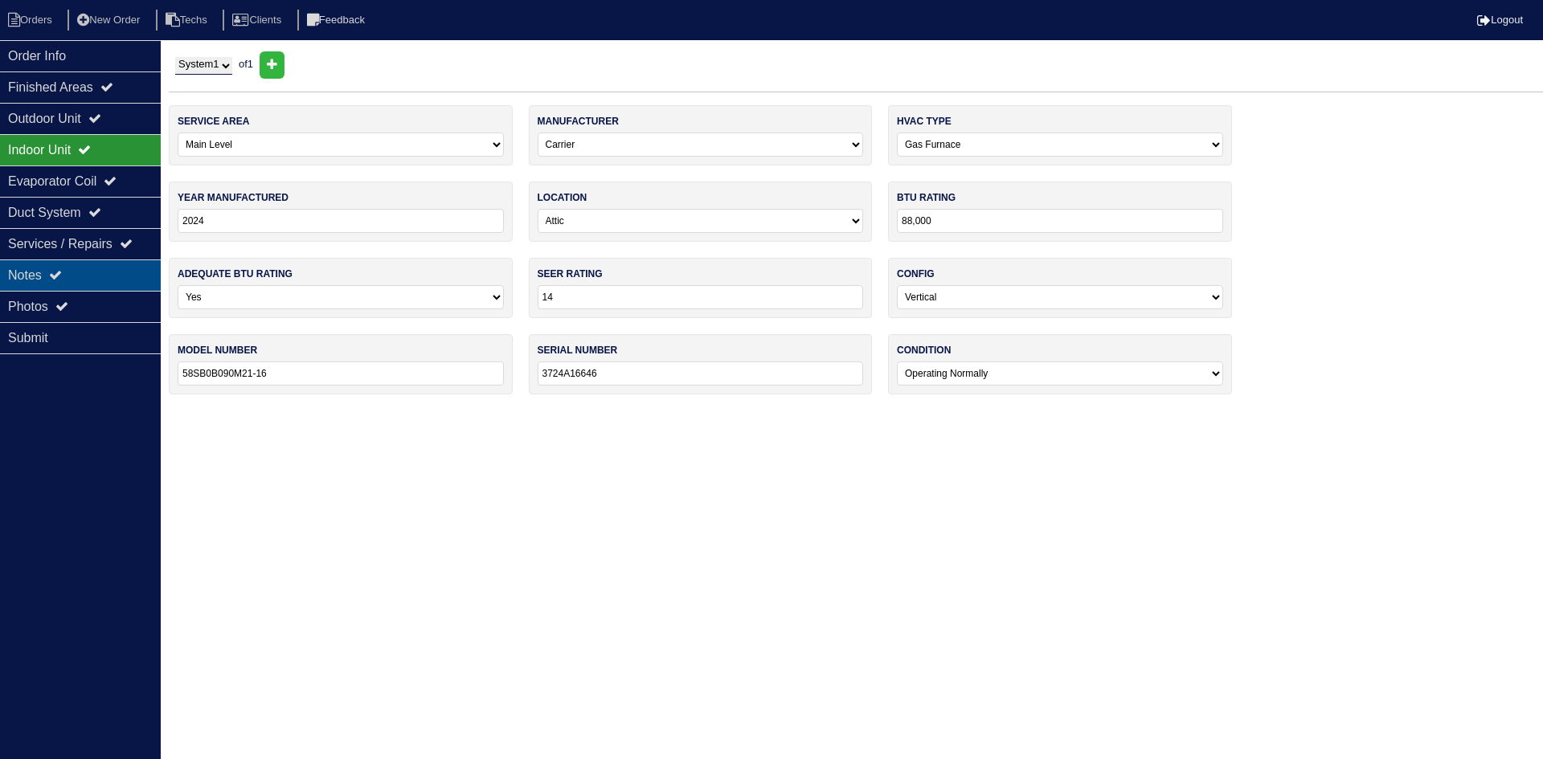
click at [118, 268] on div "Notes" at bounding box center [80, 275] width 161 height 31
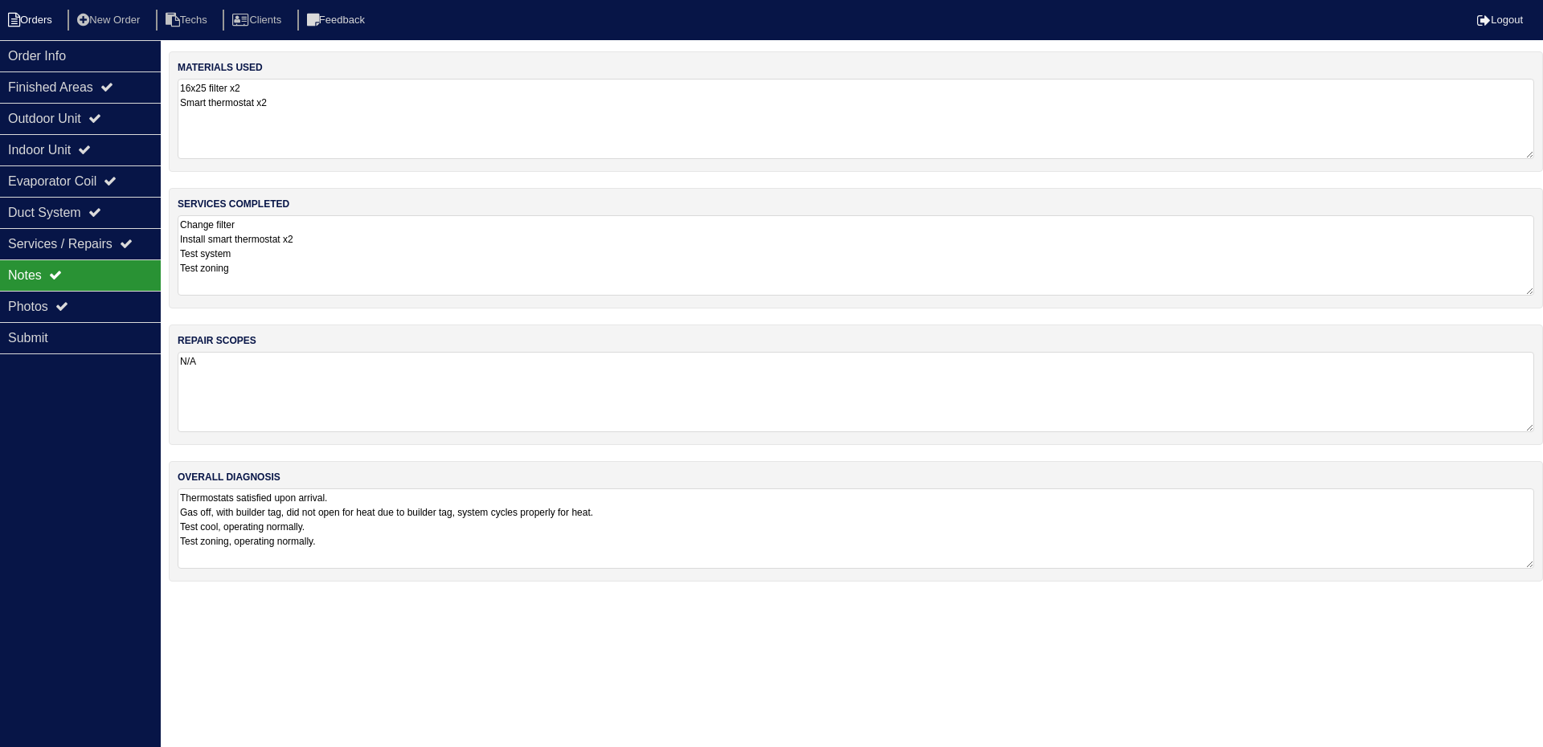
click at [29, 20] on li "Orders" at bounding box center [32, 21] width 65 height 22
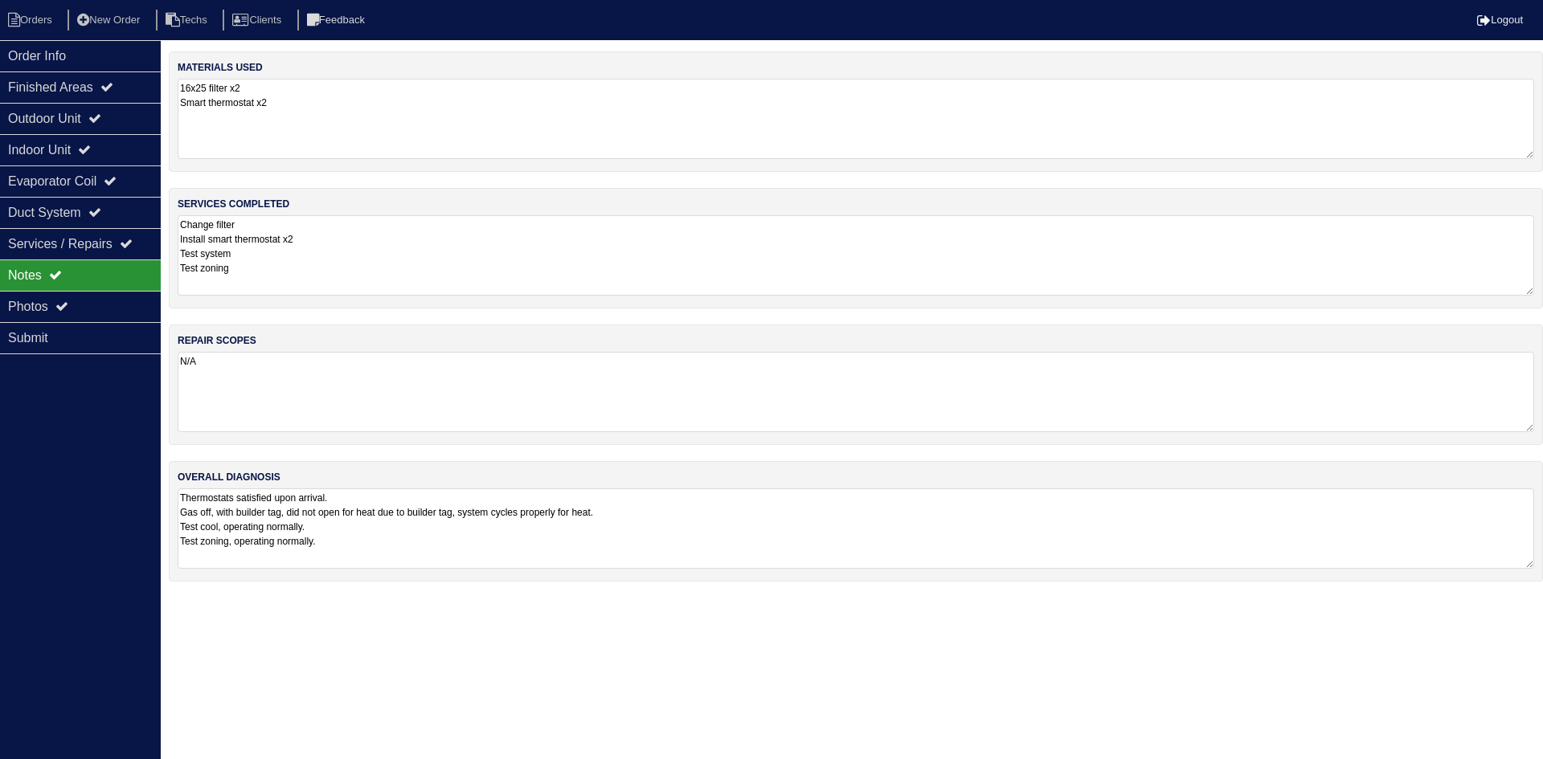
select select "15"
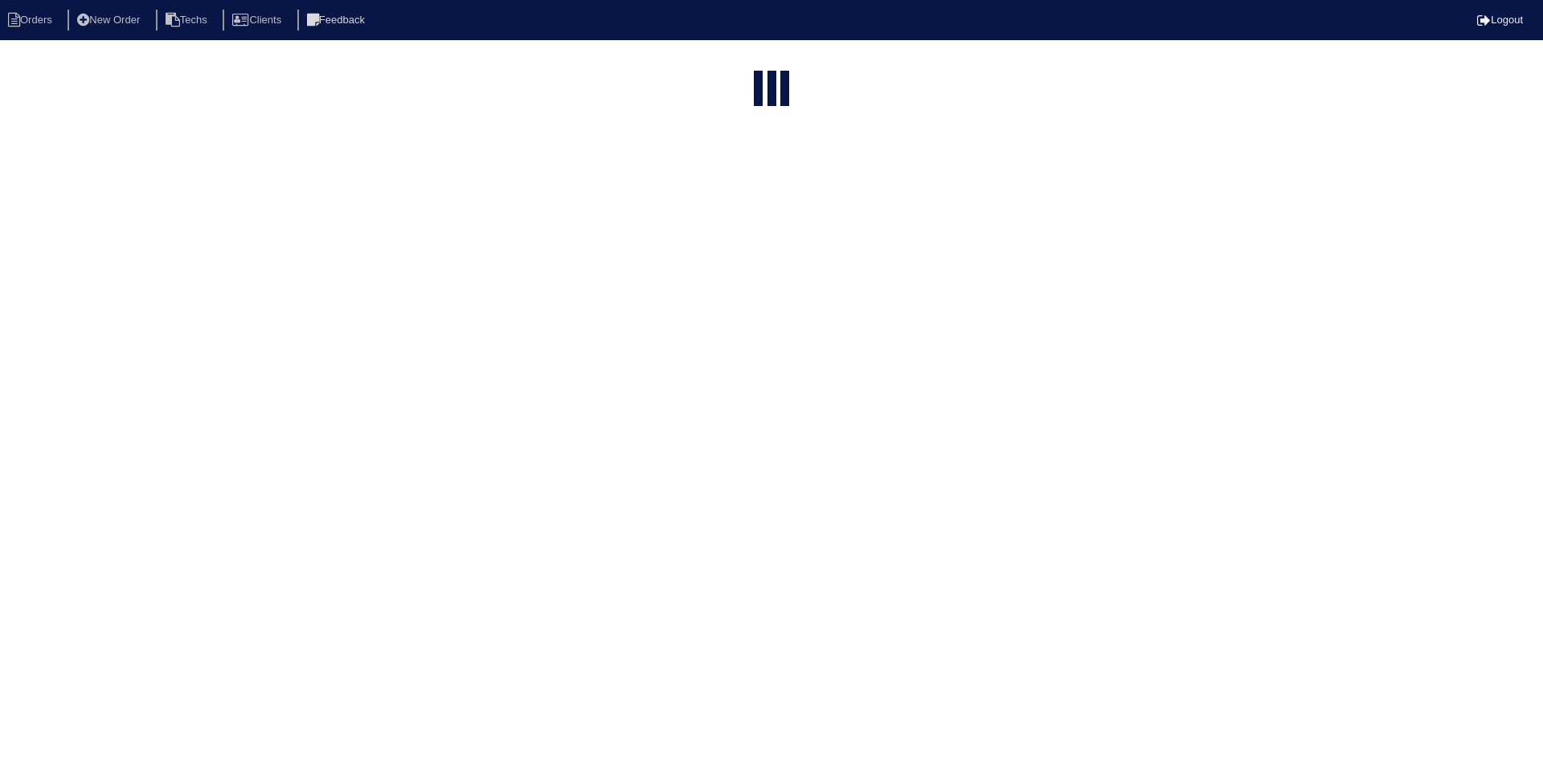
select select "field complete"
select select "need to quote"
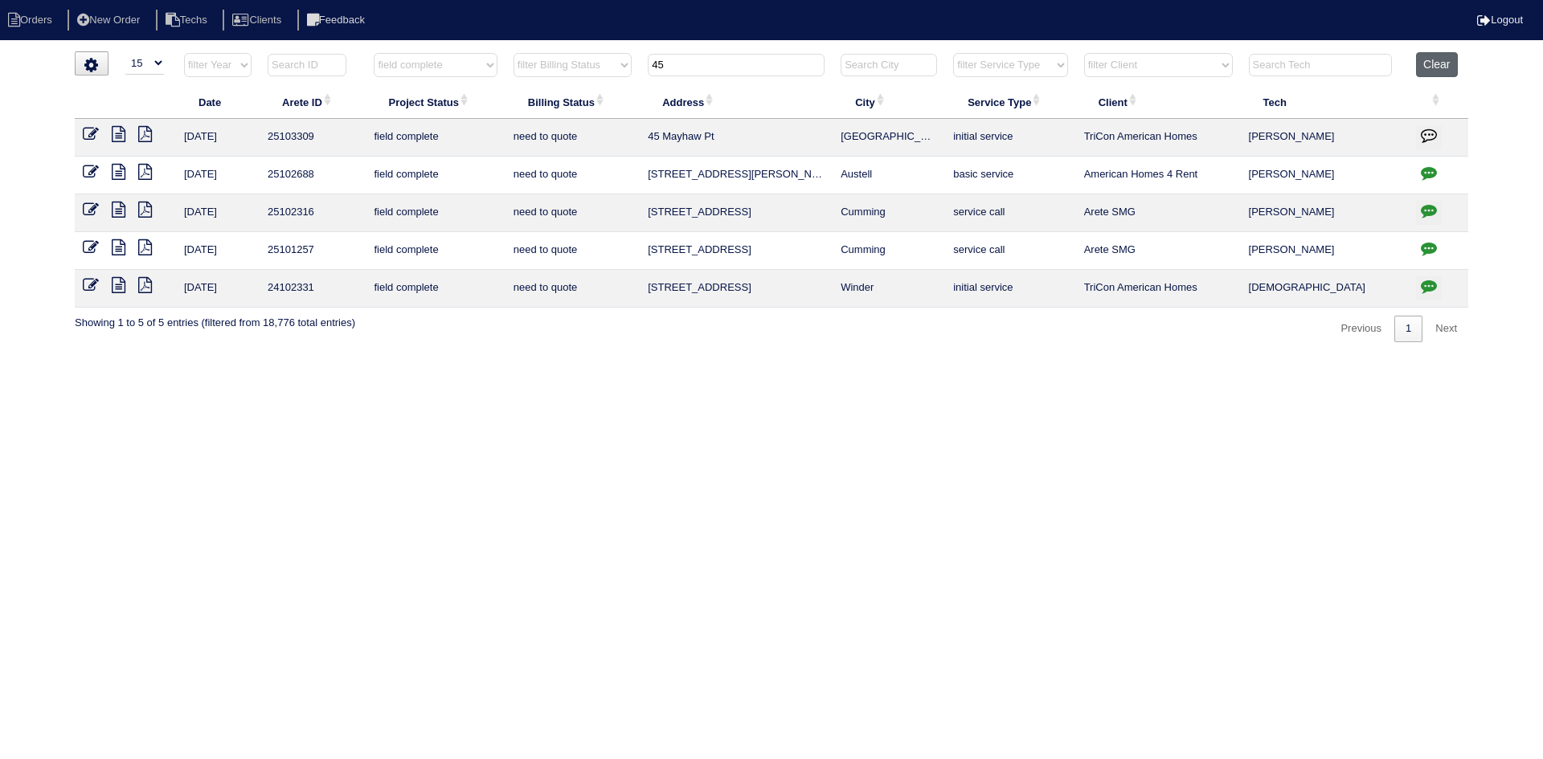
click at [1445, 63] on button "Clear" at bounding box center [1436, 64] width 41 height 25
select select
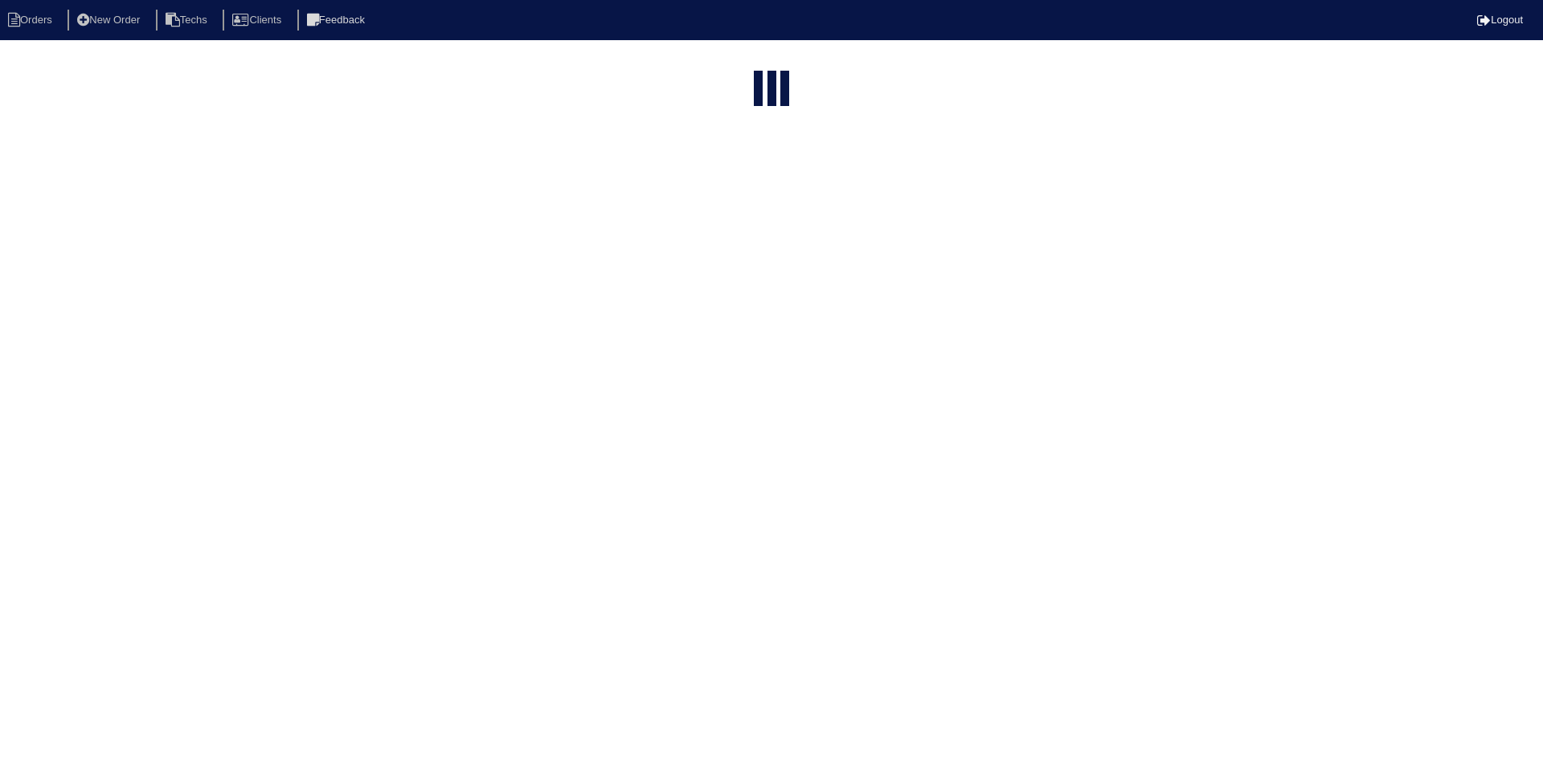
select select "15"
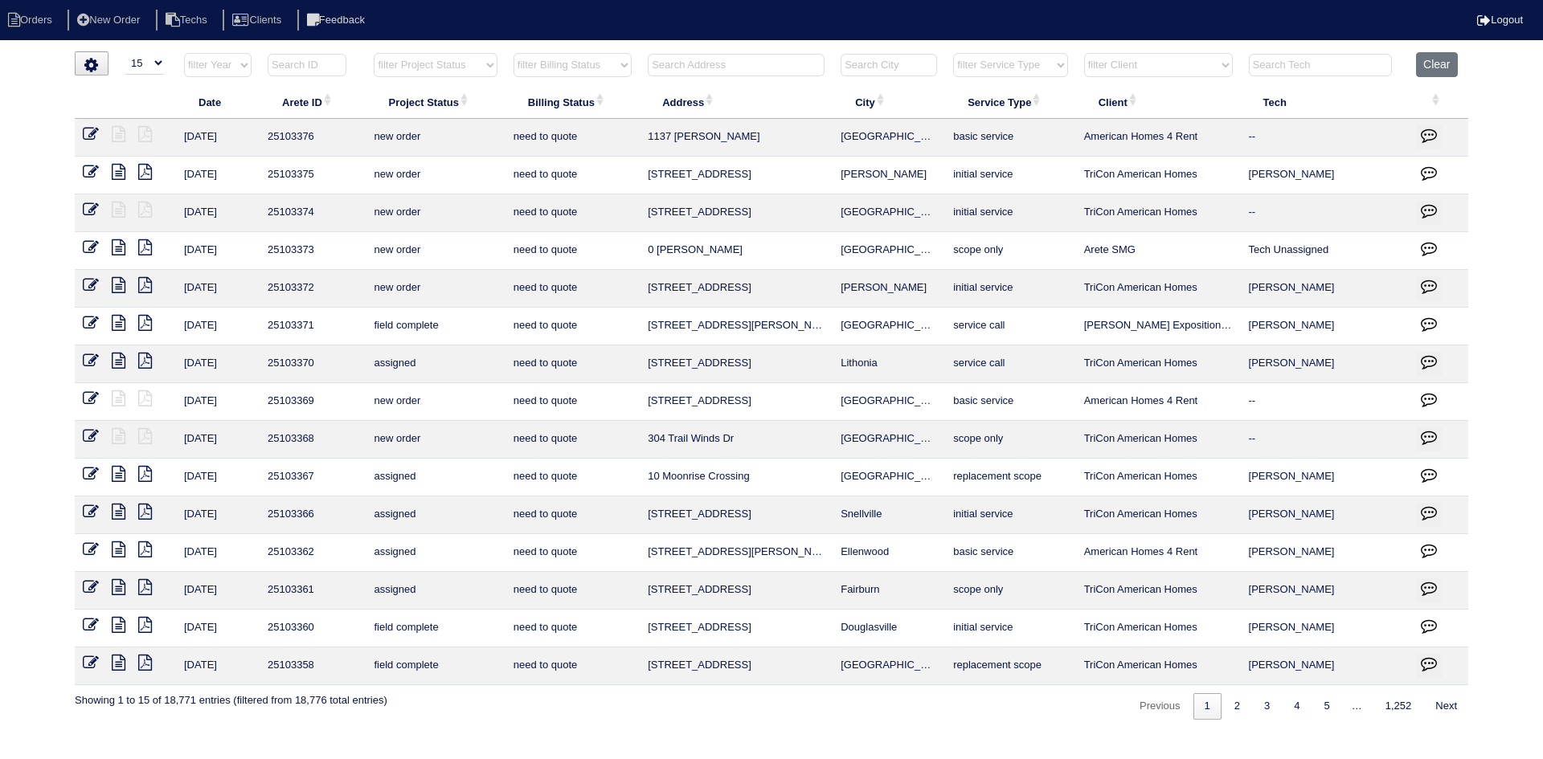
click at [693, 68] on input "text" at bounding box center [736, 65] width 177 height 22
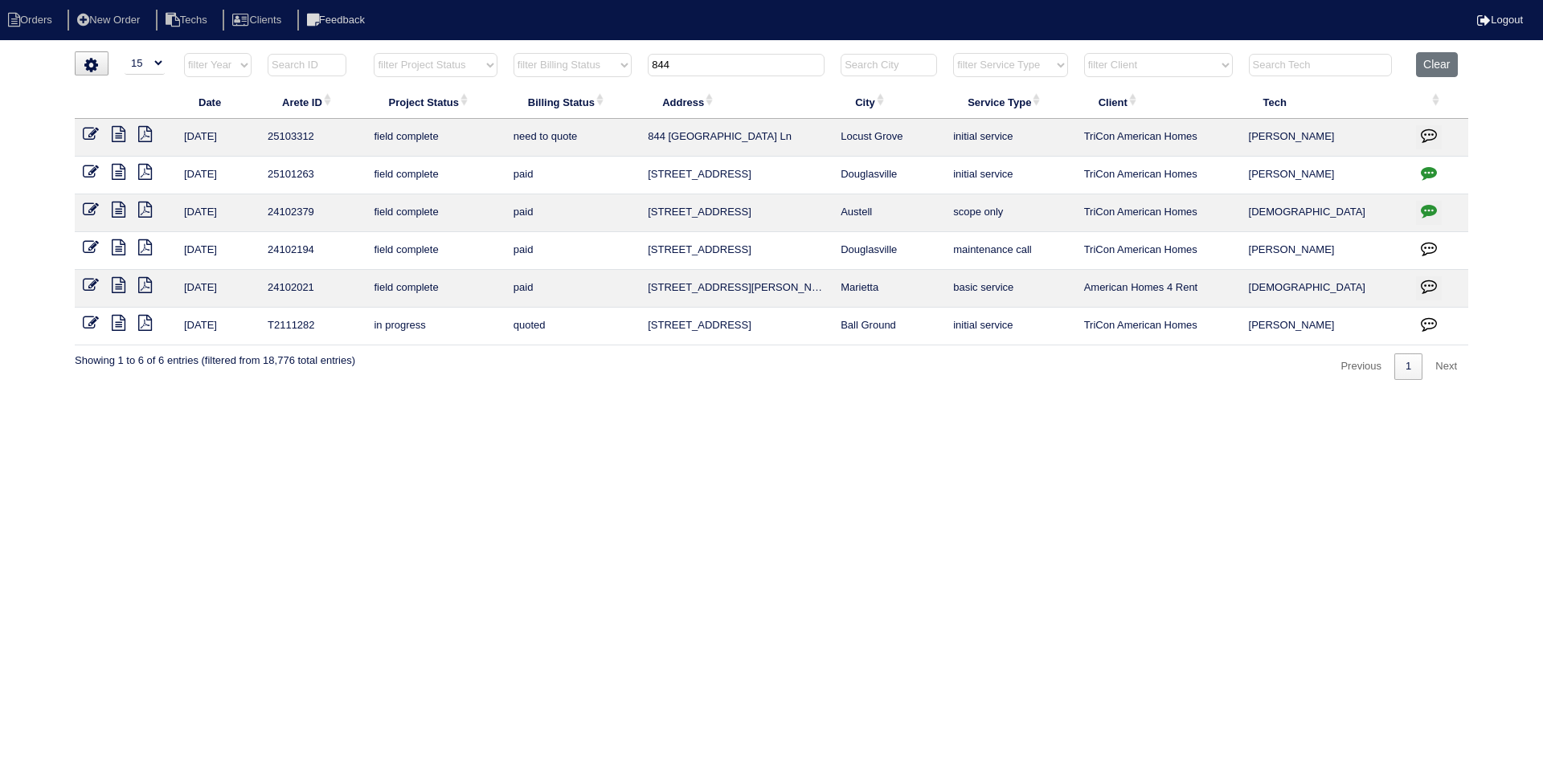
type input "844"
click at [118, 135] on icon at bounding box center [119, 134] width 14 height 16
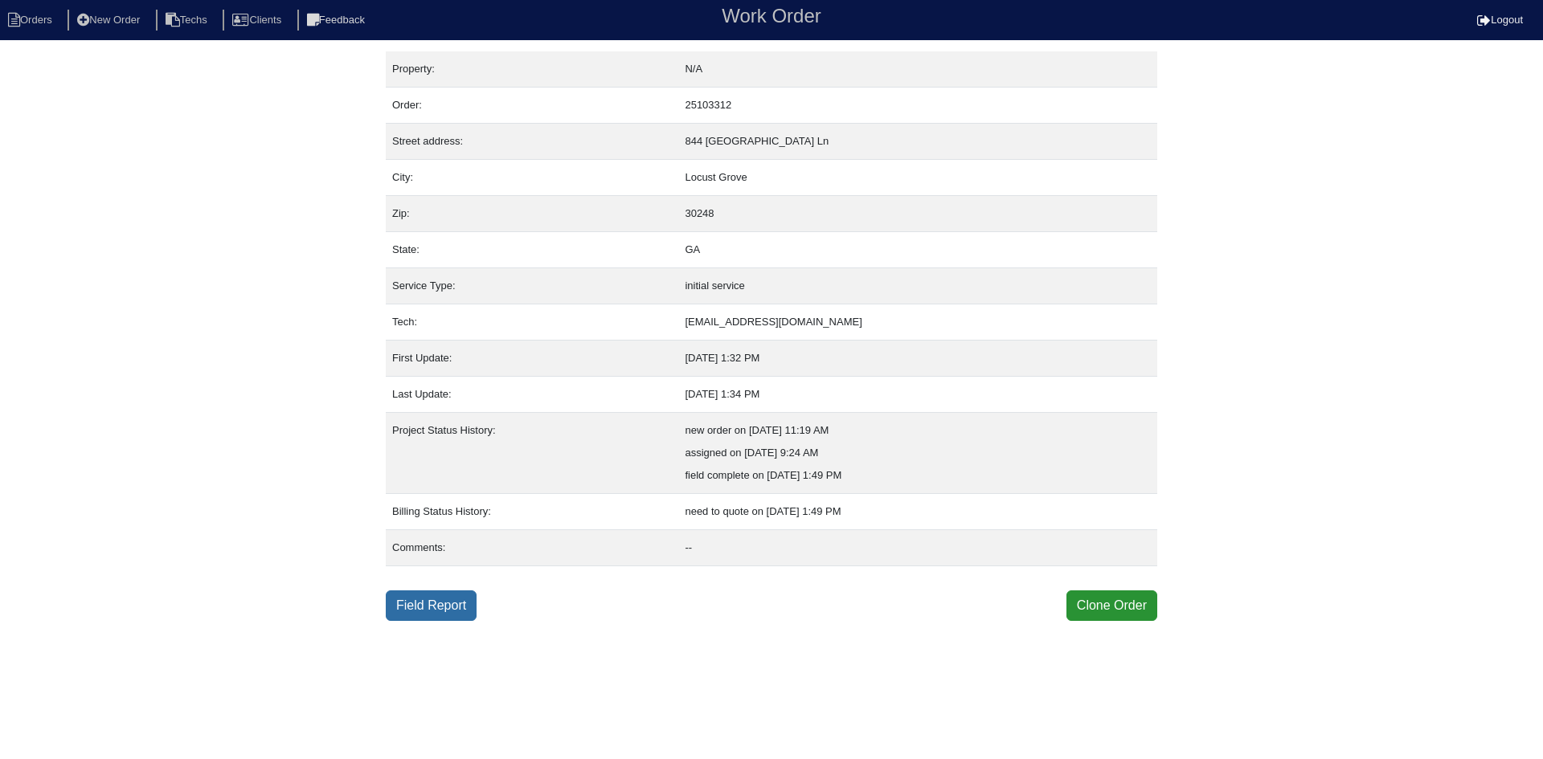
click at [423, 603] on link "Field Report" at bounding box center [431, 606] width 91 height 31
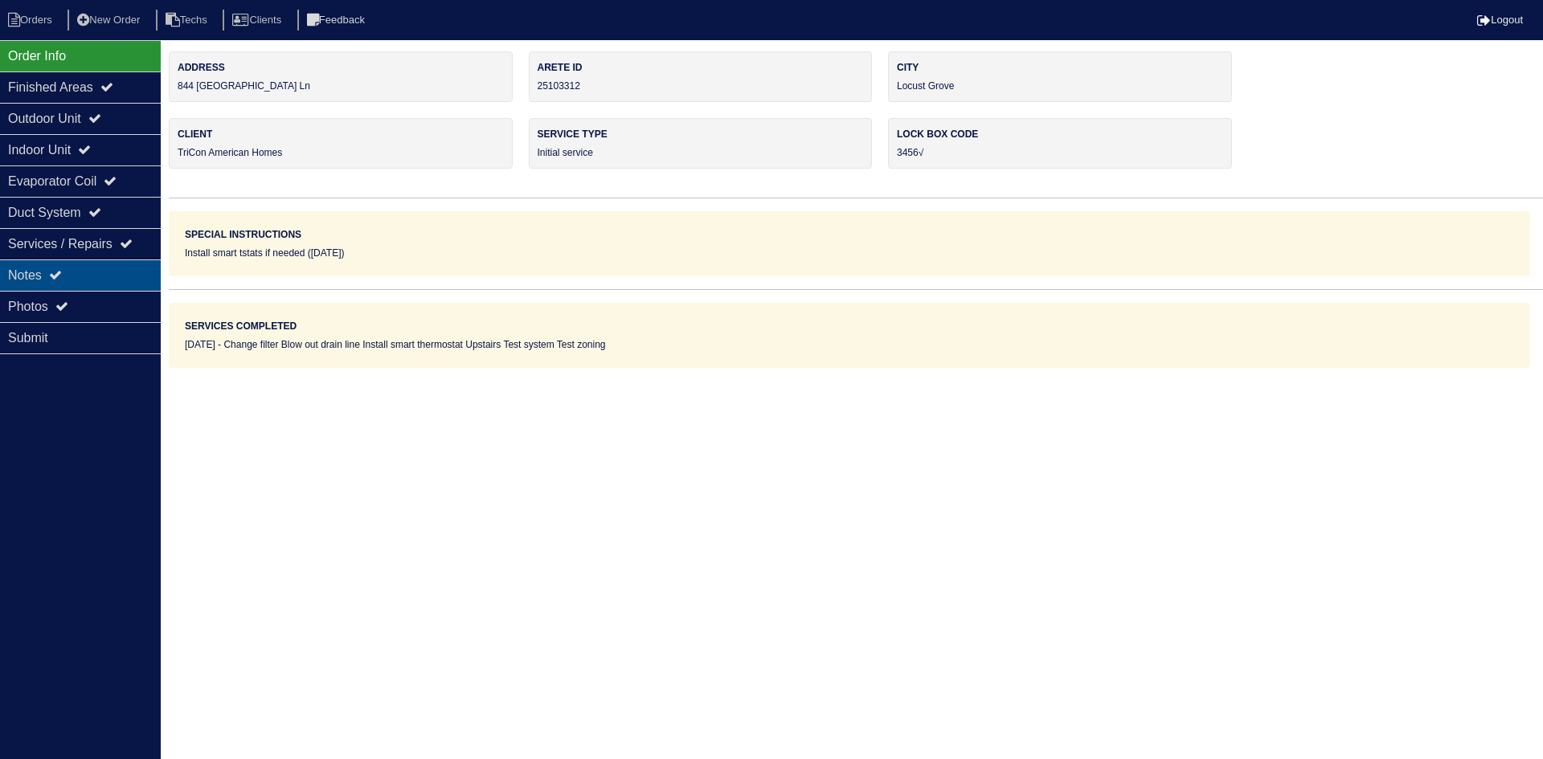
click at [92, 268] on div "Notes" at bounding box center [80, 275] width 161 height 31
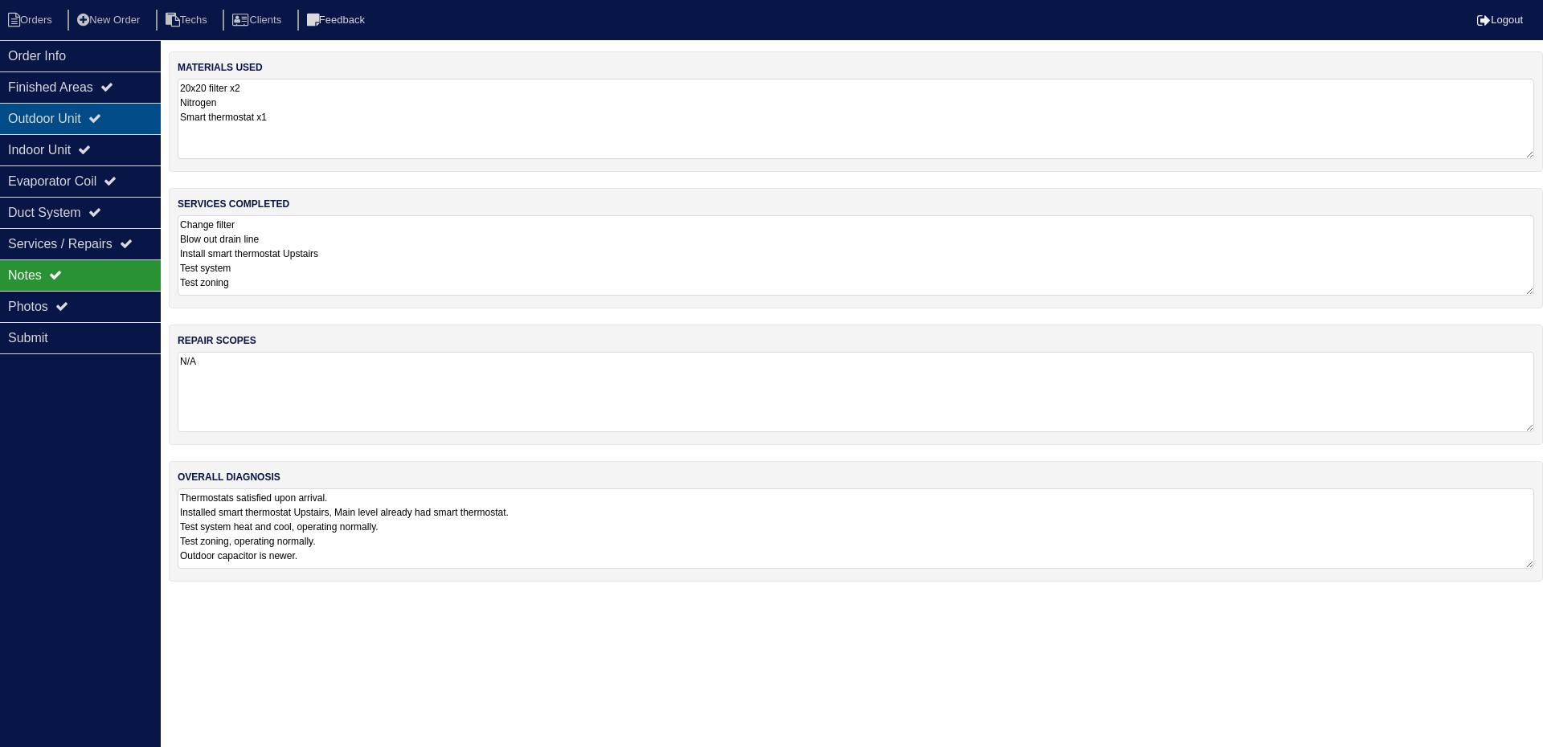
click at [101, 124] on icon at bounding box center [94, 118] width 13 height 13
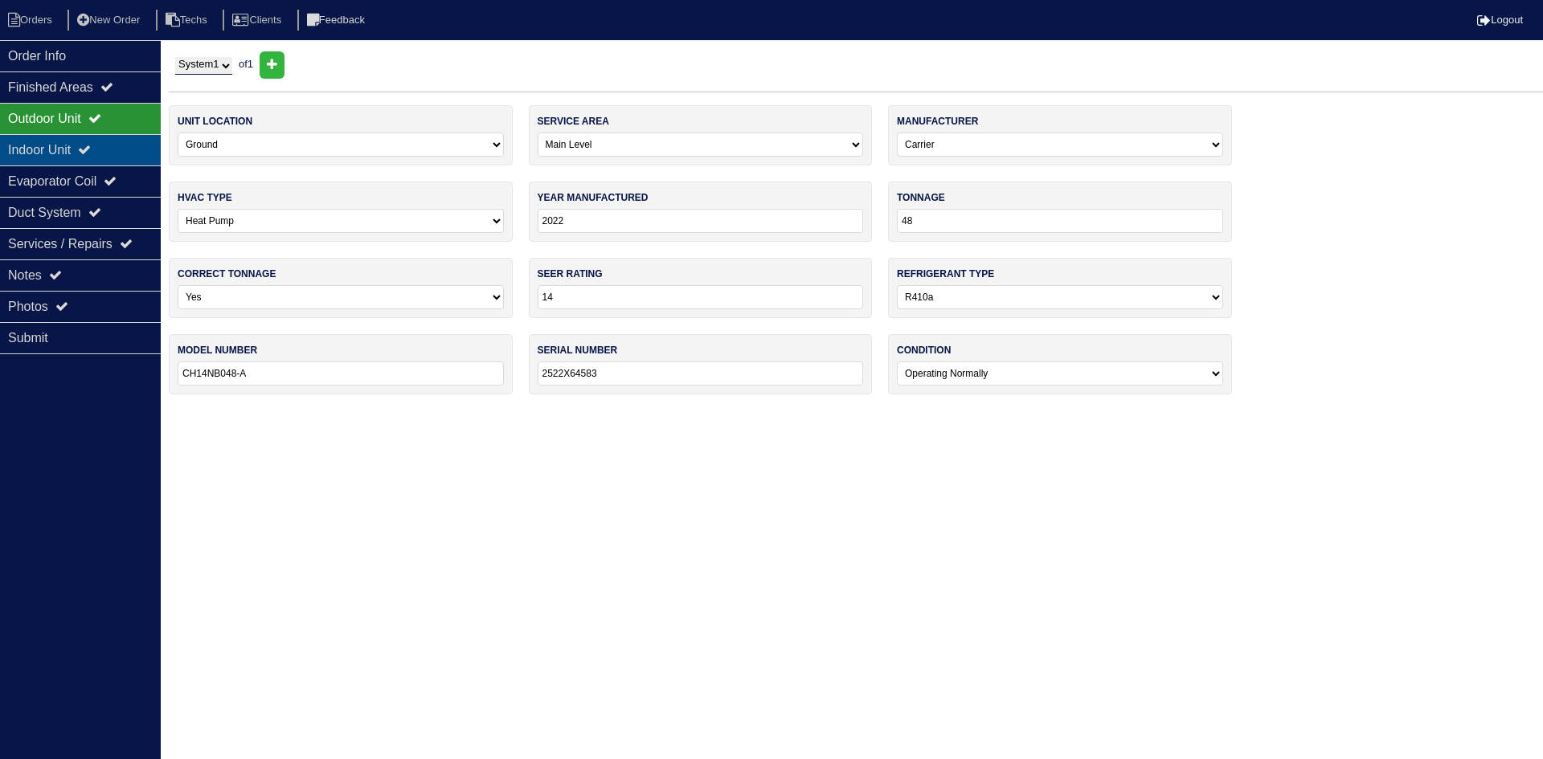
click at [103, 158] on div "Indoor Unit" at bounding box center [80, 149] width 161 height 31
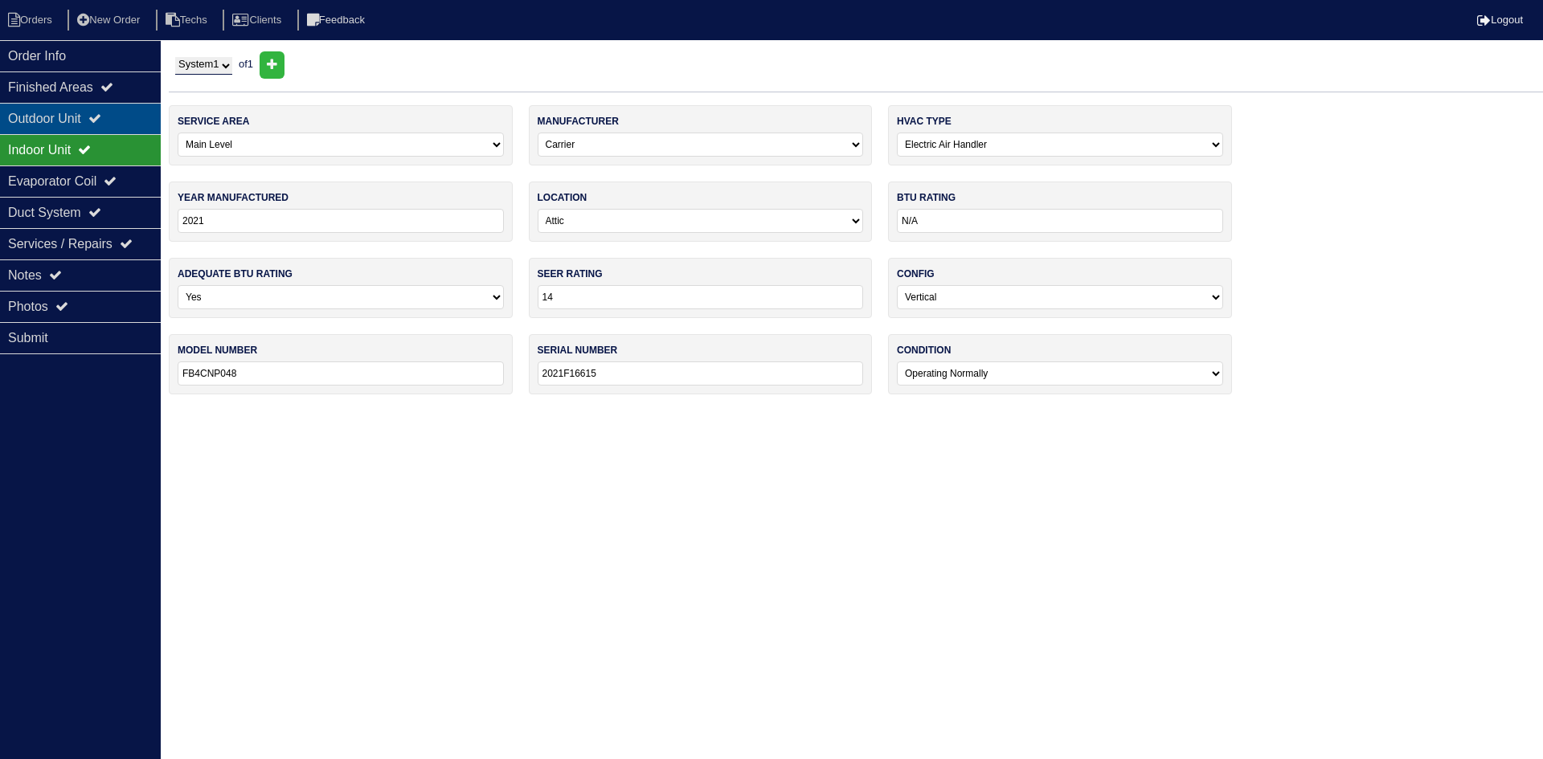
click at [88, 117] on div "Outdoor Unit" at bounding box center [80, 118] width 161 height 31
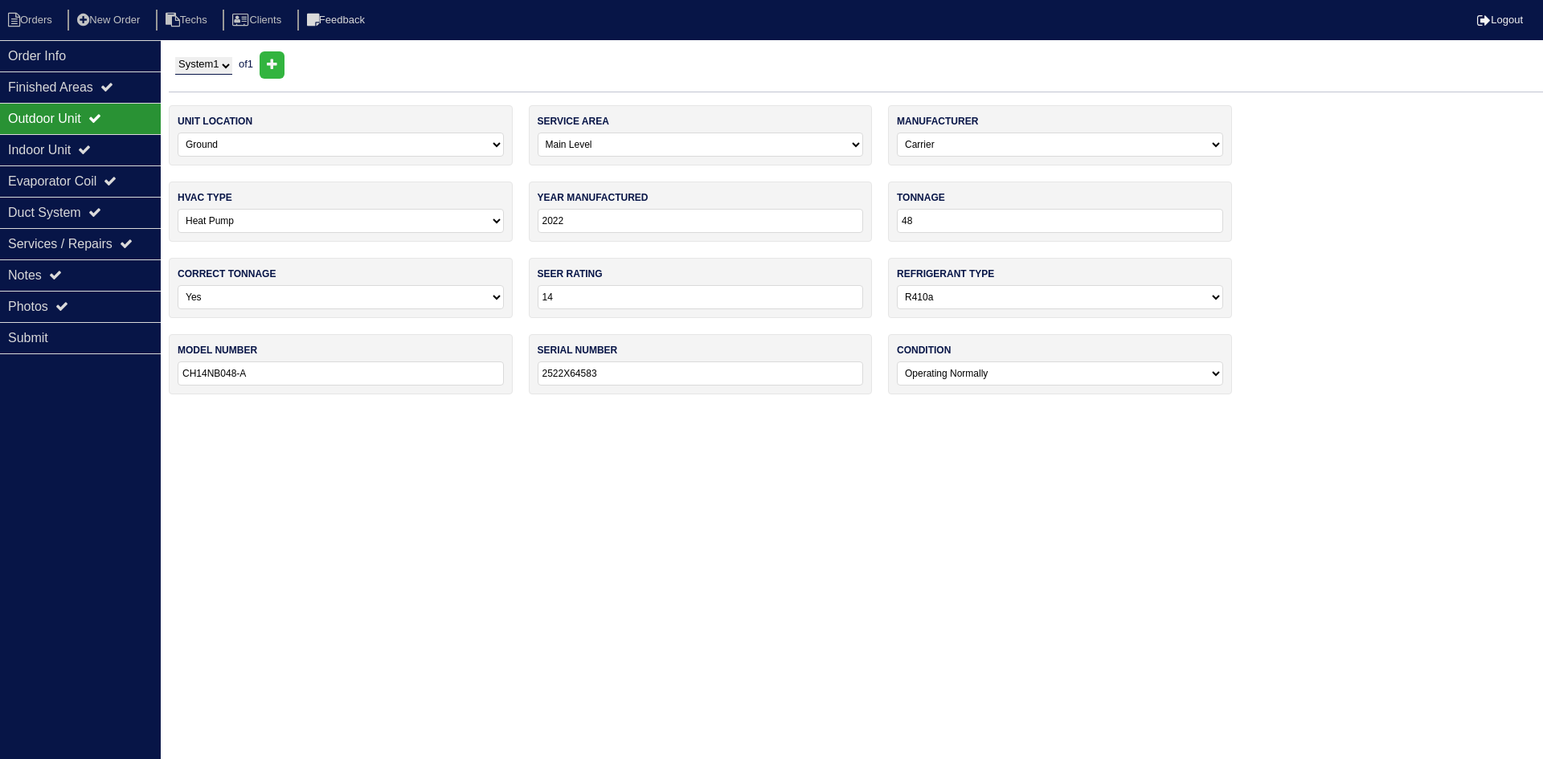
drag, startPoint x: 104, startPoint y: 144, endPoint x: 108, endPoint y: 130, distance: 14.5
click at [105, 143] on div "Indoor Unit" at bounding box center [80, 149] width 161 height 31
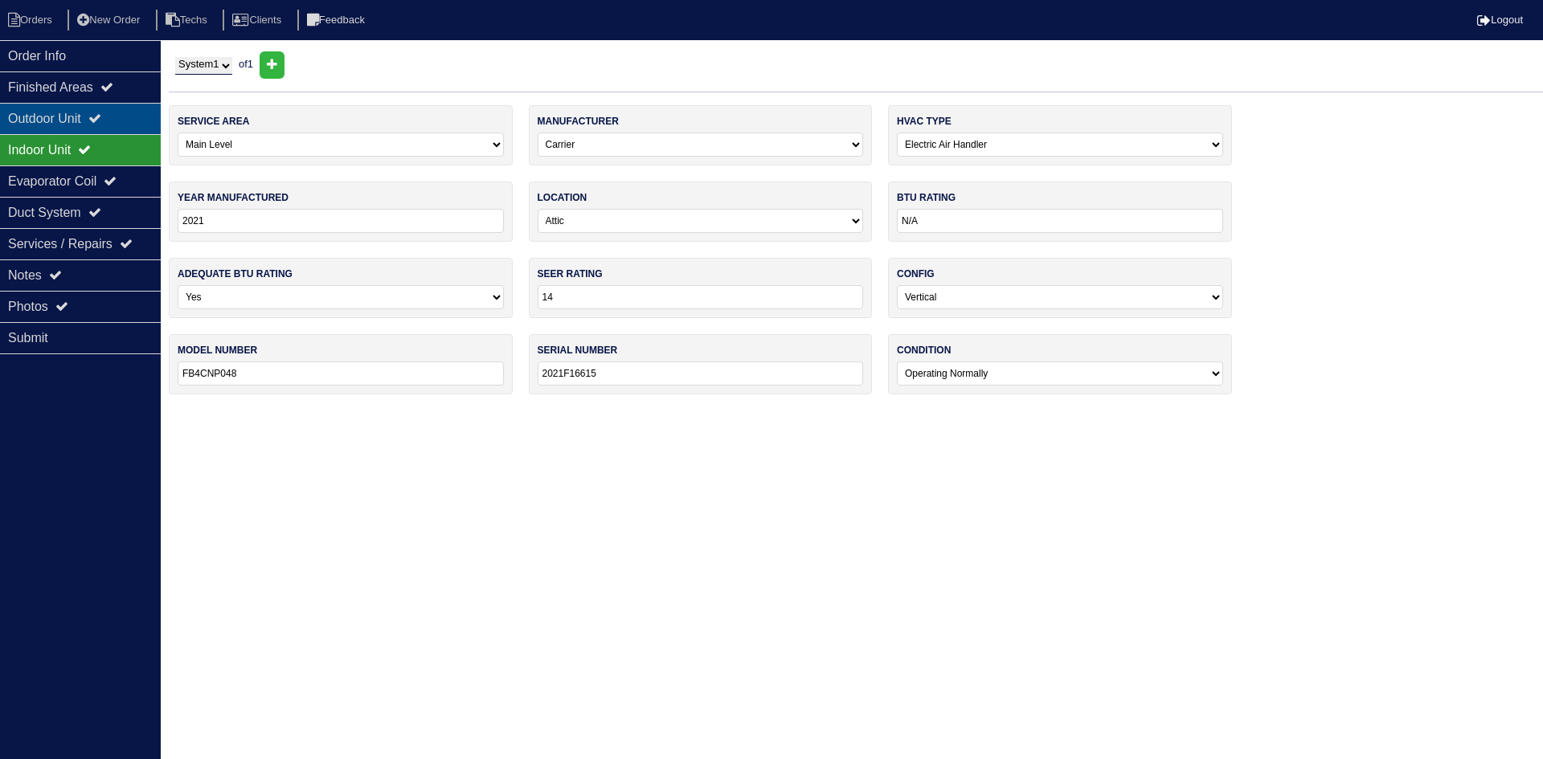
click at [113, 112] on div "Outdoor Unit" at bounding box center [80, 118] width 161 height 31
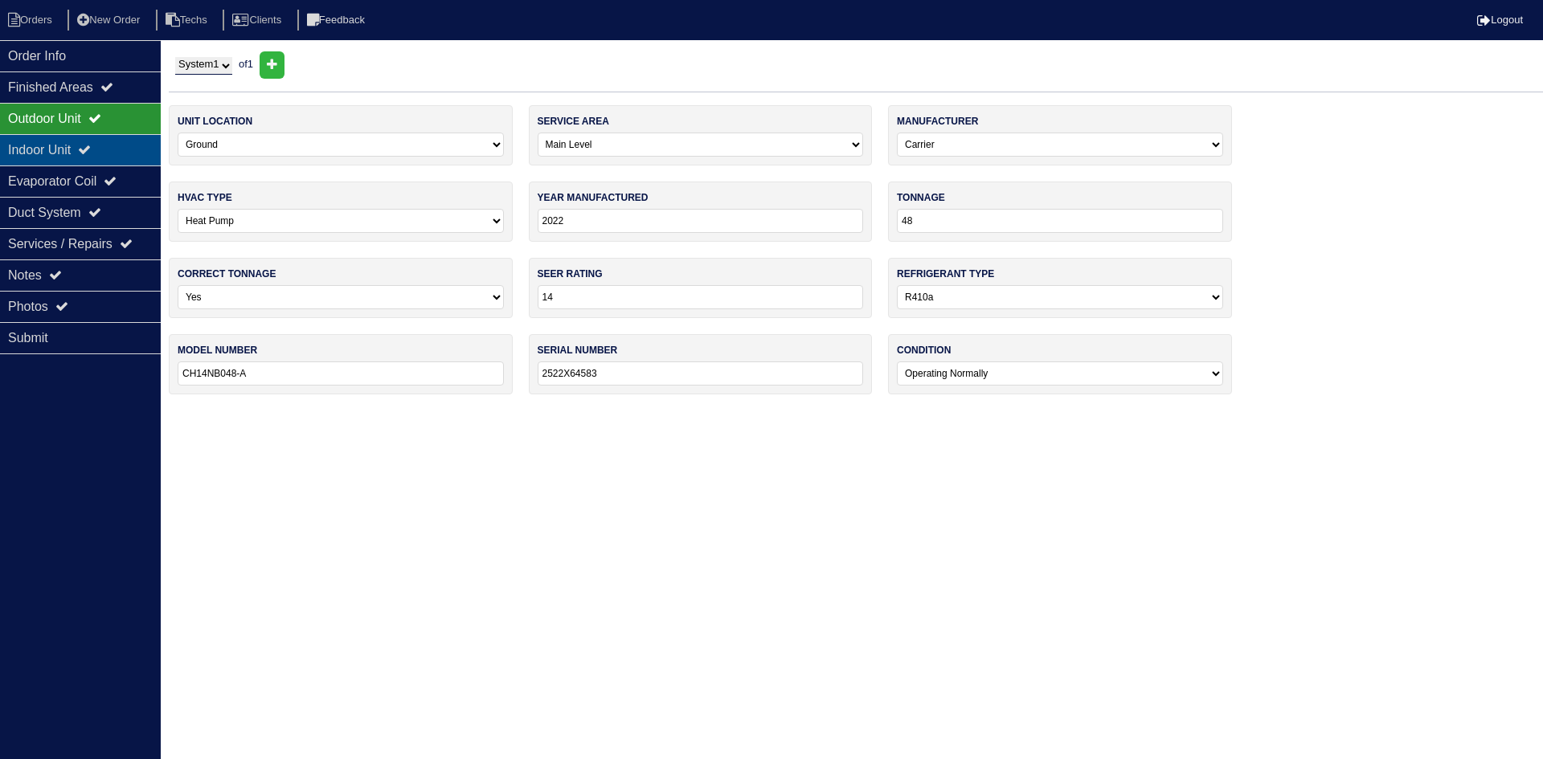
click at [108, 156] on div "Indoor Unit" at bounding box center [80, 149] width 161 height 31
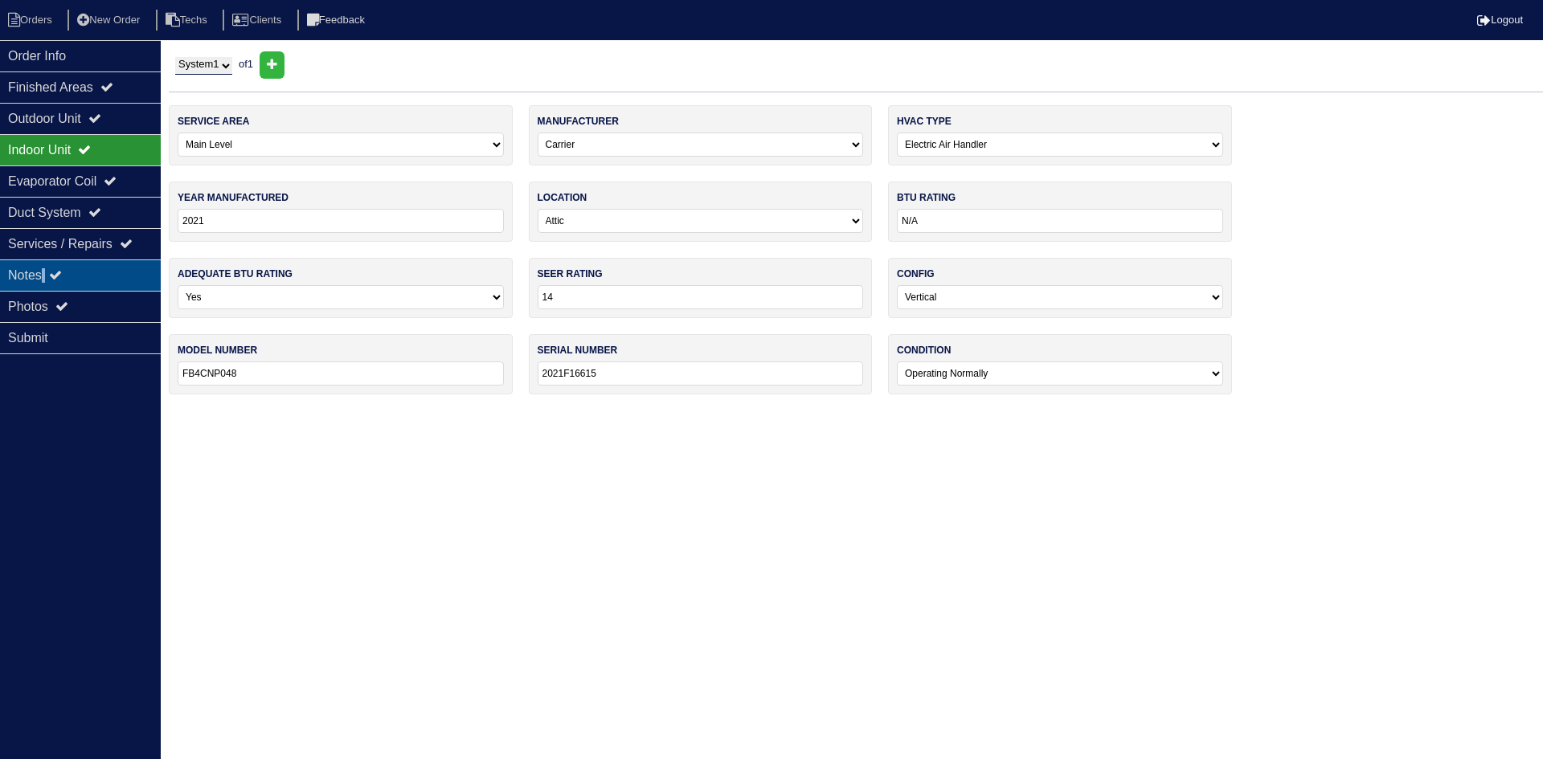
click at [47, 278] on div "Notes" at bounding box center [80, 275] width 161 height 31
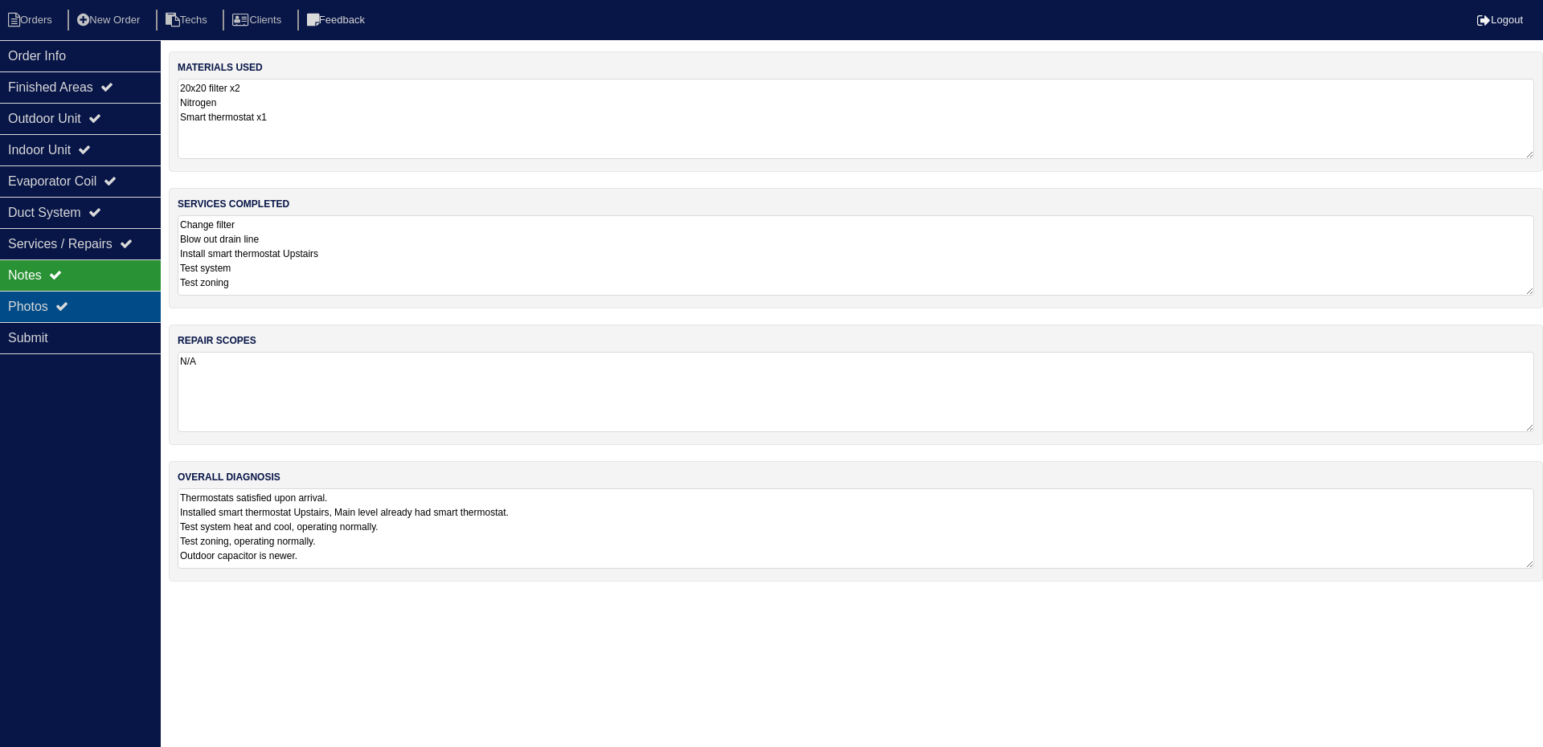
drag, startPoint x: 76, startPoint y: 298, endPoint x: 85, endPoint y: 299, distance: 9.7
click at [76, 298] on div "Photos" at bounding box center [80, 306] width 161 height 31
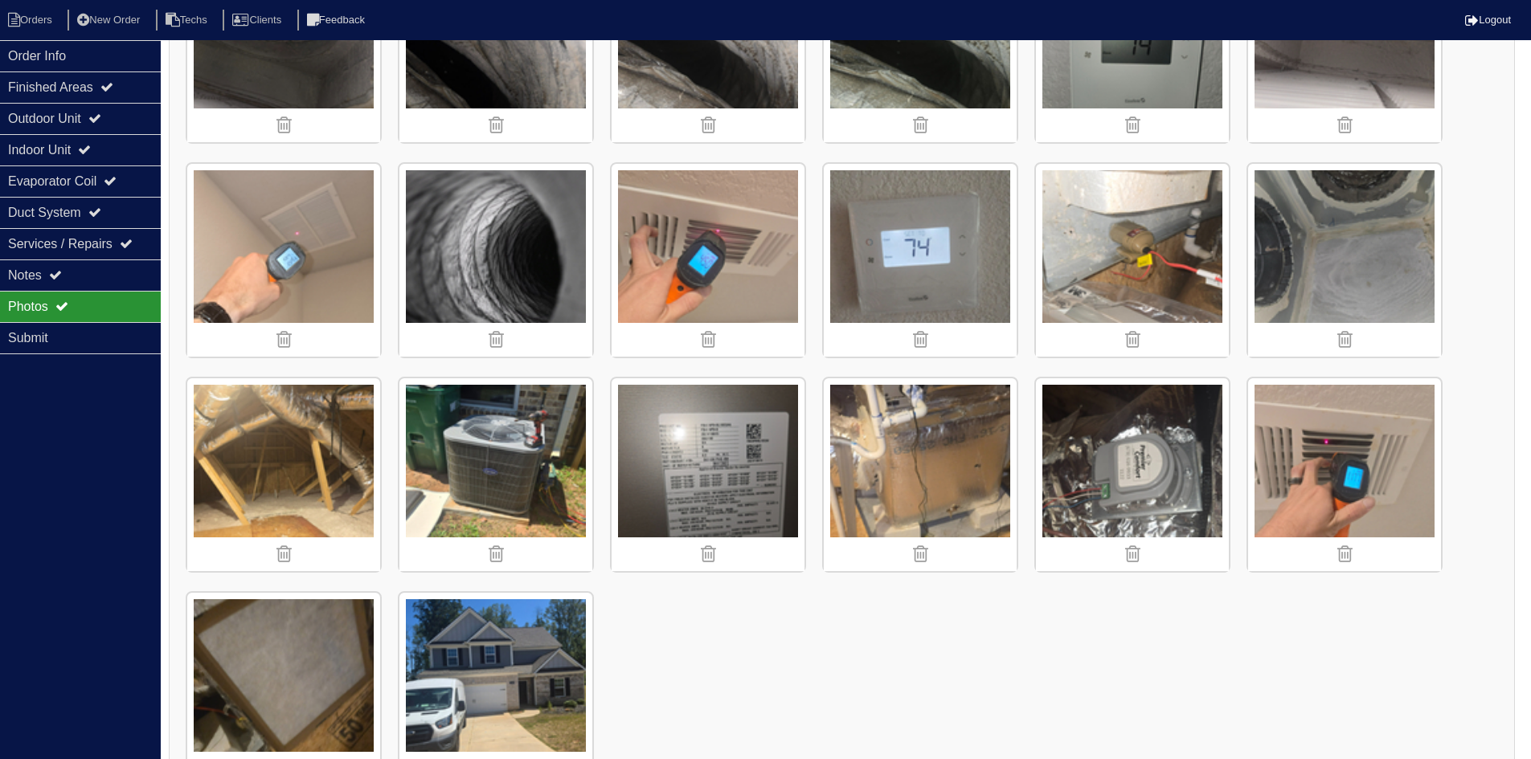
scroll to position [1262, 0]
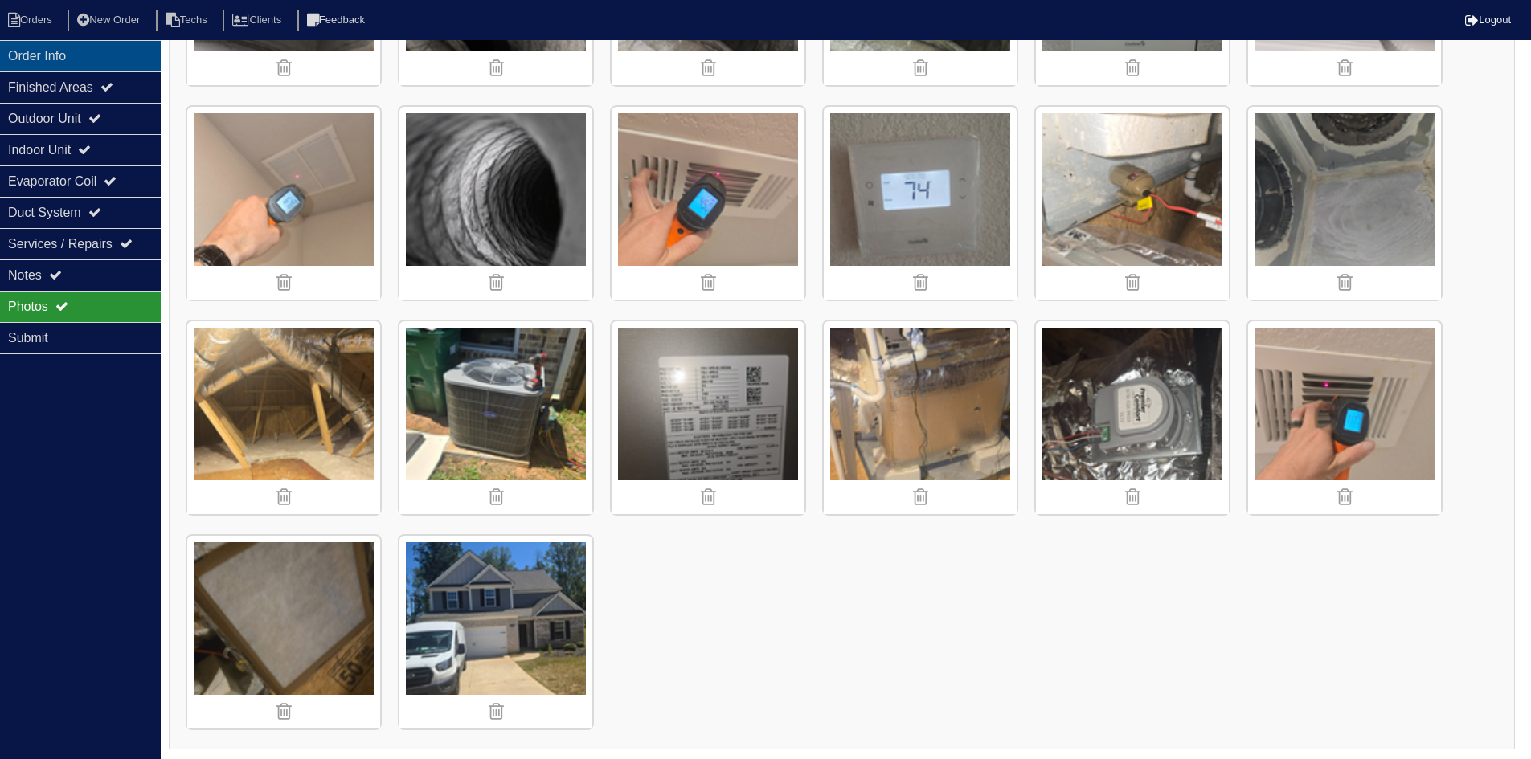
click at [75, 59] on div "Order Info" at bounding box center [80, 55] width 161 height 31
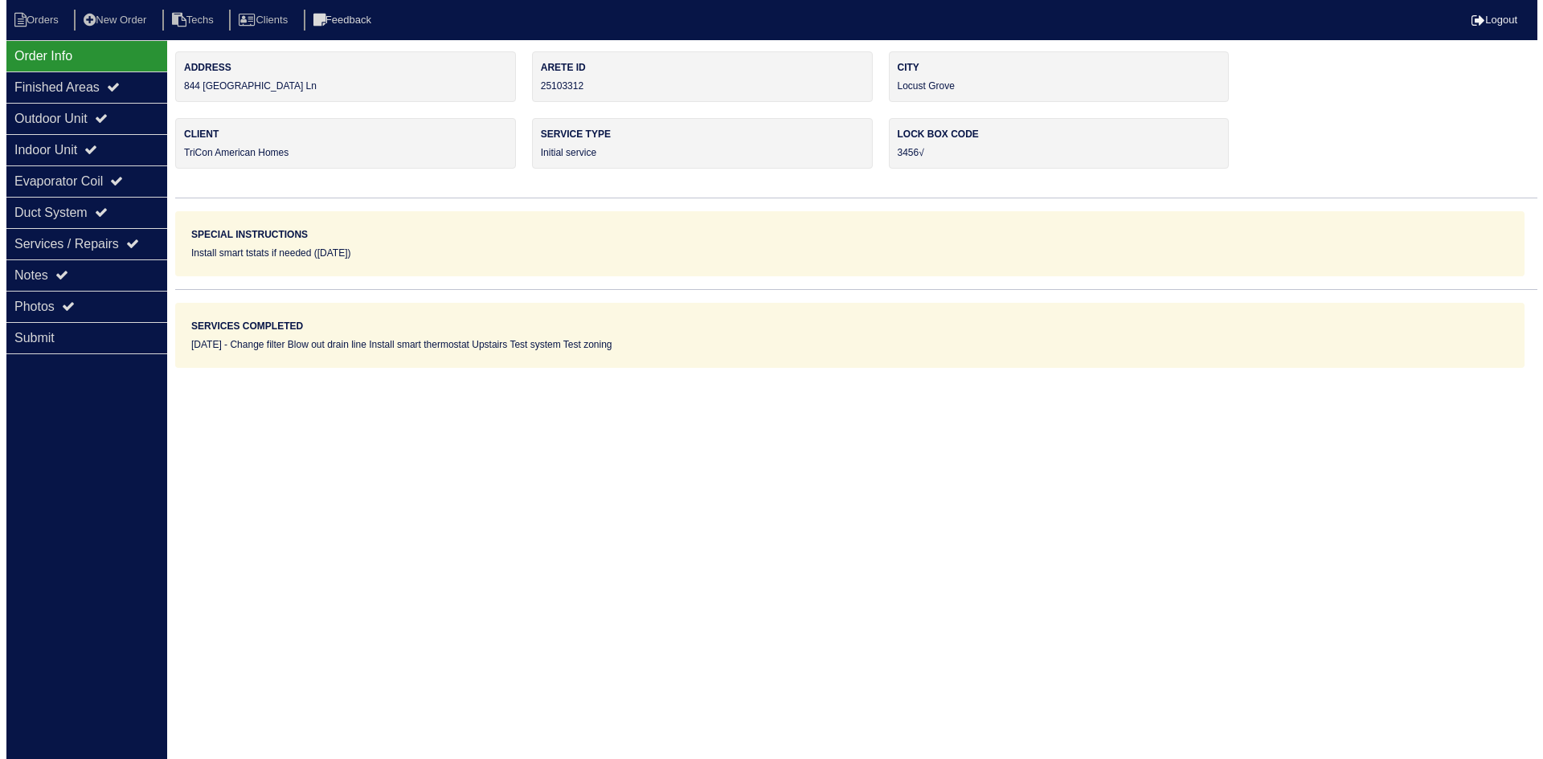
scroll to position [0, 0]
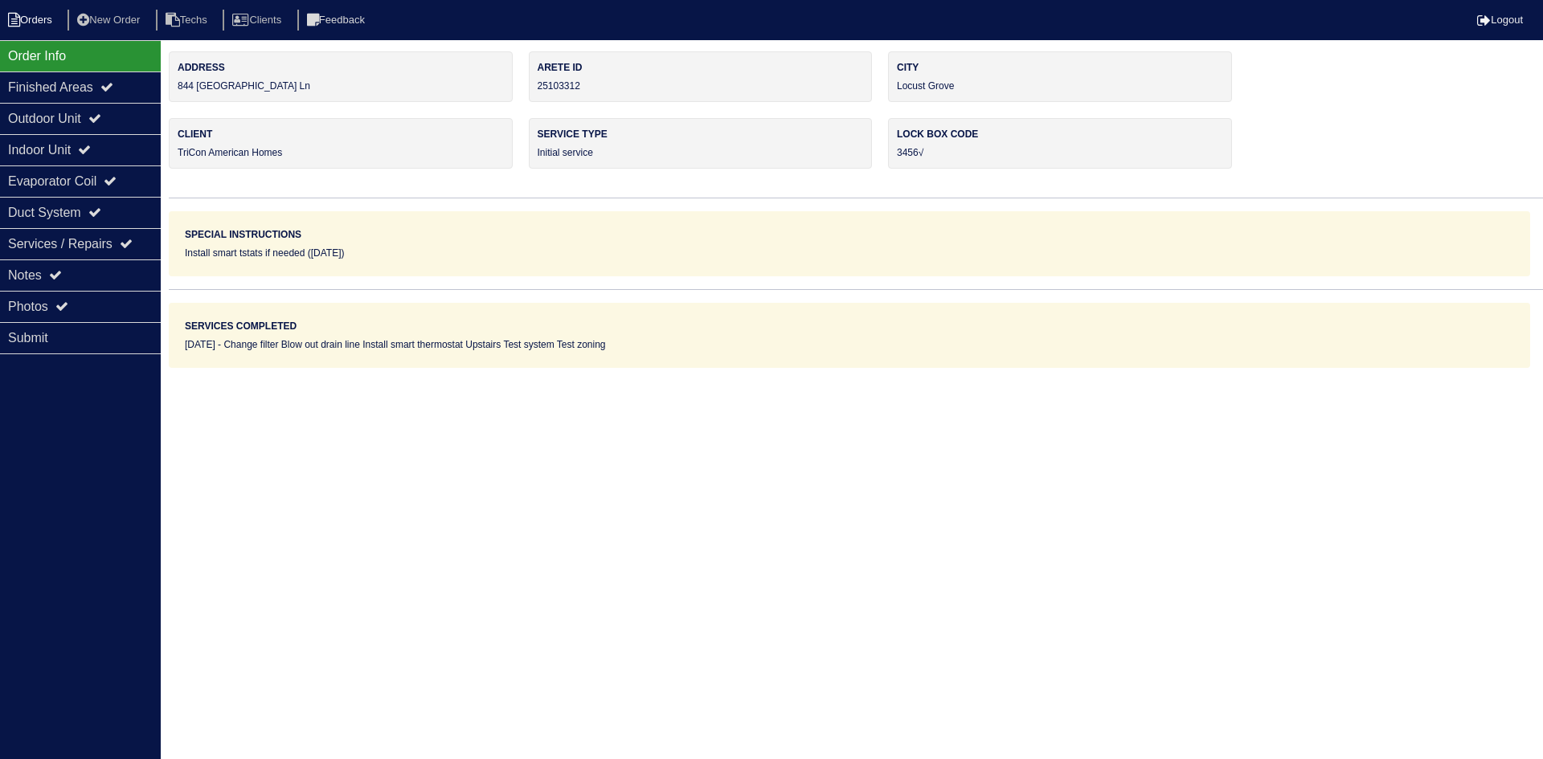
click at [39, 16] on li "Orders" at bounding box center [32, 21] width 65 height 22
select select "15"
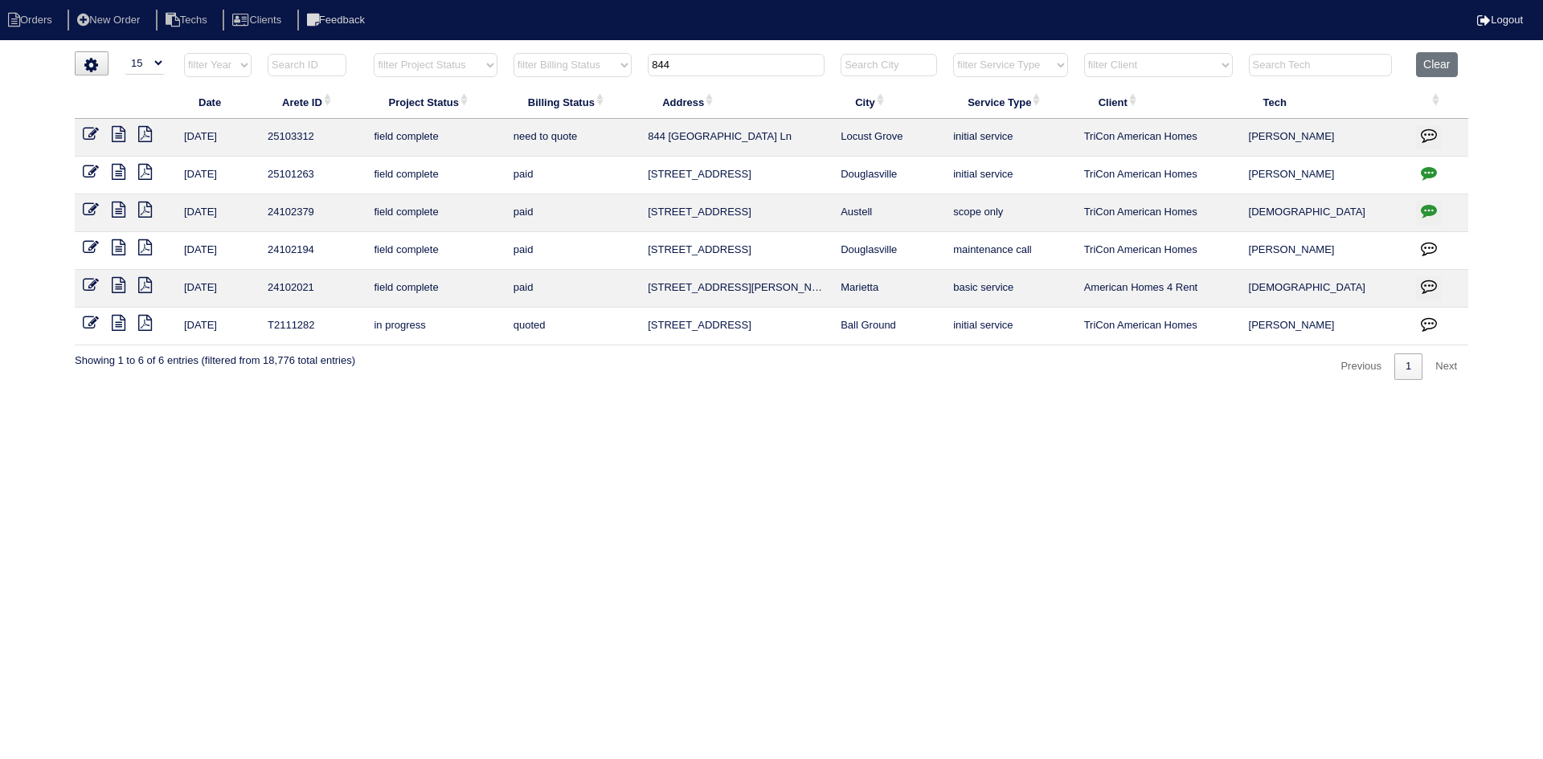
click at [705, 65] on input "844" at bounding box center [736, 65] width 177 height 22
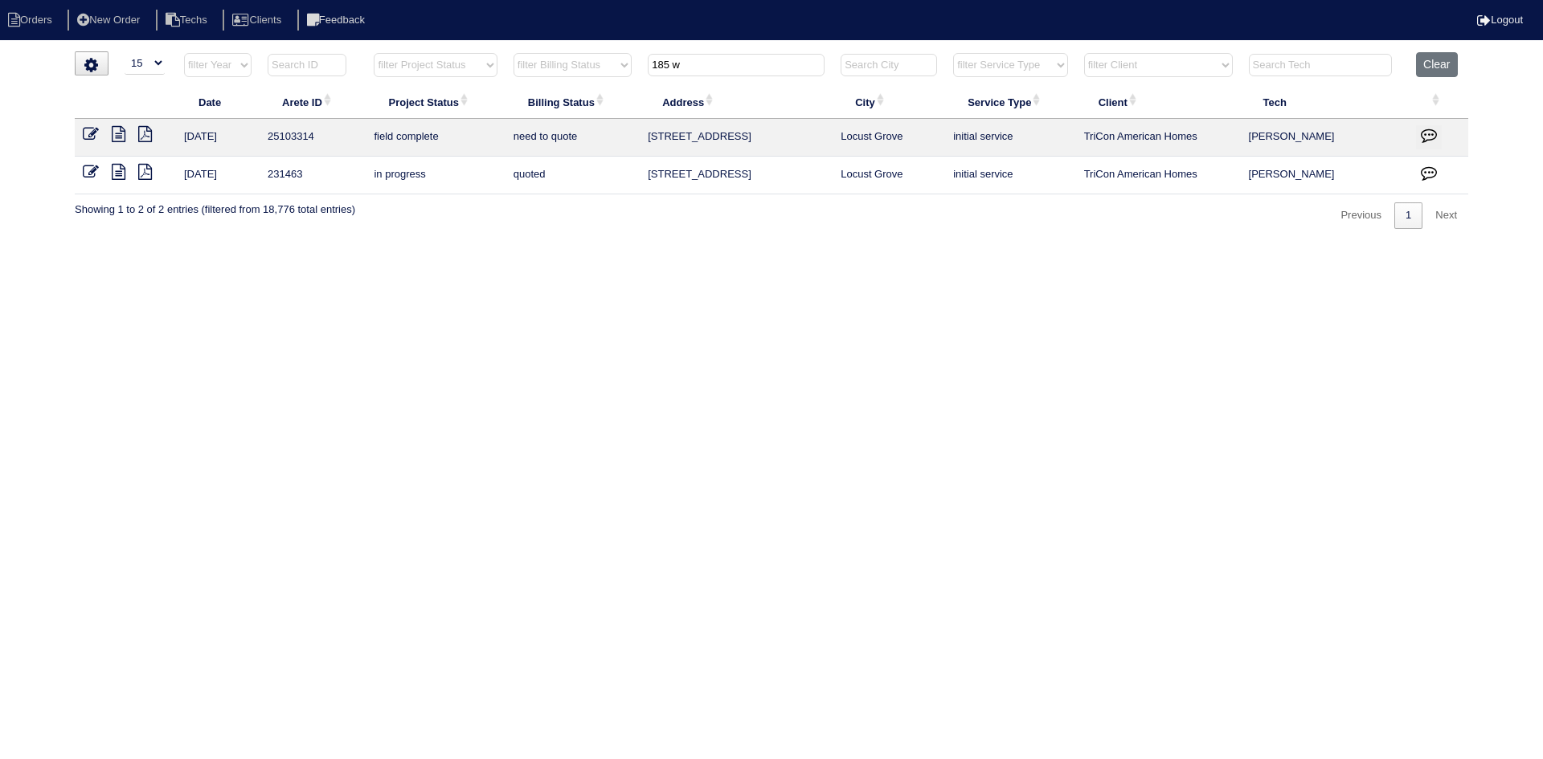
type input "185 w"
click at [121, 140] on icon at bounding box center [119, 134] width 14 height 16
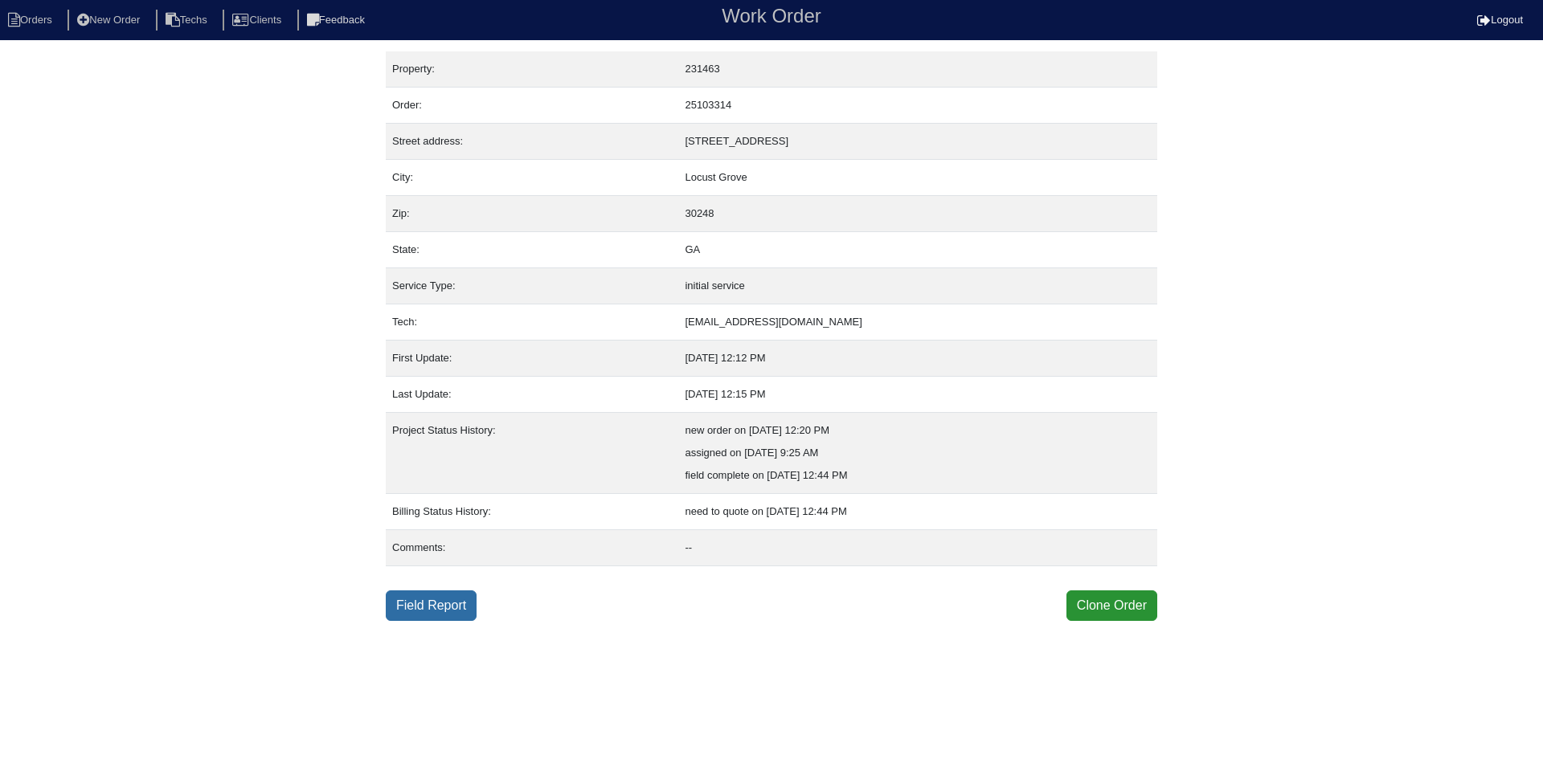
click at [415, 600] on link "Field Report" at bounding box center [431, 606] width 91 height 31
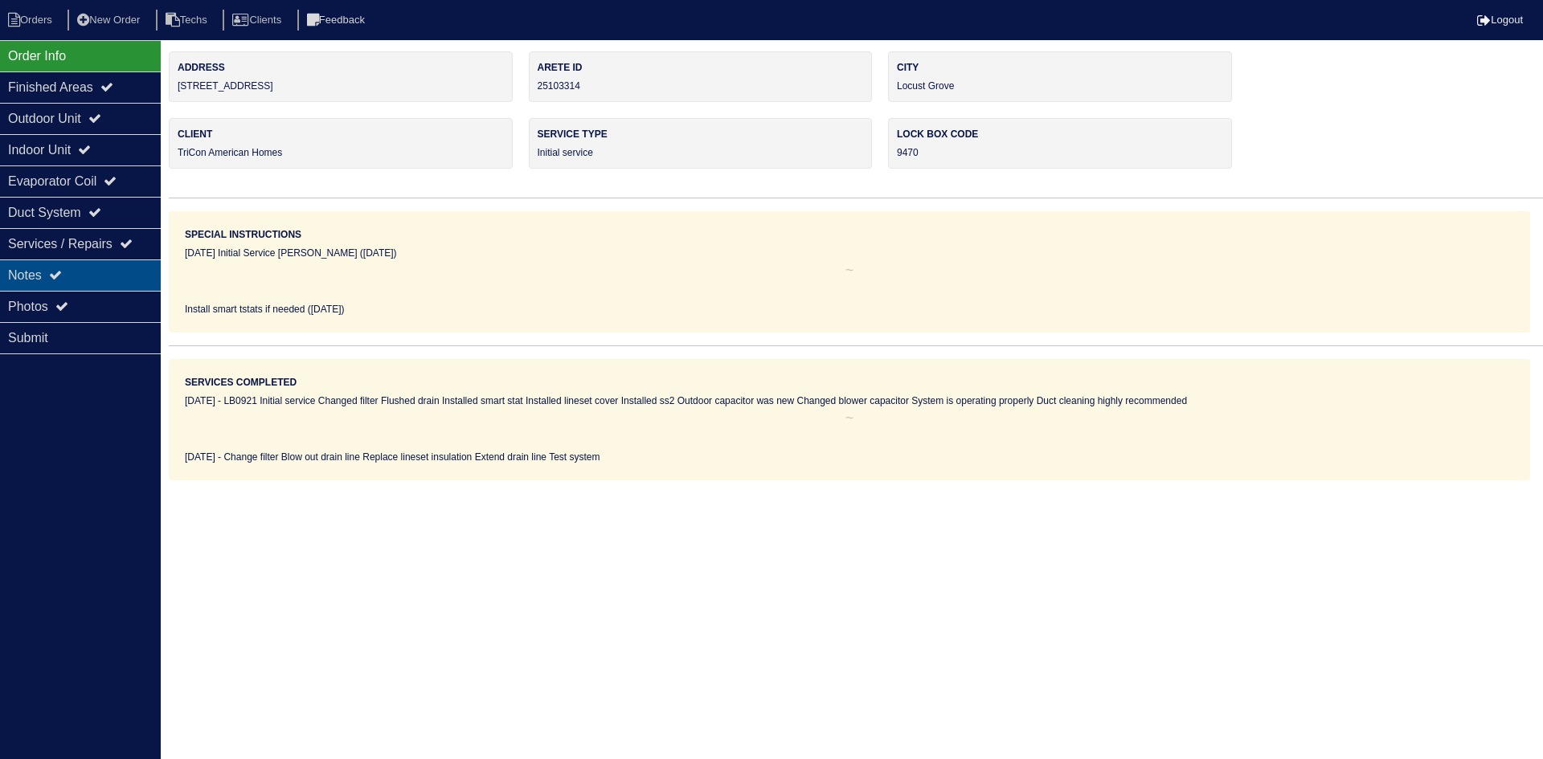
click at [76, 266] on div "Notes" at bounding box center [80, 275] width 161 height 31
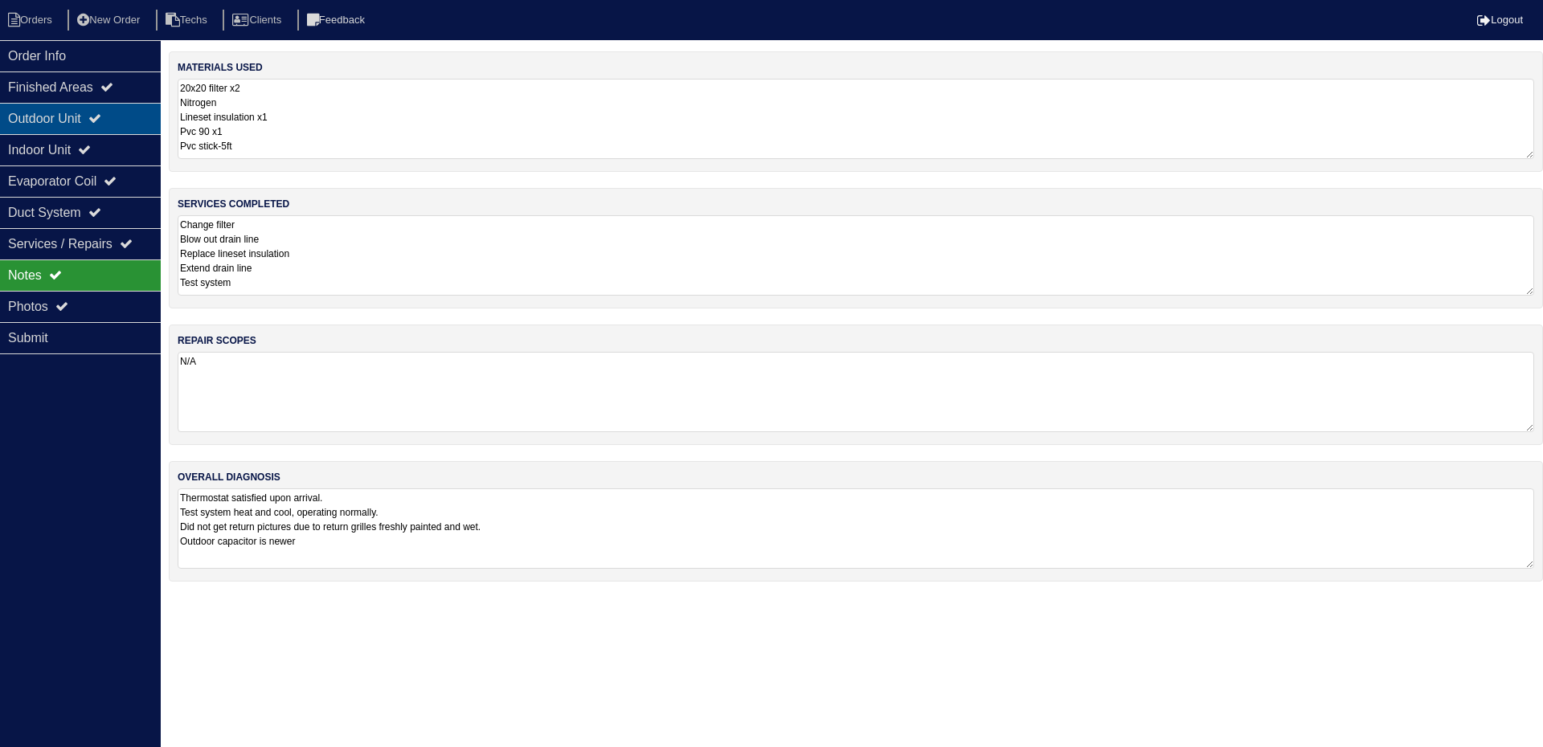
click at [122, 117] on div "Outdoor Unit" at bounding box center [80, 118] width 161 height 31
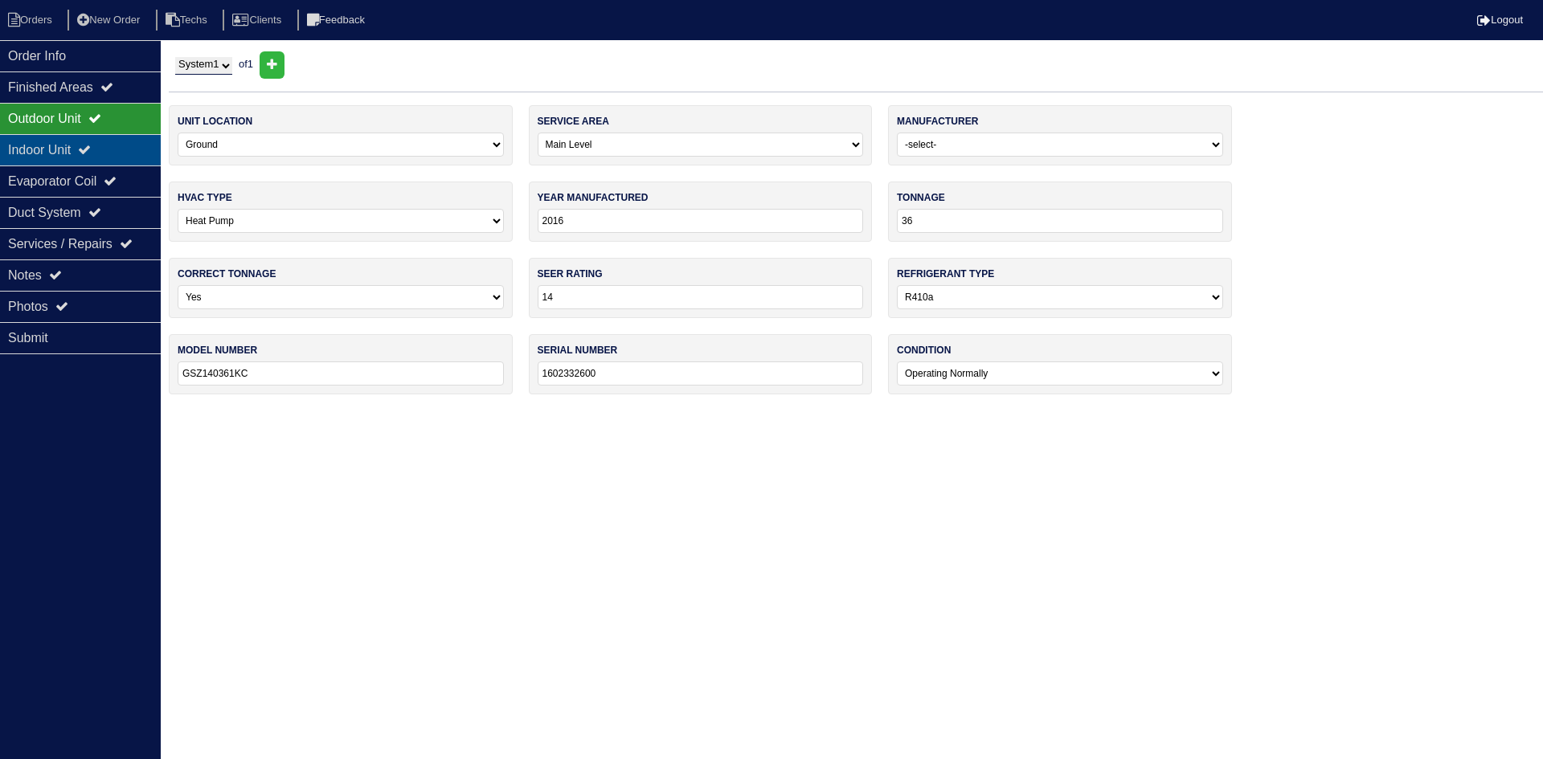
click at [117, 149] on div "Indoor Unit" at bounding box center [80, 149] width 161 height 31
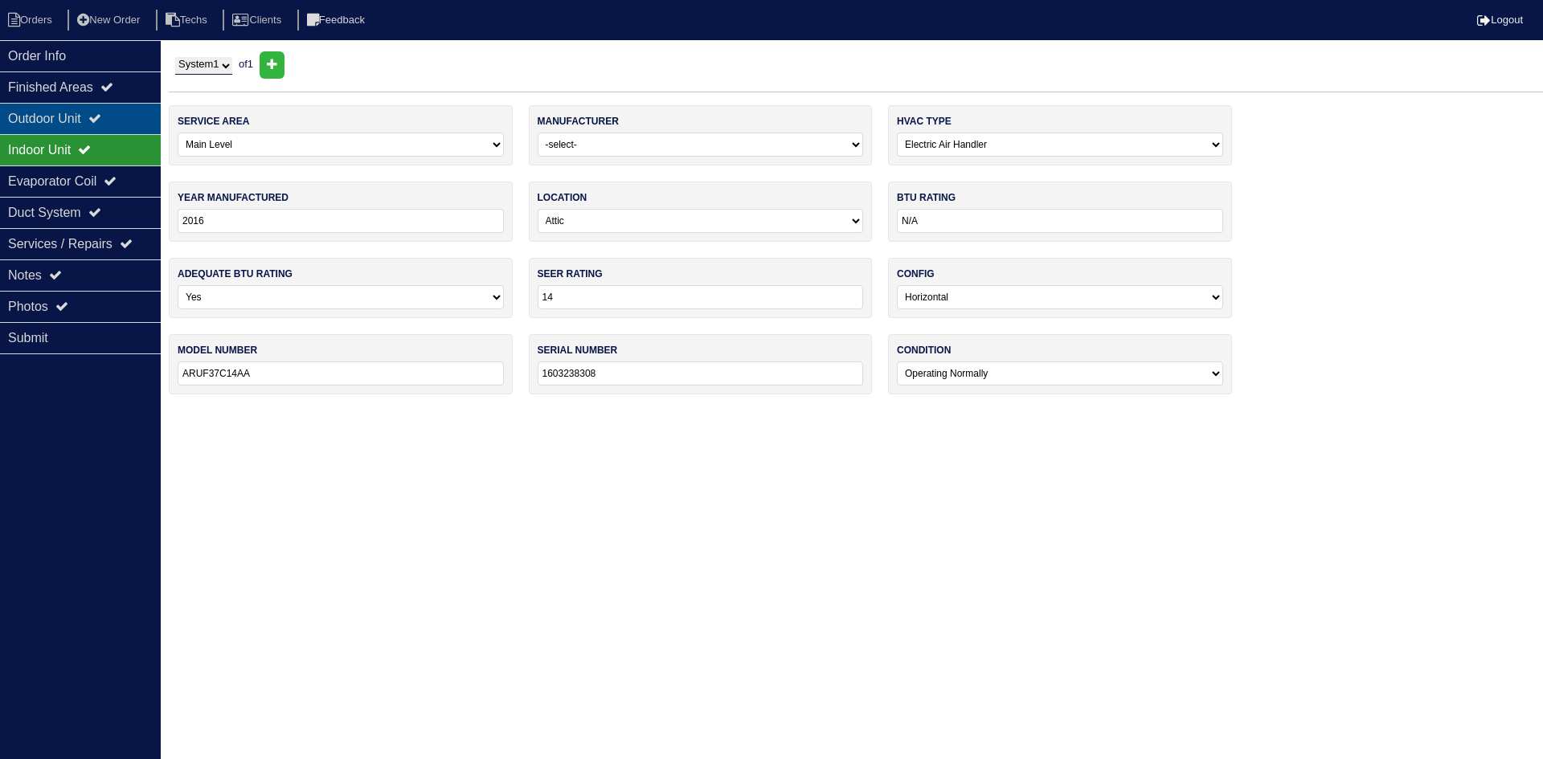
click at [101, 115] on icon at bounding box center [94, 118] width 13 height 13
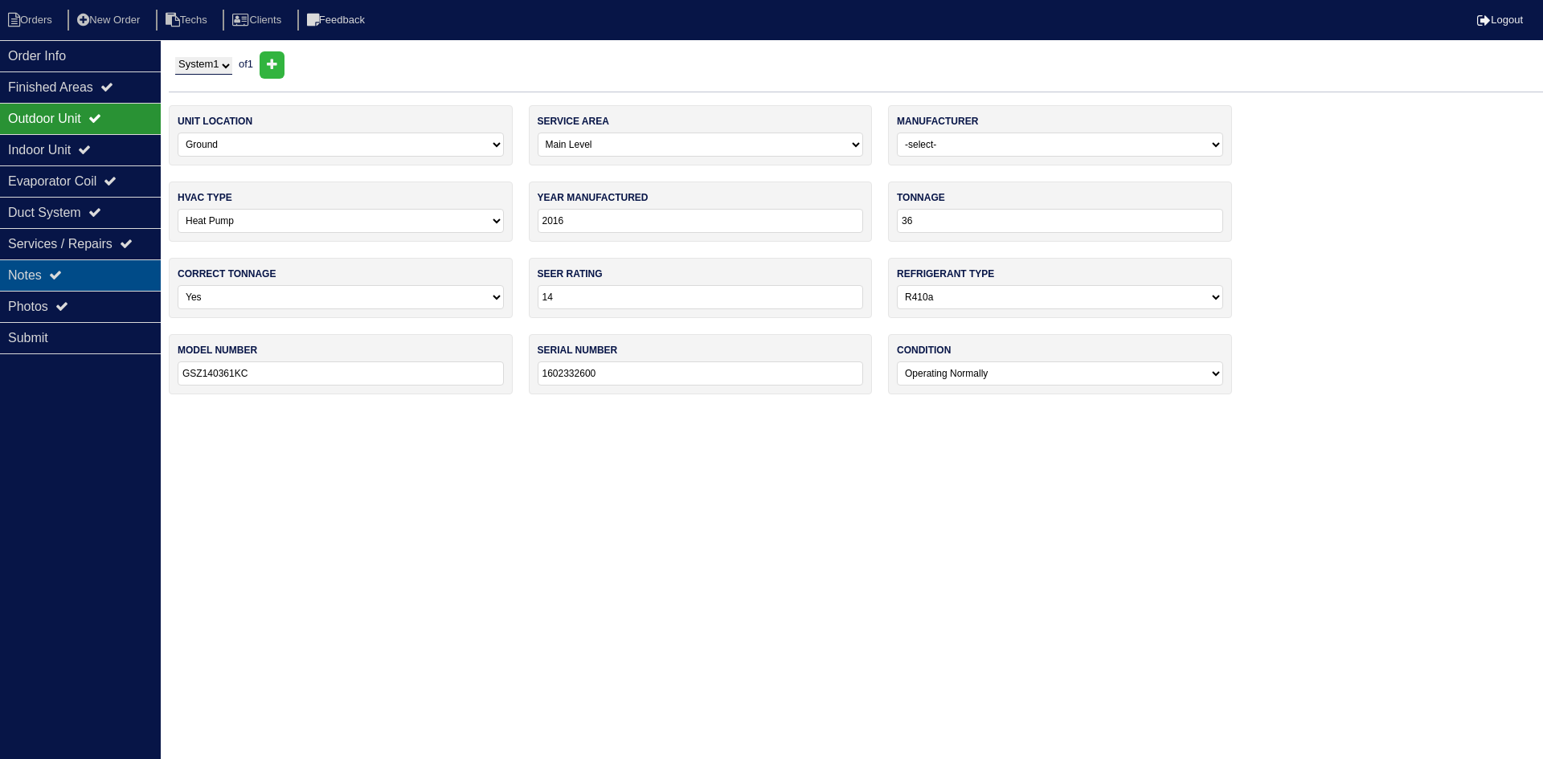
click at [112, 280] on div "Notes" at bounding box center [80, 275] width 161 height 31
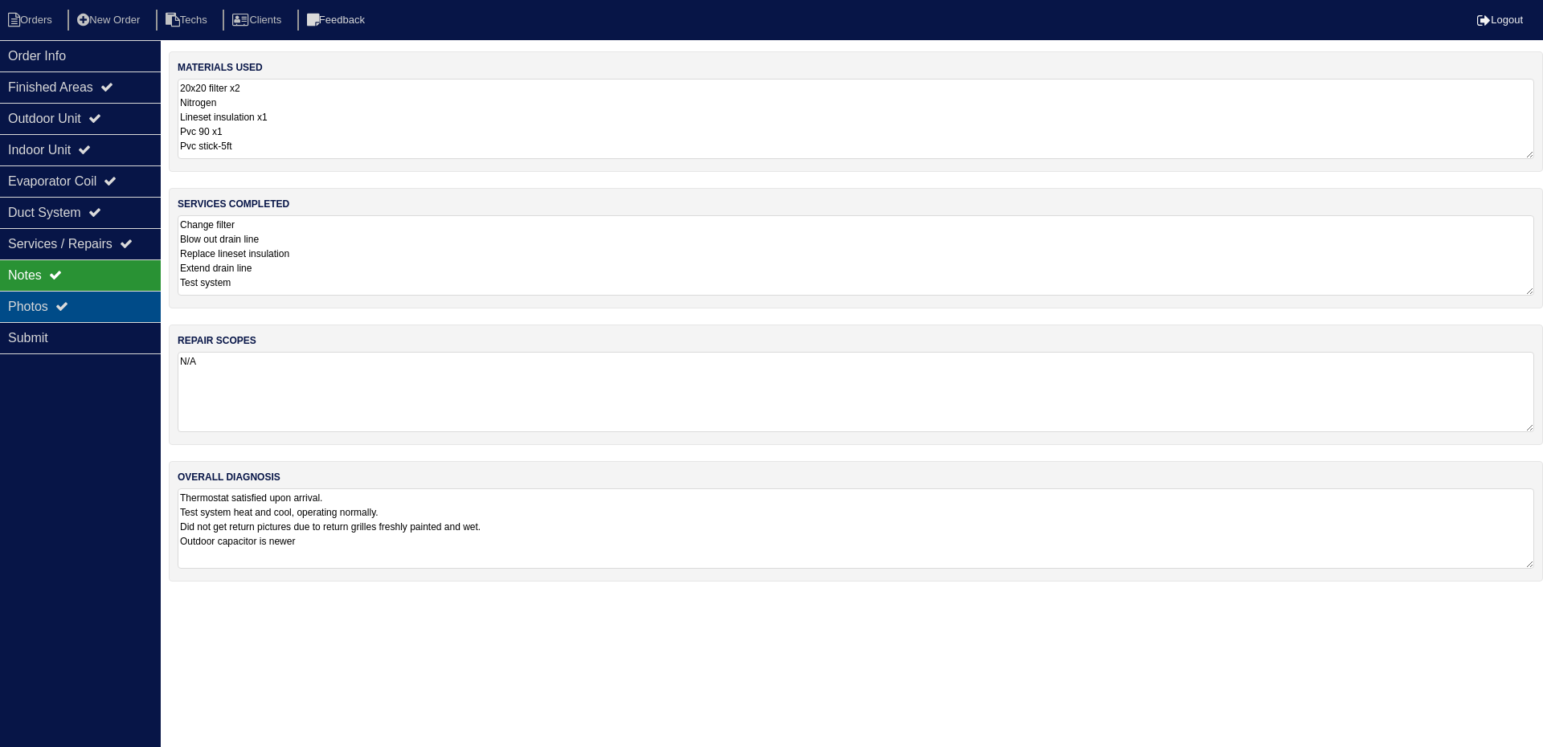
click at [111, 305] on div "Photos" at bounding box center [80, 306] width 161 height 31
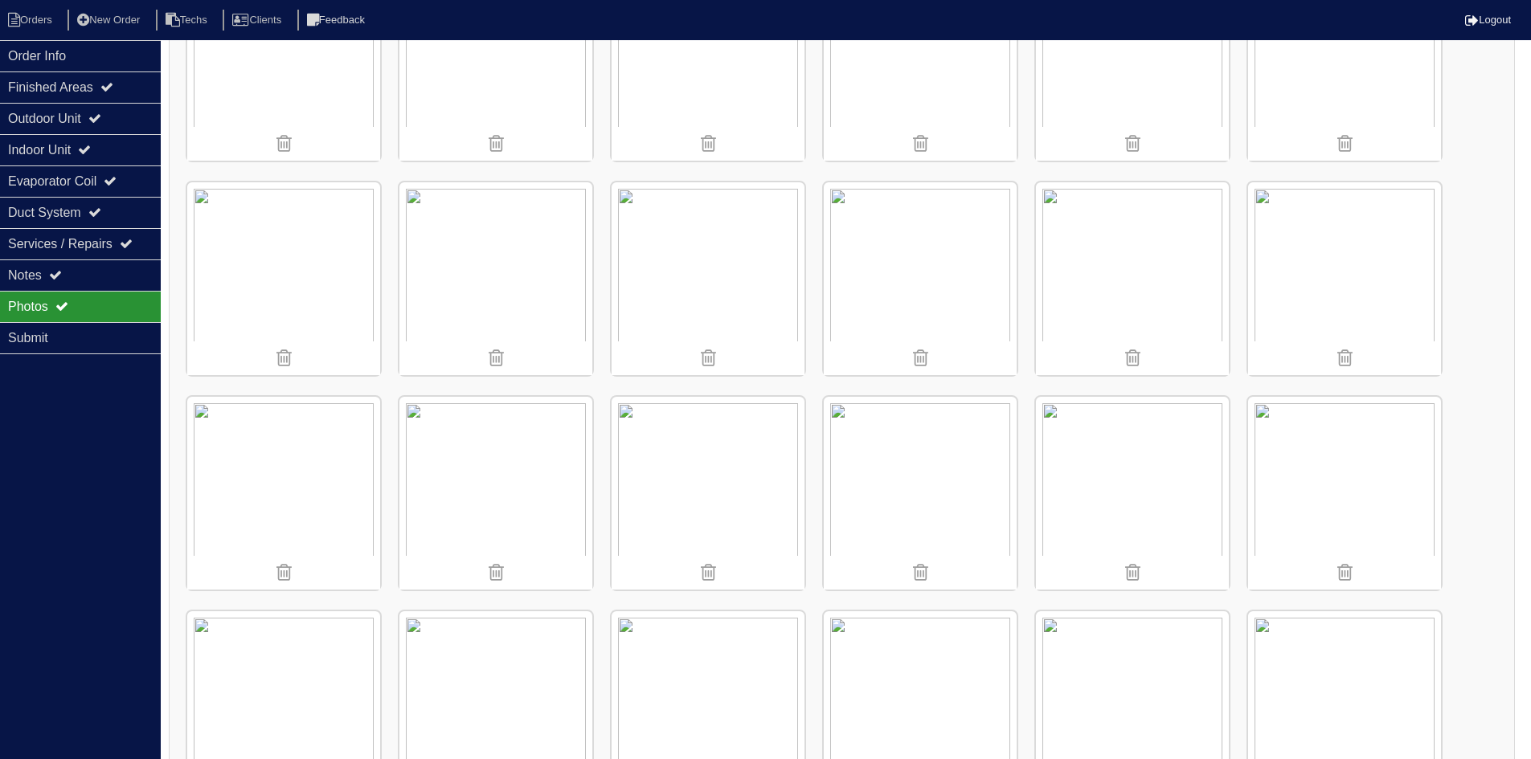
scroll to position [835, 0]
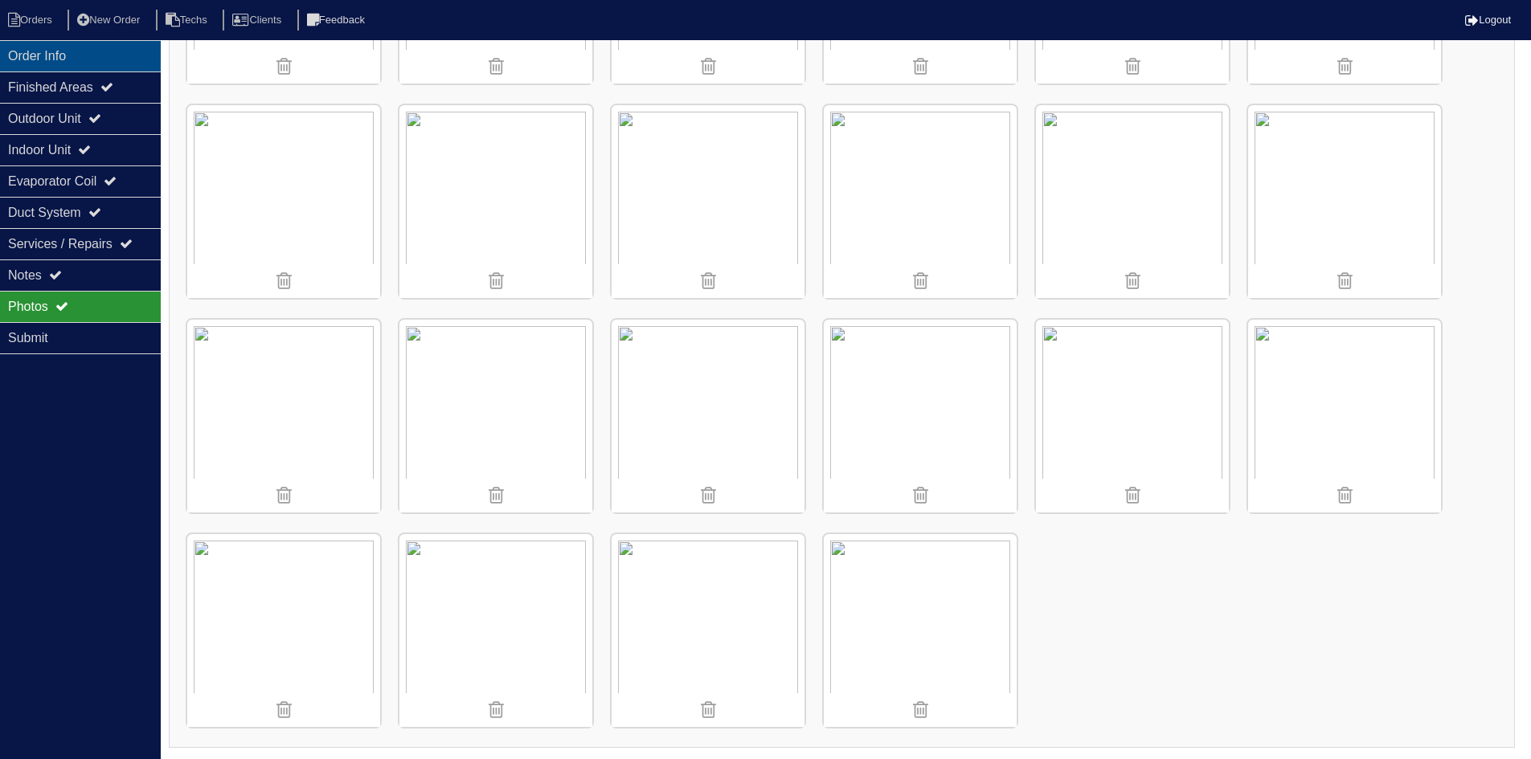
click at [64, 63] on div "Order Info" at bounding box center [80, 55] width 161 height 31
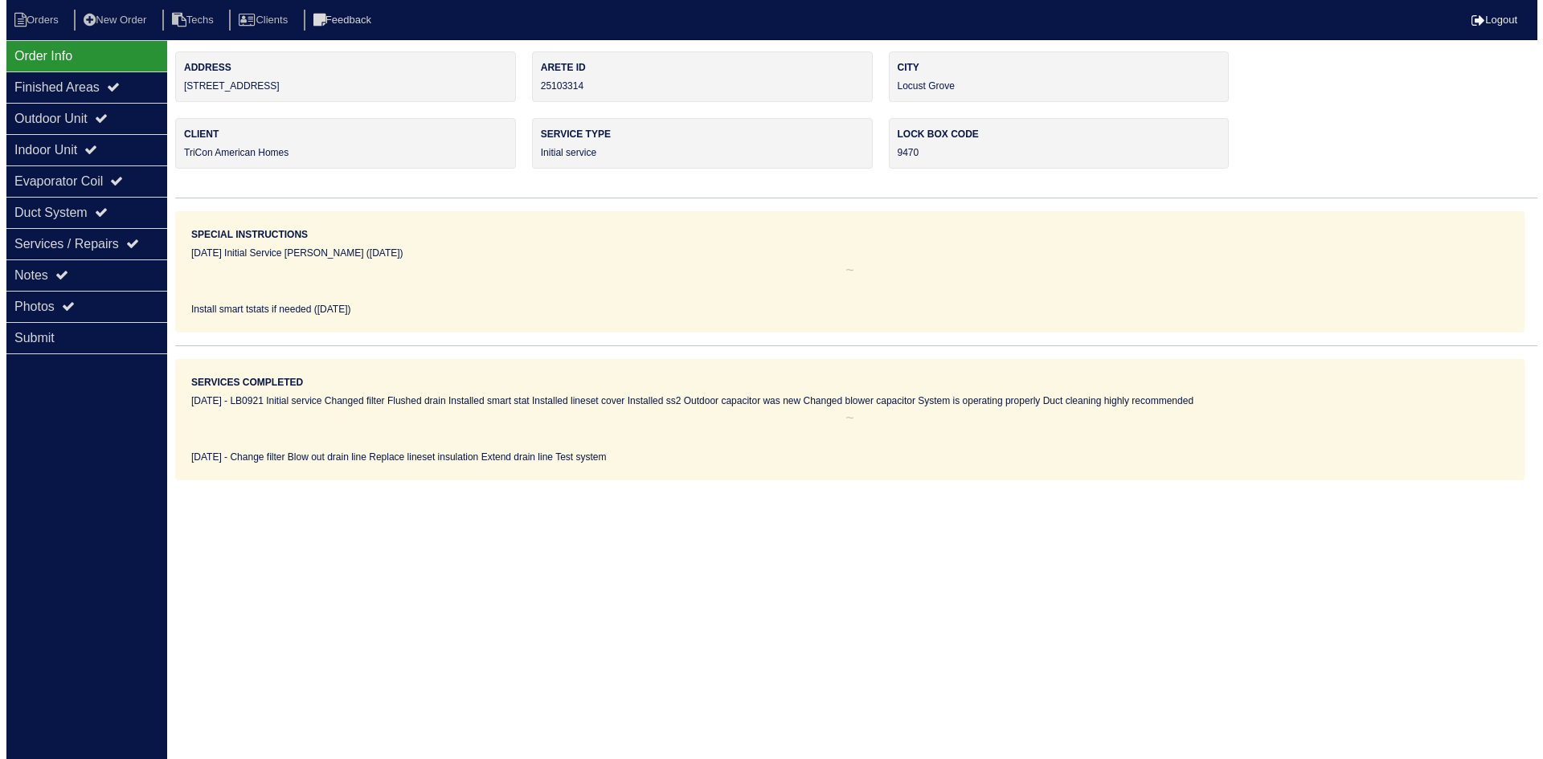
scroll to position [0, 0]
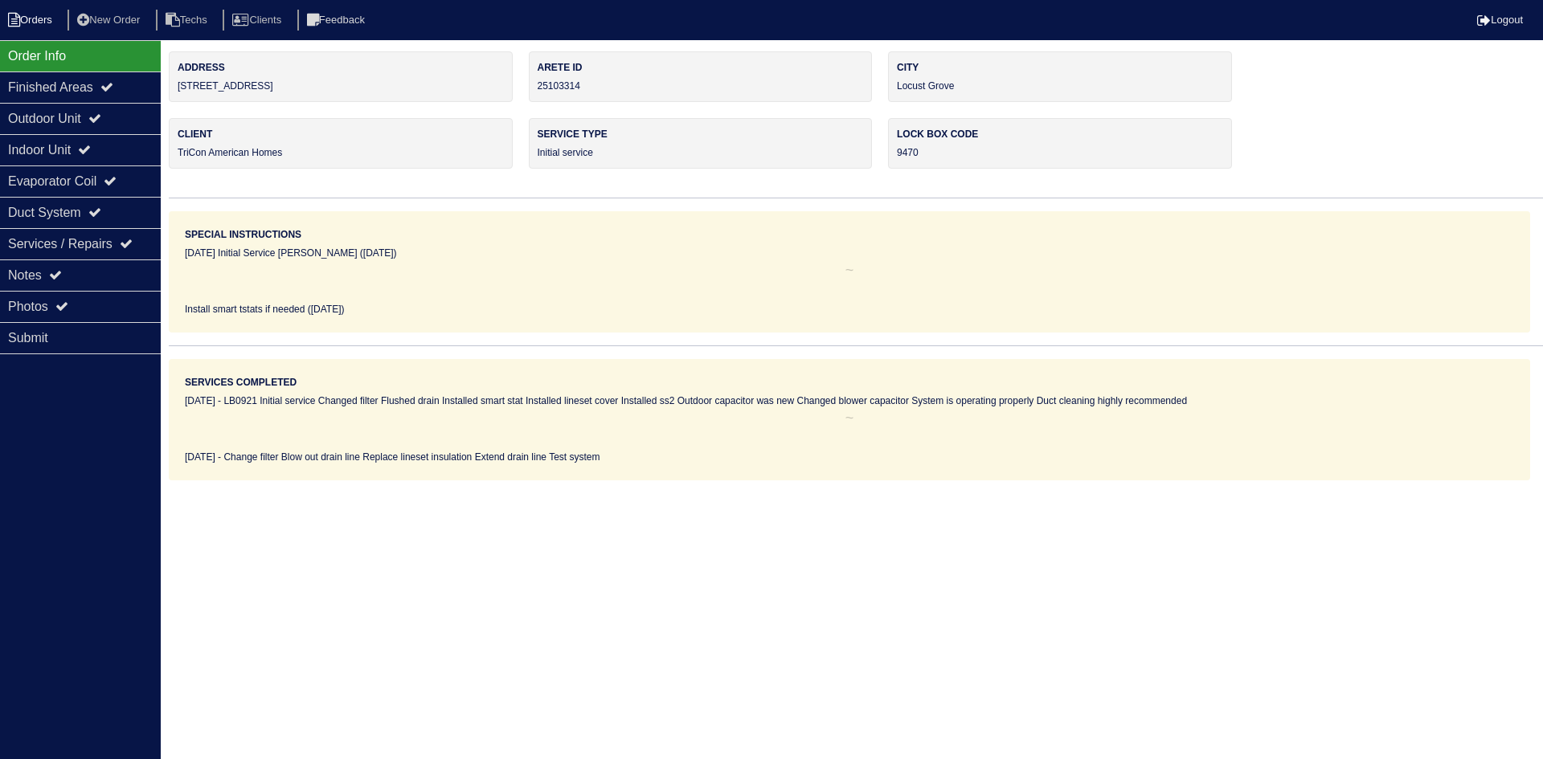
click at [38, 24] on li "Orders" at bounding box center [32, 21] width 65 height 22
select select "15"
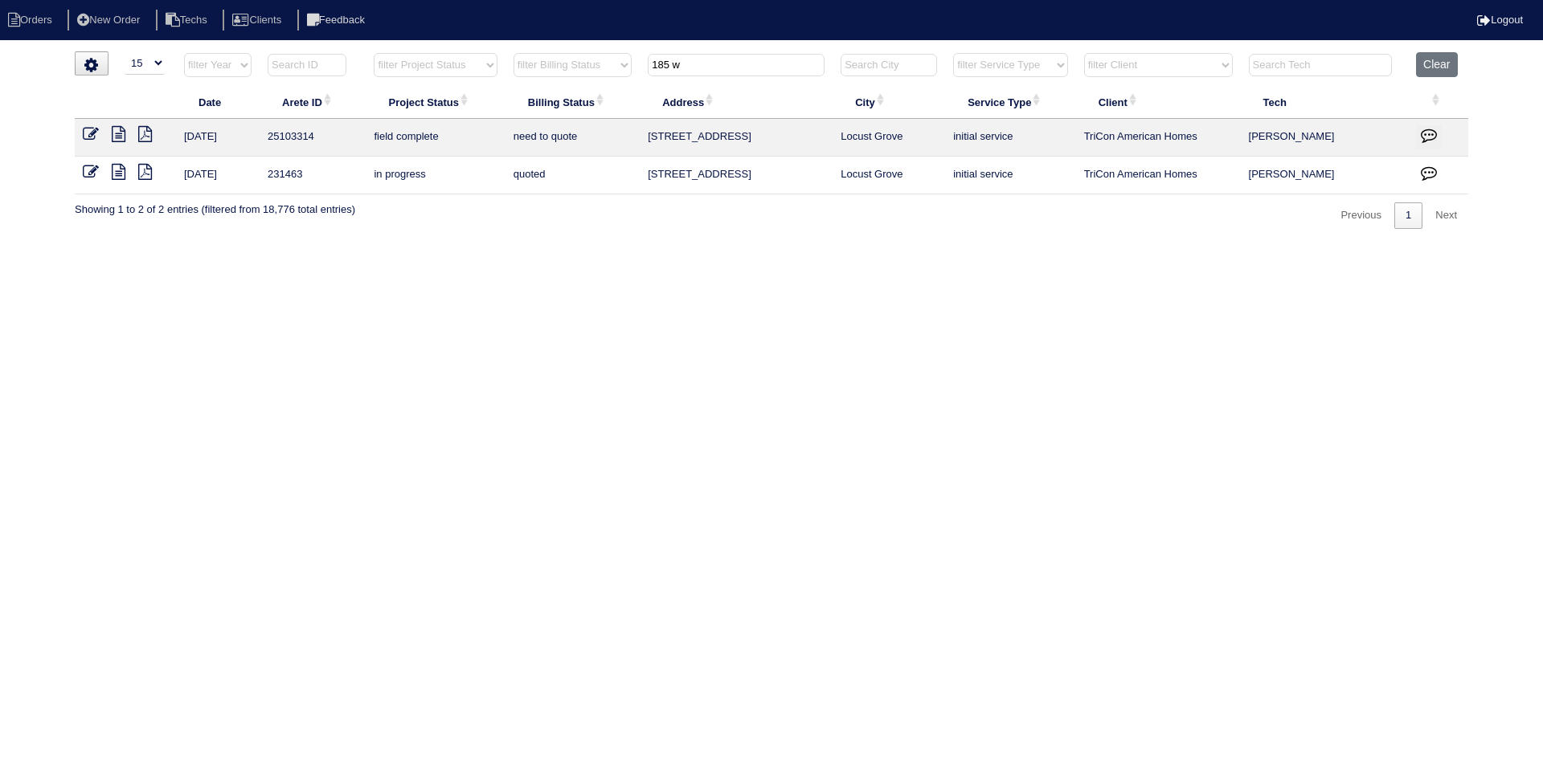
click at [713, 68] on input "185 w" at bounding box center [736, 65] width 177 height 22
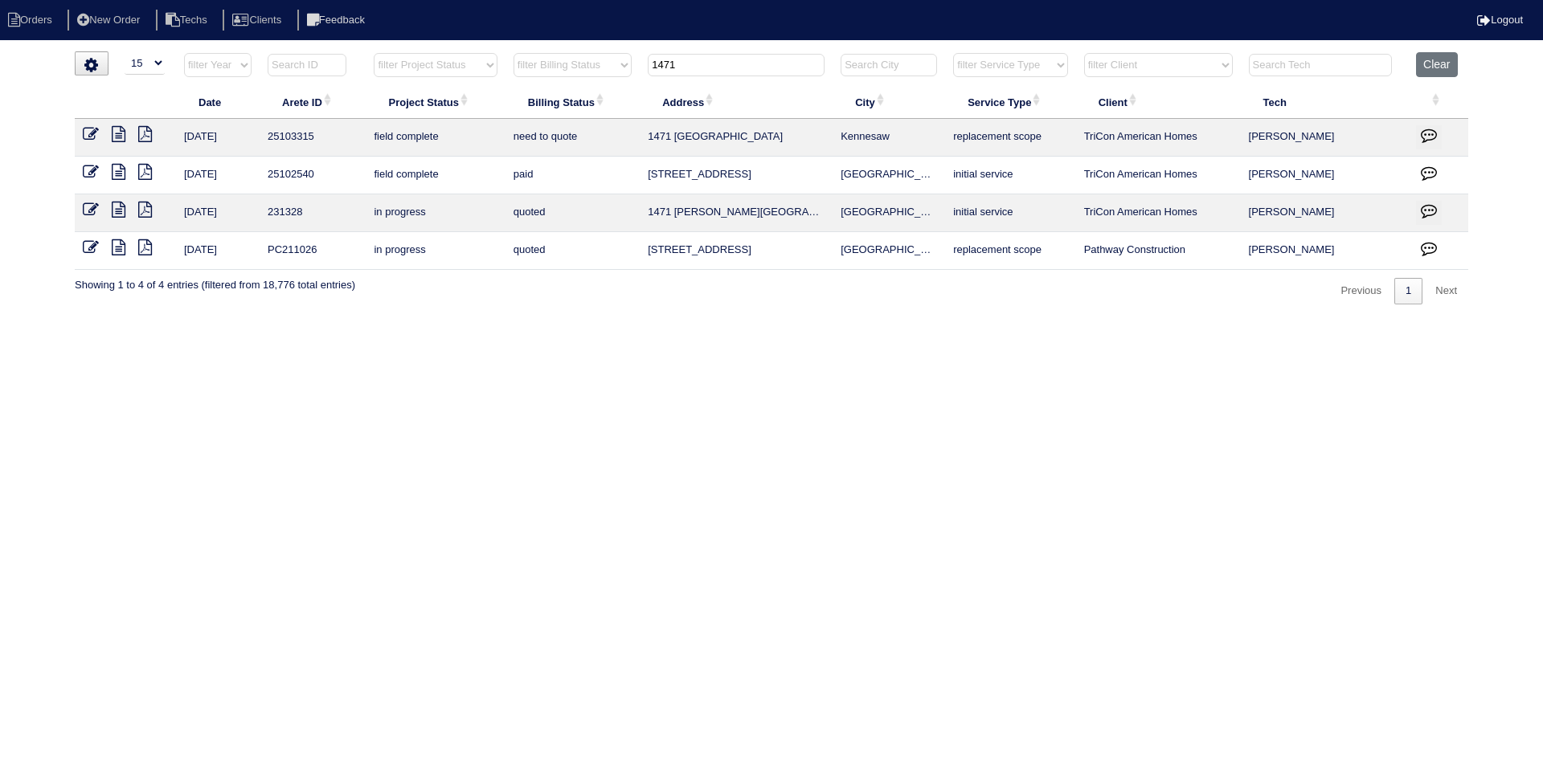
type input "1471"
click at [122, 129] on icon at bounding box center [119, 134] width 14 height 16
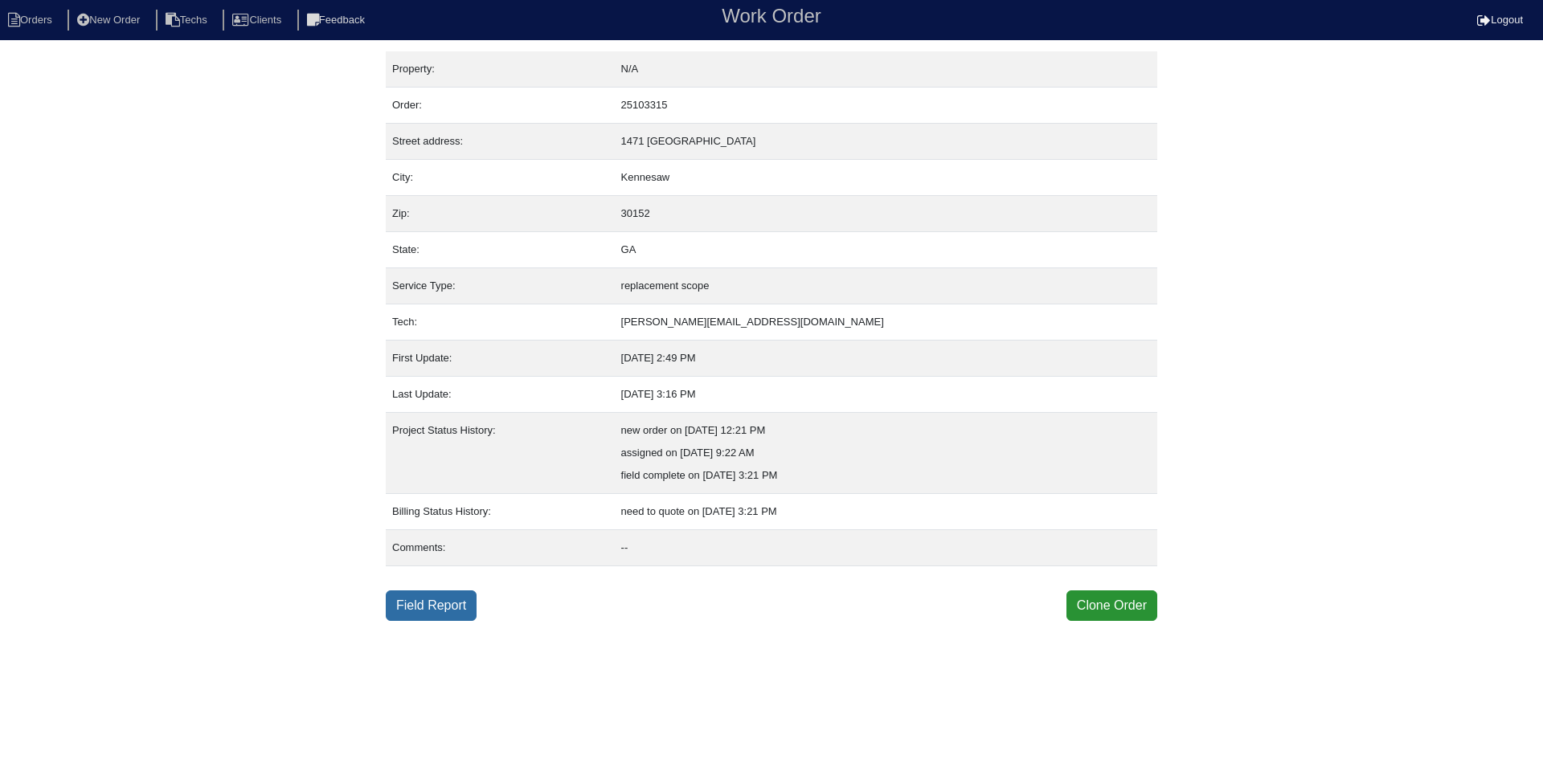
click at [435, 598] on link "Field Report" at bounding box center [431, 606] width 91 height 31
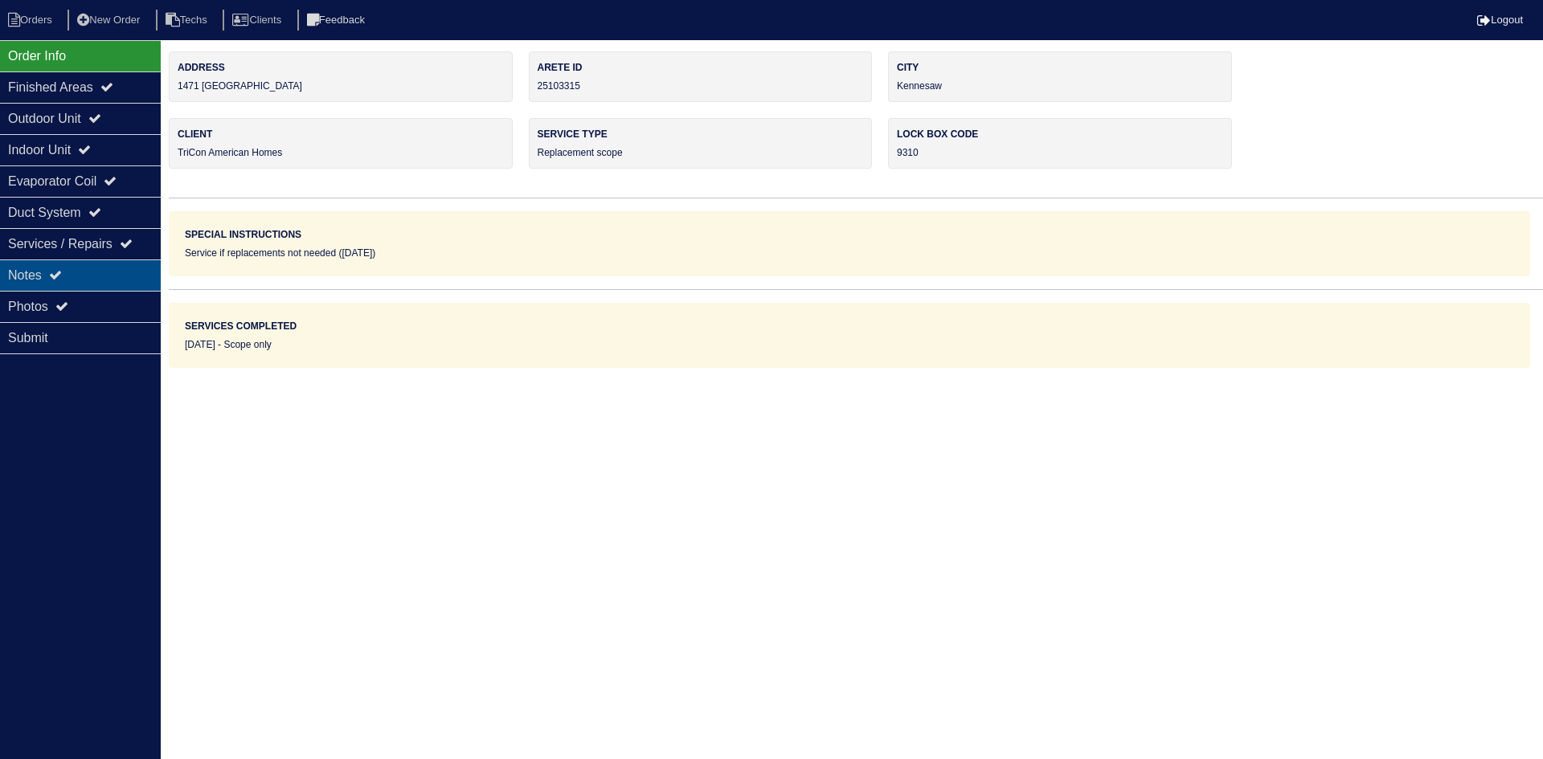
click at [72, 274] on div "Notes" at bounding box center [80, 275] width 161 height 31
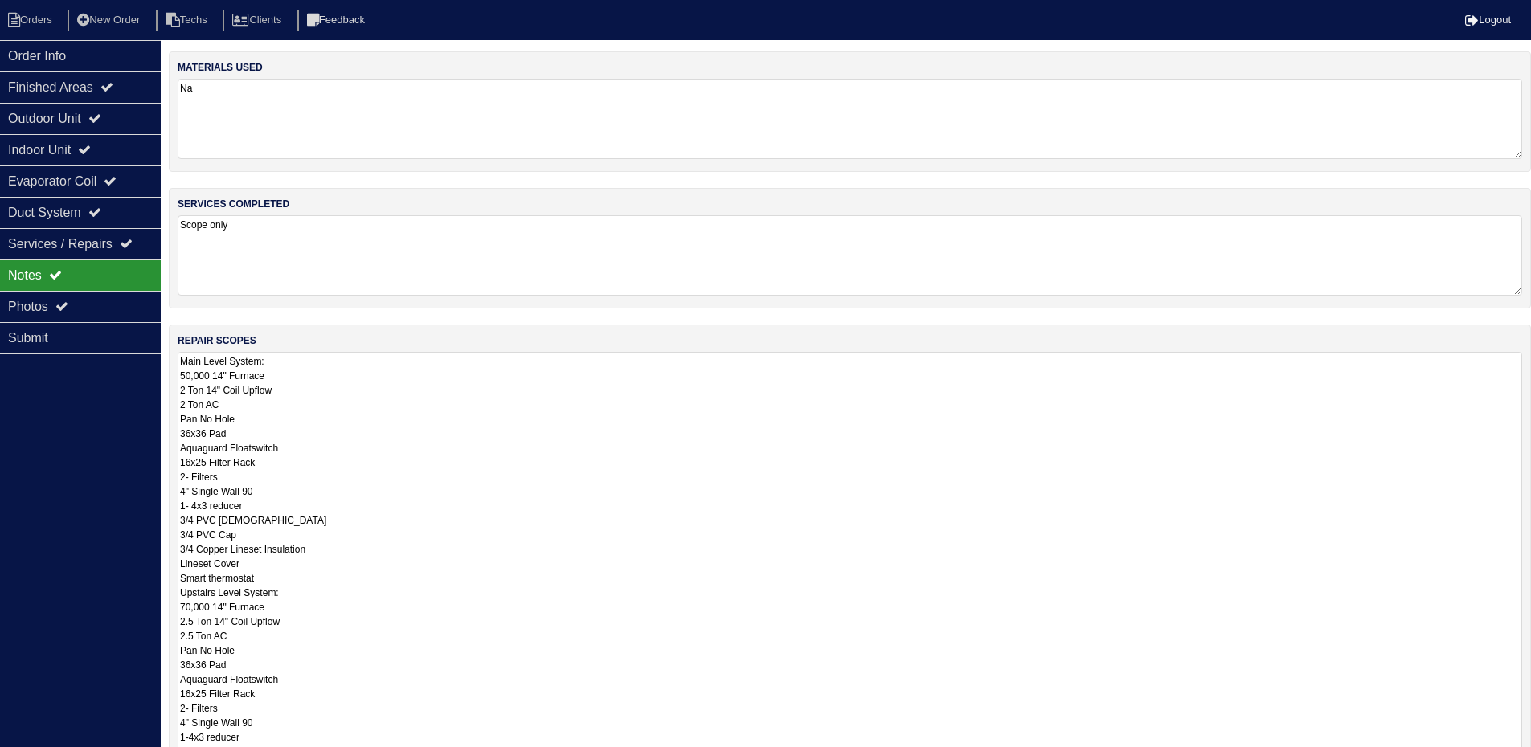
drag, startPoint x: 1530, startPoint y: 427, endPoint x: 1470, endPoint y: 634, distance: 215.6
click at [1531, 758] on html "Orders New Order Techs Clients Feedback Logout Orders New Order Users Clients M…" at bounding box center [765, 484] width 1531 height 968
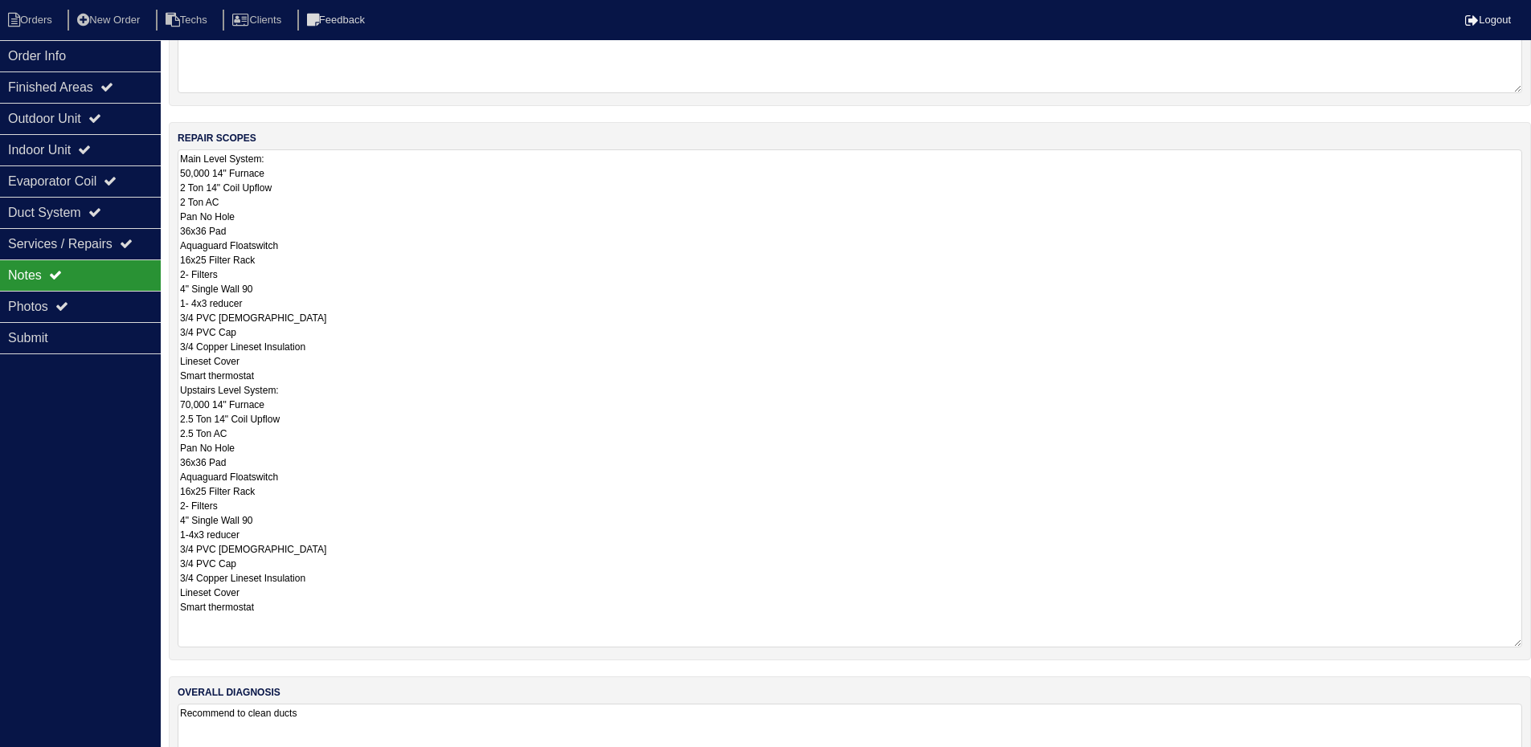
drag, startPoint x: 1514, startPoint y: 576, endPoint x: 1517, endPoint y: 642, distance: 66.0
click at [1517, 642] on textarea "Main Level System: 50,000 14" Furnace 2 Ton 14" Coil Upflow 2 Ton AC Pan No Hol…" at bounding box center [850, 398] width 1344 height 498
click at [91, 147] on icon at bounding box center [84, 149] width 13 height 13
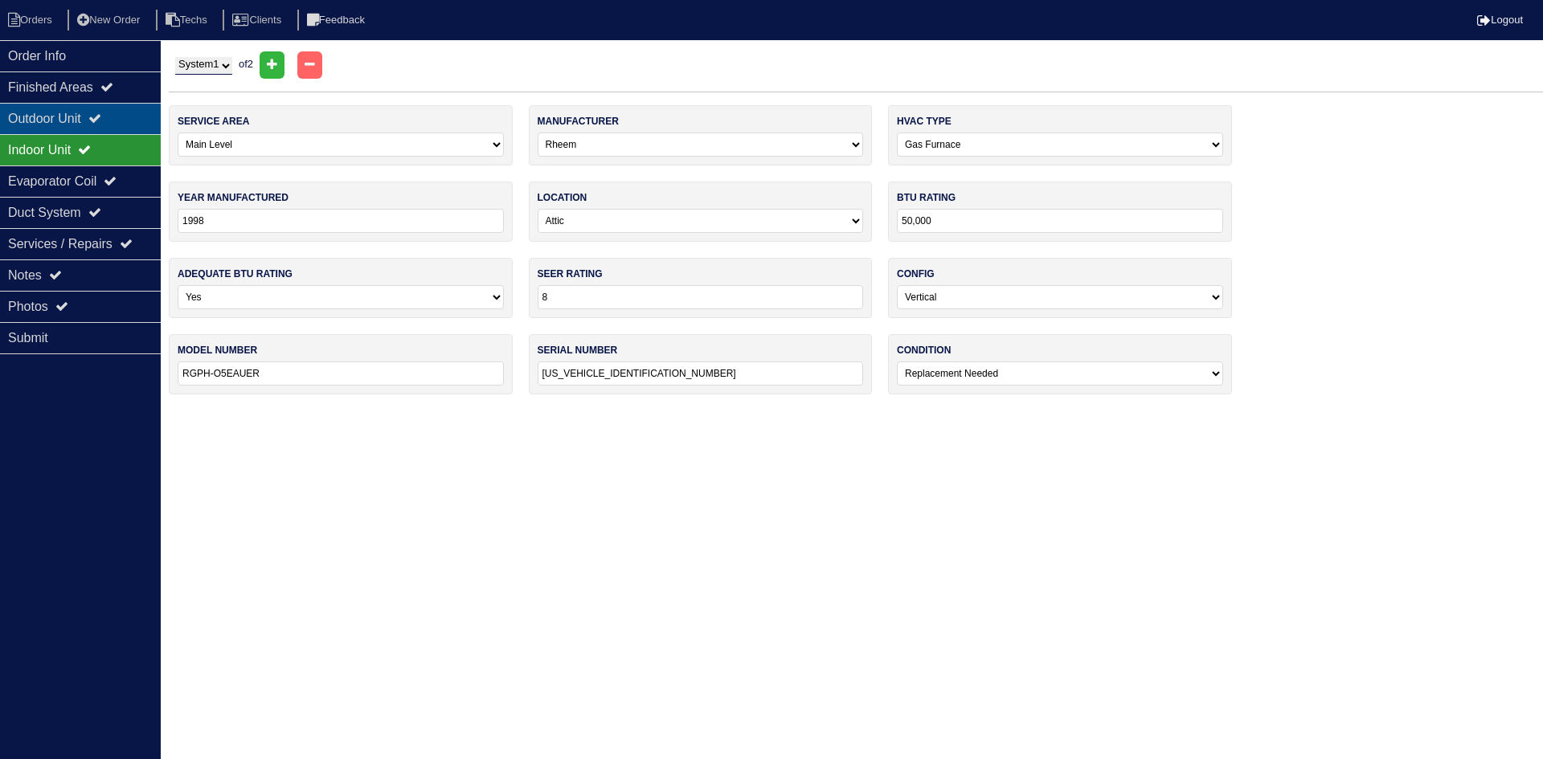
click at [101, 114] on icon at bounding box center [94, 118] width 13 height 13
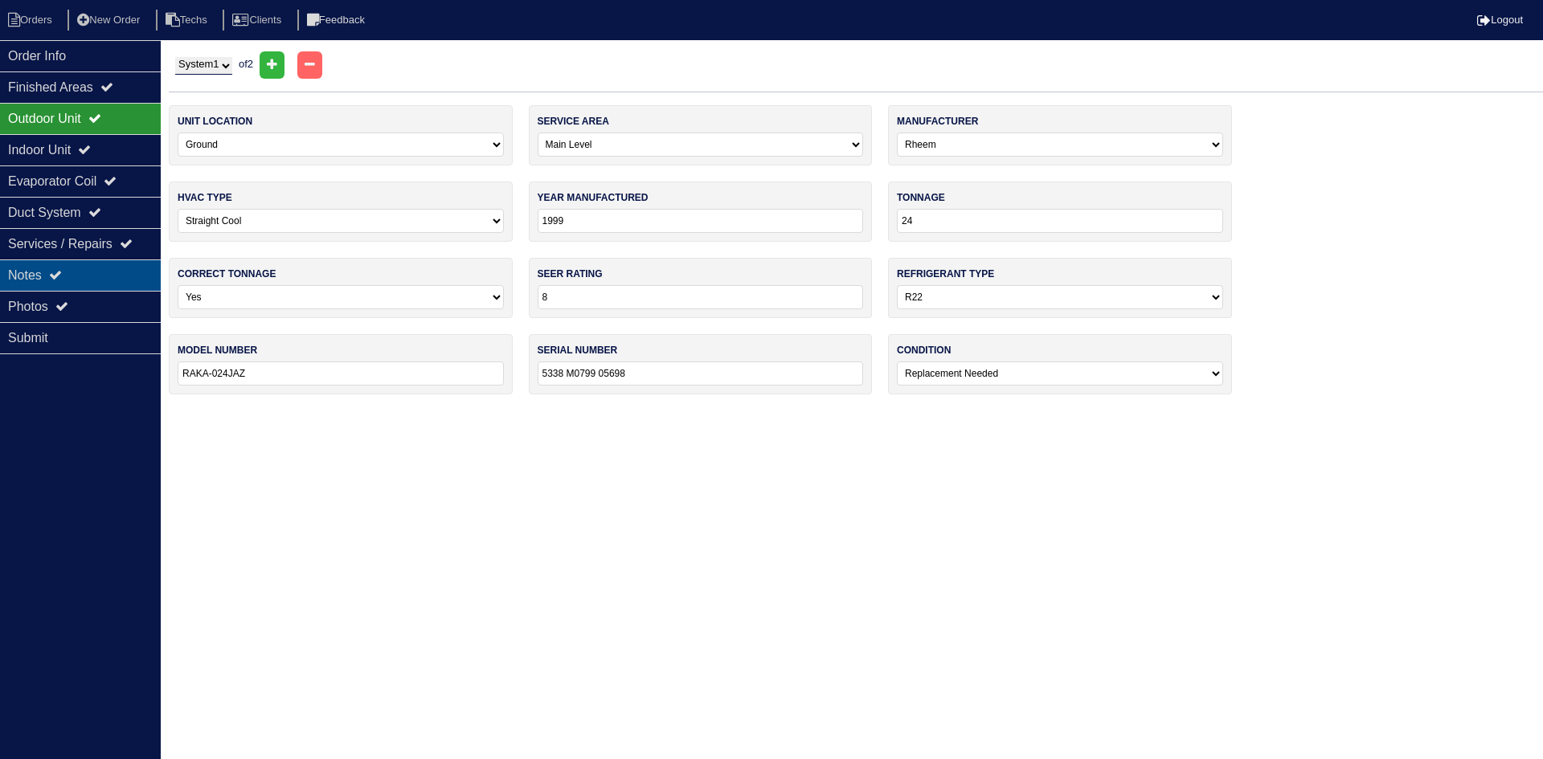
click at [72, 268] on div "Notes" at bounding box center [80, 275] width 161 height 31
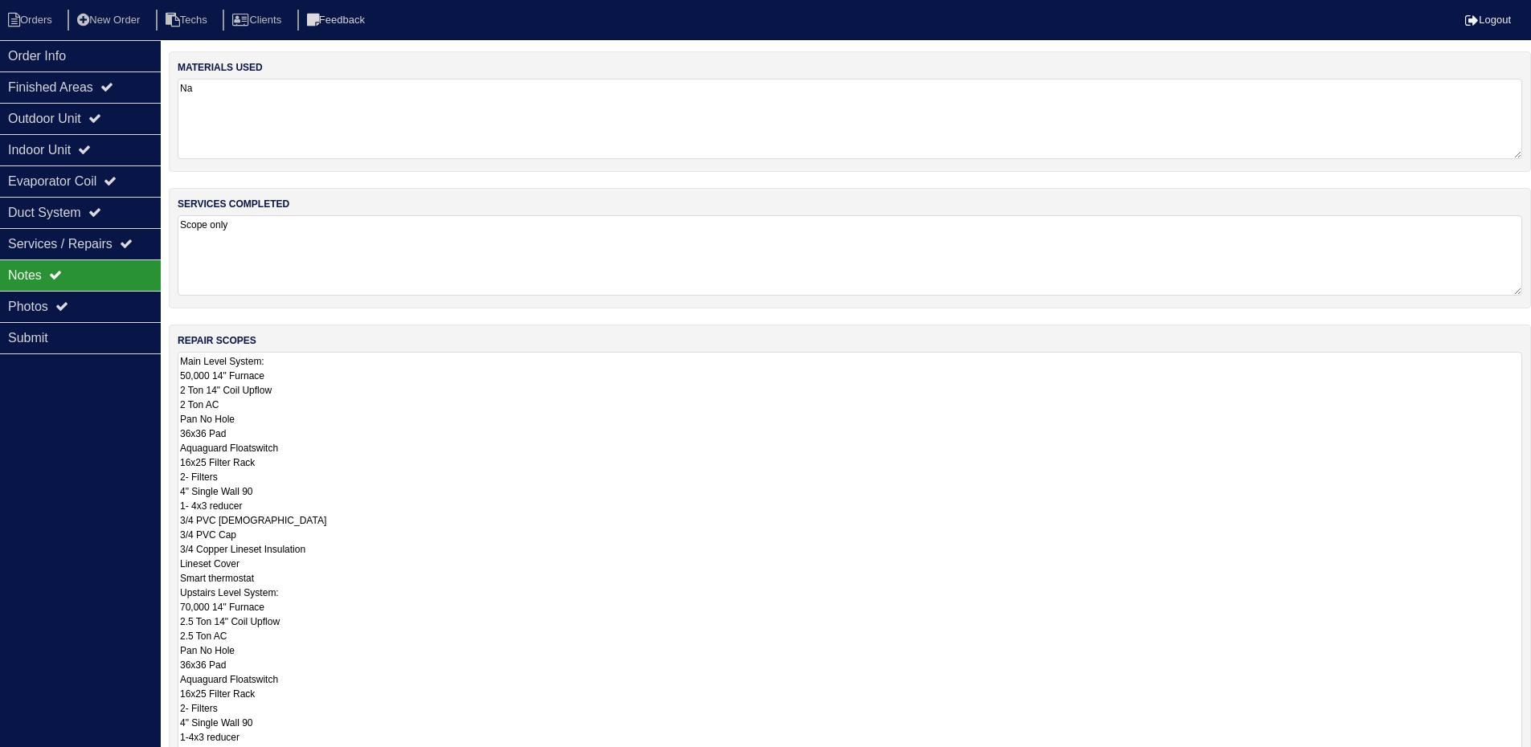
click at [192, 381] on textarea "Main Level System: 50,000 14" Furnace 2 Ton 14" Coil Upflow 2 Ton AC Pan No Hol…" at bounding box center [850, 600] width 1344 height 497
click at [109, 397] on div "Order Info Finished Areas Outdoor Unit Indoor Unit Evaporator Coil Duct System …" at bounding box center [80, 413] width 161 height 747
drag, startPoint x: 1531, startPoint y: 425, endPoint x: 1526, endPoint y: 657, distance: 232.2
click at [1526, 758] on html "Orders New Order Techs Clients Feedback Logout Orders New Order Users Clients M…" at bounding box center [765, 485] width 1531 height 970
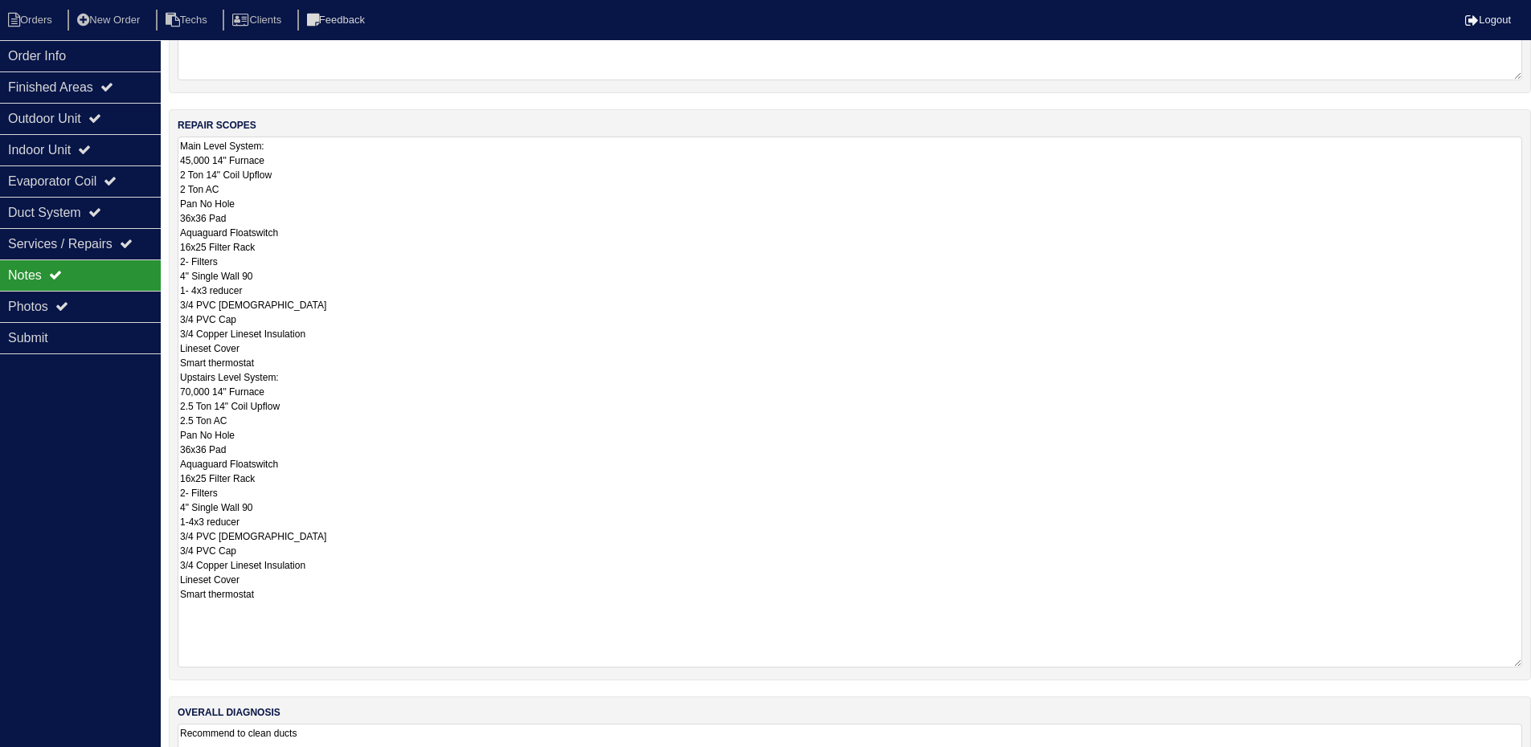
drag, startPoint x: 1516, startPoint y: 578, endPoint x: 1515, endPoint y: 664, distance: 86.0
click at [1515, 664] on textarea "Main Level System: 45,000 14" Furnace 2 Ton 14" Coil Upflow 2 Ton AC Pan No Hol…" at bounding box center [850, 402] width 1344 height 531
click at [73, 121] on div "Outdoor Unit" at bounding box center [80, 118] width 161 height 31
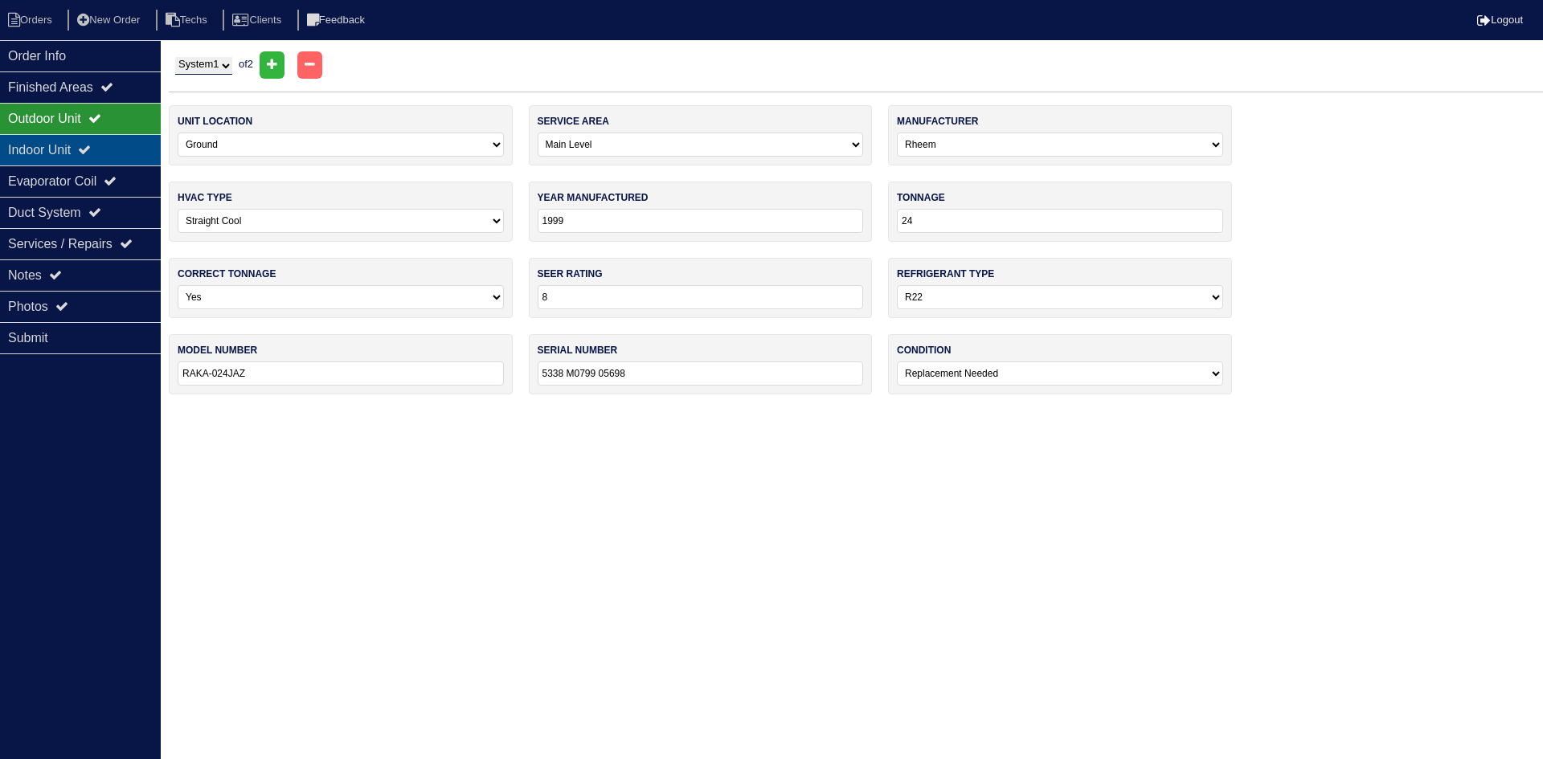
click at [83, 145] on div "Indoor Unit" at bounding box center [80, 149] width 161 height 31
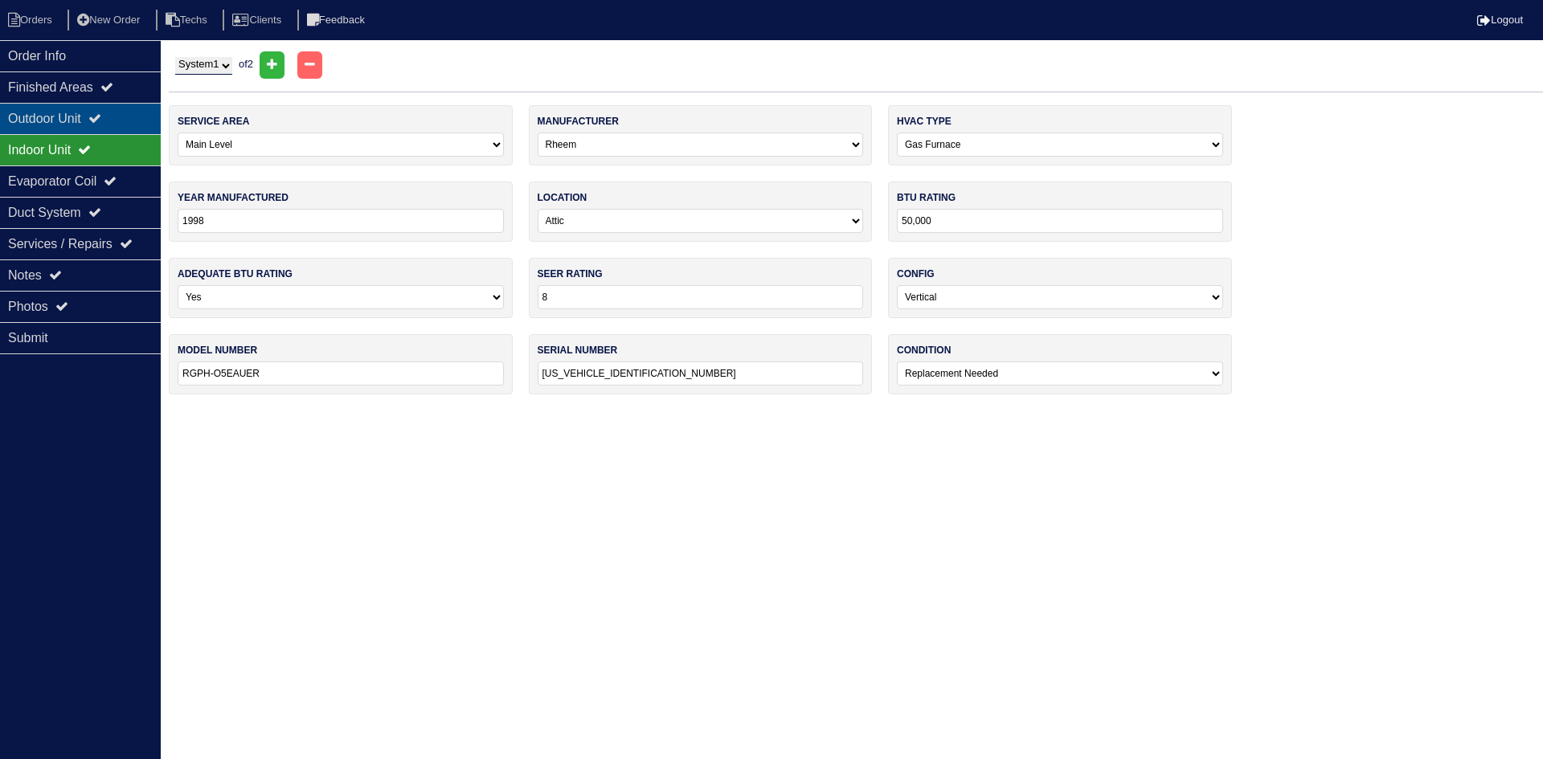
click at [88, 116] on div "Outdoor Unit" at bounding box center [80, 118] width 161 height 31
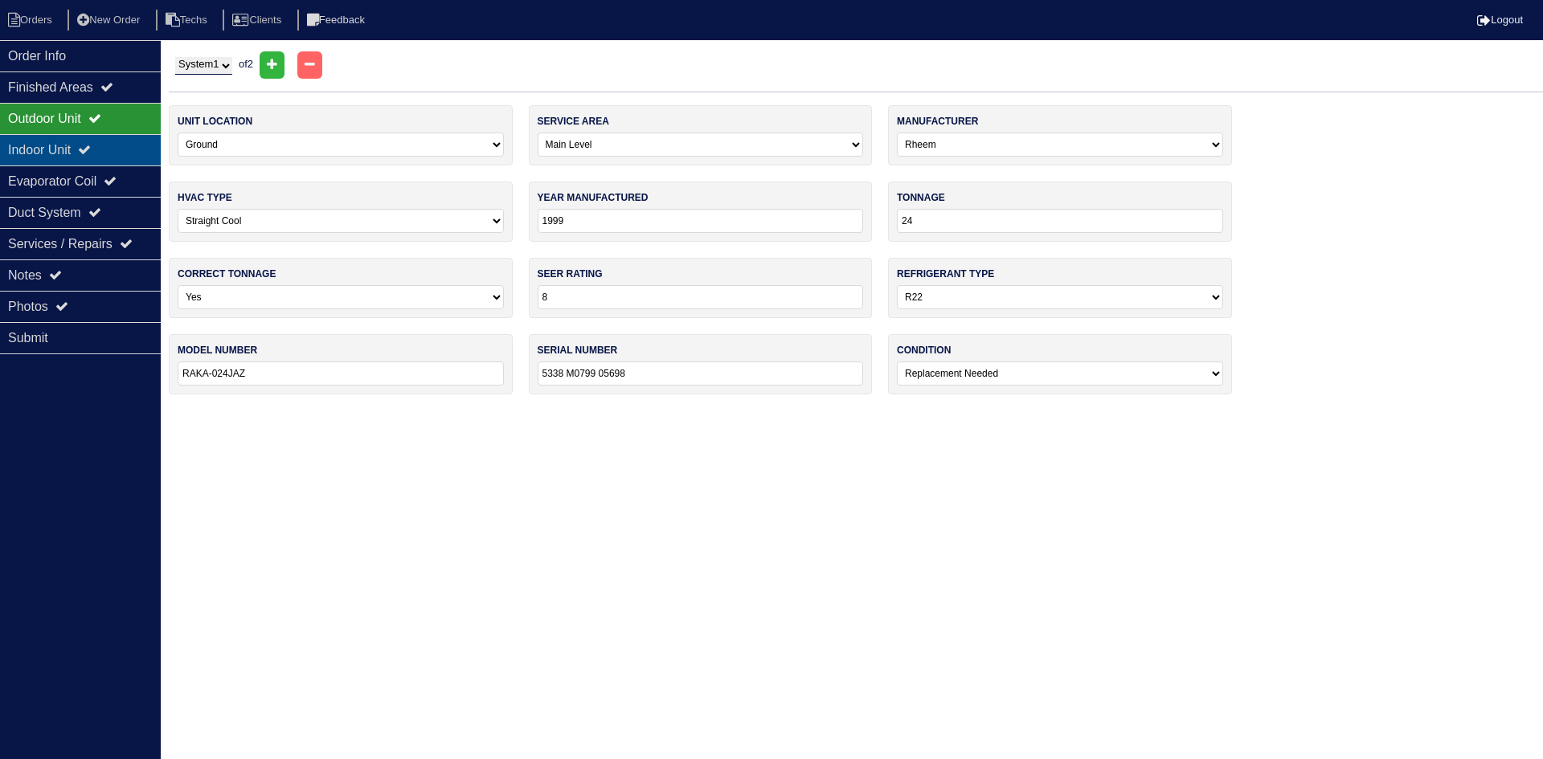
click at [121, 141] on div "Indoor Unit" at bounding box center [80, 149] width 161 height 31
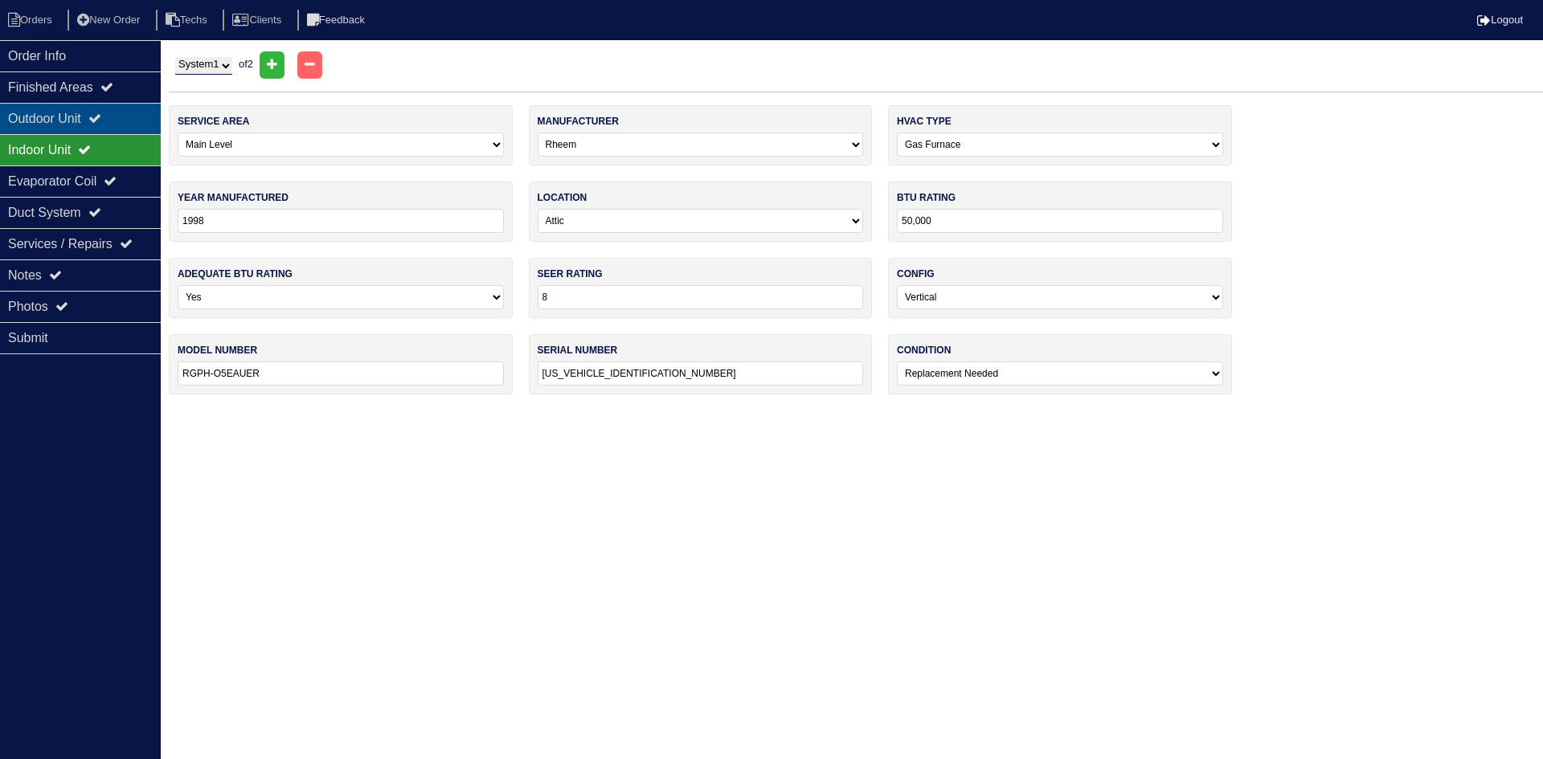
click at [101, 121] on icon at bounding box center [94, 118] width 13 height 13
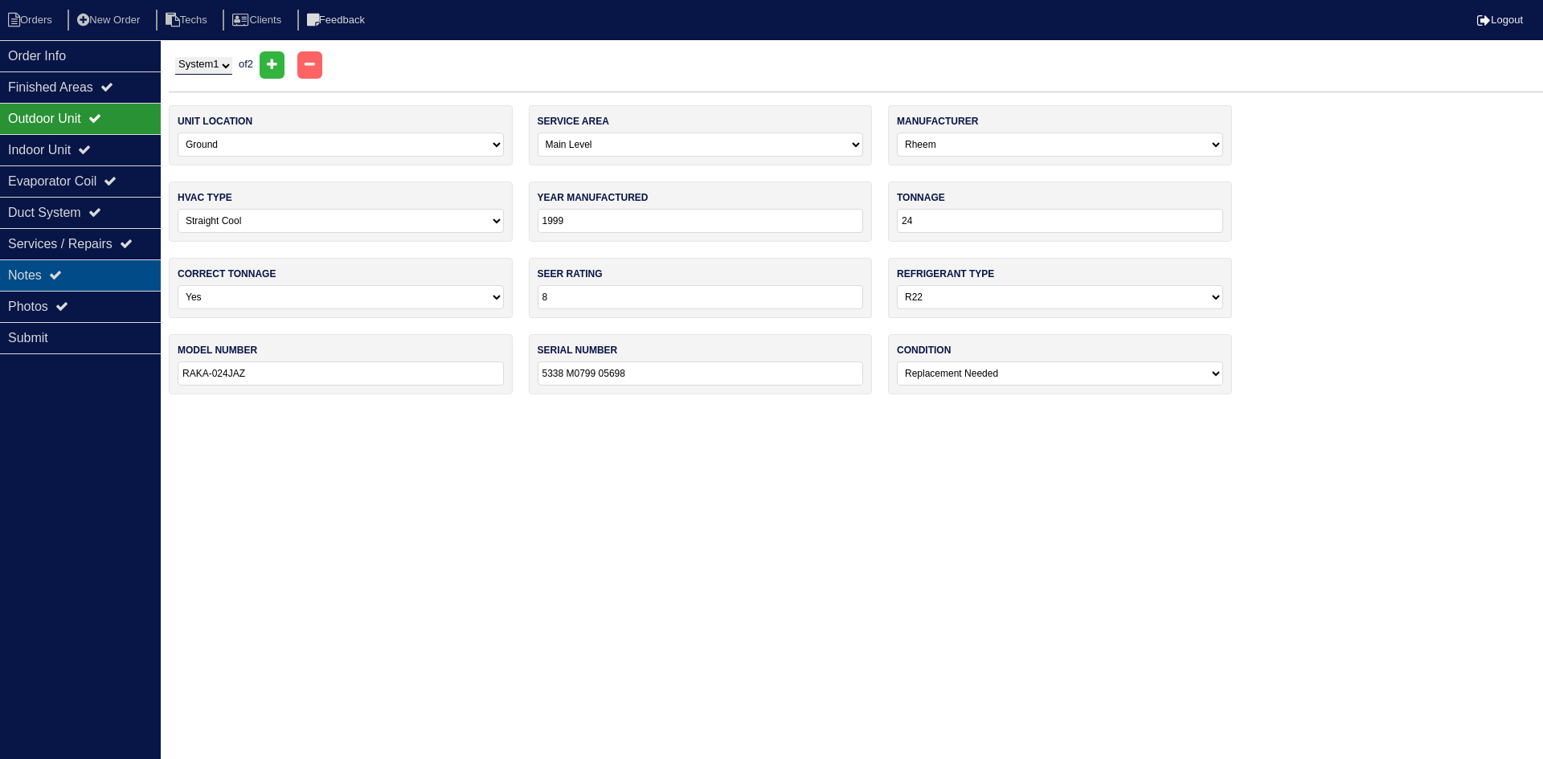
click at [72, 273] on div "Notes" at bounding box center [80, 275] width 161 height 31
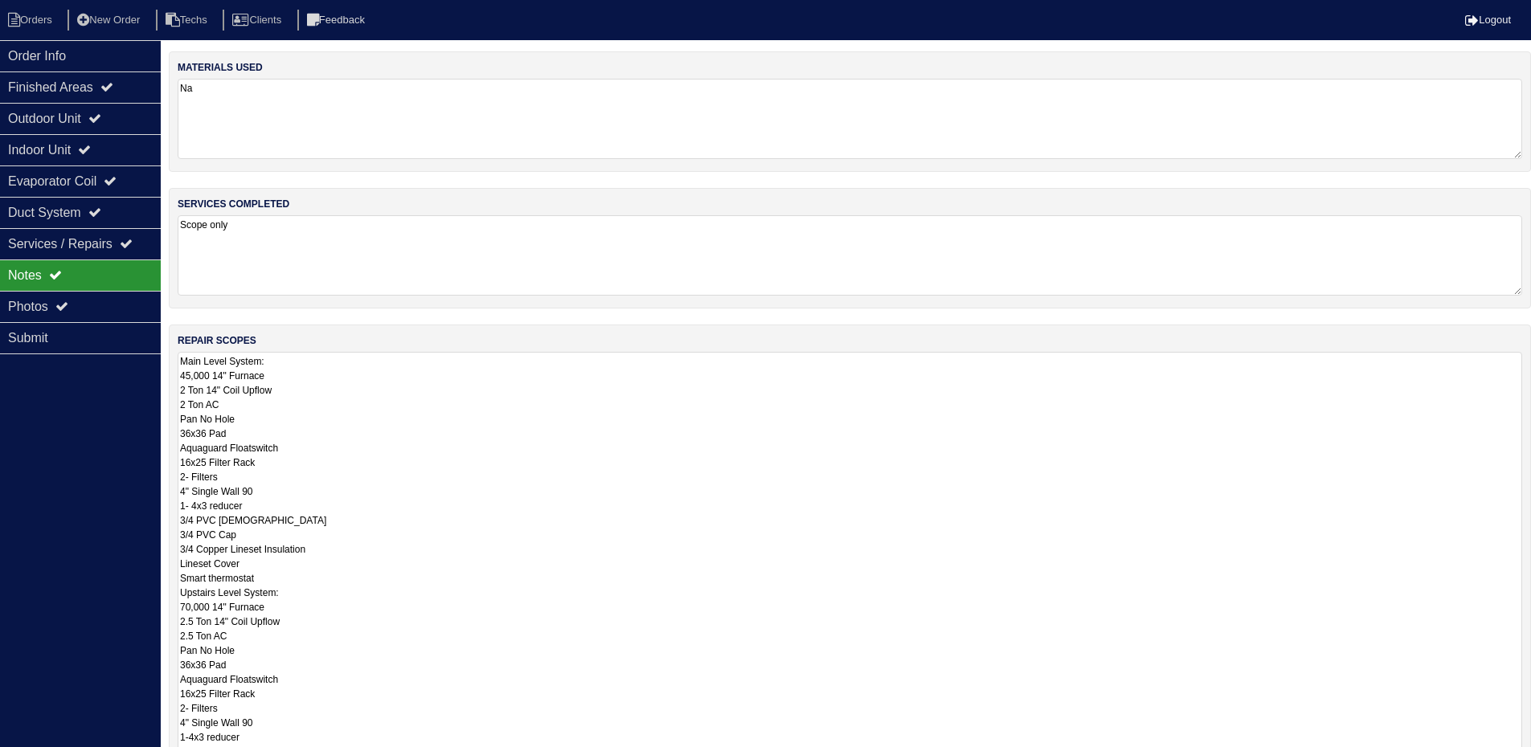
scroll to position [80, 0]
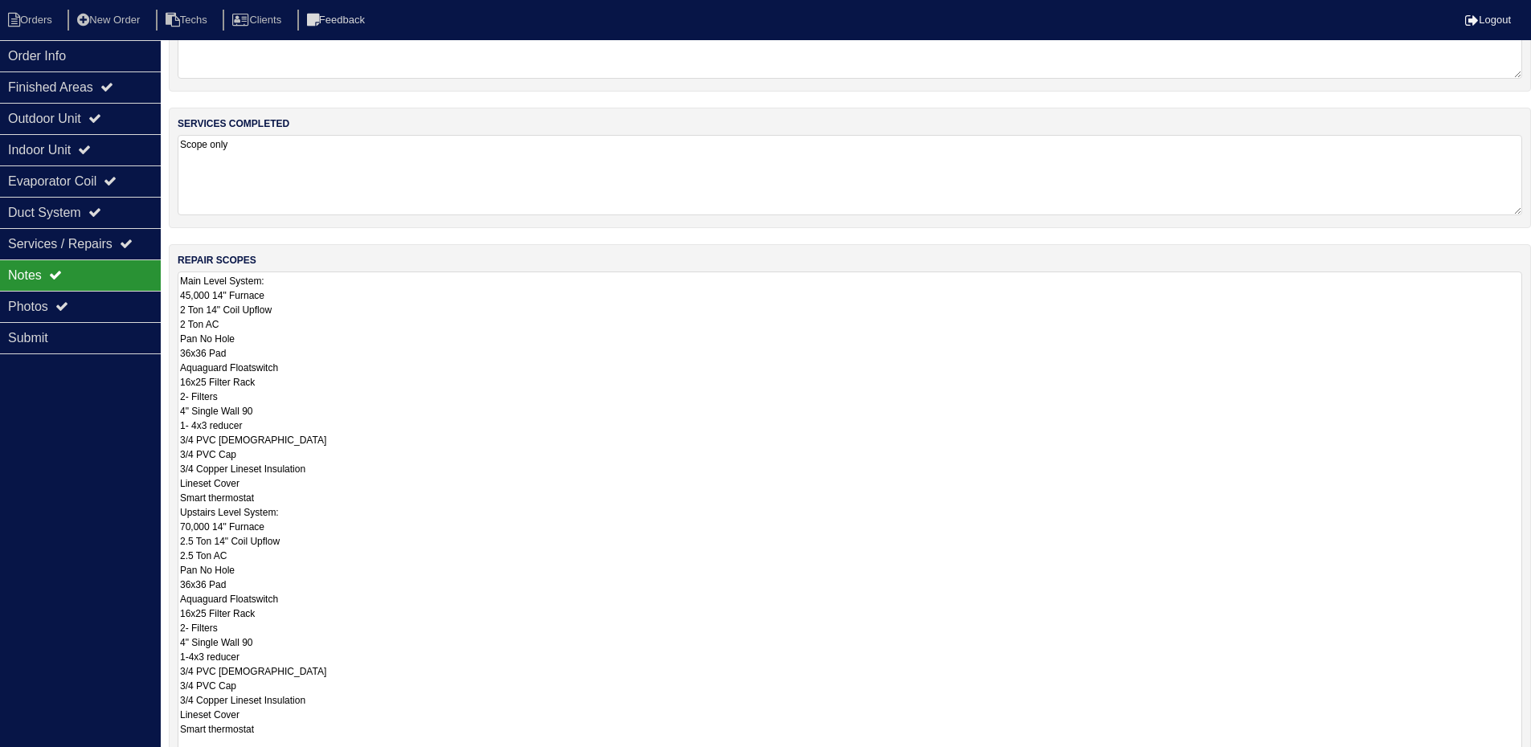
click at [288, 496] on textarea "Main Level System: 45,000 14" Furnace 2 Ton 14" Coil Upflow 2 Ton AC Pan No Hol…" at bounding box center [850, 537] width 1344 height 531
type textarea "Main Level System: 45,000 14" Furnace 2 Ton 14" Coil Upflow 2 Ton AC Pan No Hol…"
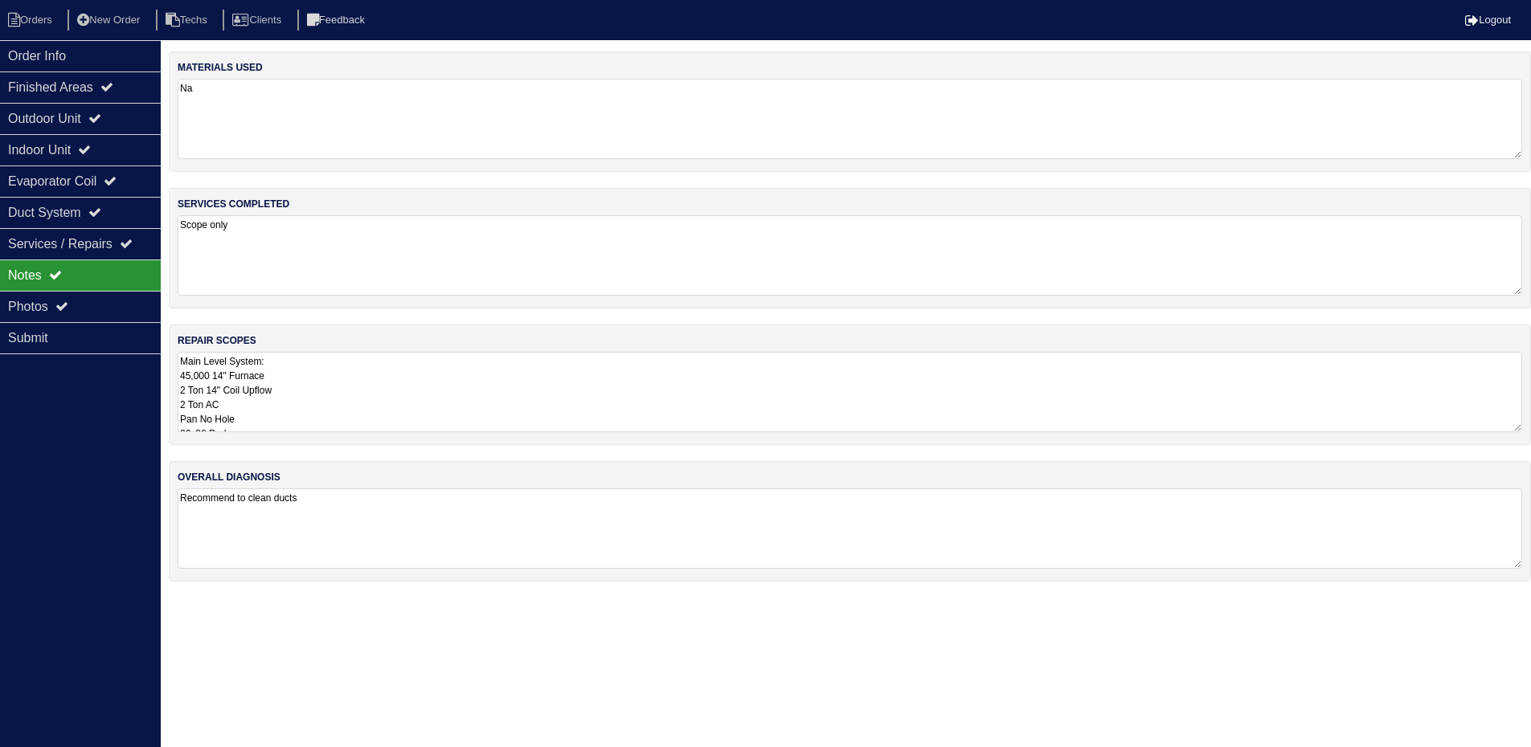
scroll to position [0, 0]
click at [1508, 432] on textarea "Main Level System: 45,000 14" Furnace 2 Ton 14" Coil Upflow 2 Ton AC Pan No Hol…" at bounding box center [856, 392] width 1356 height 80
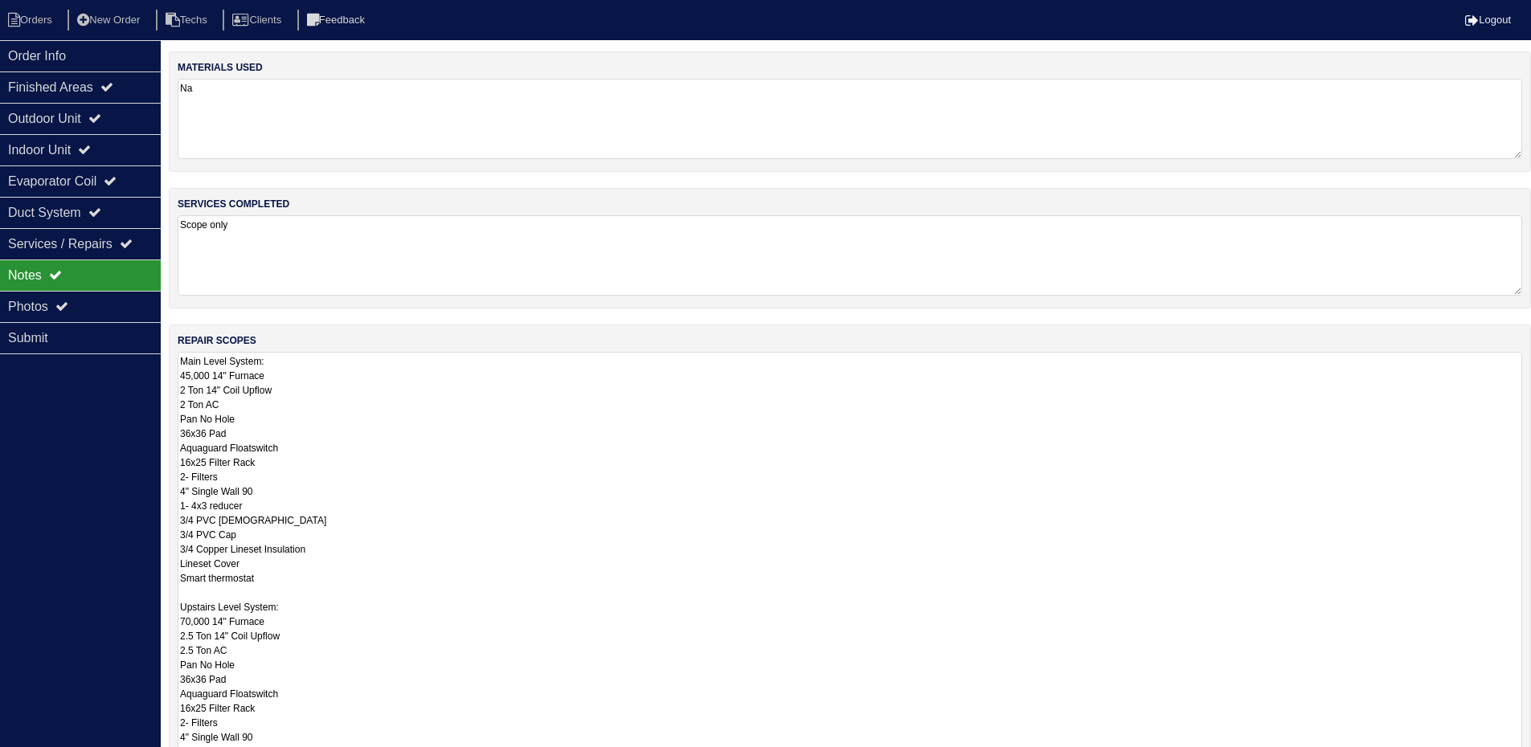
click at [78, 465] on div "Order Info Finished Areas Outdoor Unit Indoor Unit Evaporator Coil Duct System …" at bounding box center [80, 413] width 161 height 747
drag, startPoint x: 1526, startPoint y: 429, endPoint x: 1542, endPoint y: 797, distance: 368.3
click at [1531, 758] on html "Orders New Order Techs Clients Feedback Logout Orders New Order Users Clients M…" at bounding box center [765, 483] width 1531 height 966
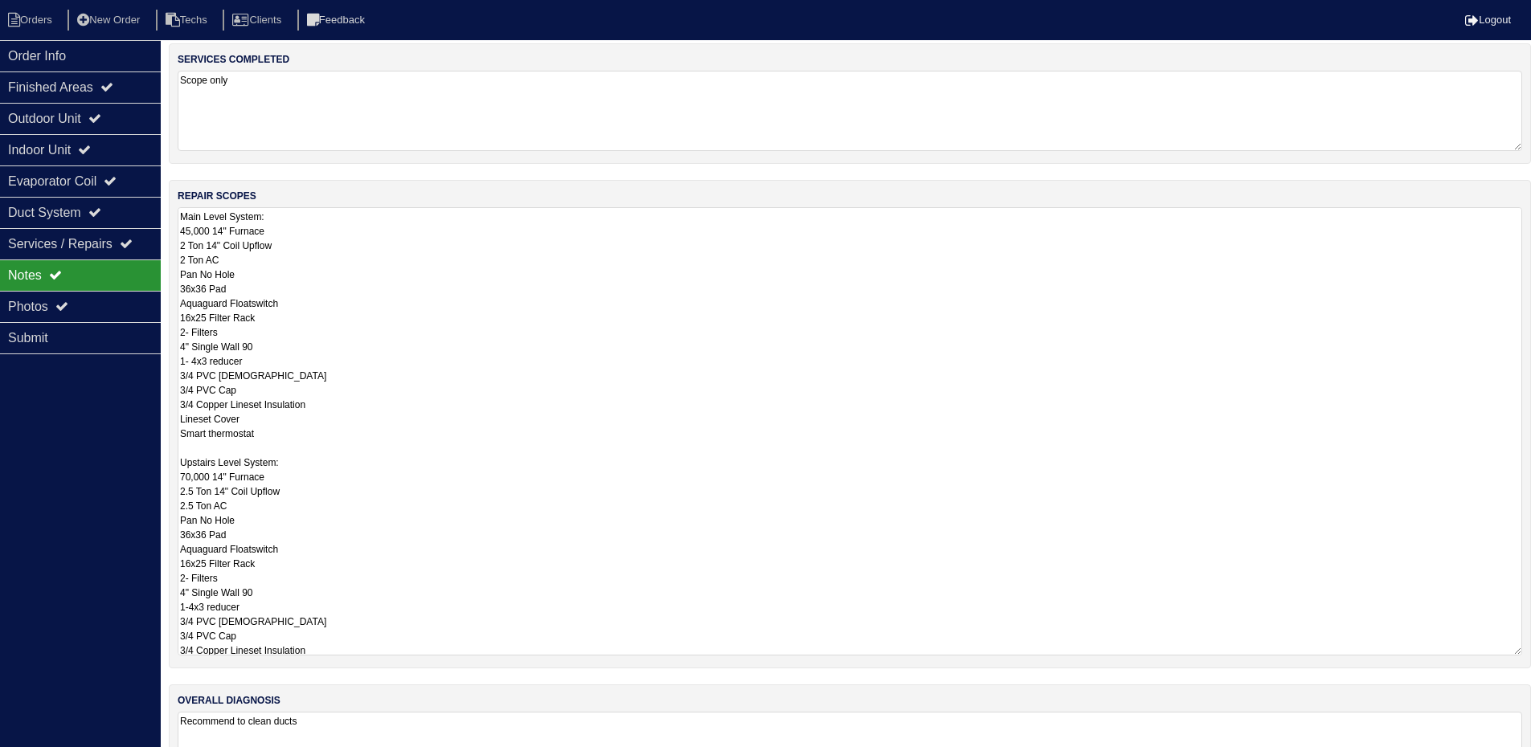
scroll to position [219, 0]
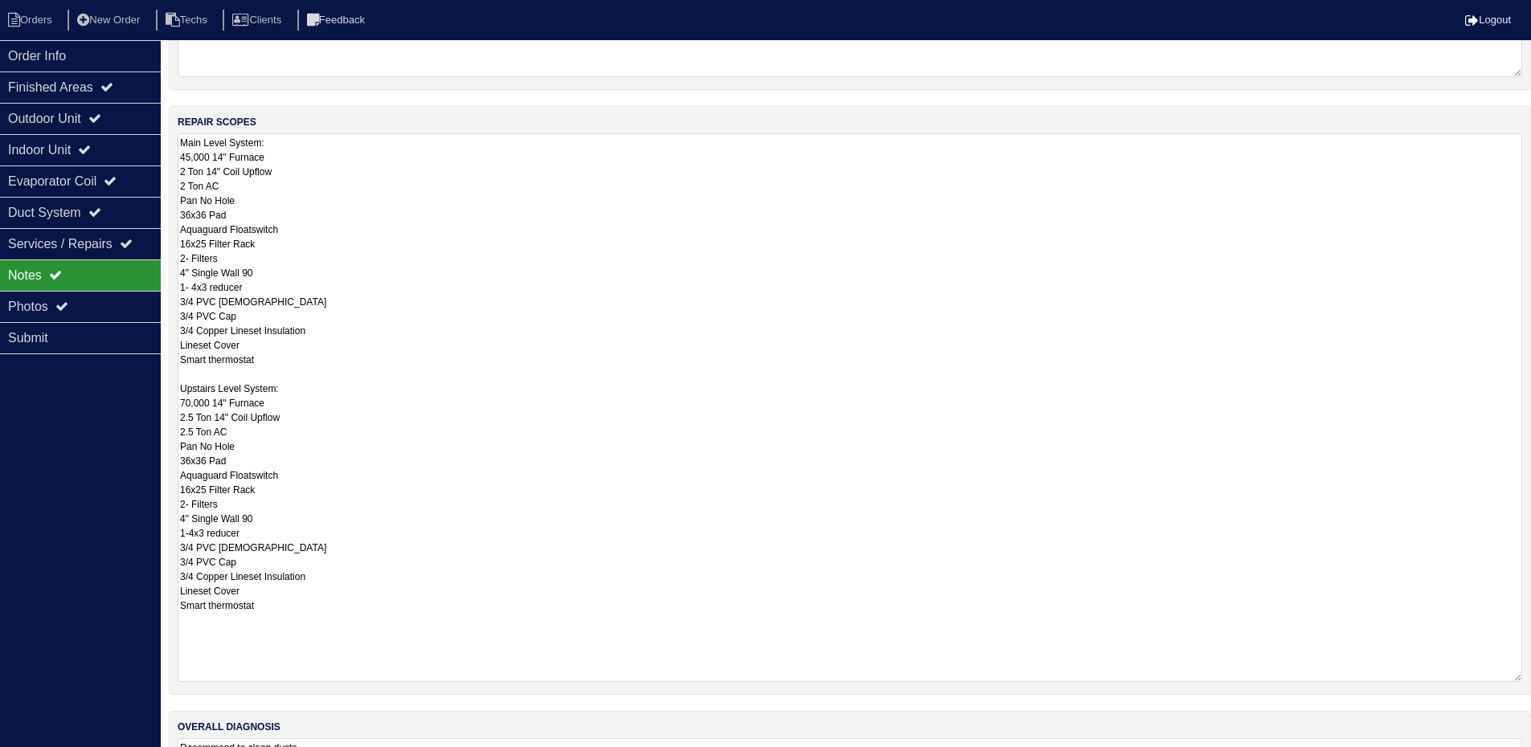
drag, startPoint x: 1514, startPoint y: 578, endPoint x: 1510, endPoint y: 695, distance: 116.6
click at [1510, 682] on textarea "Main Level System: 45,000 14" Furnace 2 Ton 14" Coil Upflow 2 Ton AC Pan No Hol…" at bounding box center [850, 407] width 1344 height 549
click at [121, 112] on div "Outdoor Unit" at bounding box center [80, 118] width 161 height 31
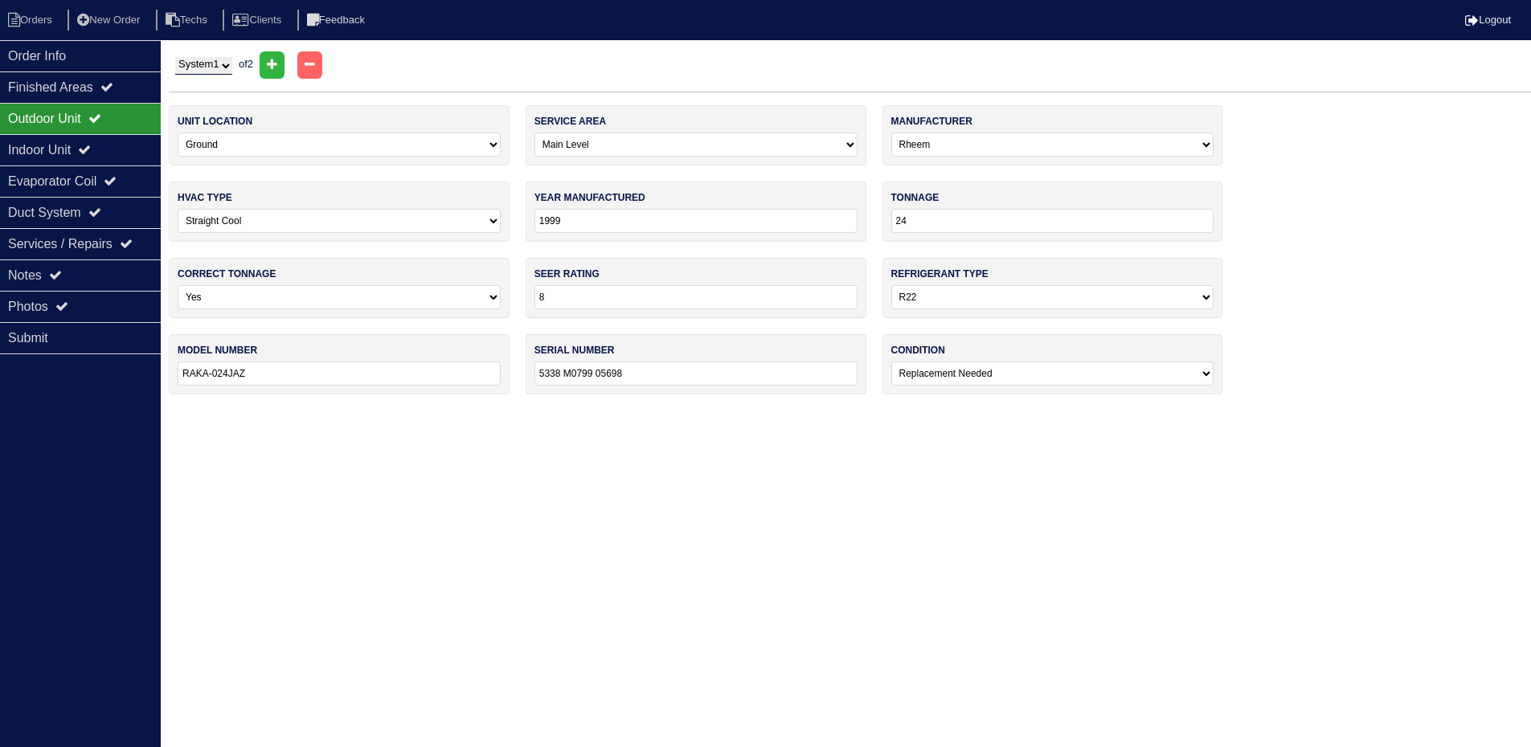
scroll to position [0, 0]
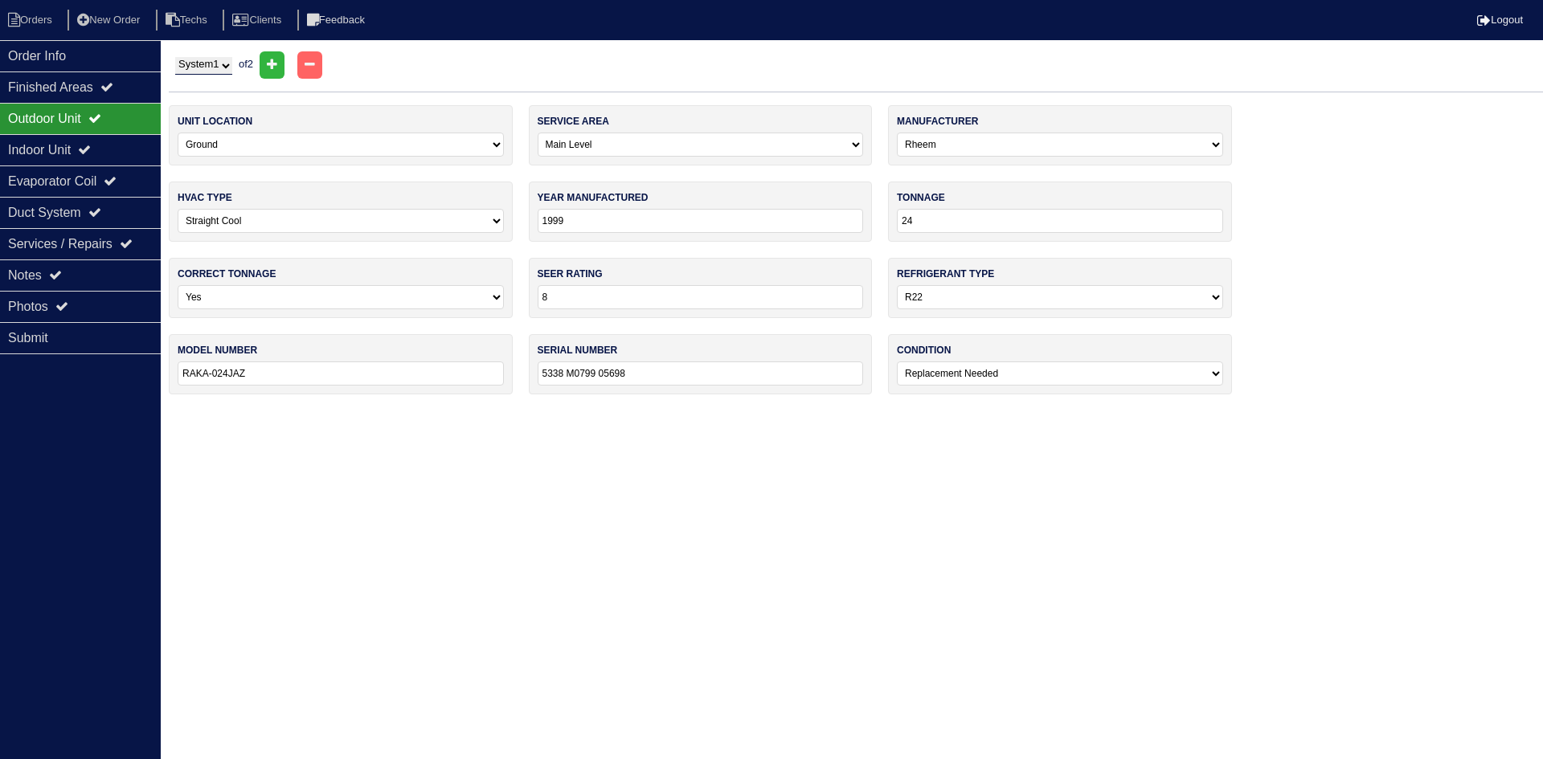
click at [213, 68] on select "System 1 System 2" at bounding box center [203, 66] width 57 height 18
select select "2"
click at [175, 57] on select "System 1 System 2" at bounding box center [203, 66] width 57 height 18
select select "1"
type input "1998"
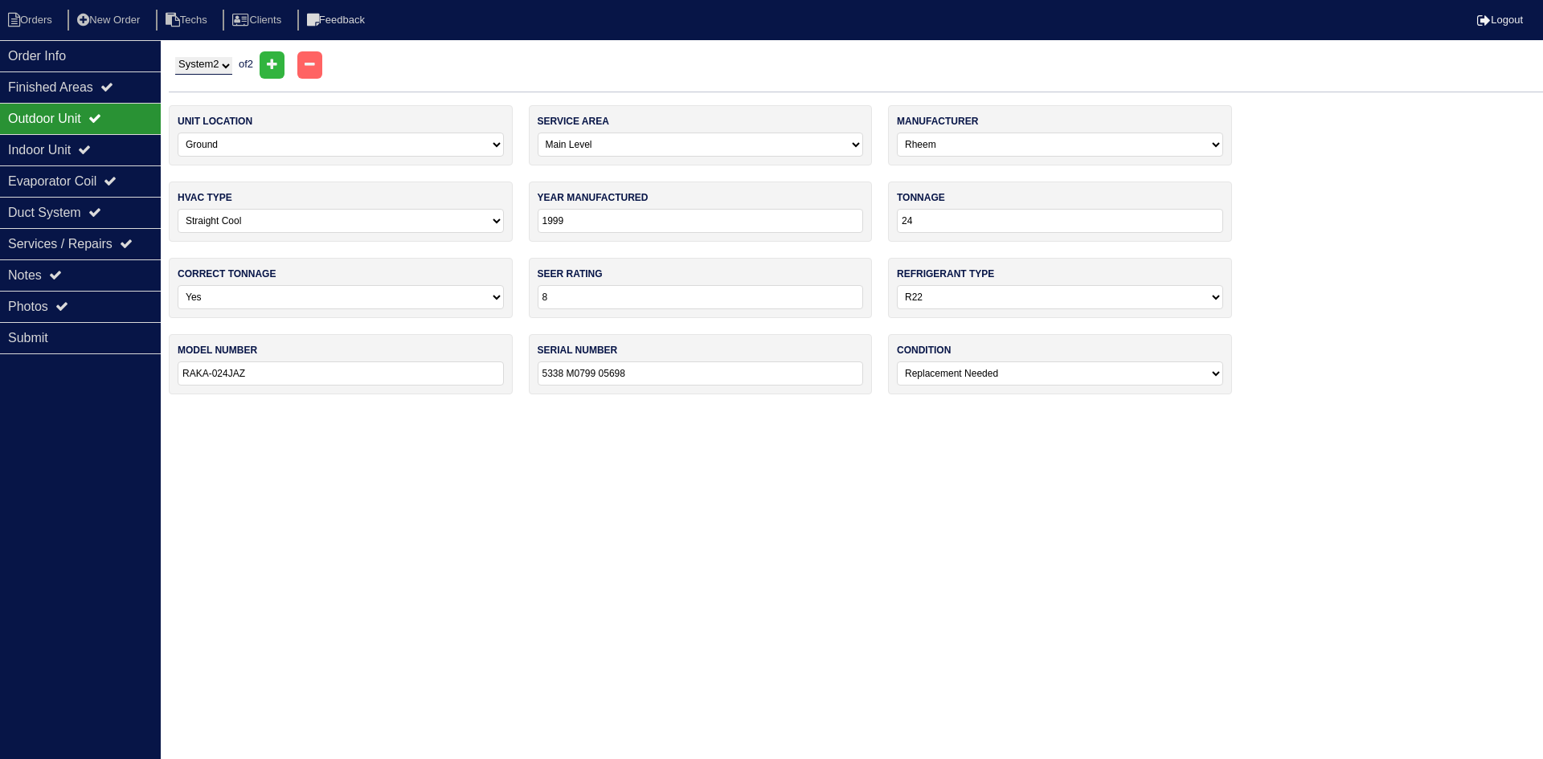
type input "30"
type input "RAKA-030JAZ"
type input "5428 M2998 15267"
click at [91, 153] on icon at bounding box center [84, 149] width 13 height 13
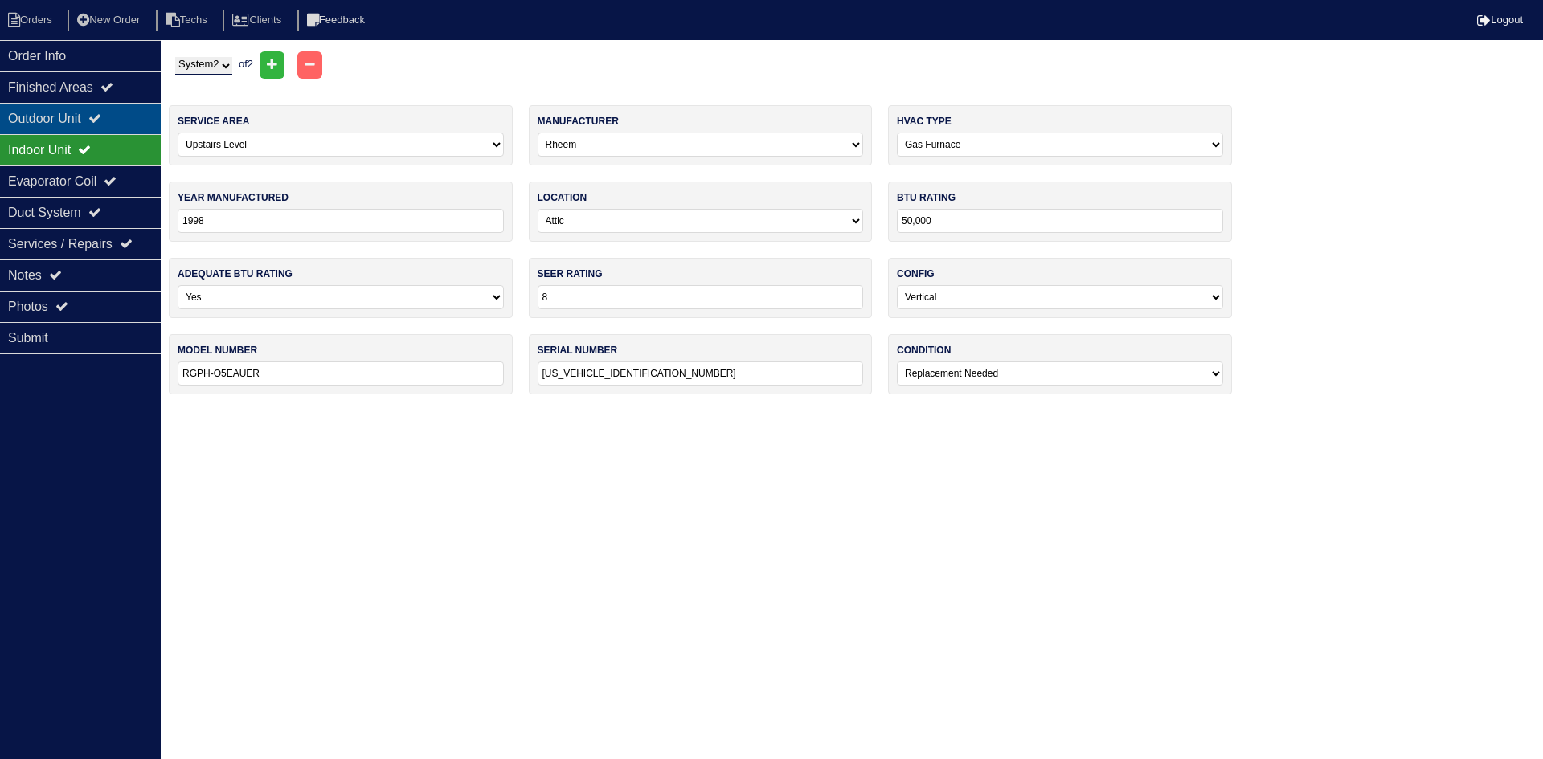
click at [120, 120] on div "Outdoor Unit" at bounding box center [80, 118] width 161 height 31
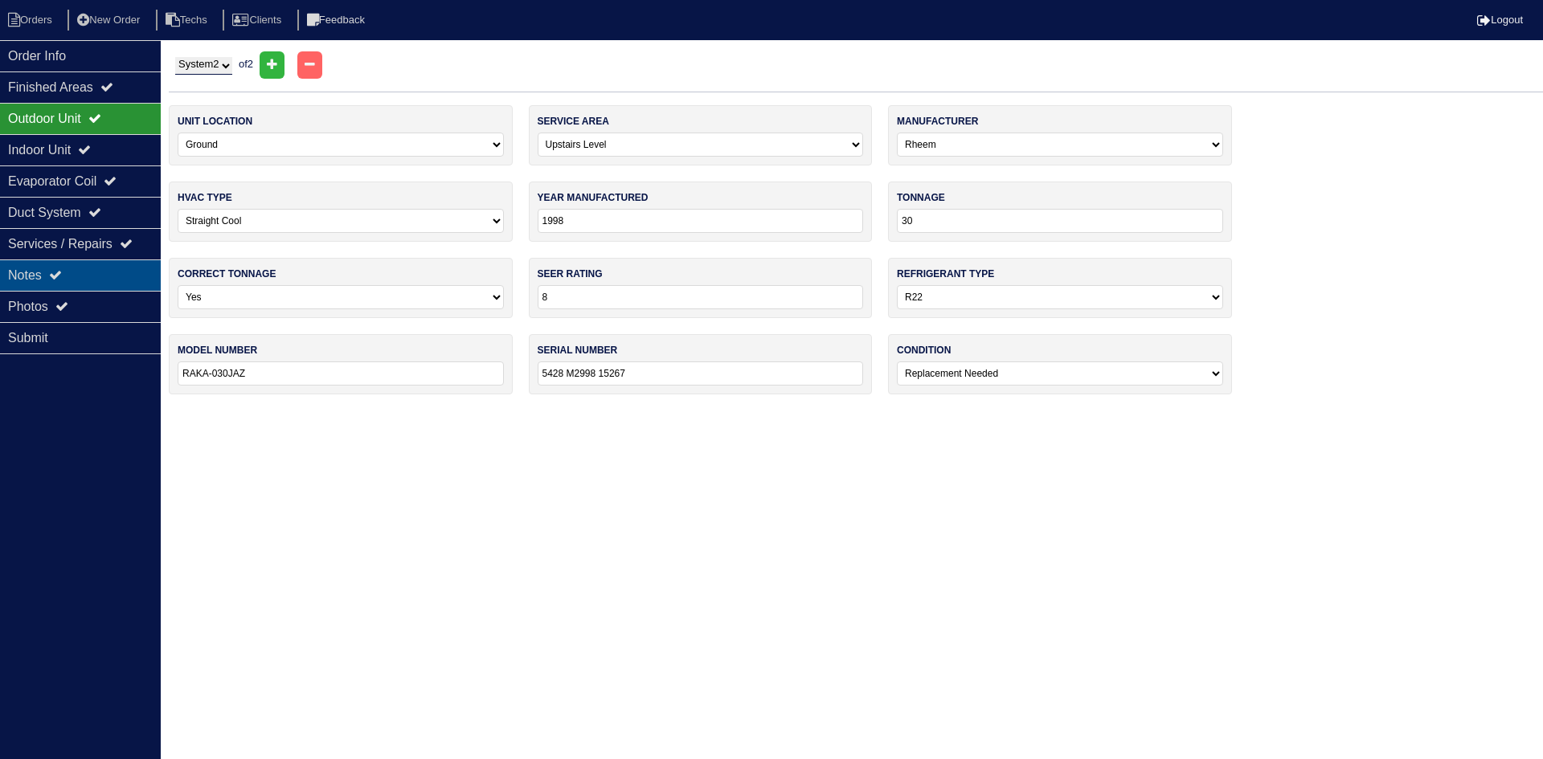
click at [67, 268] on div "Notes" at bounding box center [80, 275] width 161 height 31
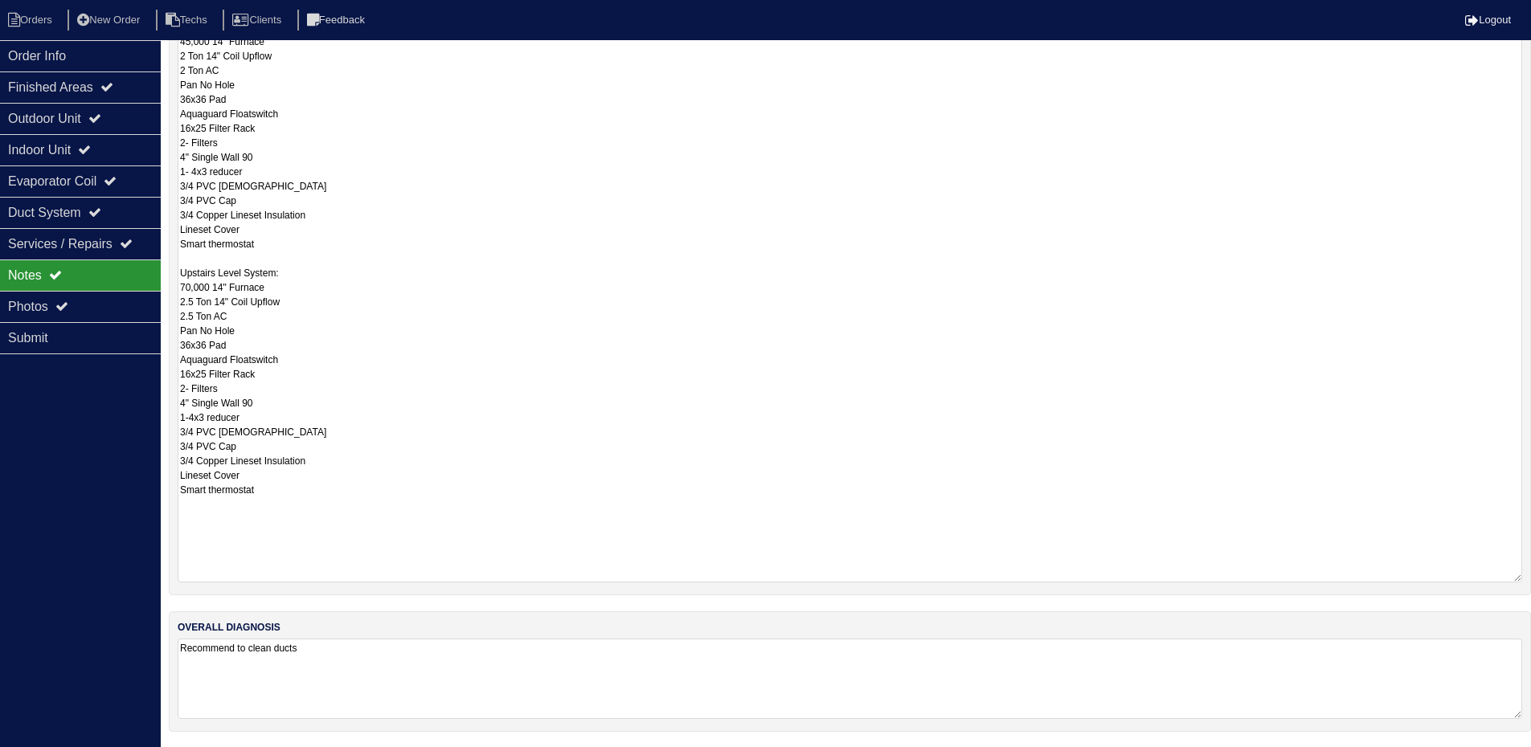
scroll to position [335, 0]
click at [26, 29] on li "Orders" at bounding box center [32, 21] width 65 height 22
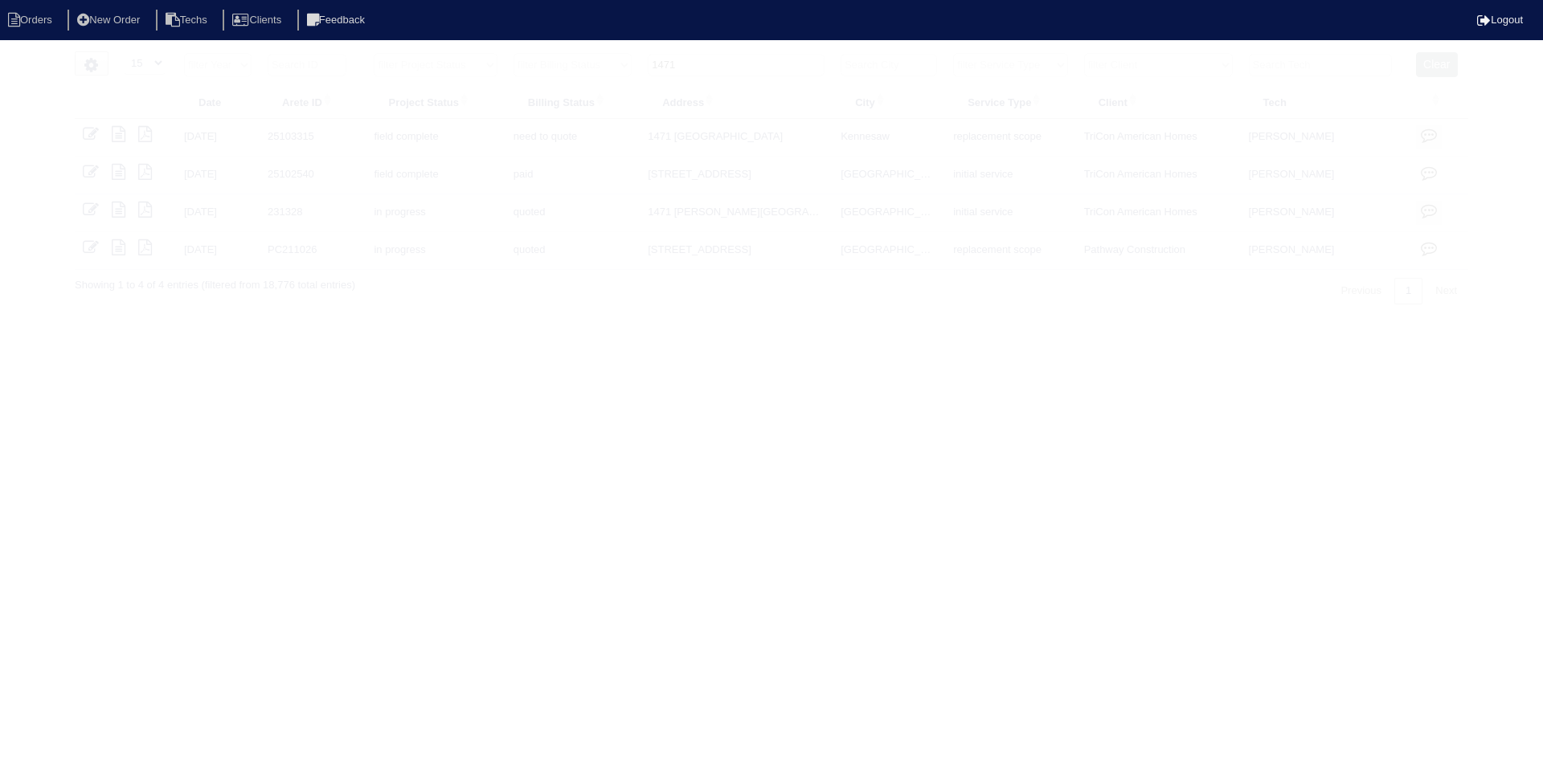
select select "15"
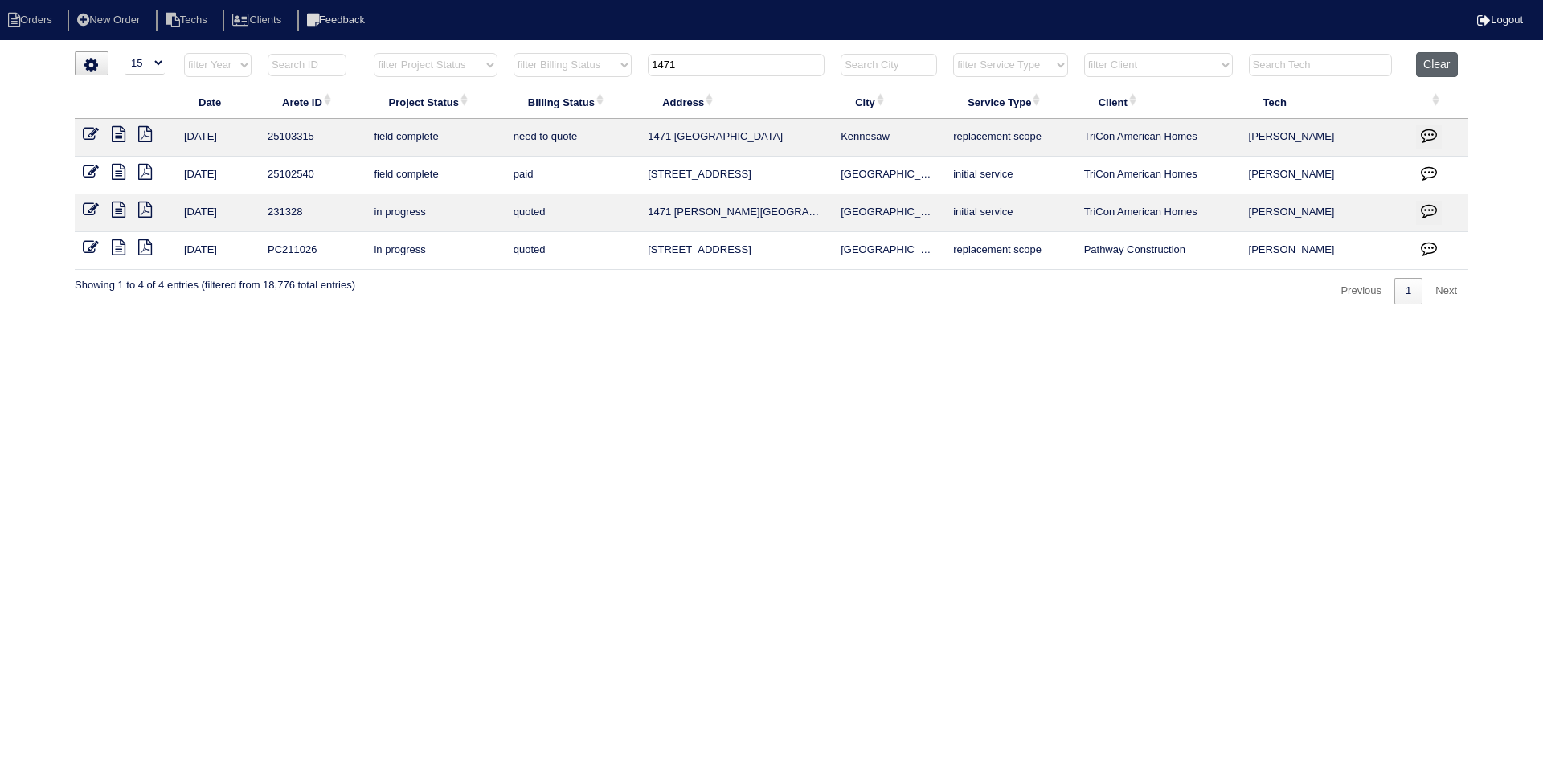
click at [1436, 59] on button "Clear" at bounding box center [1436, 64] width 41 height 25
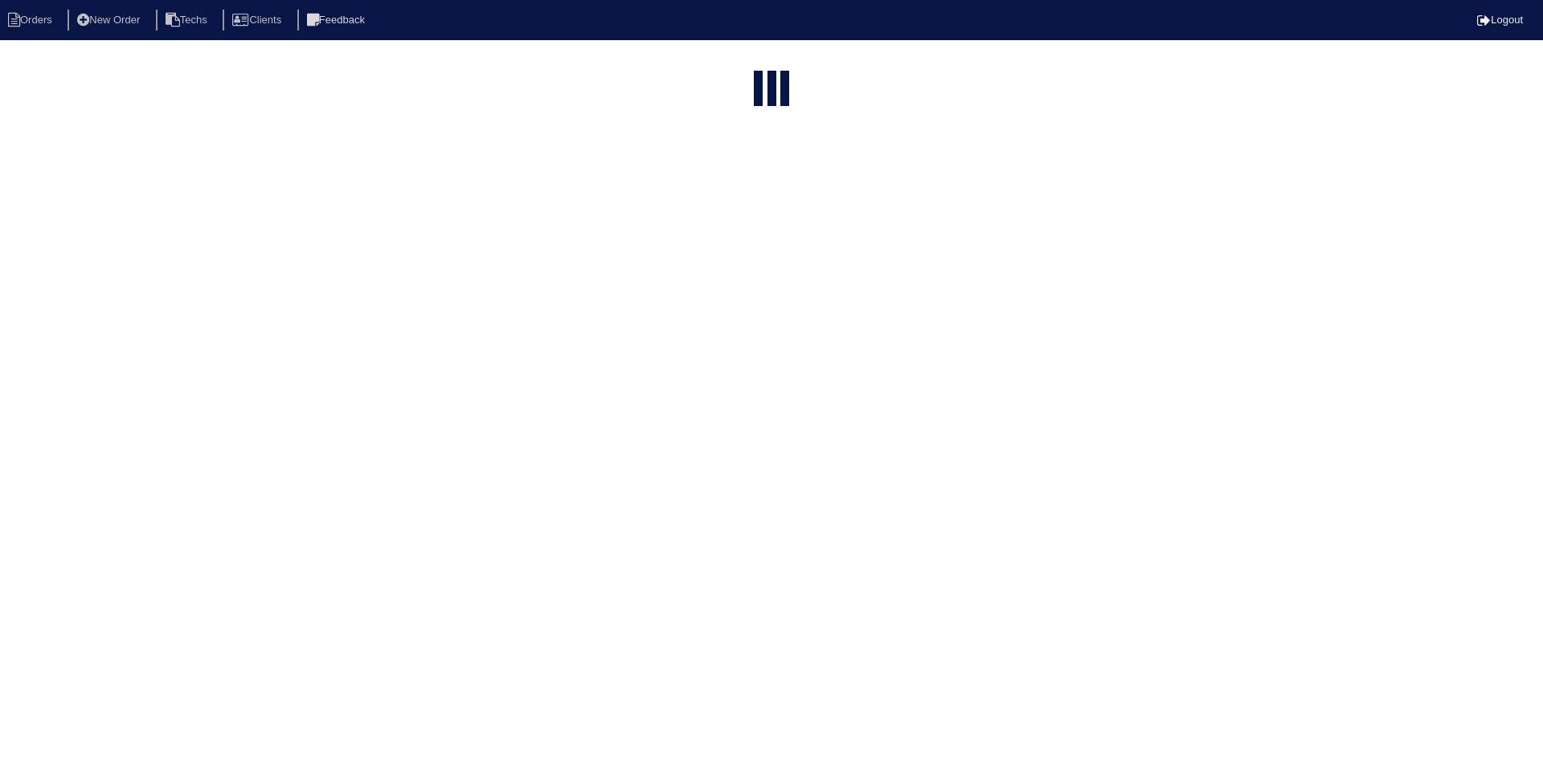
select select "15"
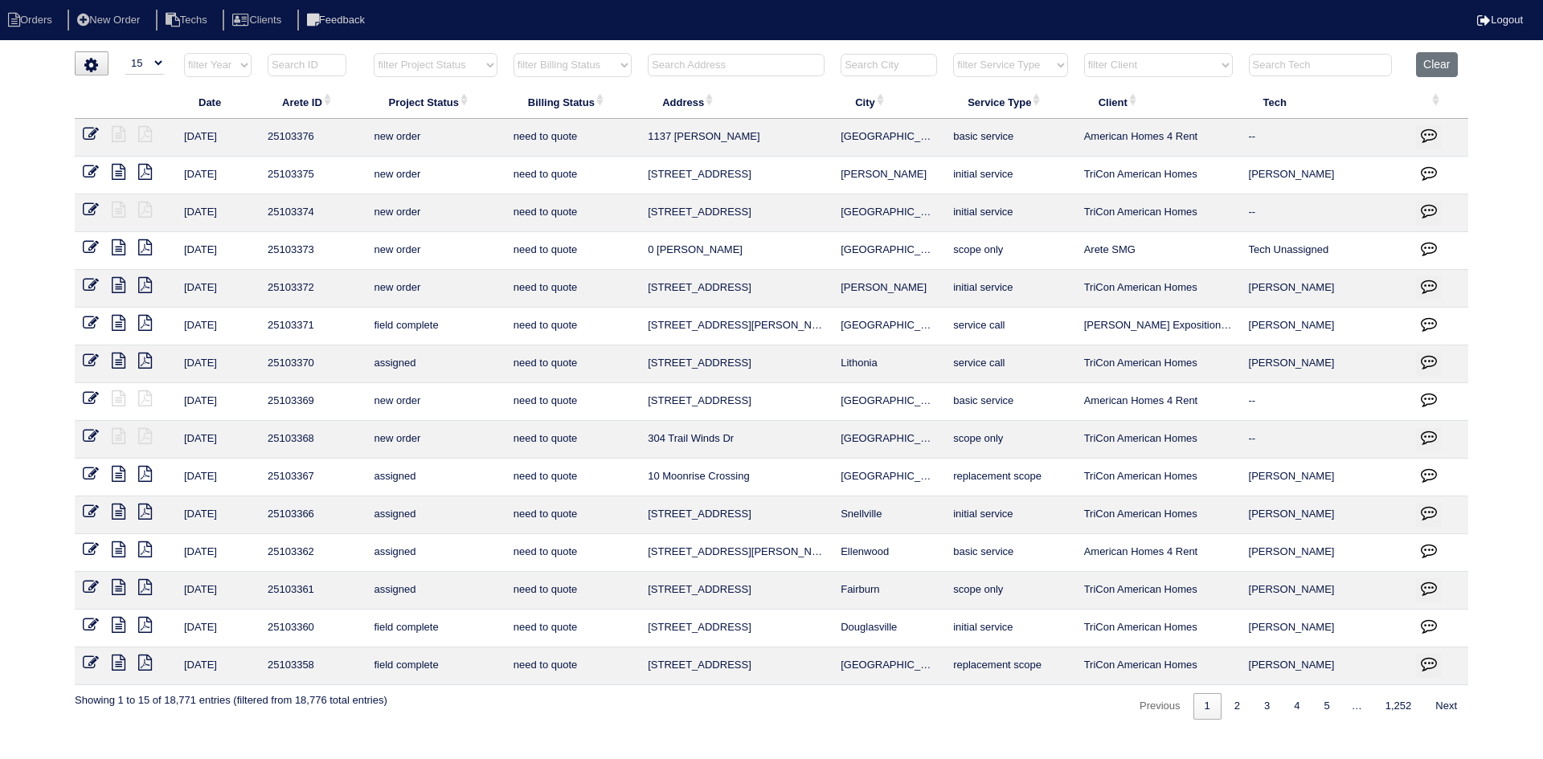
click at [479, 67] on select "filter Project Status -- Any Project Status -- new order assigned in progress f…" at bounding box center [435, 65] width 123 height 24
click at [374, 53] on select "filter Project Status -- Any Project Status -- new order assigned in progress f…" at bounding box center [435, 65] width 123 height 24
select select "field complete"
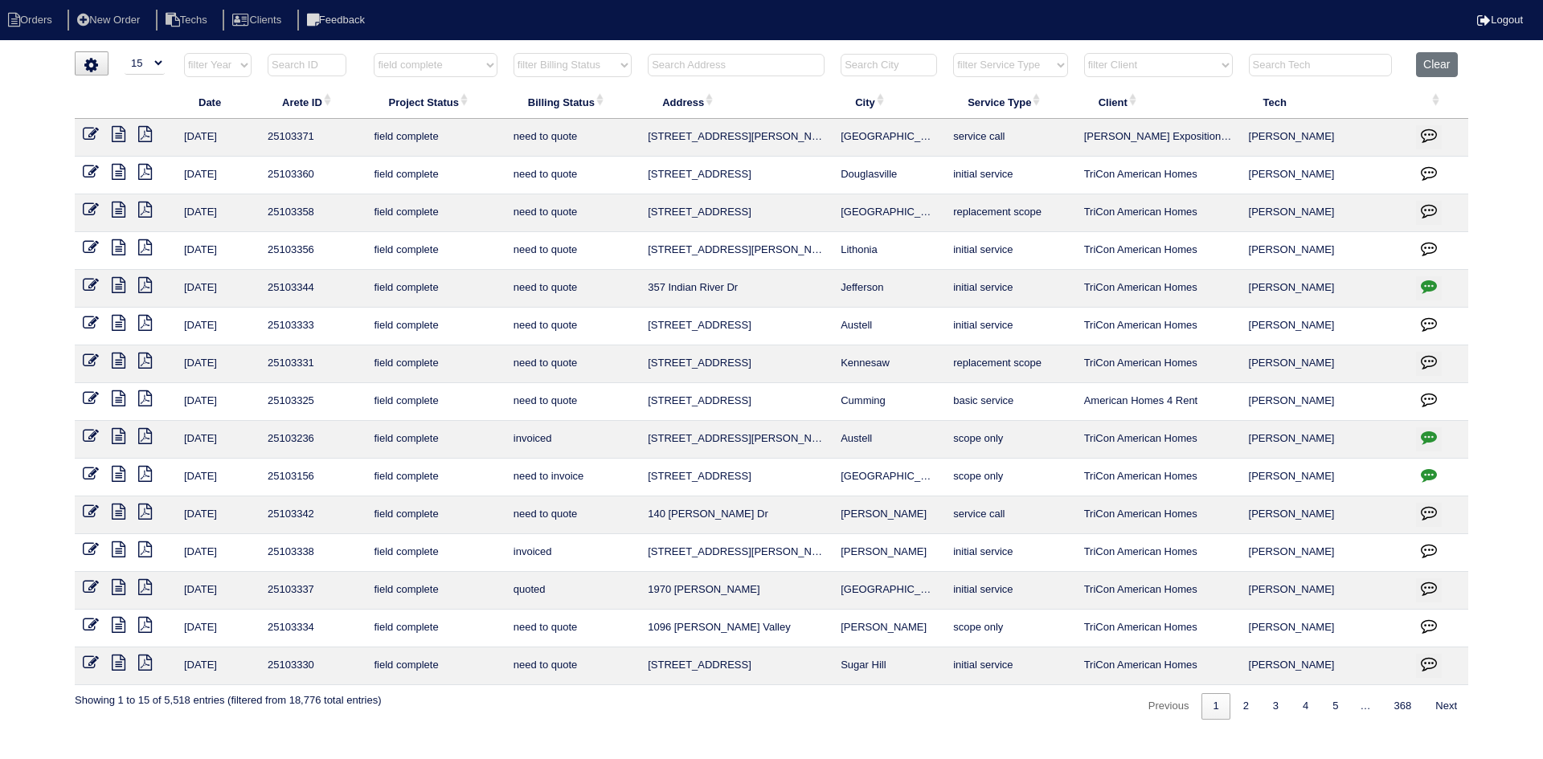
click at [599, 63] on select "filter Billing Status -- Any Billing Status -- need to quote quoted need to inv…" at bounding box center [572, 65] width 118 height 24
select select "need to quote"
click at [513, 53] on select "filter Billing Status -- Any Billing Status -- need to quote quoted need to inv…" at bounding box center [572, 65] width 118 height 24
select select "field complete"
select select "need to quote"
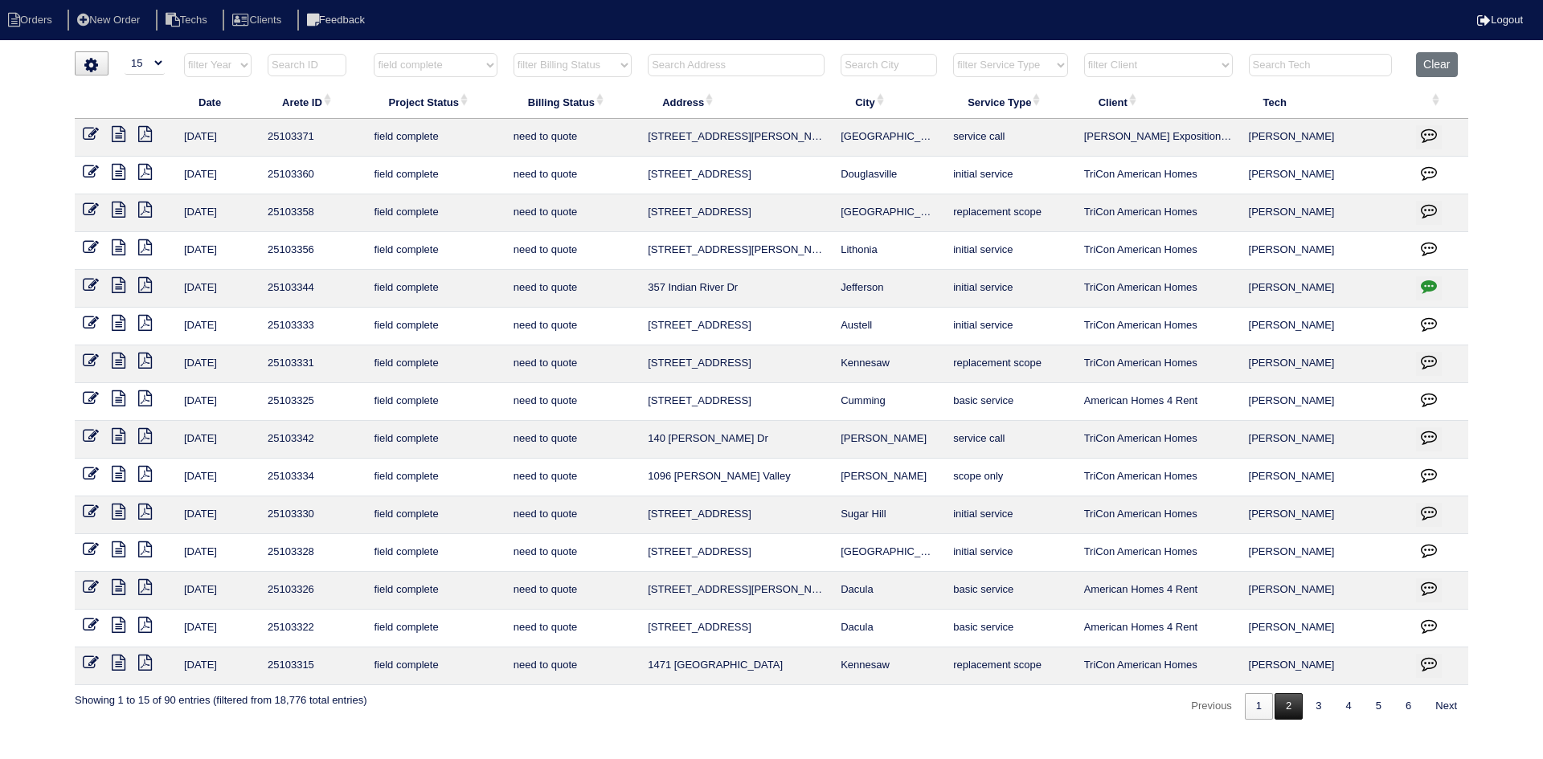
click at [1276, 706] on link "2" at bounding box center [1288, 706] width 28 height 27
select select "field complete"
select select "need to quote"
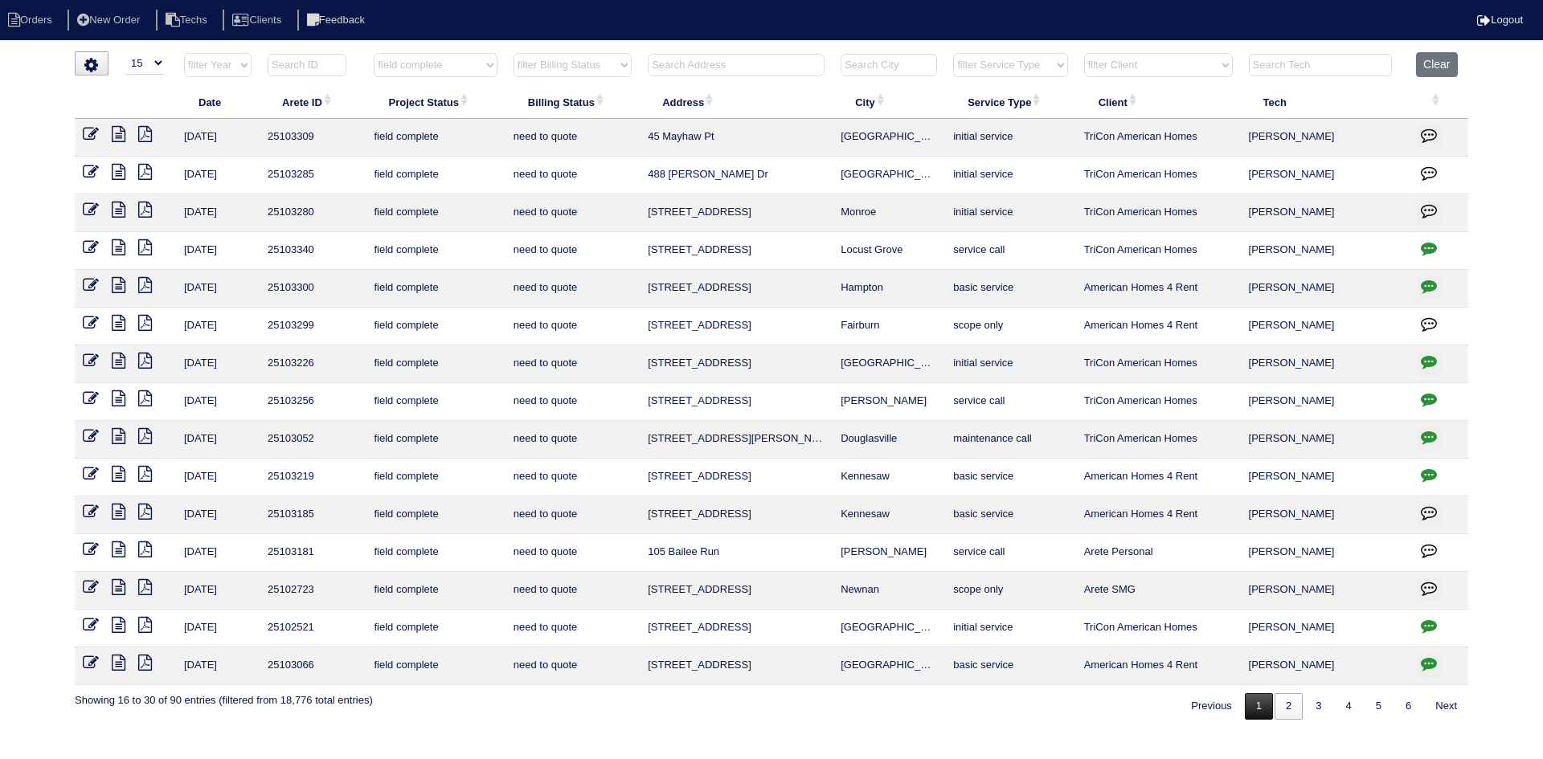
click at [1256, 705] on link "1" at bounding box center [1259, 706] width 28 height 27
select select "field complete"
select select "need to quote"
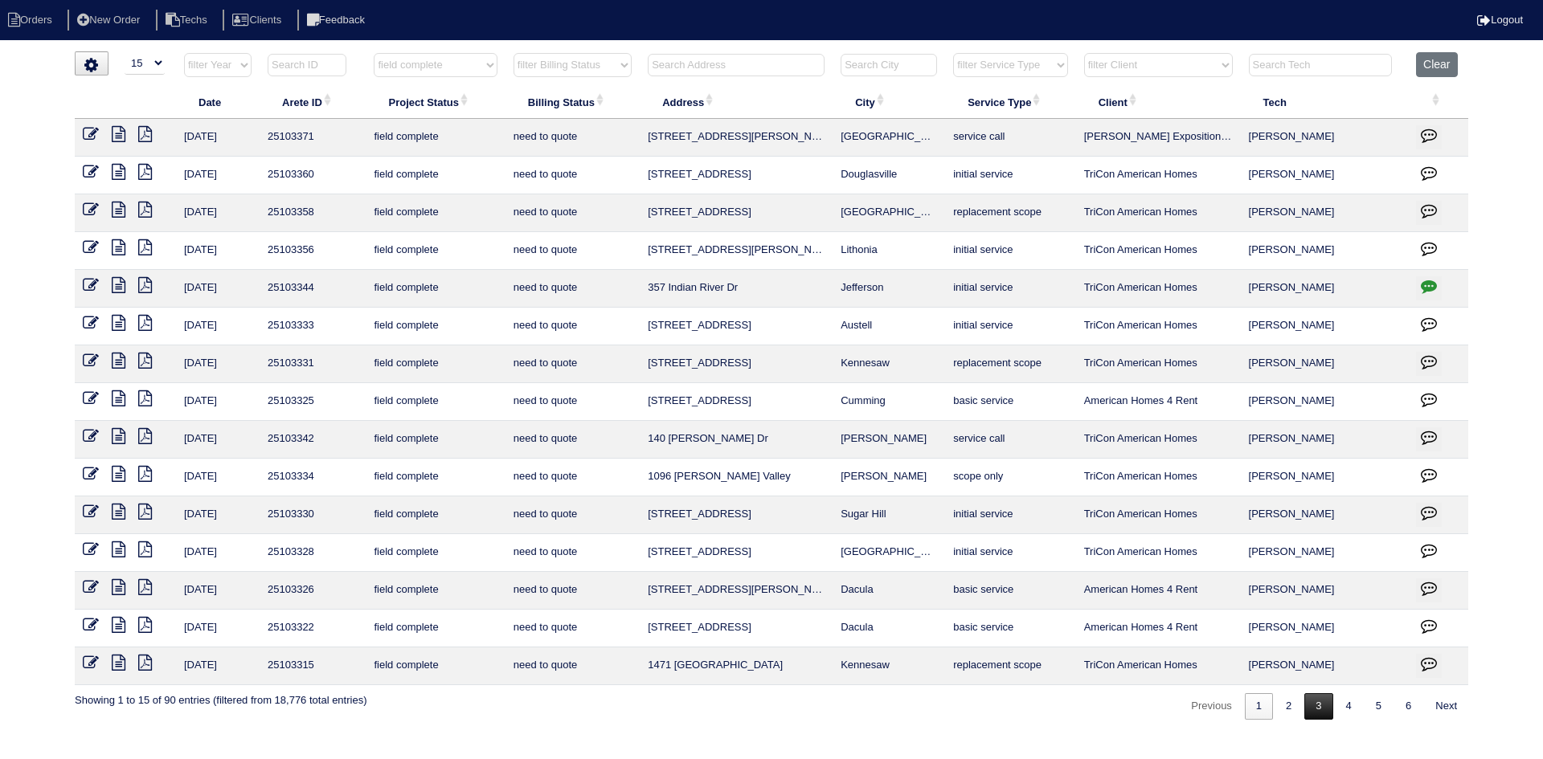
click at [1304, 715] on link "3" at bounding box center [1318, 706] width 28 height 27
select select "field complete"
select select "need to quote"
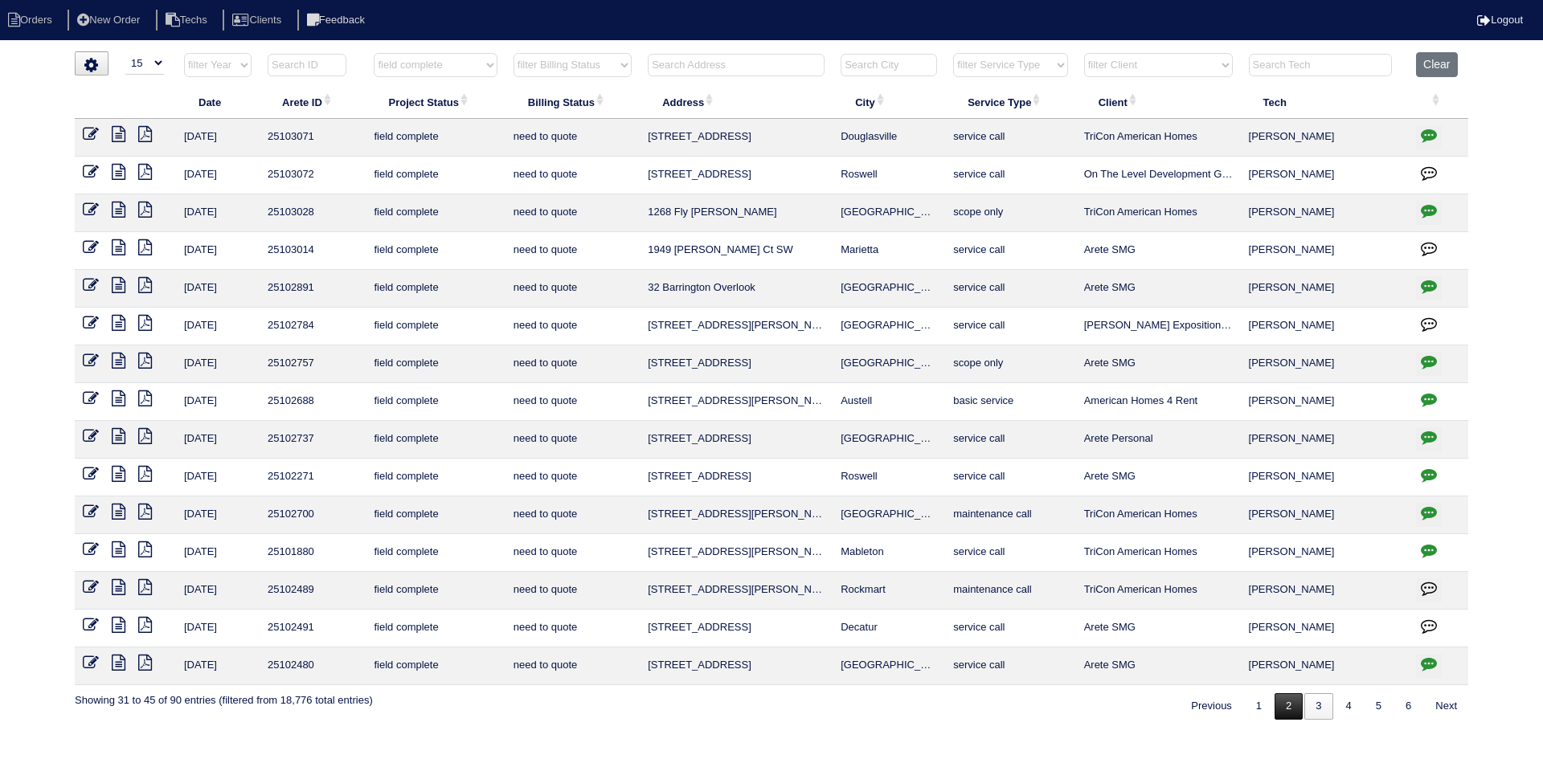
click at [1281, 705] on link "2" at bounding box center [1288, 706] width 28 height 27
select select "field complete"
select select "need to quote"
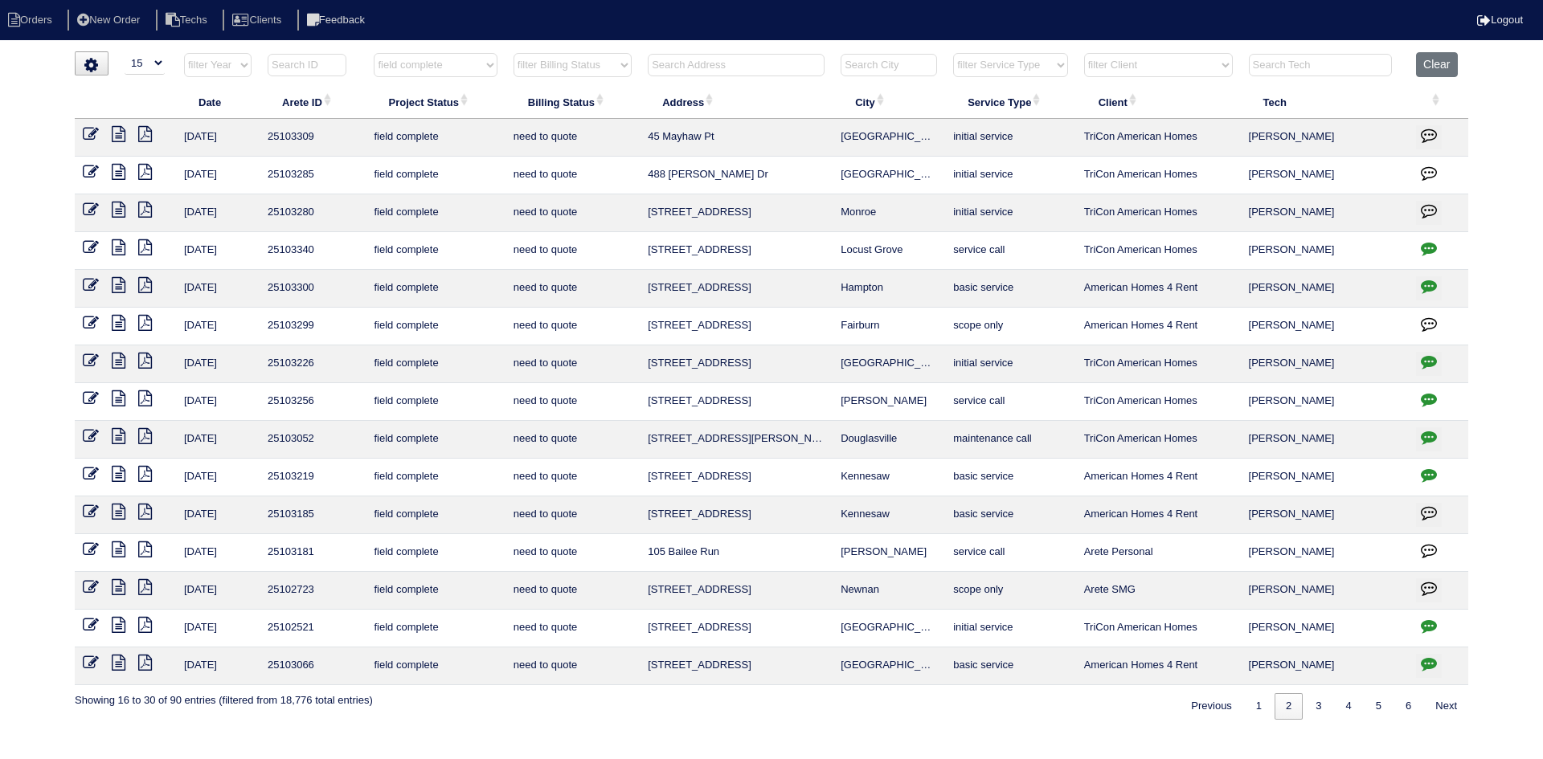
click at [116, 215] on icon at bounding box center [119, 210] width 14 height 16
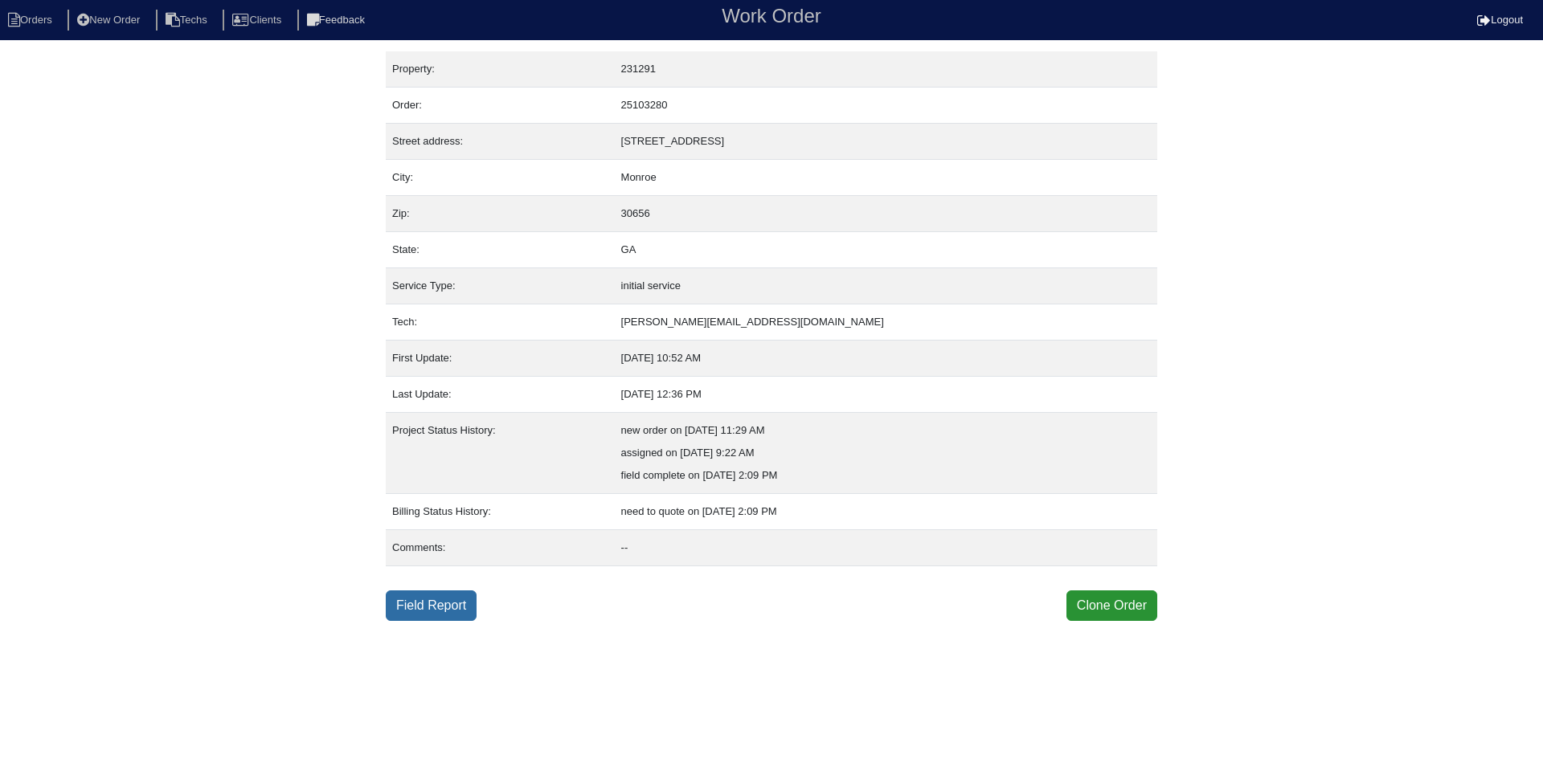
click at [431, 605] on link "Field Report" at bounding box center [431, 606] width 91 height 31
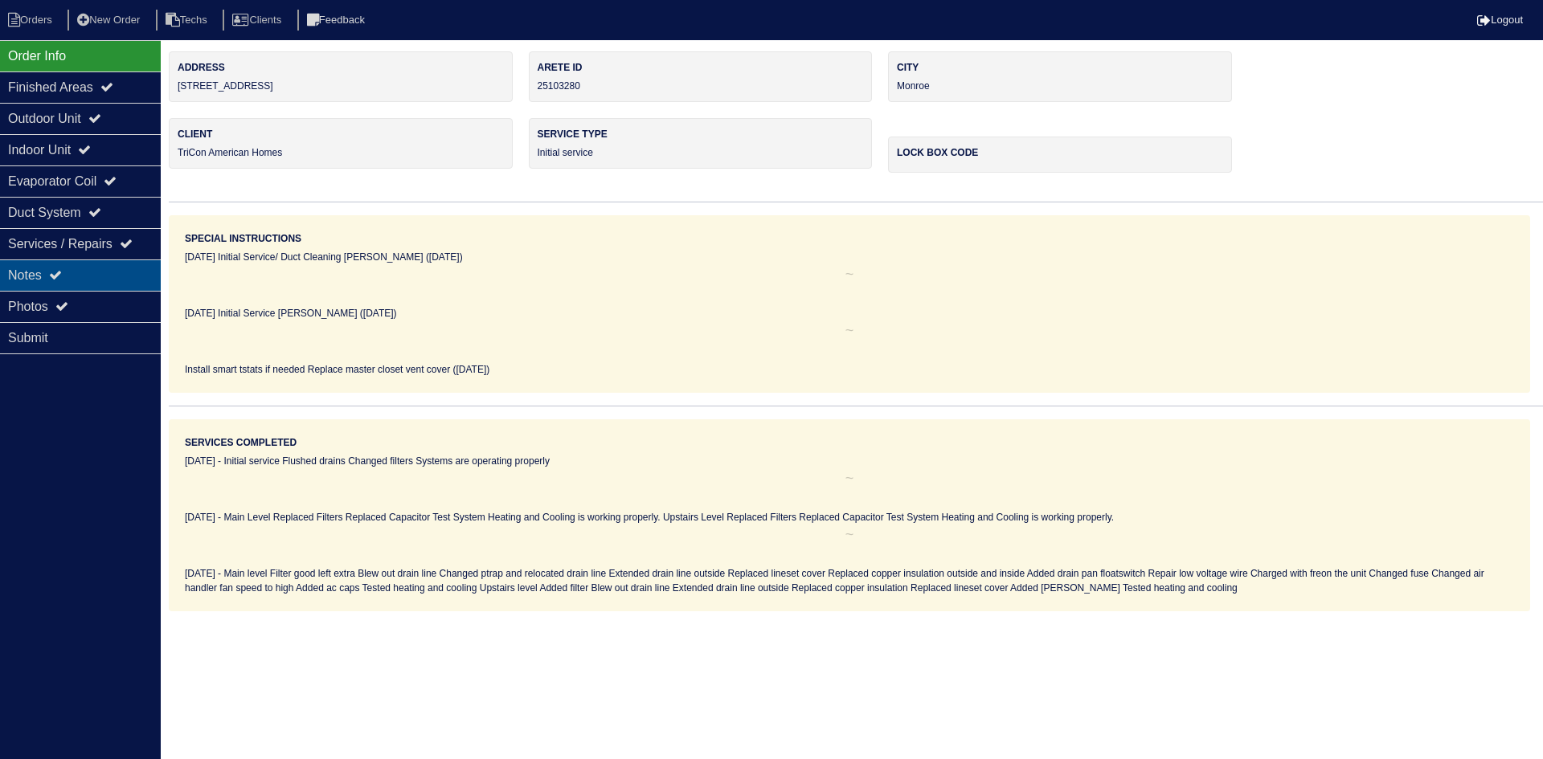
click at [68, 272] on div "Notes" at bounding box center [80, 275] width 161 height 31
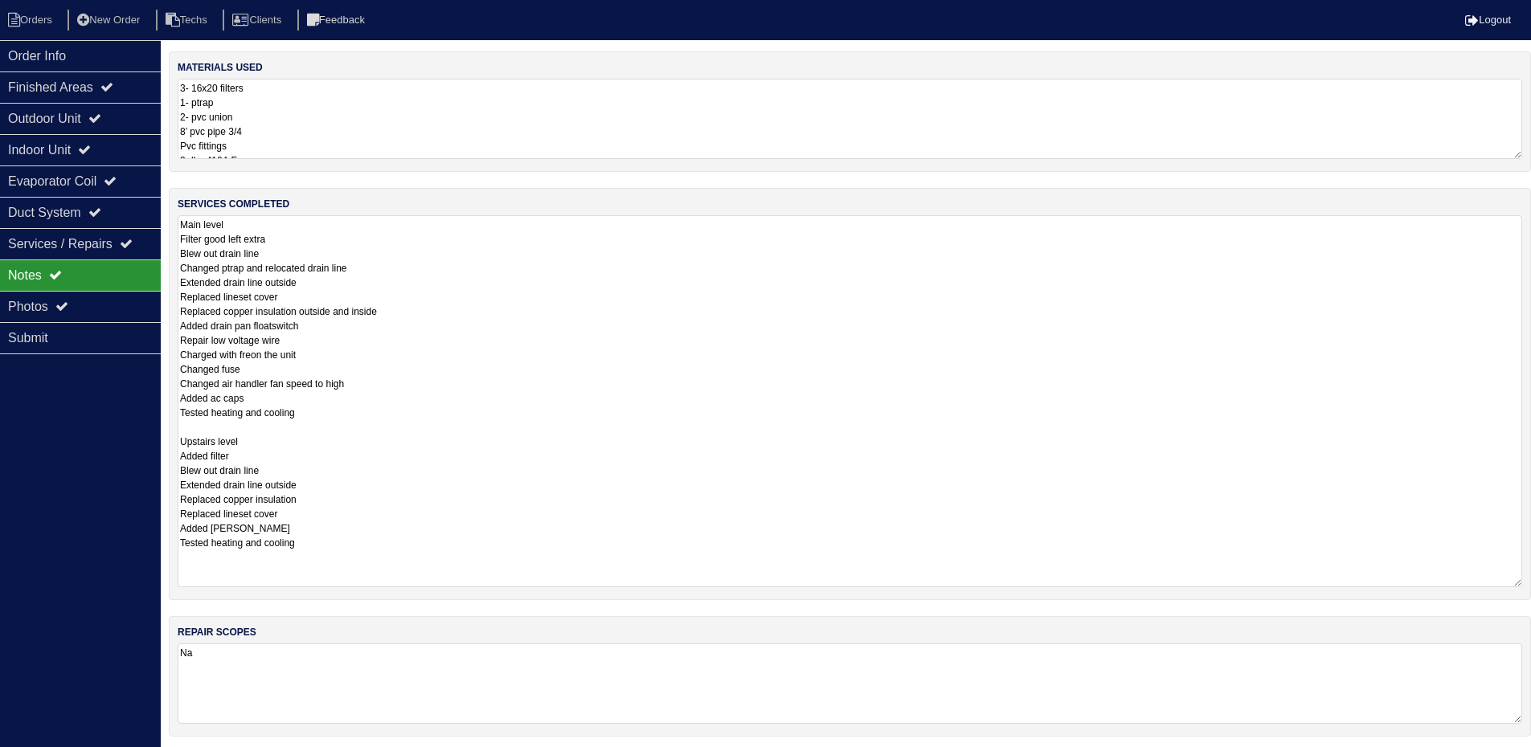
drag, startPoint x: 1529, startPoint y: 289, endPoint x: 1540, endPoint y: 573, distance: 283.8
click at [1531, 576] on html "Orders New Order Techs Clients Feedback Logout Orders New Order Users Clients M…" at bounding box center [765, 444] width 1531 height 889
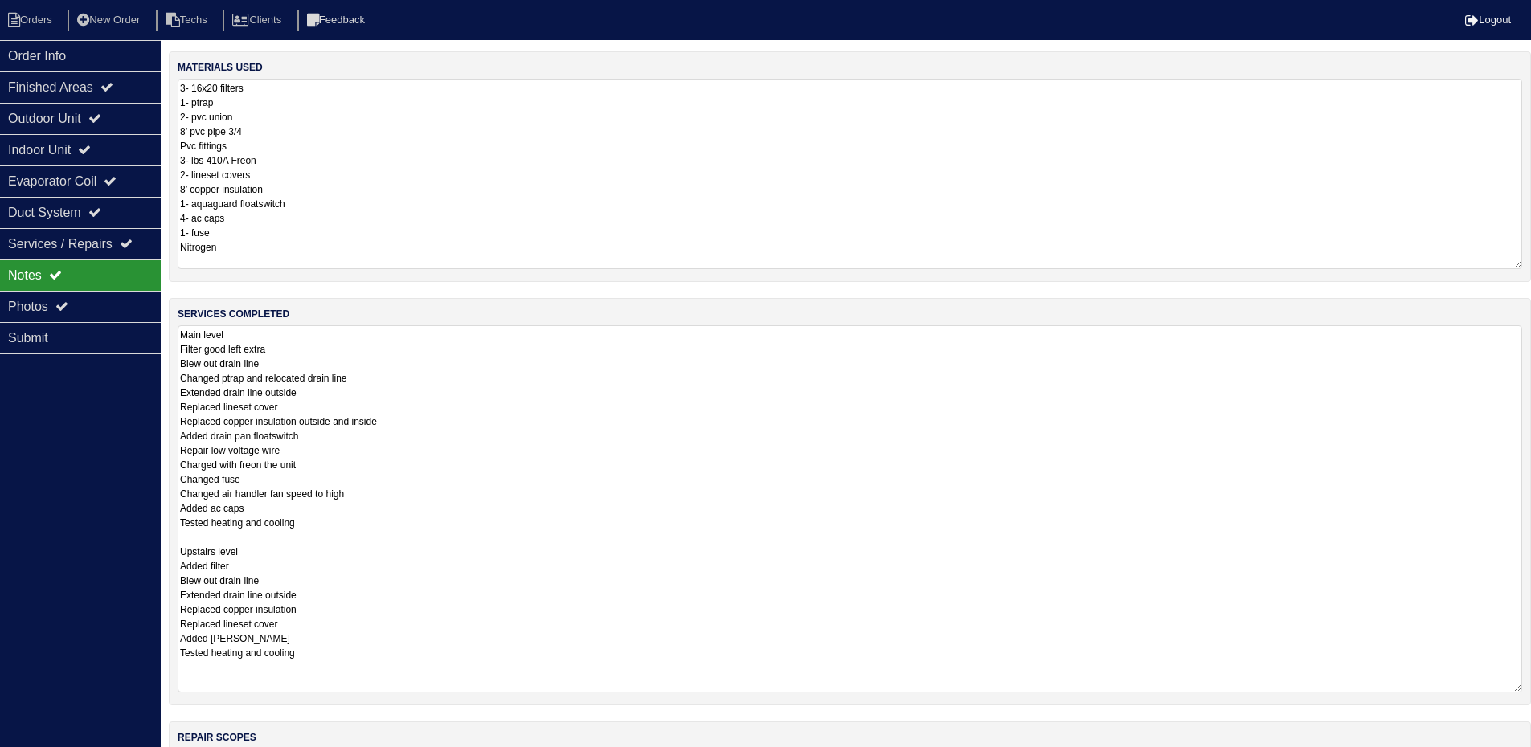
drag, startPoint x: 1515, startPoint y: 155, endPoint x: 1525, endPoint y: 265, distance: 110.5
click at [1525, 265] on div "materials used 3- 16x20 filters 1- ptrap 2- pvc union 8’ pvc pipe 3/4 Pvc fitti…" at bounding box center [850, 166] width 1362 height 231
click at [132, 113] on div "Outdoor Unit" at bounding box center [80, 118] width 161 height 31
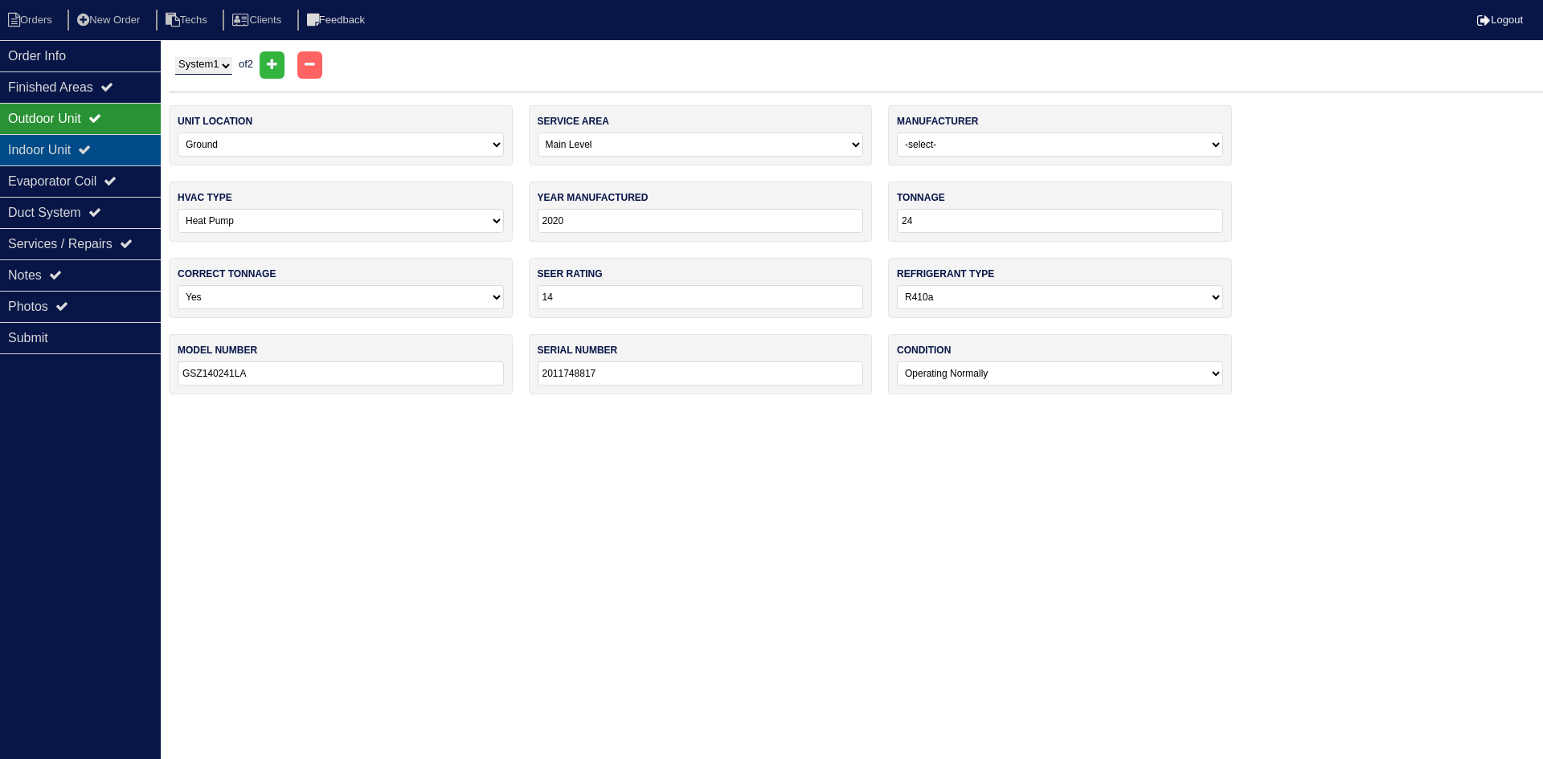
click at [124, 147] on div "Indoor Unit" at bounding box center [80, 149] width 161 height 31
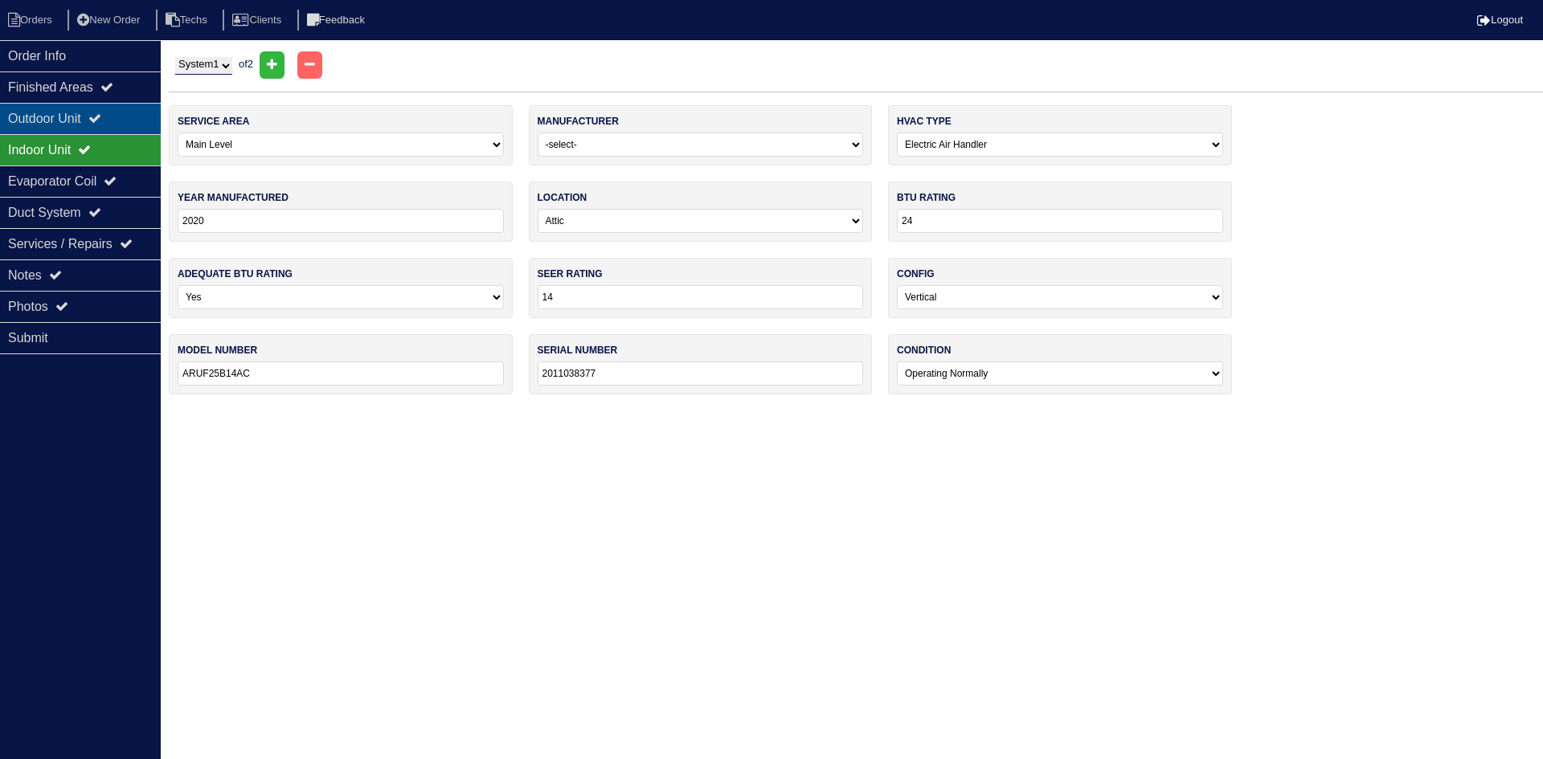
click at [101, 112] on icon at bounding box center [94, 118] width 13 height 13
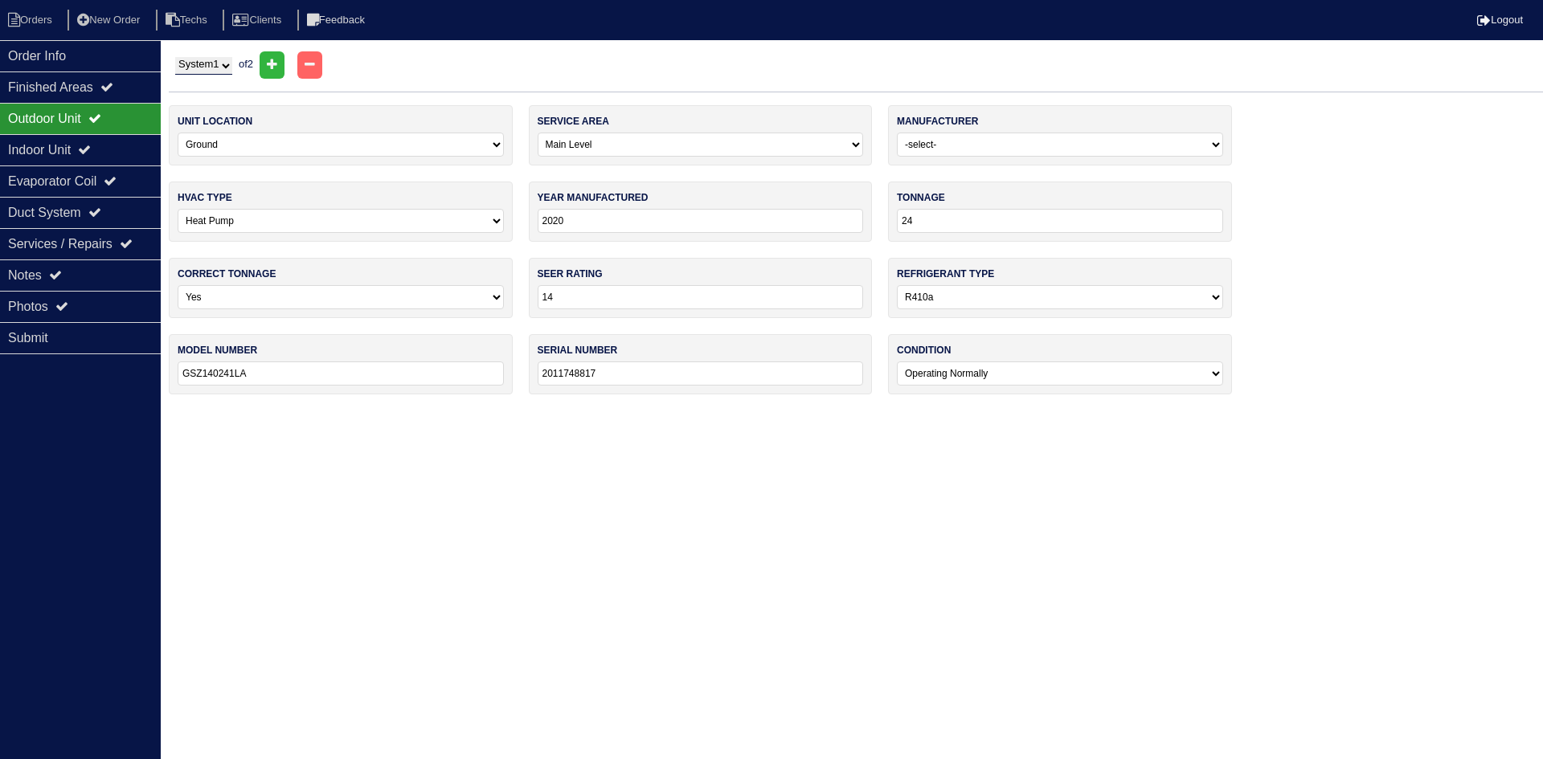
click at [210, 72] on select "System 1 System 2" at bounding box center [203, 66] width 57 height 18
select select "2"
click at [175, 57] on select "System 1 System 2" at bounding box center [203, 66] width 57 height 18
select select "1"
select select "Other"
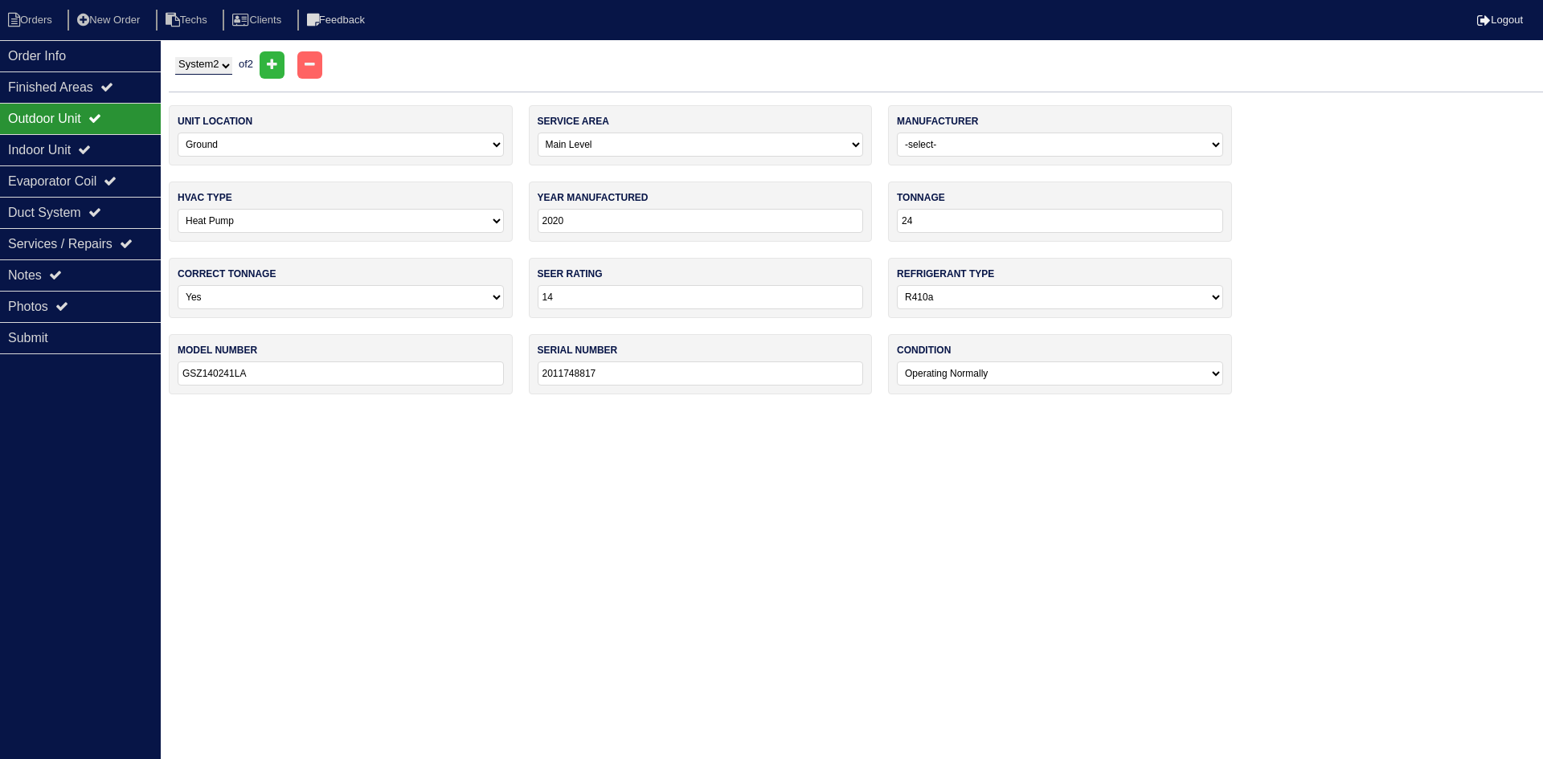
type input "2014"
type input "30"
type input "12"
type input "N4H330AKF200"
type input "E144501608"
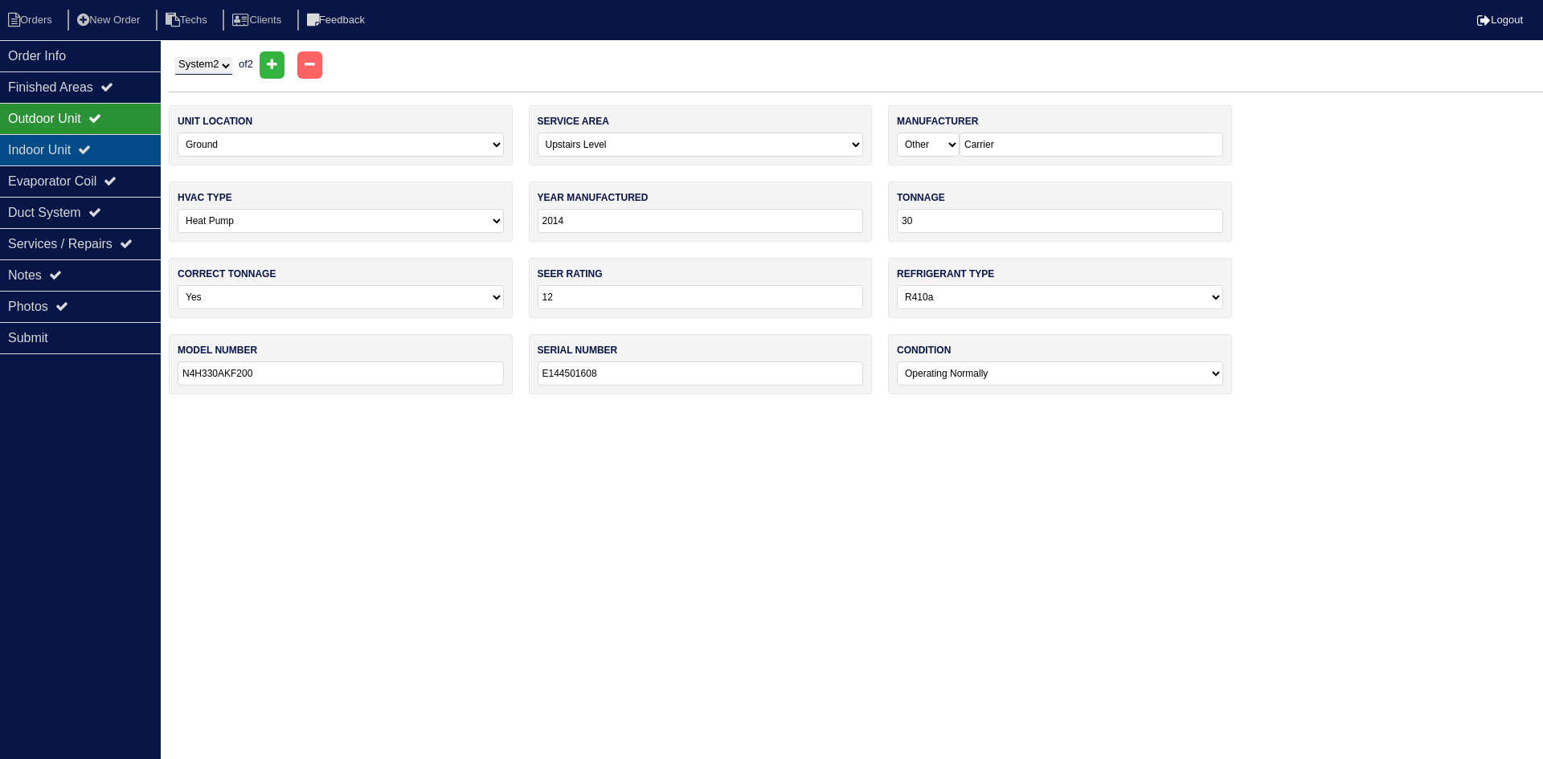
click at [75, 149] on div "Indoor Unit" at bounding box center [80, 149] width 161 height 31
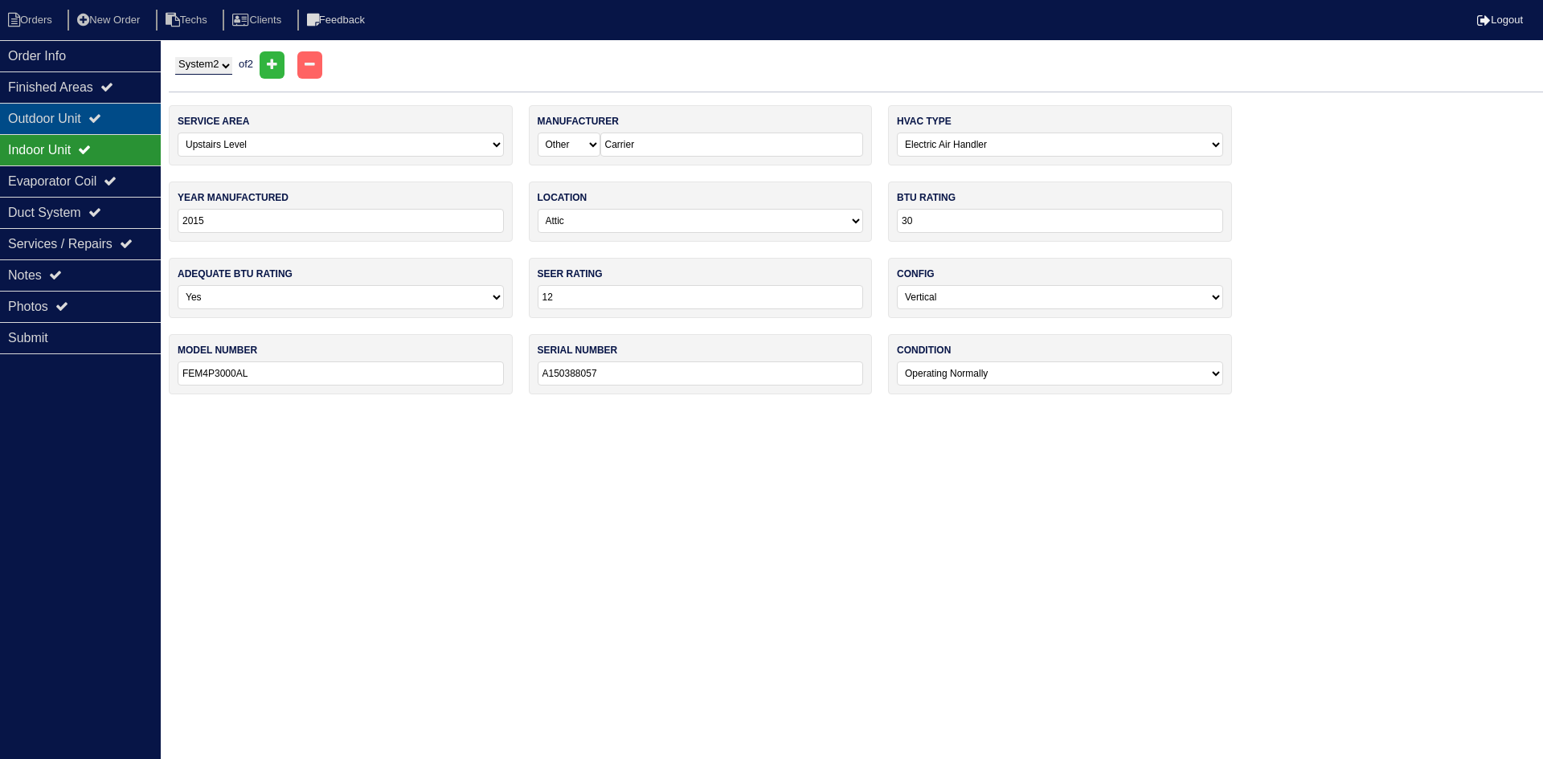
click at [71, 118] on div "Outdoor Unit" at bounding box center [80, 118] width 161 height 31
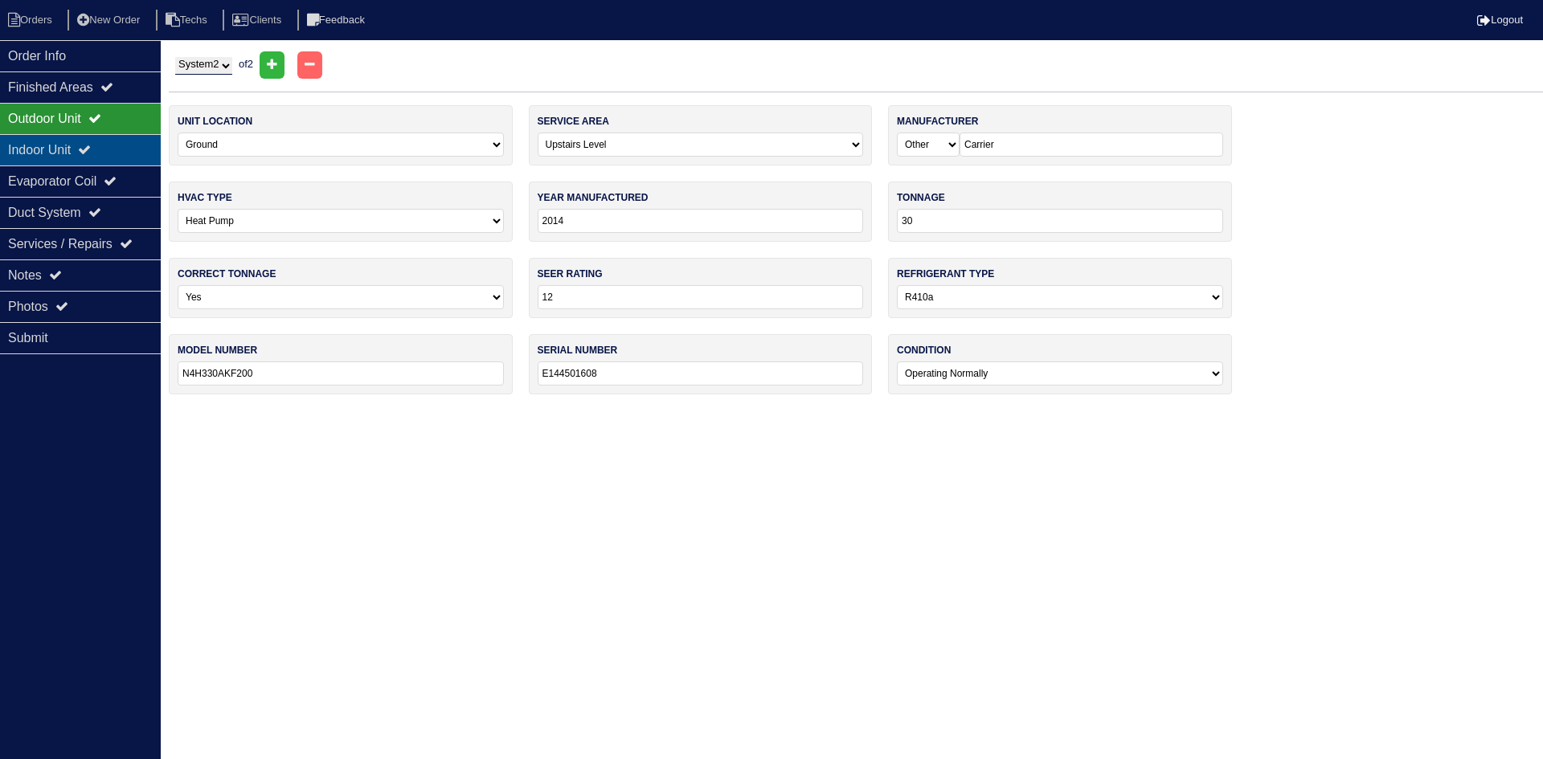
click at [106, 146] on div "Indoor Unit" at bounding box center [80, 149] width 161 height 31
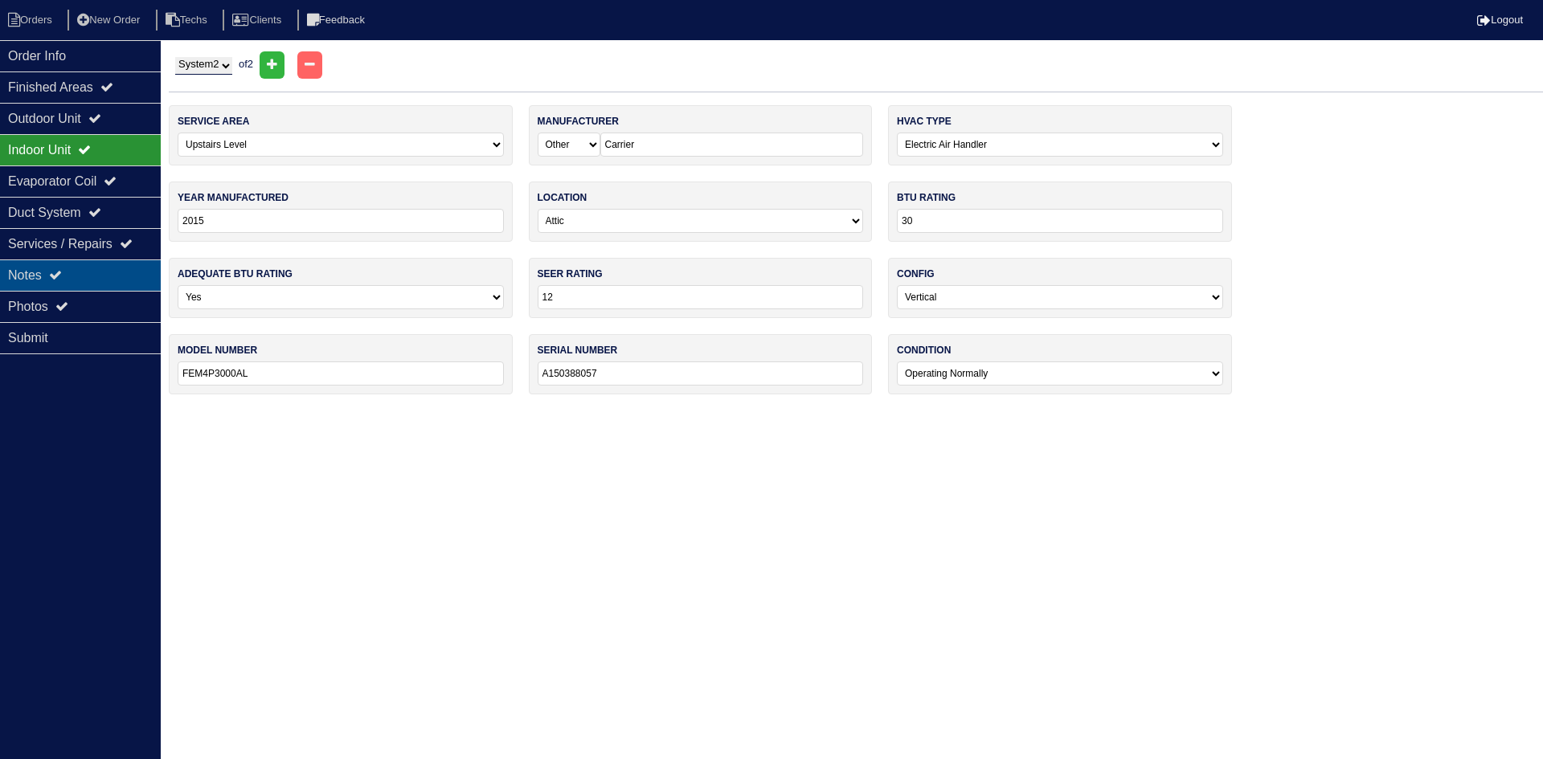
click at [31, 276] on div "Notes" at bounding box center [80, 275] width 161 height 31
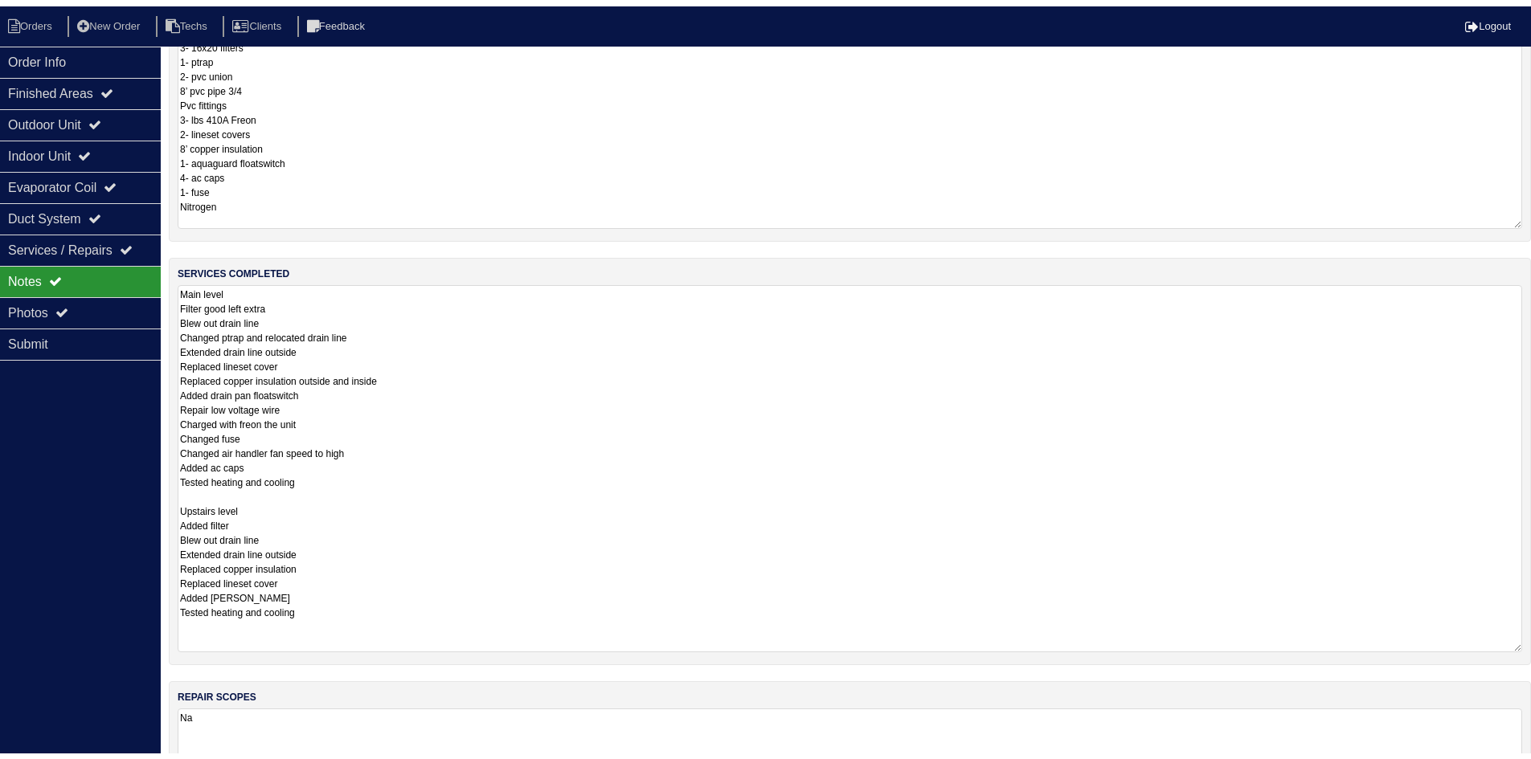
scroll to position [161, 0]
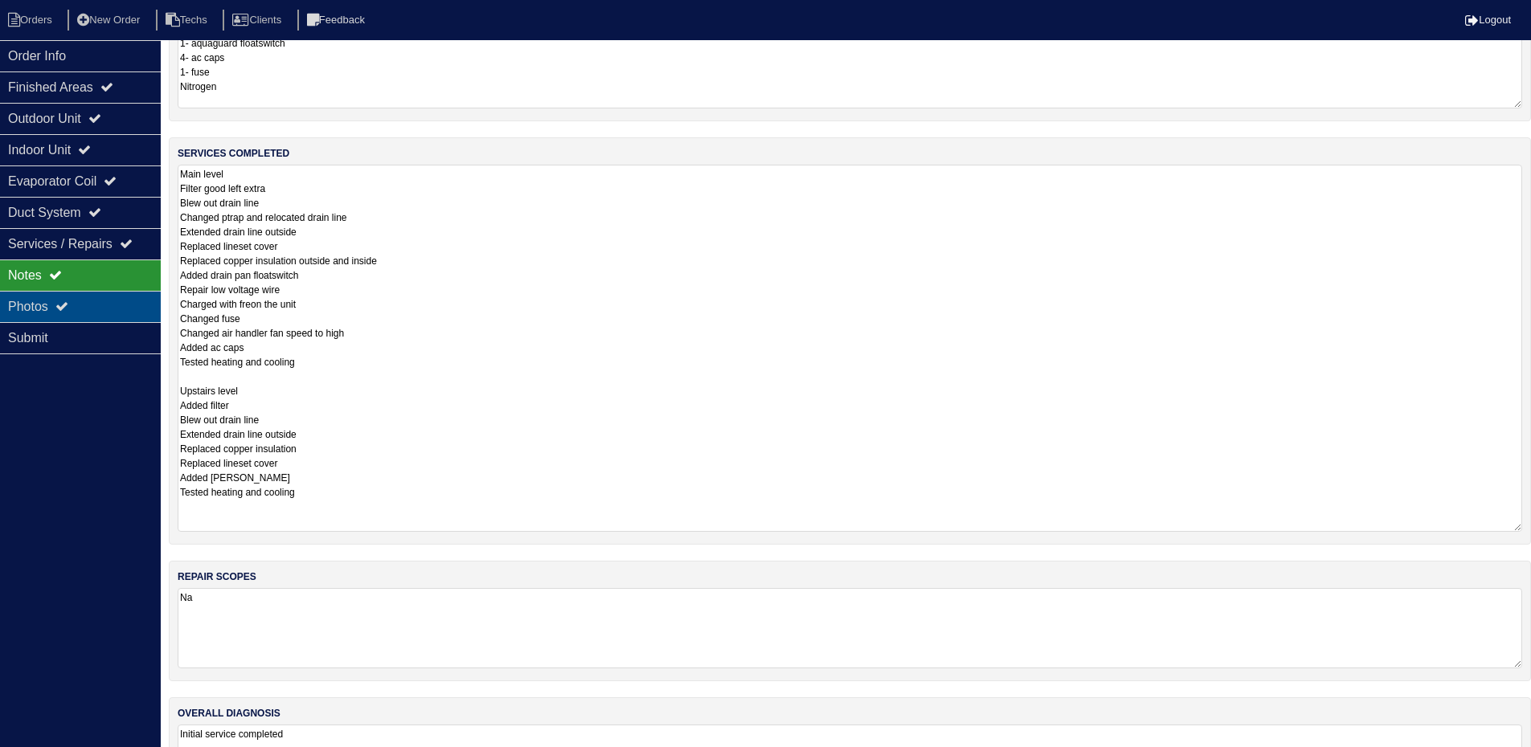
click at [80, 309] on div "Photos" at bounding box center [80, 306] width 161 height 31
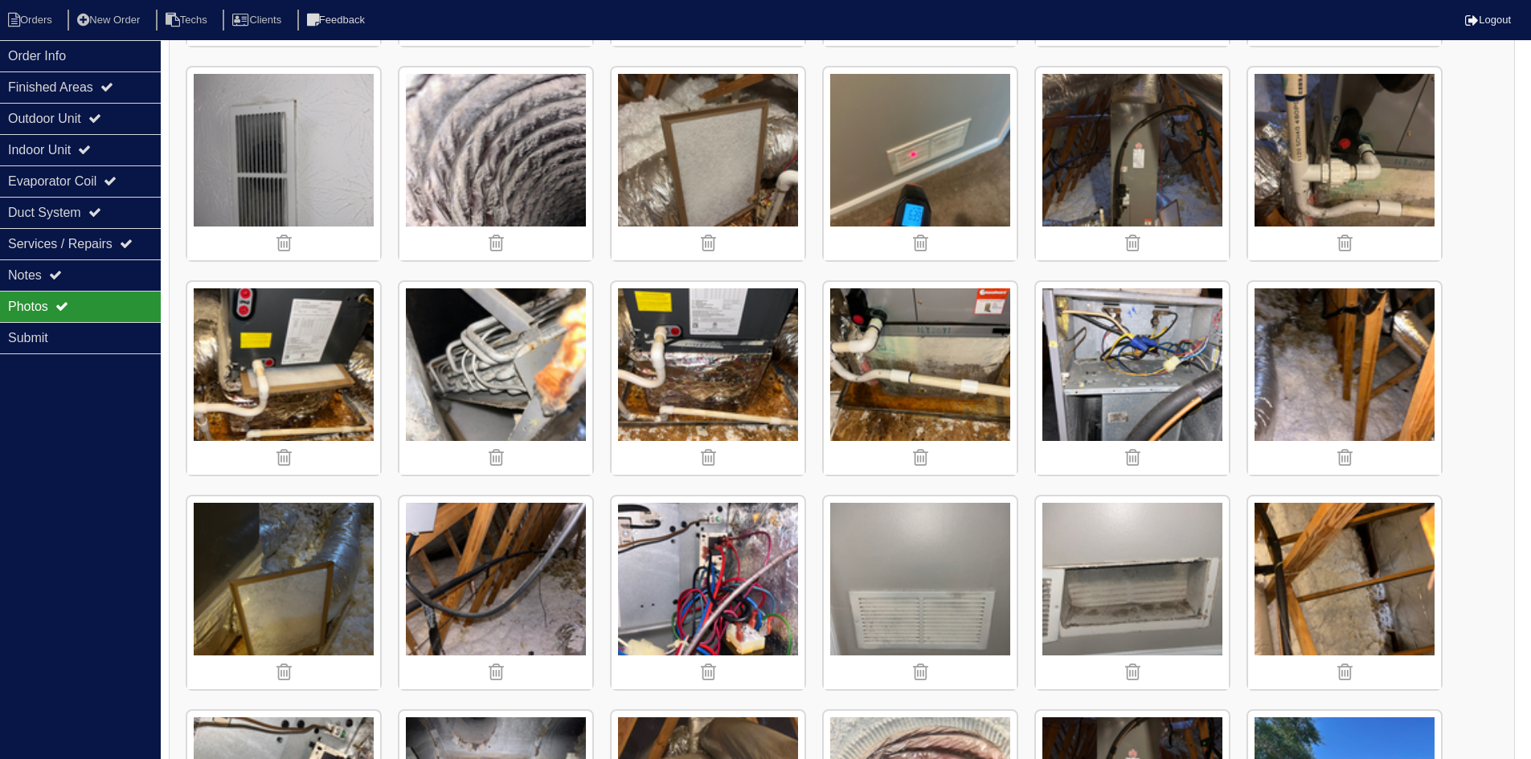
scroll to position [1768, 0]
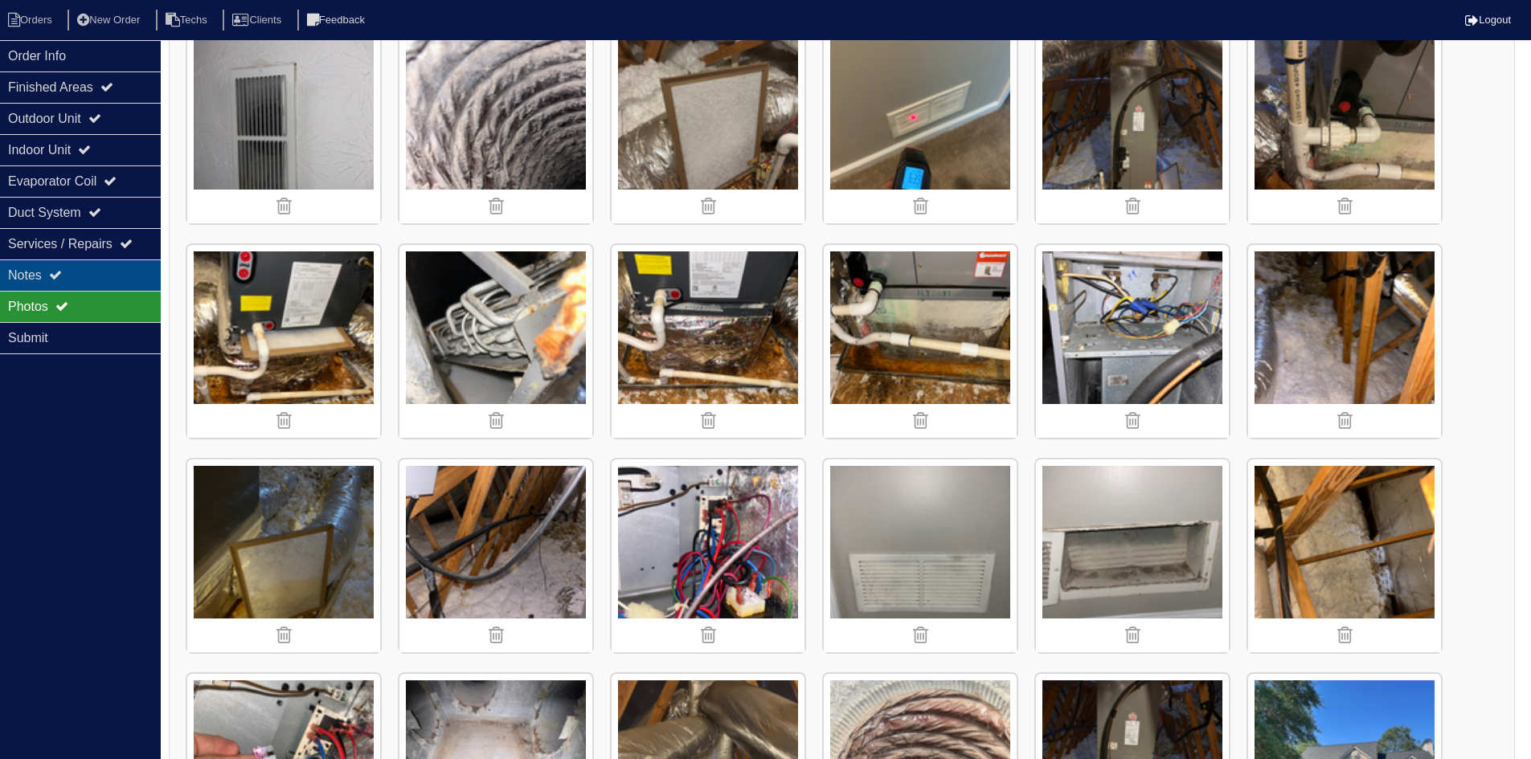
click at [111, 281] on div "Notes" at bounding box center [80, 275] width 161 height 31
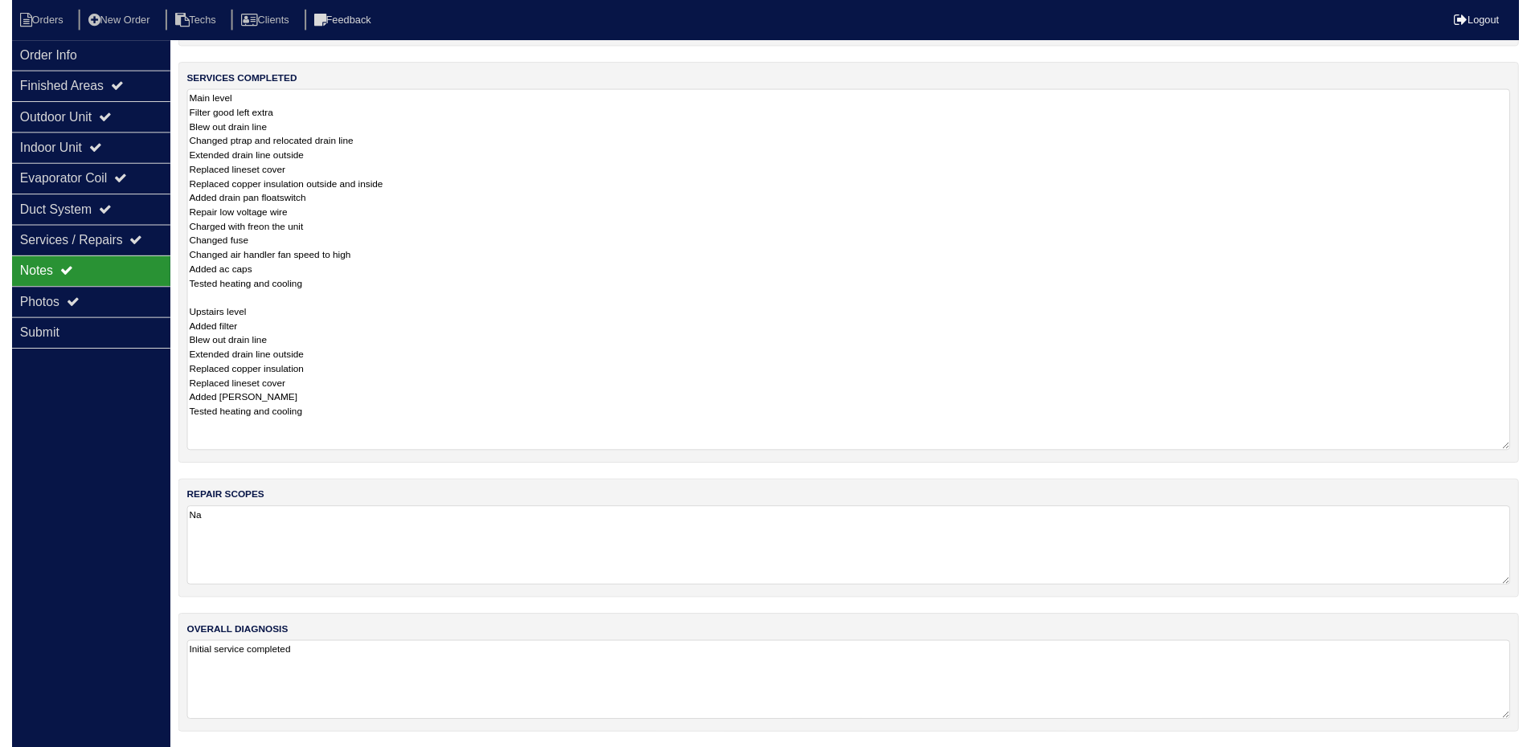
scroll to position [247, 0]
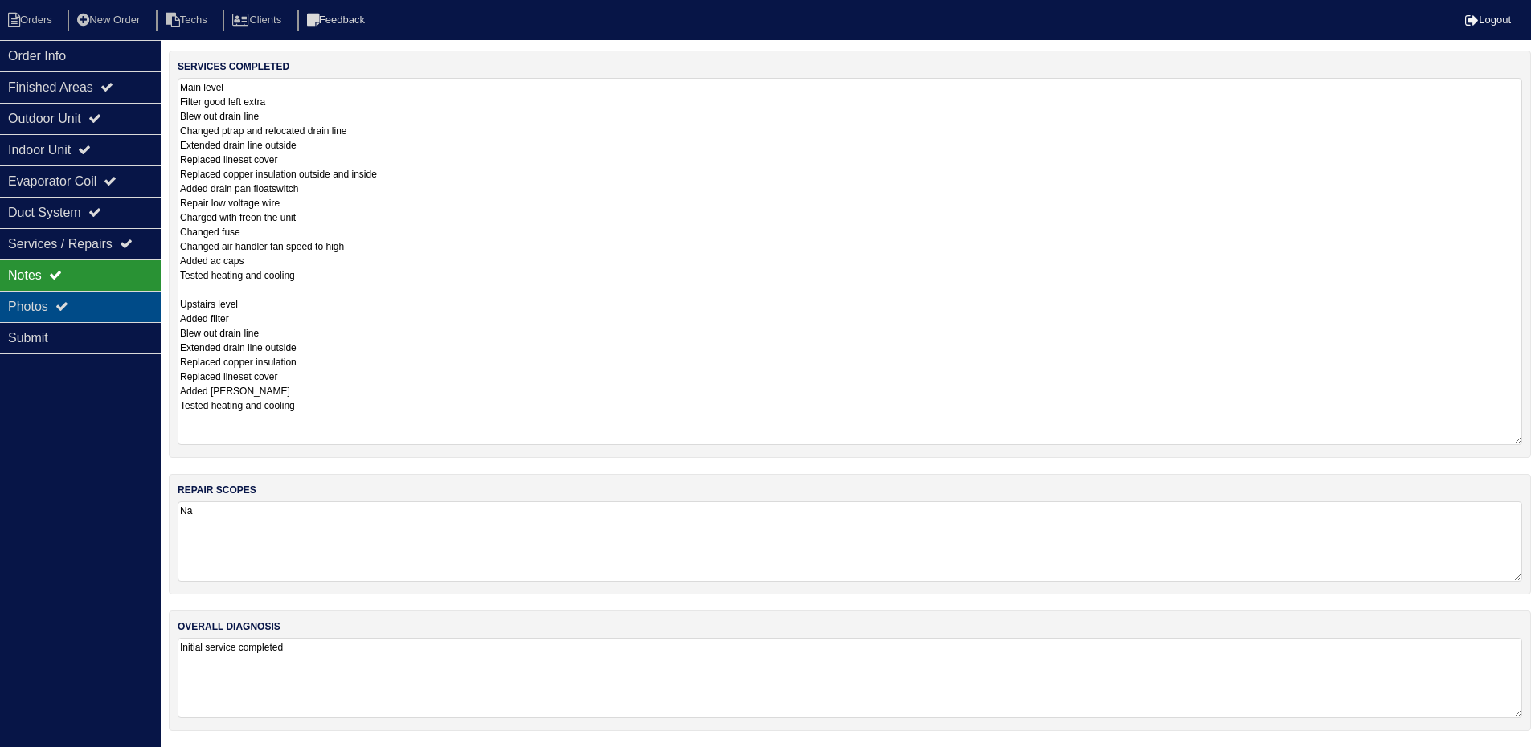
click at [61, 309] on icon at bounding box center [61, 306] width 13 height 13
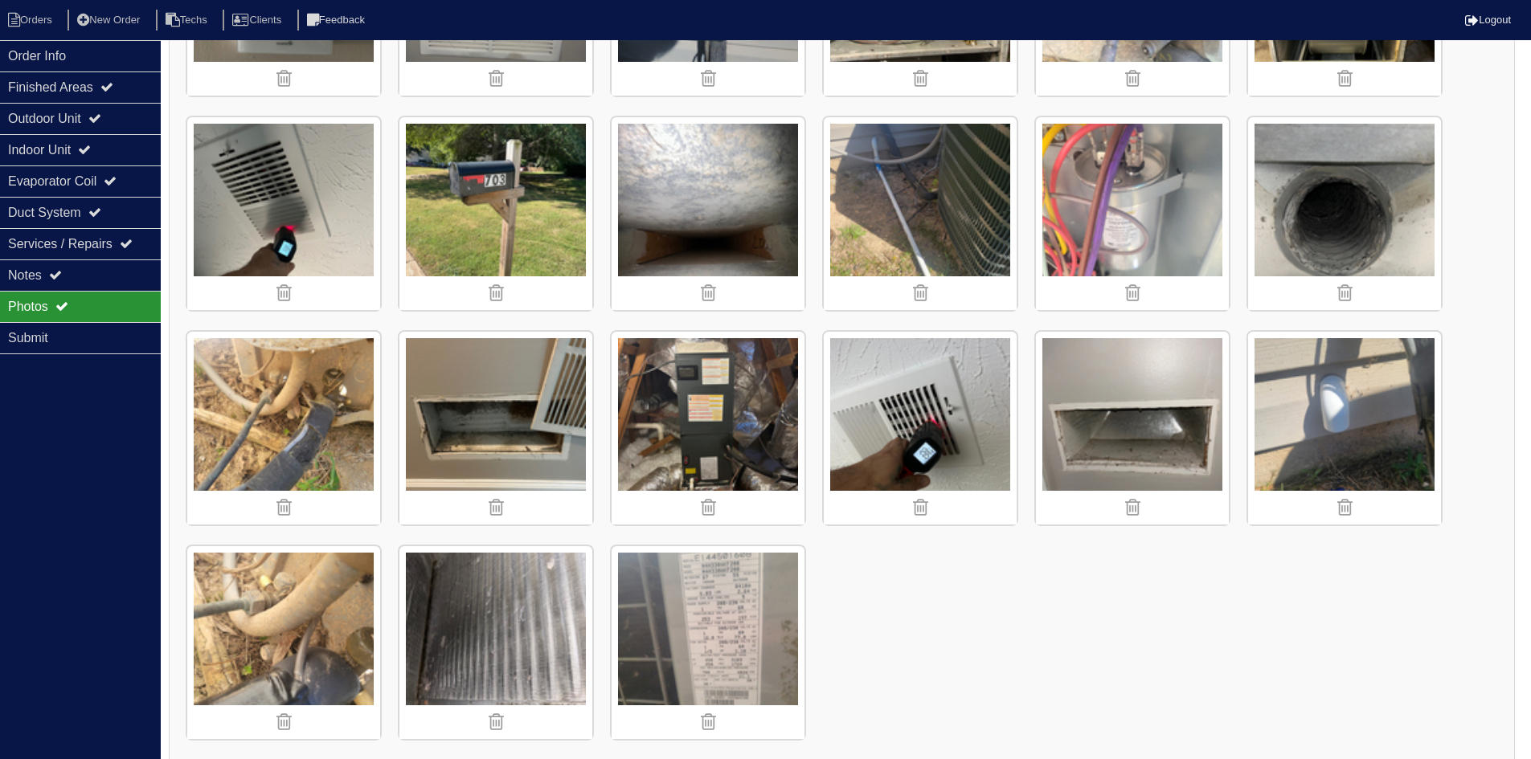
scroll to position [3827, 0]
click at [80, 268] on div "Notes" at bounding box center [80, 275] width 161 height 31
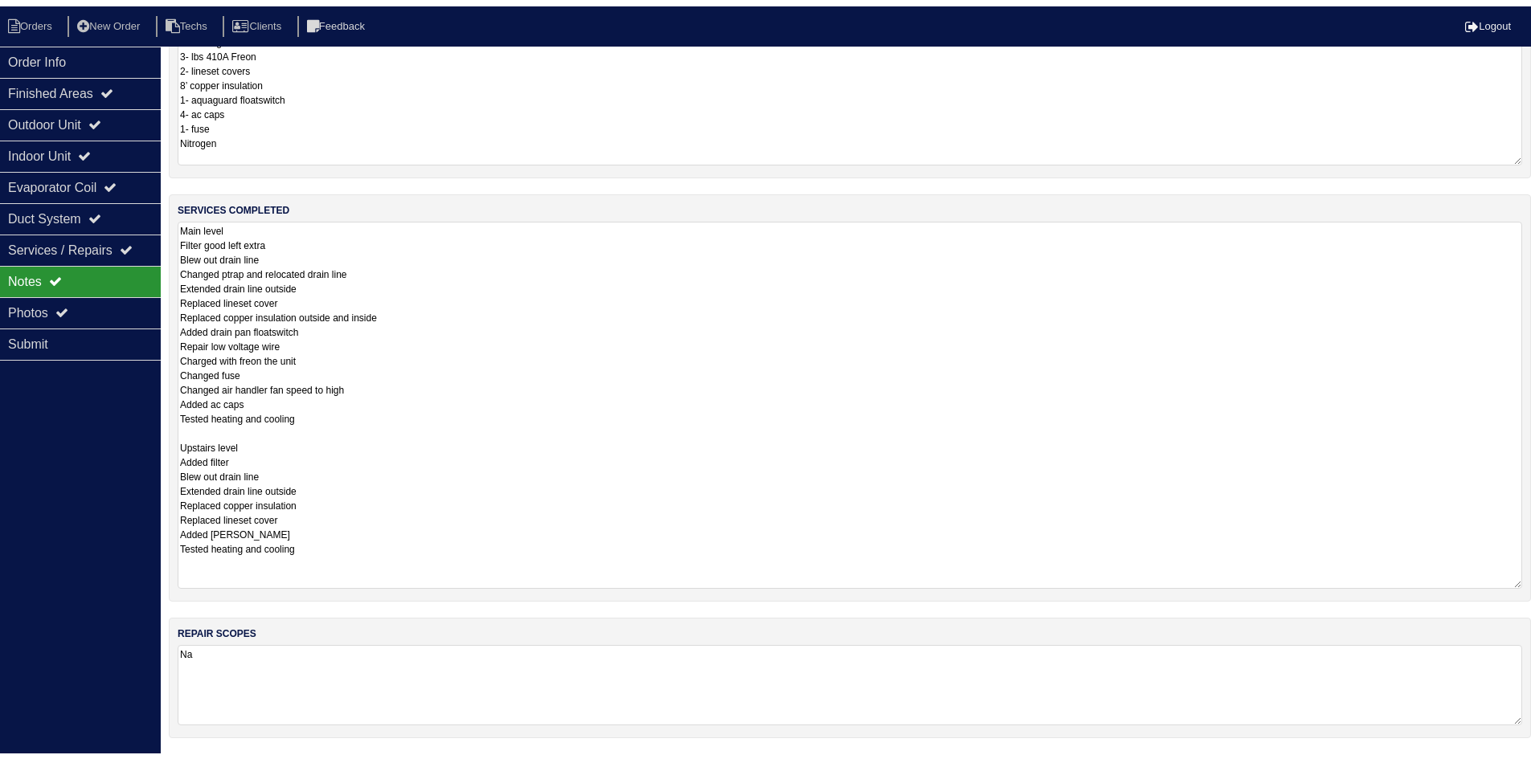
scroll to position [0, 0]
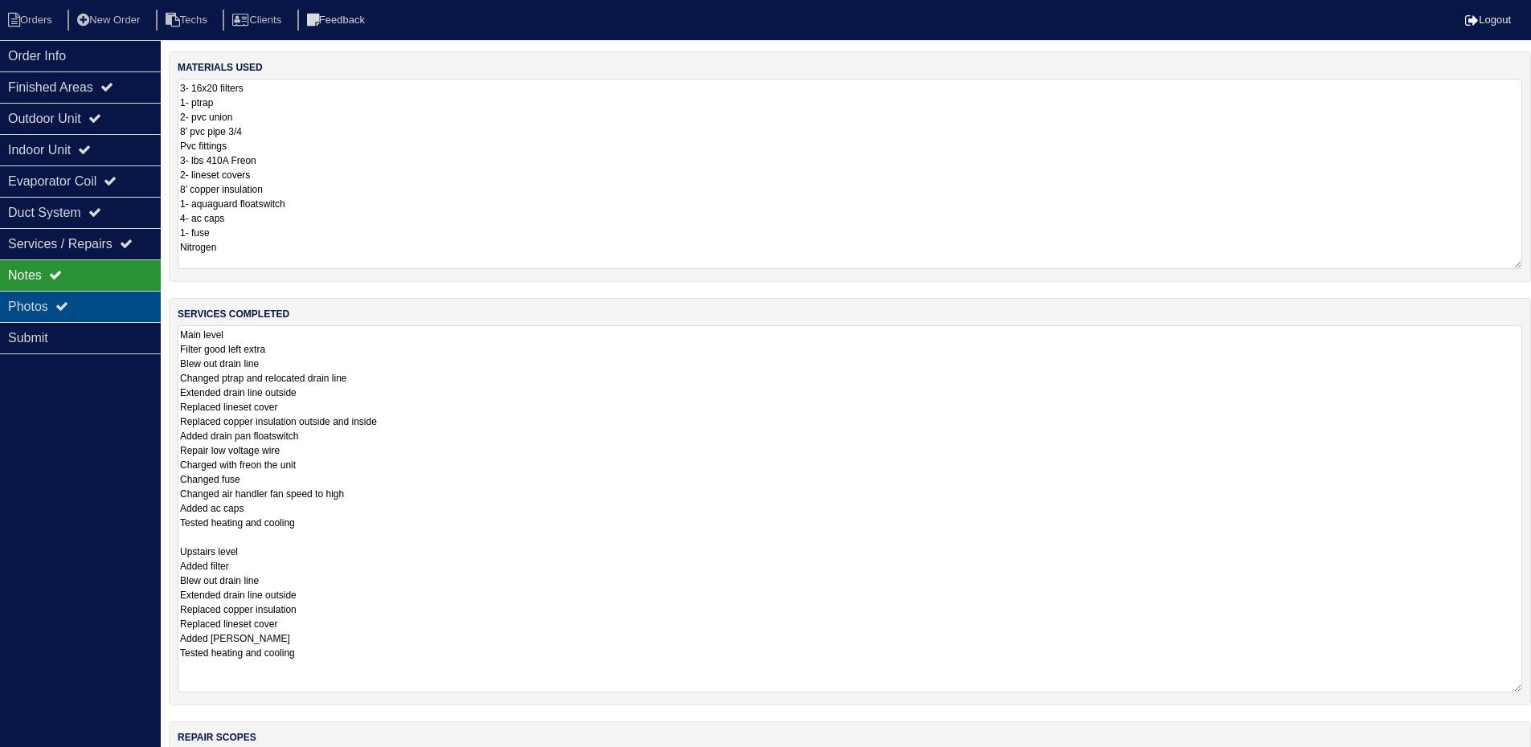
click at [75, 311] on div "Photos" at bounding box center [80, 306] width 161 height 31
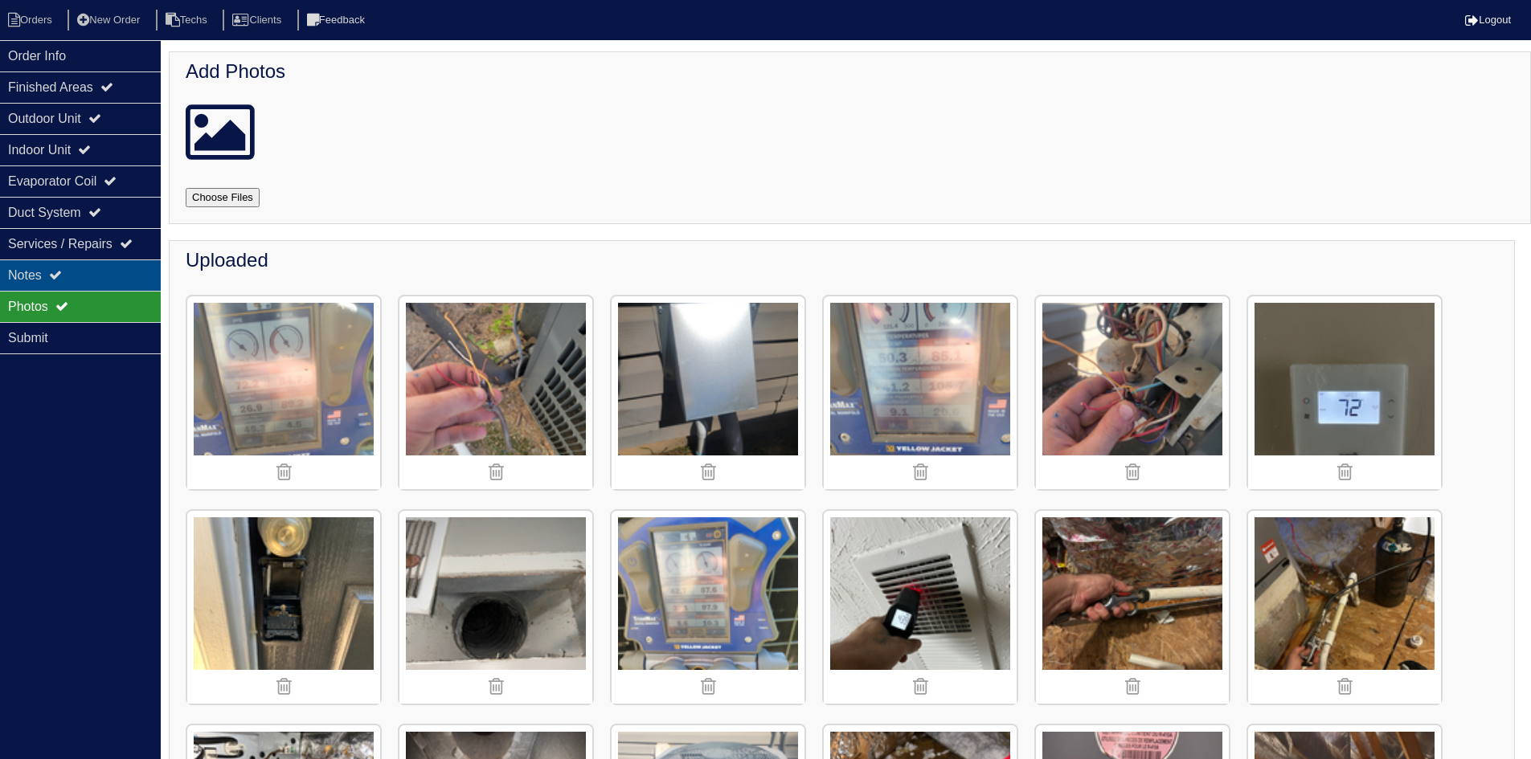
click at [68, 272] on div "Notes" at bounding box center [80, 275] width 161 height 31
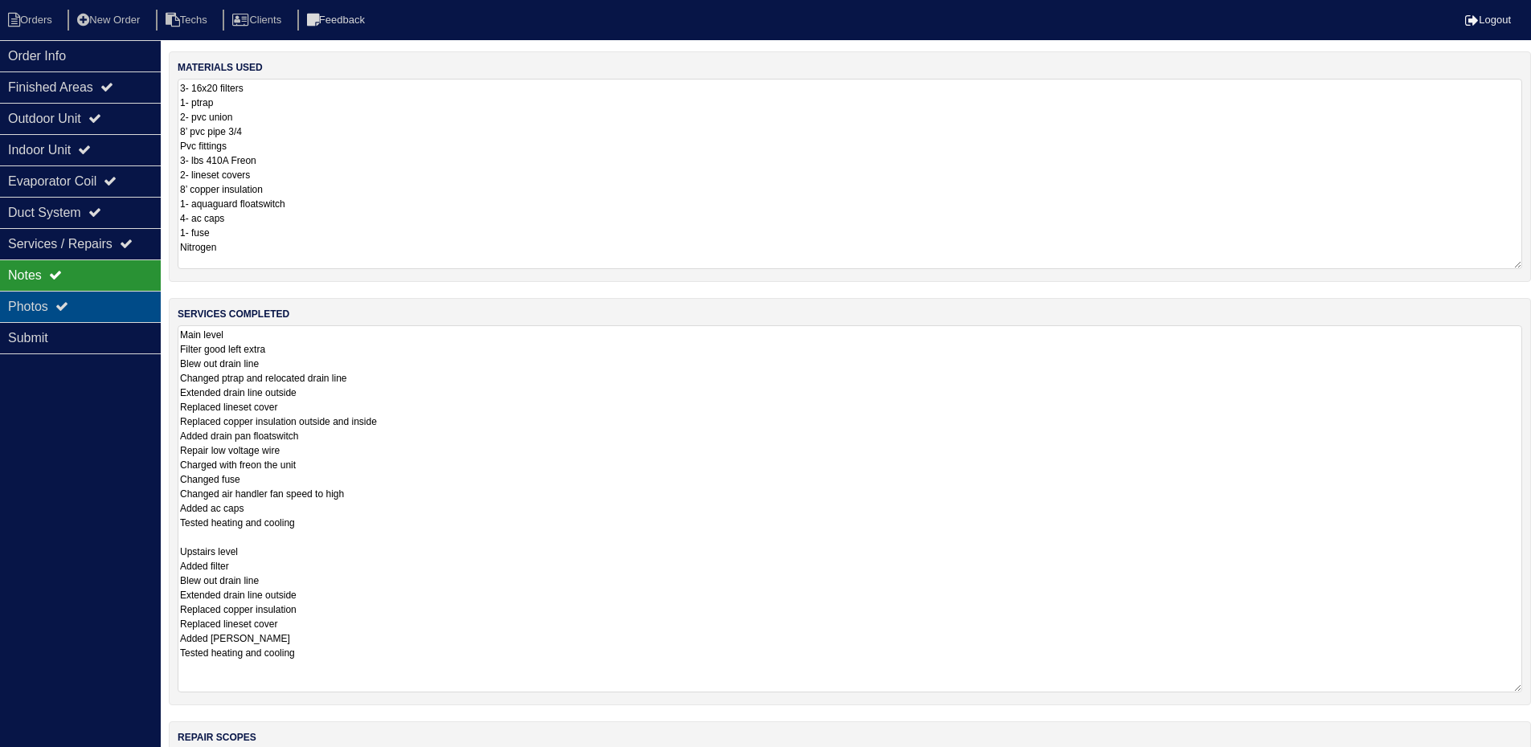
click at [84, 304] on div "Photos" at bounding box center [80, 306] width 161 height 31
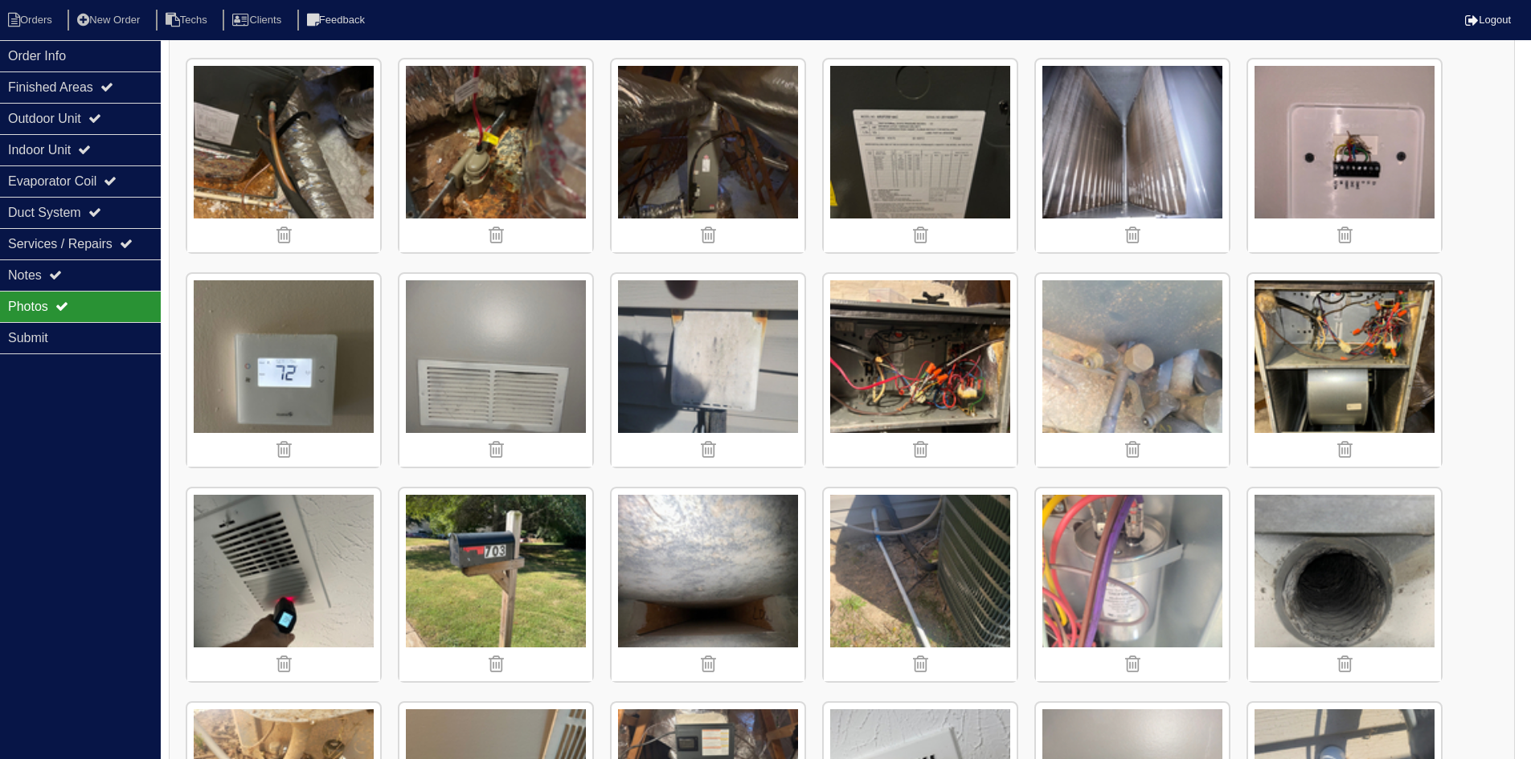
scroll to position [3776, 0]
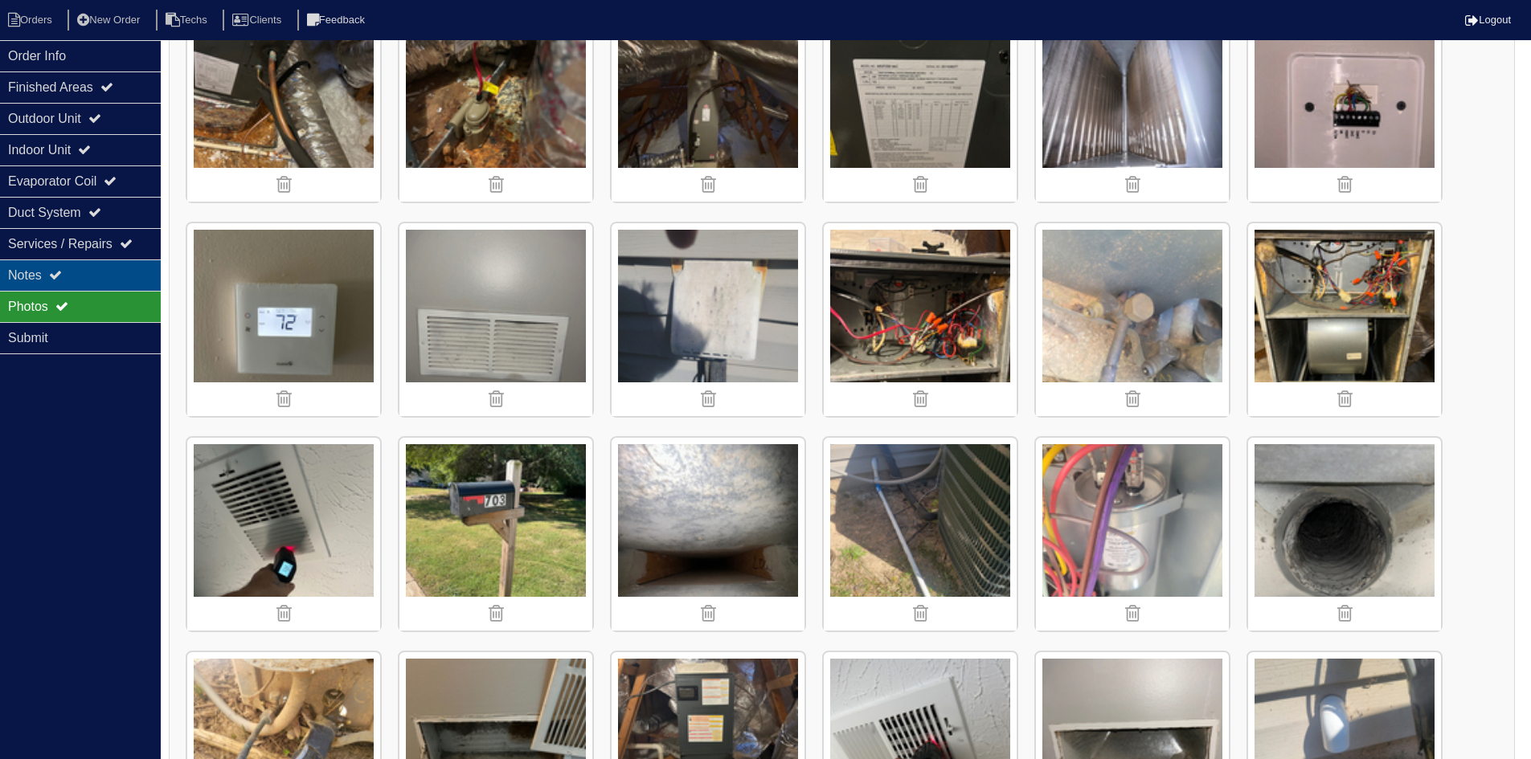
click at [111, 276] on div "Notes" at bounding box center [80, 275] width 161 height 31
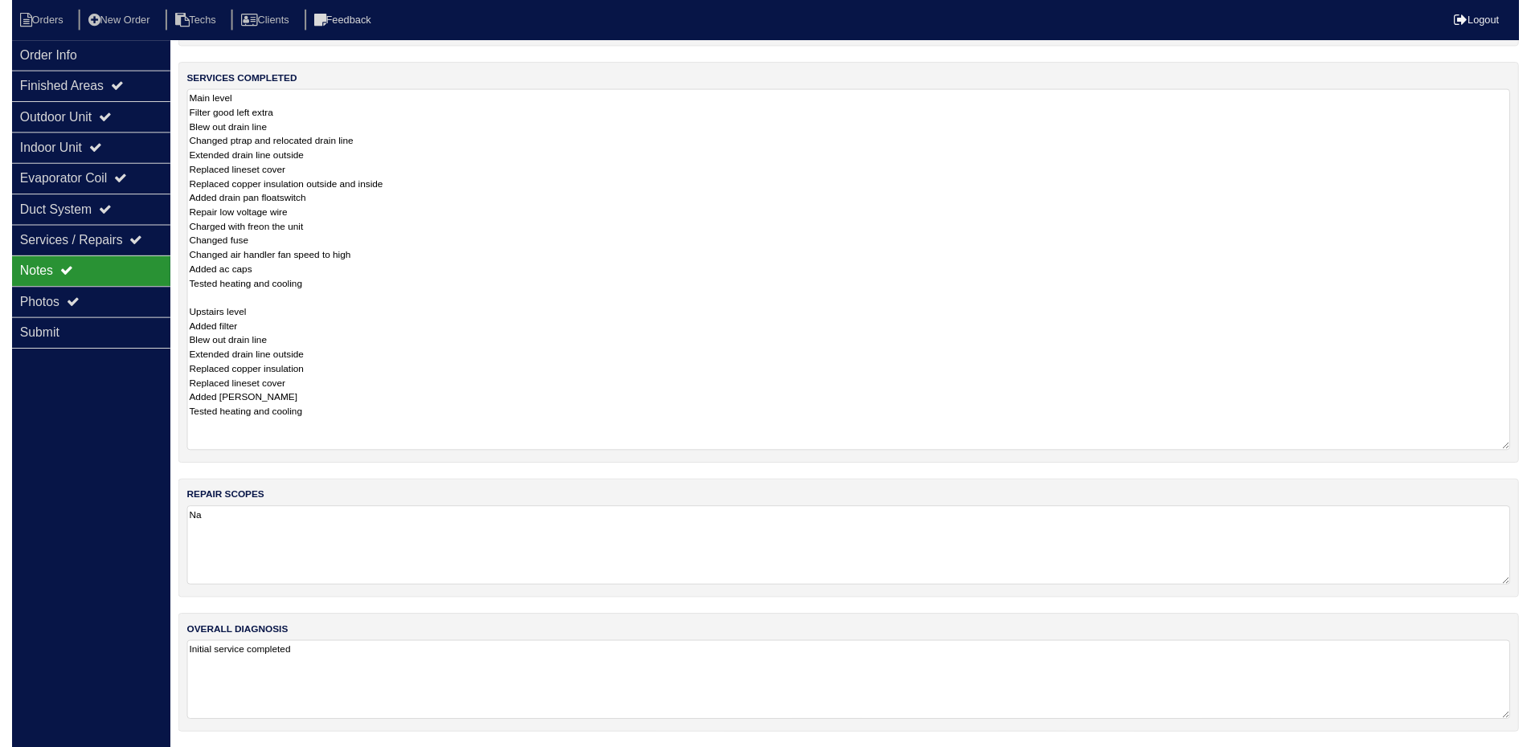
scroll to position [247, 0]
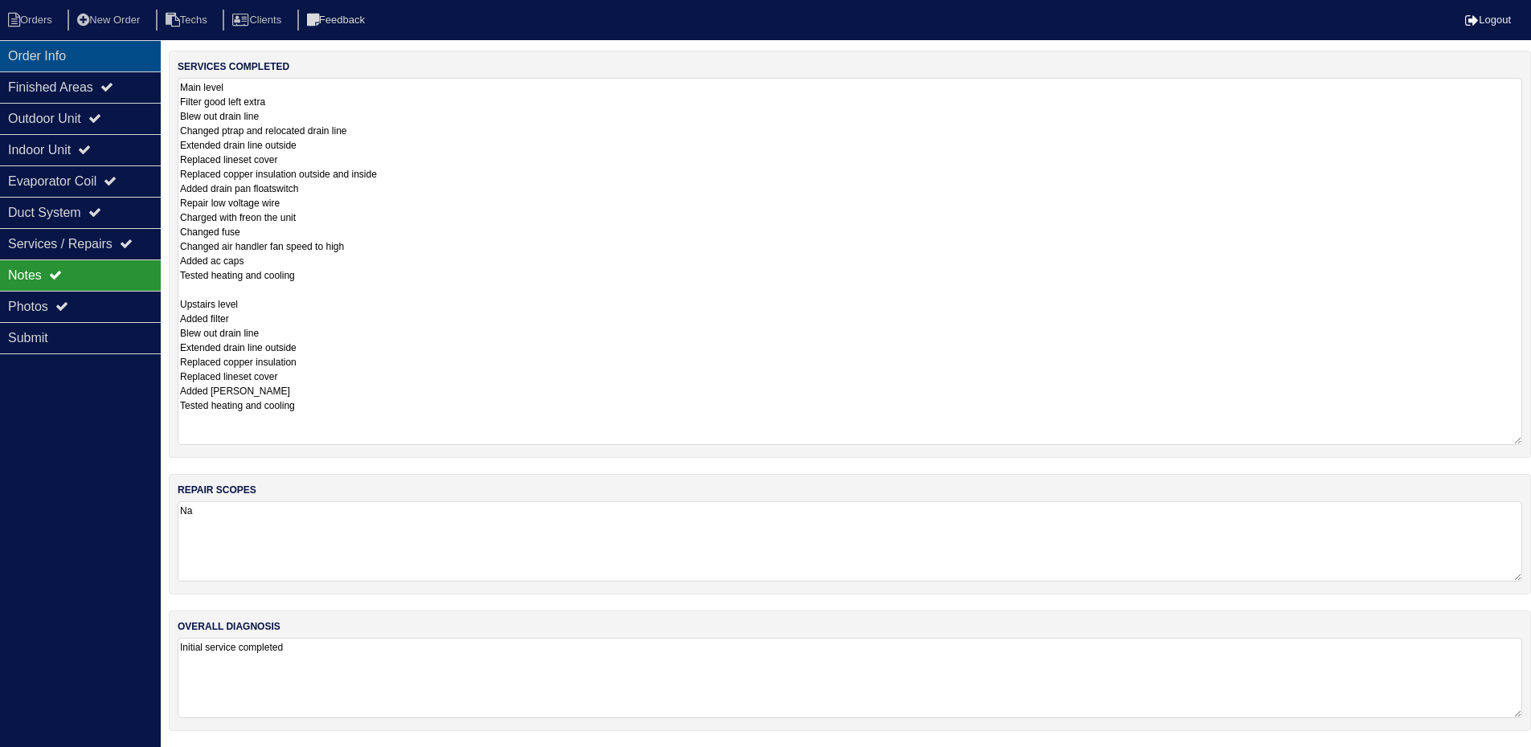
click at [97, 57] on div "Order Info" at bounding box center [80, 55] width 161 height 31
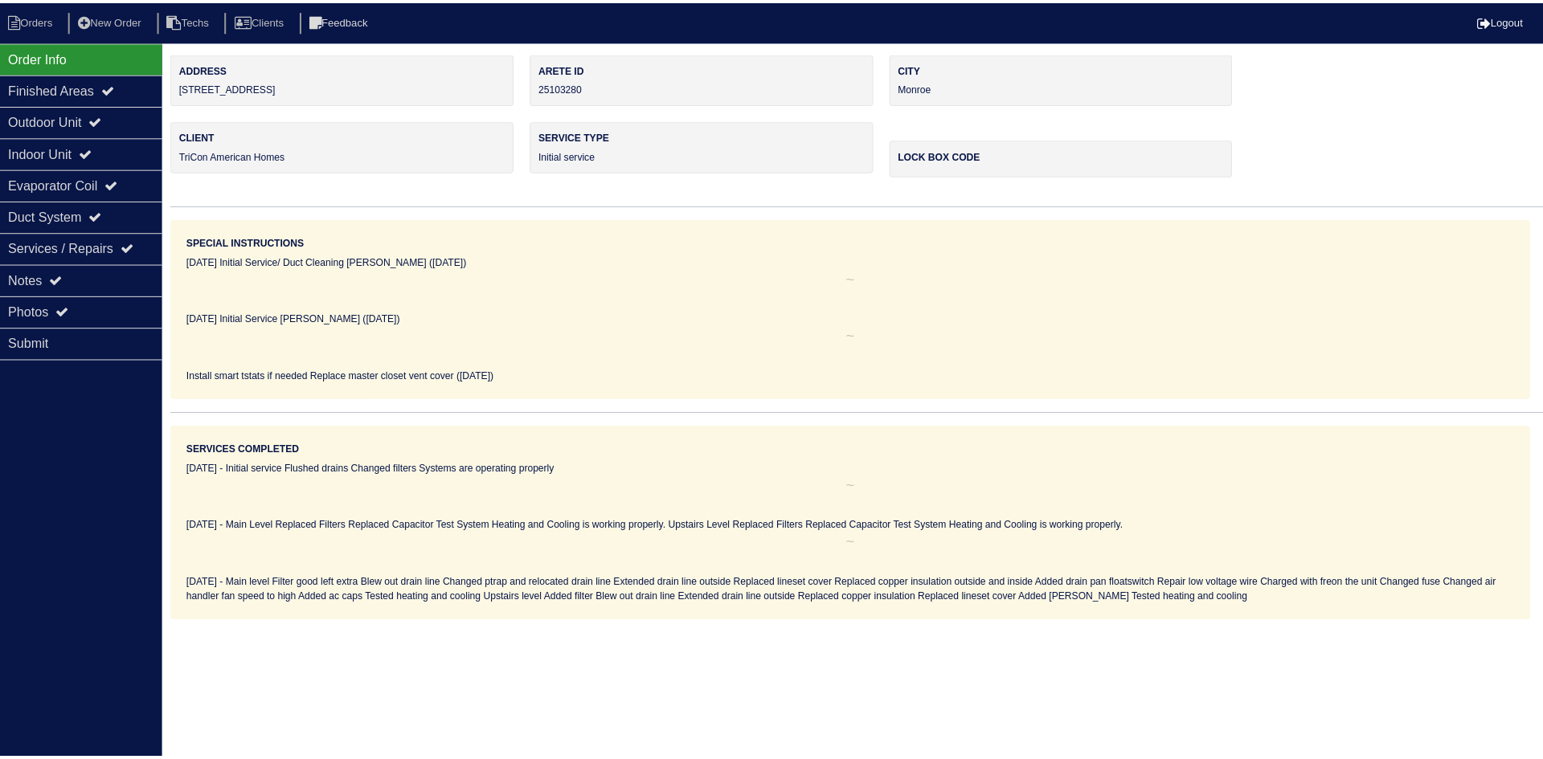
scroll to position [0, 0]
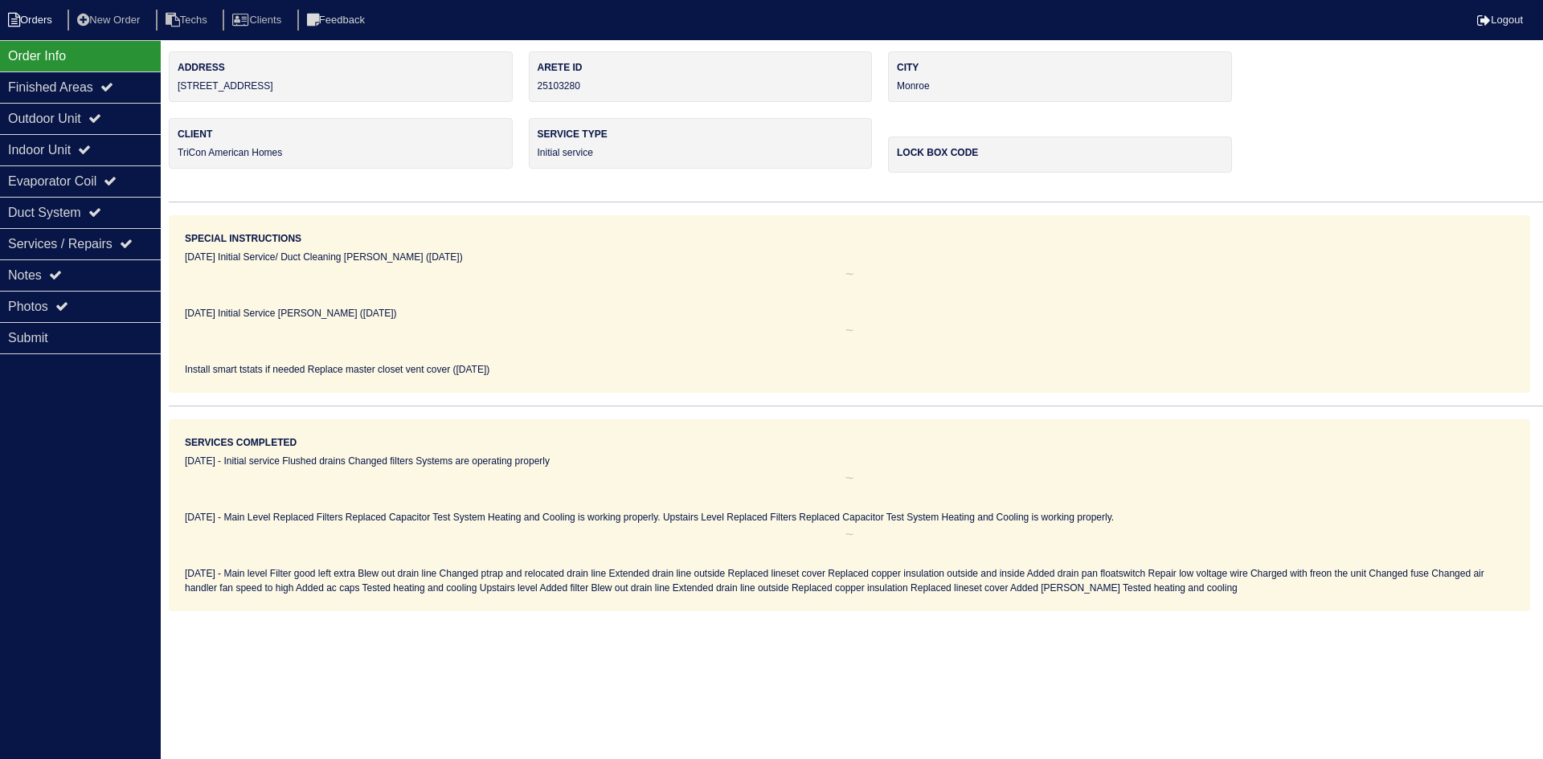
click at [35, 21] on li "Orders" at bounding box center [32, 21] width 65 height 22
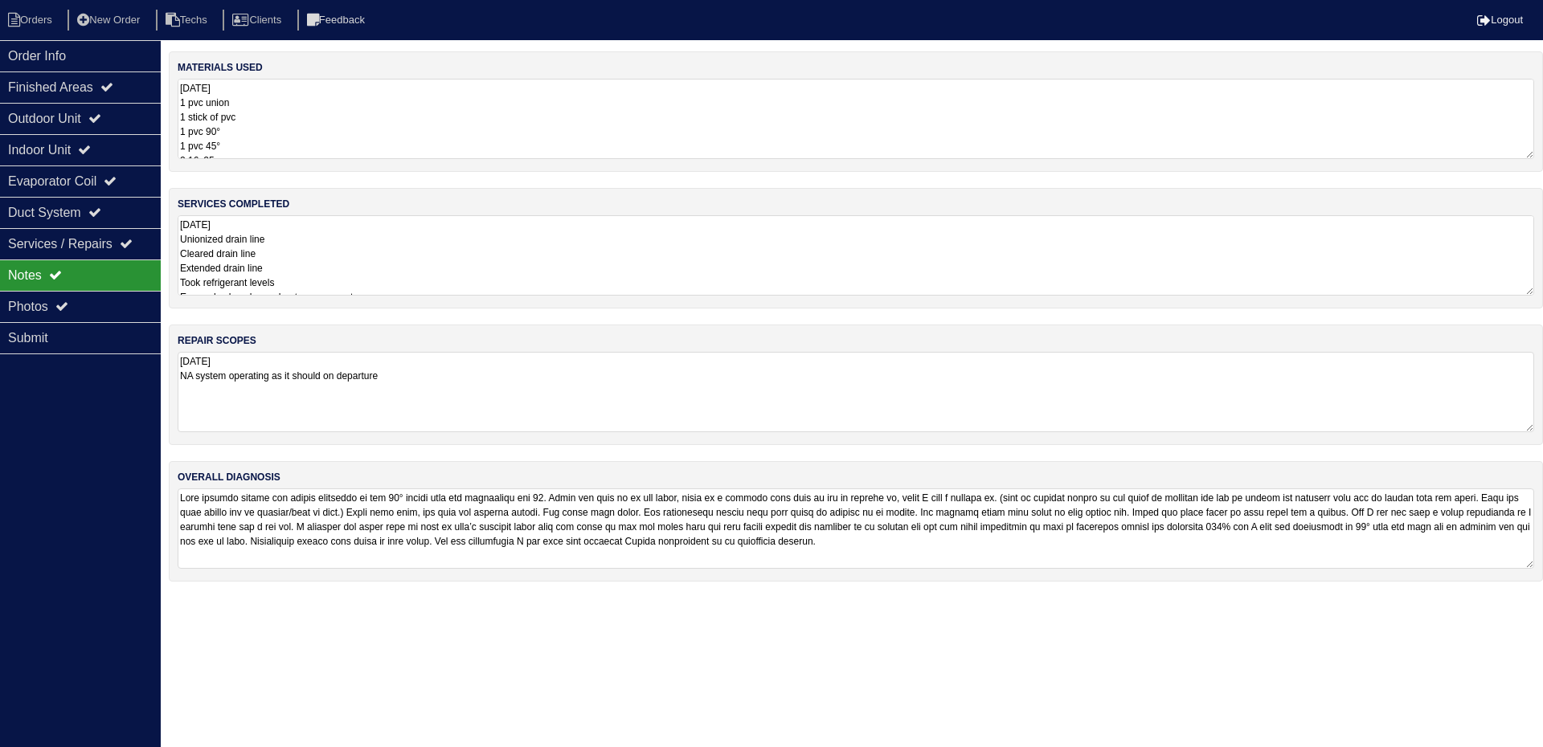
click at [59, 18] on li "Orders" at bounding box center [32, 21] width 65 height 22
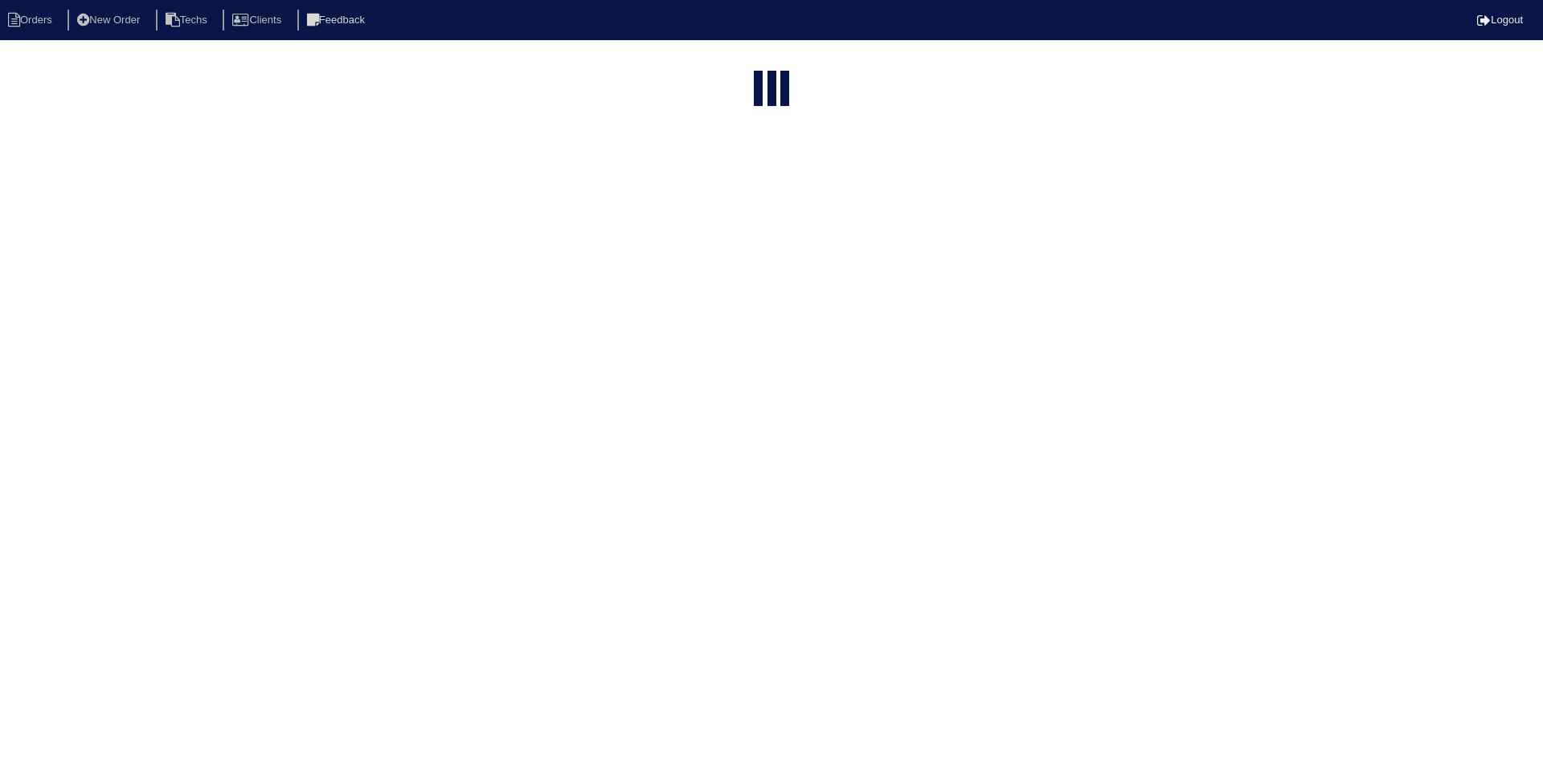
select select "15"
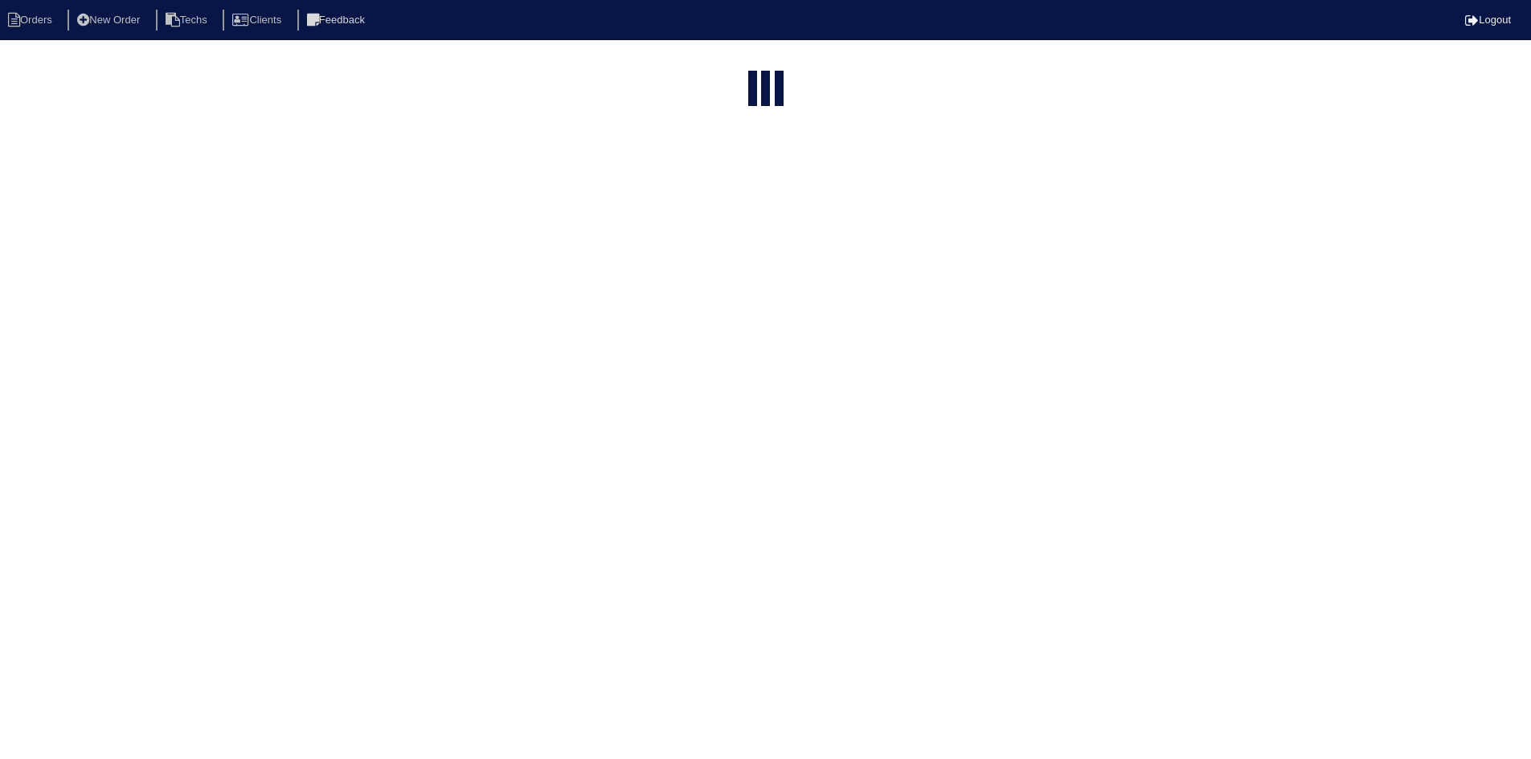
select select "field complete"
select select "need to quote"
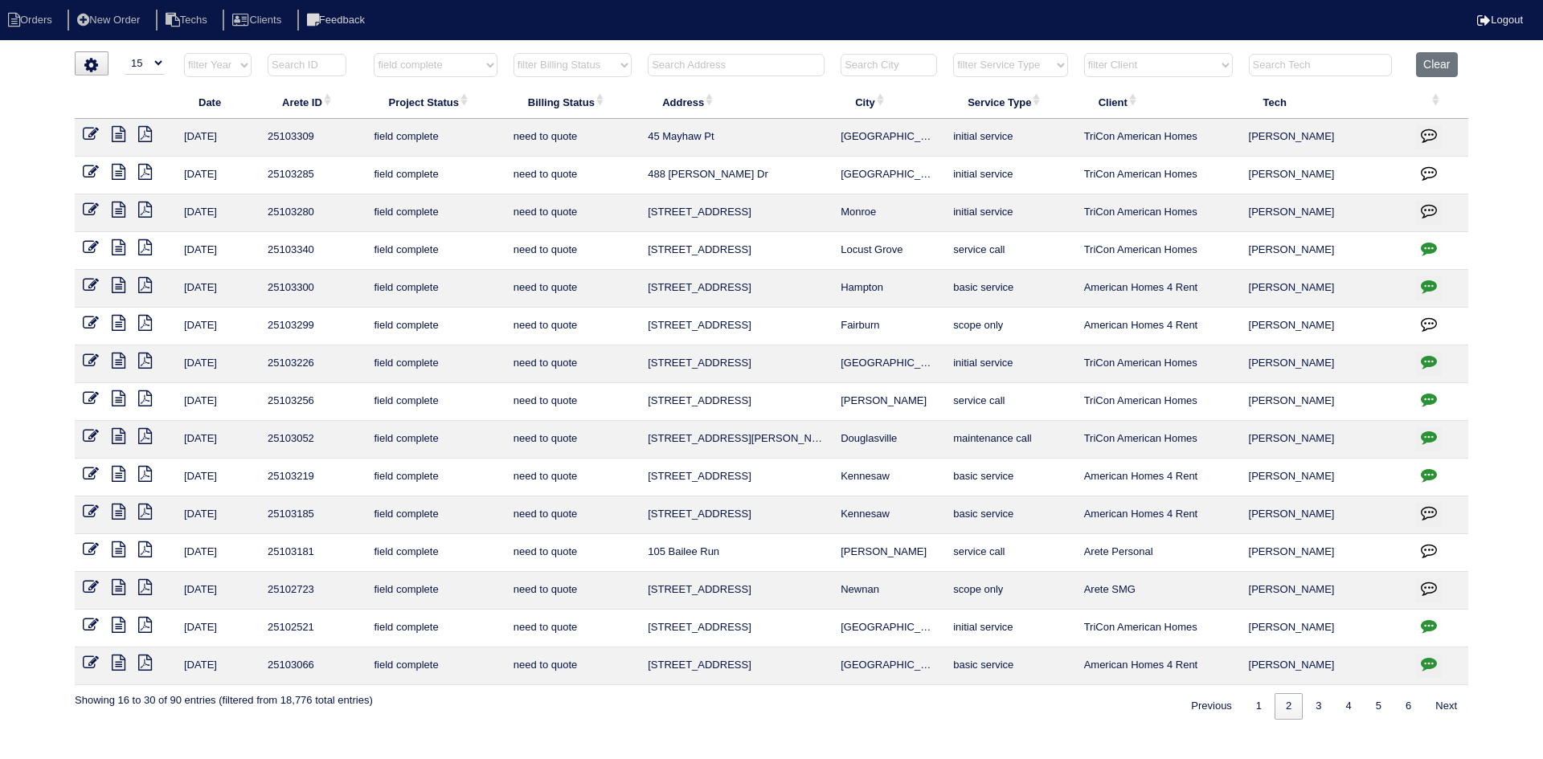
click at [709, 63] on input "text" at bounding box center [736, 65] width 177 height 22
type input "2178"
select select "field complete"
select select "need to quote"
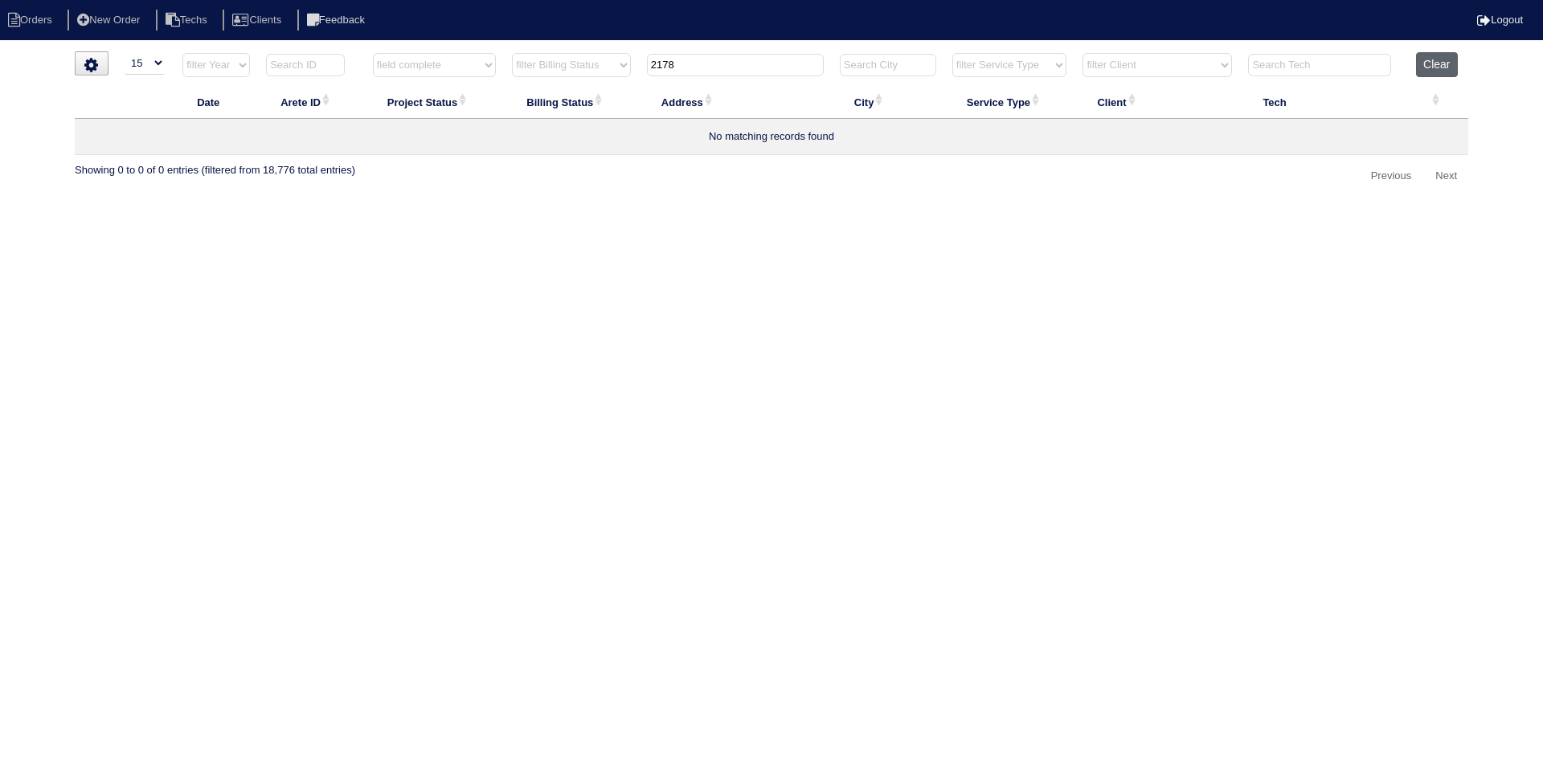
type input "2178"
click at [1448, 65] on button "Clear" at bounding box center [1436, 64] width 41 height 25
select select
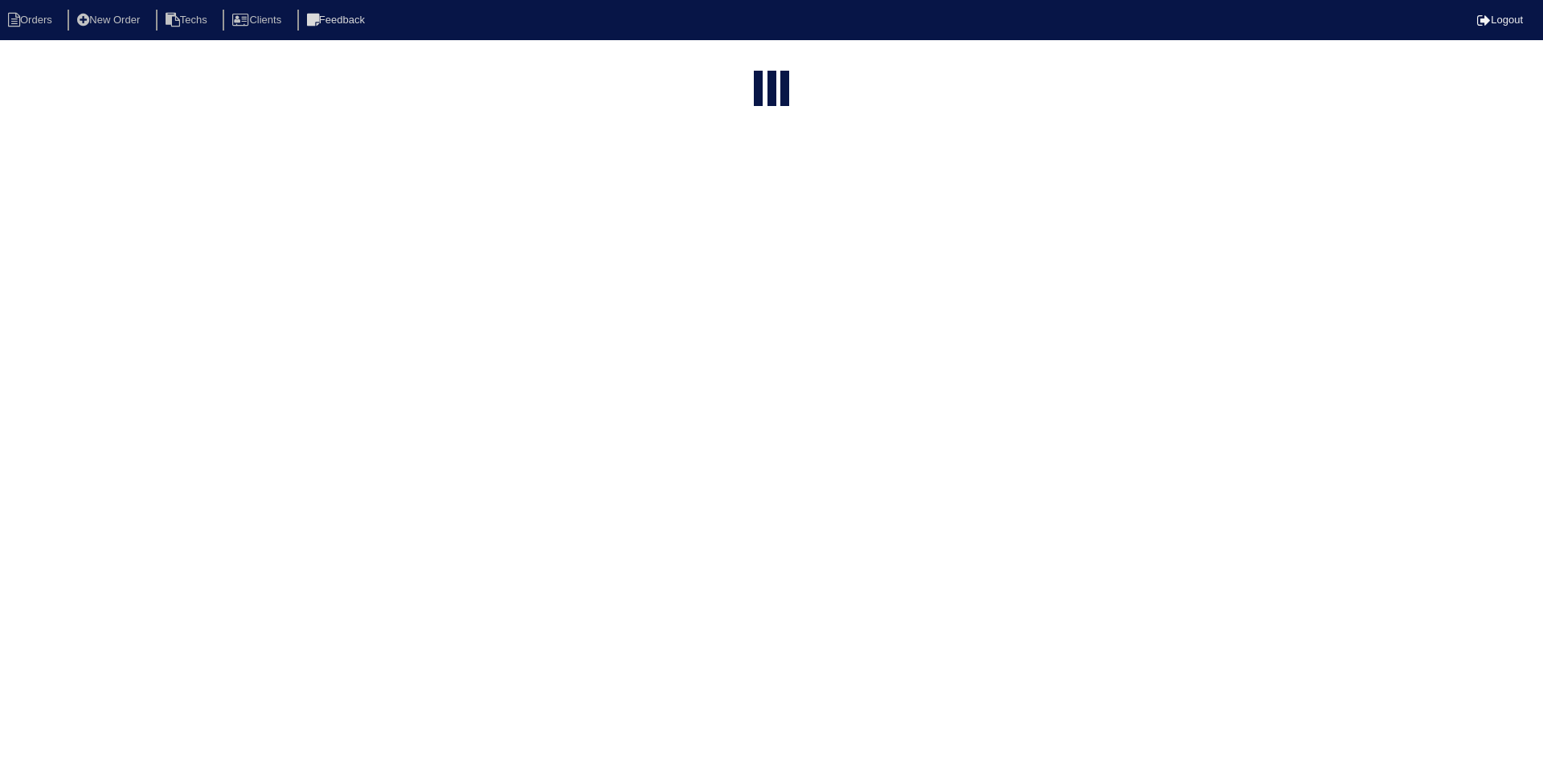
select select "15"
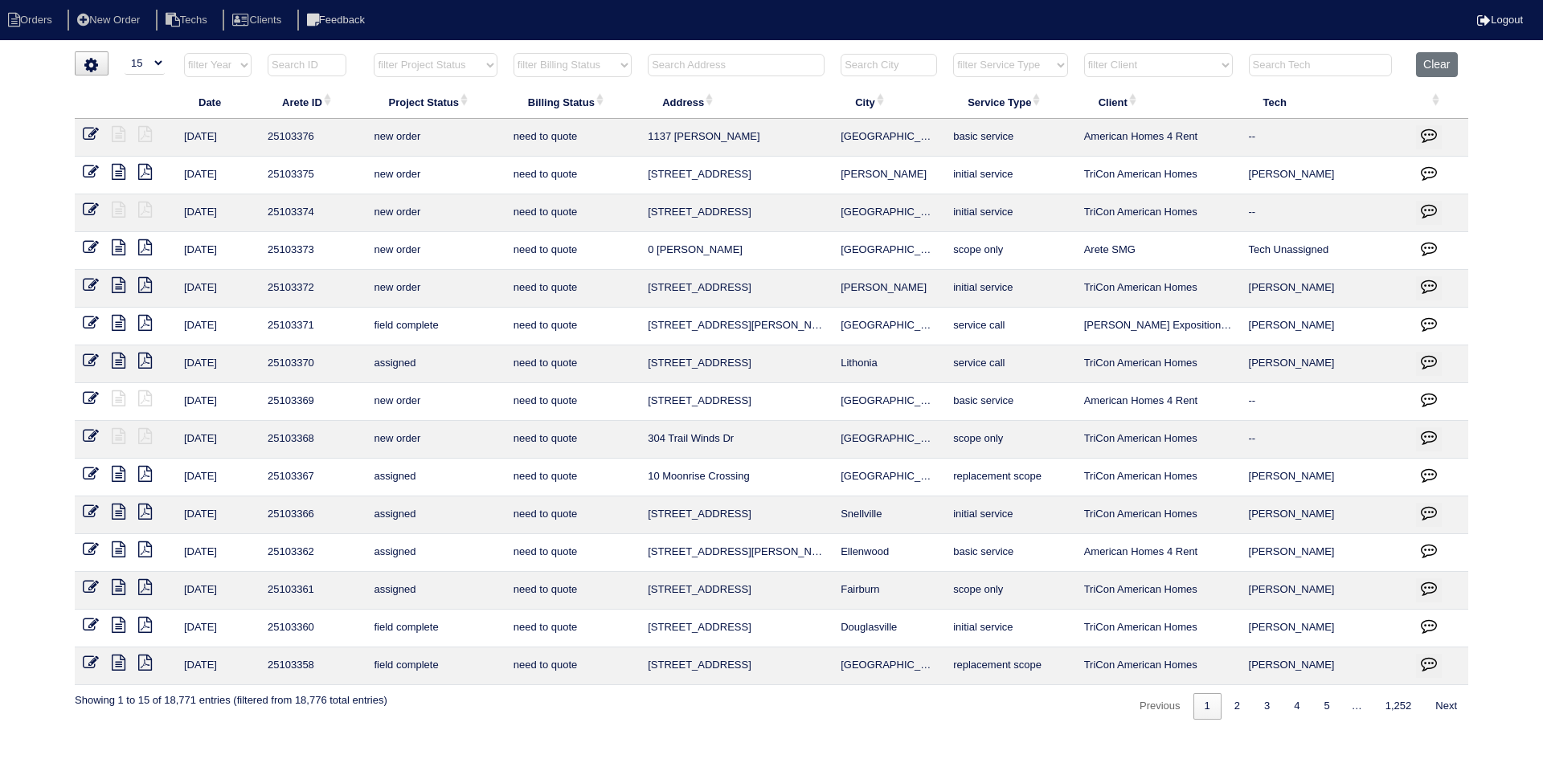
click at [718, 63] on input "text" at bounding box center [736, 65] width 177 height 22
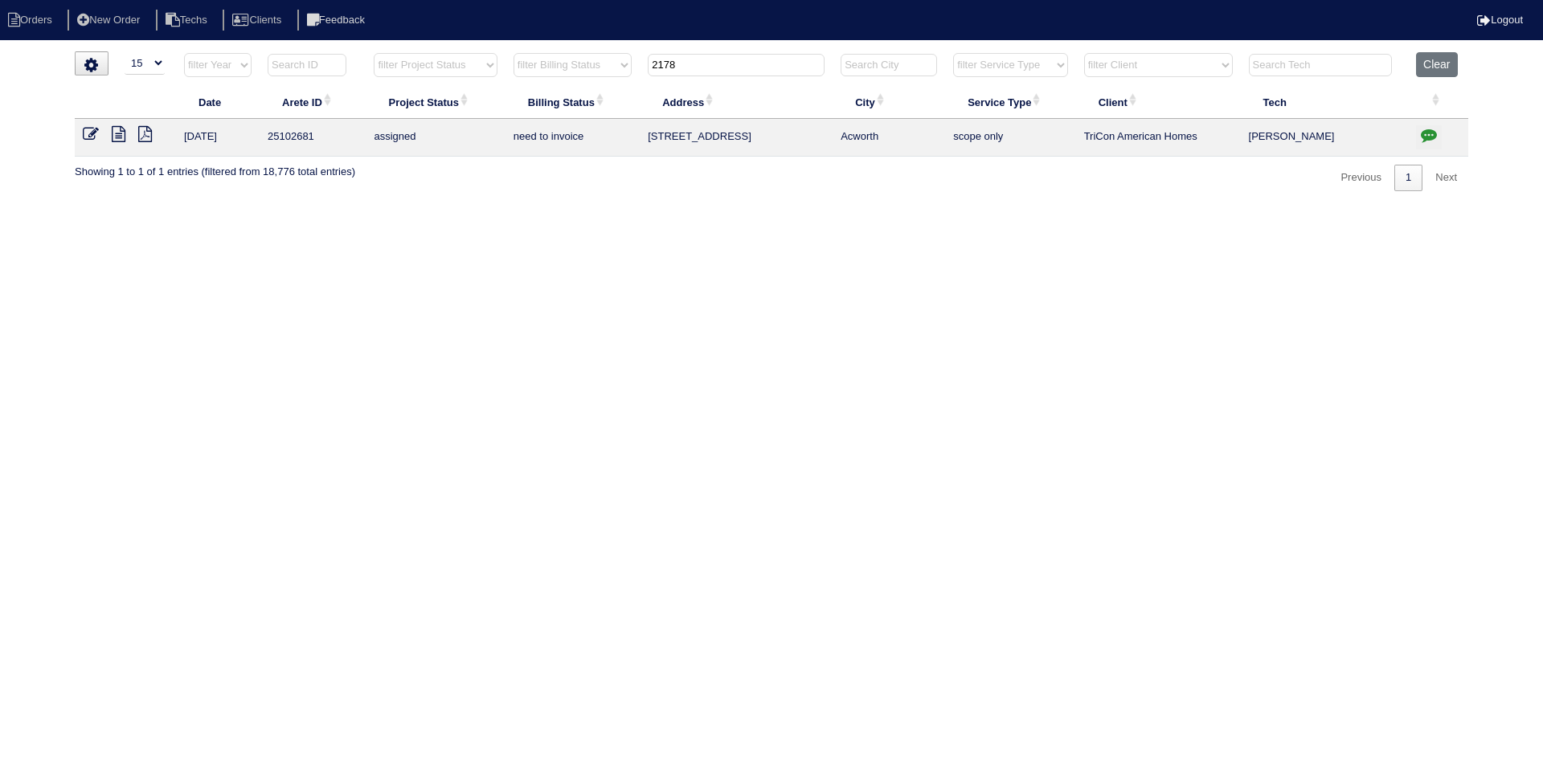
type input "2178"
click at [118, 135] on icon at bounding box center [119, 134] width 14 height 16
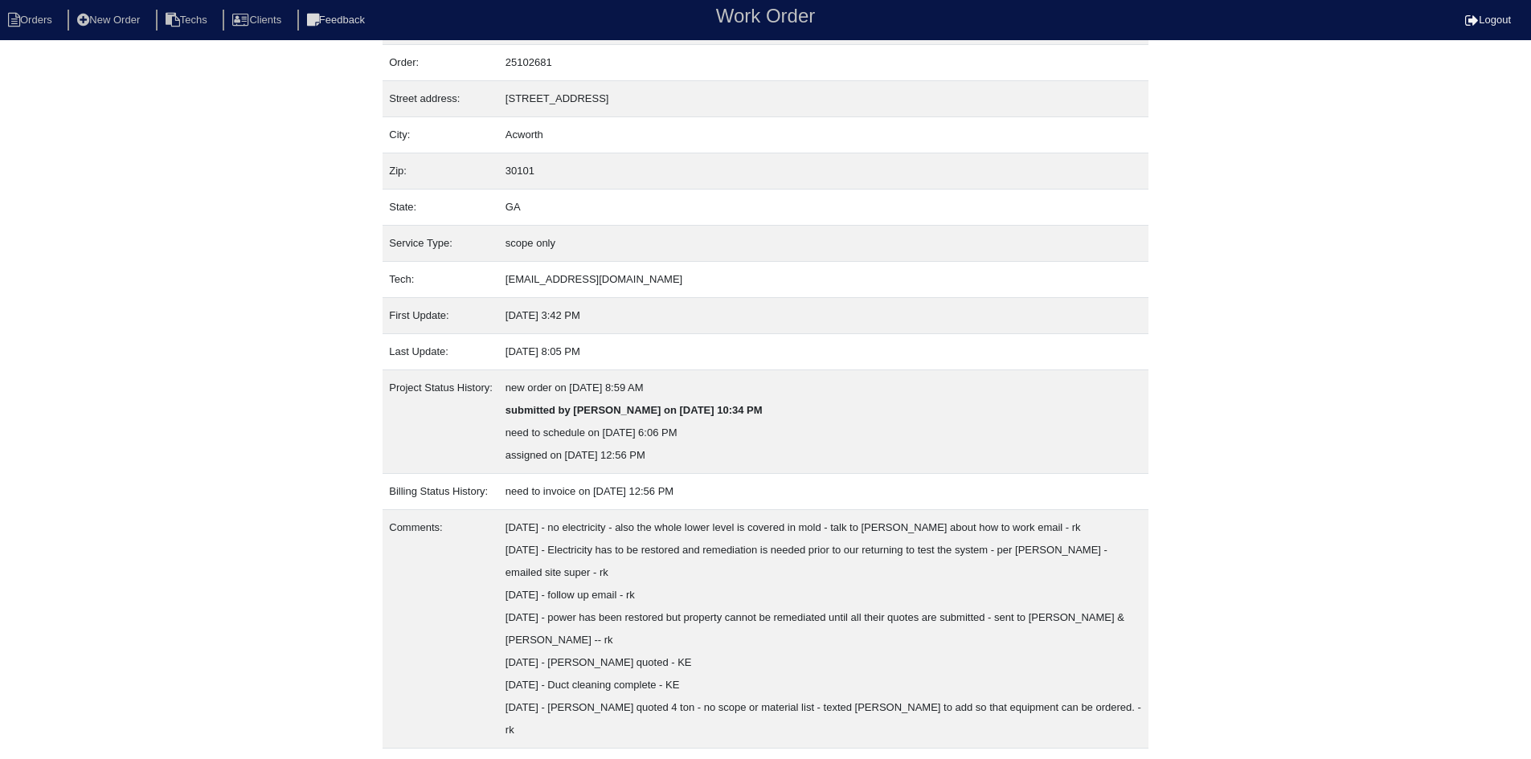
scroll to position [64, 0]
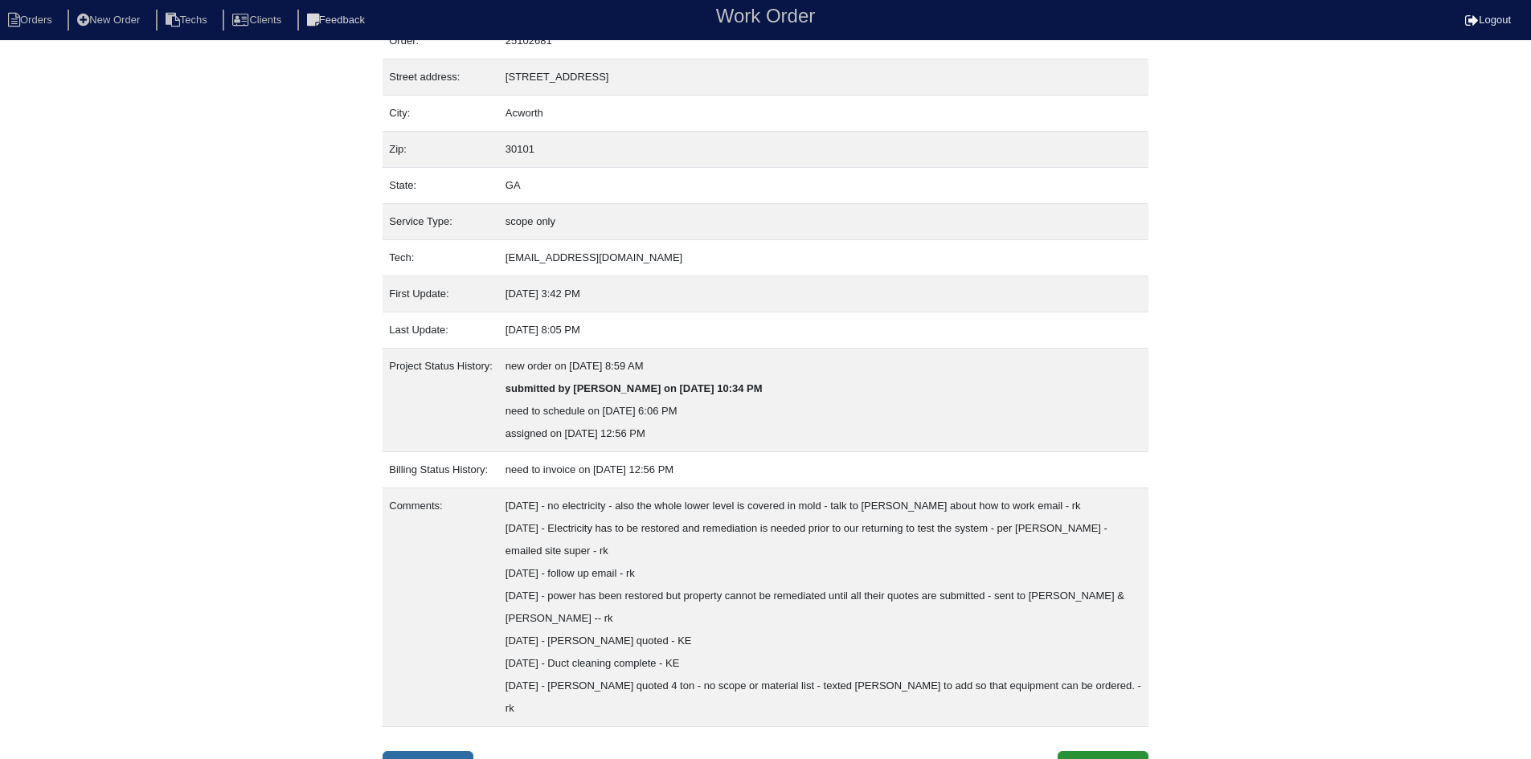
click at [429, 751] on link "Field Report" at bounding box center [427, 766] width 91 height 31
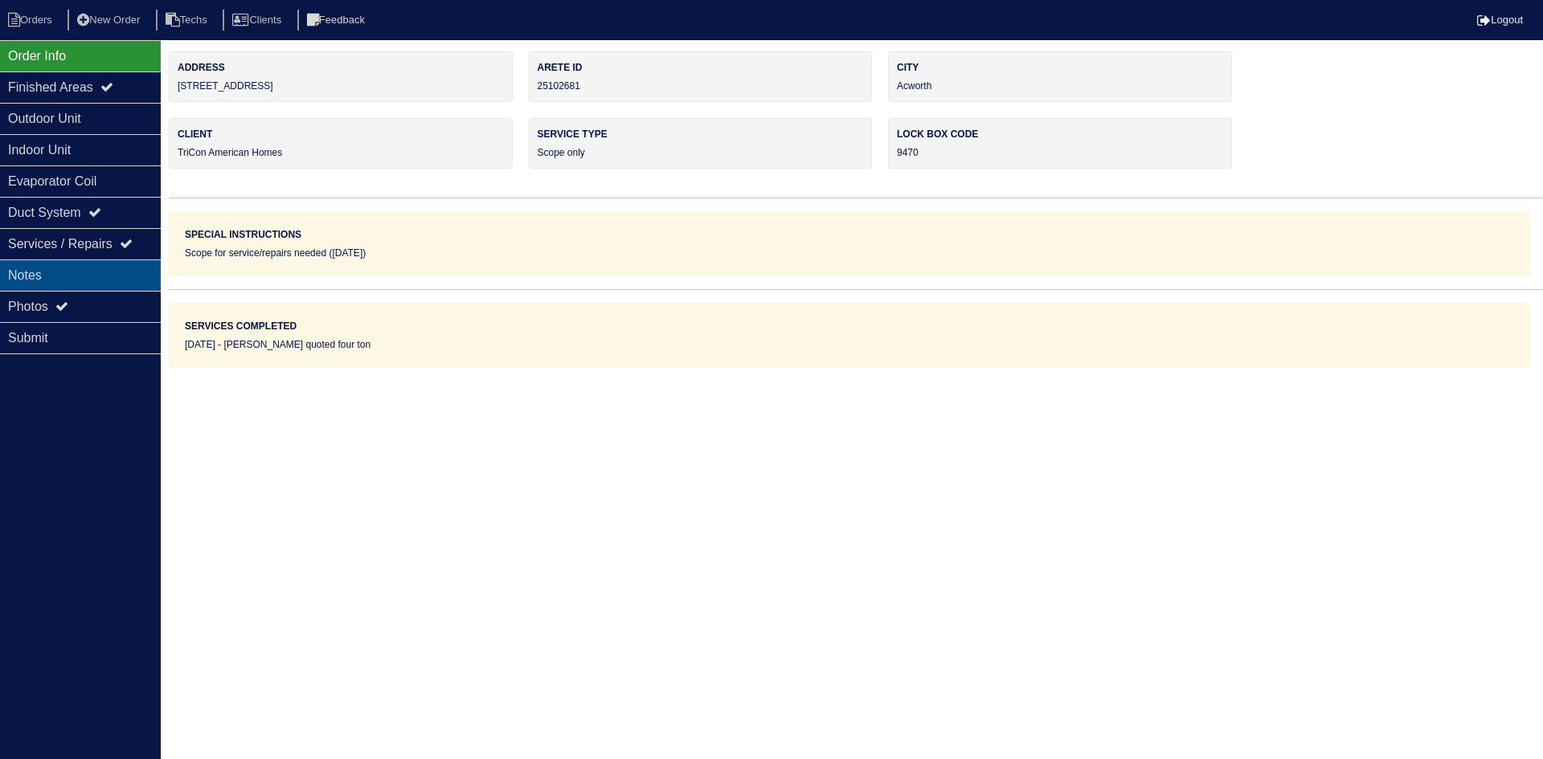
click at [84, 266] on div "Notes" at bounding box center [80, 275] width 161 height 31
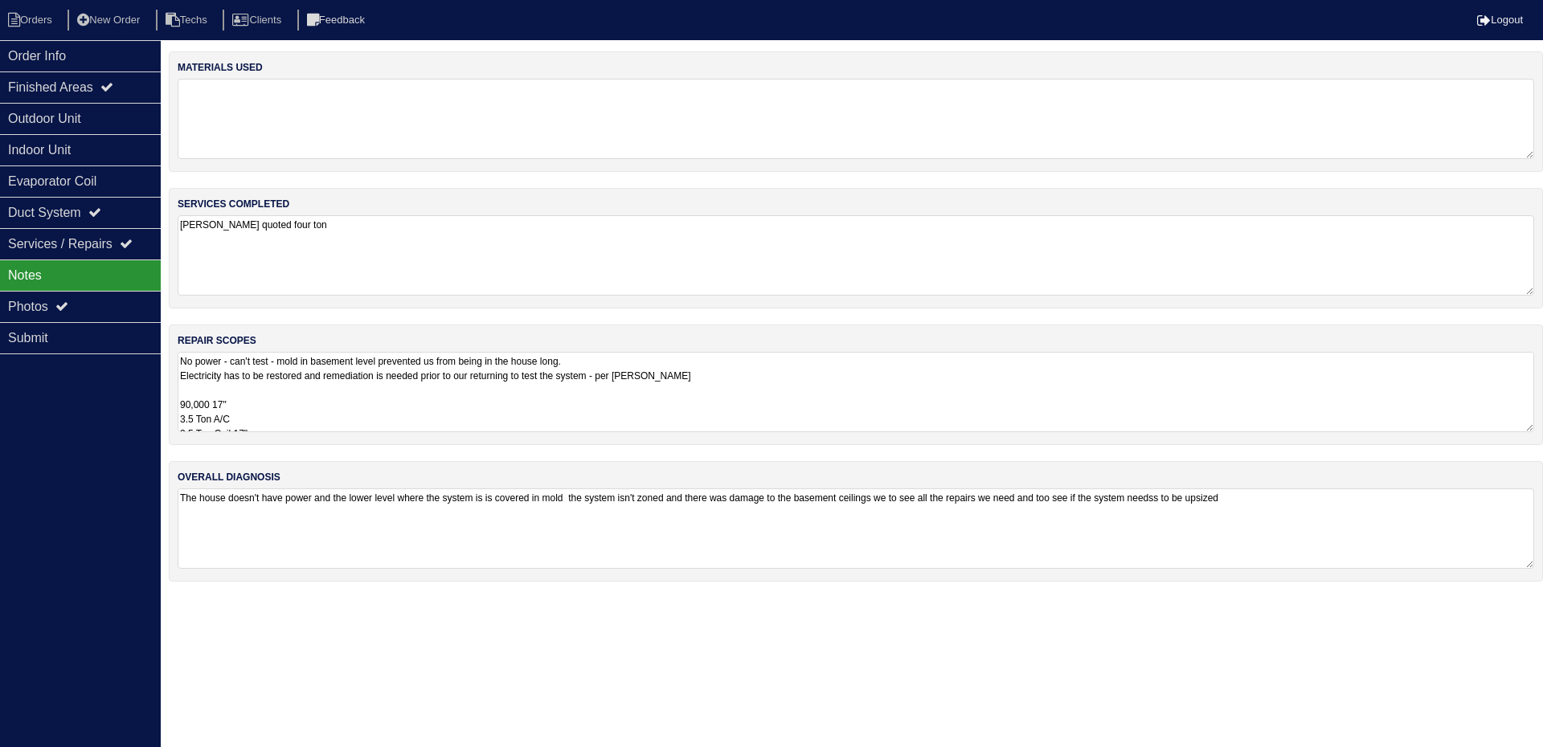
click at [339, 408] on textarea "No power - can't test - mold in basement level prevented us from being in the h…" at bounding box center [856, 392] width 1356 height 80
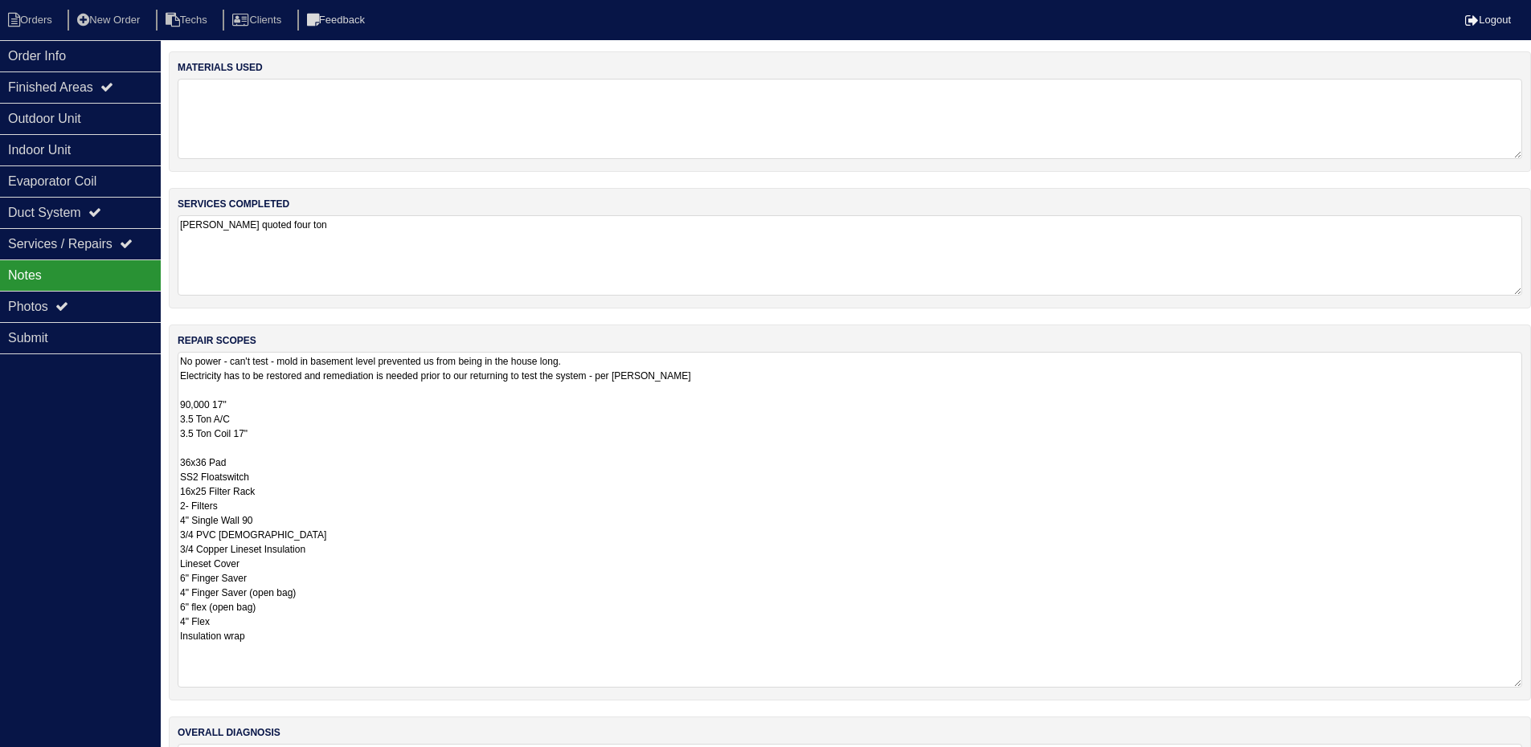
drag, startPoint x: 219, startPoint y: 430, endPoint x: 178, endPoint y: 411, distance: 45.3
click at [178, 411] on textarea "No power - can't test - mold in basement level prevented us from being in the h…" at bounding box center [850, 520] width 1344 height 336
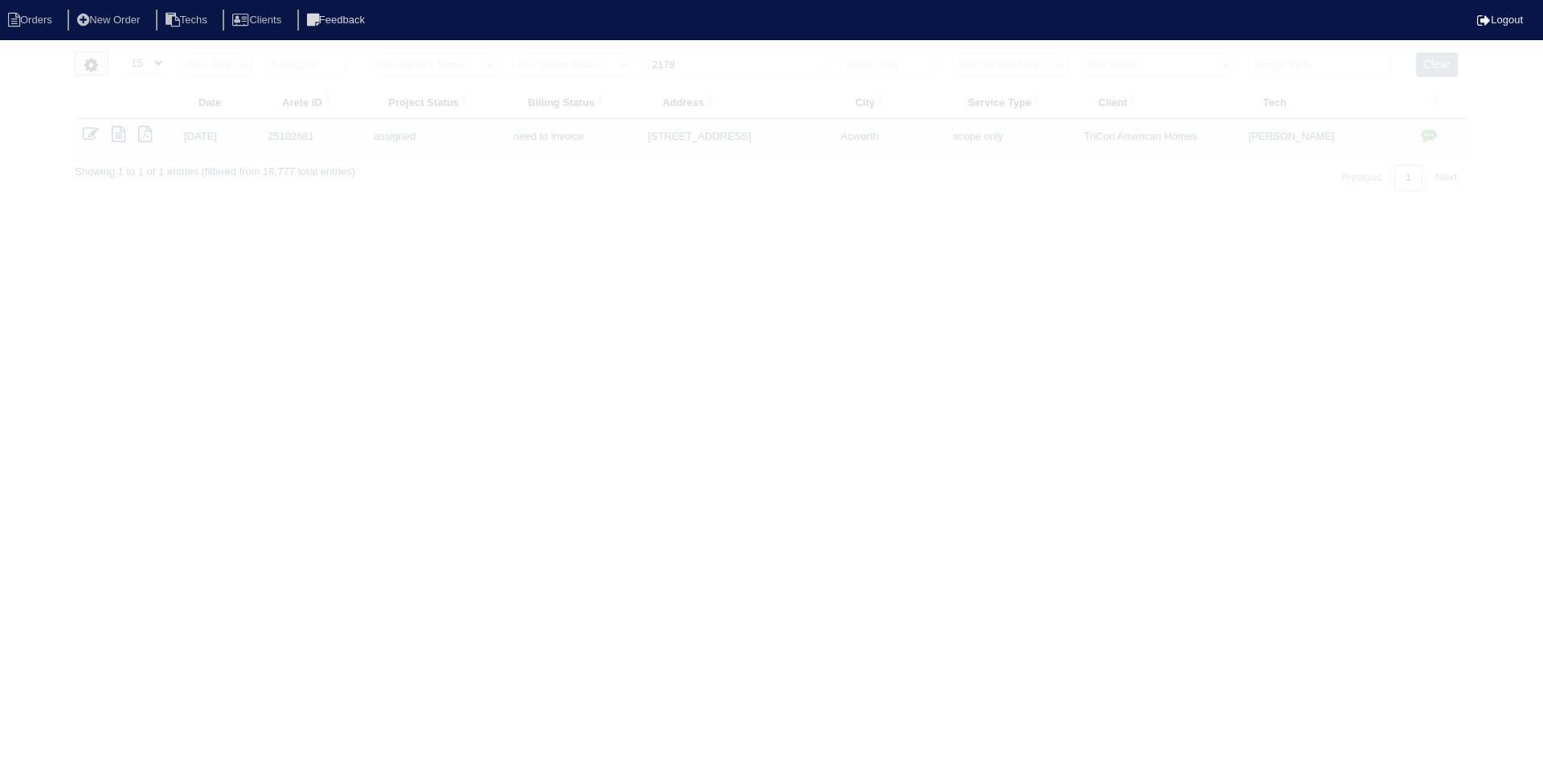
select select "15"
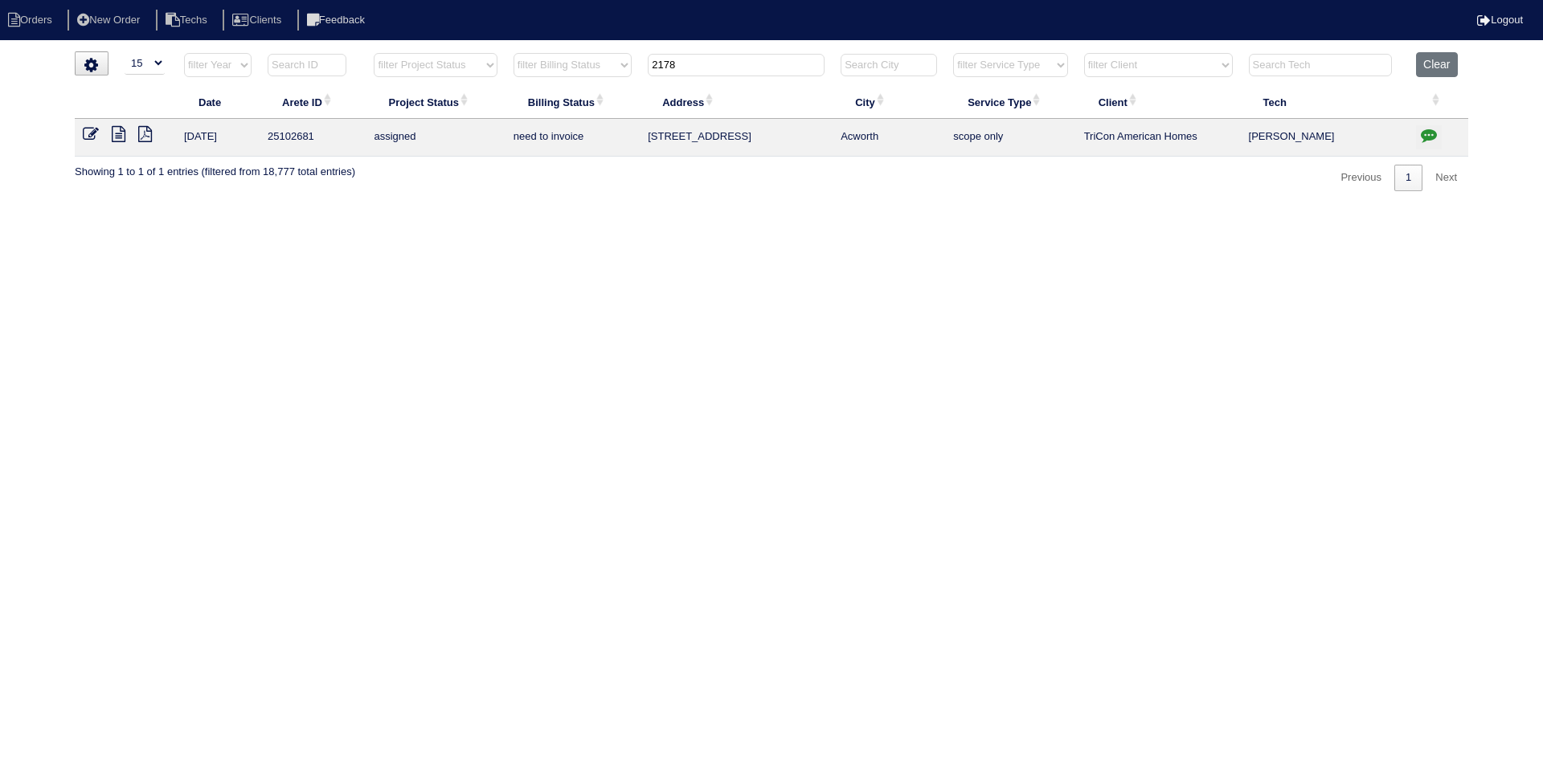
click at [674, 63] on input "2178" at bounding box center [736, 65] width 177 height 22
type input "1461"
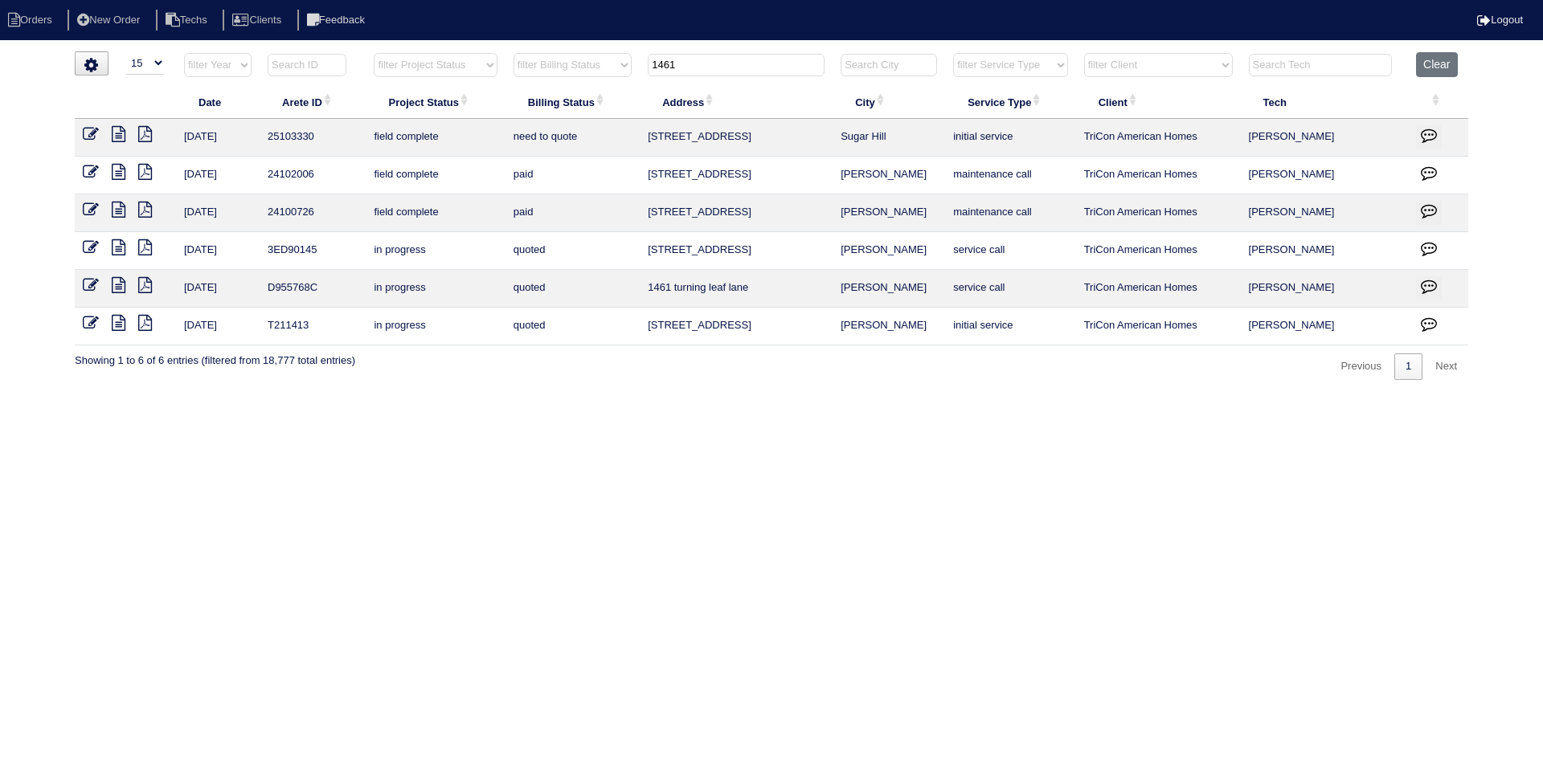
click at [116, 133] on icon at bounding box center [119, 134] width 14 height 16
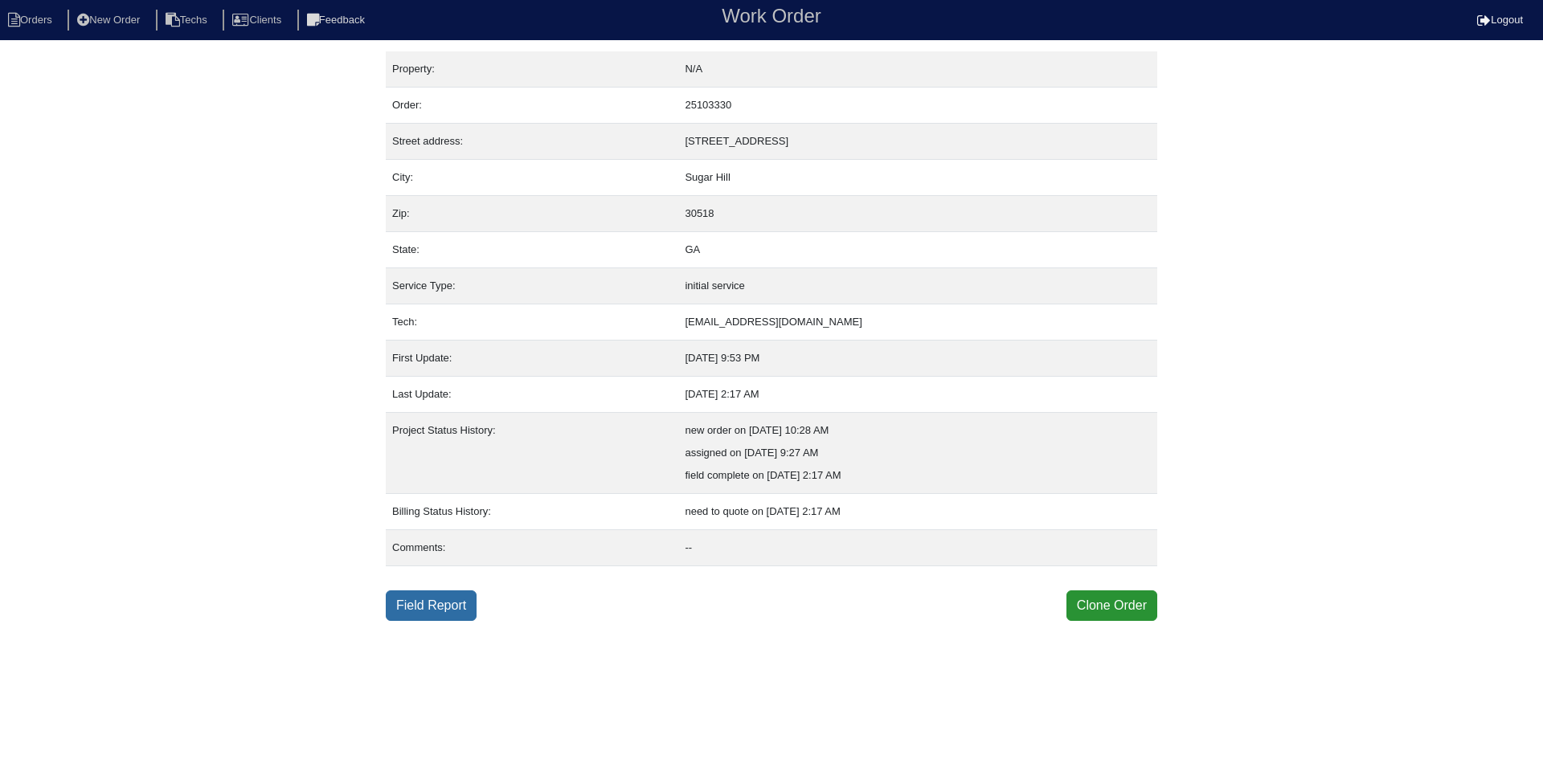
click at [473, 607] on link "Field Report" at bounding box center [431, 606] width 91 height 31
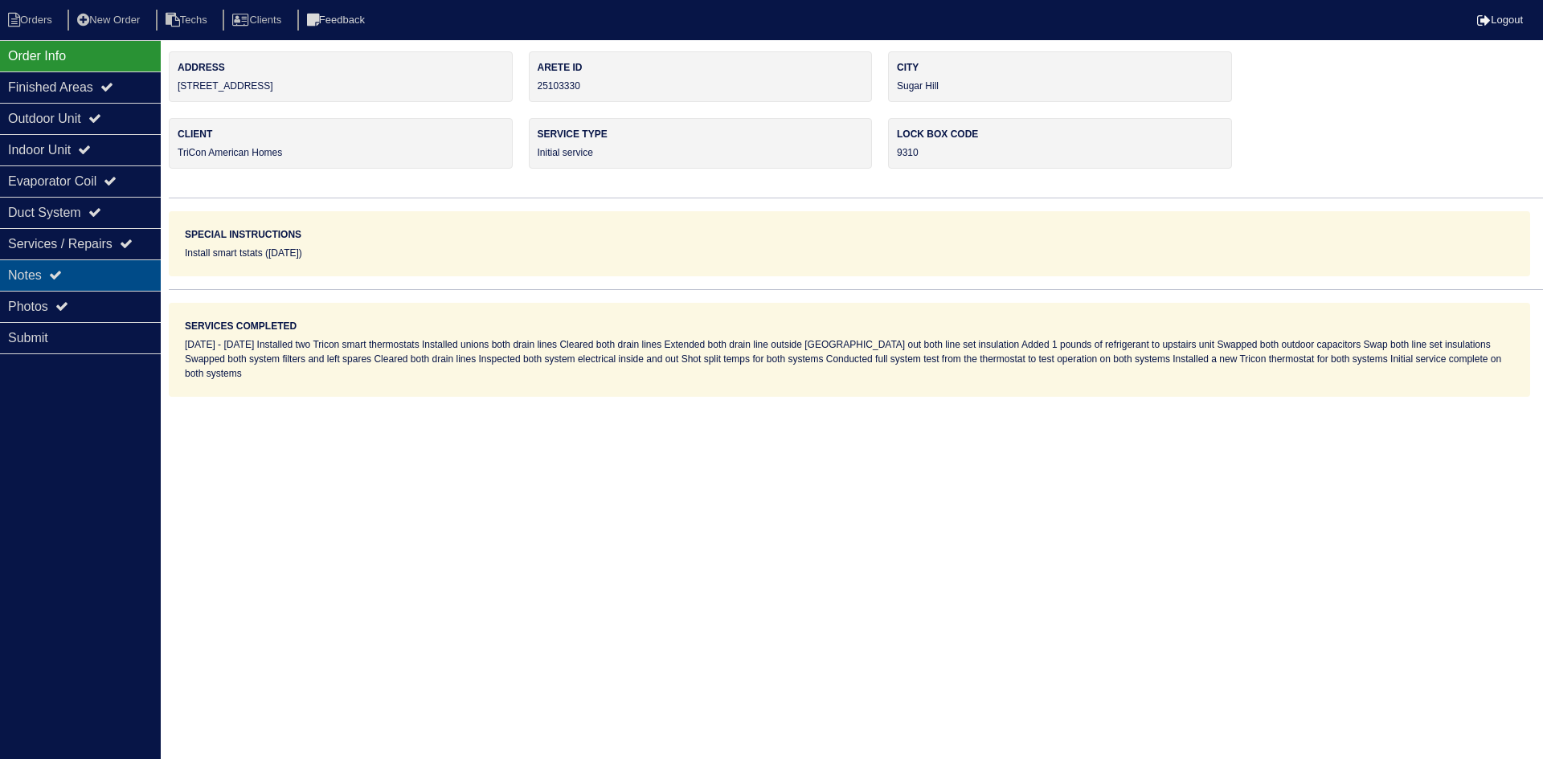
click at [88, 280] on div "Notes" at bounding box center [80, 275] width 161 height 31
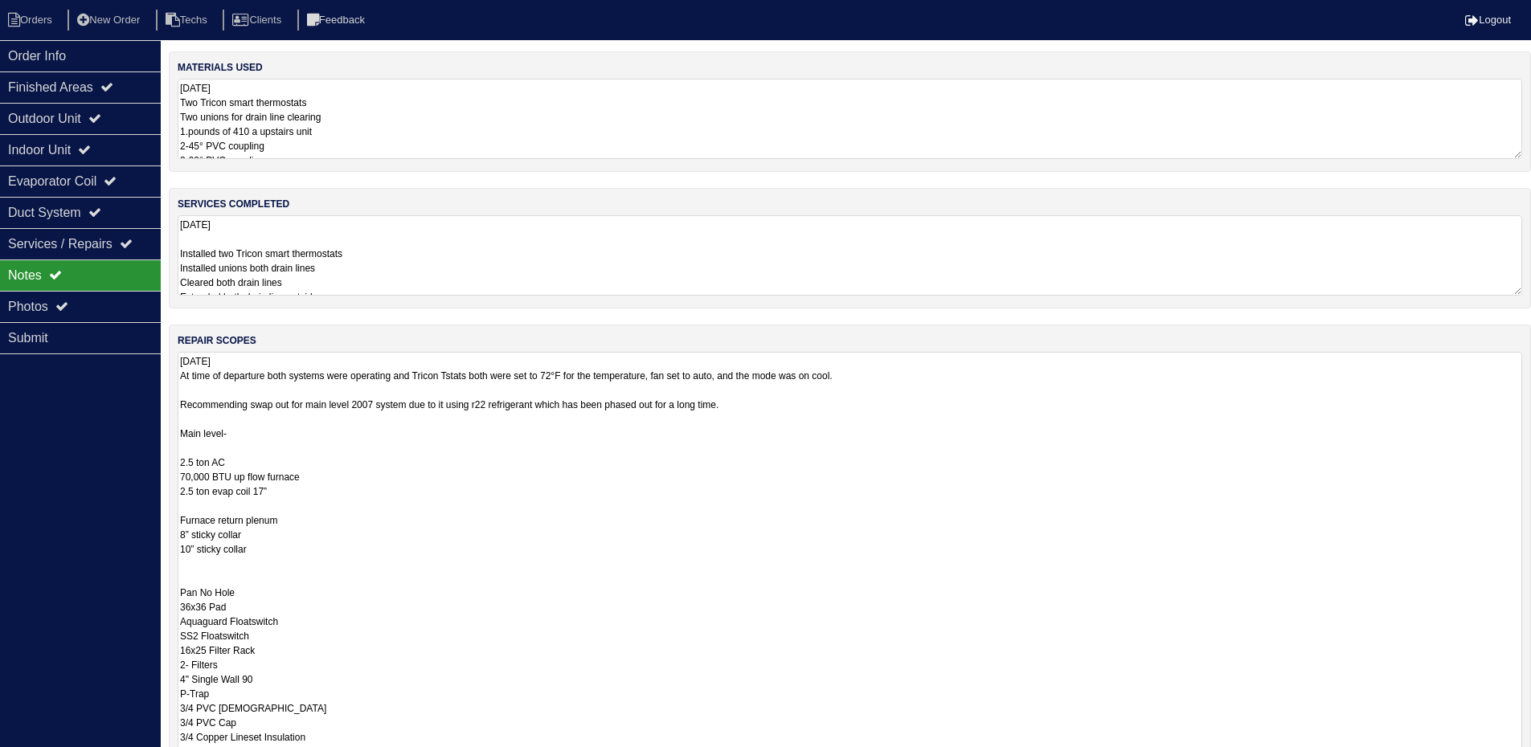
drag, startPoint x: 1527, startPoint y: 424, endPoint x: 1542, endPoint y: 770, distance: 346.6
click at [1531, 758] on html "Orders New Order Techs Clients Feedback Logout Orders New Order Users Clients M…" at bounding box center [765, 471] width 1531 height 943
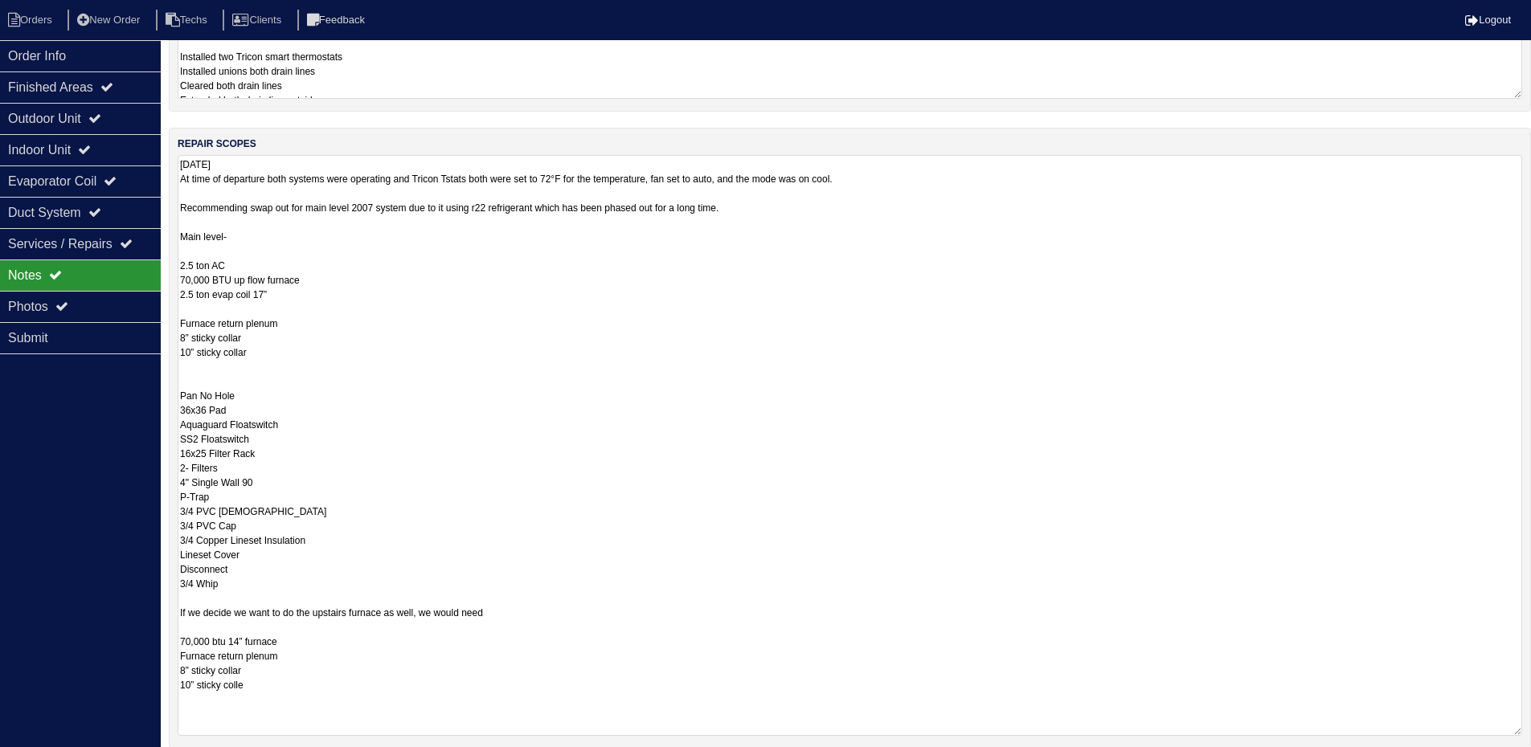
drag, startPoint x: 1514, startPoint y: 574, endPoint x: 1535, endPoint y: 729, distance: 155.7
click at [1531, 729] on html "Orders New Order Techs Clients Feedback Logout Orders New Order Users Clients M…" at bounding box center [765, 352] width 1531 height 1098
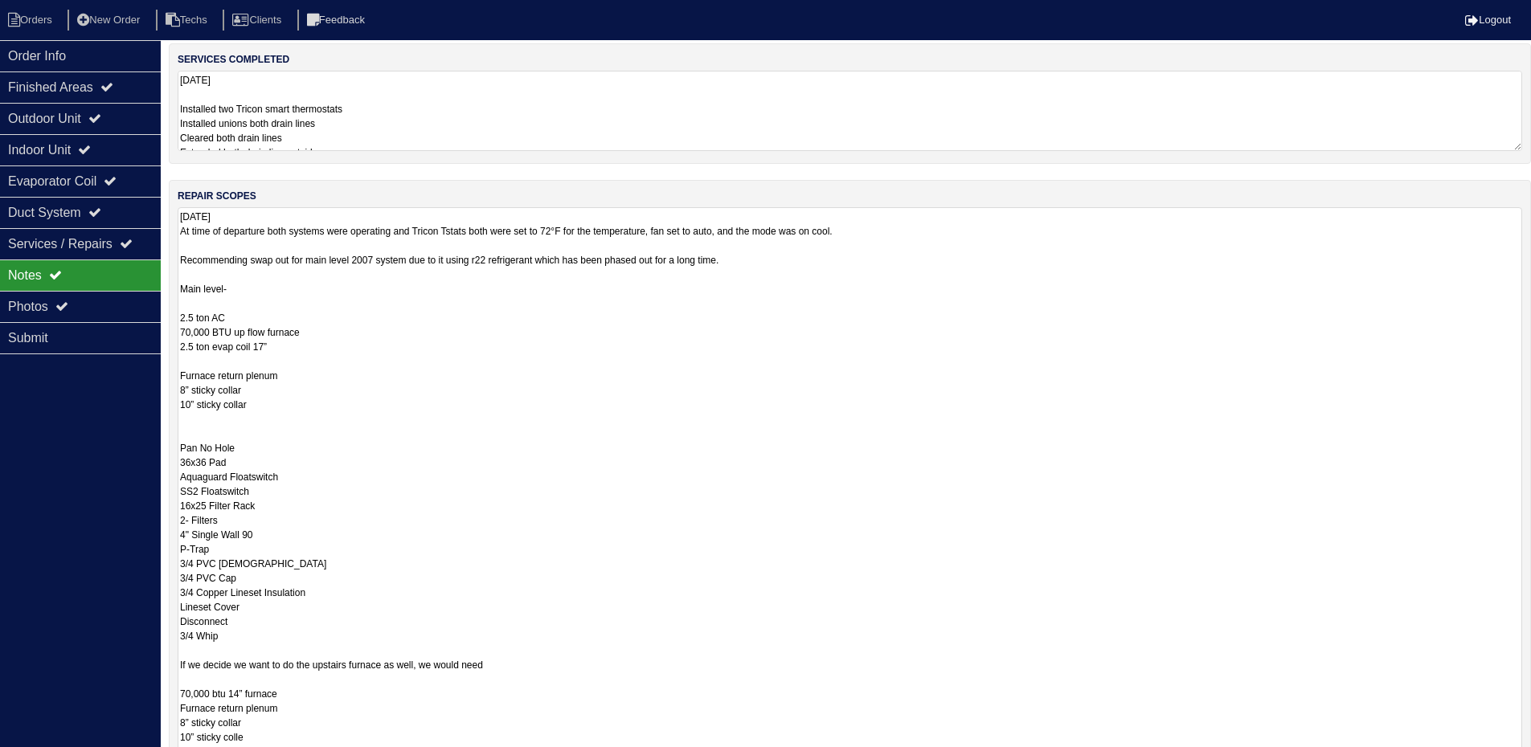
scroll to position [116, 0]
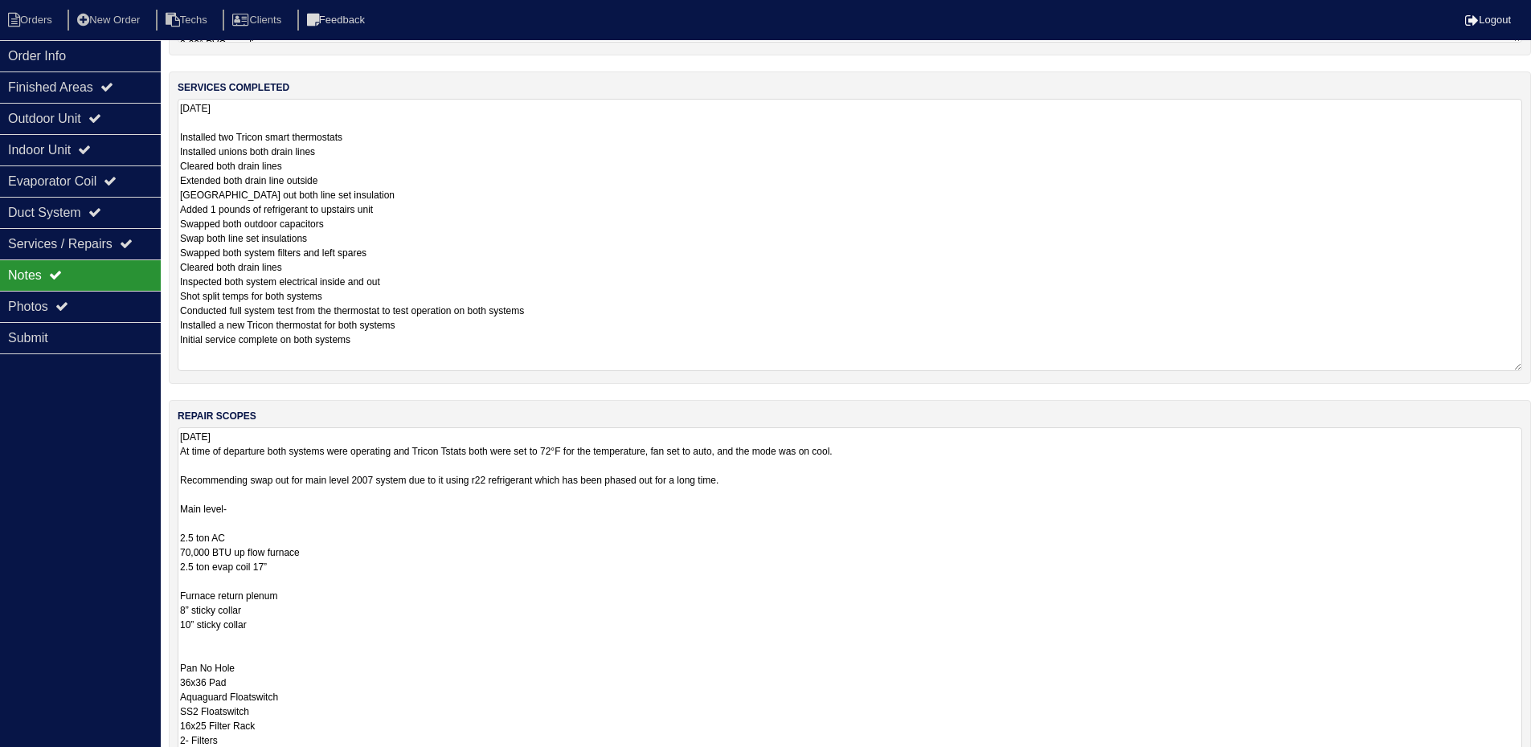
drag, startPoint x: 1516, startPoint y: 173, endPoint x: 1542, endPoint y: 365, distance: 193.7
click at [1531, 365] on html "Orders New Order Techs Clients Feedback Logout Orders New Order Users Clients M…" at bounding box center [765, 529] width 1531 height 1290
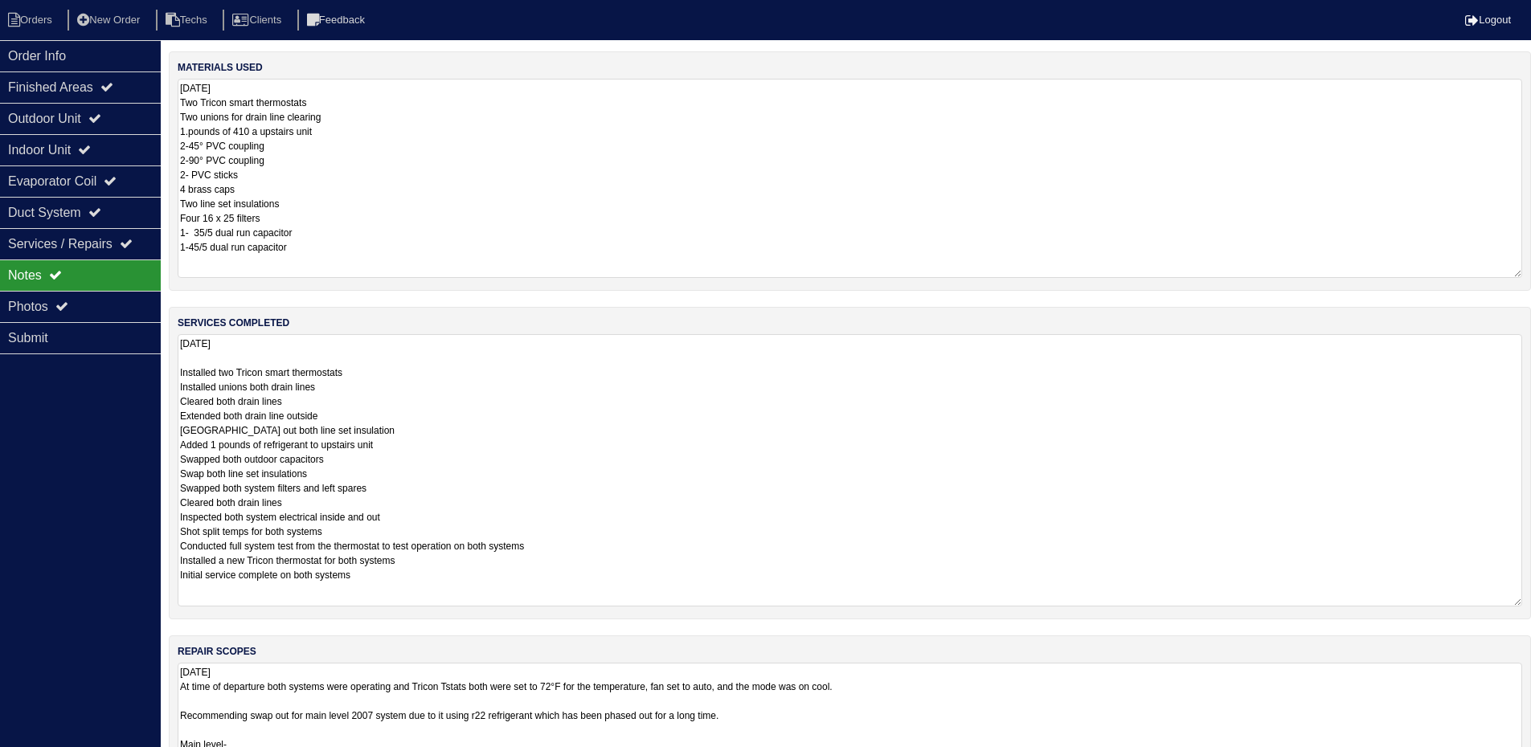
drag, startPoint x: 1518, startPoint y: 152, endPoint x: 1542, endPoint y: 271, distance: 121.3
click at [1531, 271] on html "Orders New Order Techs Clients Feedback Logout Orders New Order Users Clients M…" at bounding box center [765, 704] width 1531 height 1409
click at [94, 125] on div "Outdoor Unit" at bounding box center [80, 118] width 161 height 31
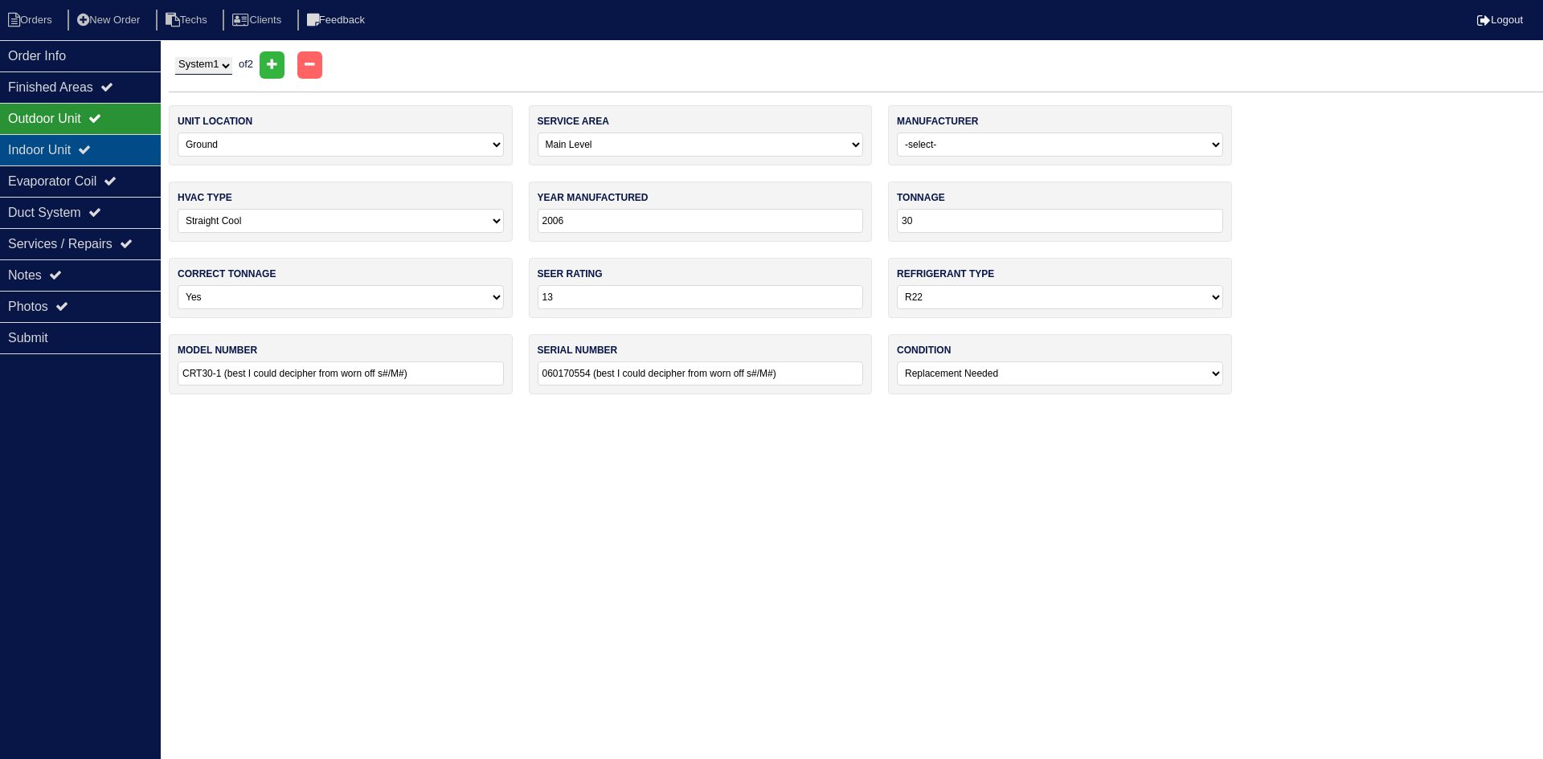
click at [96, 141] on div "Indoor Unit" at bounding box center [80, 149] width 161 height 31
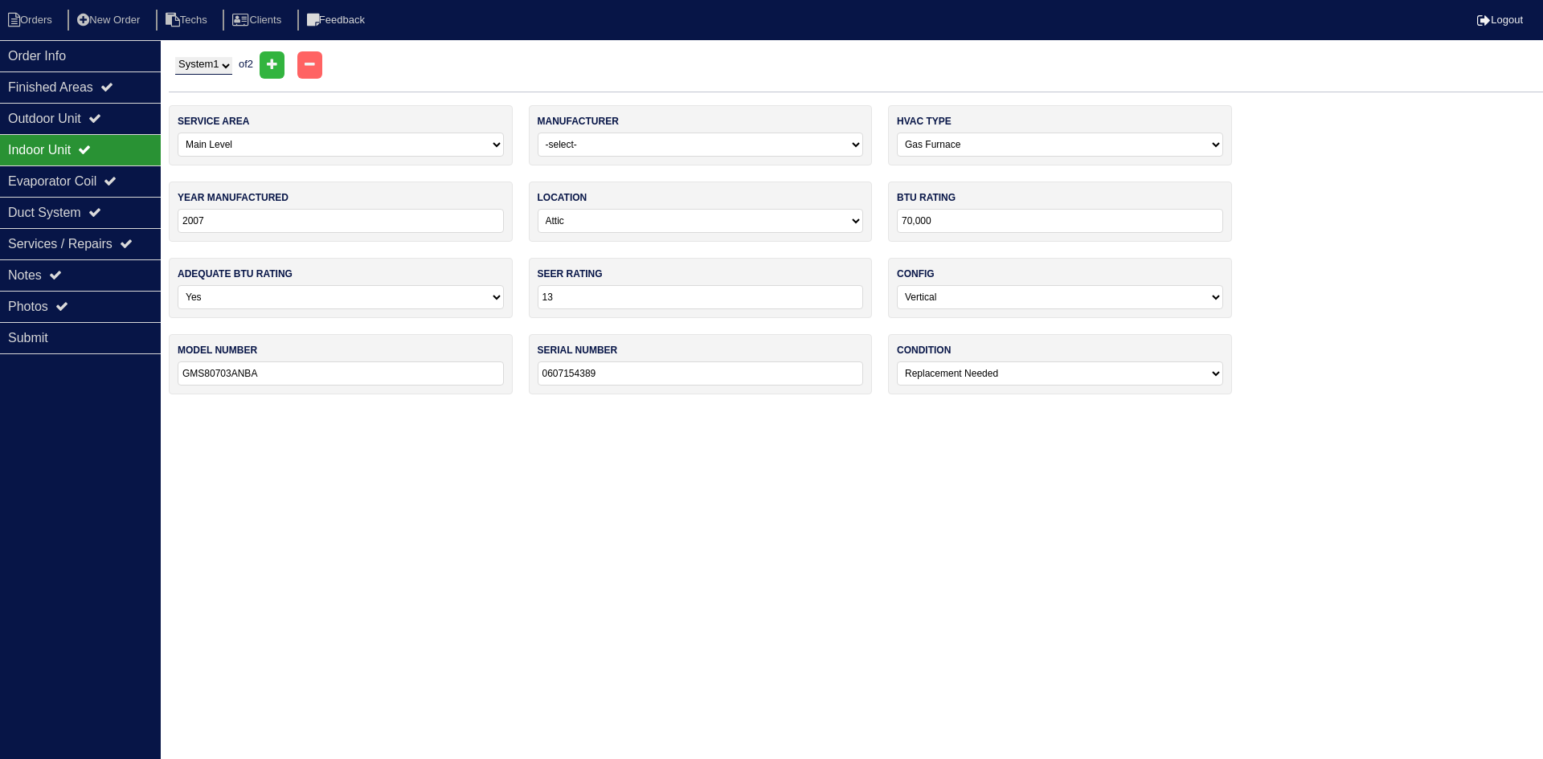
click at [228, 66] on select "System 1 System 2" at bounding box center [203, 66] width 57 height 18
select select "2"
click at [175, 57] on select "System 1 System 2" at bounding box center [203, 66] width 57 height 18
select select "1"
type input "14"
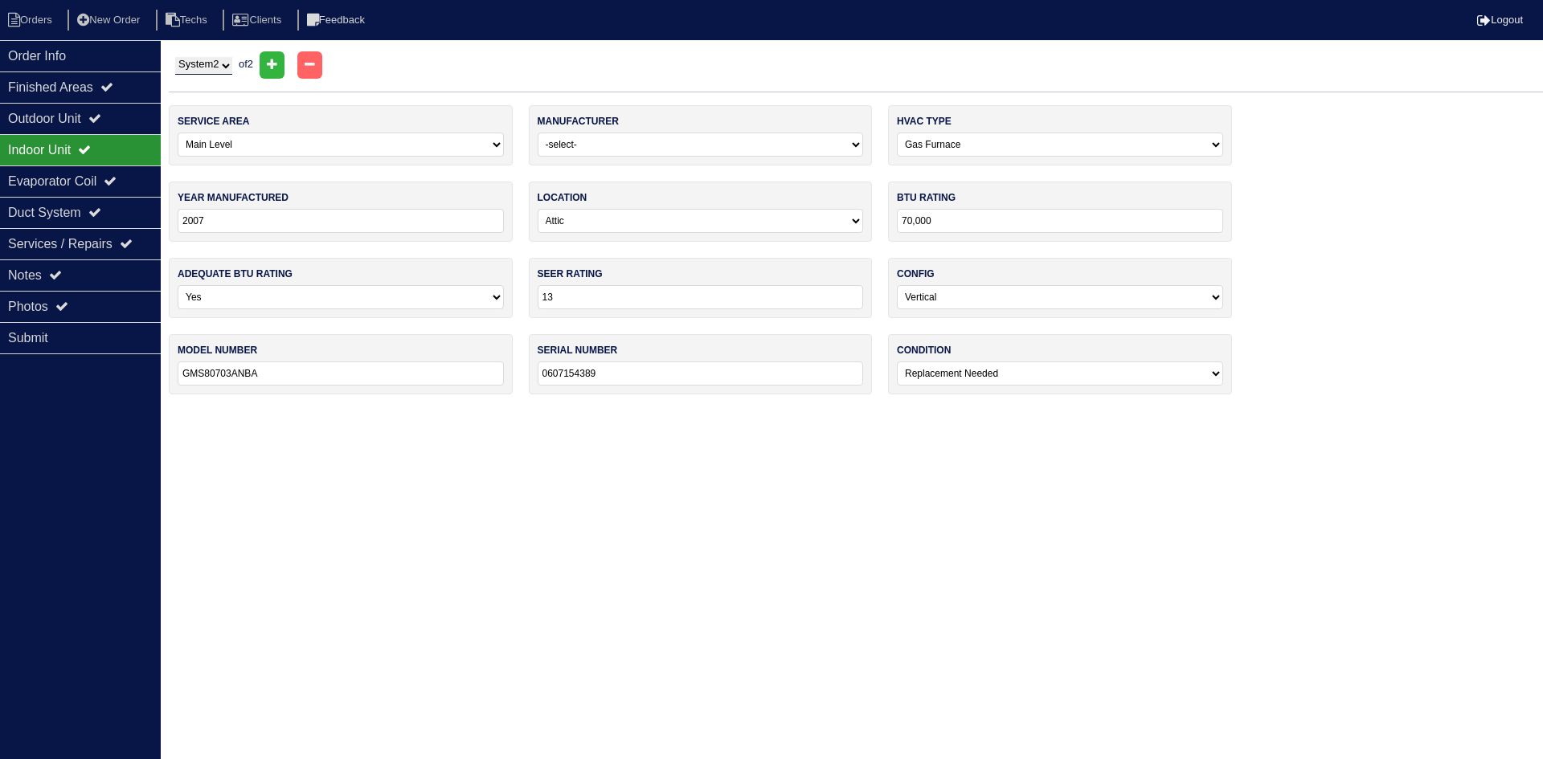
type input "GMX80703ANAA"
type input "0607148607"
select select "0"
click at [101, 119] on icon at bounding box center [94, 118] width 13 height 13
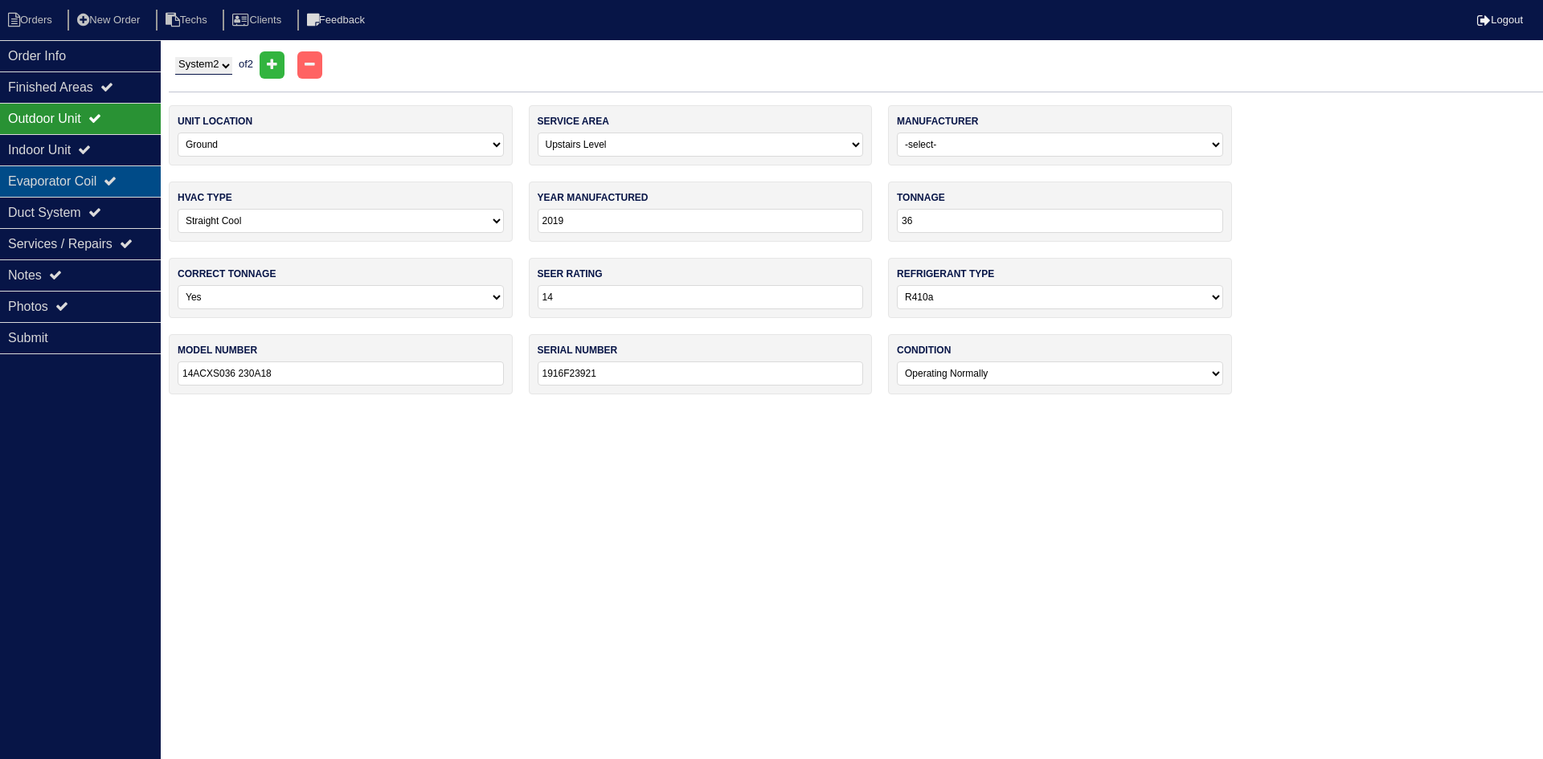
click at [112, 178] on div "Evaporator Coil" at bounding box center [80, 181] width 161 height 31
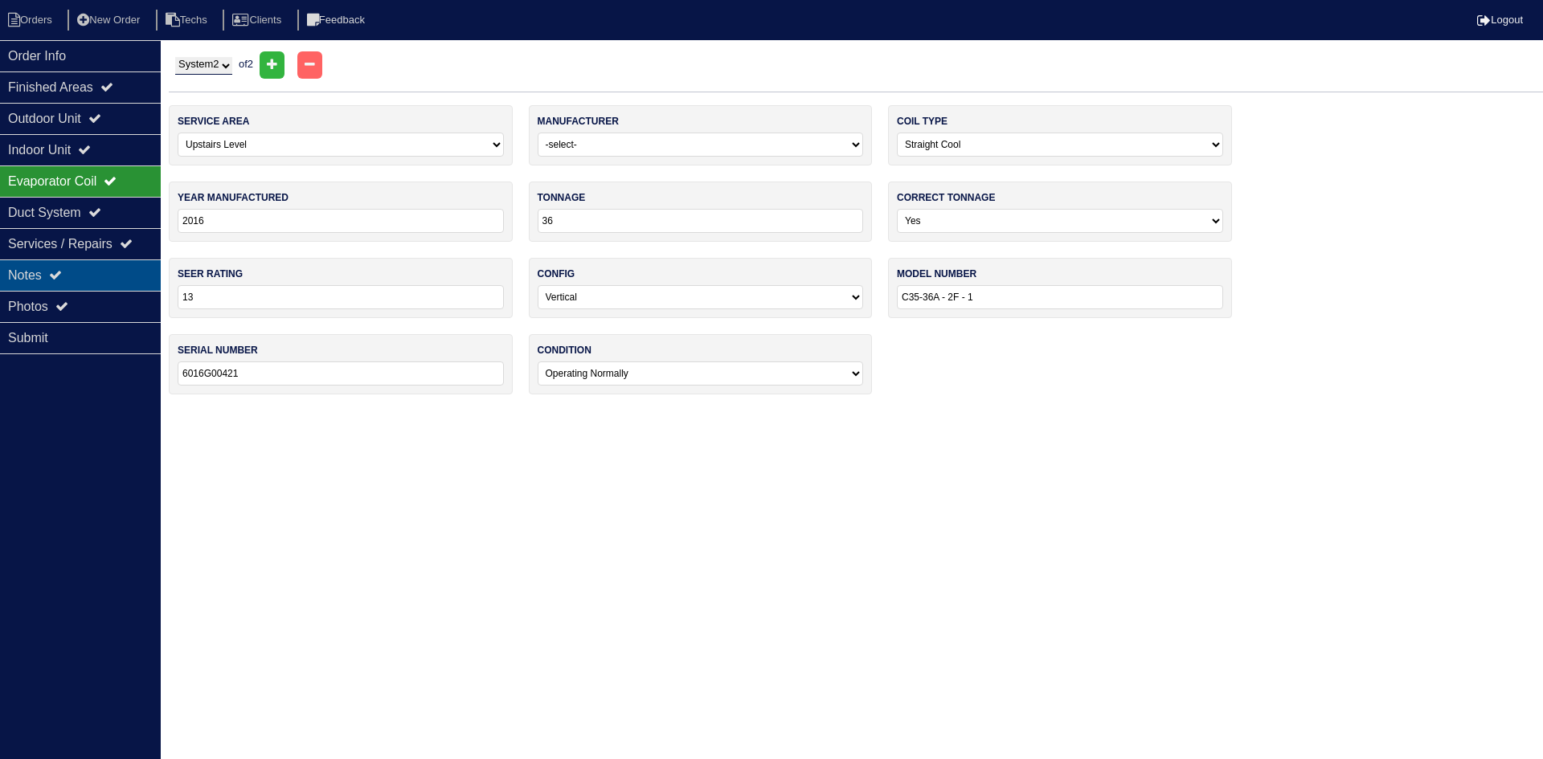
click at [108, 276] on div "Notes" at bounding box center [80, 275] width 161 height 31
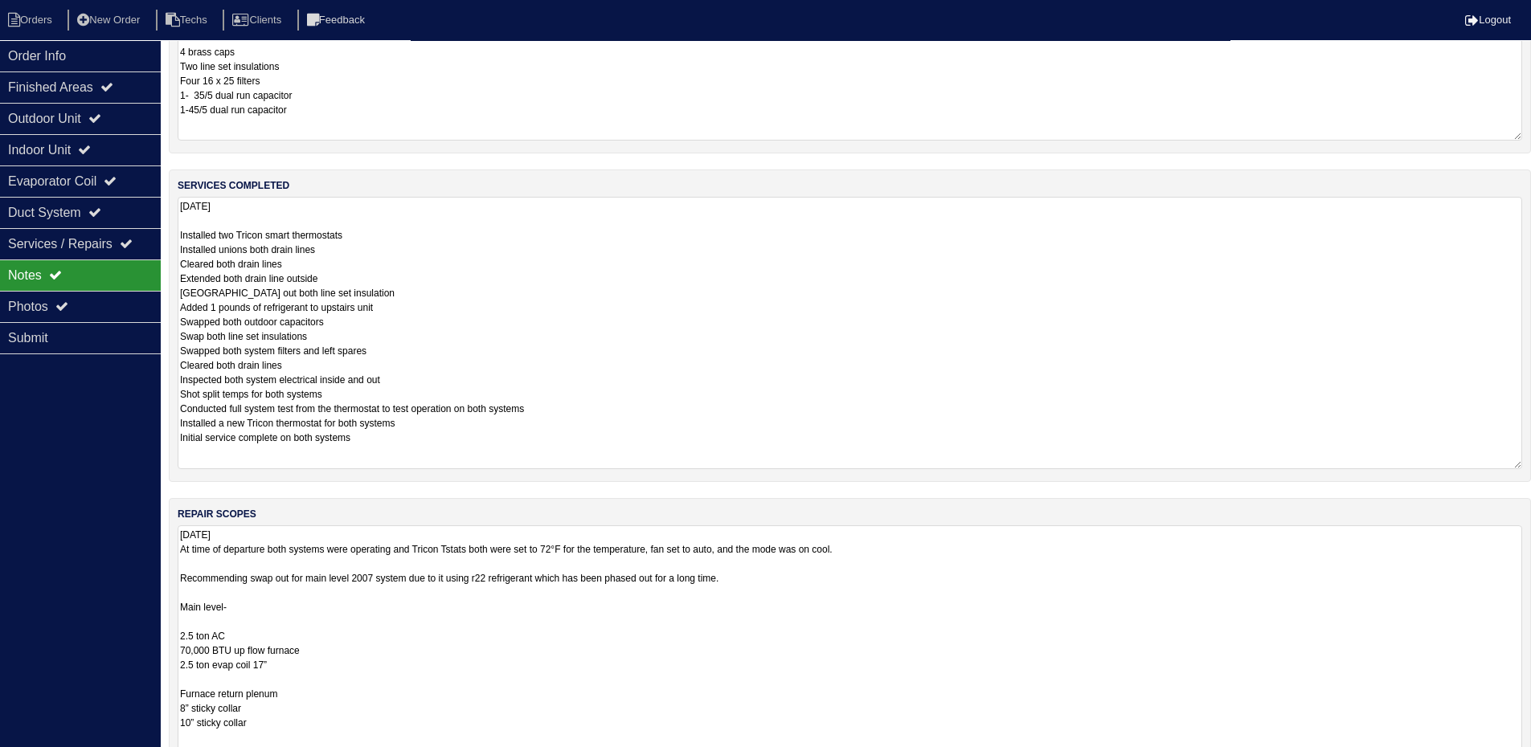
scroll to position [80, 0]
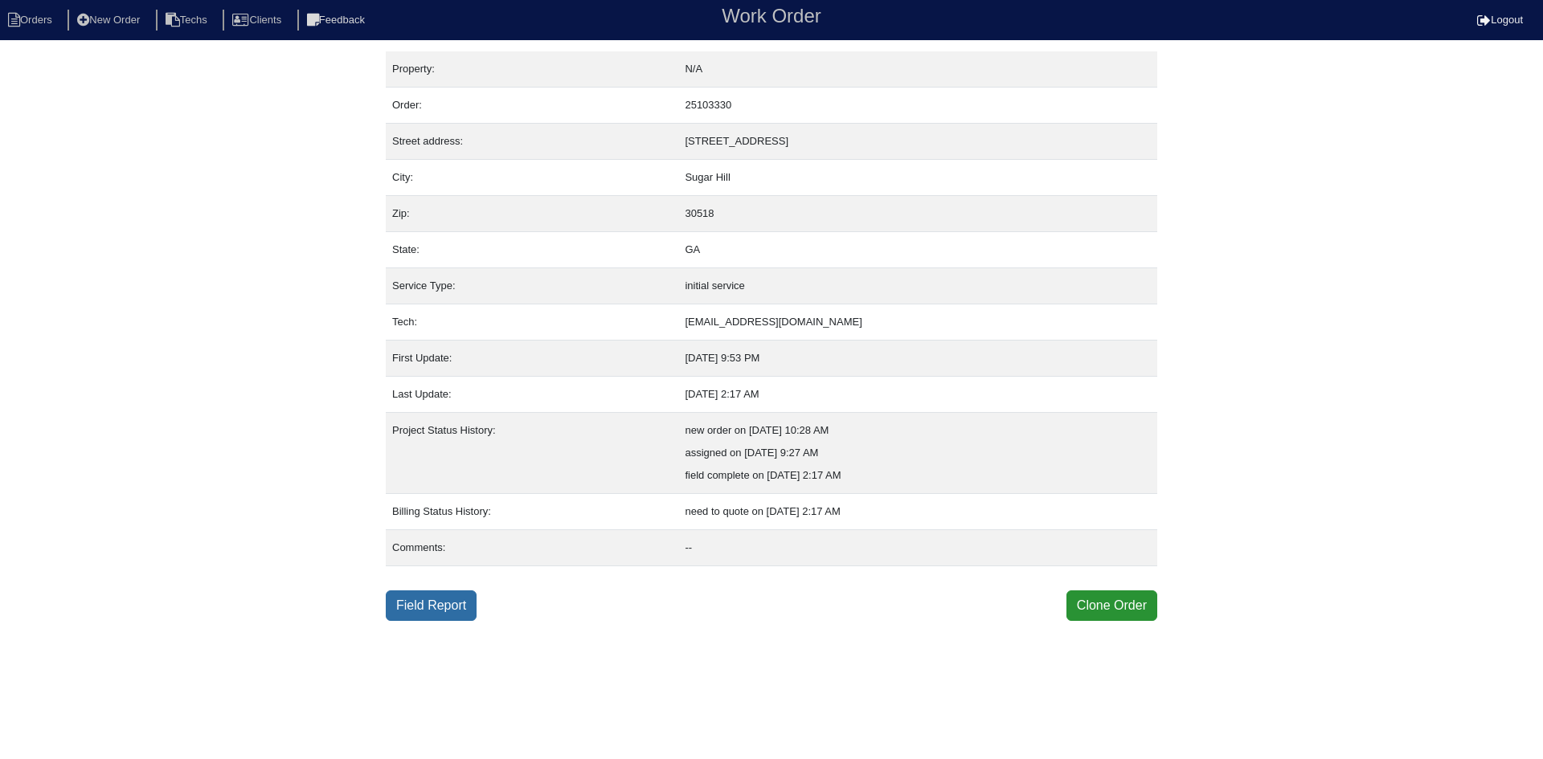
click at [407, 610] on link "Field Report" at bounding box center [431, 606] width 91 height 31
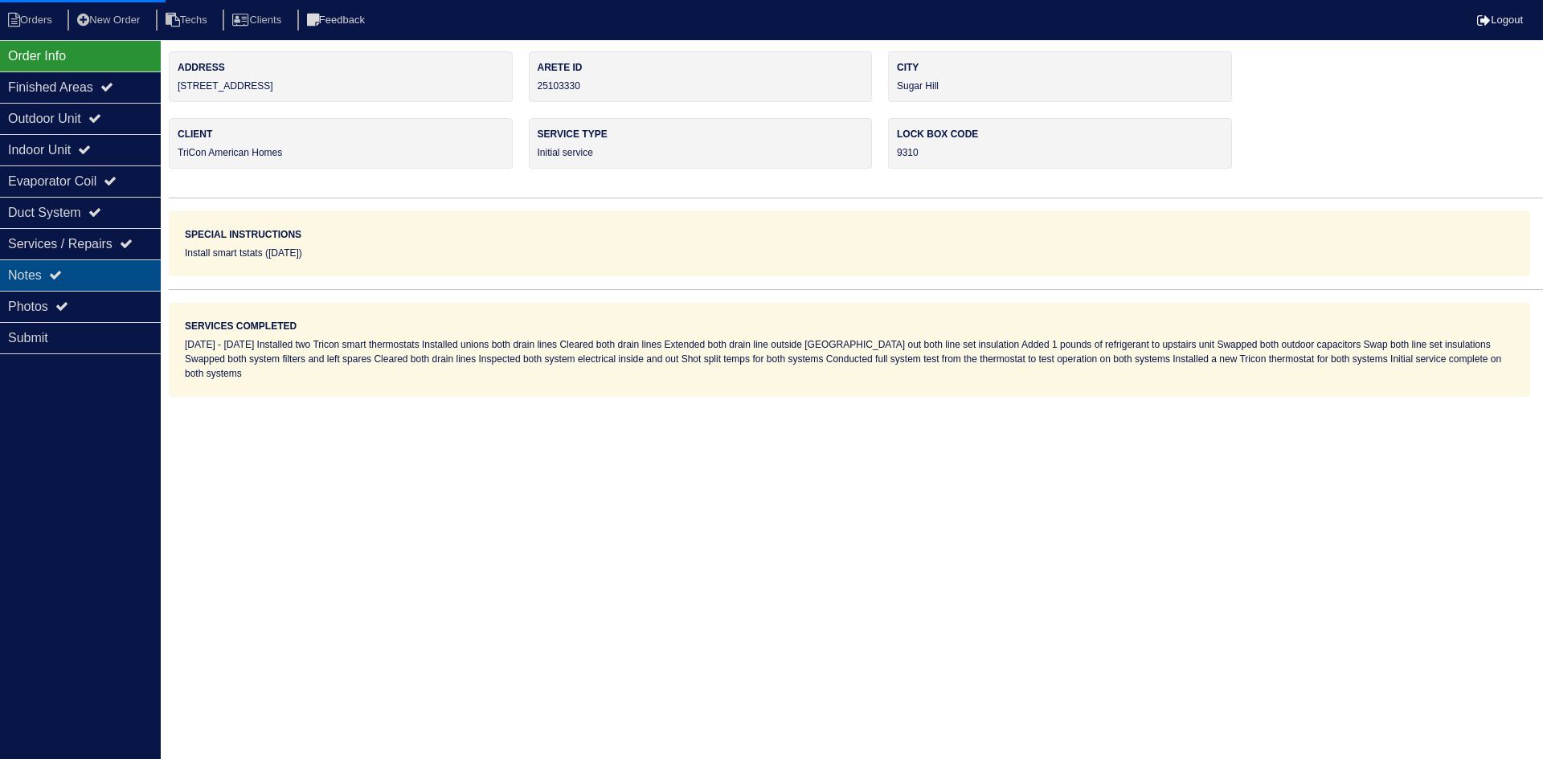
click at [30, 270] on div "Notes" at bounding box center [80, 275] width 161 height 31
click at [52, 277] on div "Notes" at bounding box center [80, 275] width 161 height 31
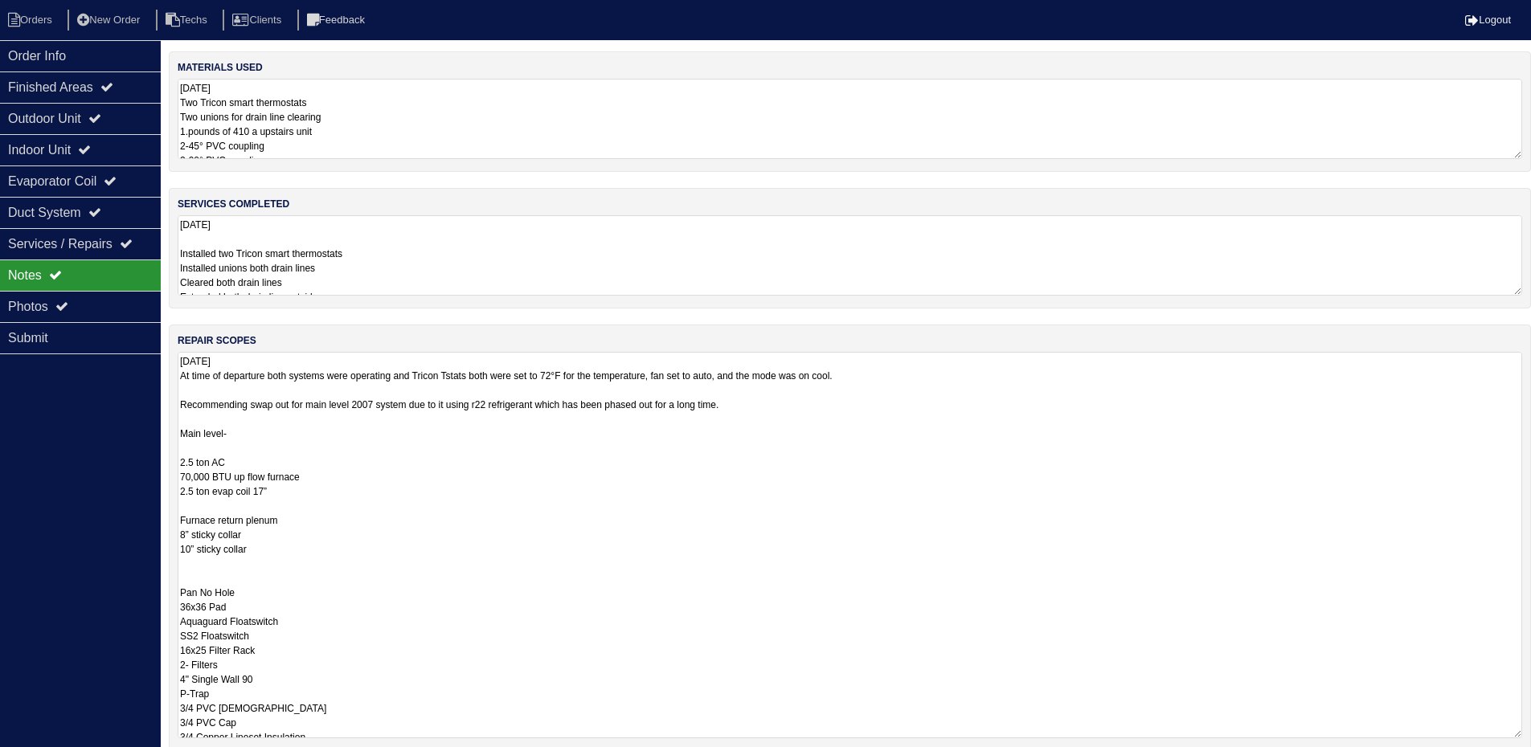
drag, startPoint x: 1527, startPoint y: 428, endPoint x: 1498, endPoint y: 731, distance: 304.3
click at [1498, 732] on textarea "9.10.25 At time of departure both systems were operating and Tricon Tstats both…" at bounding box center [850, 545] width 1344 height 386
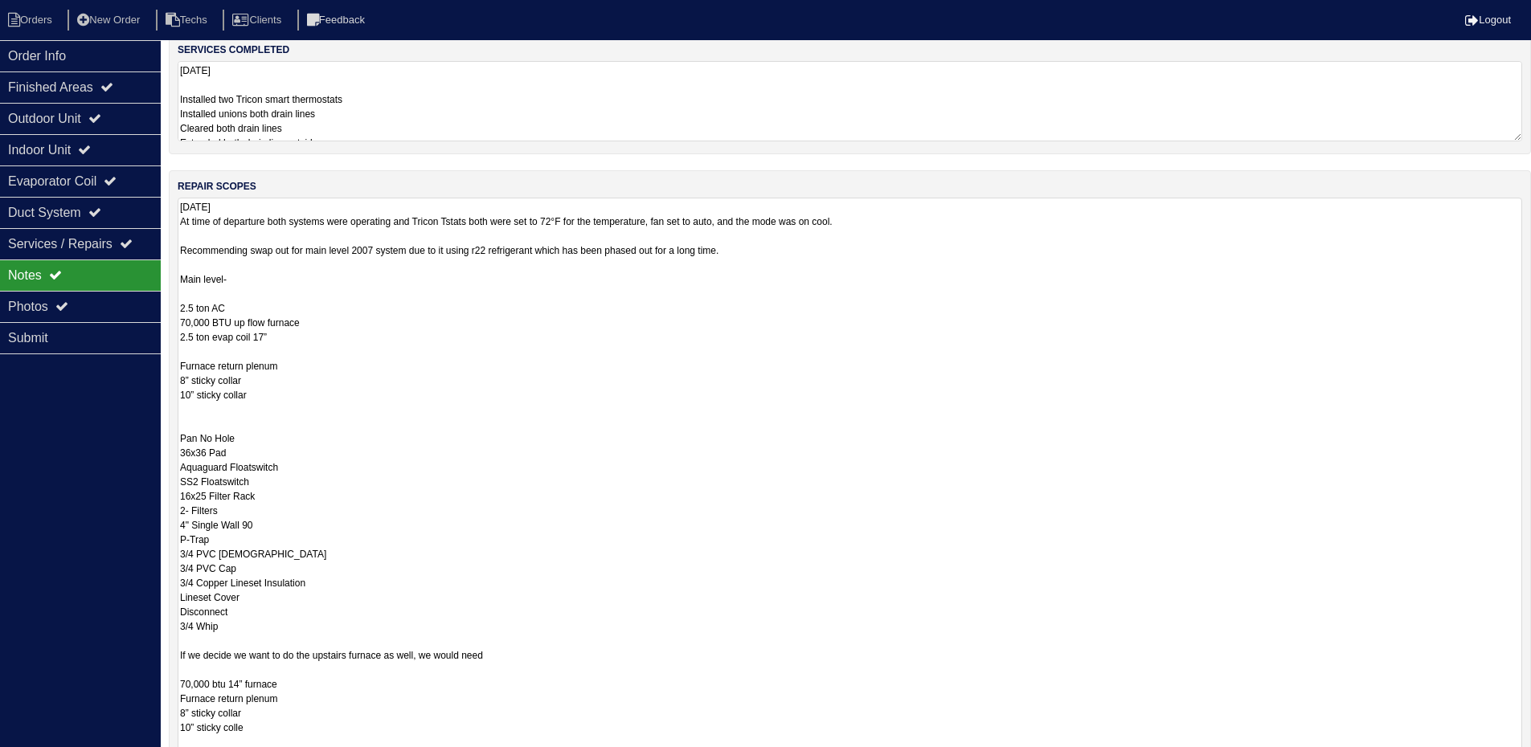
drag, startPoint x: 1518, startPoint y: 576, endPoint x: 1486, endPoint y: 745, distance: 171.6
click at [1494, 758] on html "Orders New Order Techs Clients Feedback Logout Orders New Order Users Clients M…" at bounding box center [765, 392] width 1531 height 1092
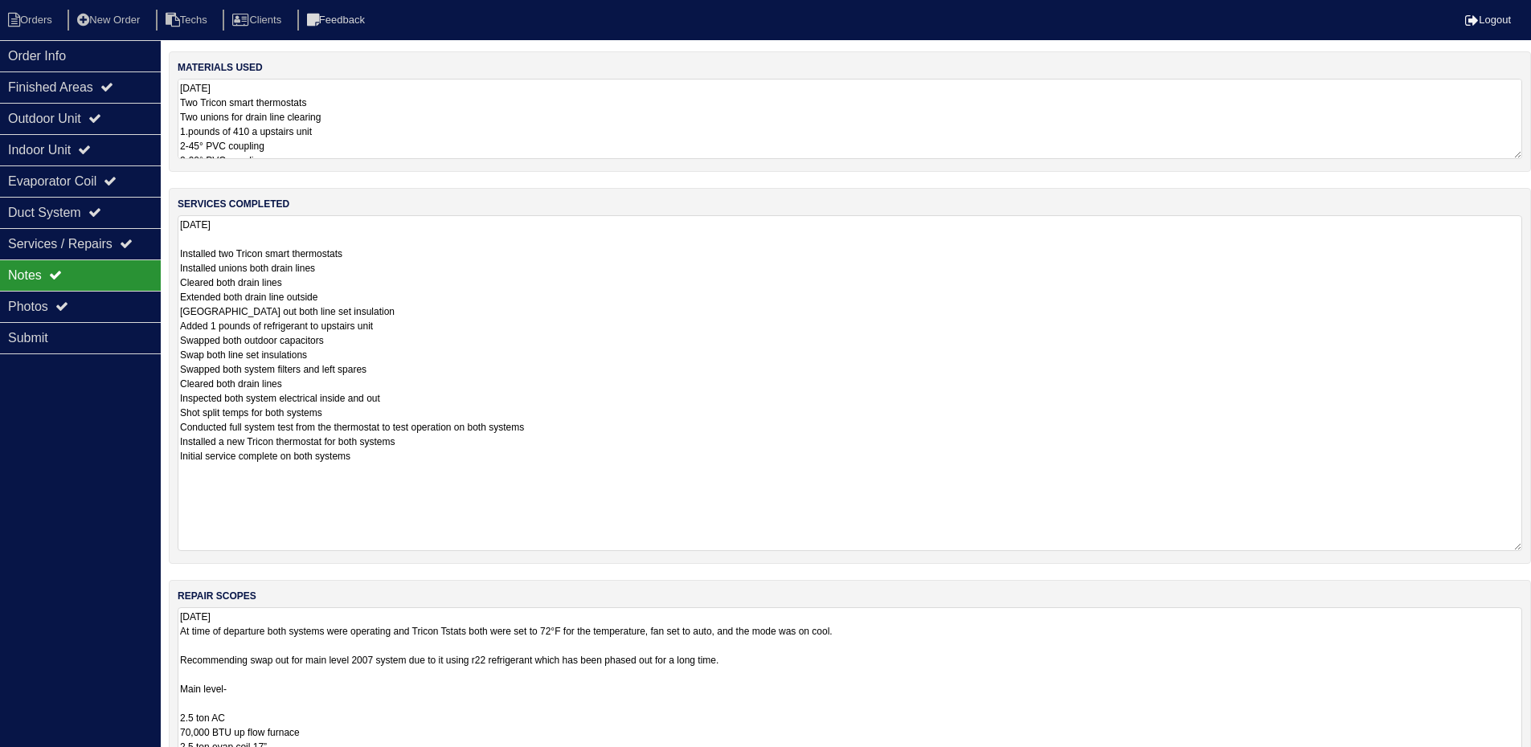
drag, startPoint x: 1517, startPoint y: 288, endPoint x: 1448, endPoint y: 327, distance: 79.1
click at [1518, 529] on textarea "9.10.25 Installed two Tricon smart thermostats Installed unions both drain line…" at bounding box center [850, 383] width 1344 height 336
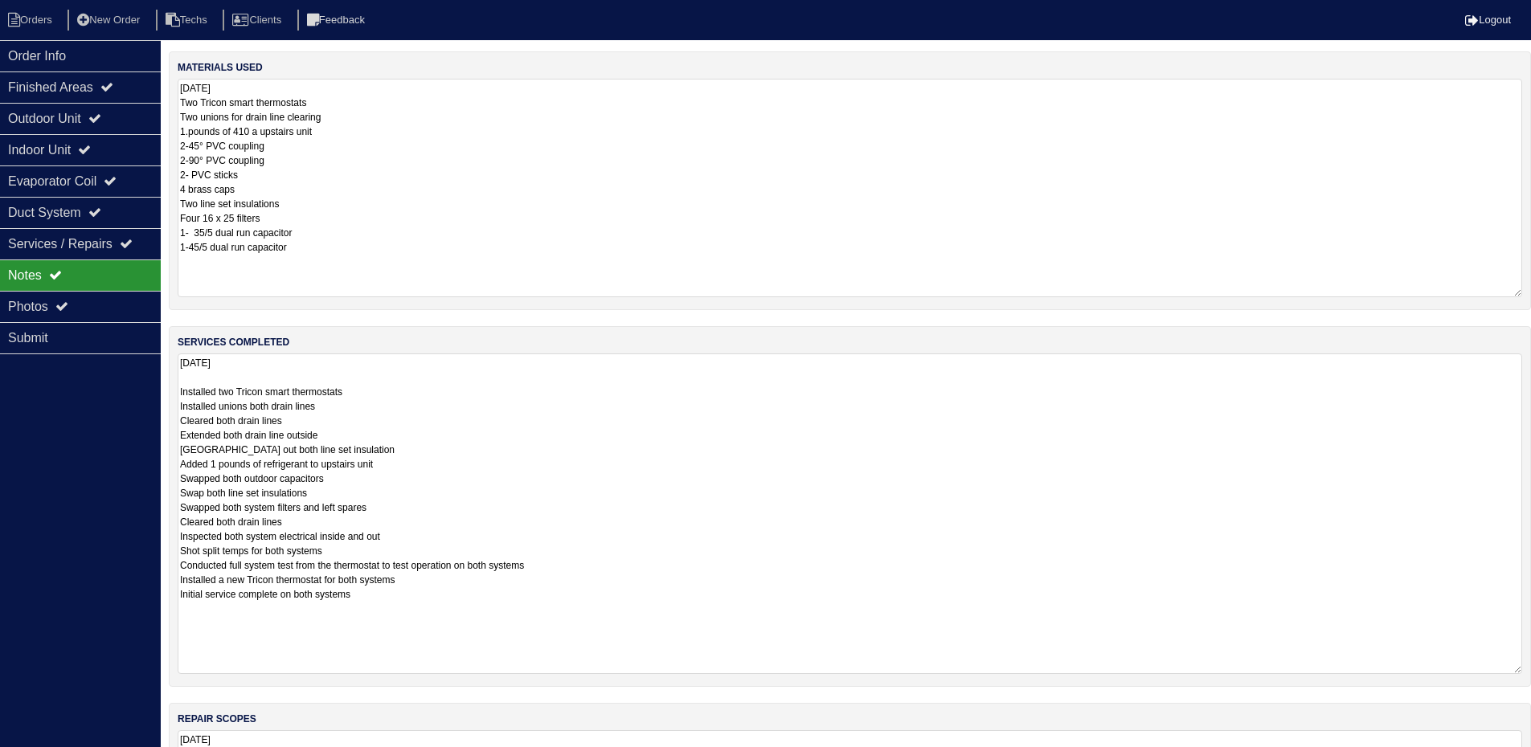
drag, startPoint x: 1514, startPoint y: 153, endPoint x: 1191, endPoint y: 201, distance: 326.4
click at [1520, 283] on textarea "9.10.25 Two Tricon smart thermostats Two unions for drain line clearing 1.pound…" at bounding box center [850, 188] width 1344 height 219
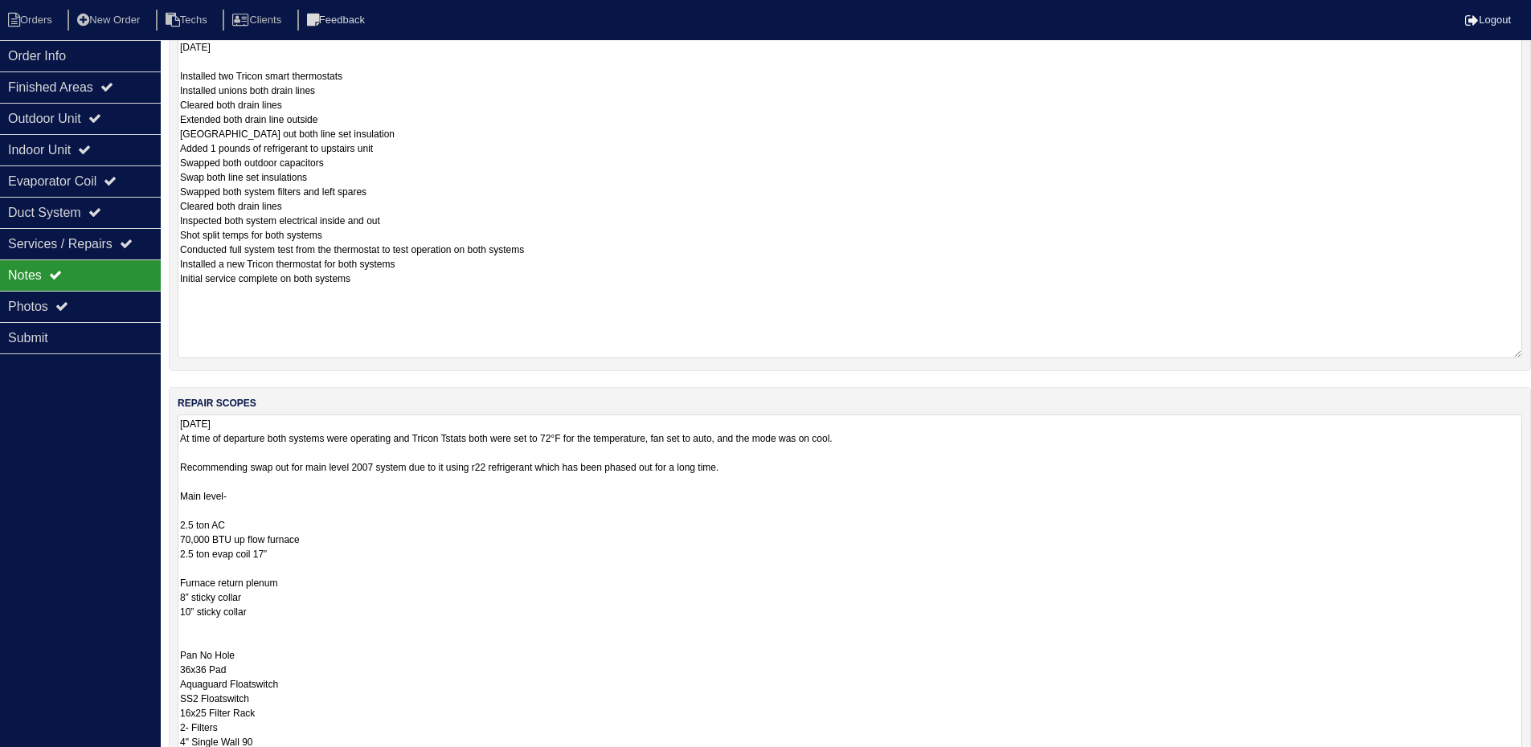
scroll to position [321, 0]
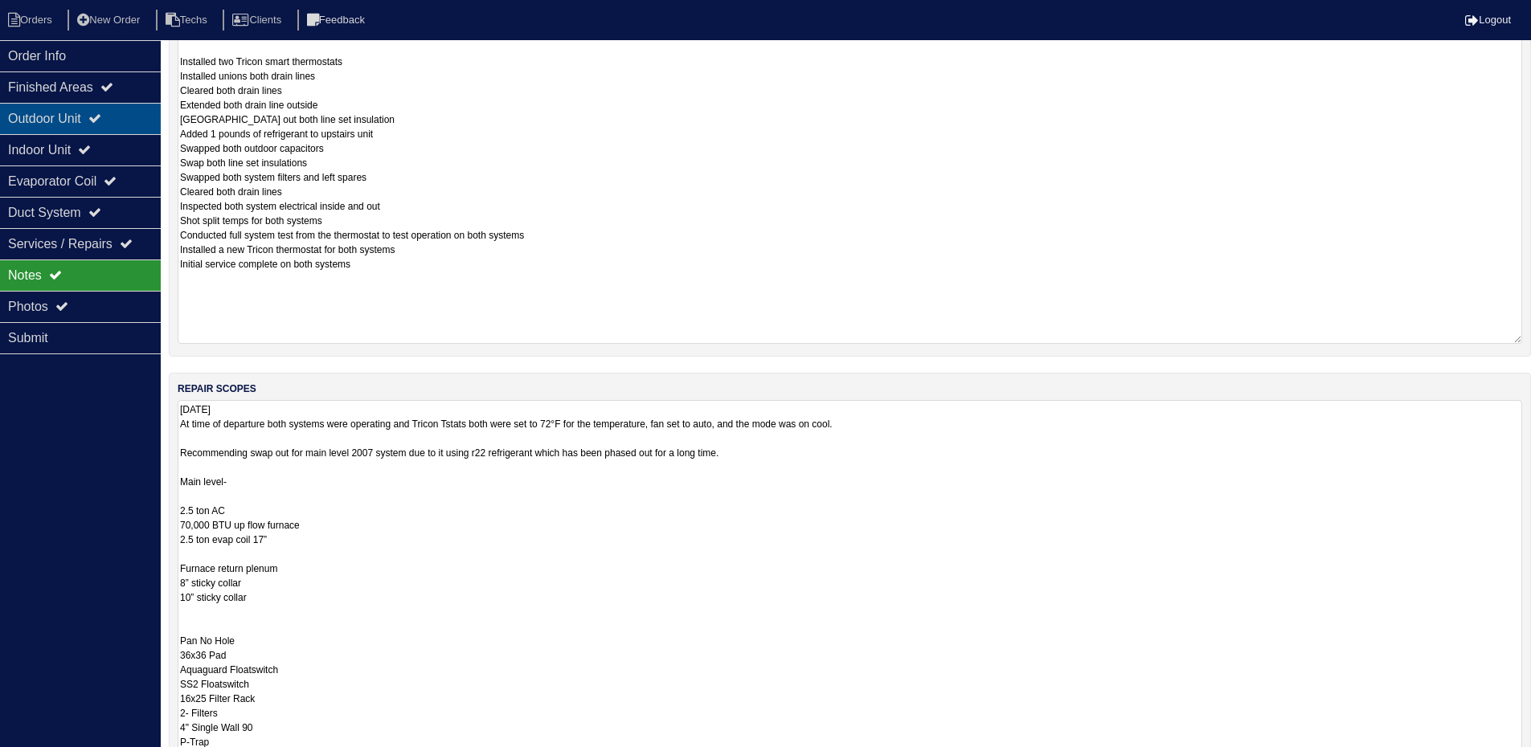
click at [101, 115] on icon at bounding box center [94, 118] width 13 height 13
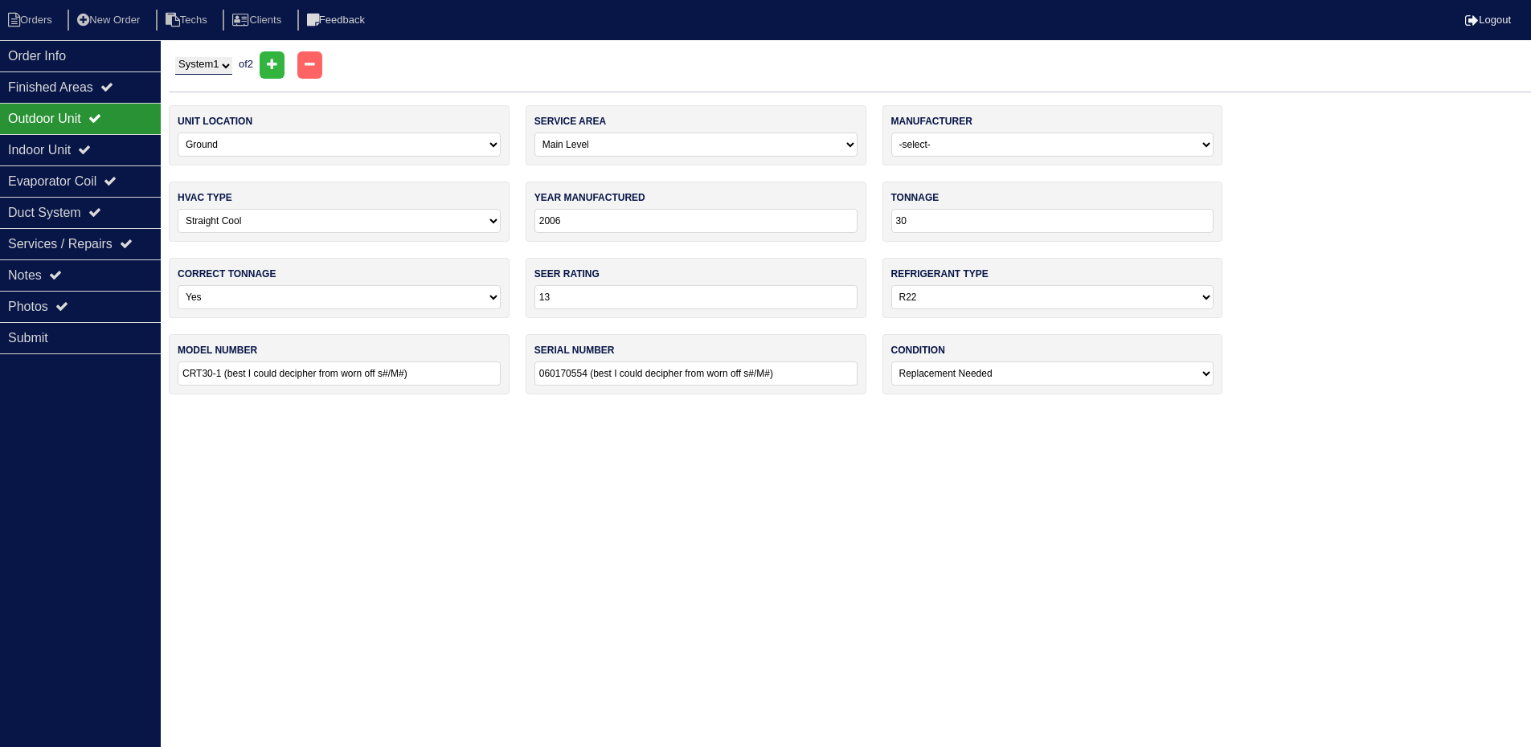
scroll to position [0, 0]
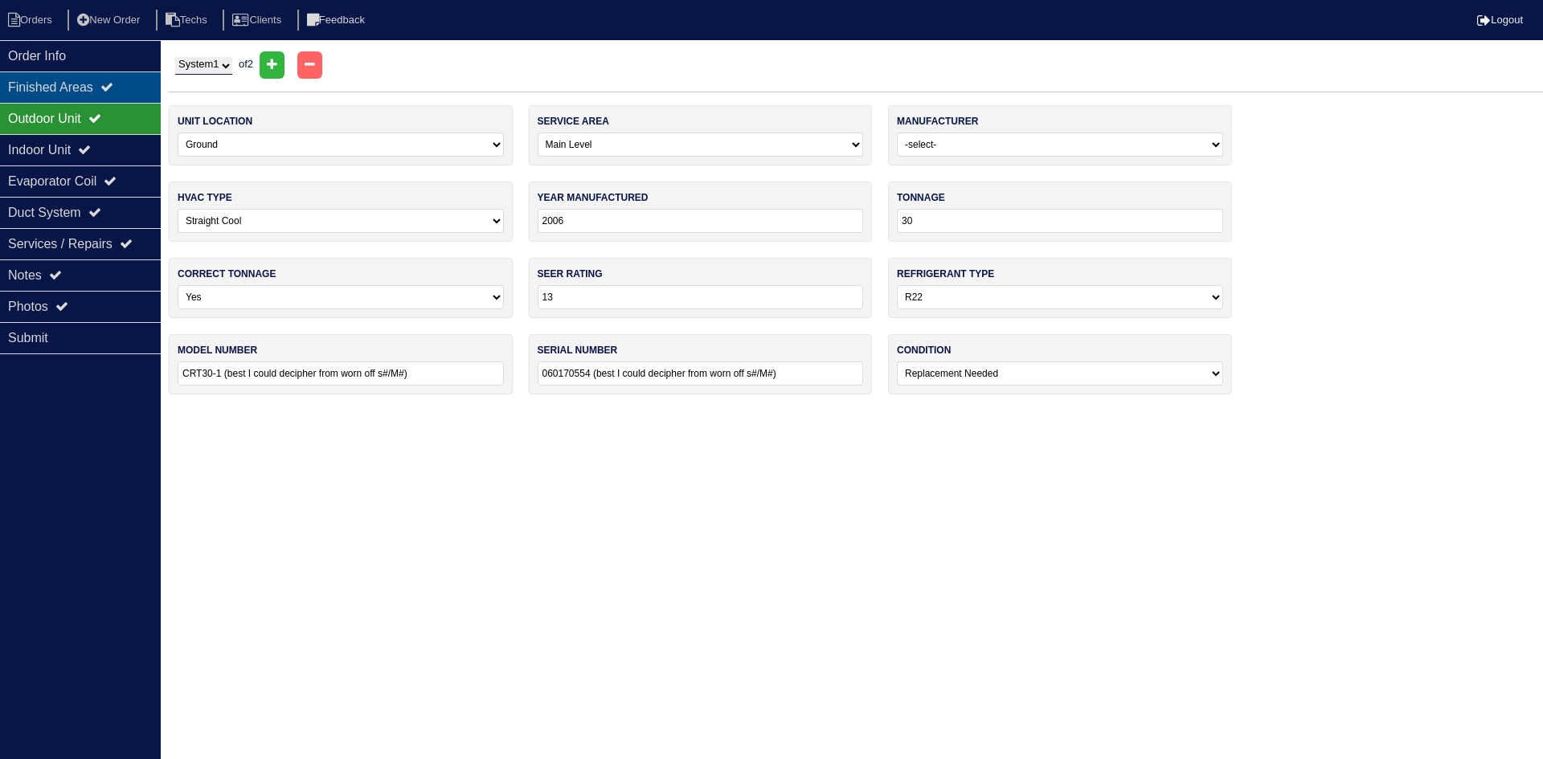
click at [103, 80] on div "Finished Areas" at bounding box center [80, 87] width 161 height 31
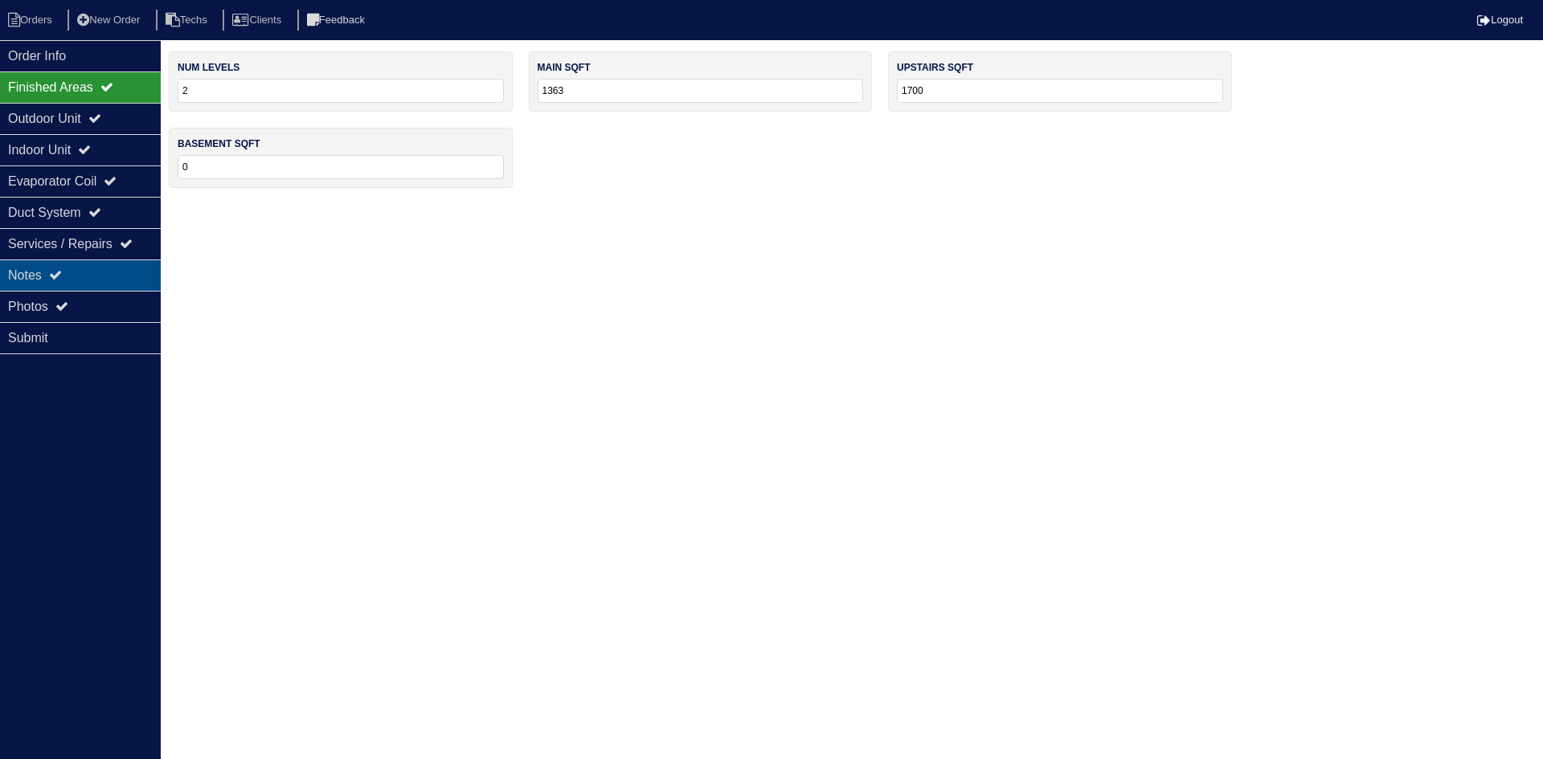
click at [58, 270] on icon at bounding box center [55, 274] width 13 height 13
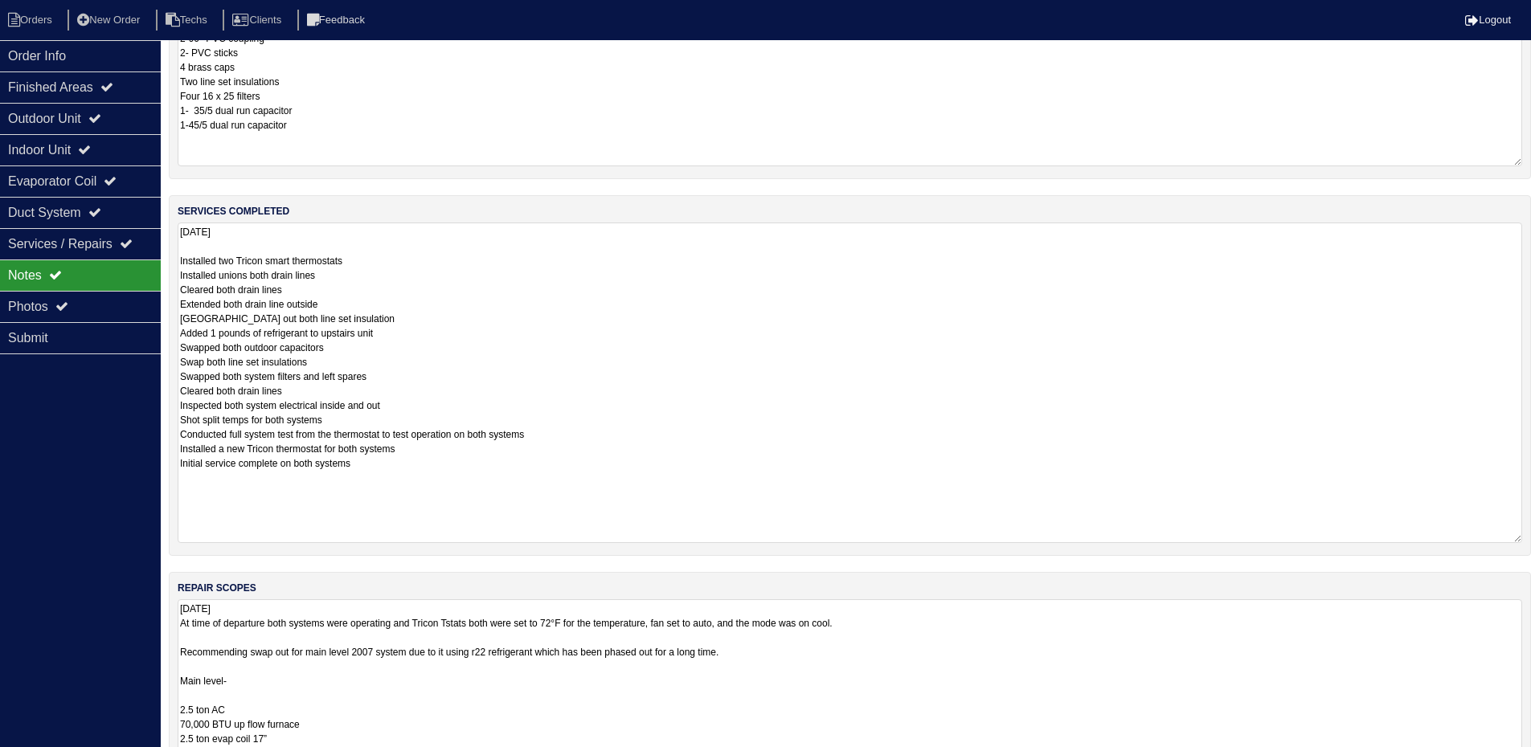
scroll to position [321, 0]
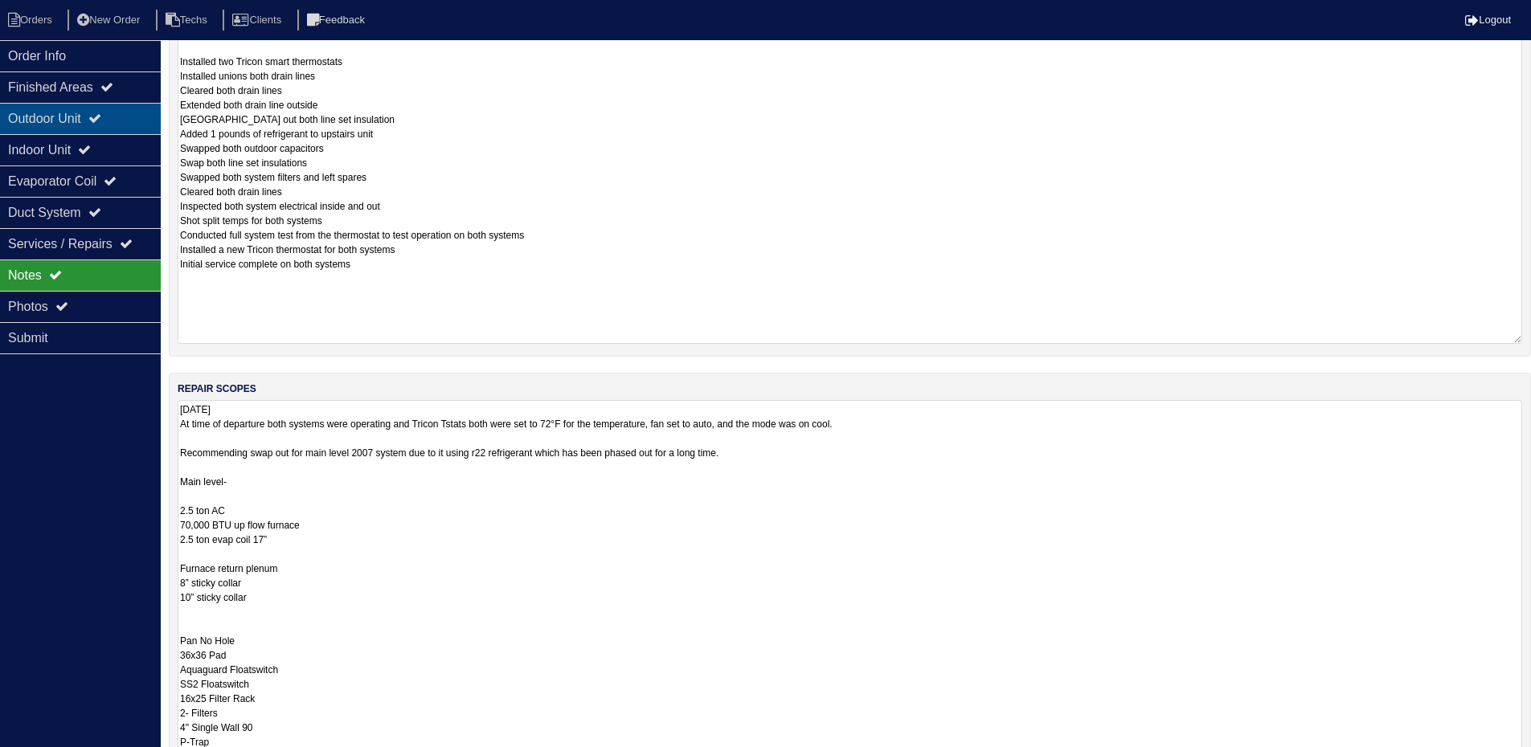
click at [132, 114] on div "Outdoor Unit" at bounding box center [80, 118] width 161 height 31
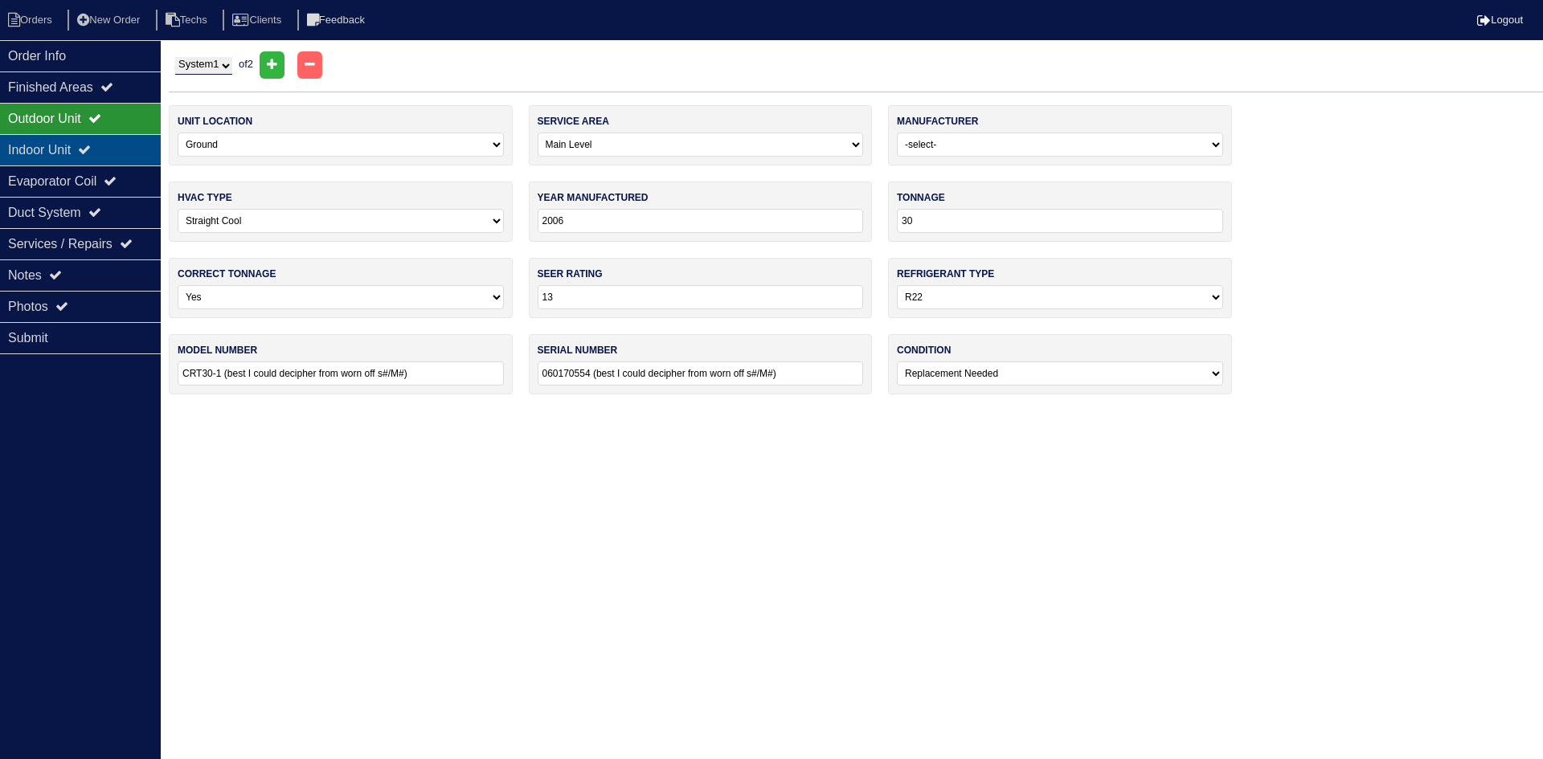
click at [106, 149] on div "Indoor Unit" at bounding box center [80, 149] width 161 height 31
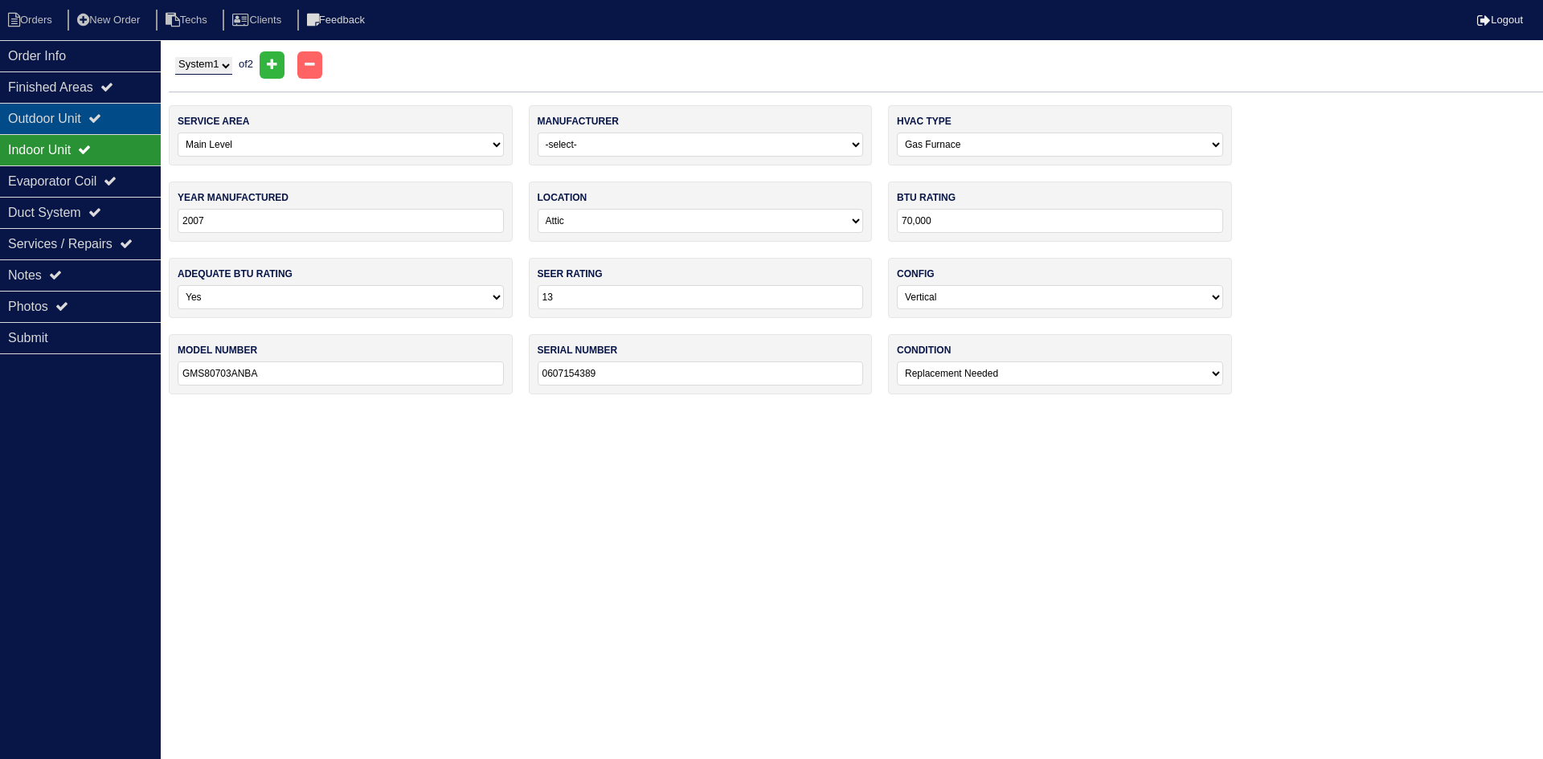
drag, startPoint x: 89, startPoint y: 115, endPoint x: 75, endPoint y: 116, distance: 14.6
click at [87, 115] on div "Outdoor Unit" at bounding box center [80, 118] width 161 height 31
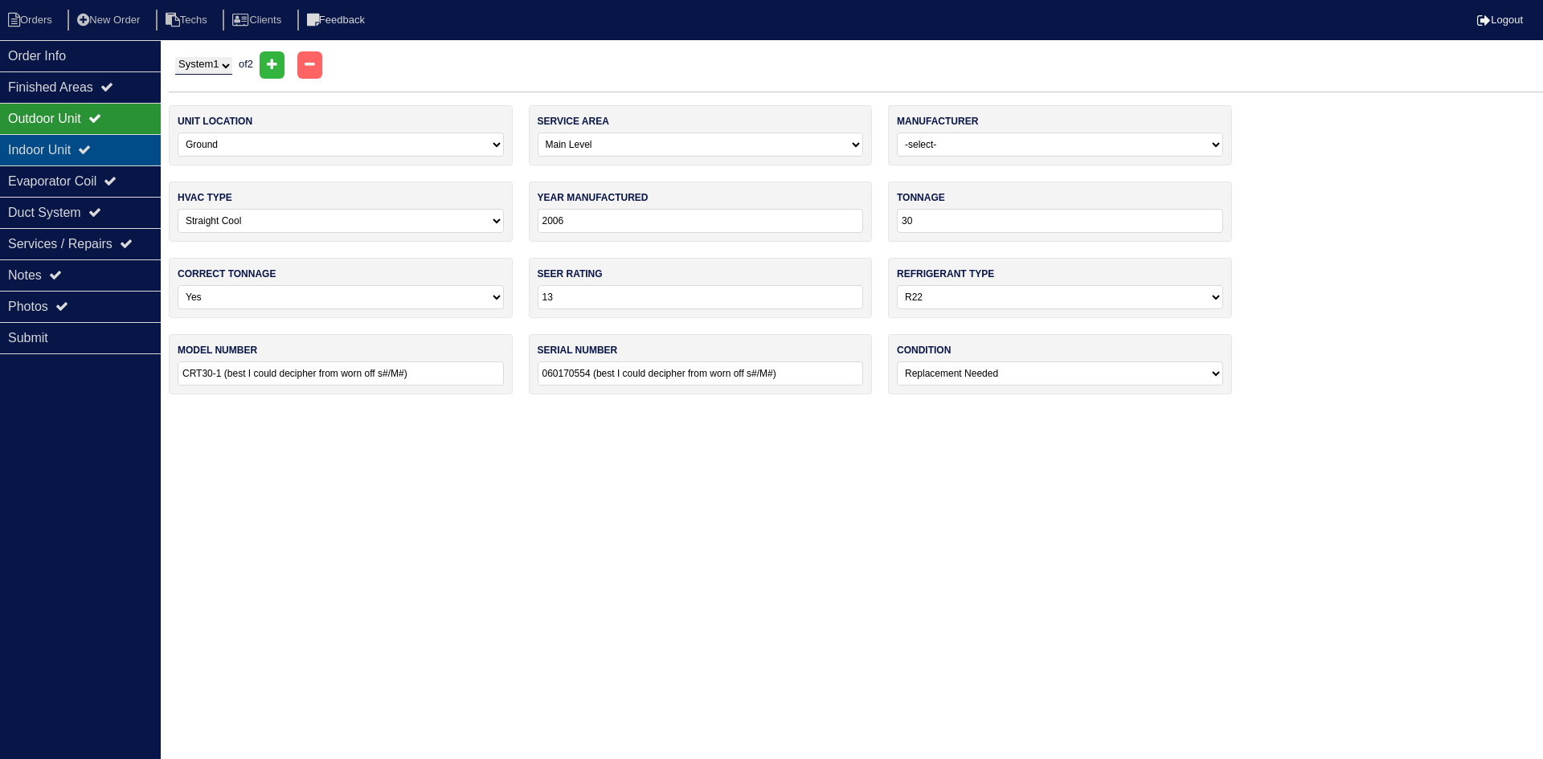
click at [84, 149] on div "Indoor Unit" at bounding box center [80, 149] width 161 height 31
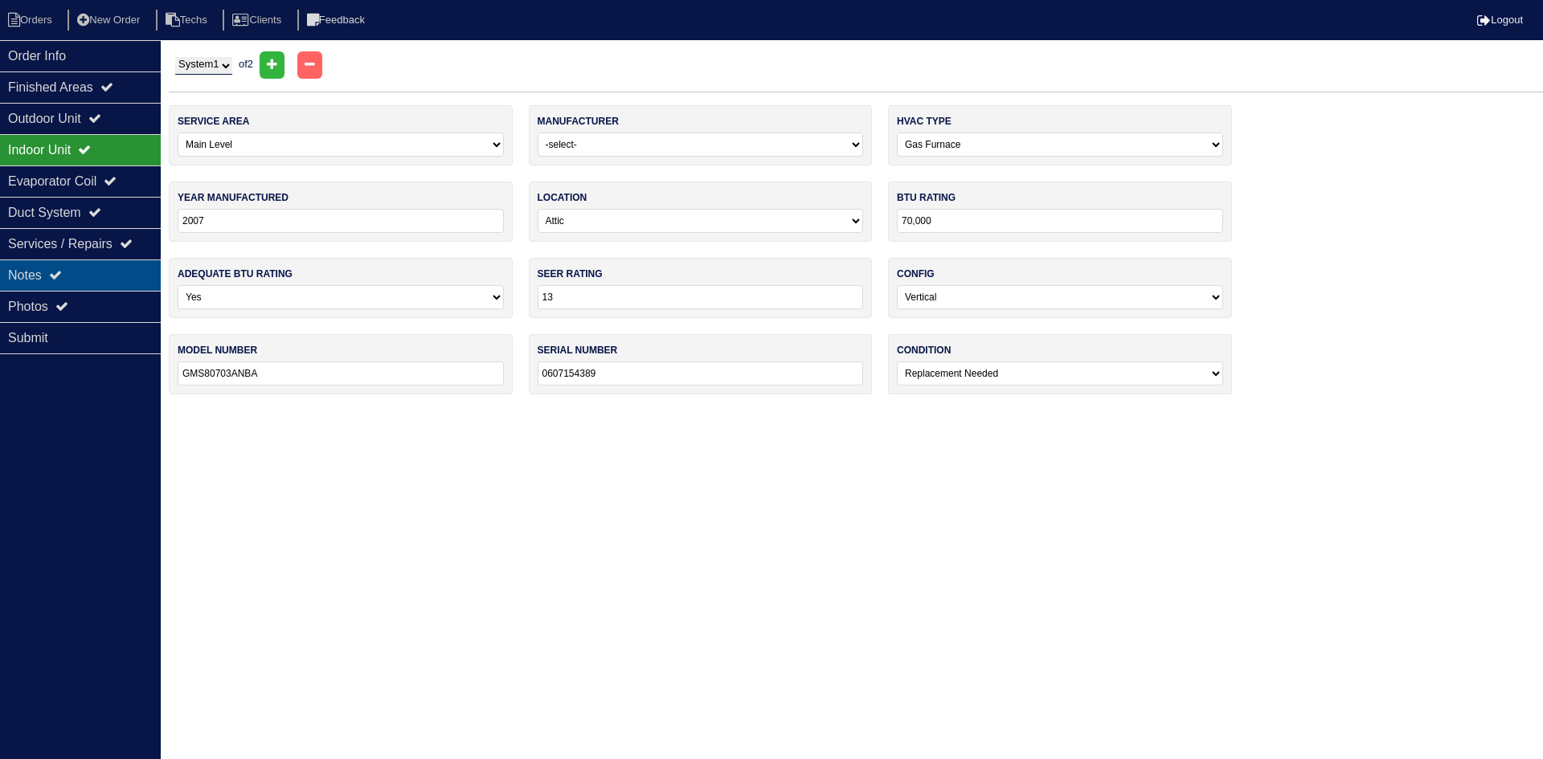
click at [89, 273] on div "Notes" at bounding box center [80, 275] width 161 height 31
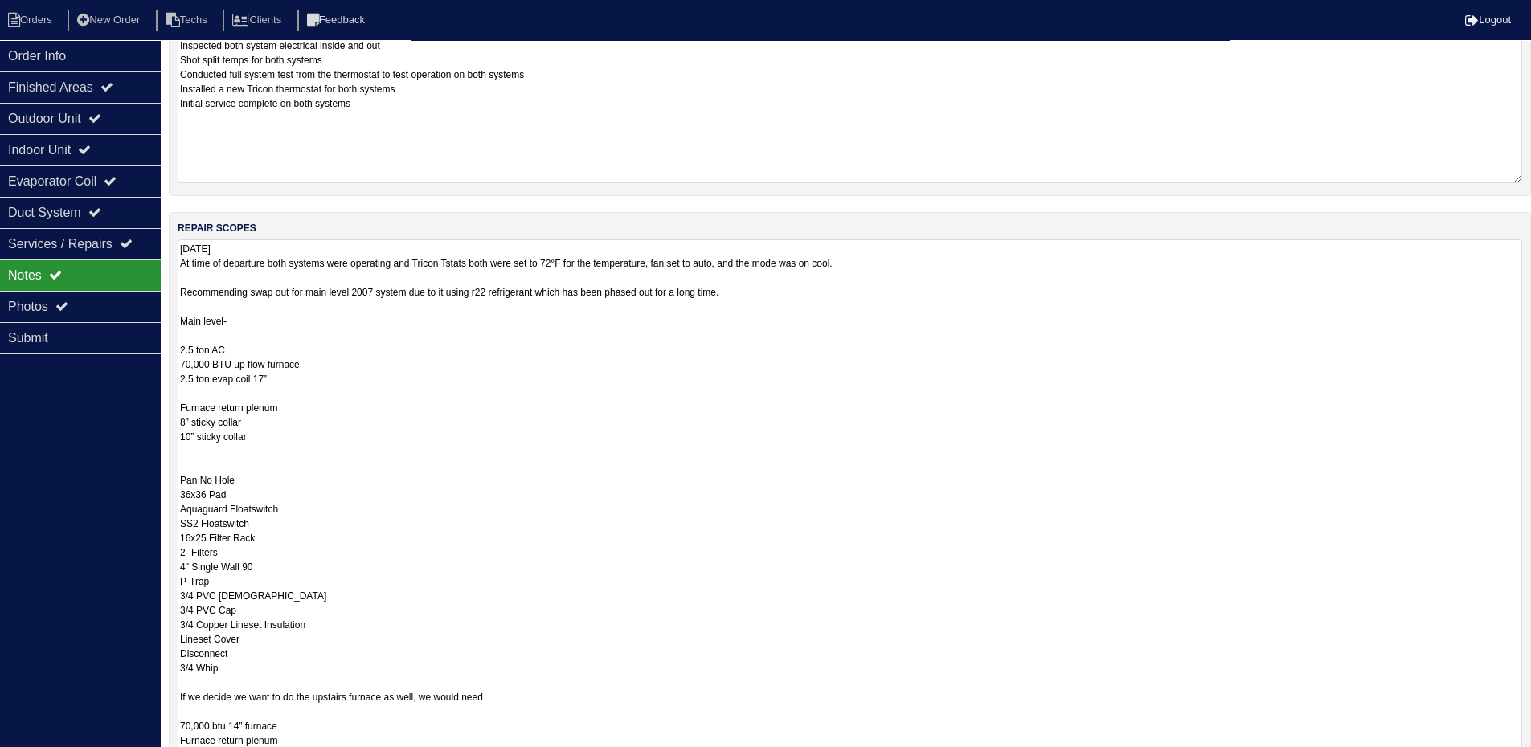
scroll to position [562, 0]
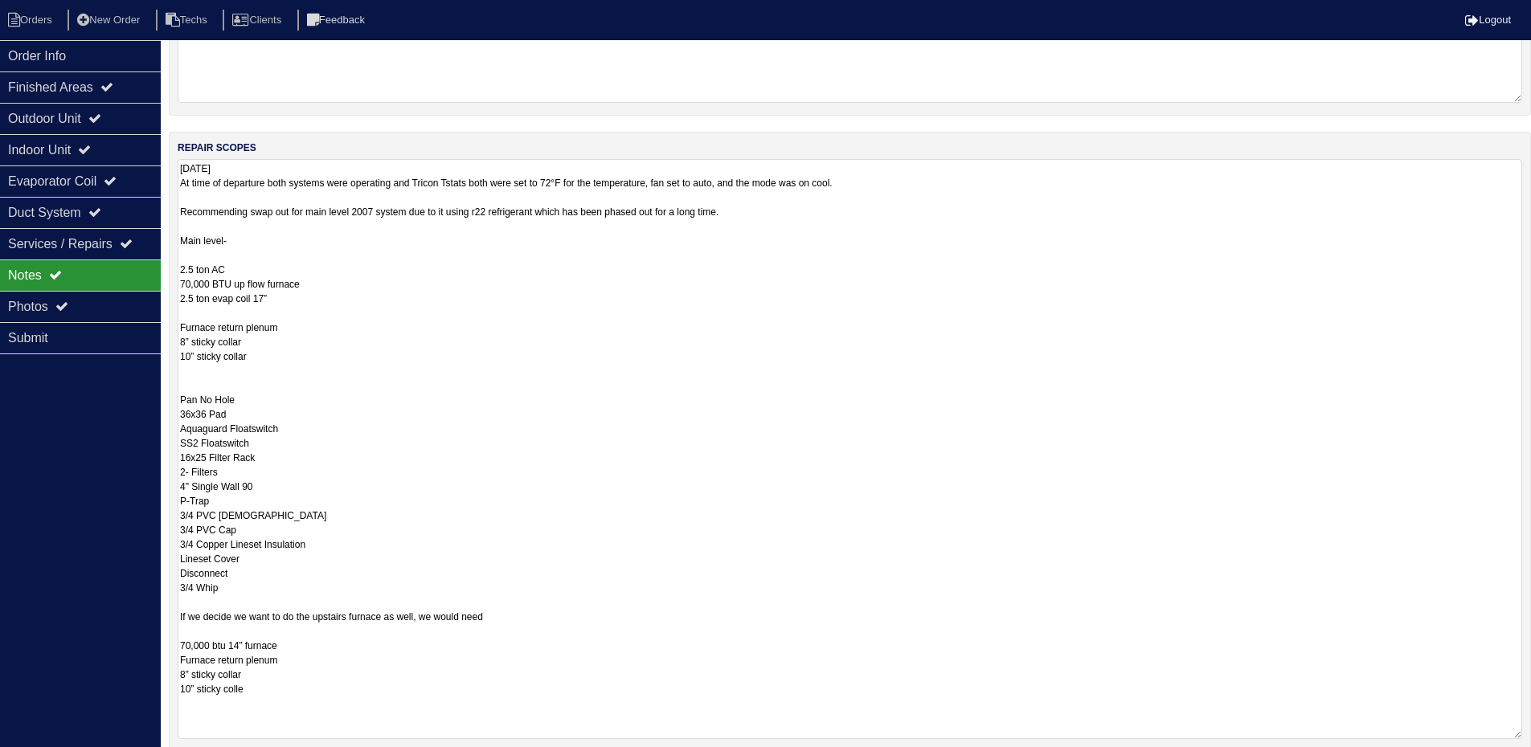
click at [197, 367] on textarea "9.10.25 At time of departure both systems were operating and Tricon Tstats both…" at bounding box center [850, 449] width 1344 height 580
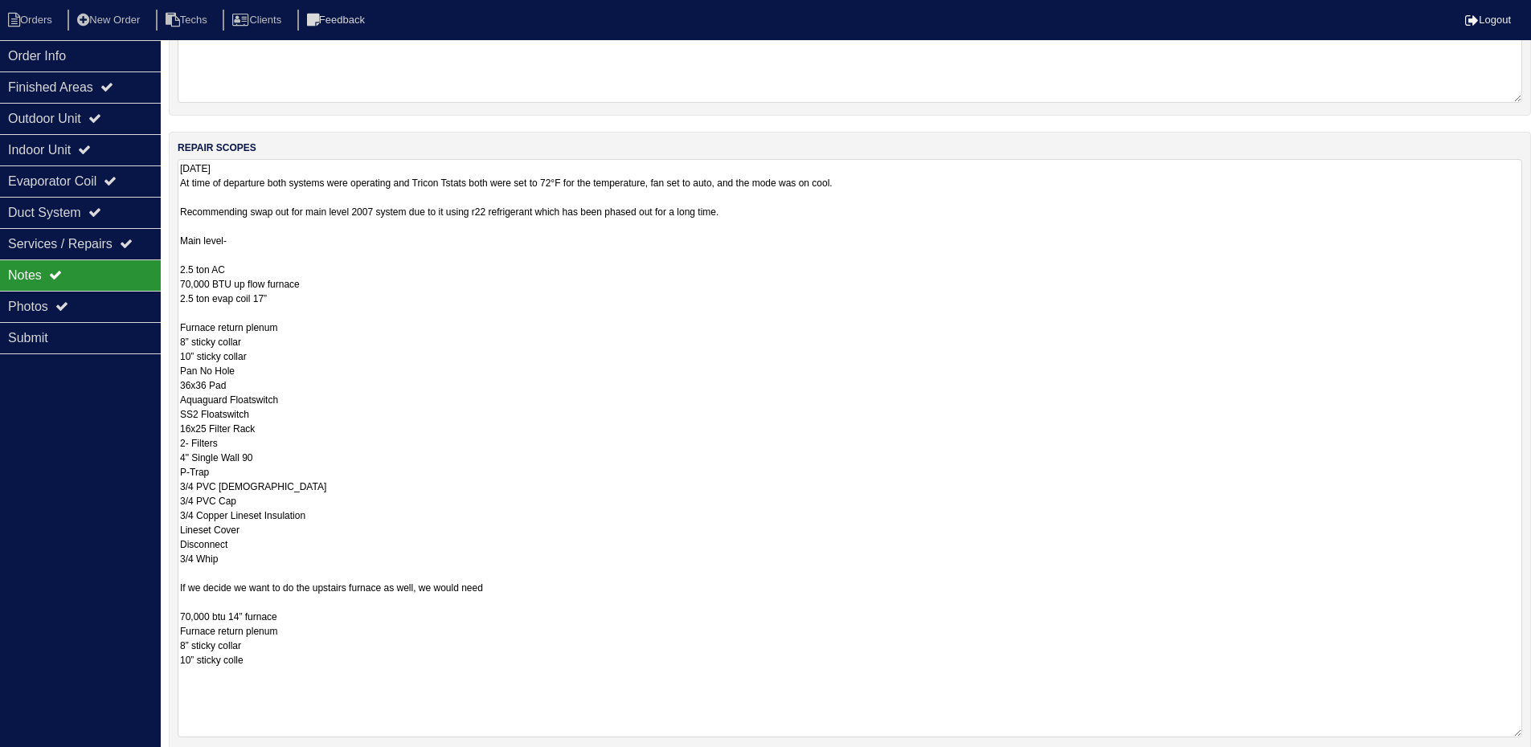
type textarea "9.10.25 At time of departure both systems were operating and Tricon Tstats both…"
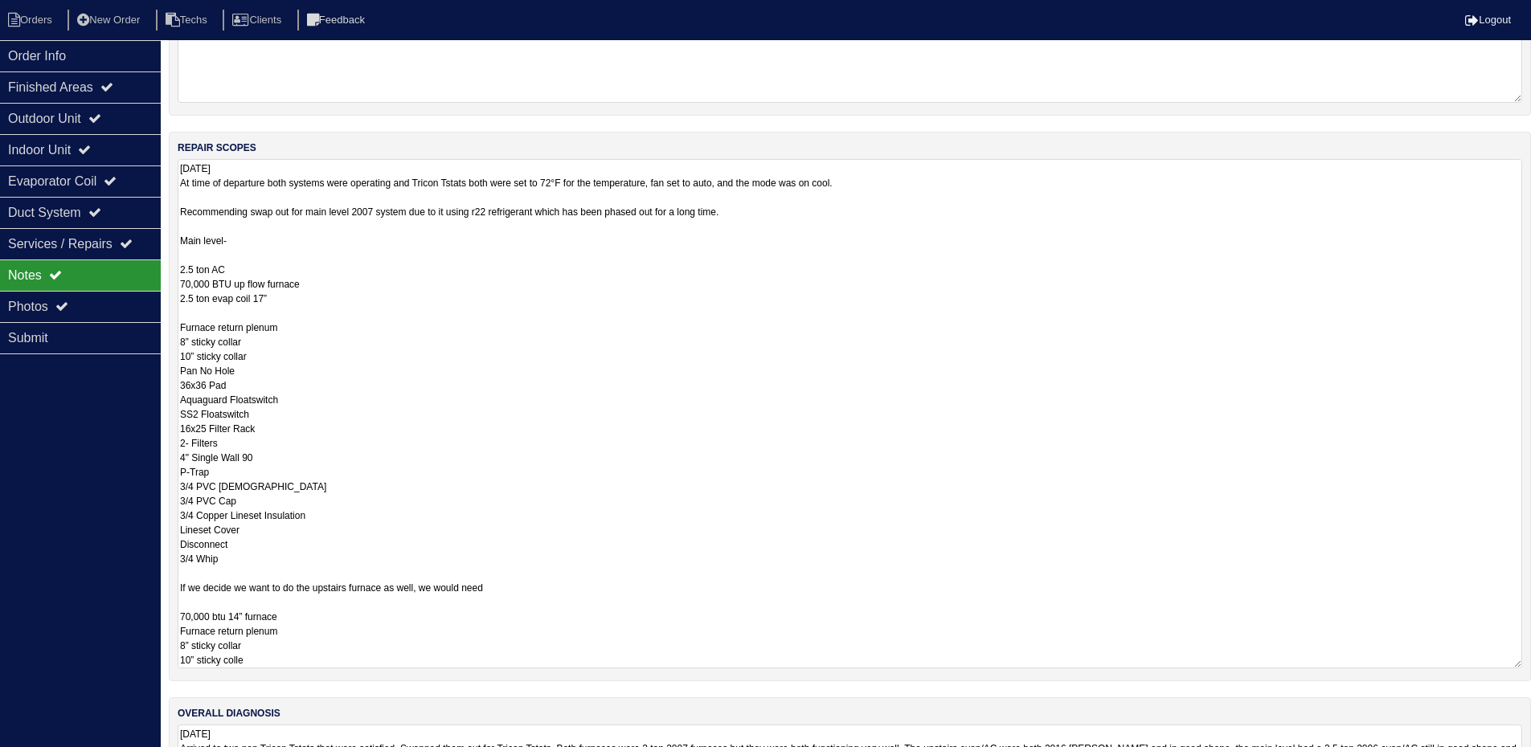
click at [84, 492] on div "Order Info Finished Areas Outdoor Unit Indoor Unit Evaporator Coil Duct System …" at bounding box center [80, 413] width 161 height 747
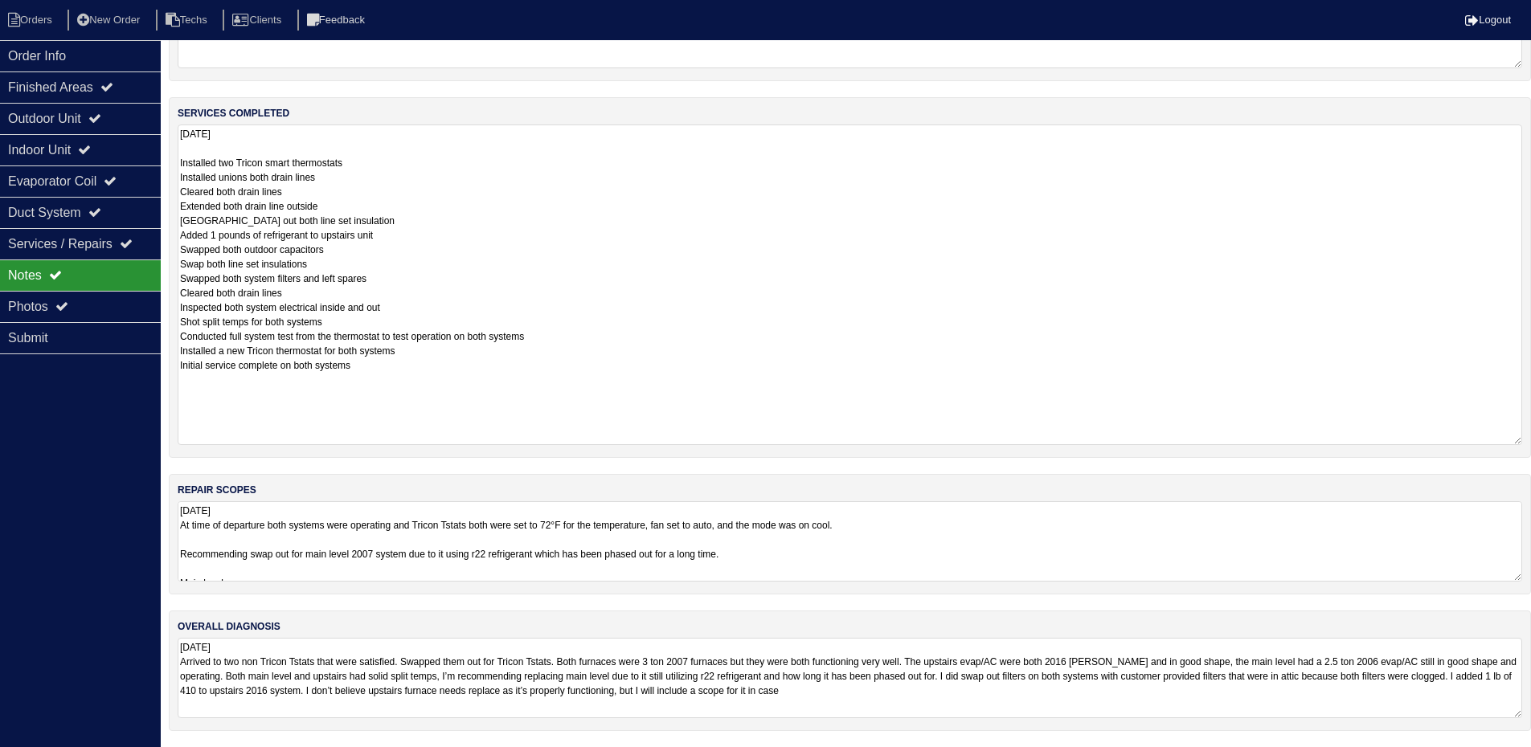
scroll to position [220, 0]
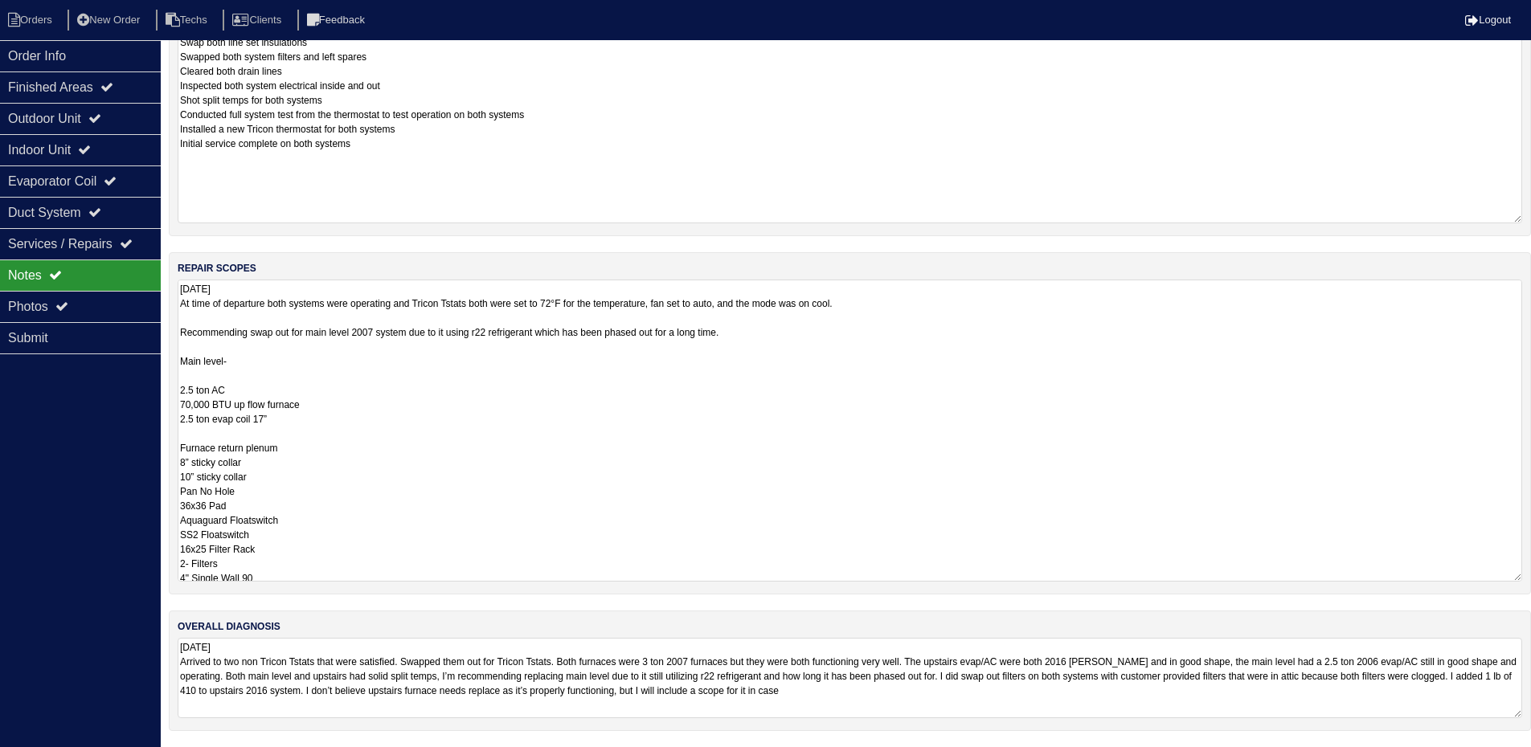
drag, startPoint x: 1516, startPoint y: 575, endPoint x: 1527, endPoint y: 721, distance: 145.9
click at [1531, 747] on html "Orders New Order Techs Clients Feedback Logout Orders New Order Users Clients M…" at bounding box center [765, 152] width 1531 height 1189
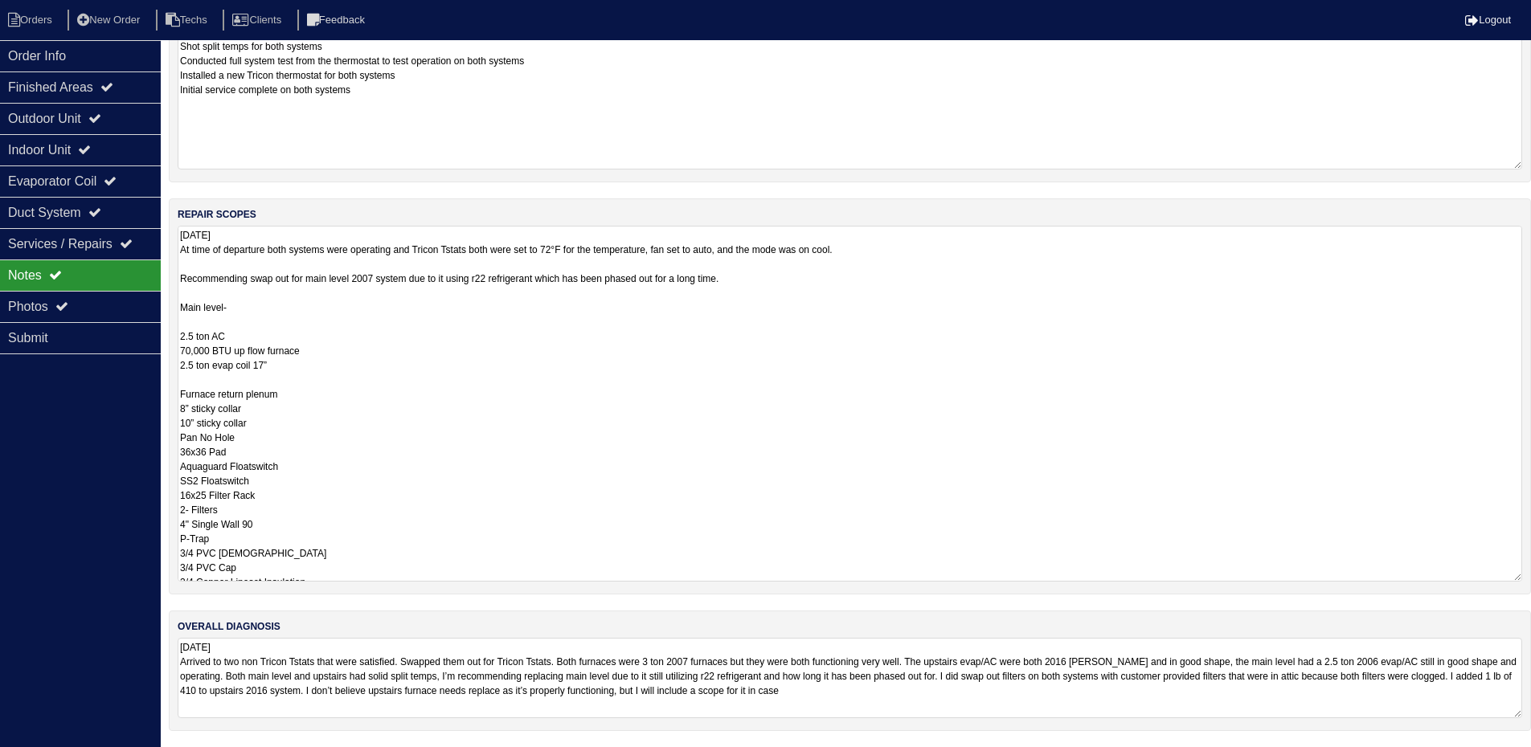
scroll to position [562, 0]
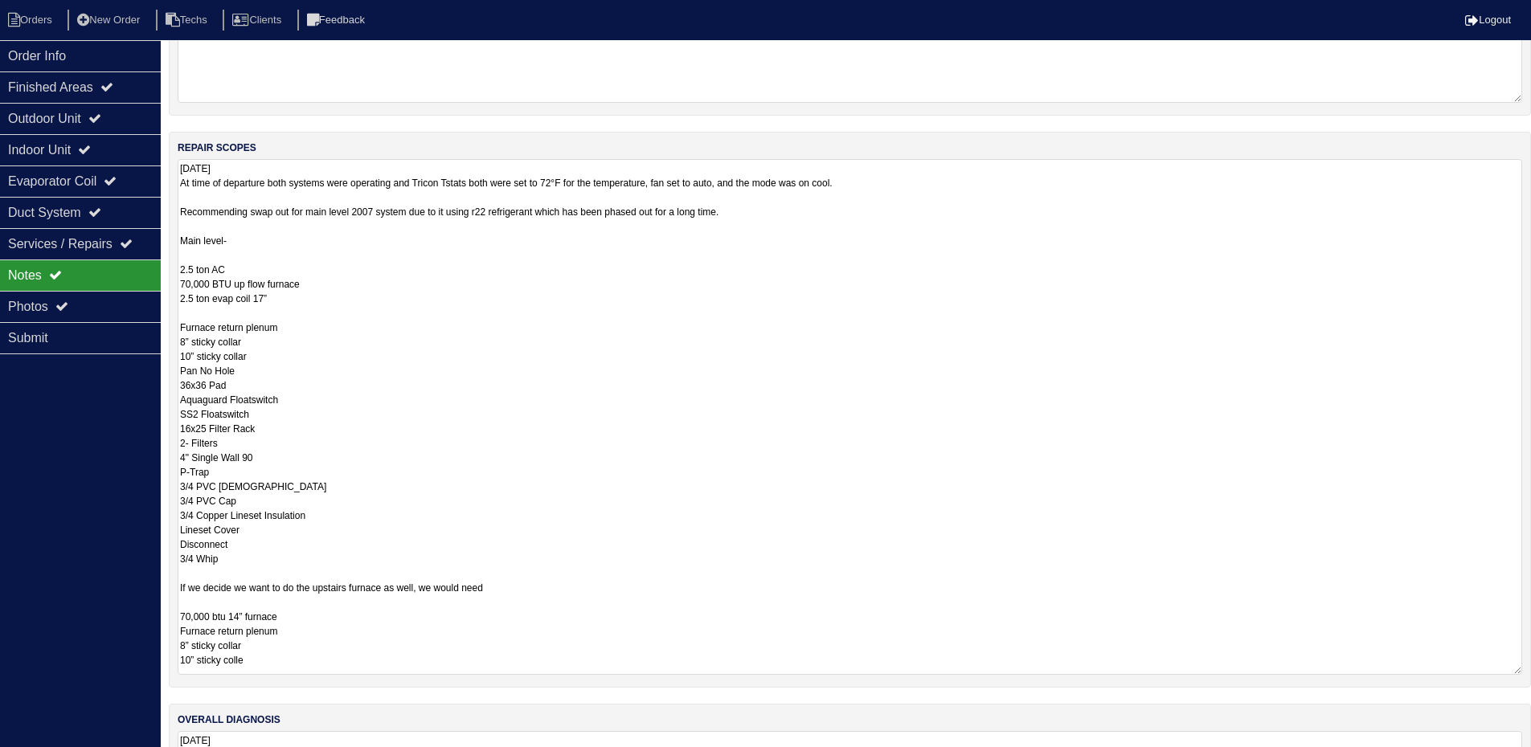
drag, startPoint x: 1518, startPoint y: 578, endPoint x: 1515, endPoint y: 797, distance: 219.3
click at [1515, 758] on html "Orders New Order Techs Clients Feedback Logout Orders New Order Users Clients M…" at bounding box center [765, 139] width 1531 height 1403
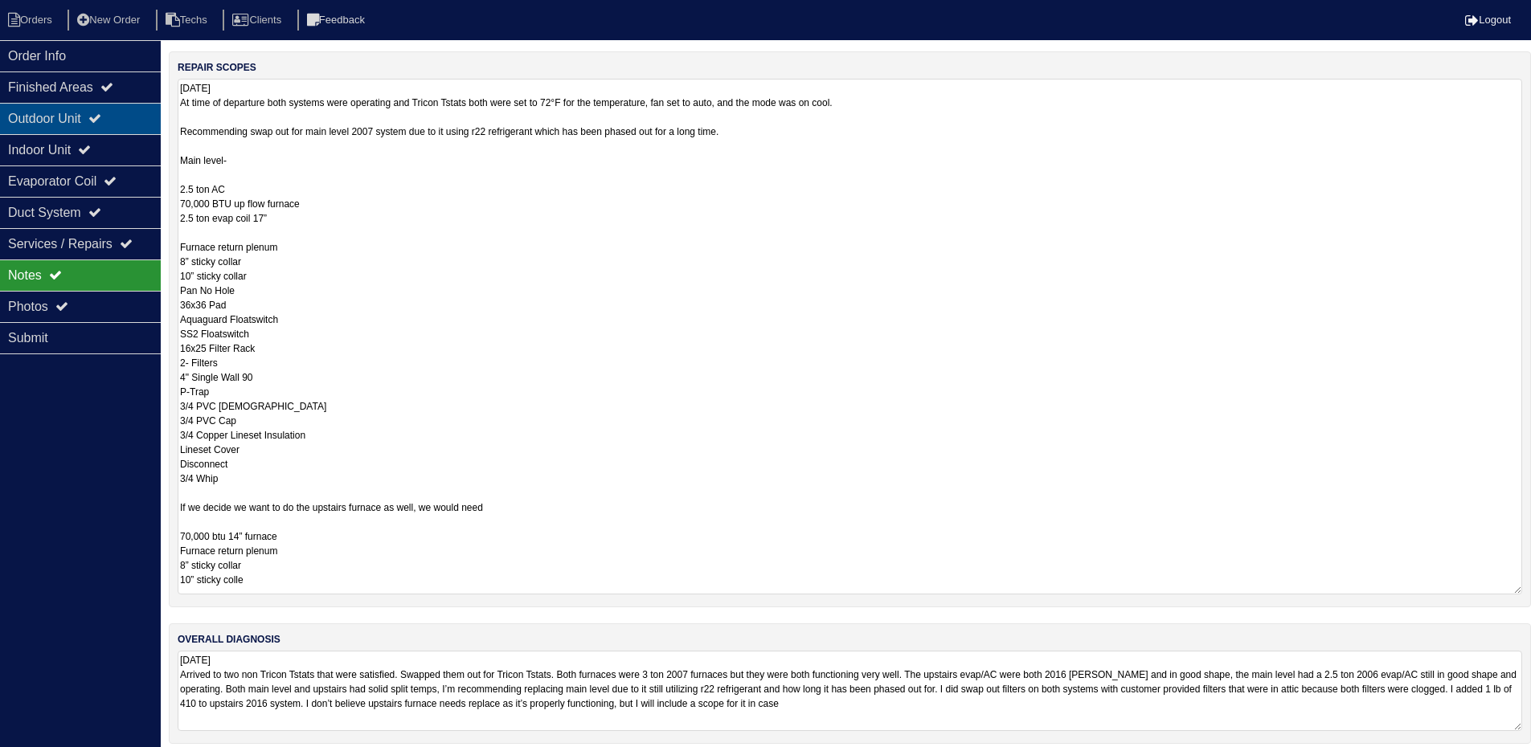
drag, startPoint x: 64, startPoint y: 117, endPoint x: 76, endPoint y: 101, distance: 19.6
click at [64, 116] on div "Outdoor Unit" at bounding box center [80, 118] width 161 height 31
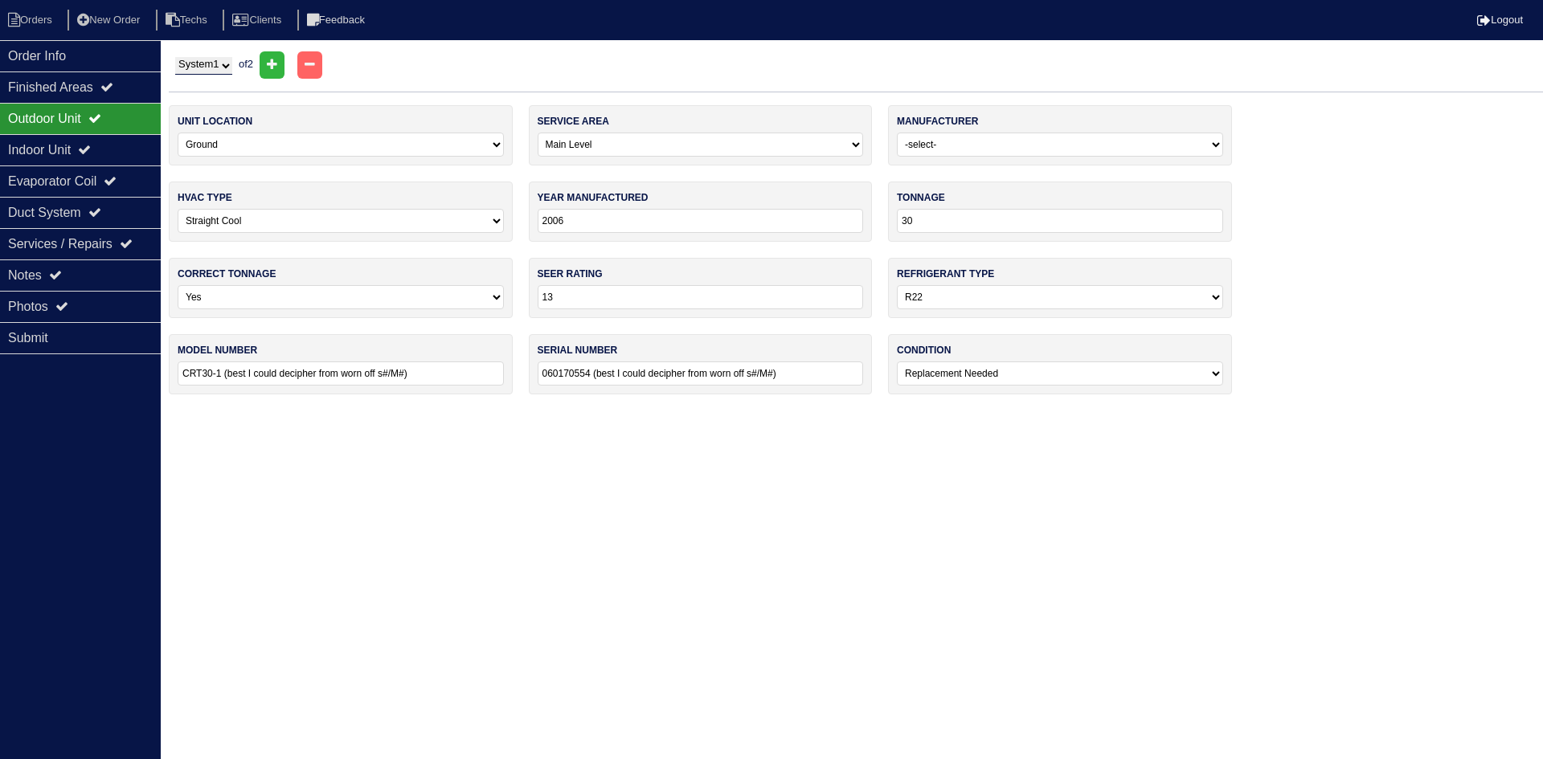
click at [205, 63] on select "System 1 System 2" at bounding box center [203, 66] width 57 height 18
select select "2"
click at [175, 57] on select "System 1 System 2" at bounding box center [203, 66] width 57 height 18
select select "1"
select select "[PERSON_NAME]"
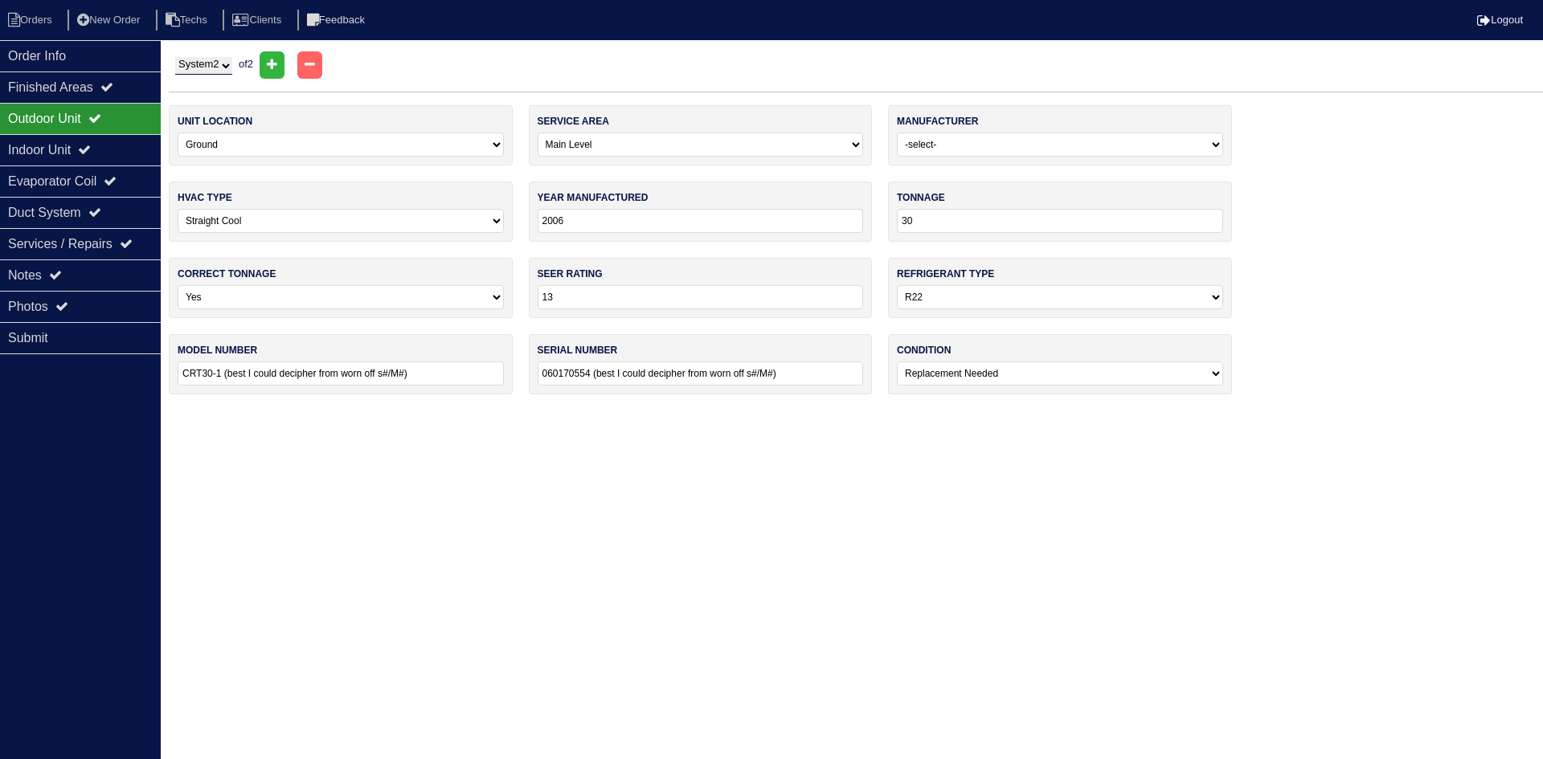
select select "1"
select select "0"
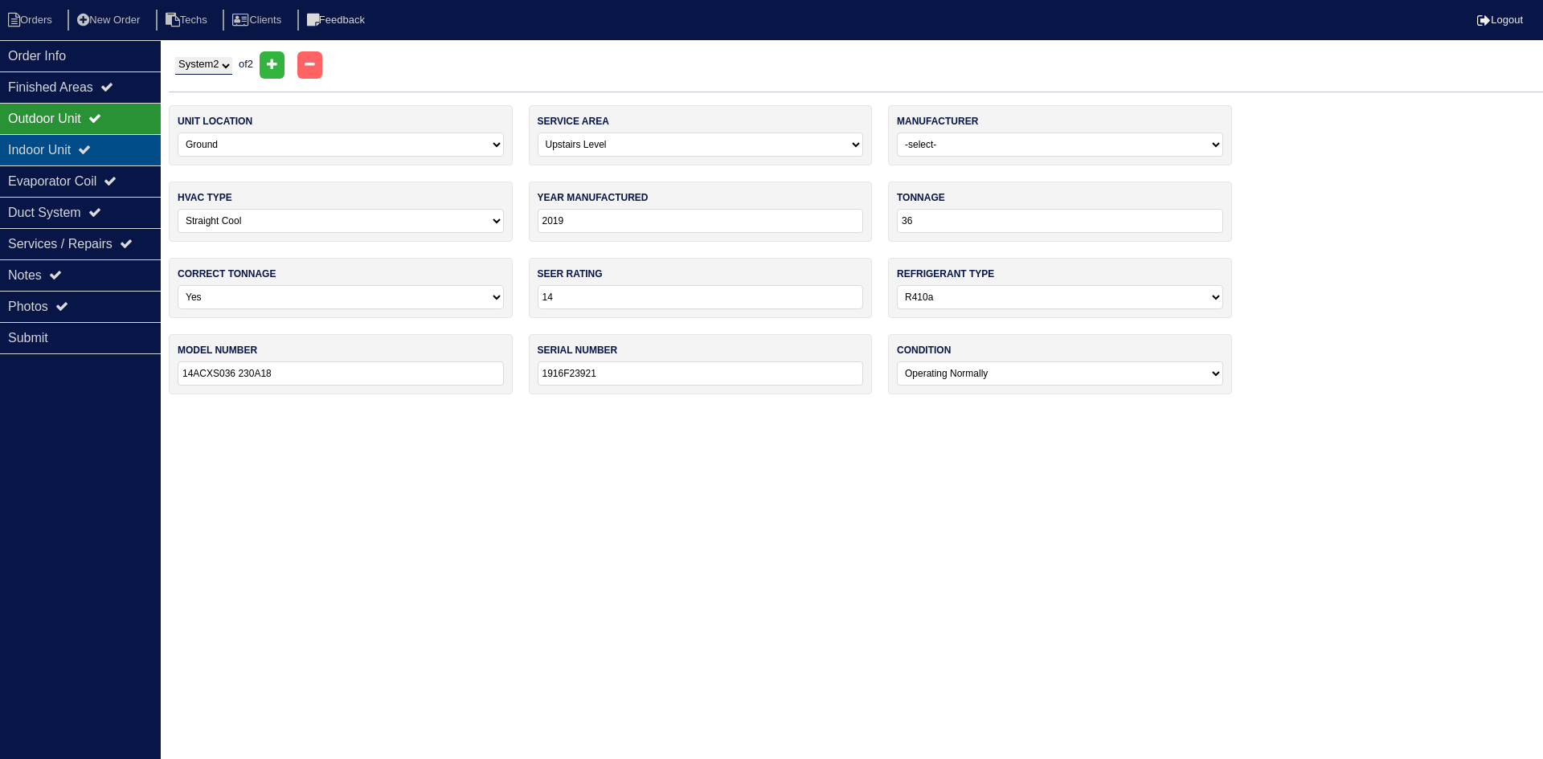
click at [91, 151] on icon at bounding box center [84, 149] width 13 height 13
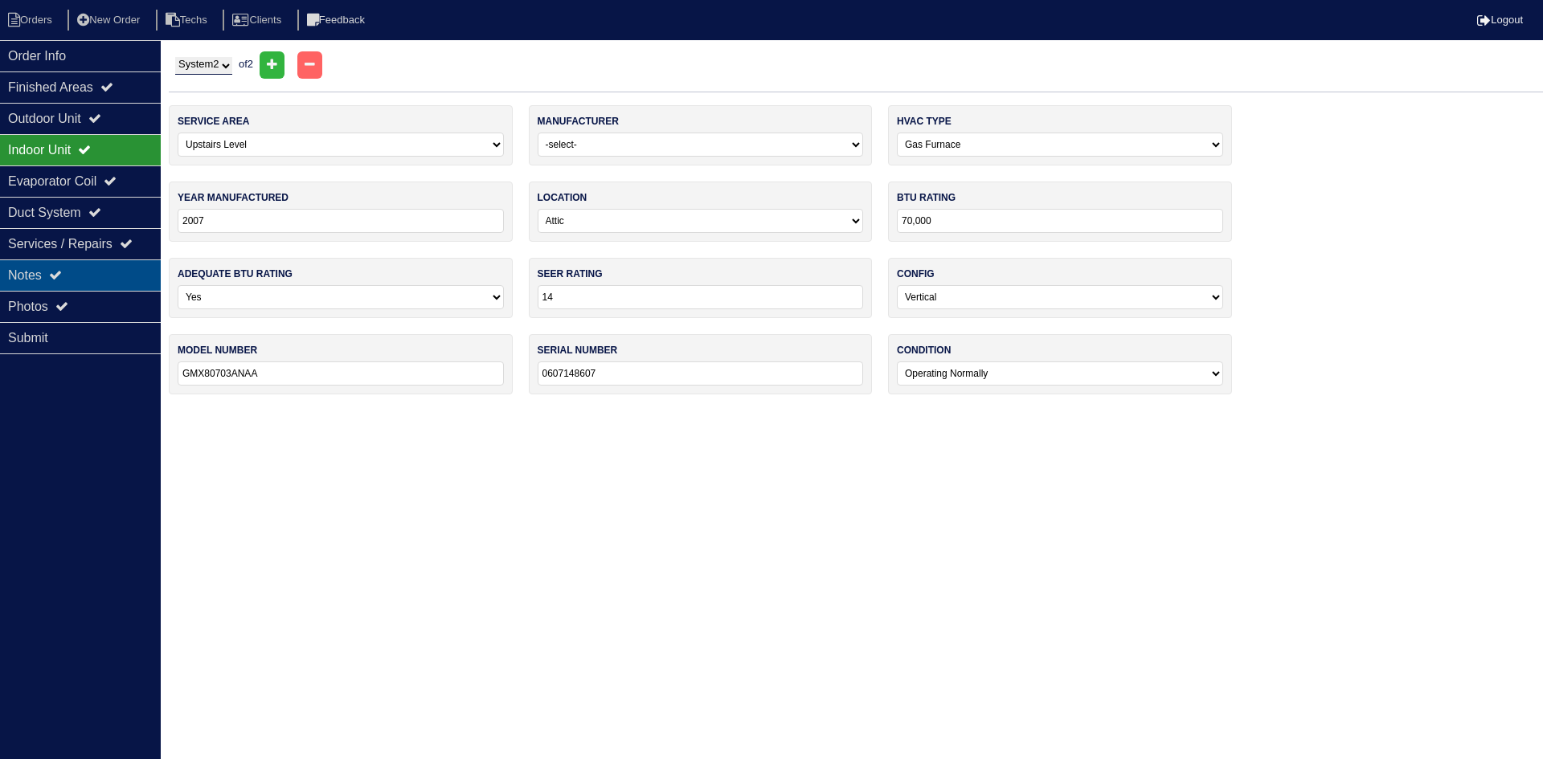
click at [102, 268] on div "Notes" at bounding box center [80, 275] width 161 height 31
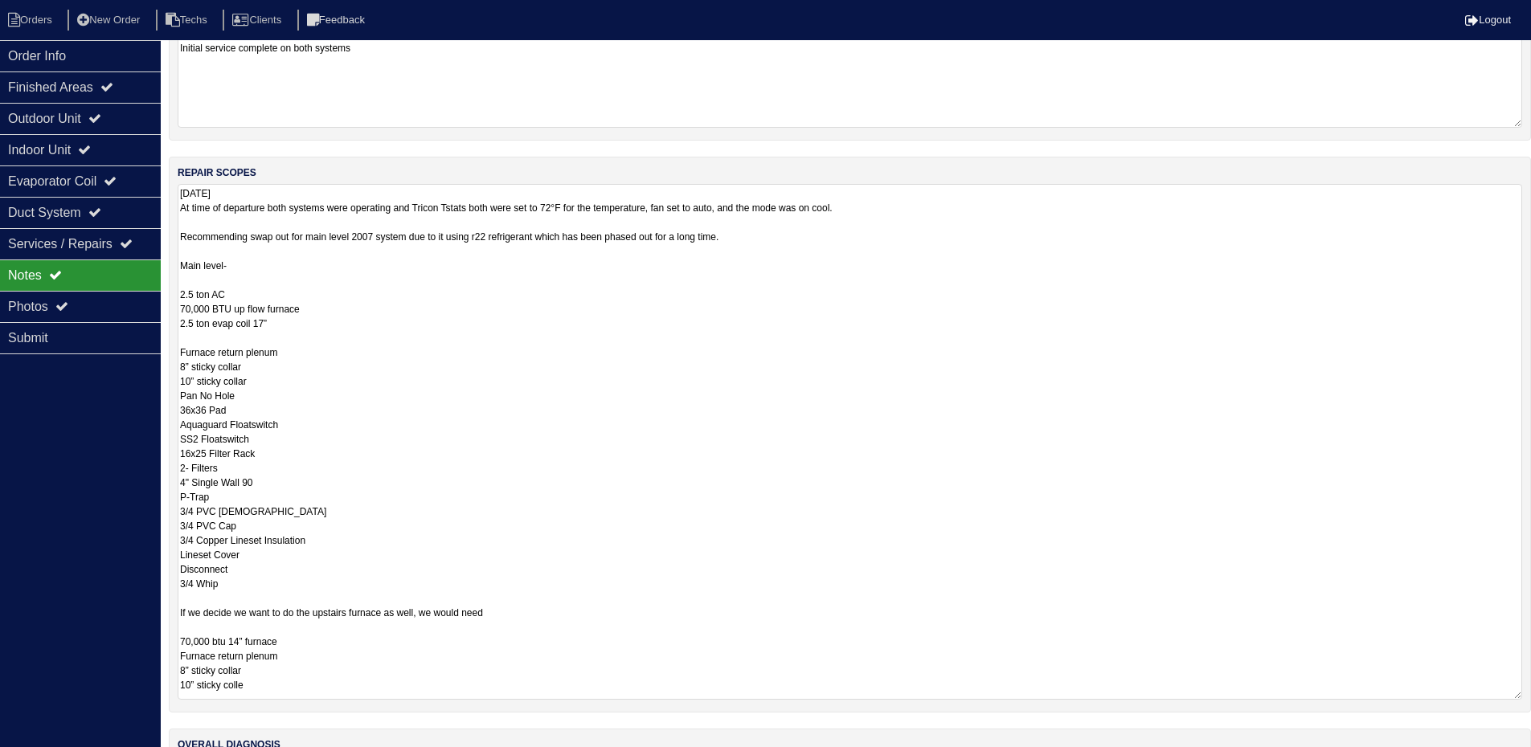
scroll to position [643, 0]
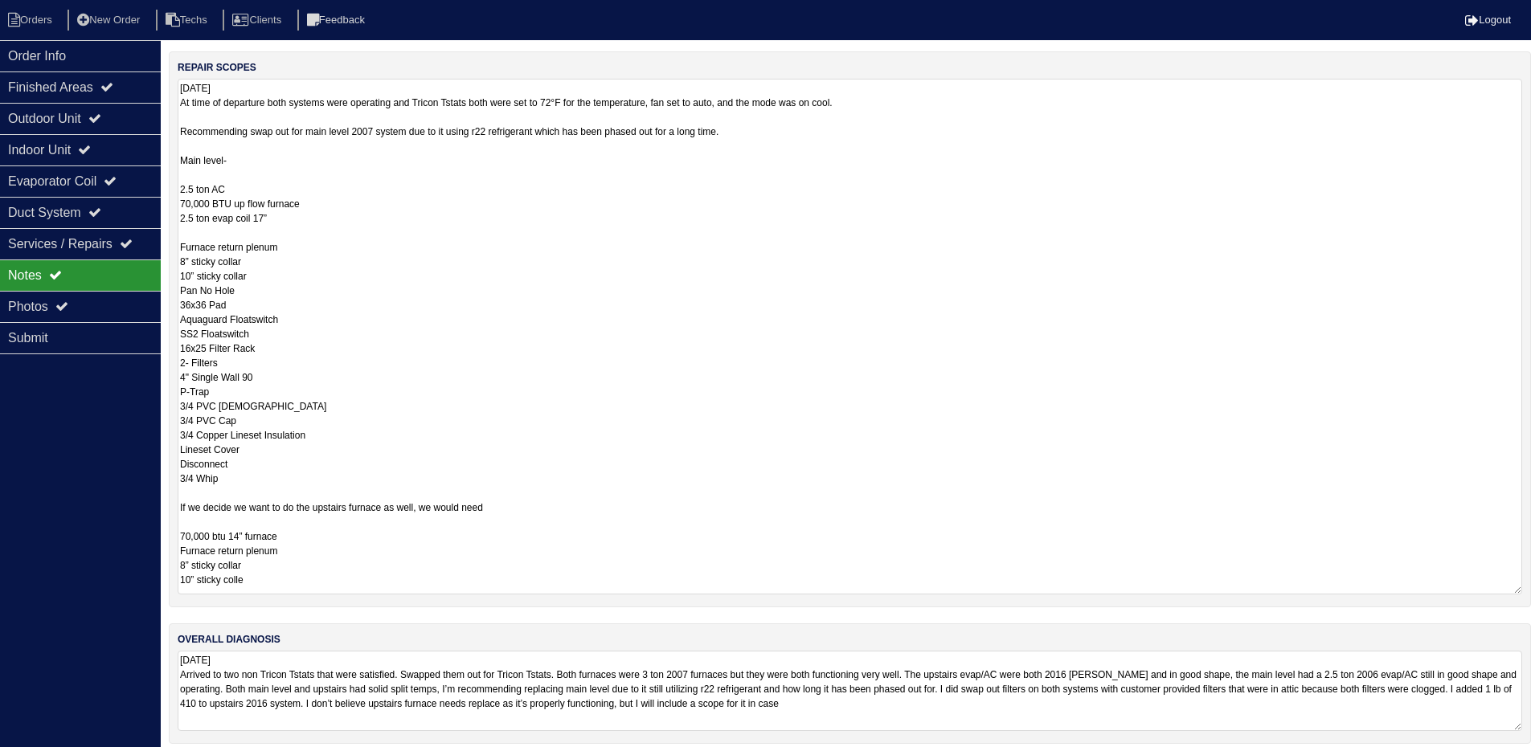
click at [259, 583] on textarea "9.10.25 At time of departure both systems were operating and Tricon Tstats both…" at bounding box center [850, 337] width 1344 height 516
click at [474, 398] on textarea "9.10.25 At time of departure both systems were operating and Tricon Tstats both…" at bounding box center [850, 336] width 1344 height 514
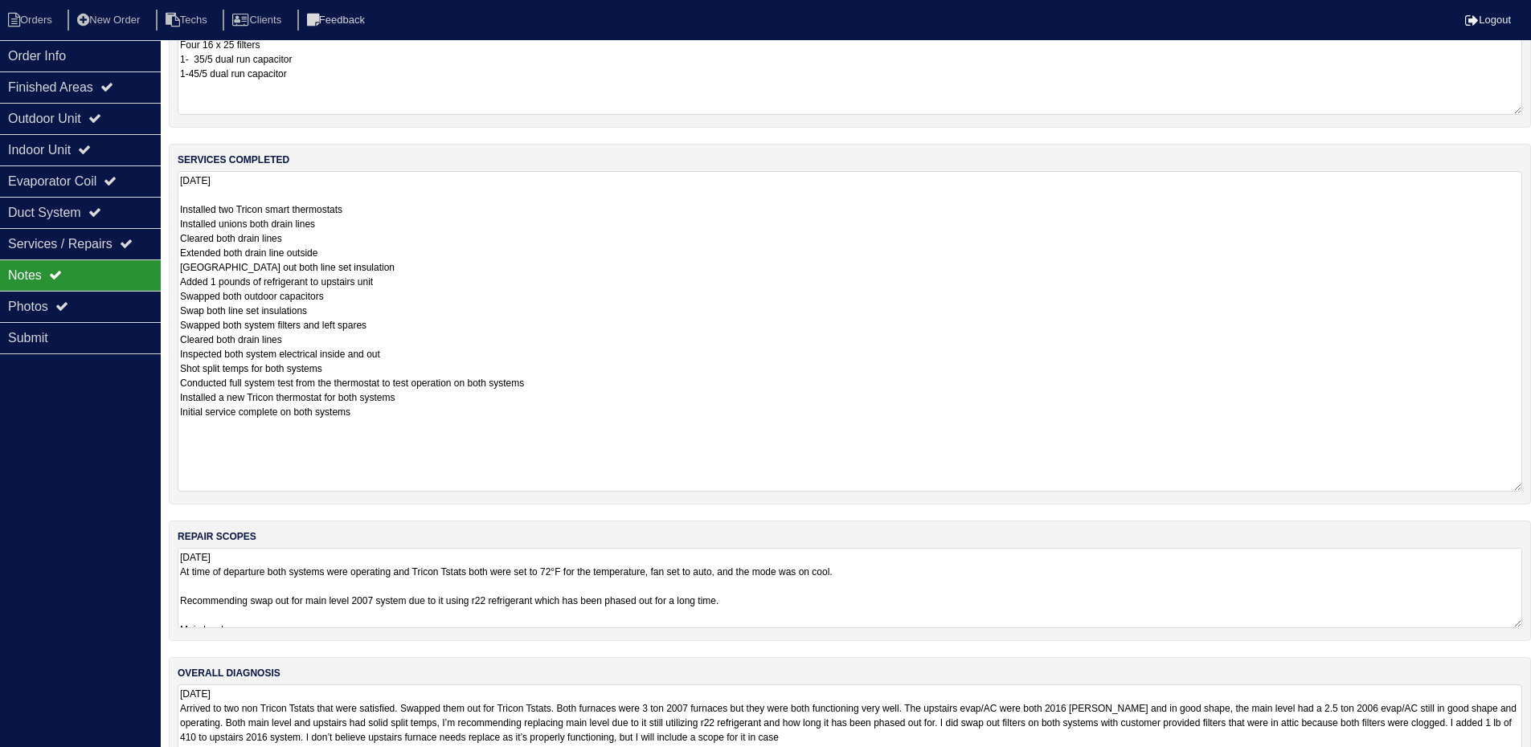
scroll to position [220, 0]
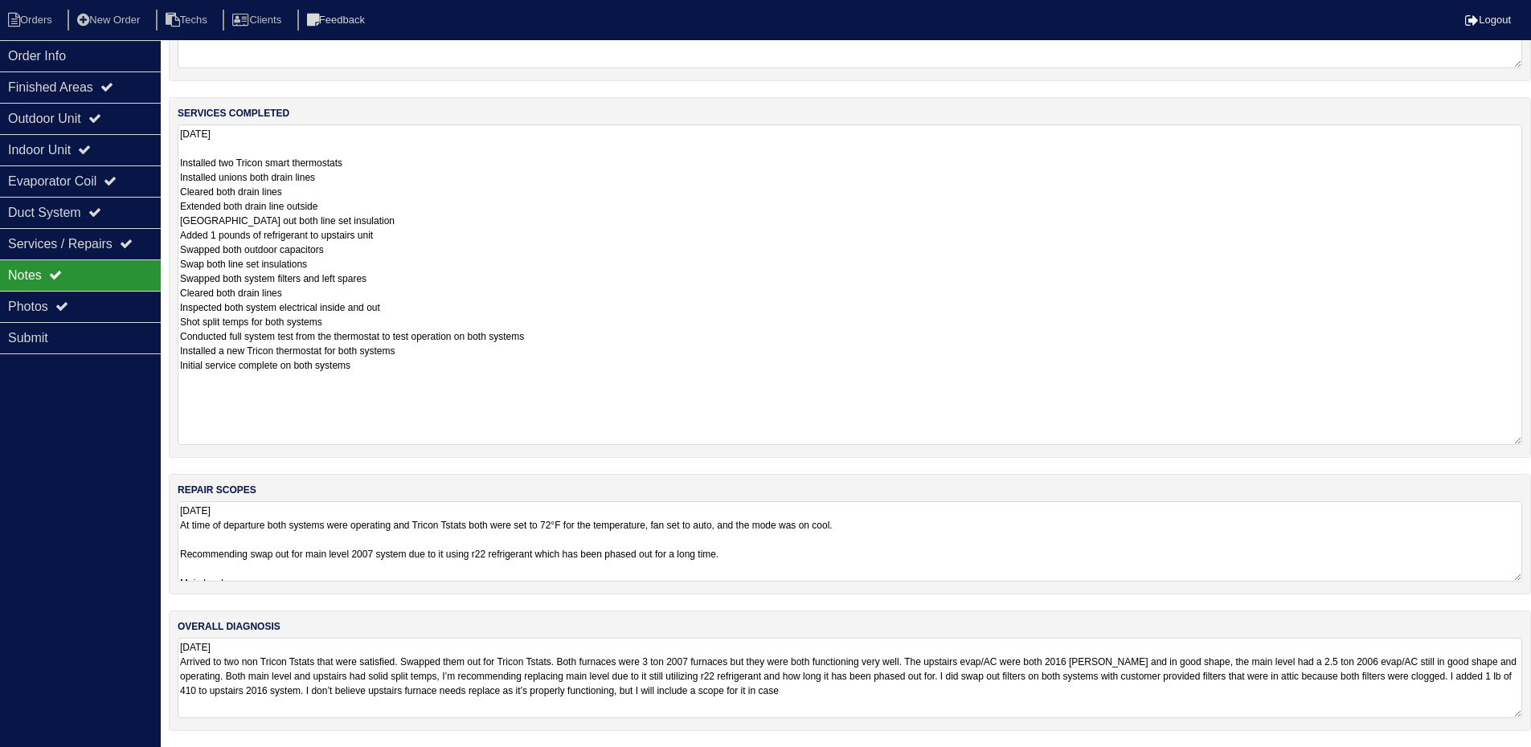
click at [1330, 529] on textarea "9.10.25 At time of departure both systems were operating and Tricon Tstats both…" at bounding box center [850, 541] width 1344 height 80
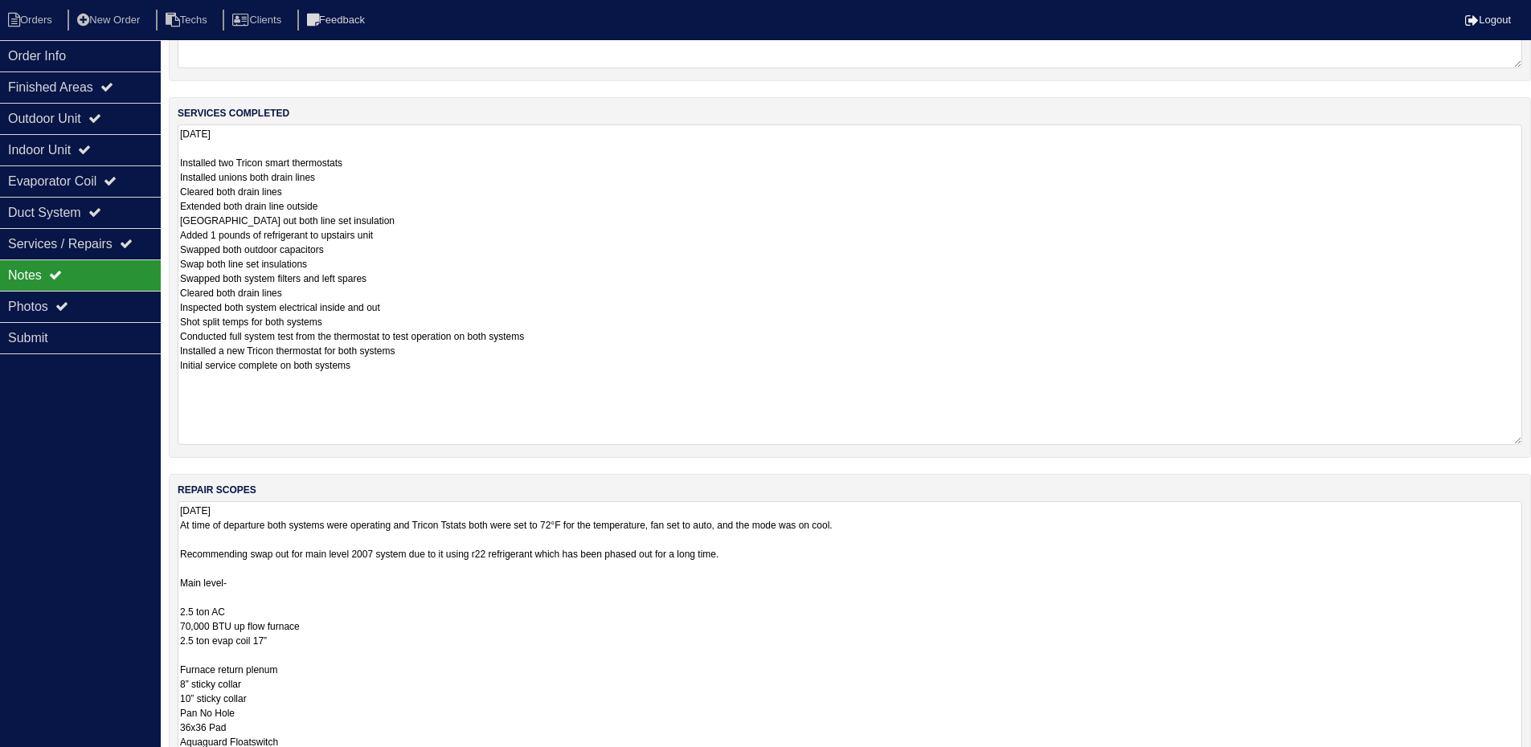
click at [262, 583] on textarea "9.10.25 At time of departure both systems were operating and Tricon Tstats both…" at bounding box center [850, 755] width 1344 height 509
type textarea "9.10.25 At time of departure both systems were operating and Tricon Tstats both…"
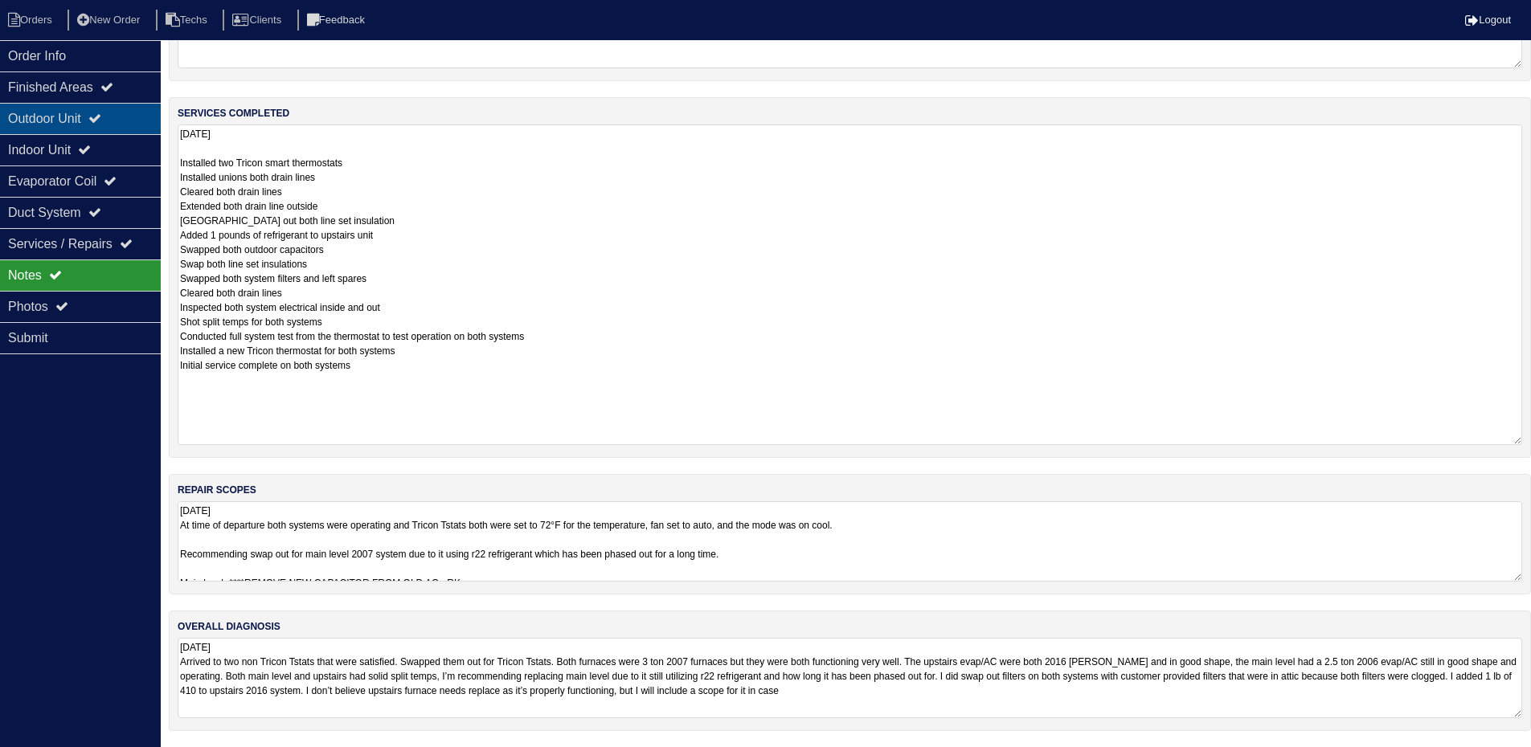
click at [124, 108] on div "Outdoor Unit" at bounding box center [80, 118] width 161 height 31
select select "2"
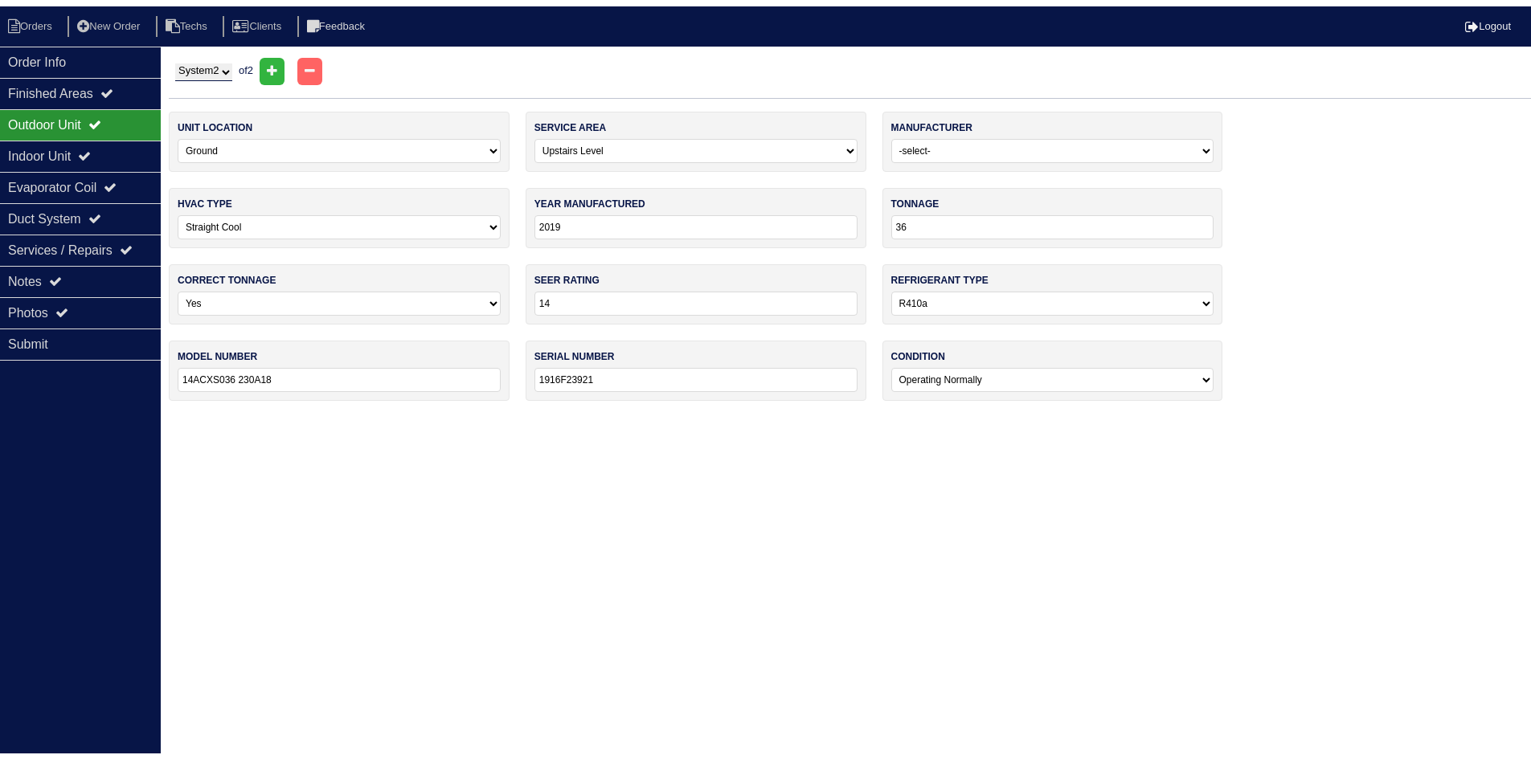
scroll to position [0, 0]
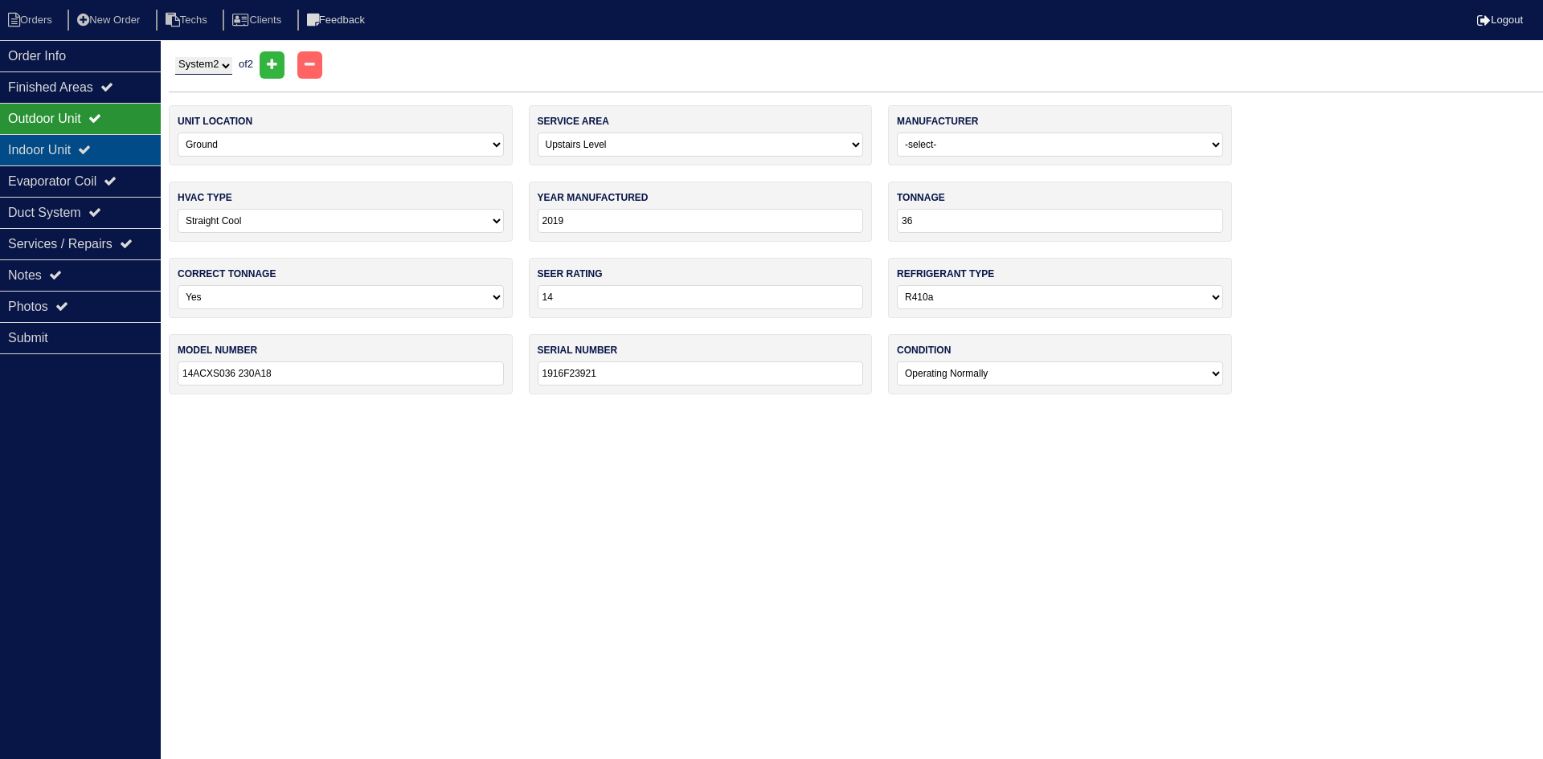
click at [91, 151] on icon at bounding box center [84, 149] width 13 height 13
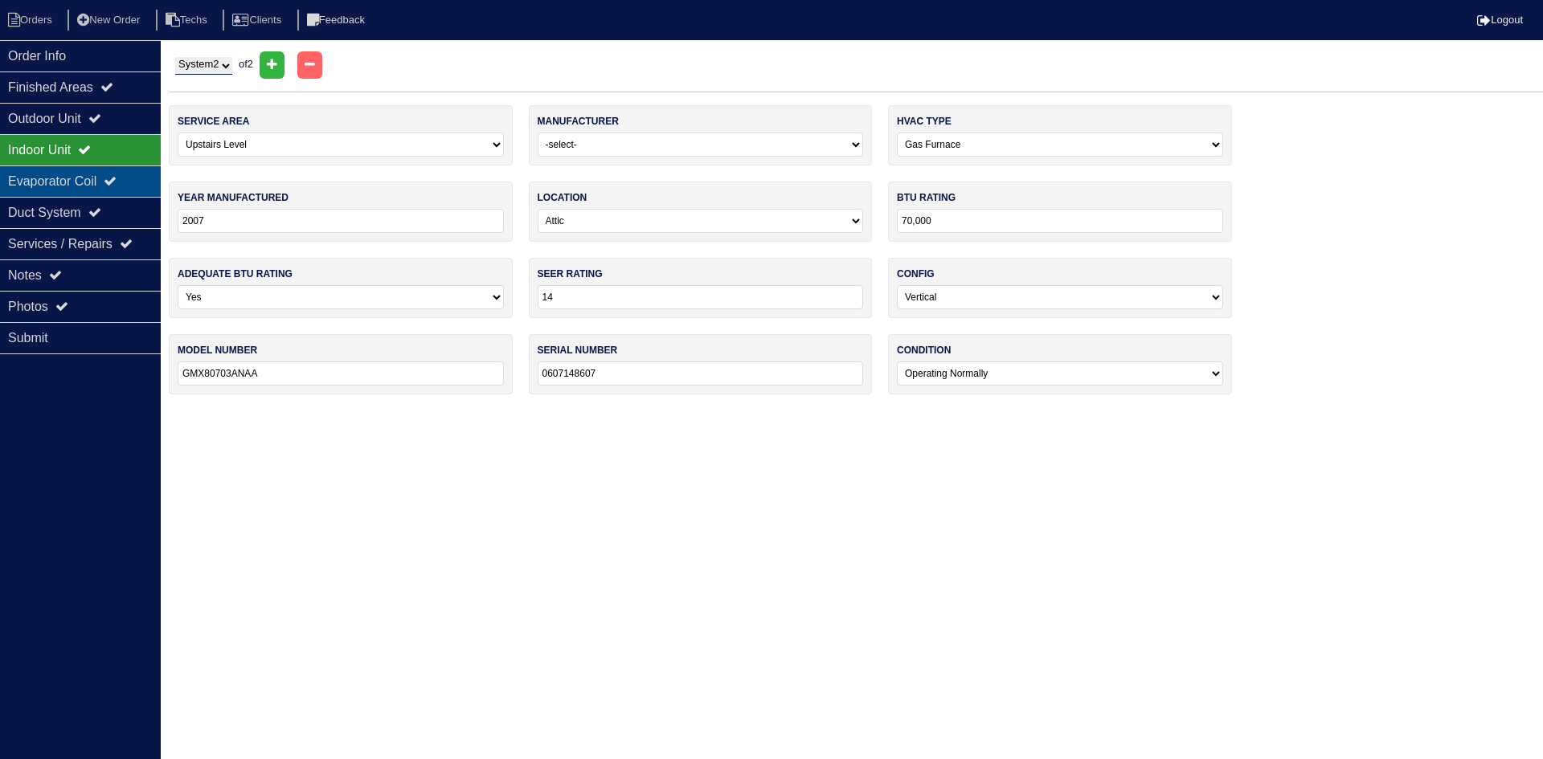
click at [103, 182] on div "Evaporator Coil" at bounding box center [80, 181] width 161 height 31
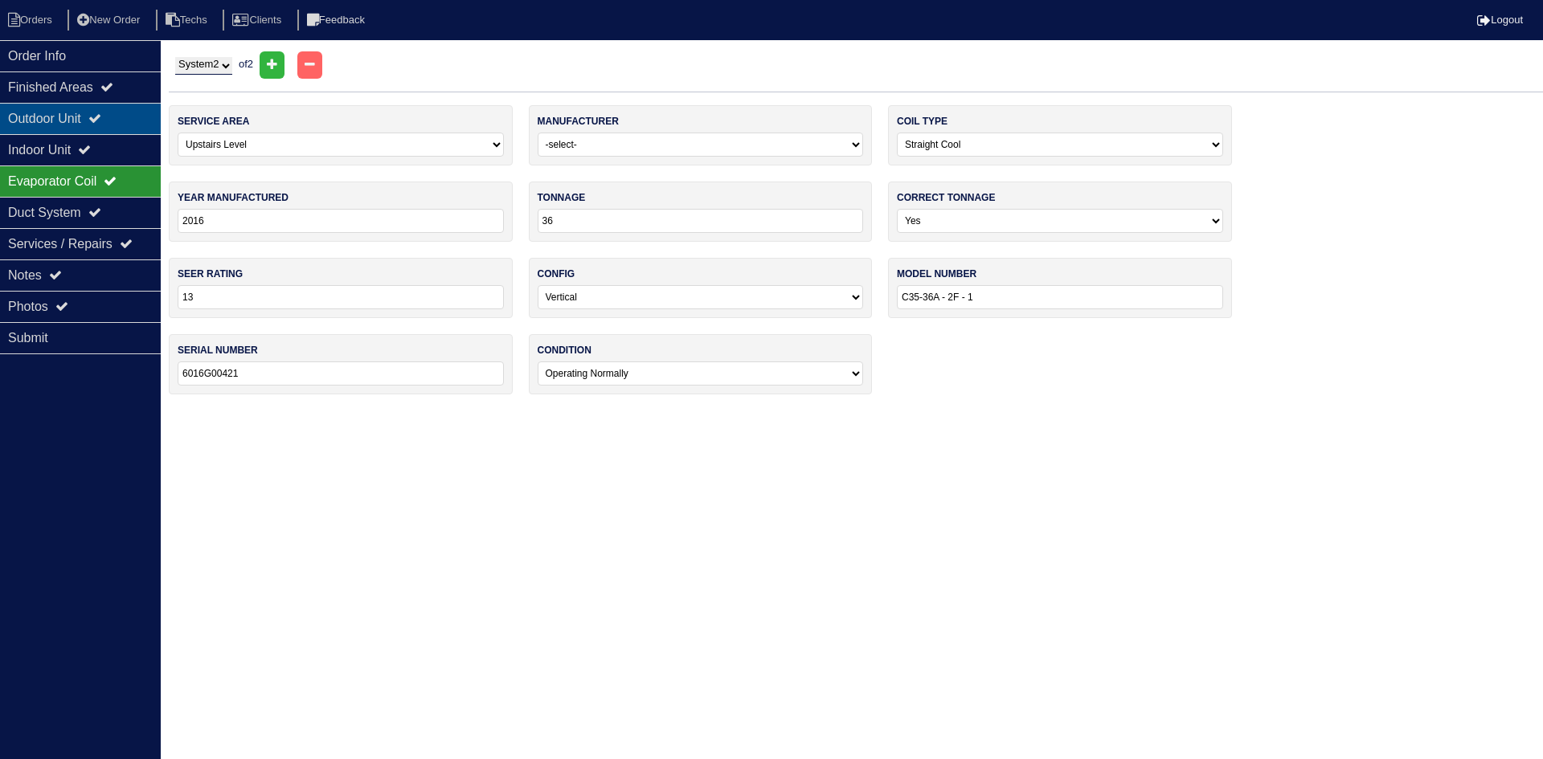
click at [101, 125] on icon at bounding box center [94, 118] width 13 height 13
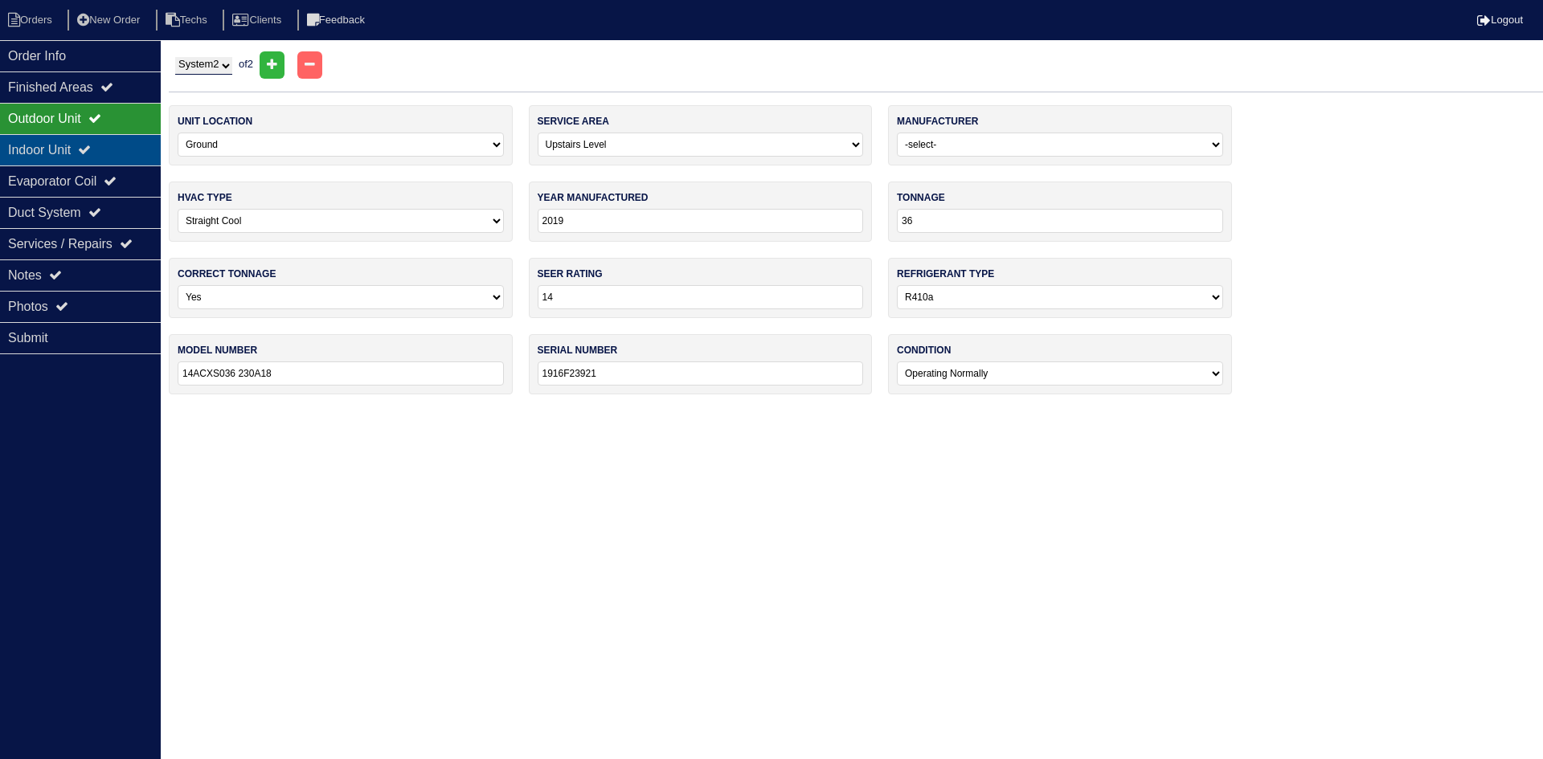
click at [85, 143] on div "Indoor Unit" at bounding box center [80, 149] width 161 height 31
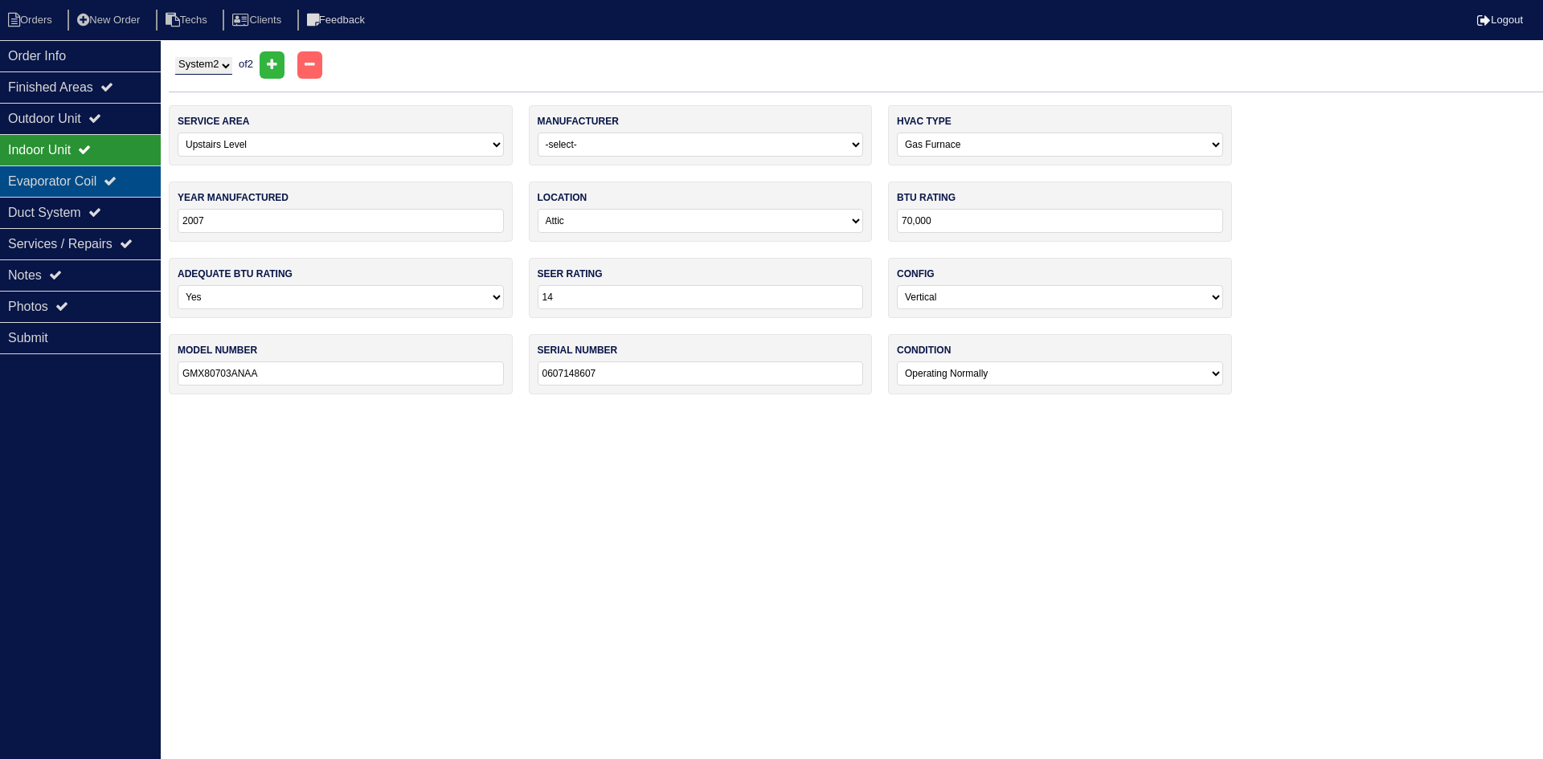
click at [95, 182] on div "Evaporator Coil" at bounding box center [80, 181] width 161 height 31
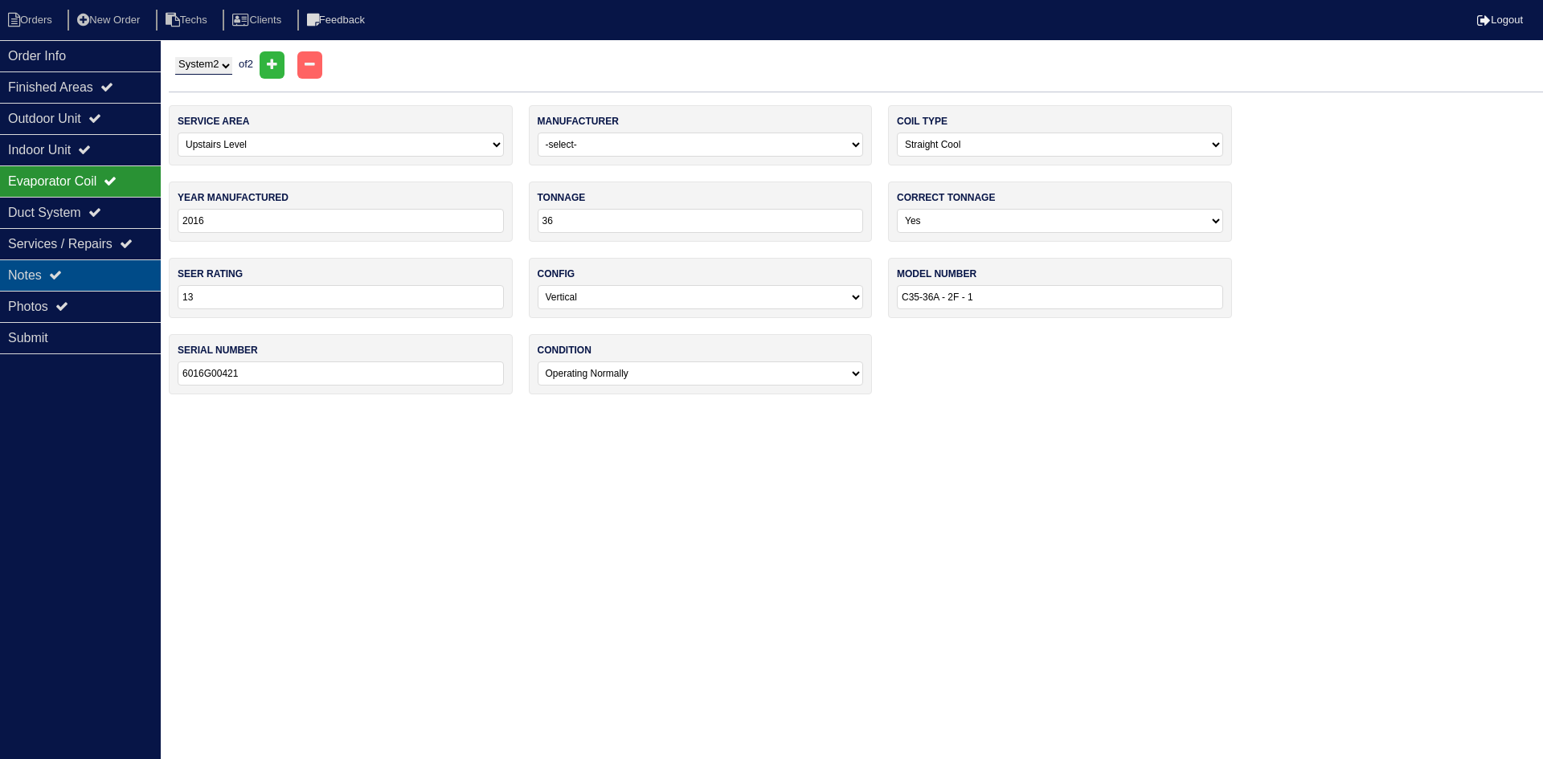
click at [37, 270] on div "Notes" at bounding box center [80, 275] width 161 height 31
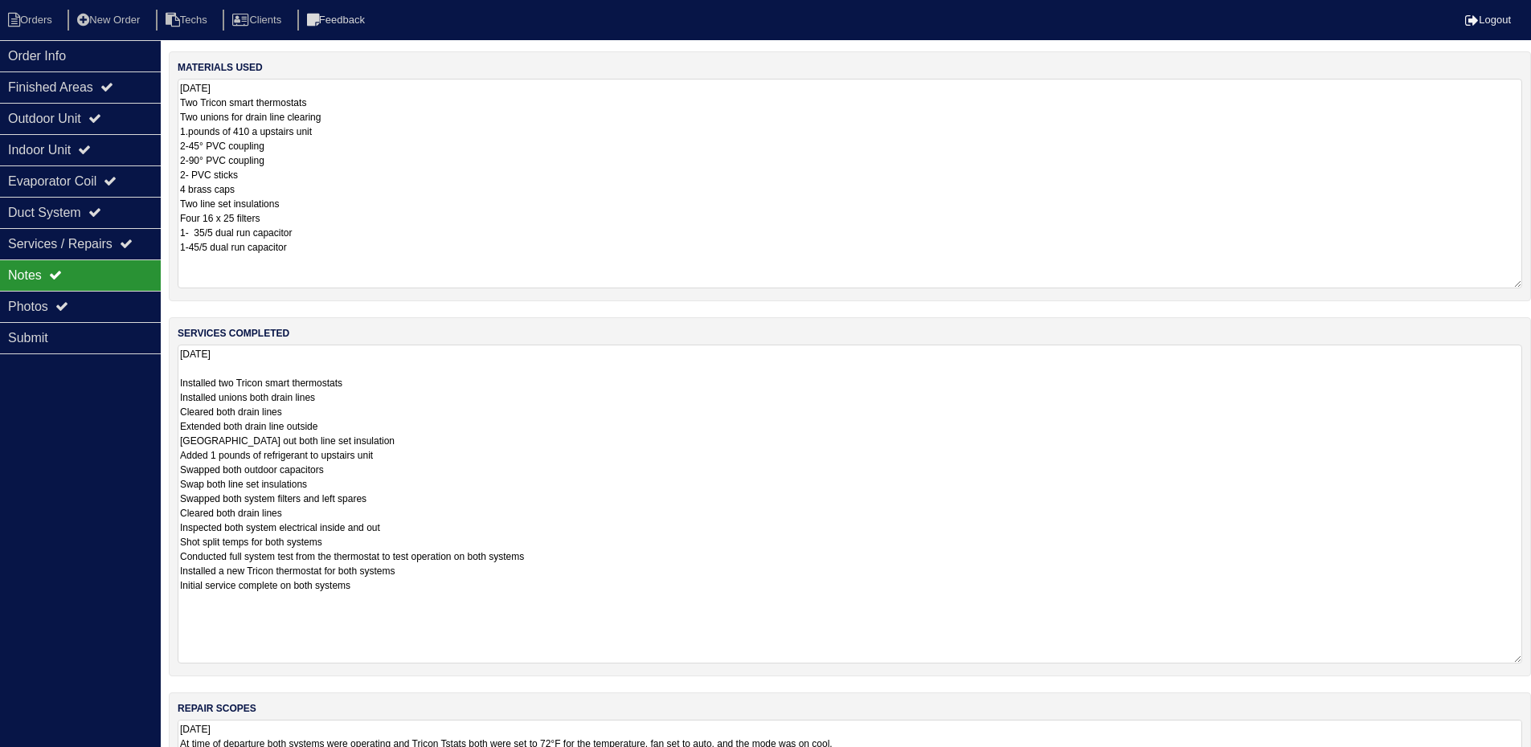
drag, startPoint x: 349, startPoint y: 481, endPoint x: 182, endPoint y: 481, distance: 167.1
click at [182, 481] on textarea "9.10.25 Installed two Tricon smart thermostats Installed unions both drain line…" at bounding box center [850, 504] width 1344 height 319
drag, startPoint x: 306, startPoint y: 498, endPoint x: 175, endPoint y: 497, distance: 131.0
click at [175, 497] on div "services completed 9.10.25 Installed two Tricon smart thermostats Installed uni…" at bounding box center [850, 496] width 1362 height 359
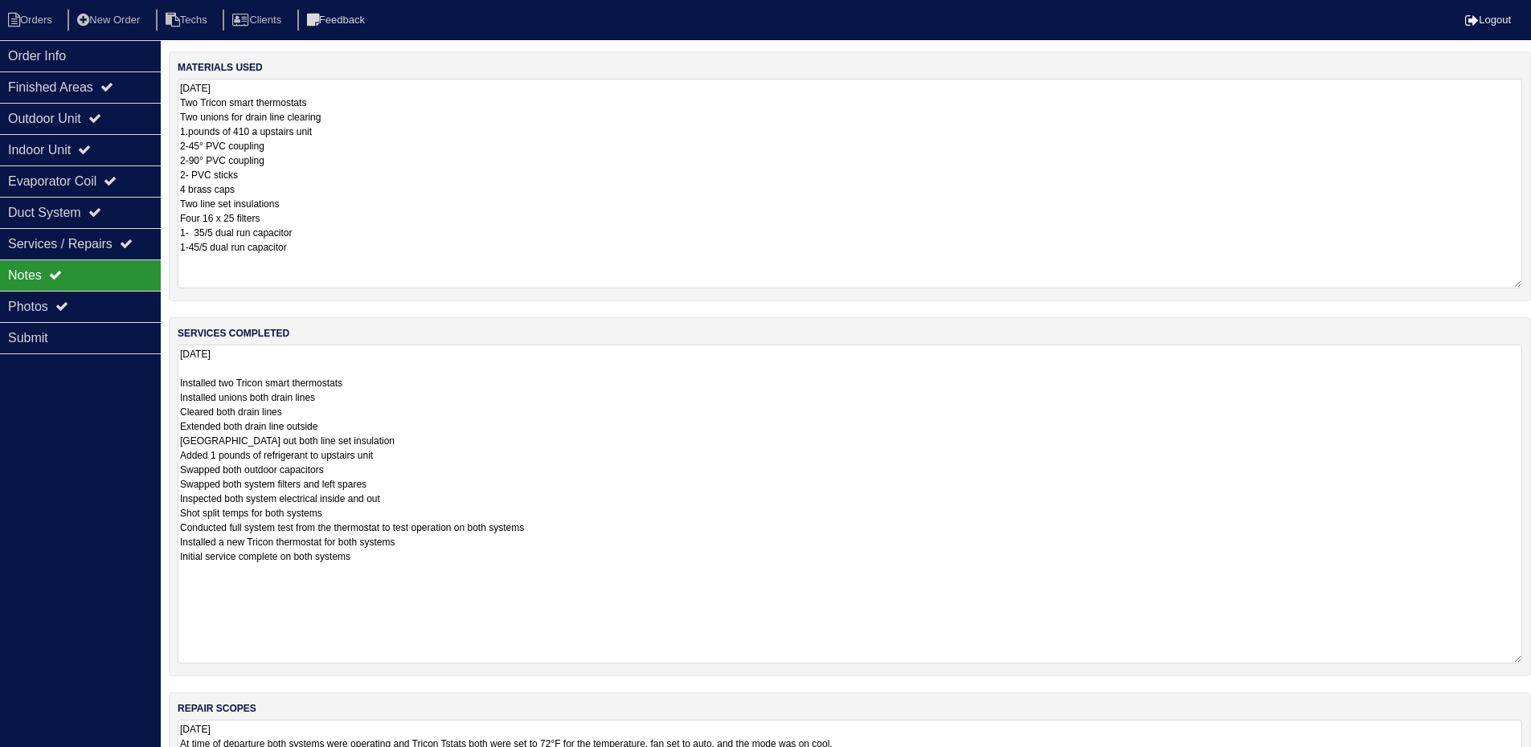
type textarea "9.10.25 Installed two Tricon smart thermostats Installed unions both drain line…"
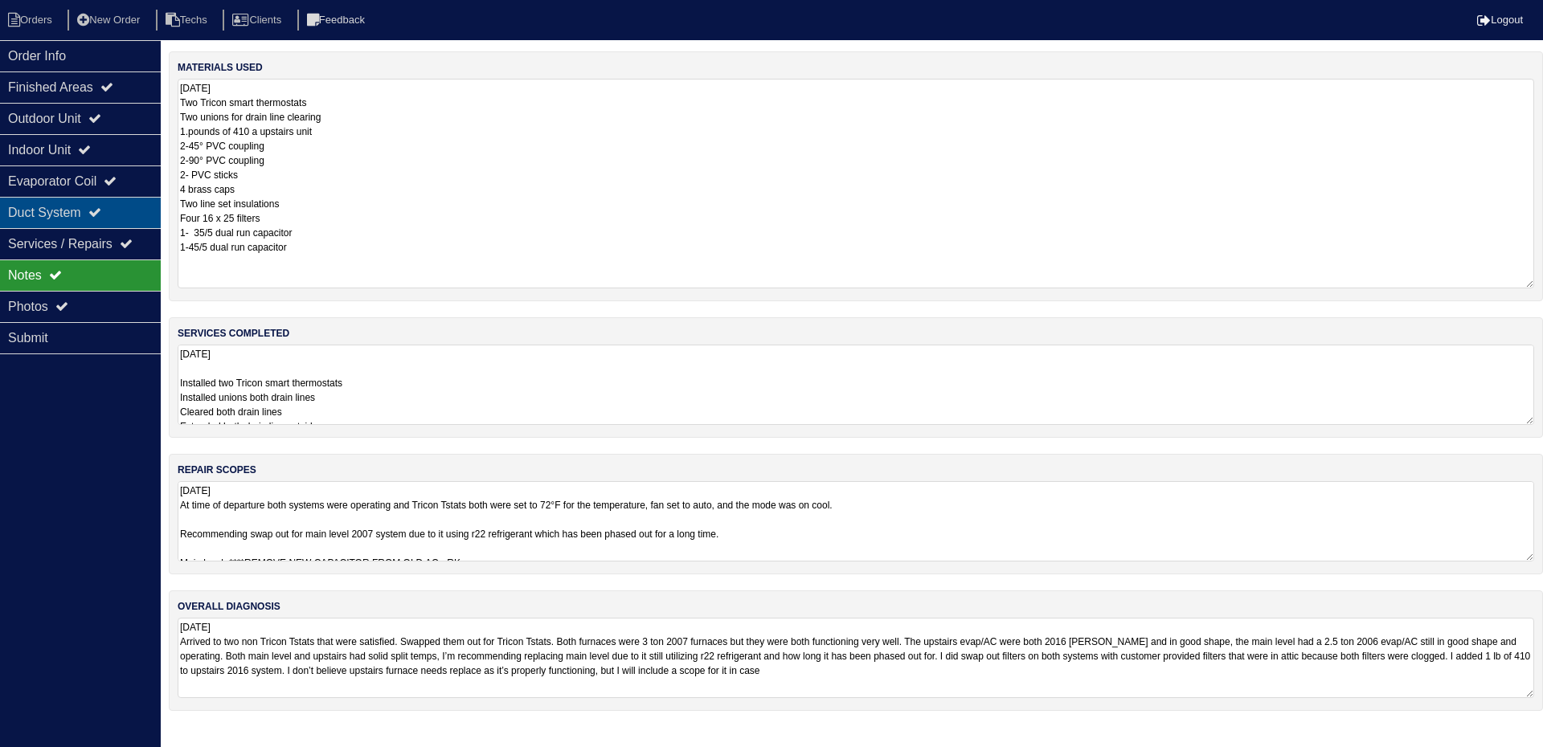
click at [65, 223] on div "Duct System" at bounding box center [80, 212] width 161 height 31
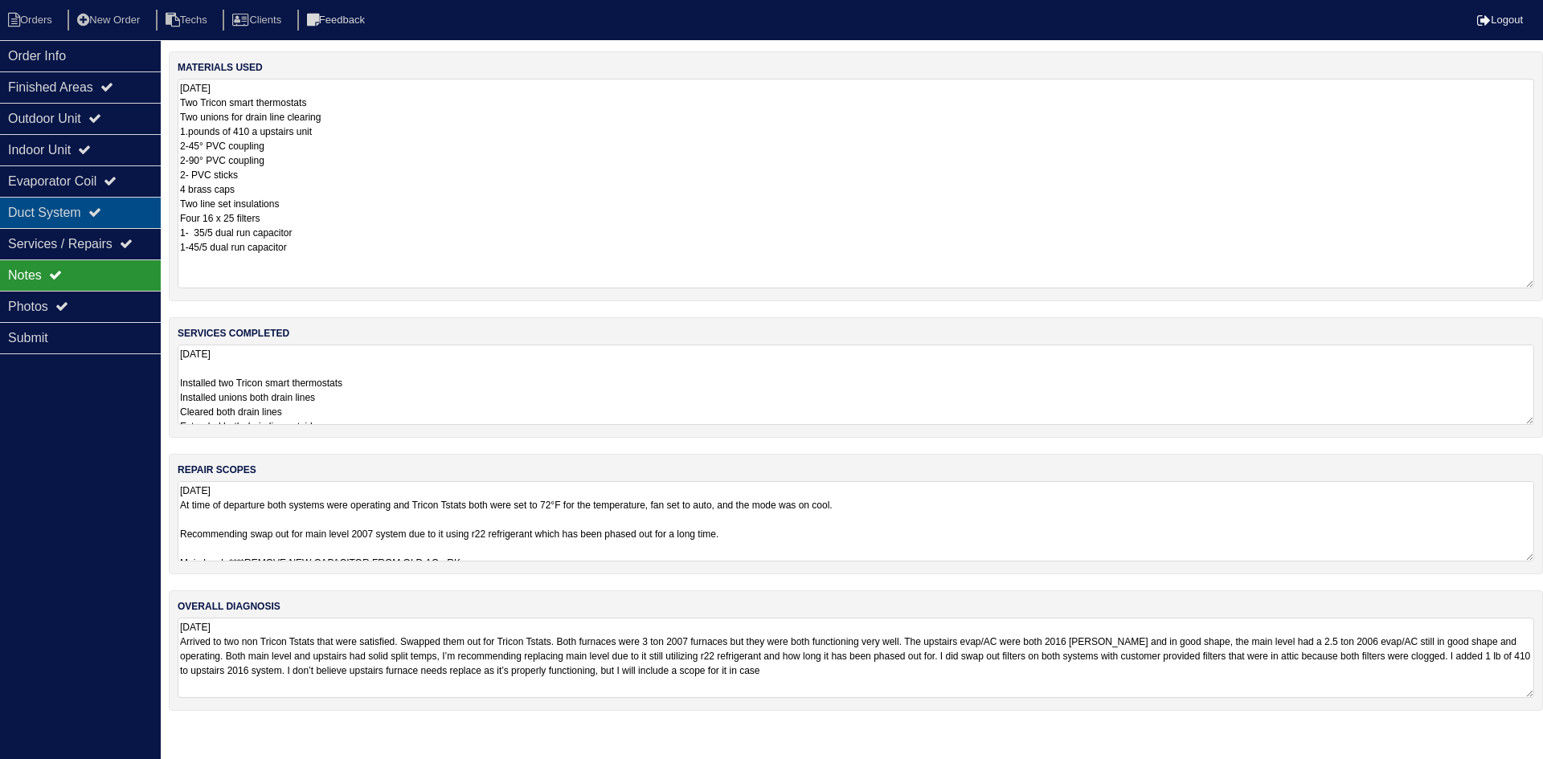
select select "2"
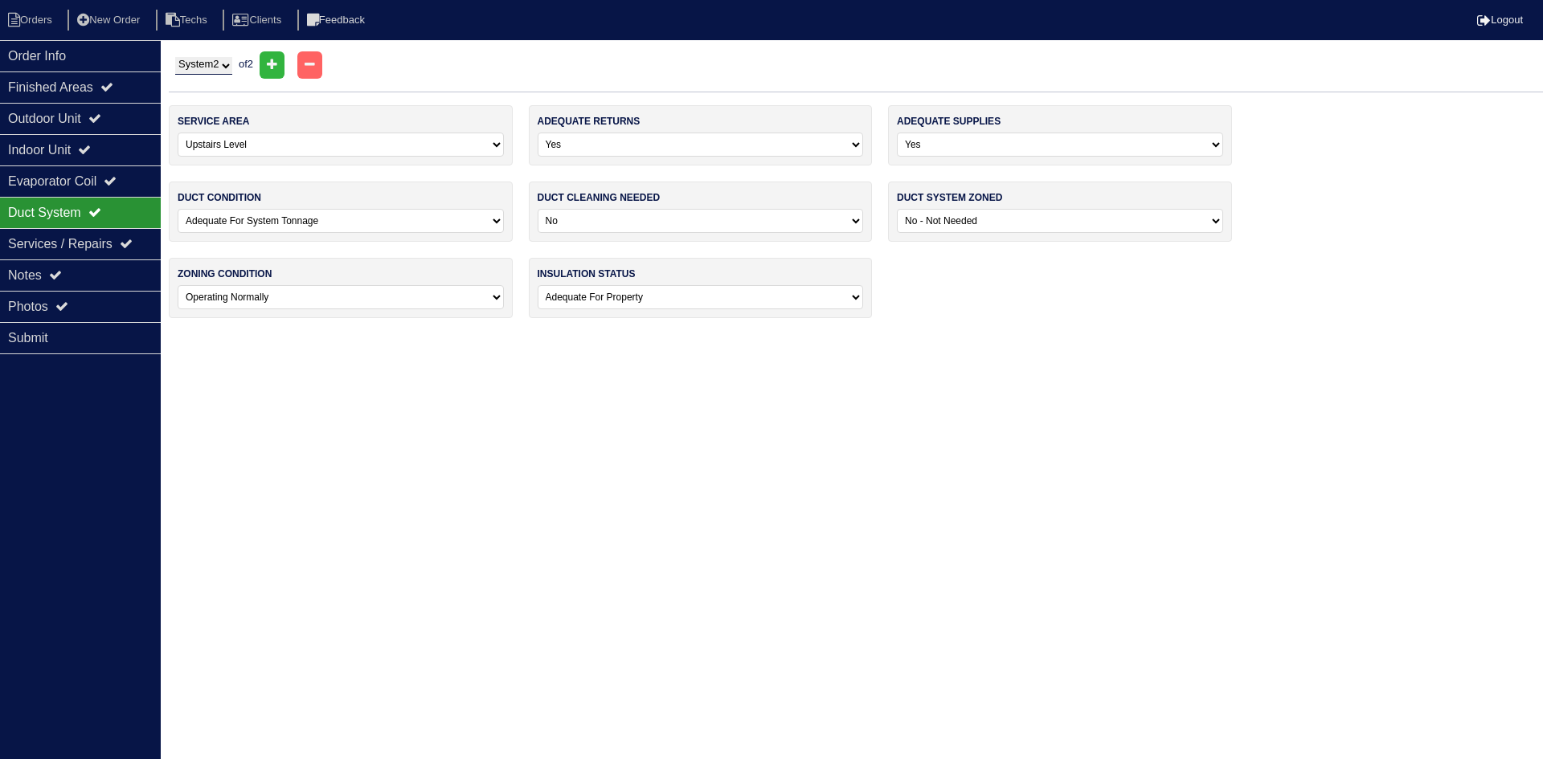
click at [85, 302] on div "Photos" at bounding box center [80, 306] width 161 height 31
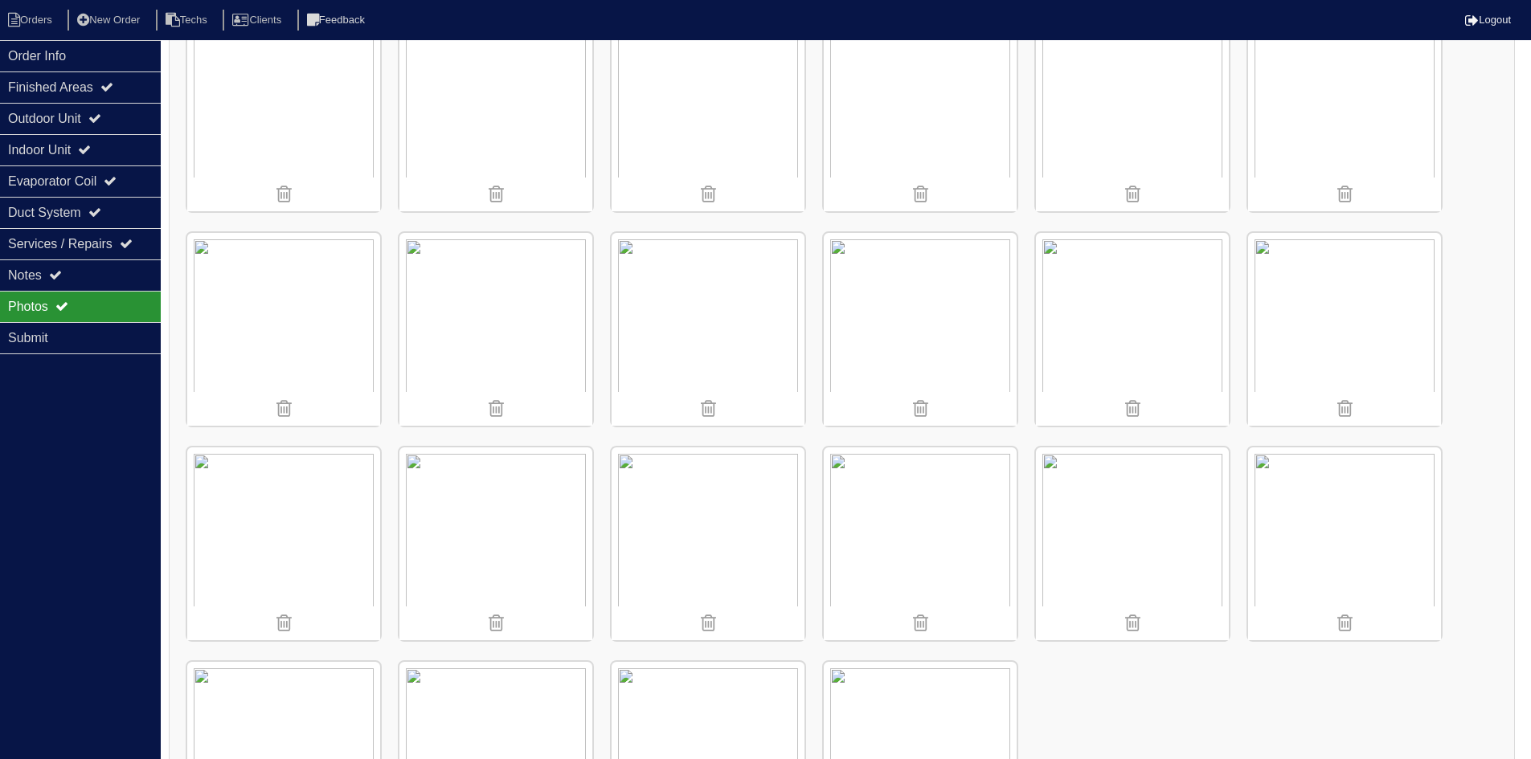
scroll to position [2117, 0]
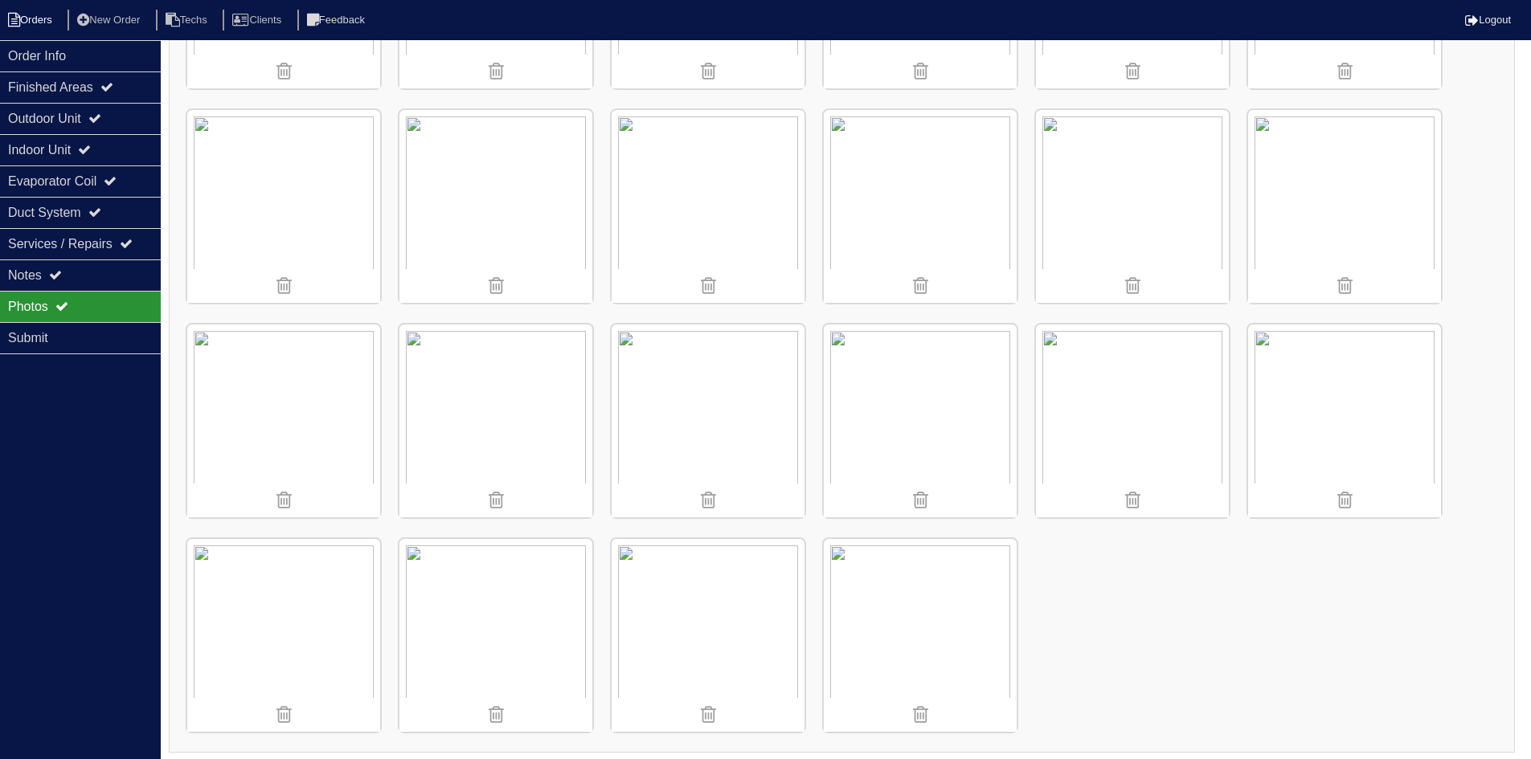
click at [43, 22] on li "Orders" at bounding box center [32, 21] width 65 height 22
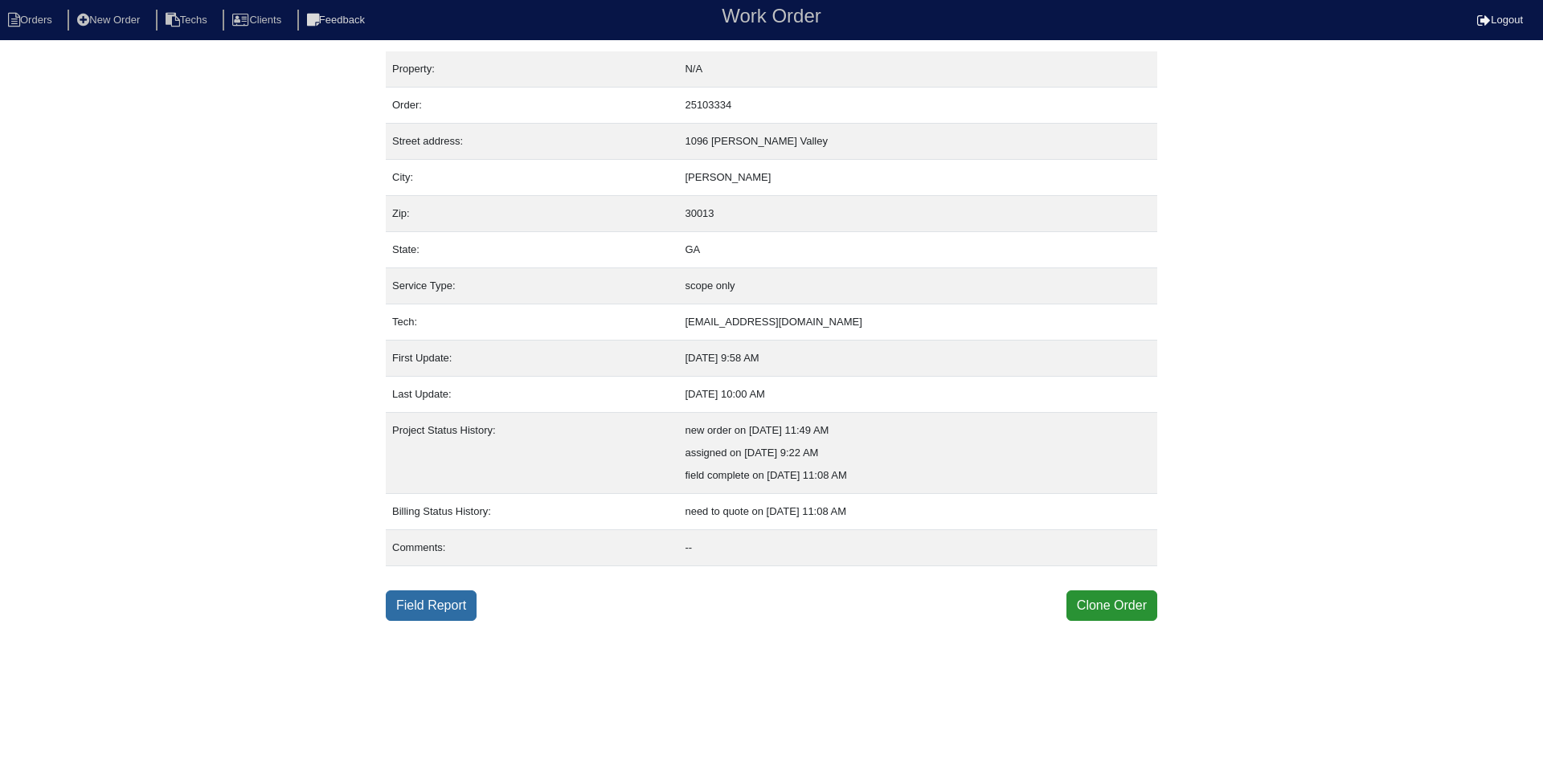
click at [433, 612] on link "Field Report" at bounding box center [431, 606] width 91 height 31
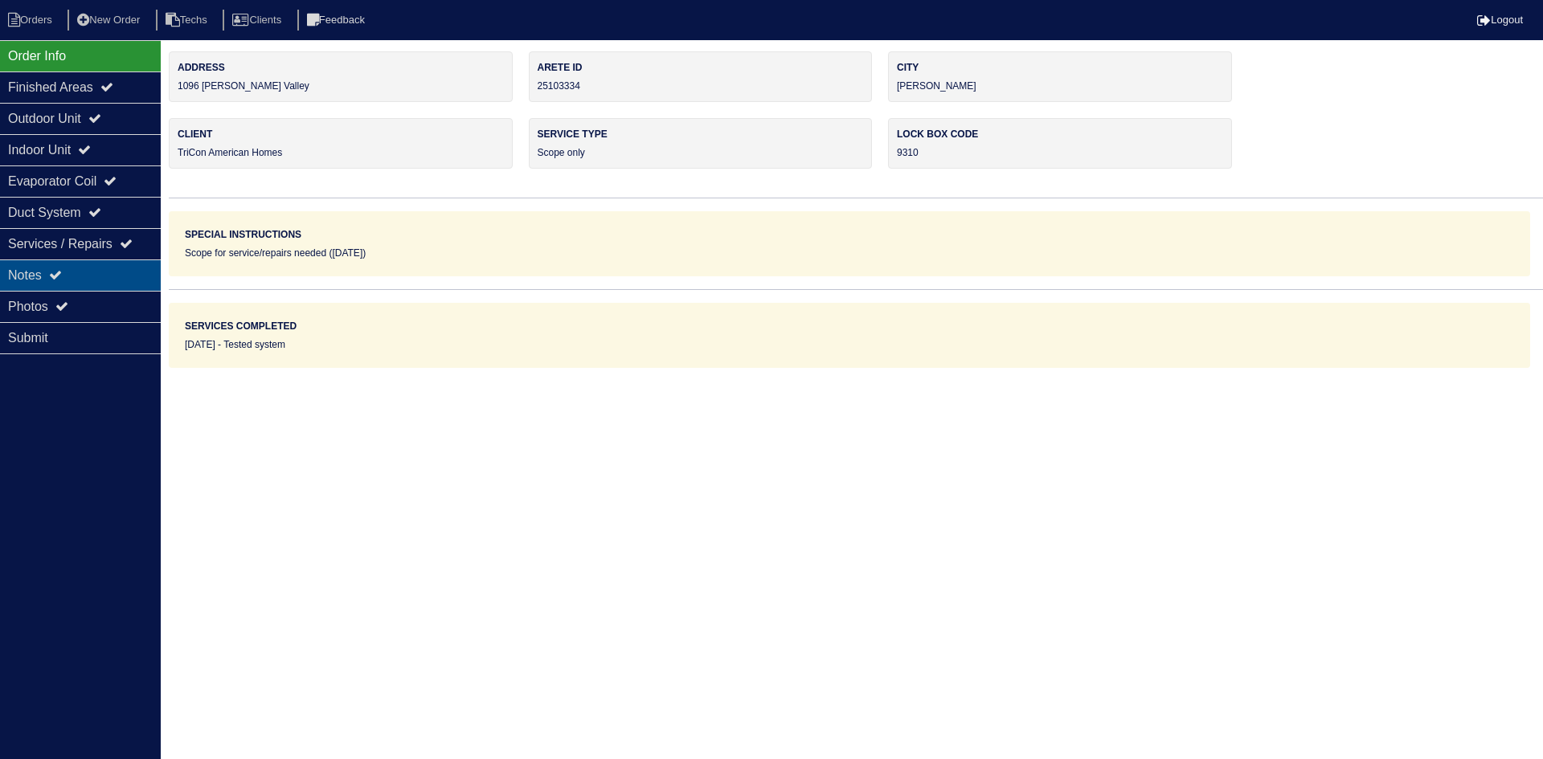
click at [80, 267] on div "Notes" at bounding box center [80, 275] width 161 height 31
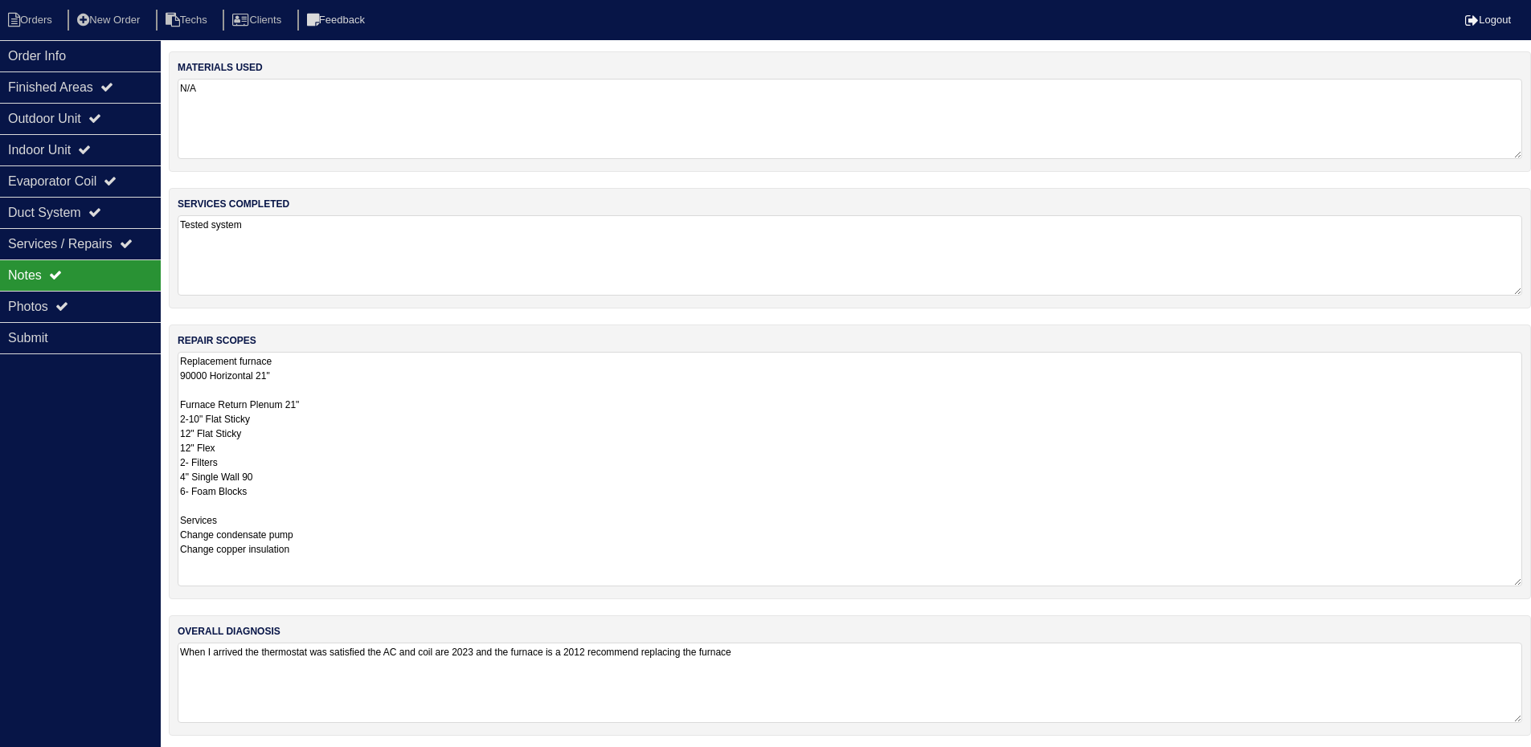
drag, startPoint x: 1531, startPoint y: 424, endPoint x: 1542, endPoint y: 578, distance: 154.7
click at [1531, 578] on html "Orders New Order Techs Clients Feedback Logout Orders New Order Users Clients M…" at bounding box center [765, 376] width 1531 height 752
click at [80, 116] on div "Outdoor Unit" at bounding box center [80, 118] width 161 height 31
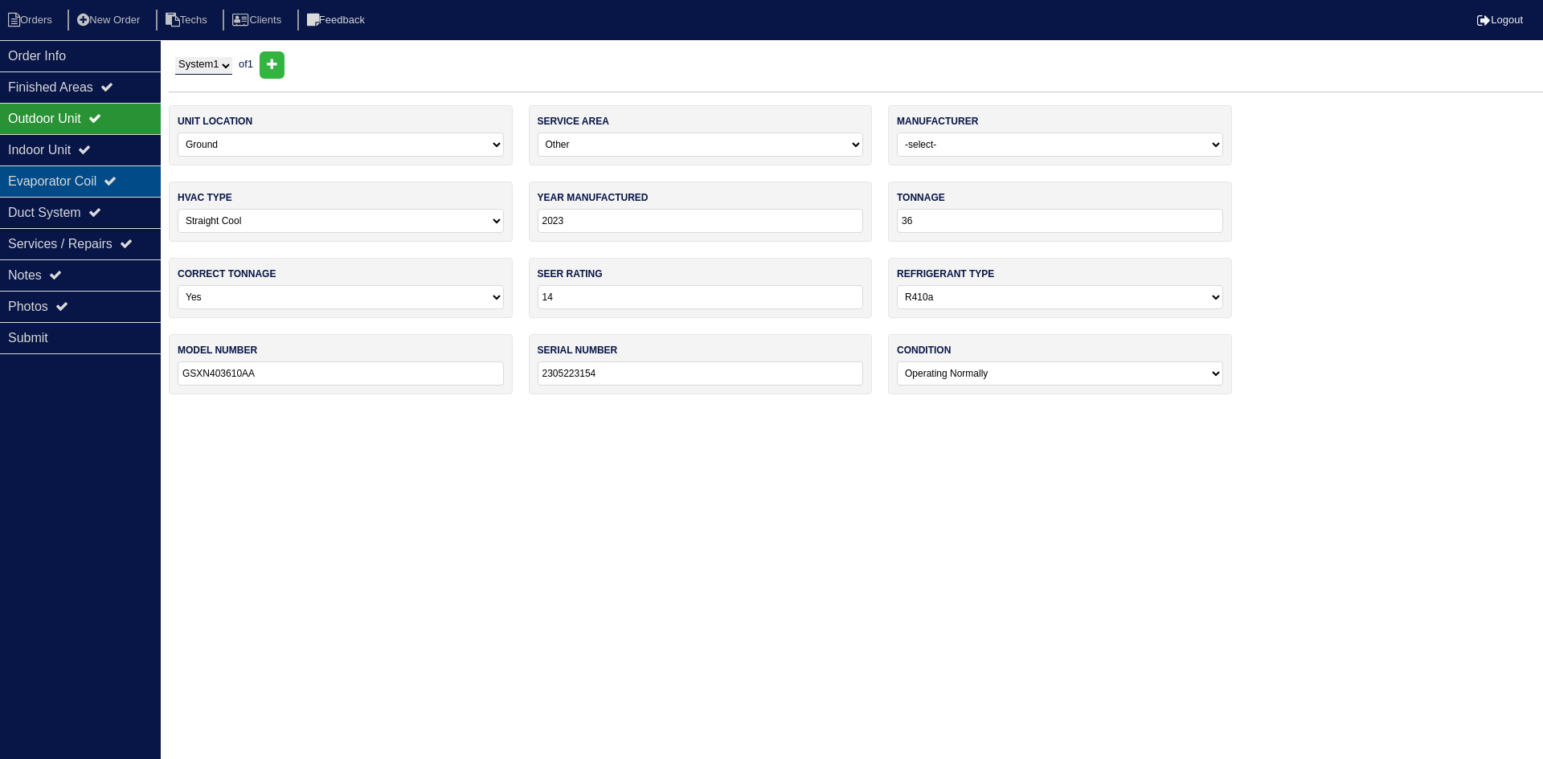
click at [116, 173] on div "Evaporator Coil" at bounding box center [80, 181] width 161 height 31
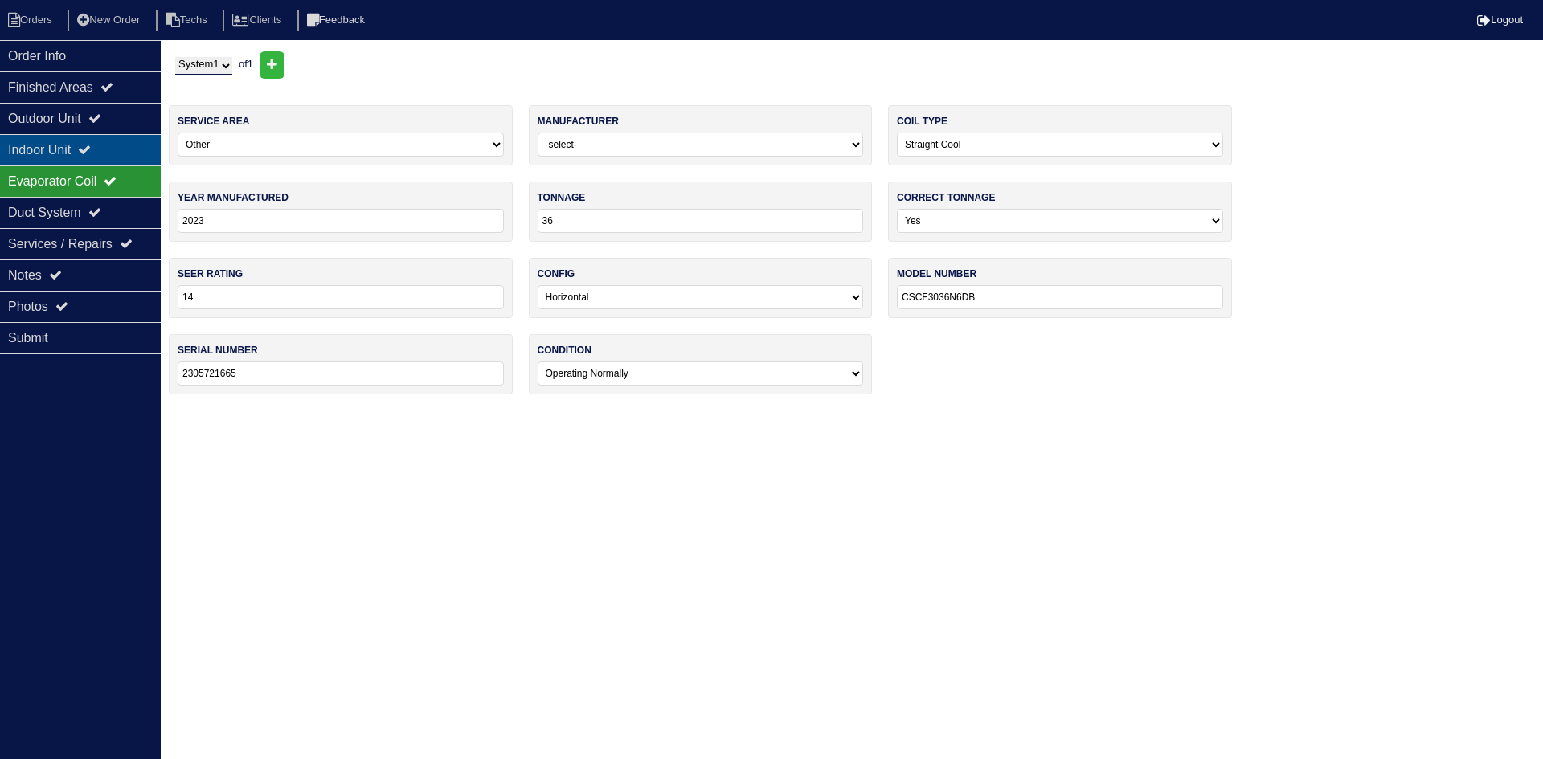
click at [118, 151] on div "Indoor Unit" at bounding box center [80, 149] width 161 height 31
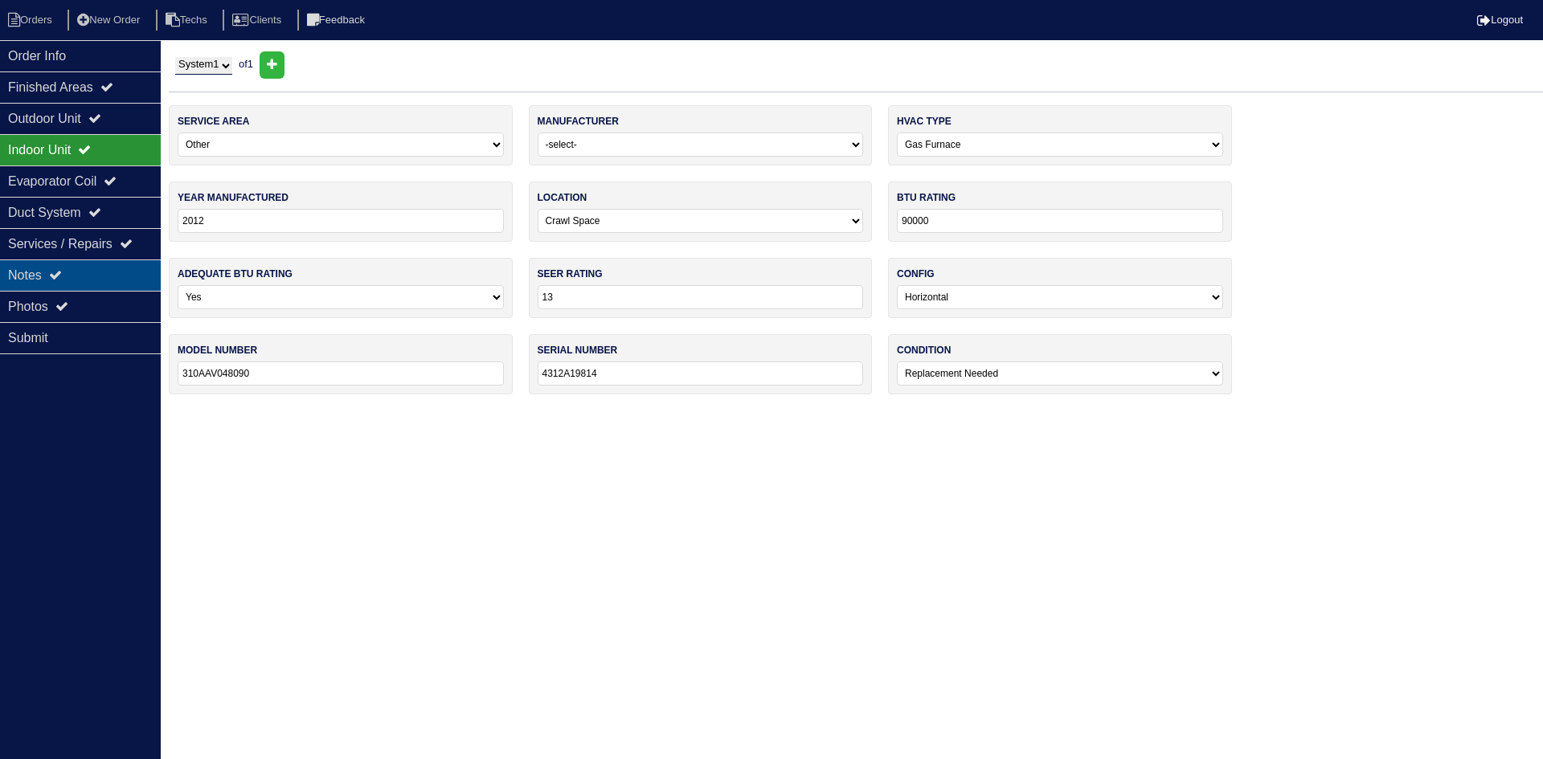
click at [103, 278] on div "Notes" at bounding box center [80, 275] width 161 height 31
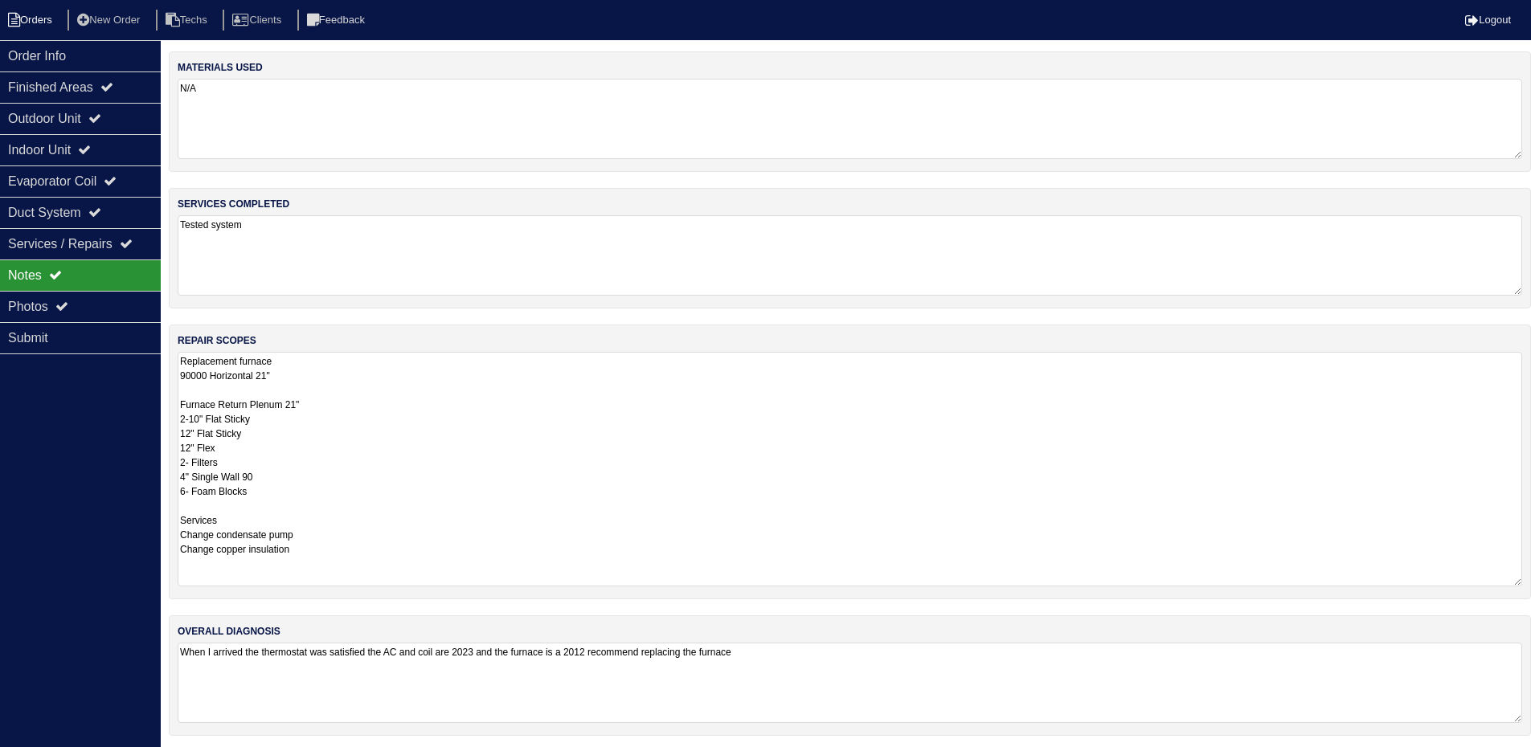
click at [35, 24] on li "Orders" at bounding box center [32, 21] width 65 height 22
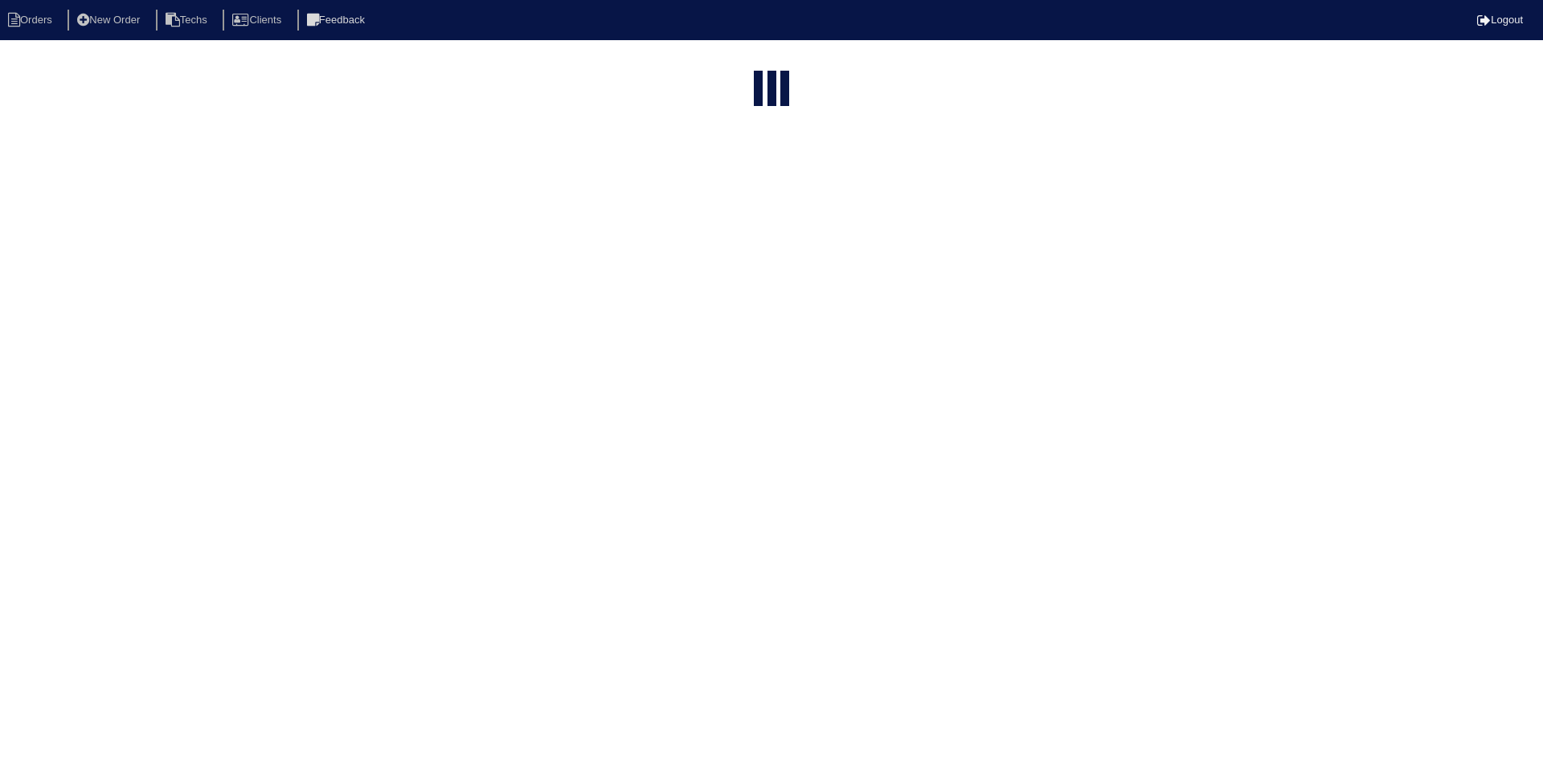
select select "15"
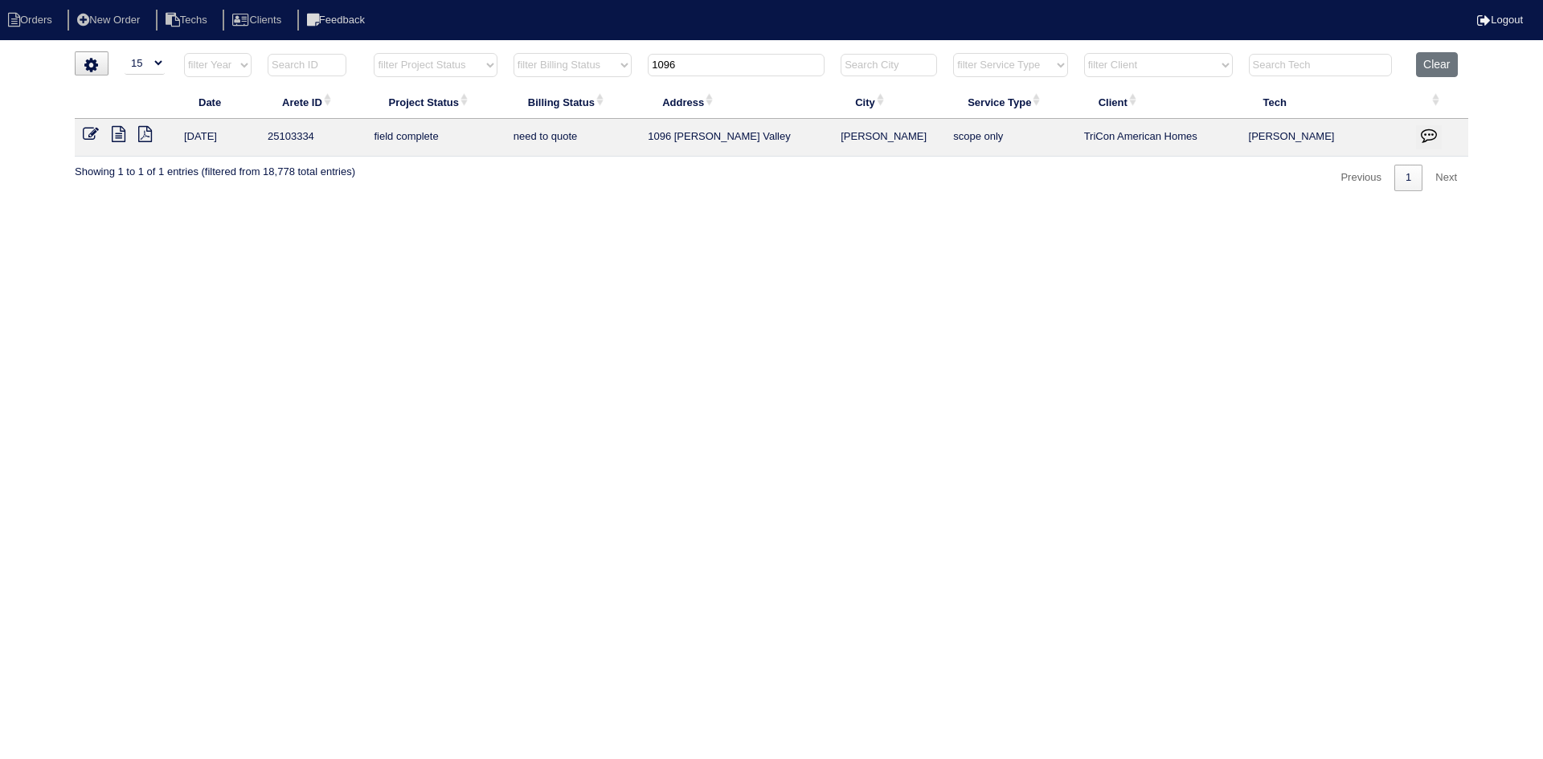
click at [113, 130] on icon at bounding box center [119, 134] width 14 height 16
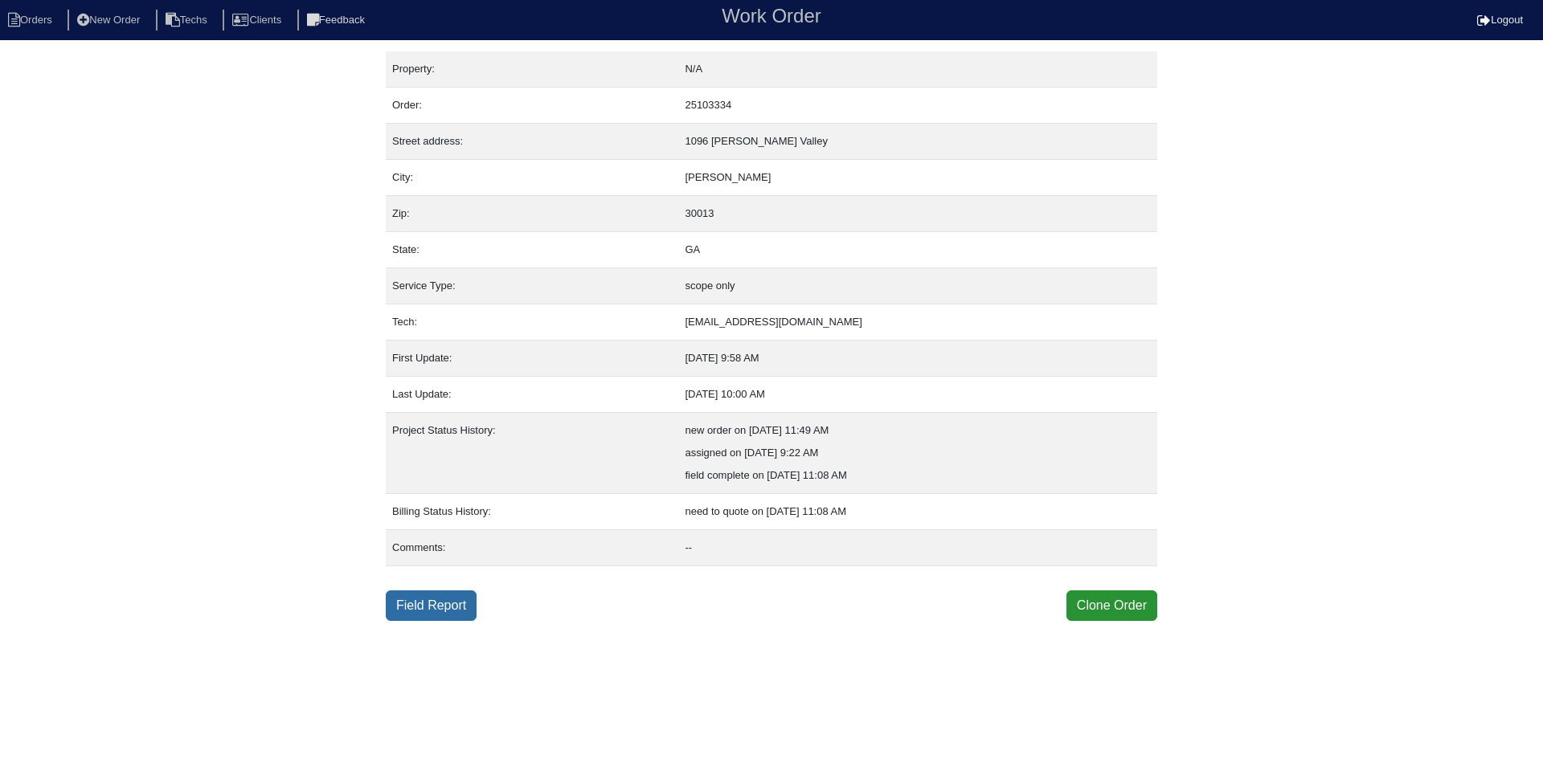
click at [435, 600] on link "Field Report" at bounding box center [431, 606] width 91 height 31
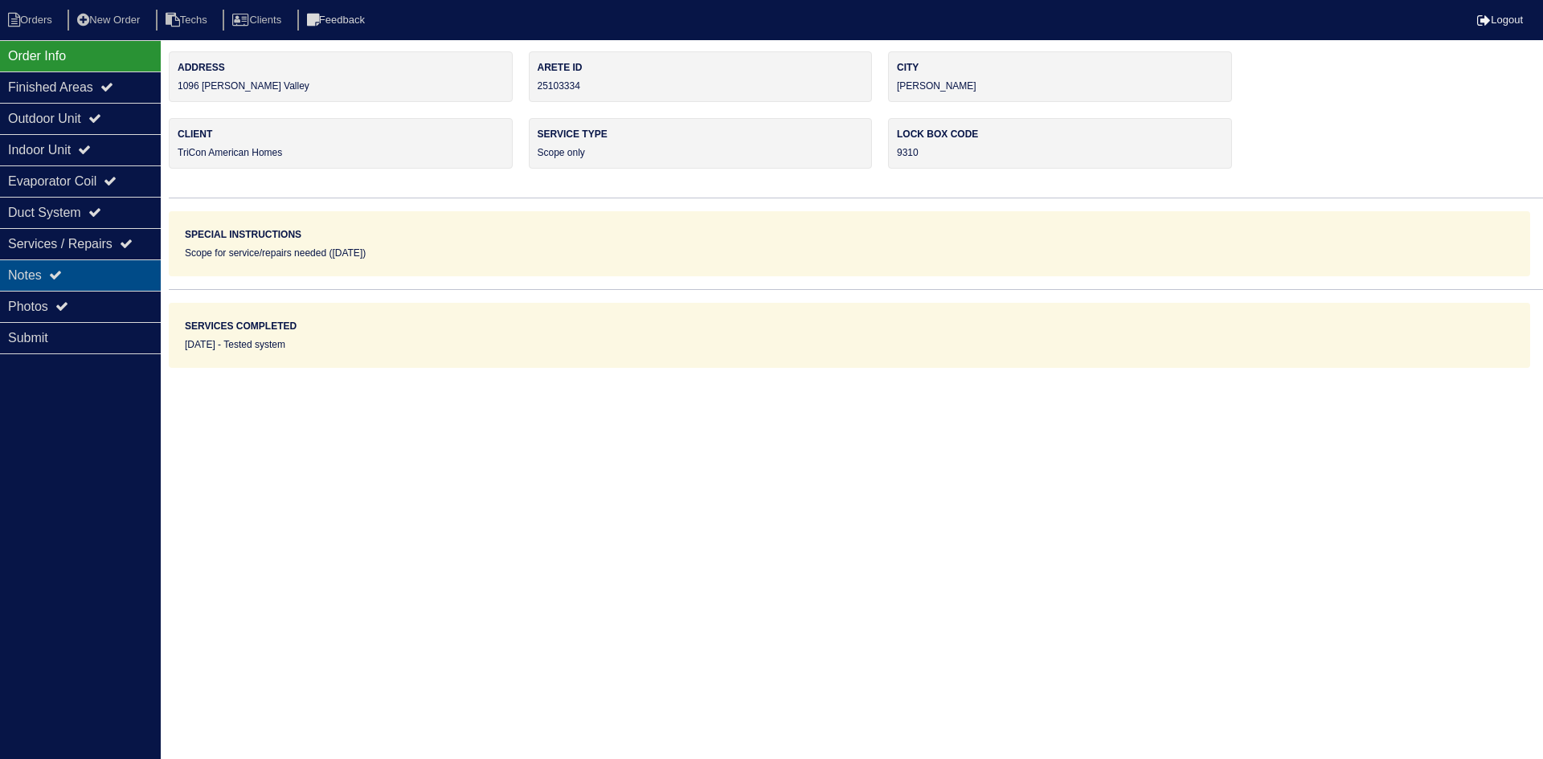
click at [111, 264] on div "Notes" at bounding box center [80, 275] width 161 height 31
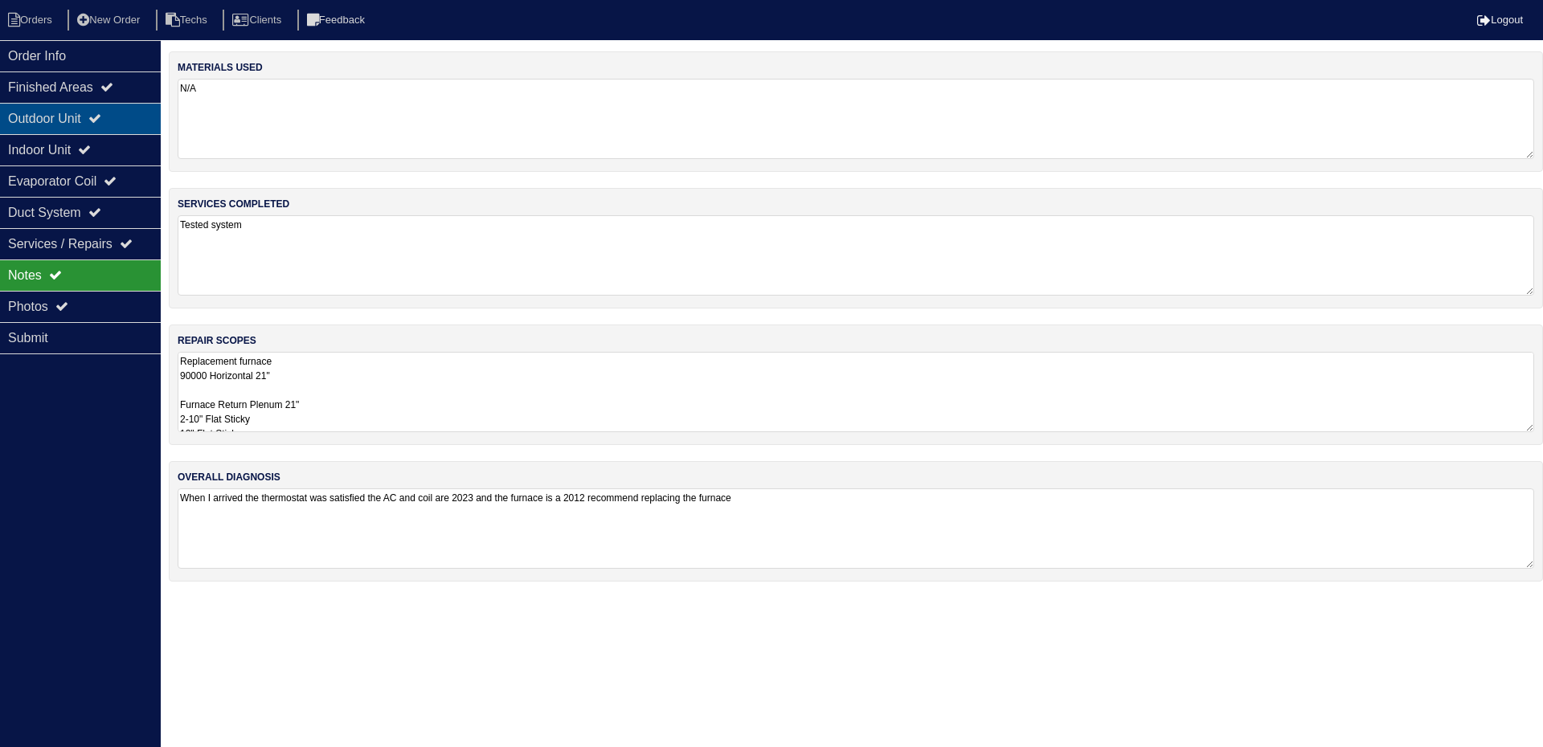
click at [125, 116] on div "Outdoor Unit" at bounding box center [80, 118] width 161 height 31
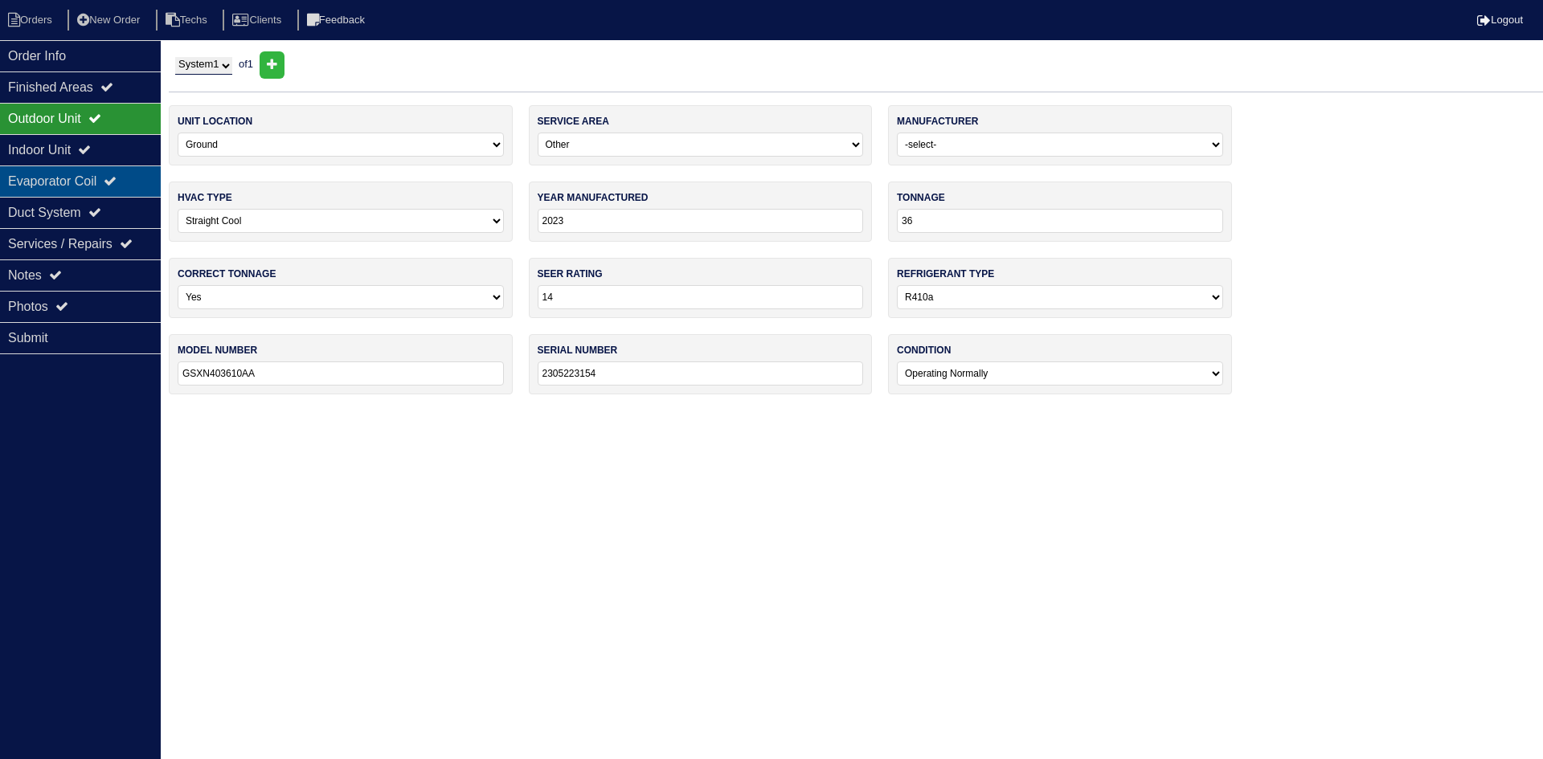
click at [112, 174] on div "Evaporator Coil" at bounding box center [80, 181] width 161 height 31
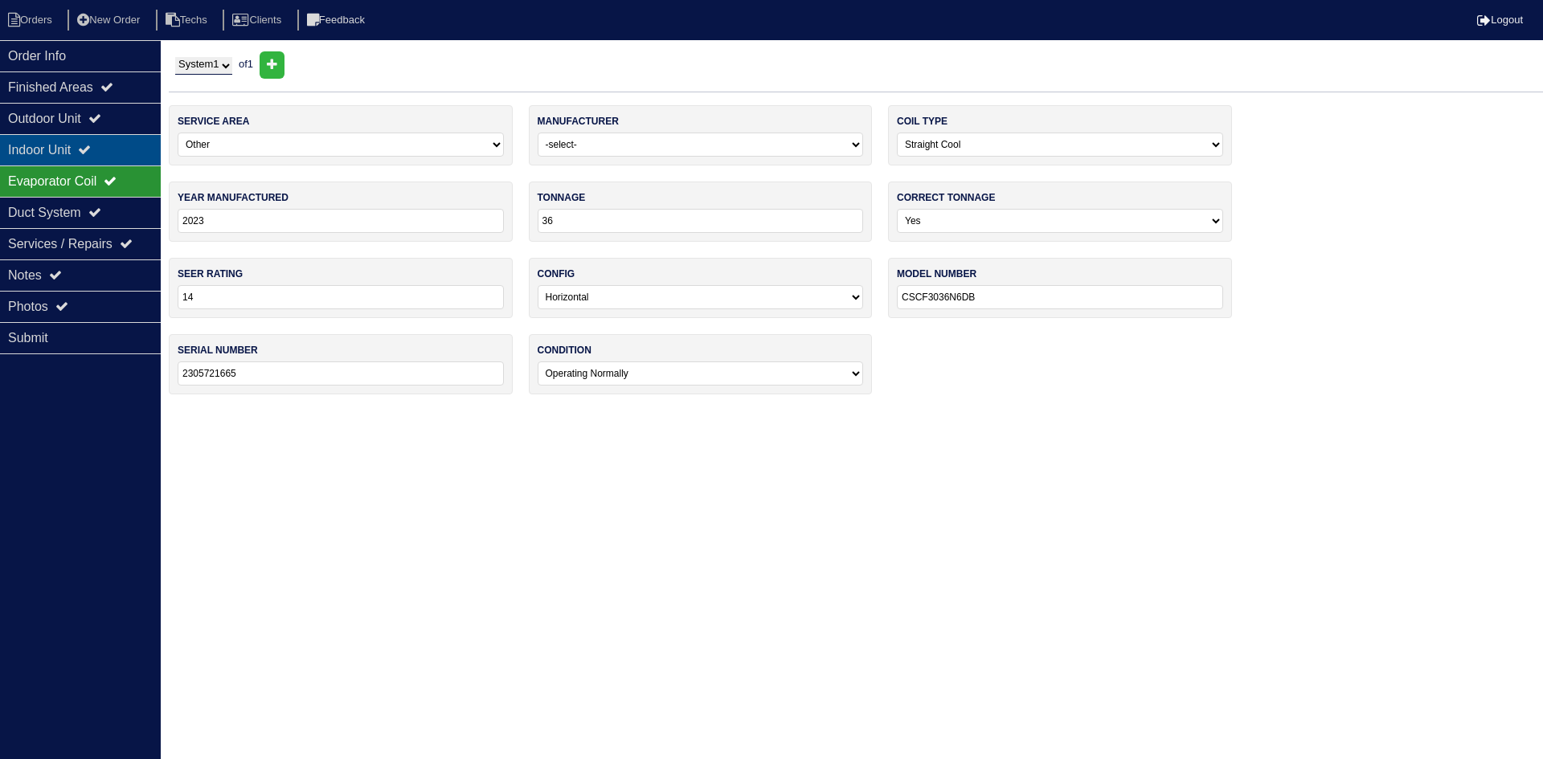
click at [110, 144] on div "Indoor Unit" at bounding box center [80, 149] width 161 height 31
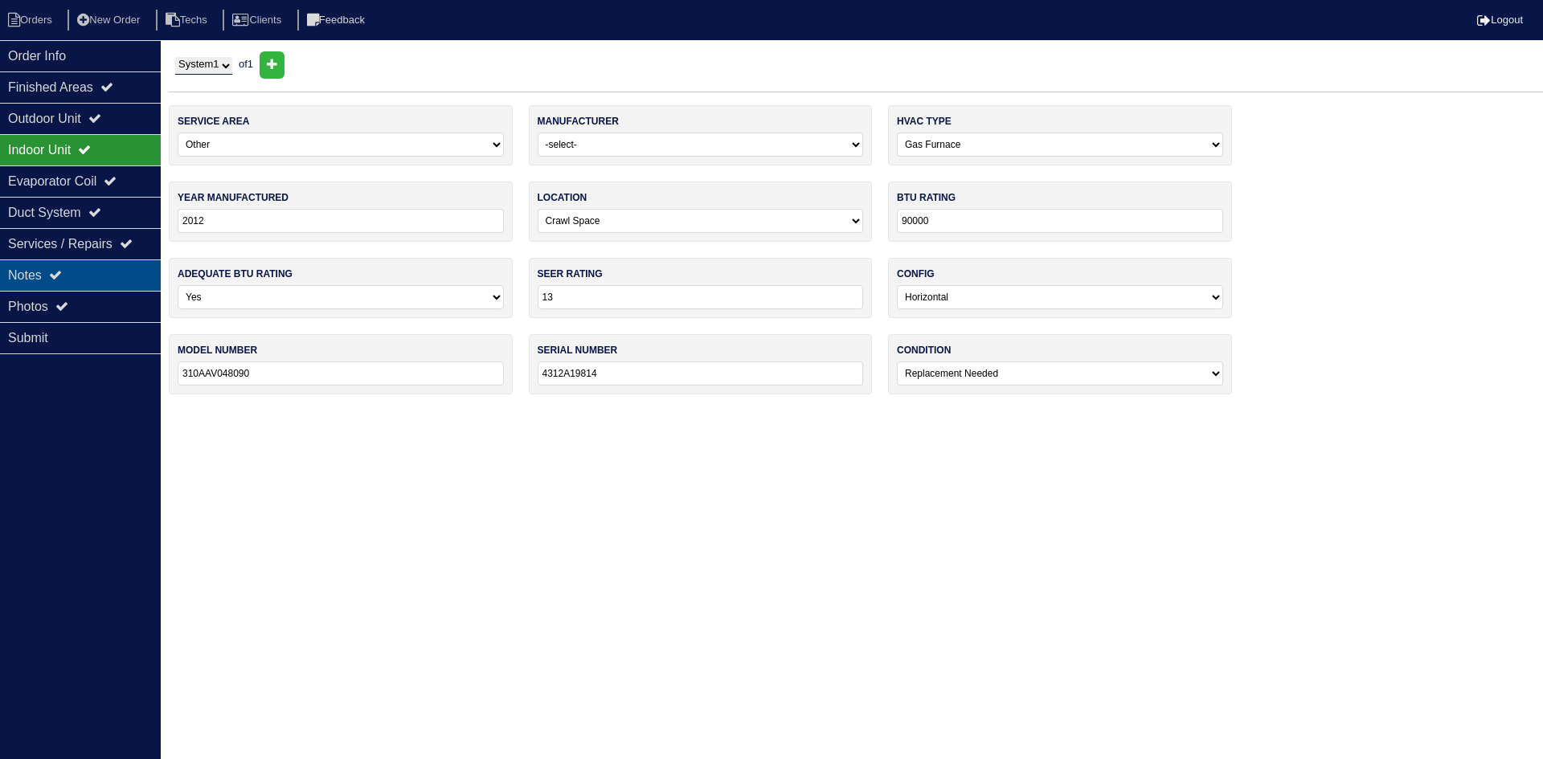
click at [96, 272] on div "Notes" at bounding box center [80, 275] width 161 height 31
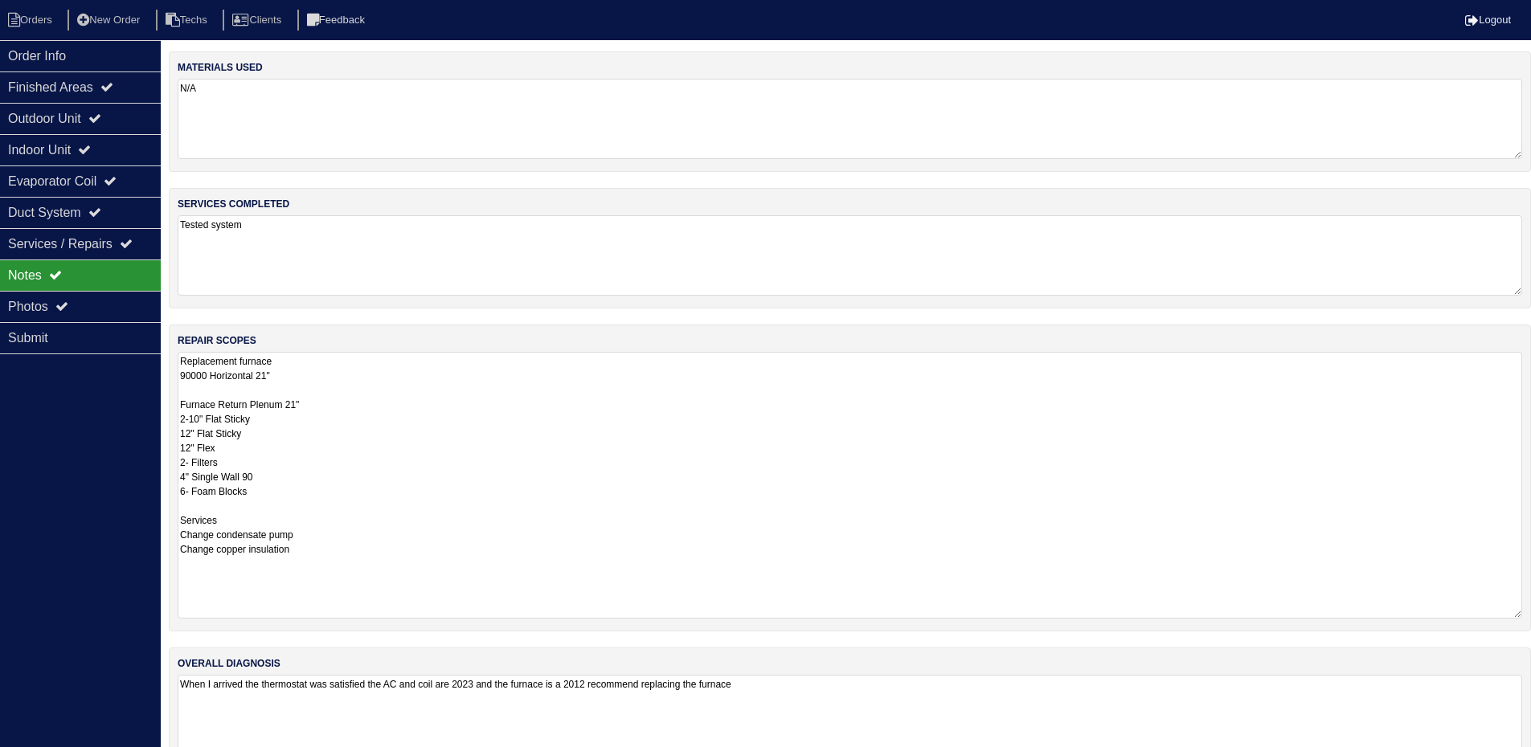
drag, startPoint x: 1522, startPoint y: 426, endPoint x: 1542, endPoint y: 612, distance: 187.4
click at [1531, 612] on html "Orders New Order Techs Clients Feedback Logout Orders New Order Users Clients M…" at bounding box center [765, 392] width 1531 height 784
click at [81, 149] on div "Indoor Unit" at bounding box center [80, 149] width 161 height 31
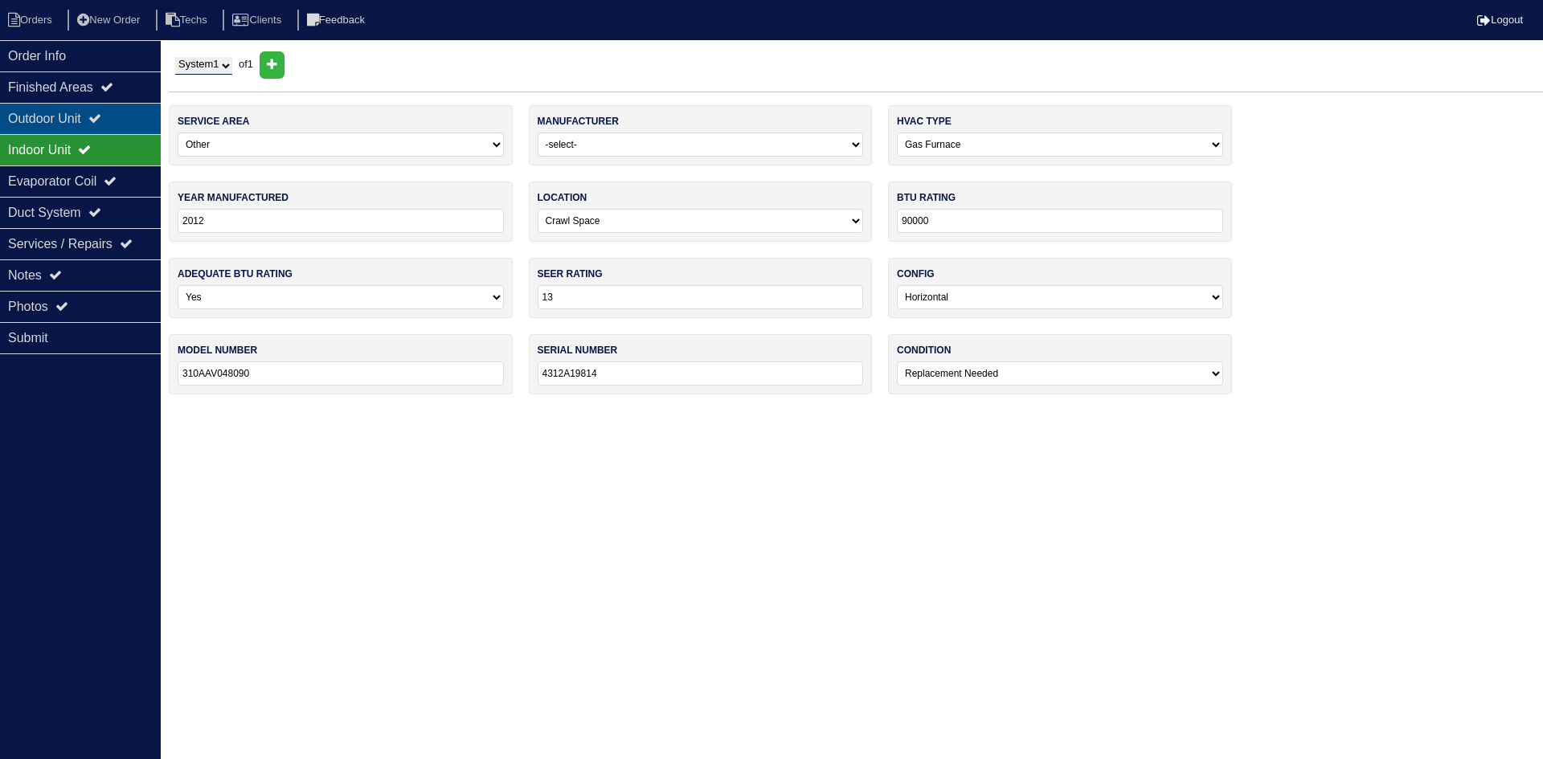
click at [92, 122] on div "Outdoor Unit" at bounding box center [80, 118] width 161 height 31
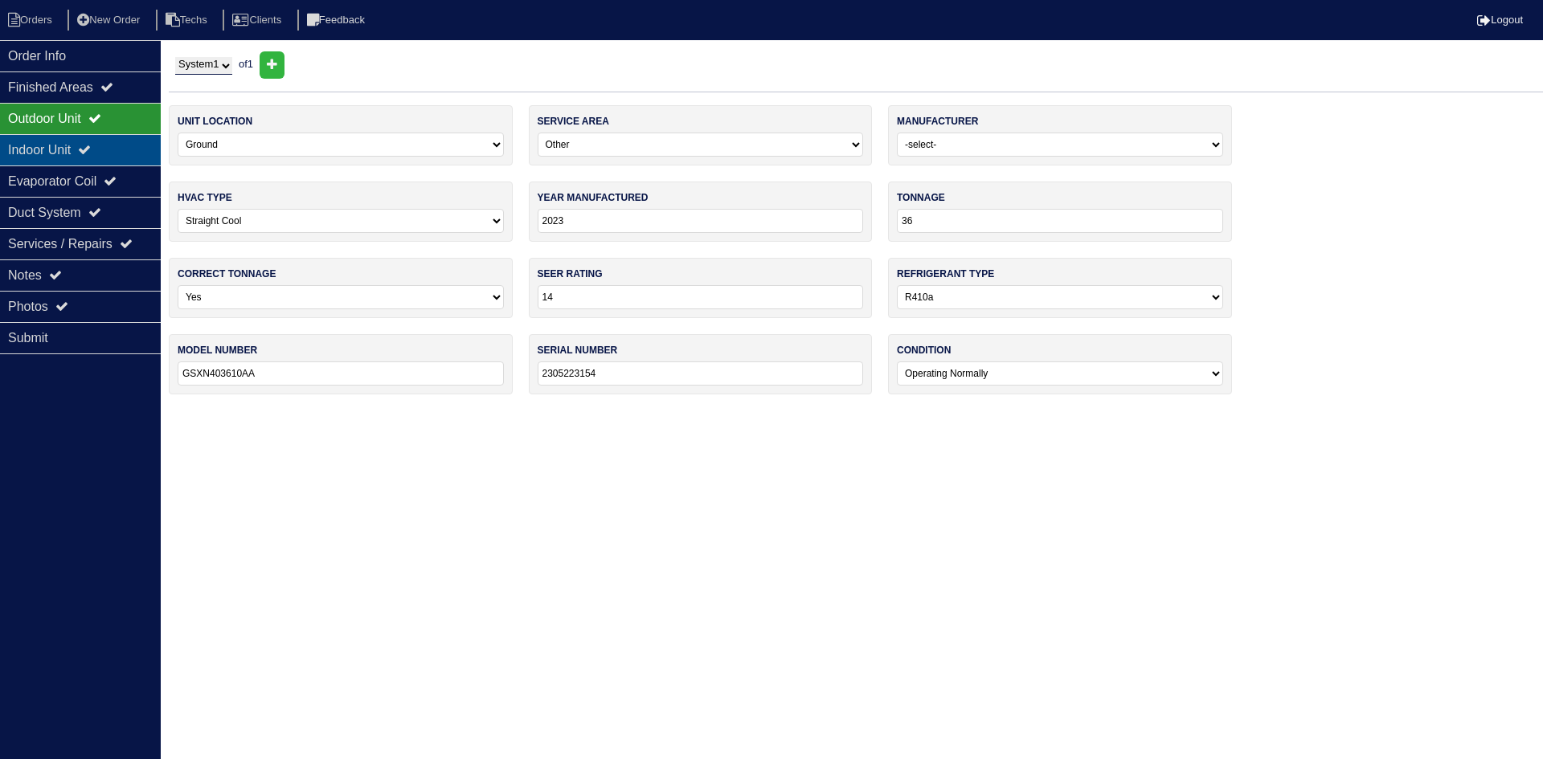
click at [87, 154] on div "Indoor Unit" at bounding box center [80, 149] width 161 height 31
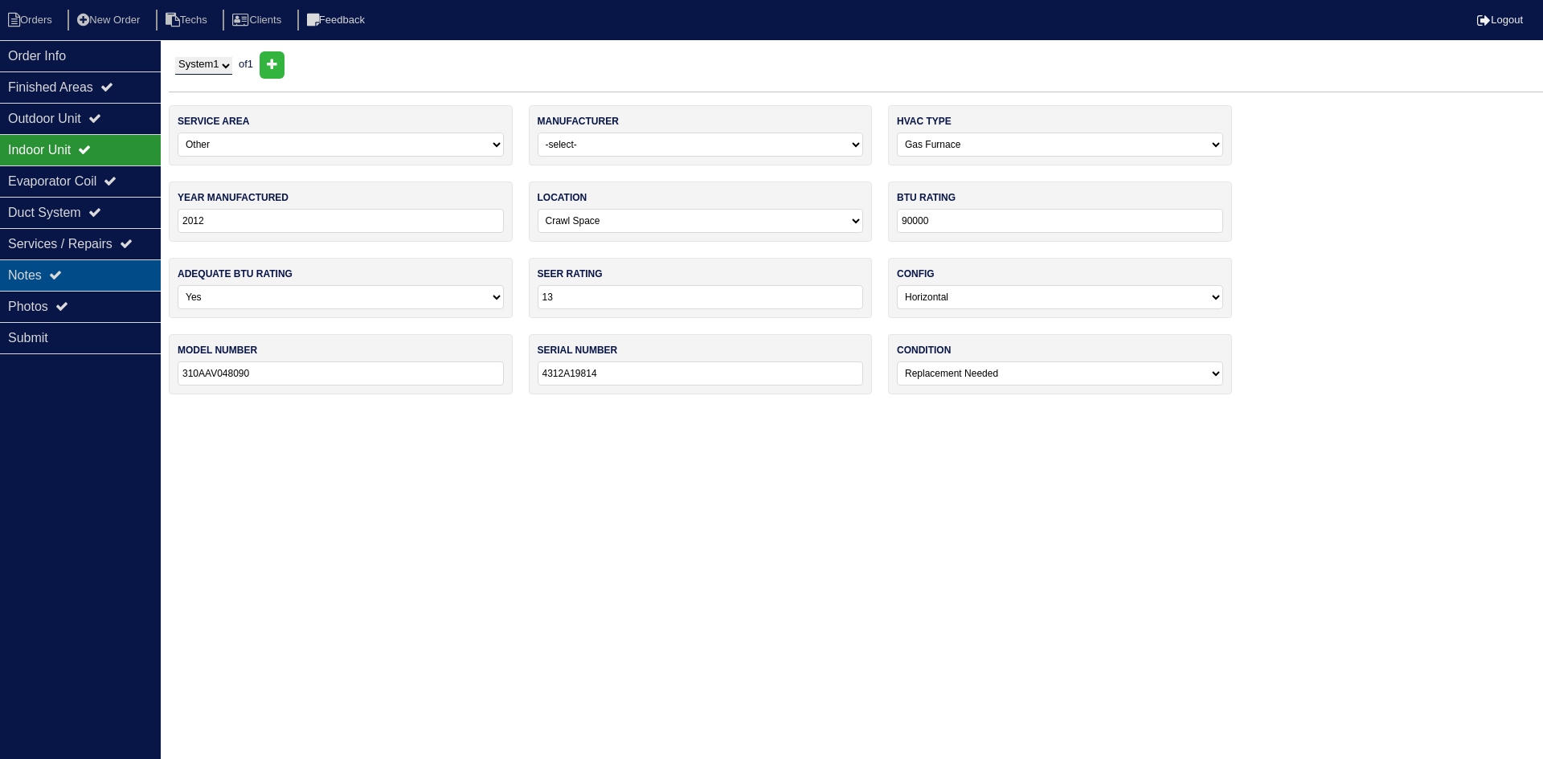
click at [98, 275] on div "Notes" at bounding box center [80, 275] width 161 height 31
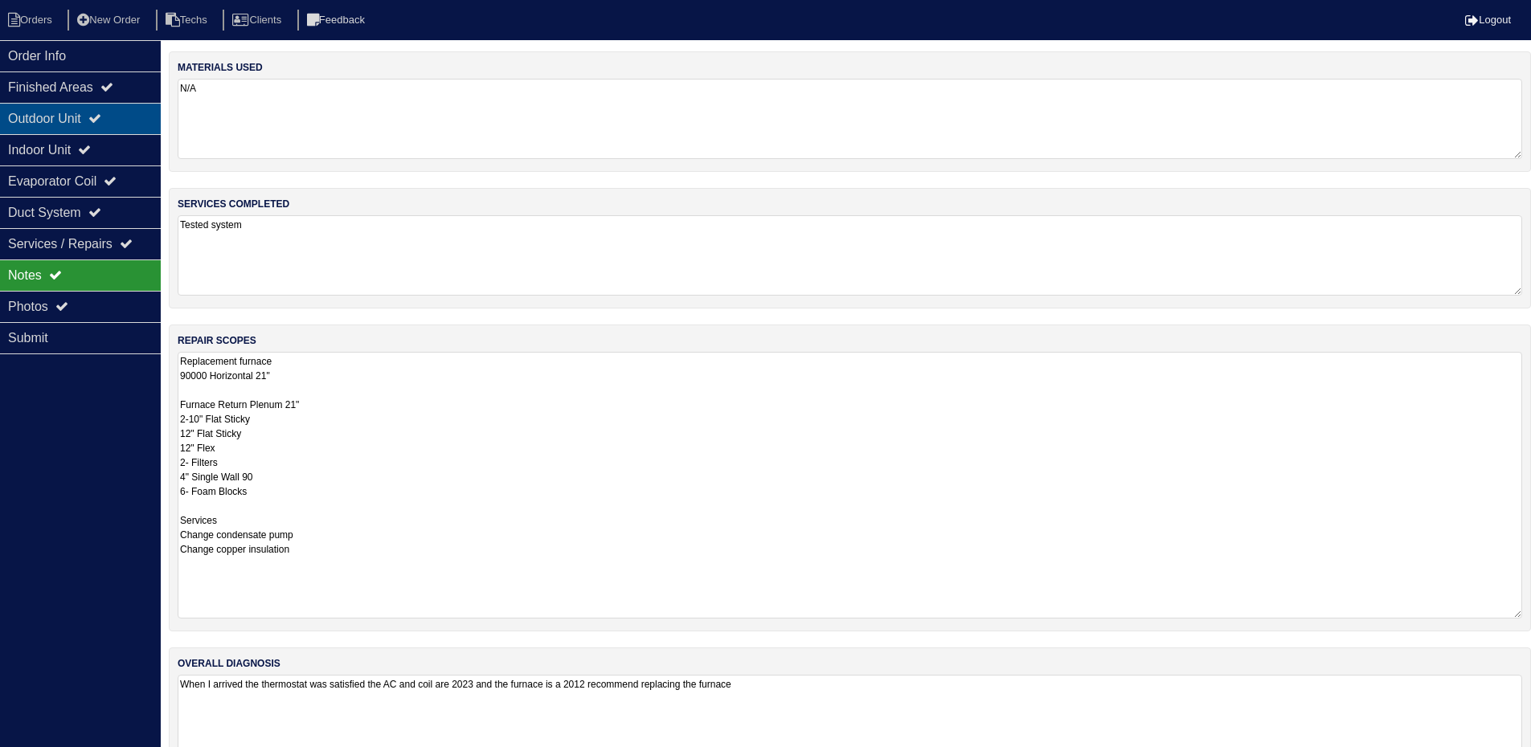
click at [111, 108] on div "Outdoor Unit" at bounding box center [80, 118] width 161 height 31
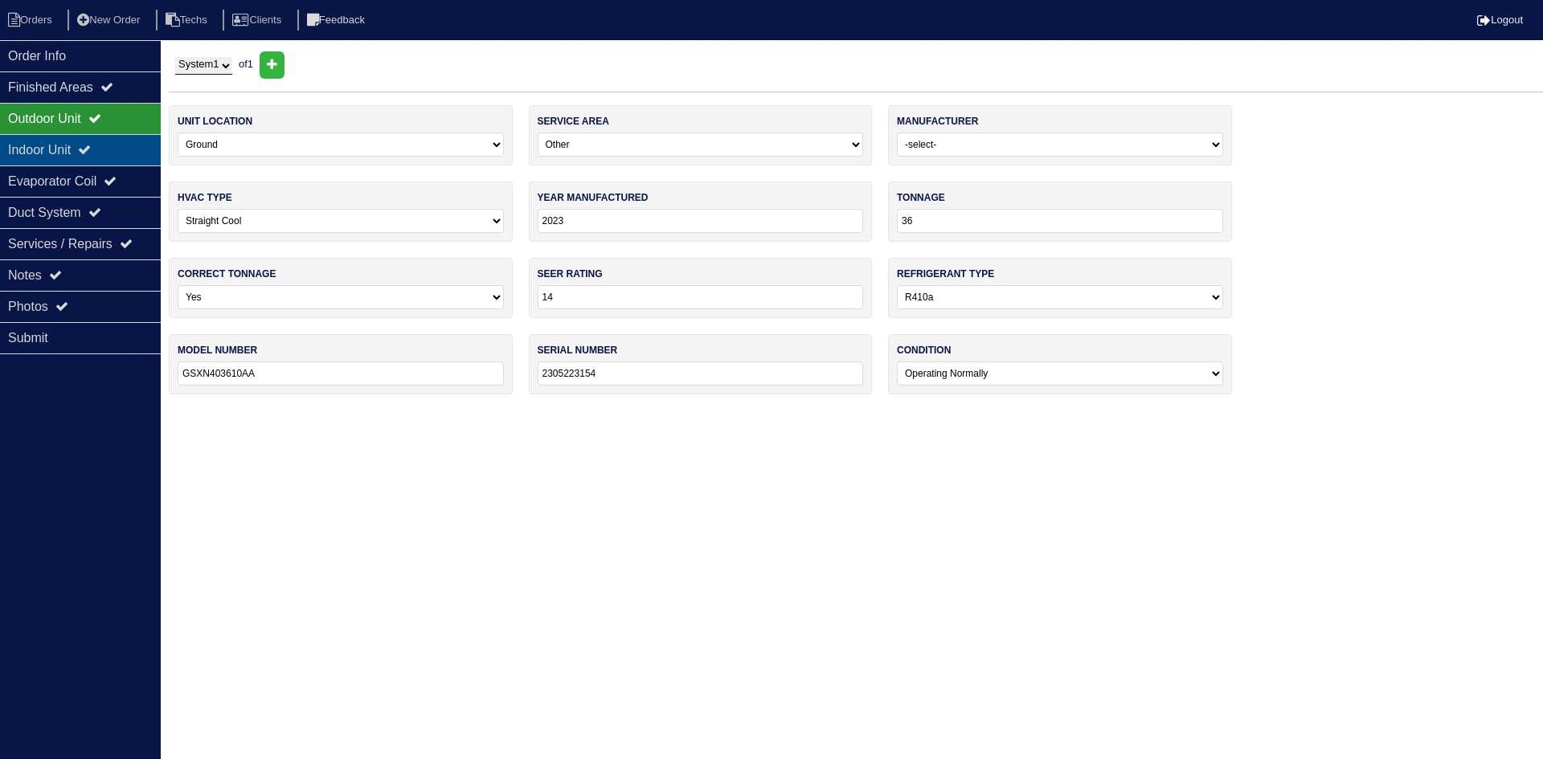
click at [115, 141] on div "Indoor Unit" at bounding box center [80, 149] width 161 height 31
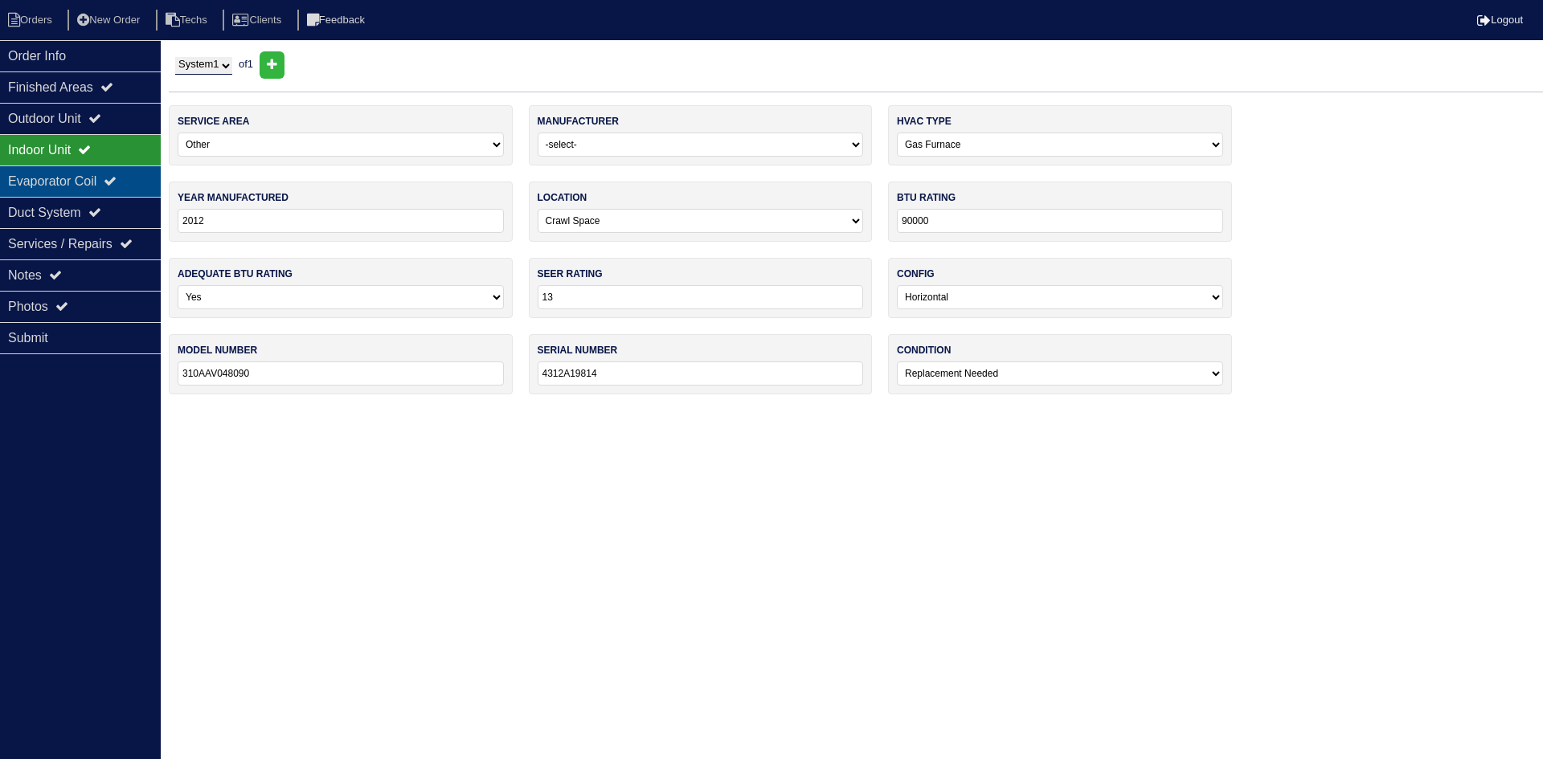
click at [73, 176] on div "Evaporator Coil" at bounding box center [80, 181] width 161 height 31
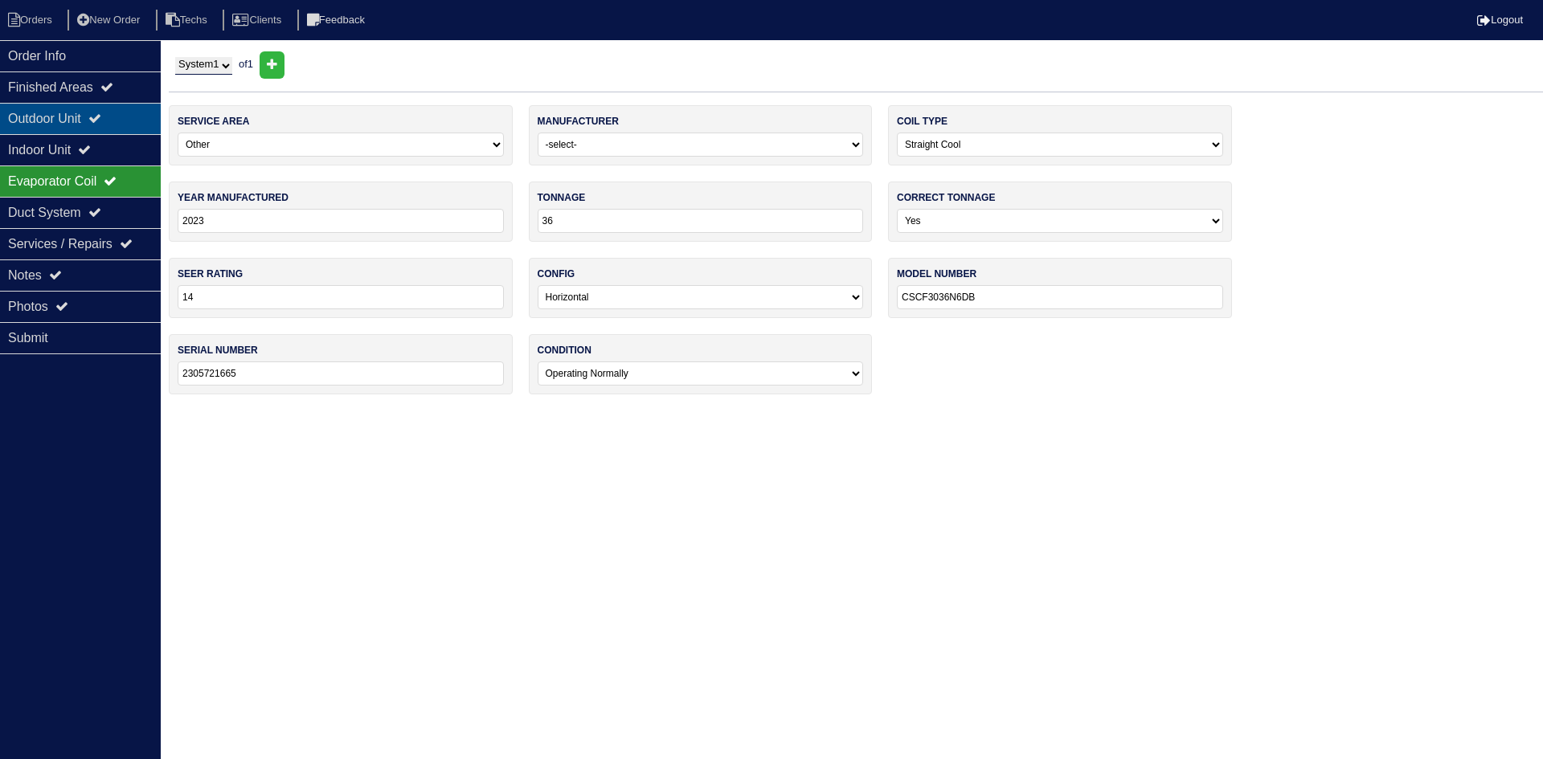
click at [80, 117] on div "Outdoor Unit" at bounding box center [80, 118] width 161 height 31
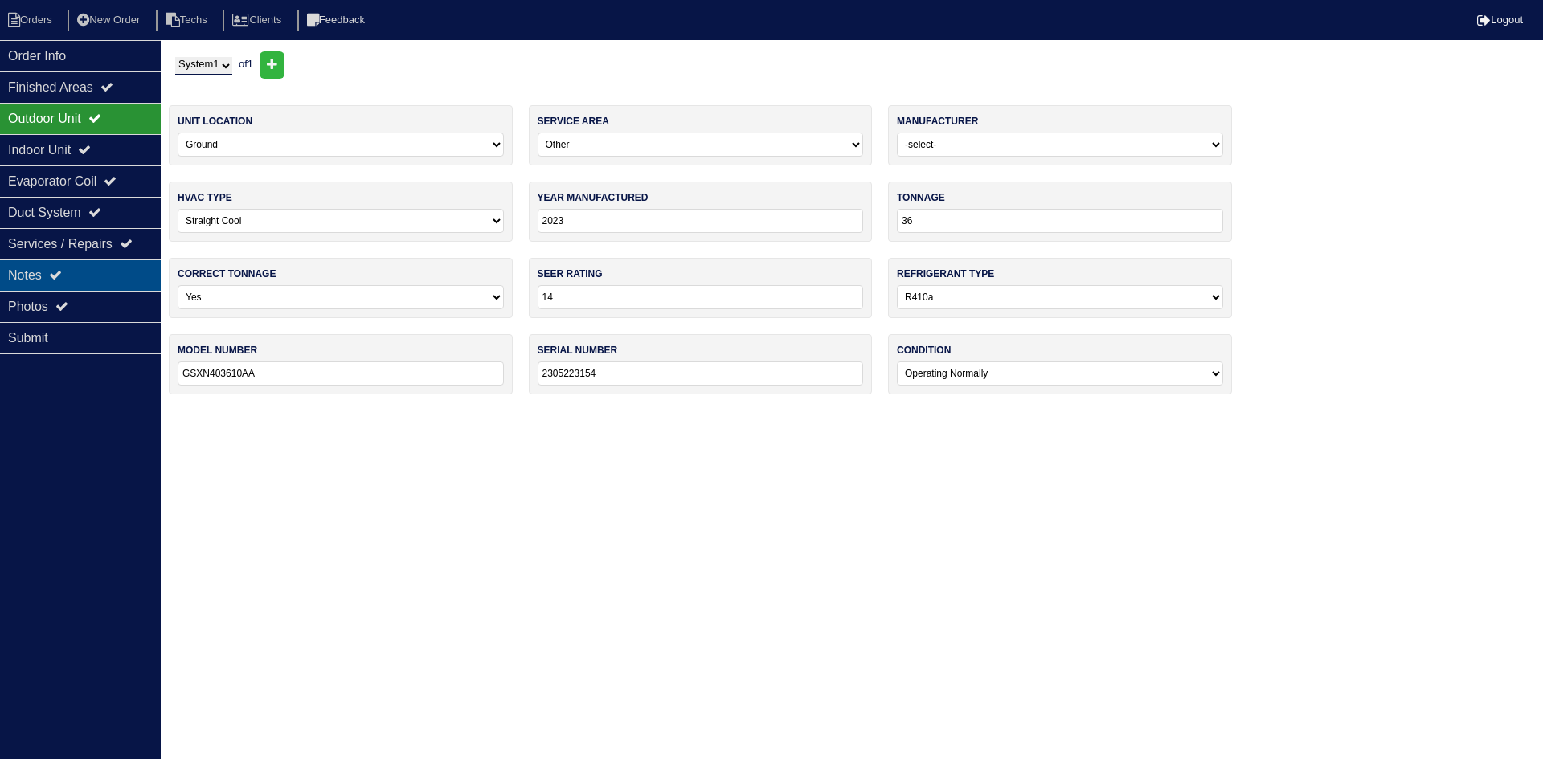
click at [78, 272] on div "Notes" at bounding box center [80, 275] width 161 height 31
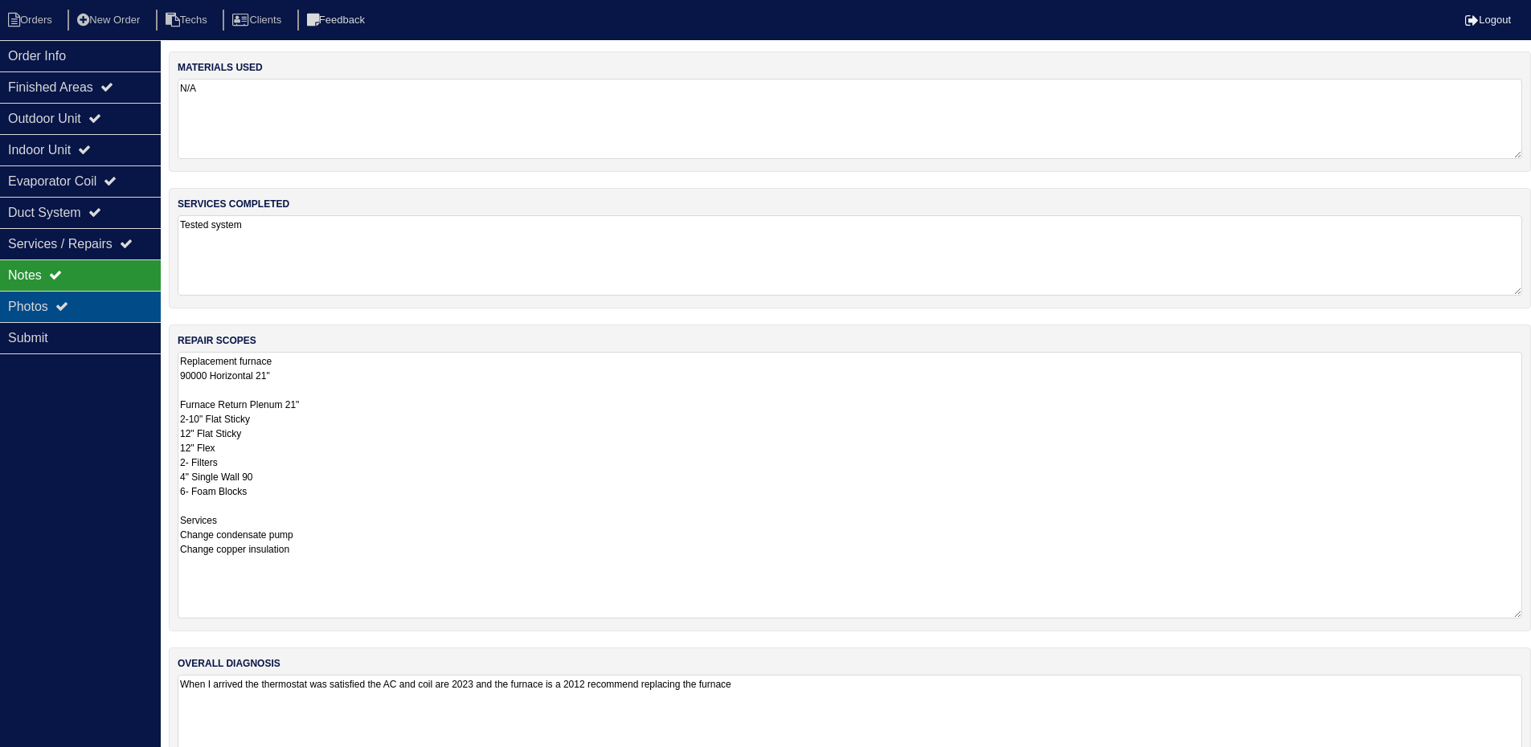
click at [98, 308] on div "Photos" at bounding box center [80, 306] width 161 height 31
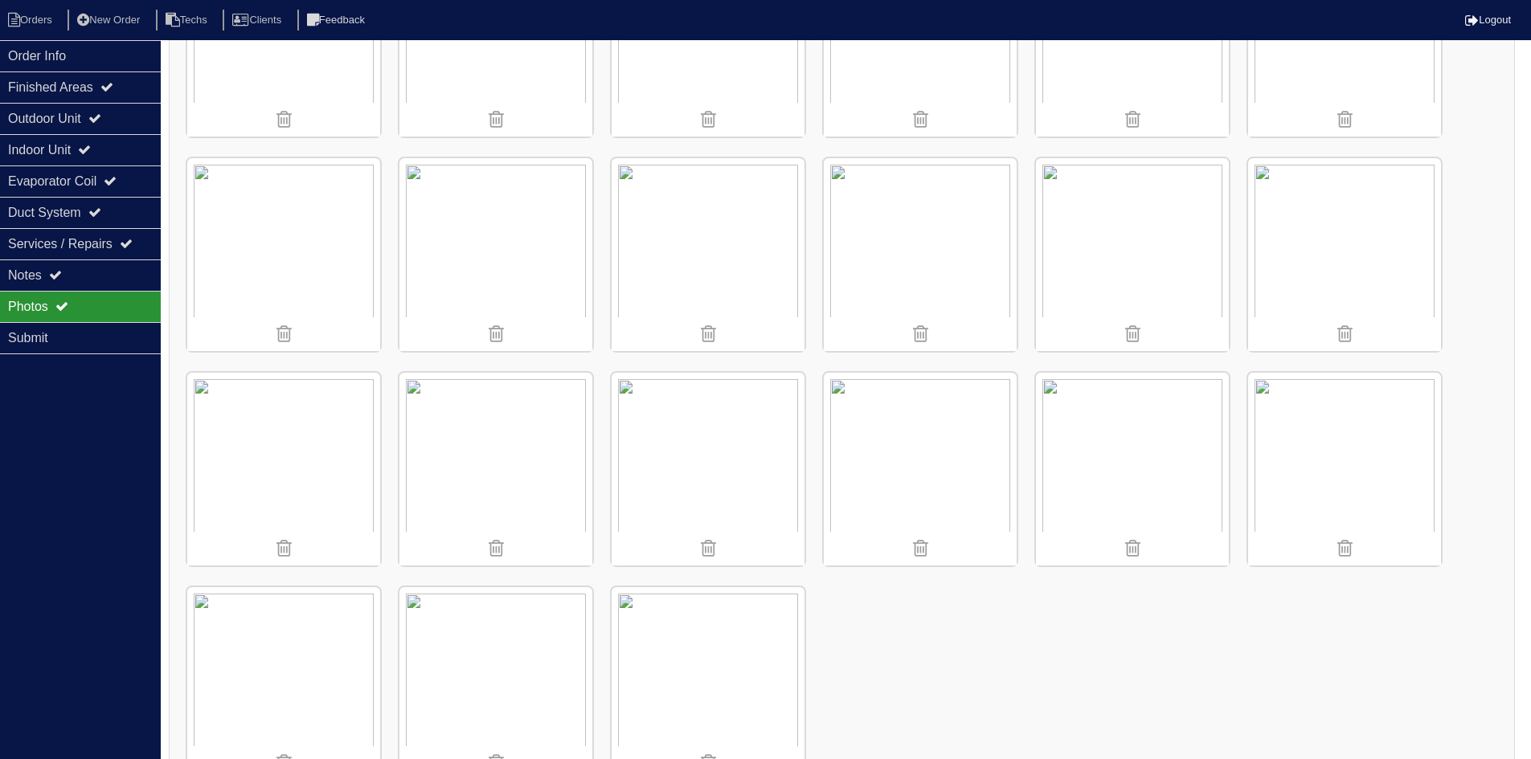
scroll to position [1262, 0]
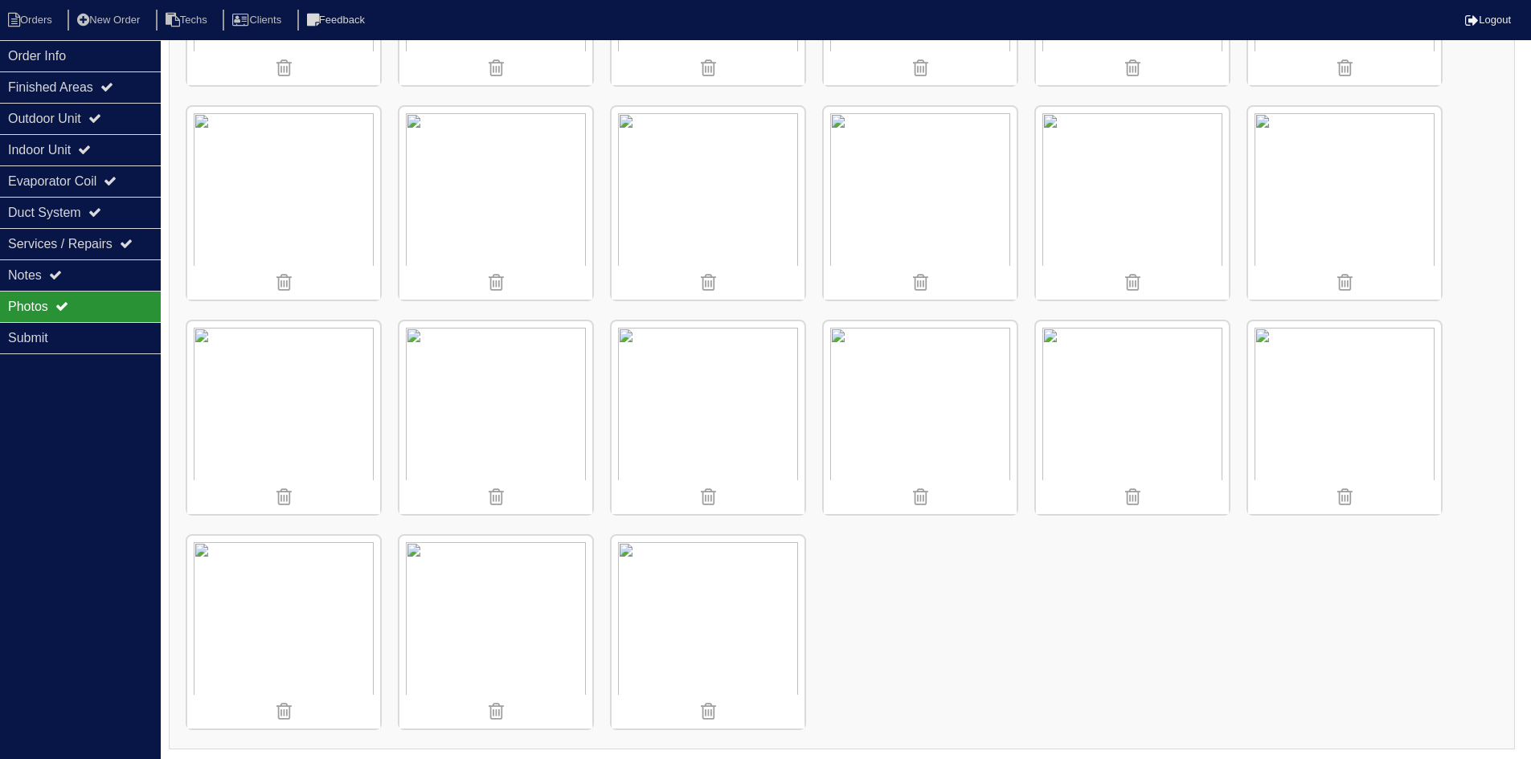
click at [235, 574] on img at bounding box center [283, 632] width 193 height 193
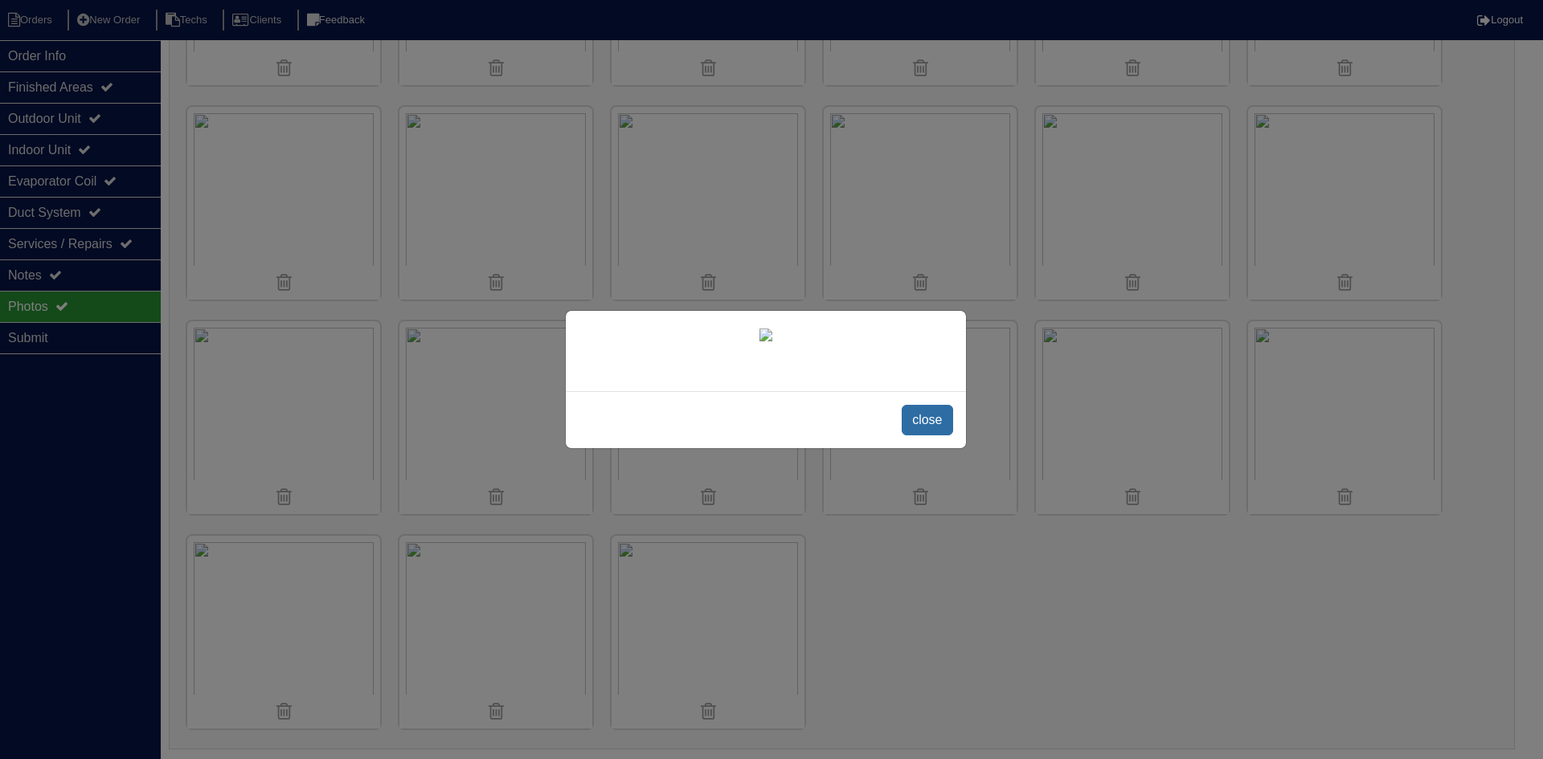
click at [930, 419] on span "close" at bounding box center [926, 420] width 51 height 31
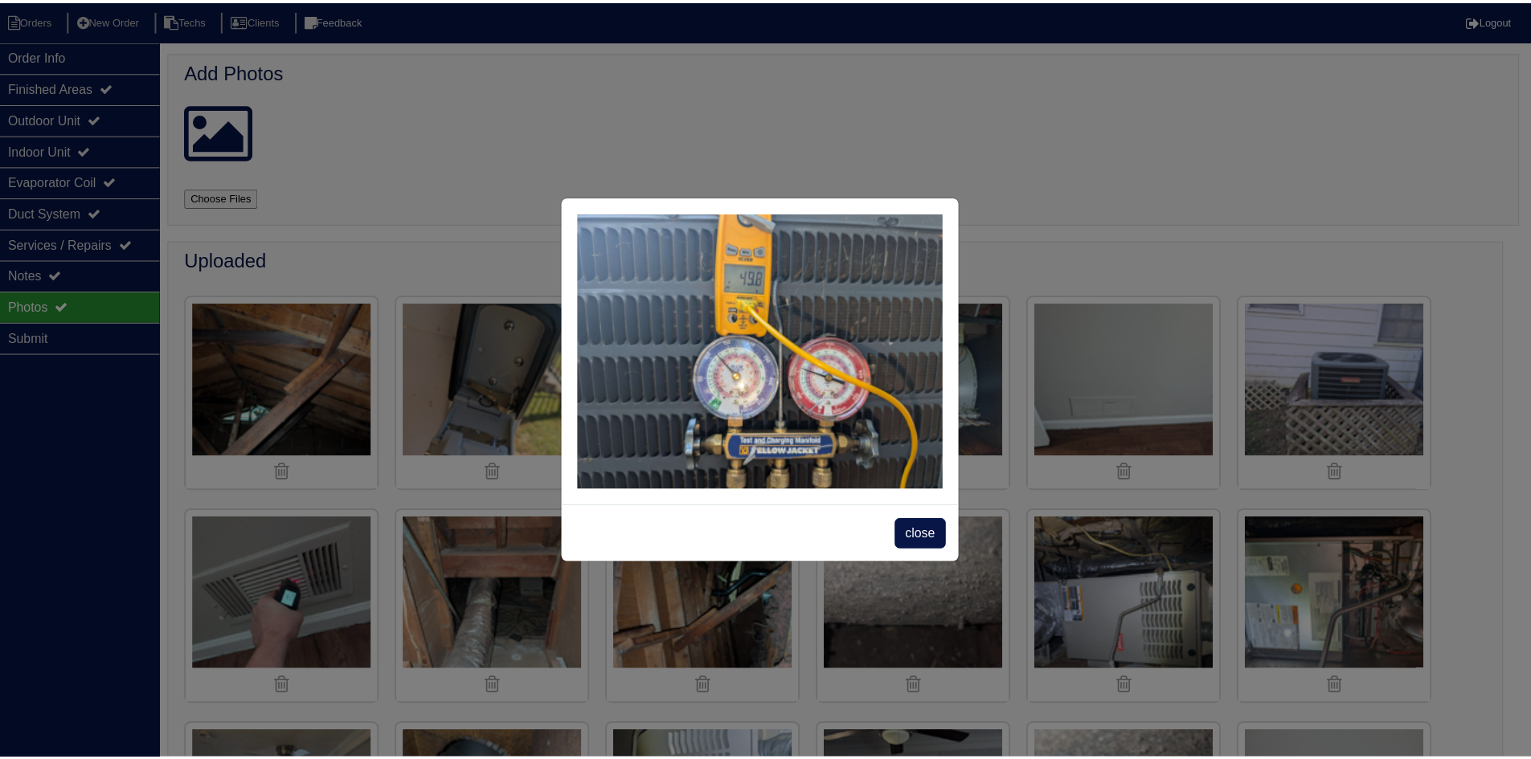
scroll to position [1262, 0]
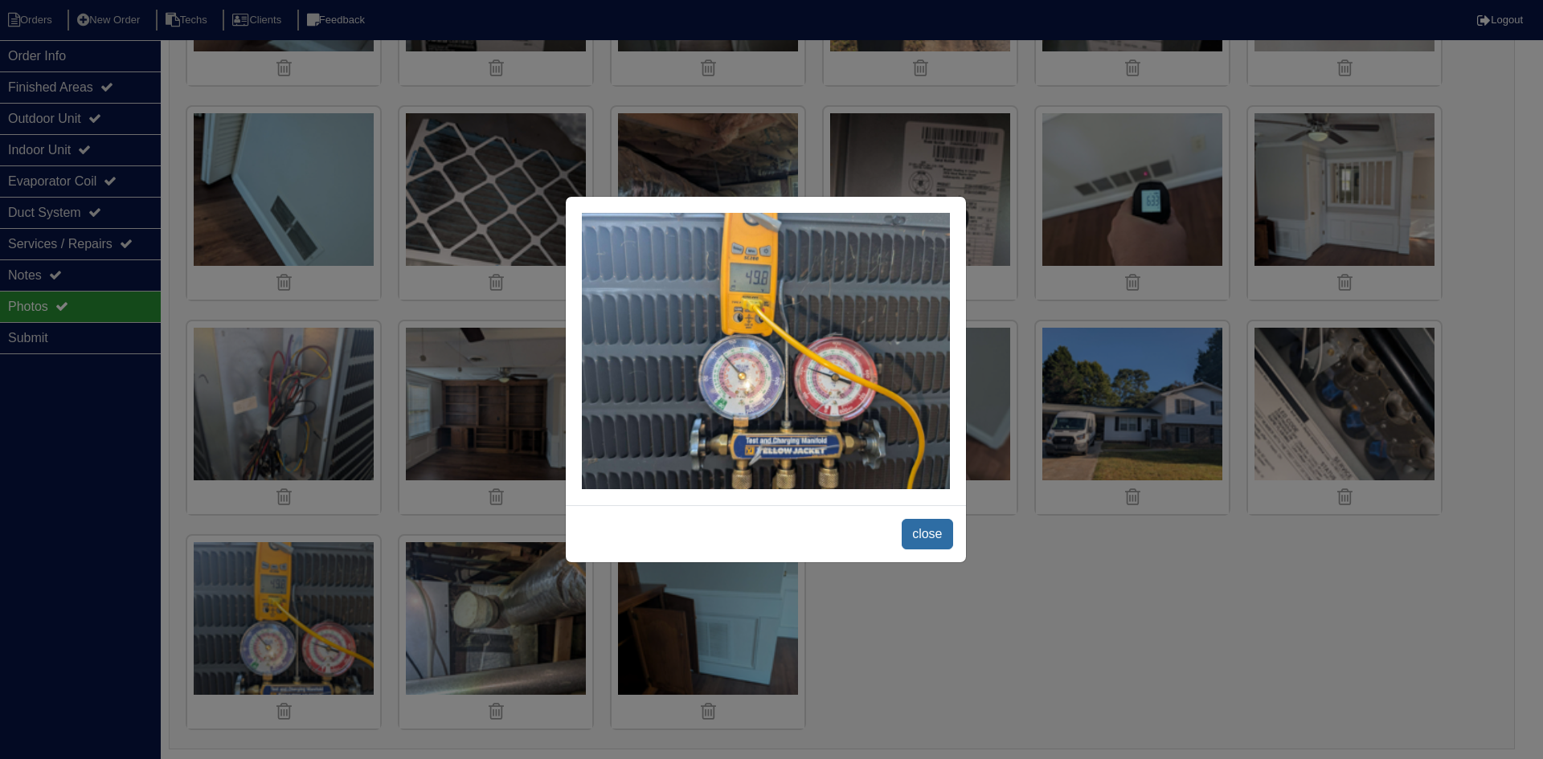
click at [923, 528] on span "close" at bounding box center [926, 534] width 51 height 31
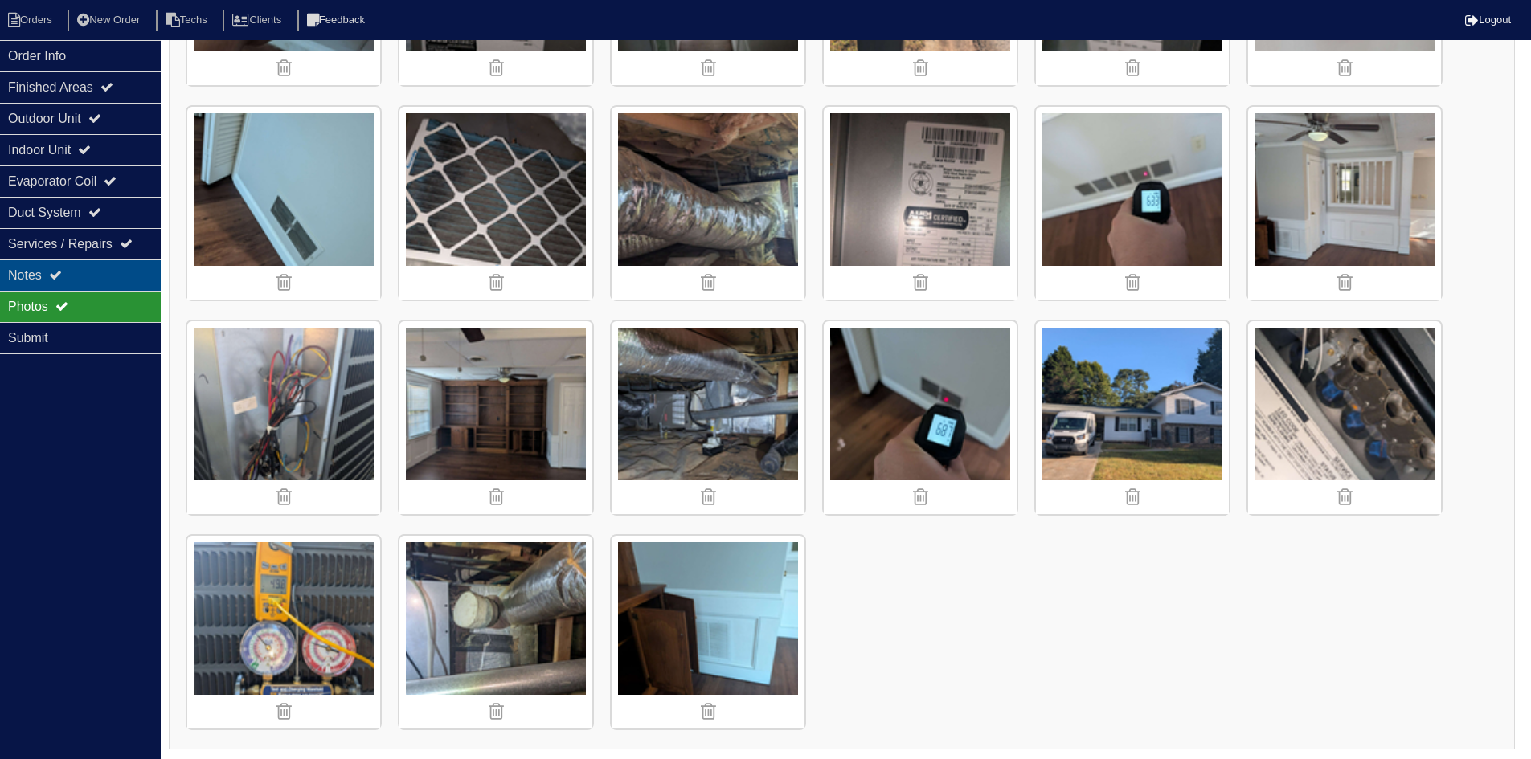
click at [95, 280] on div "Notes" at bounding box center [80, 275] width 161 height 31
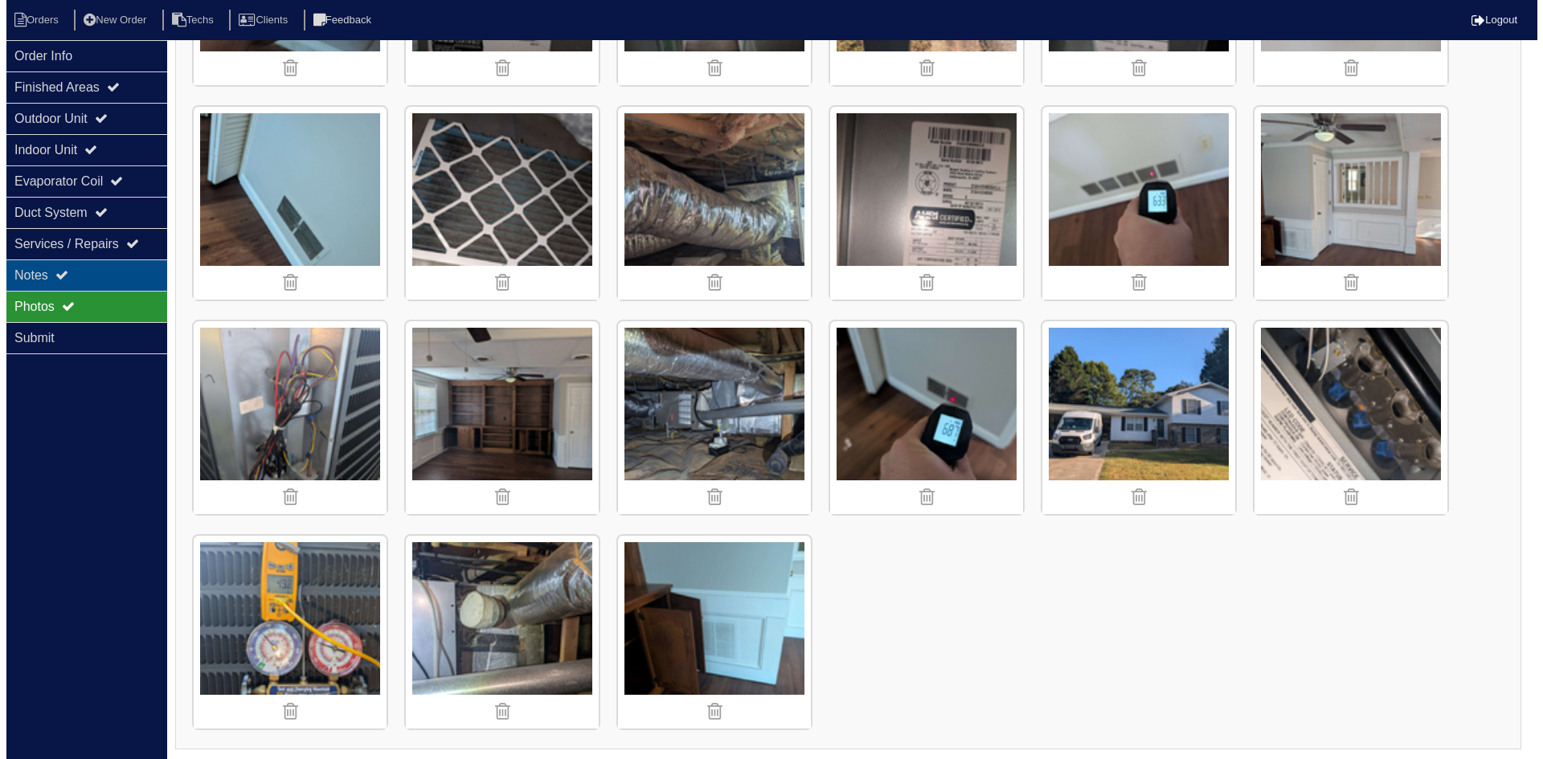
scroll to position [0, 0]
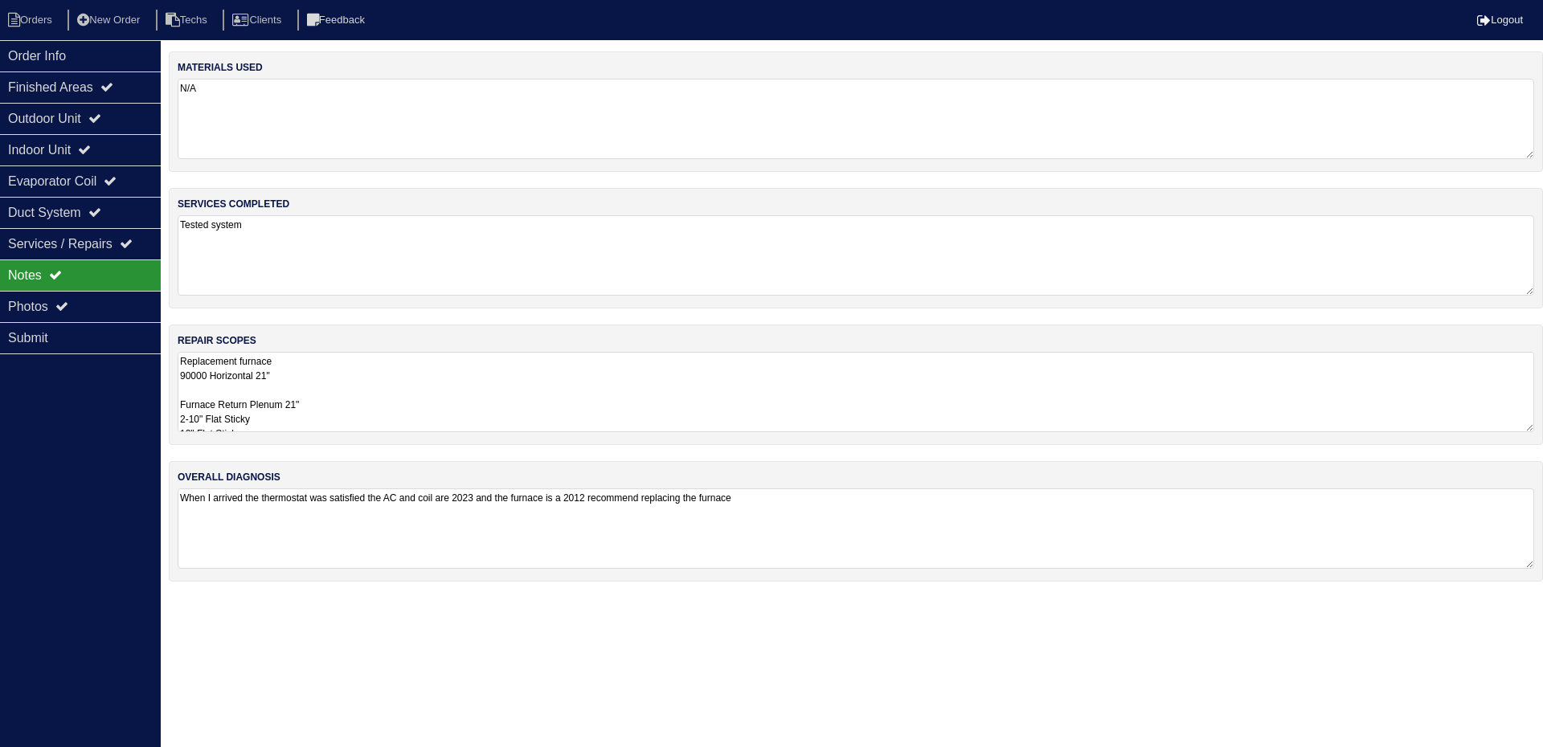
click at [309, 413] on textarea "Replacement furnace 90000 Horizontal 21" Furnace Return Plenum 21" 2-10" Flat S…" at bounding box center [856, 392] width 1356 height 80
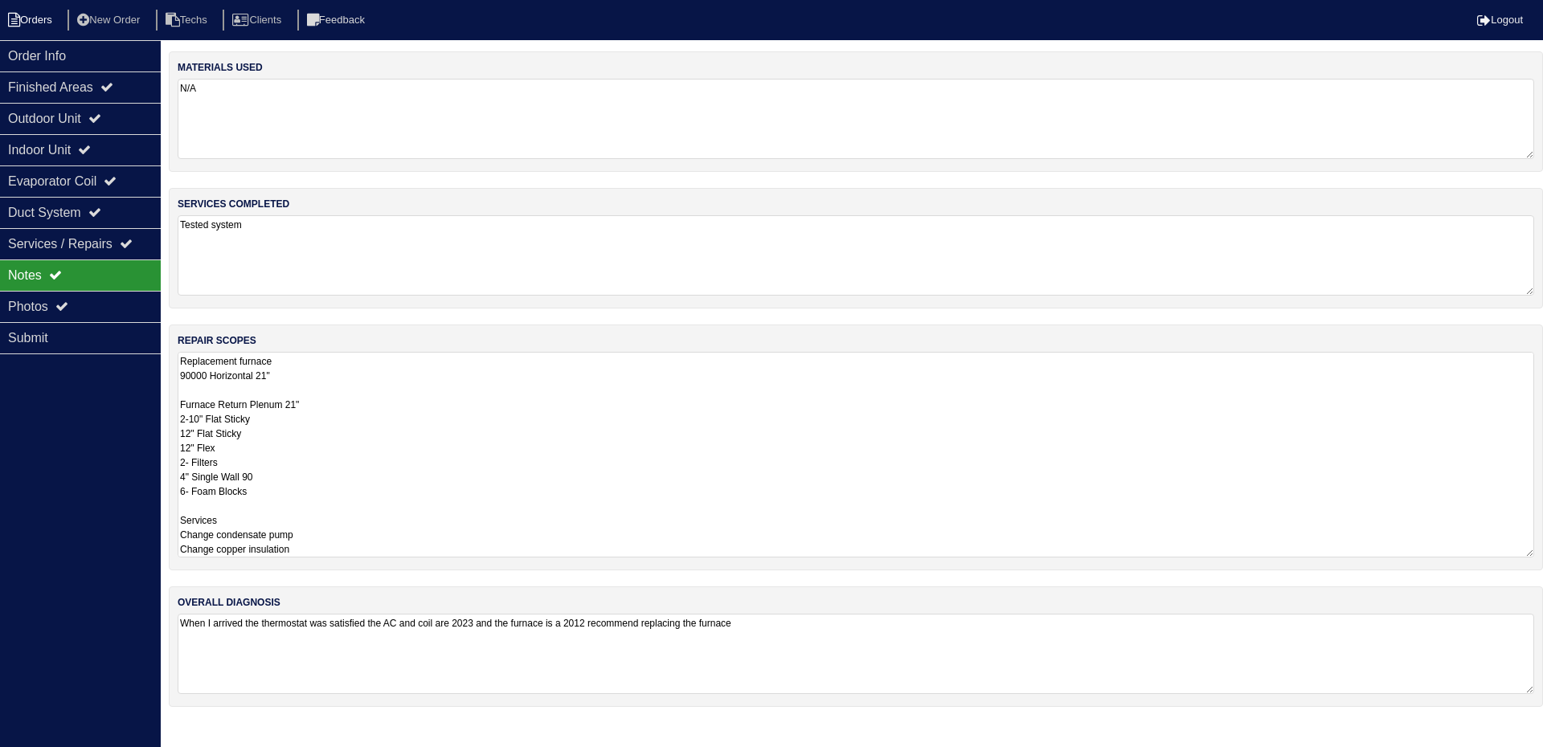
click at [34, 16] on li "Orders" at bounding box center [32, 21] width 65 height 22
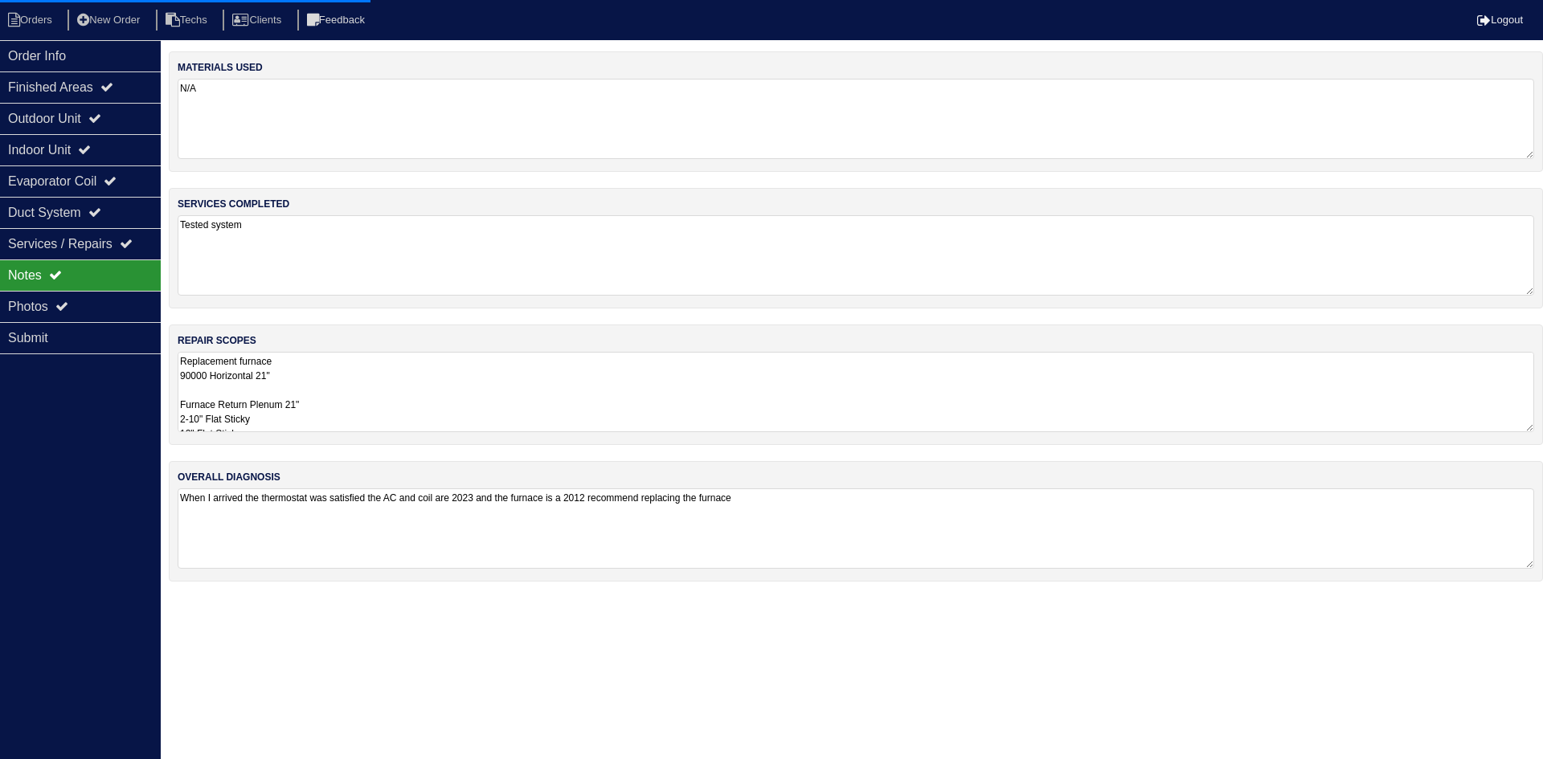
select select "15"
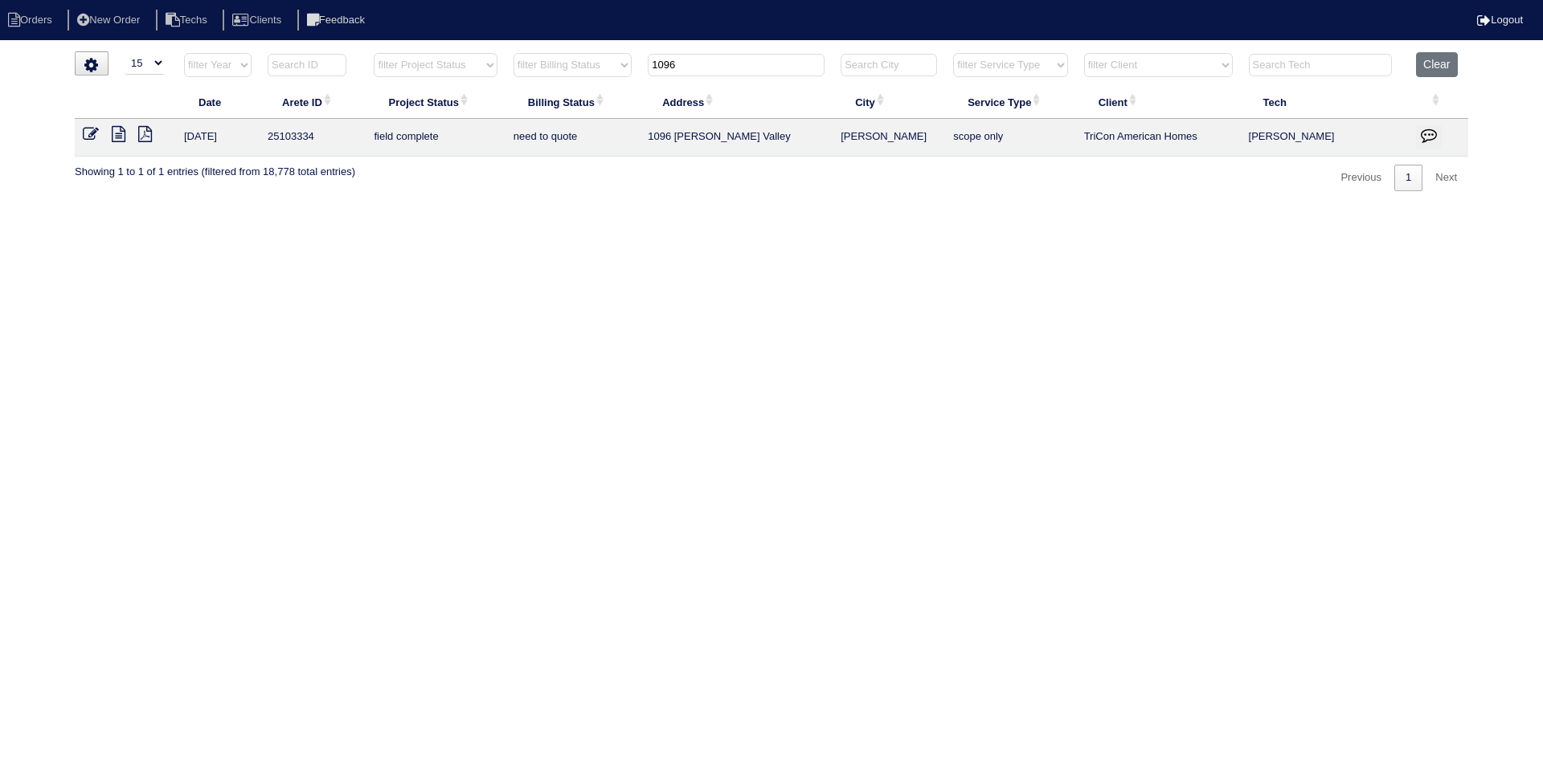
drag, startPoint x: 668, startPoint y: 62, endPoint x: 637, endPoint y: 59, distance: 30.6
click at [637, 59] on tr "filter Year -- Any Year -- 2025 2024 2023 2022 2021 2020 2019 filter Project St…" at bounding box center [771, 68] width 1393 height 33
type input "140"
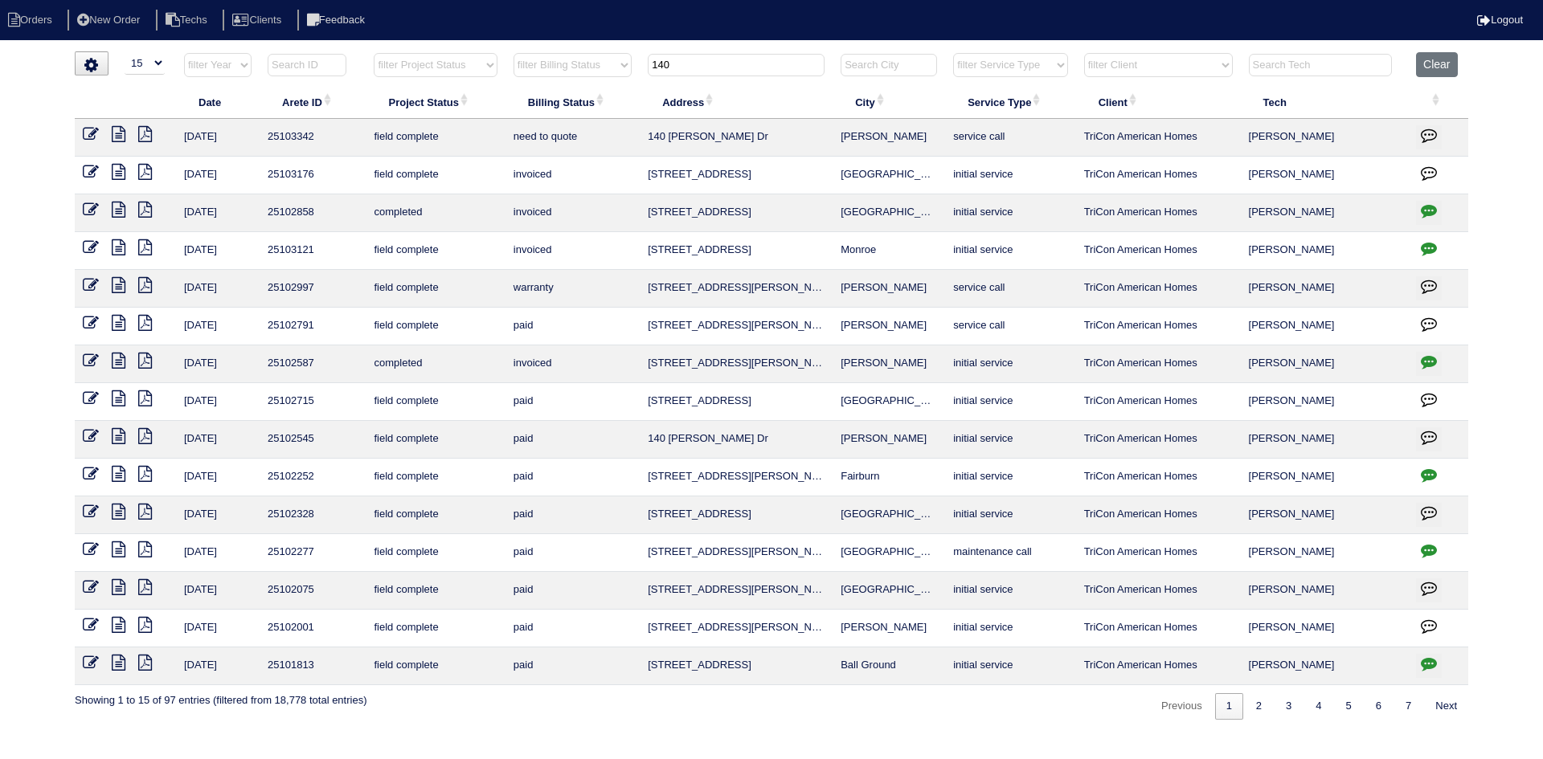
click at [120, 133] on icon at bounding box center [119, 134] width 14 height 16
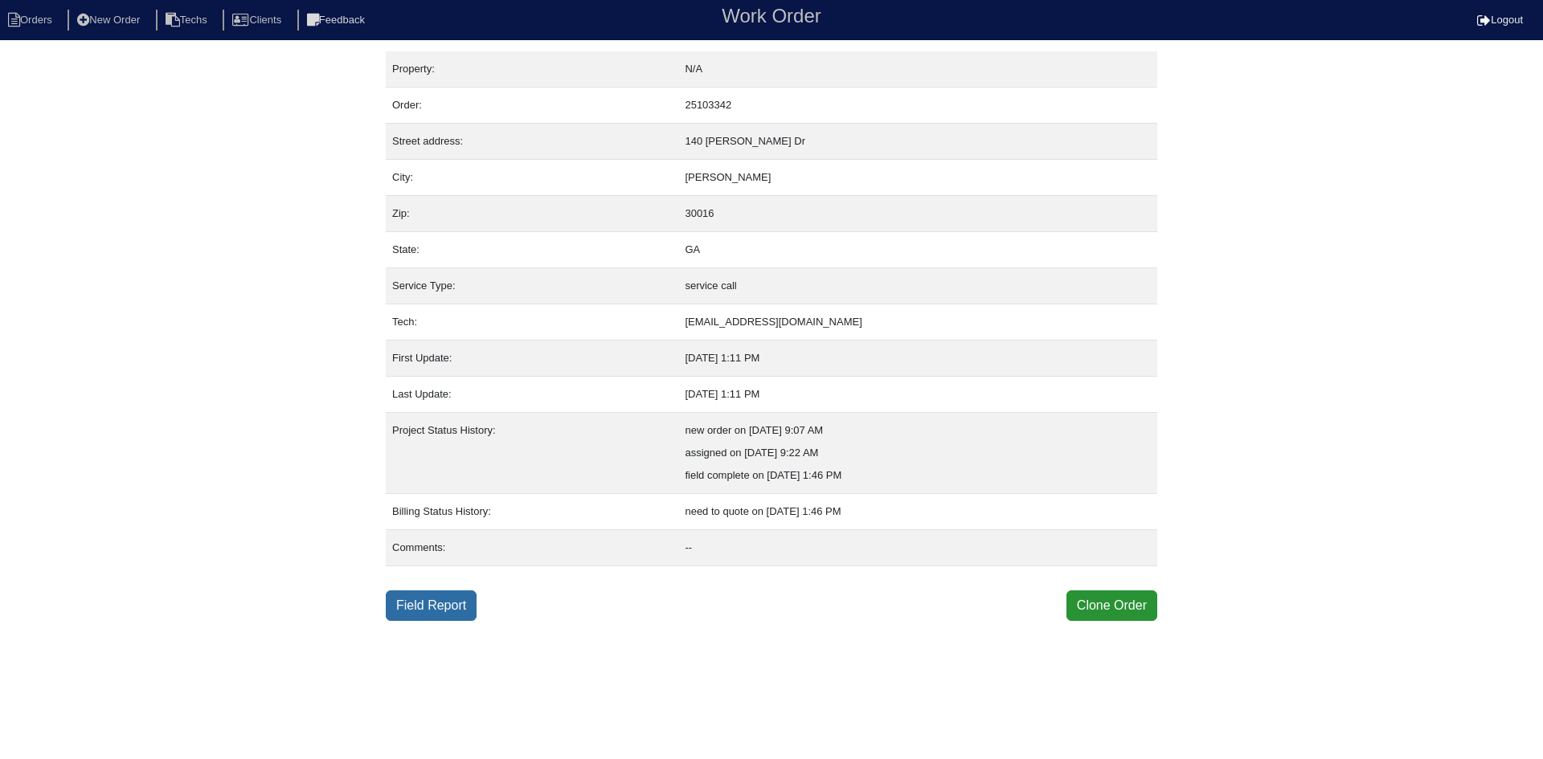
click at [420, 594] on link "Field Report" at bounding box center [431, 606] width 91 height 31
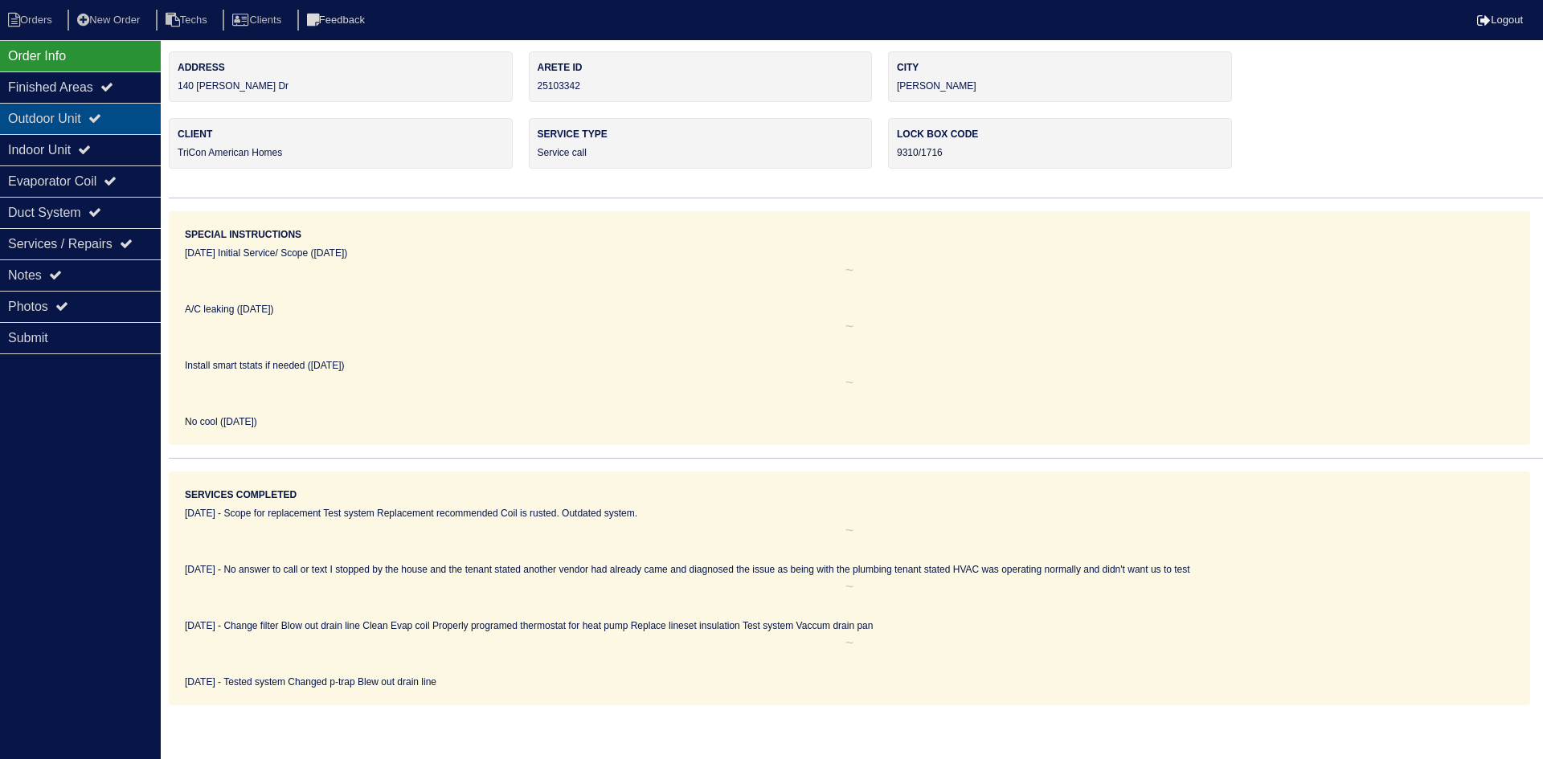
click at [118, 121] on div "Outdoor Unit" at bounding box center [80, 118] width 161 height 31
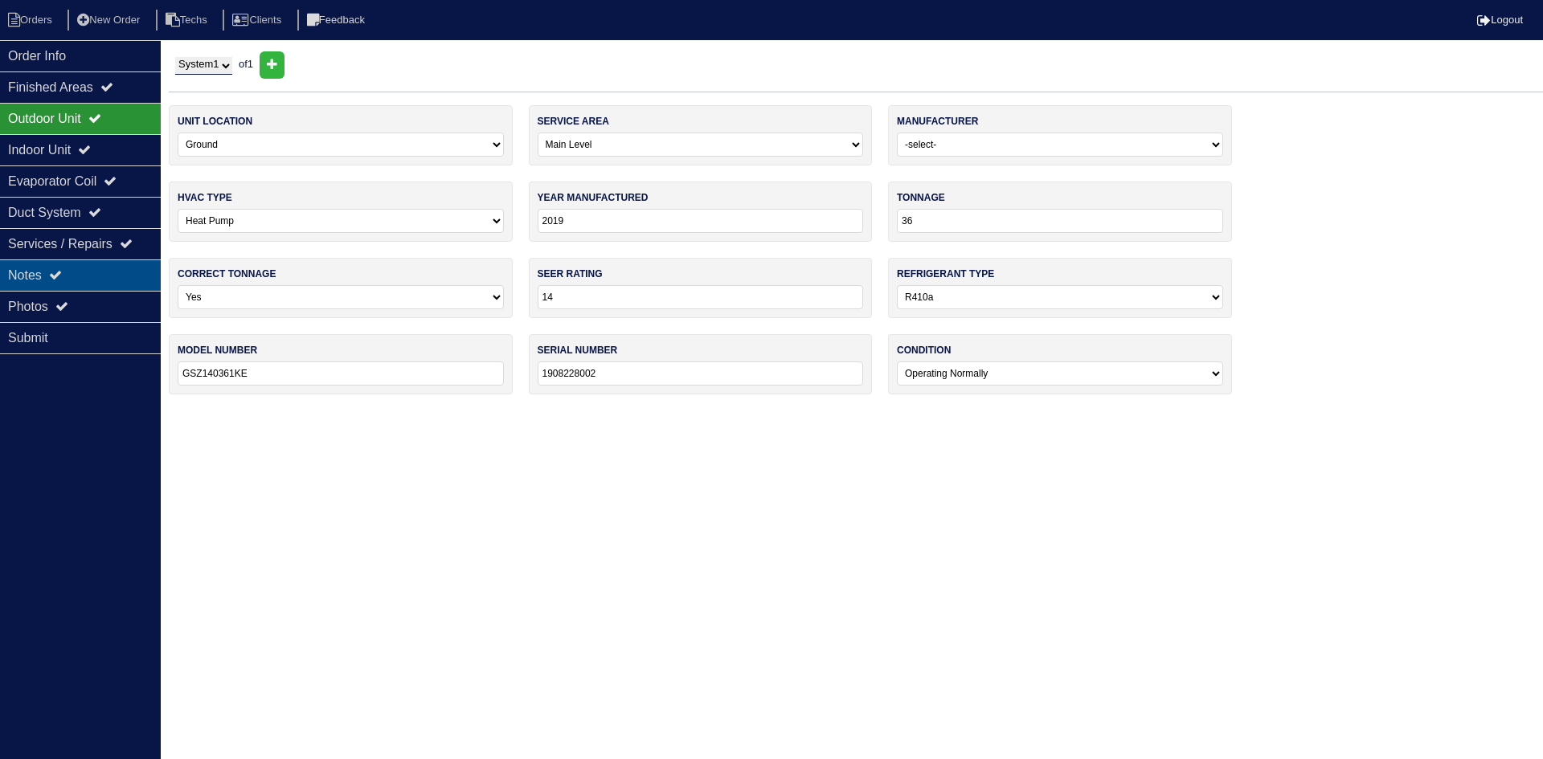
click at [97, 268] on div "Notes" at bounding box center [80, 275] width 161 height 31
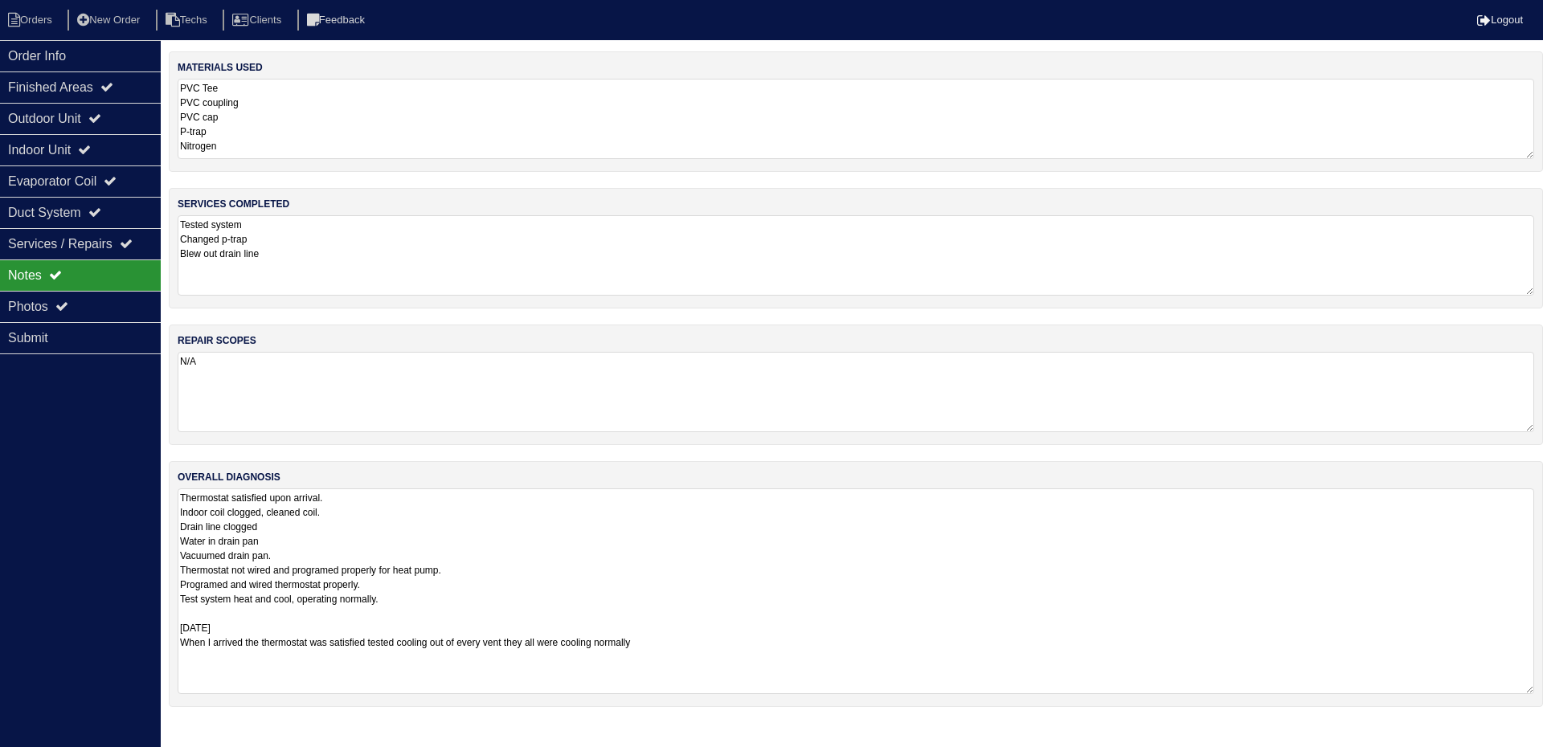
drag, startPoint x: 1530, startPoint y: 563, endPoint x: 975, endPoint y: 681, distance: 566.6
click at [1538, 689] on div "overall diagnosis Thermostat satisfied upon arrival. Indoor coil clogged, clean…" at bounding box center [856, 584] width 1374 height 246
click at [99, 125] on div "Outdoor Unit" at bounding box center [80, 118] width 161 height 31
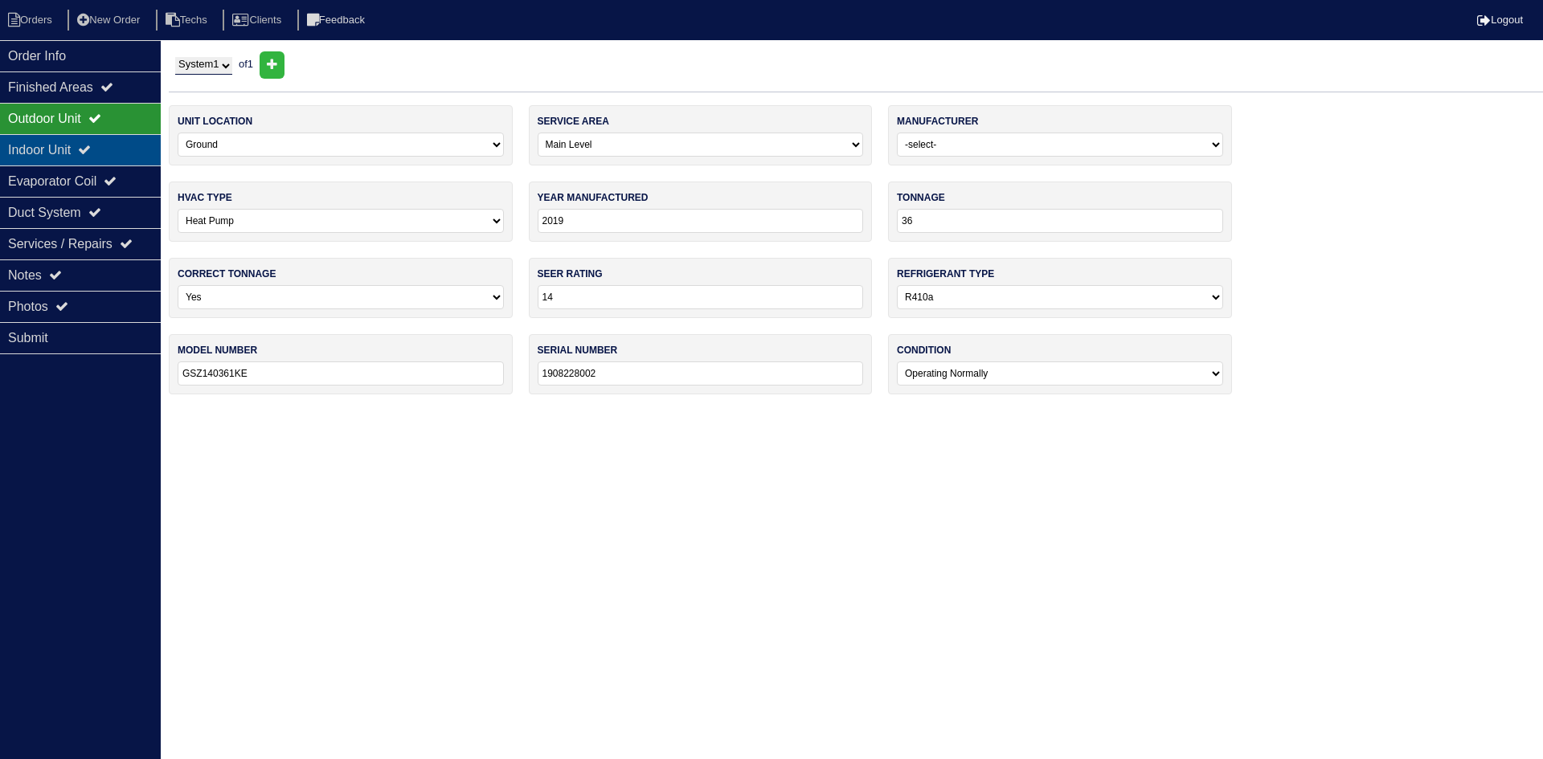
click at [112, 147] on div "Indoor Unit" at bounding box center [80, 149] width 161 height 31
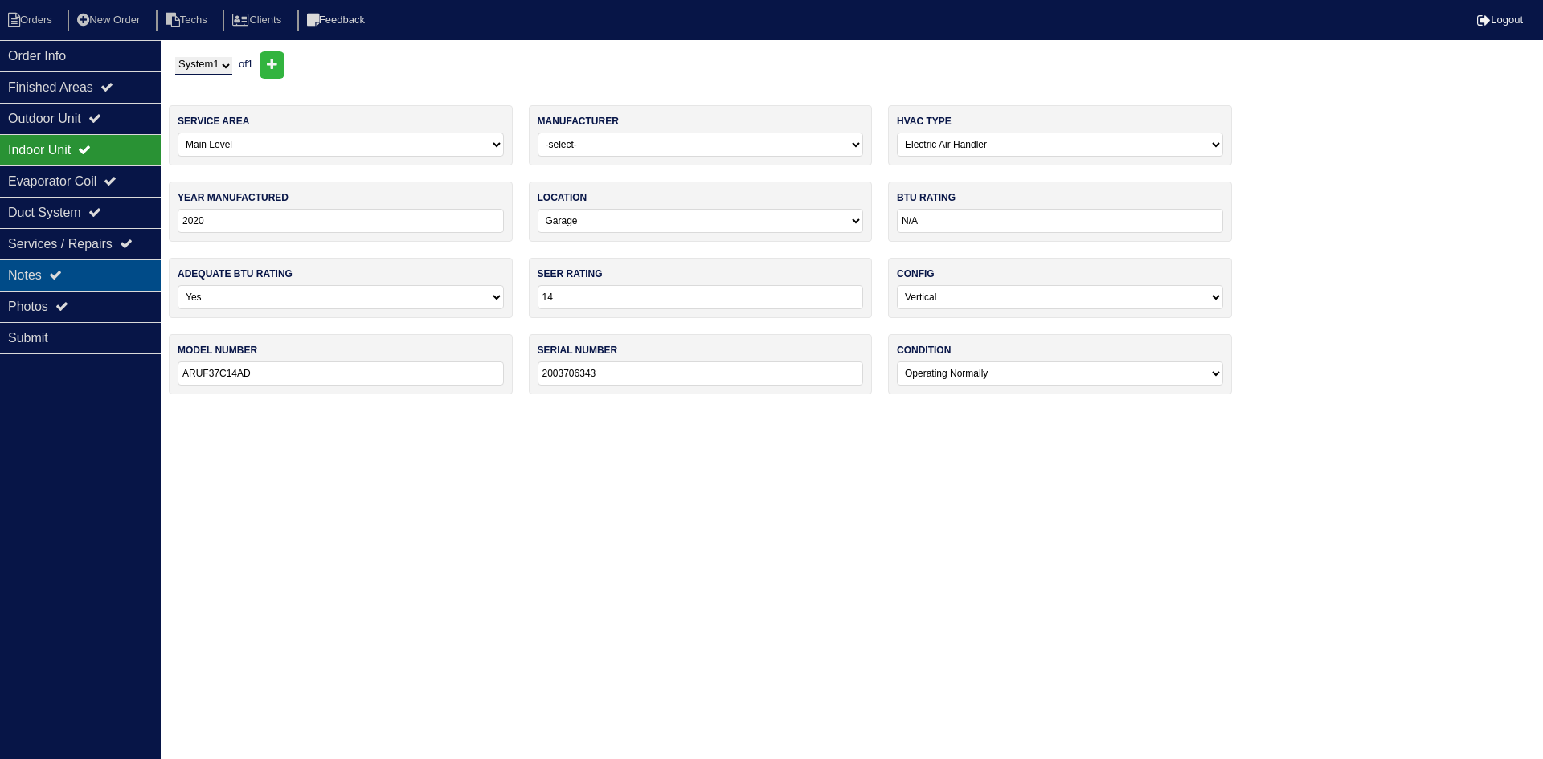
click at [34, 268] on div "Notes" at bounding box center [80, 275] width 161 height 31
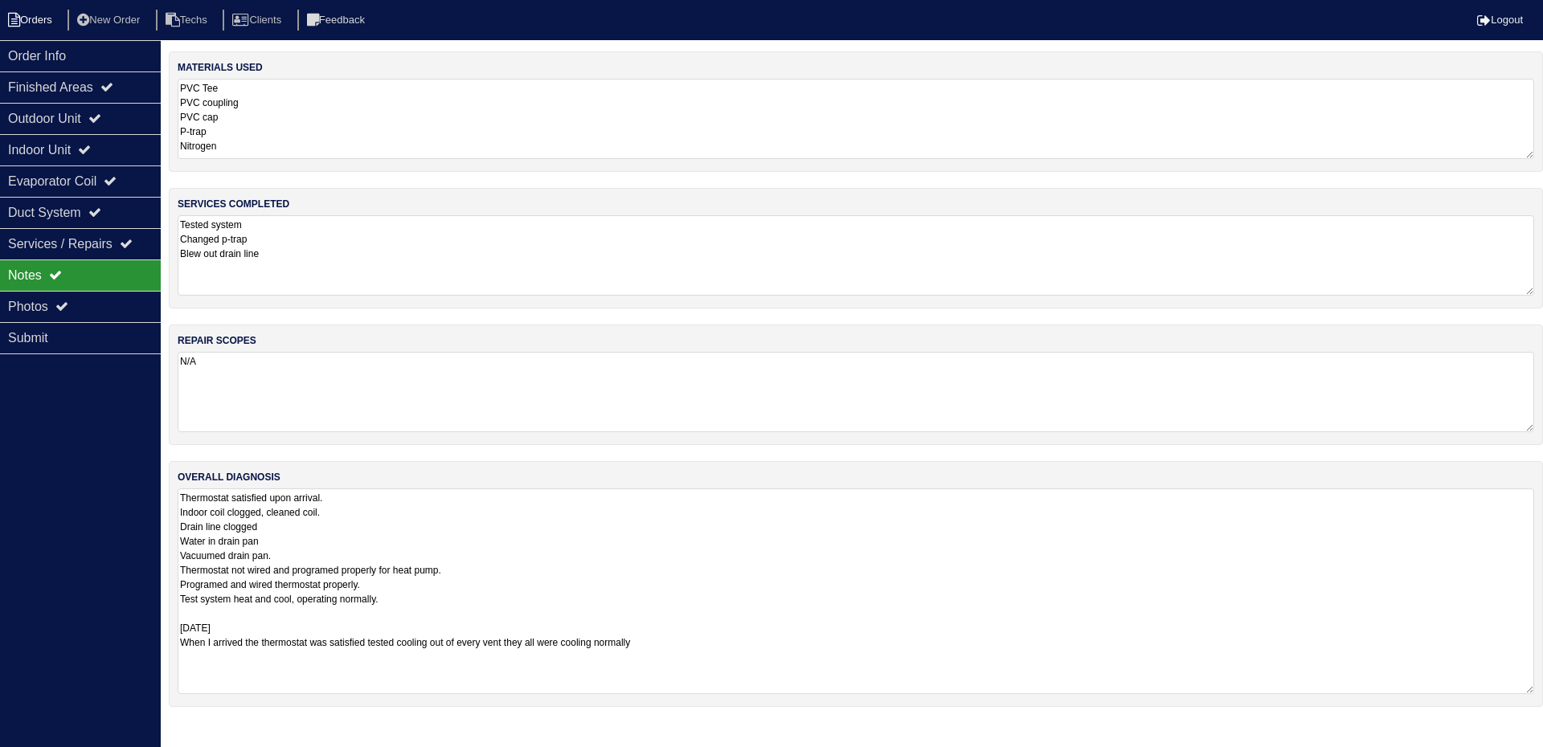
click at [34, 19] on li "Orders" at bounding box center [32, 21] width 65 height 22
select select "15"
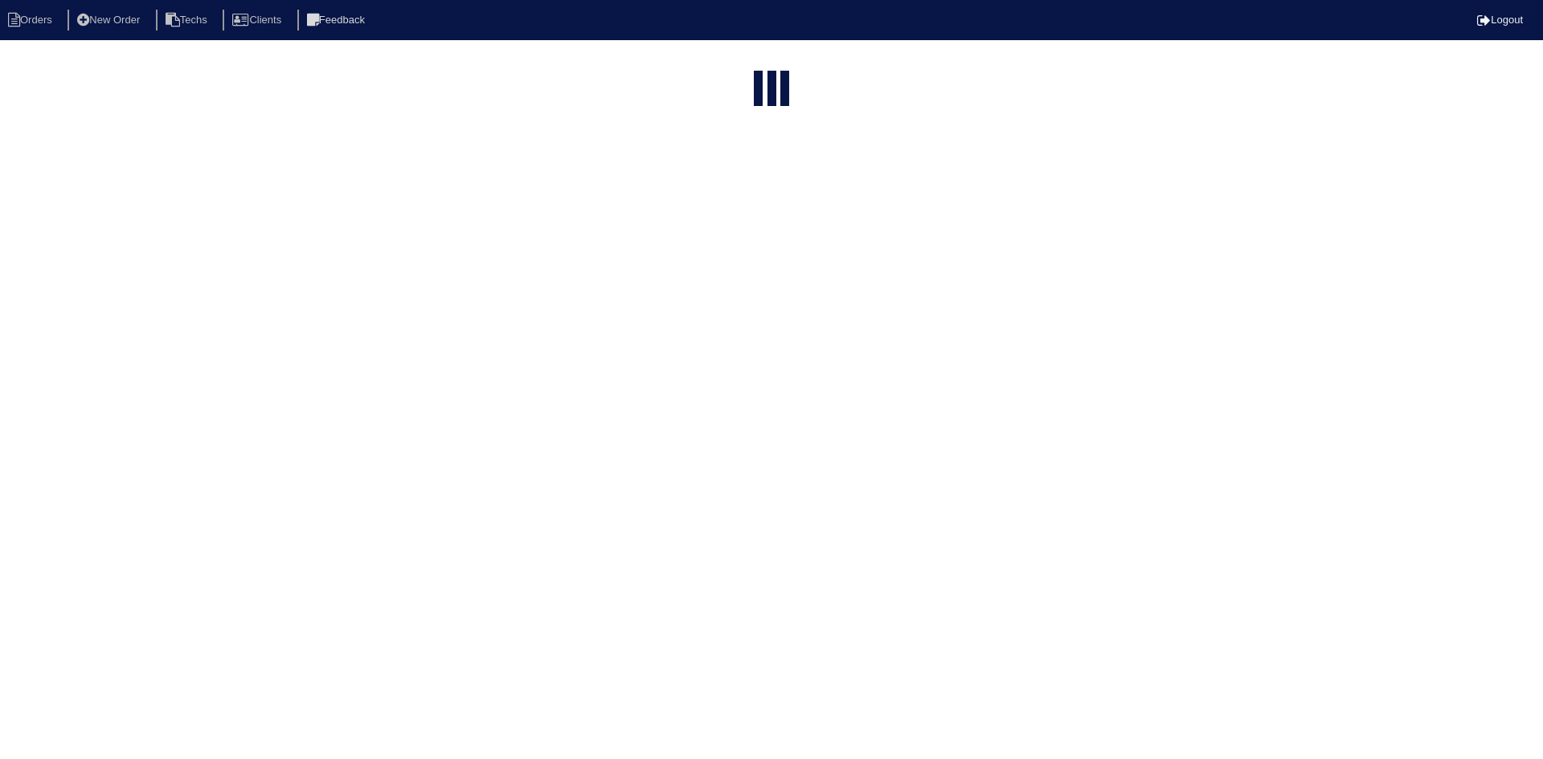
type input "140"
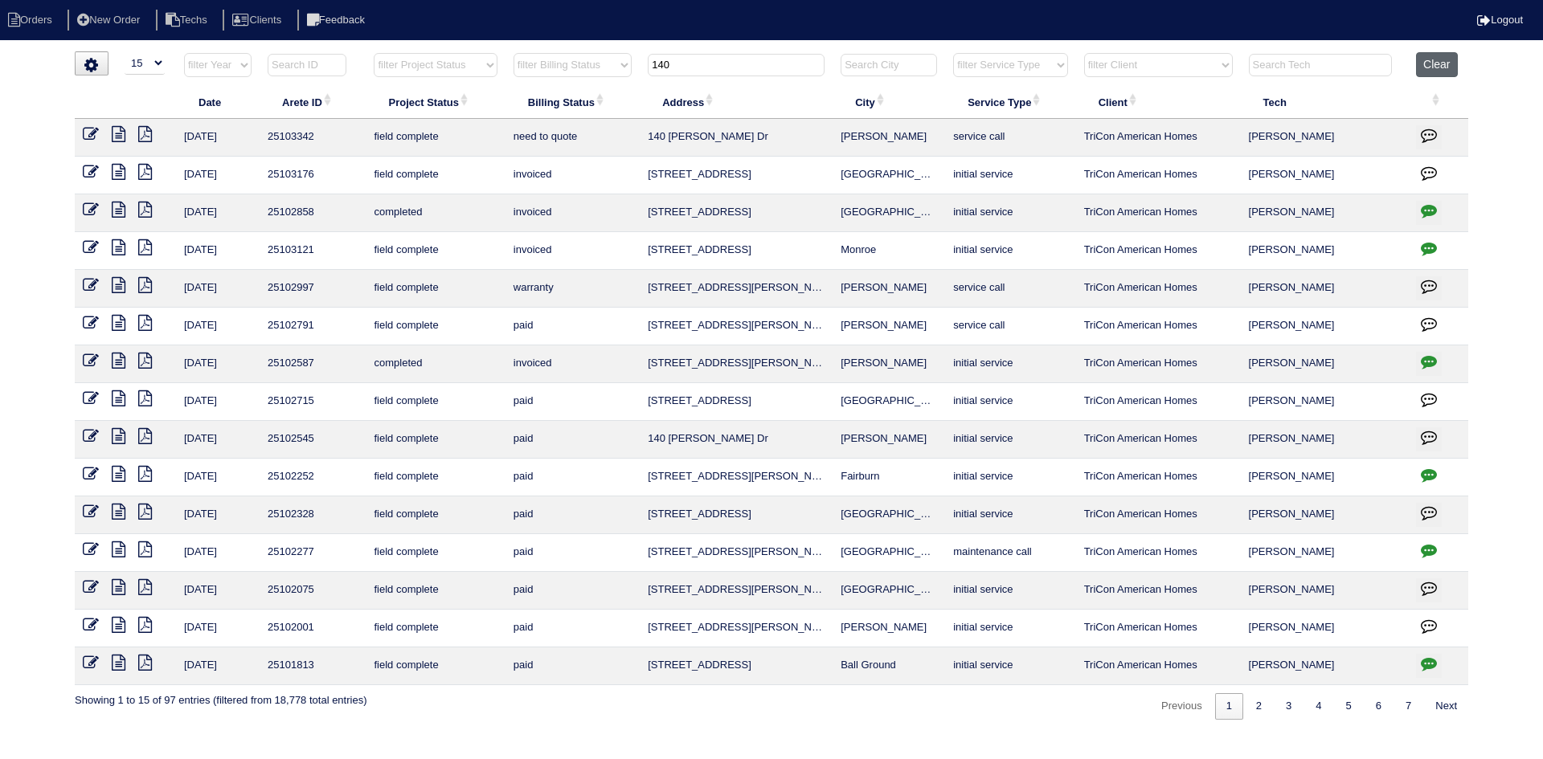
click at [1447, 58] on button "Clear" at bounding box center [1436, 64] width 41 height 25
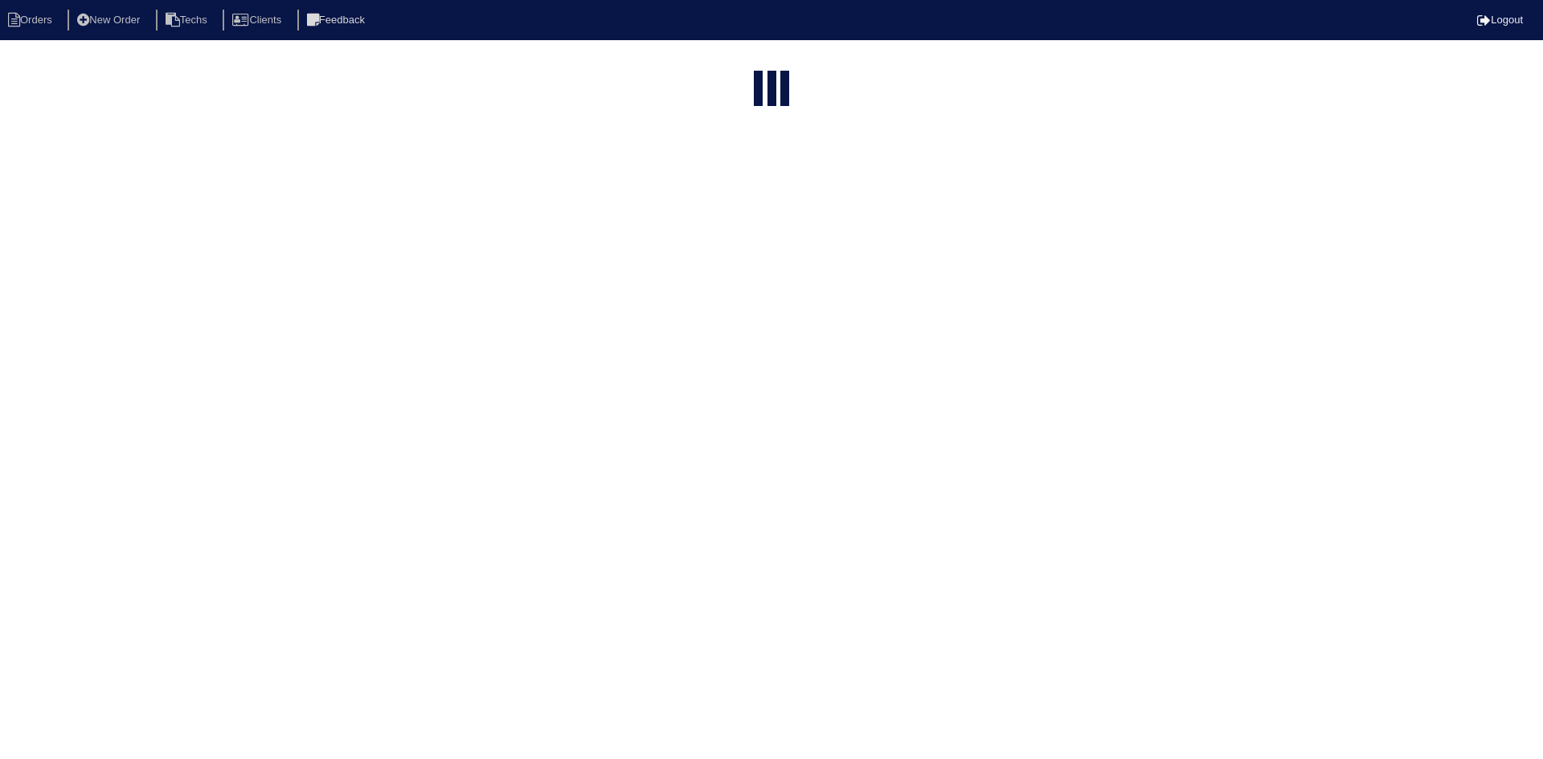
select select "15"
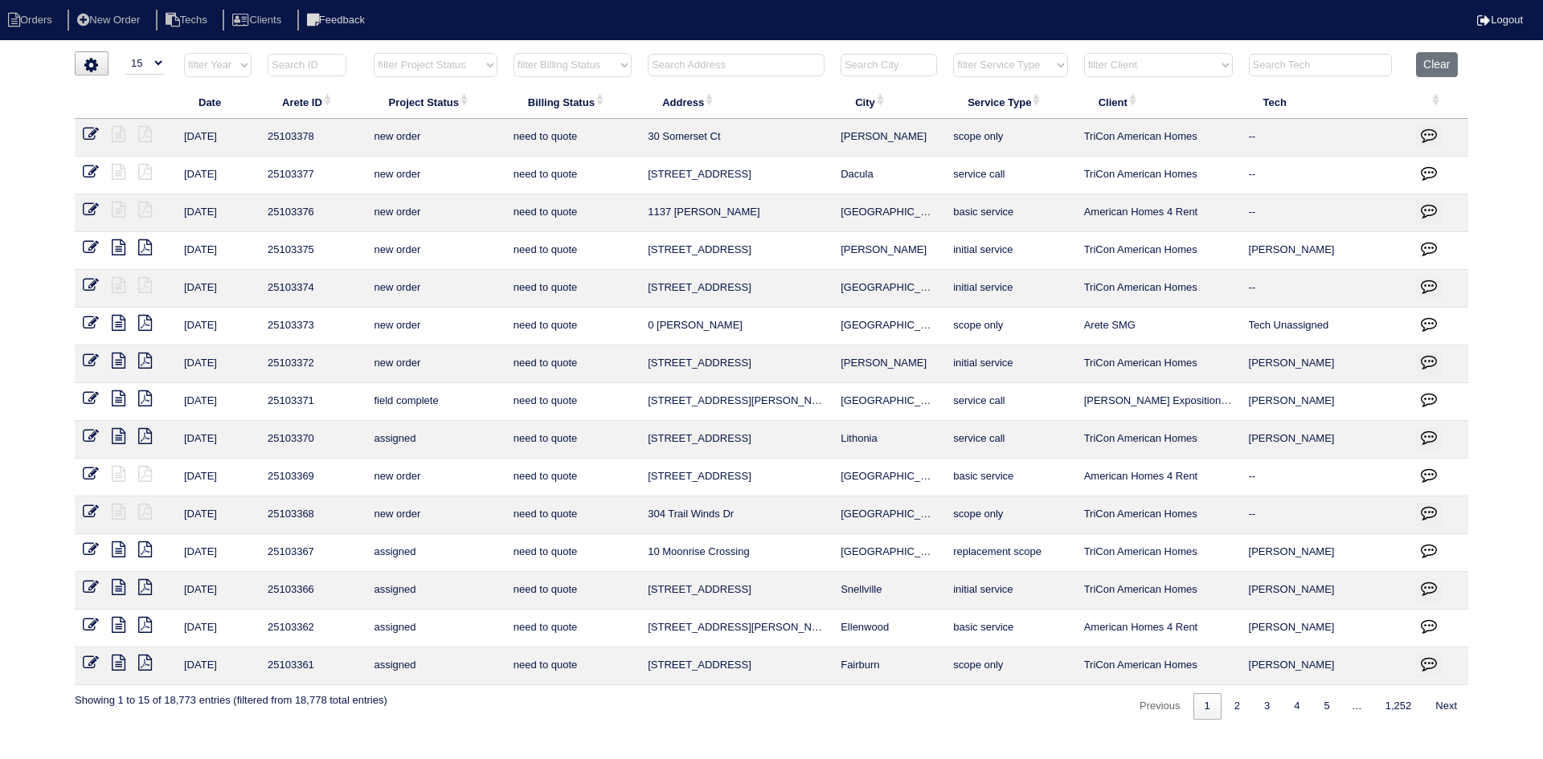
click at [484, 71] on select "filter Project Status -- Any Project Status -- new order assigned in progress f…" at bounding box center [435, 65] width 123 height 24
click at [374, 53] on select "filter Project Status -- Any Project Status -- new order assigned in progress f…" at bounding box center [435, 65] width 123 height 24
select select "field complete"
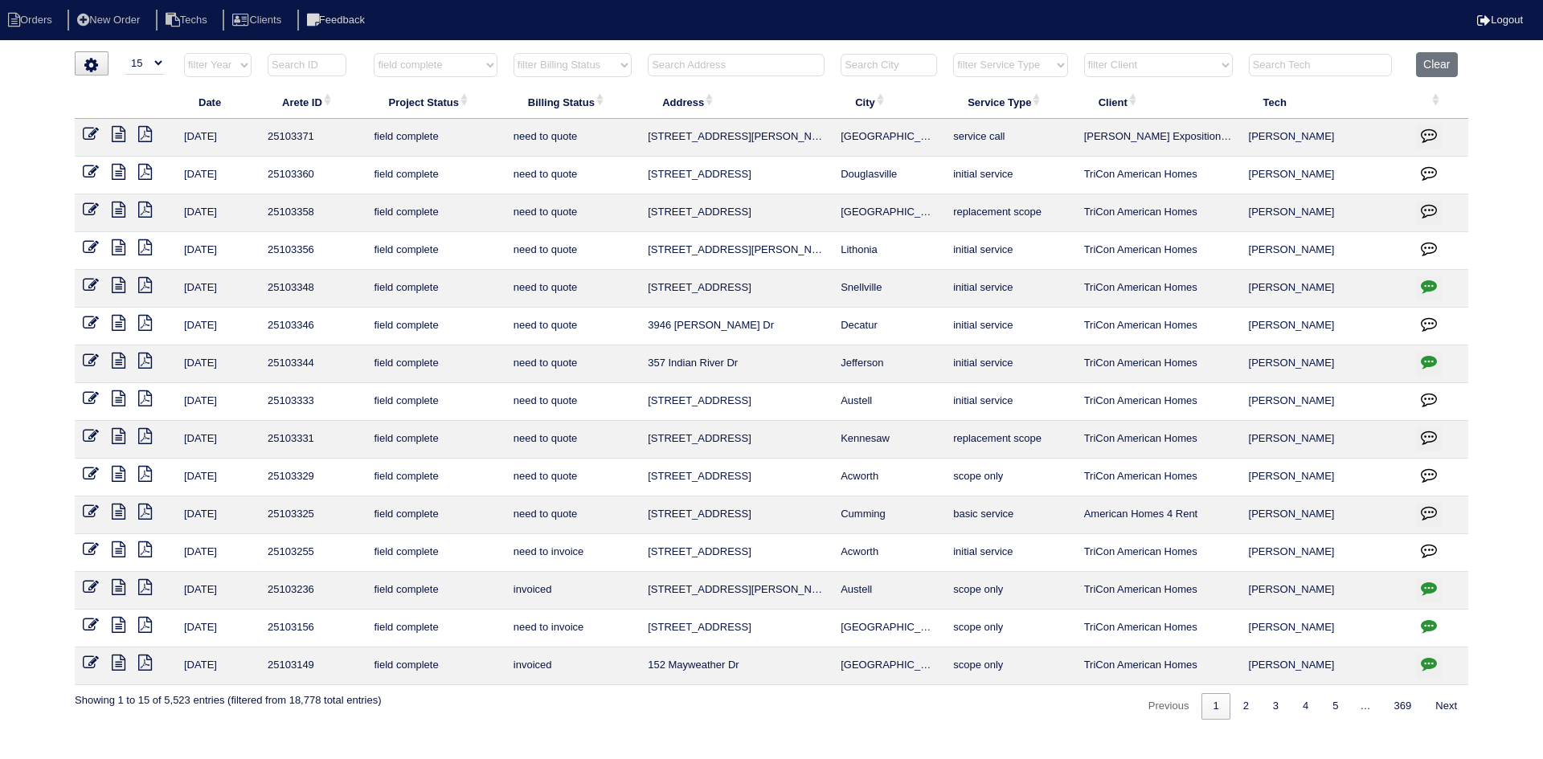
click at [622, 62] on select "filter Billing Status -- Any Billing Status -- need to quote quoted need to inv…" at bounding box center [572, 65] width 118 height 24
select select "need to quote"
click at [513, 53] on select "filter Billing Status -- Any Billing Status -- need to quote quoted need to inv…" at bounding box center [572, 65] width 118 height 24
select select "field complete"
select select "need to quote"
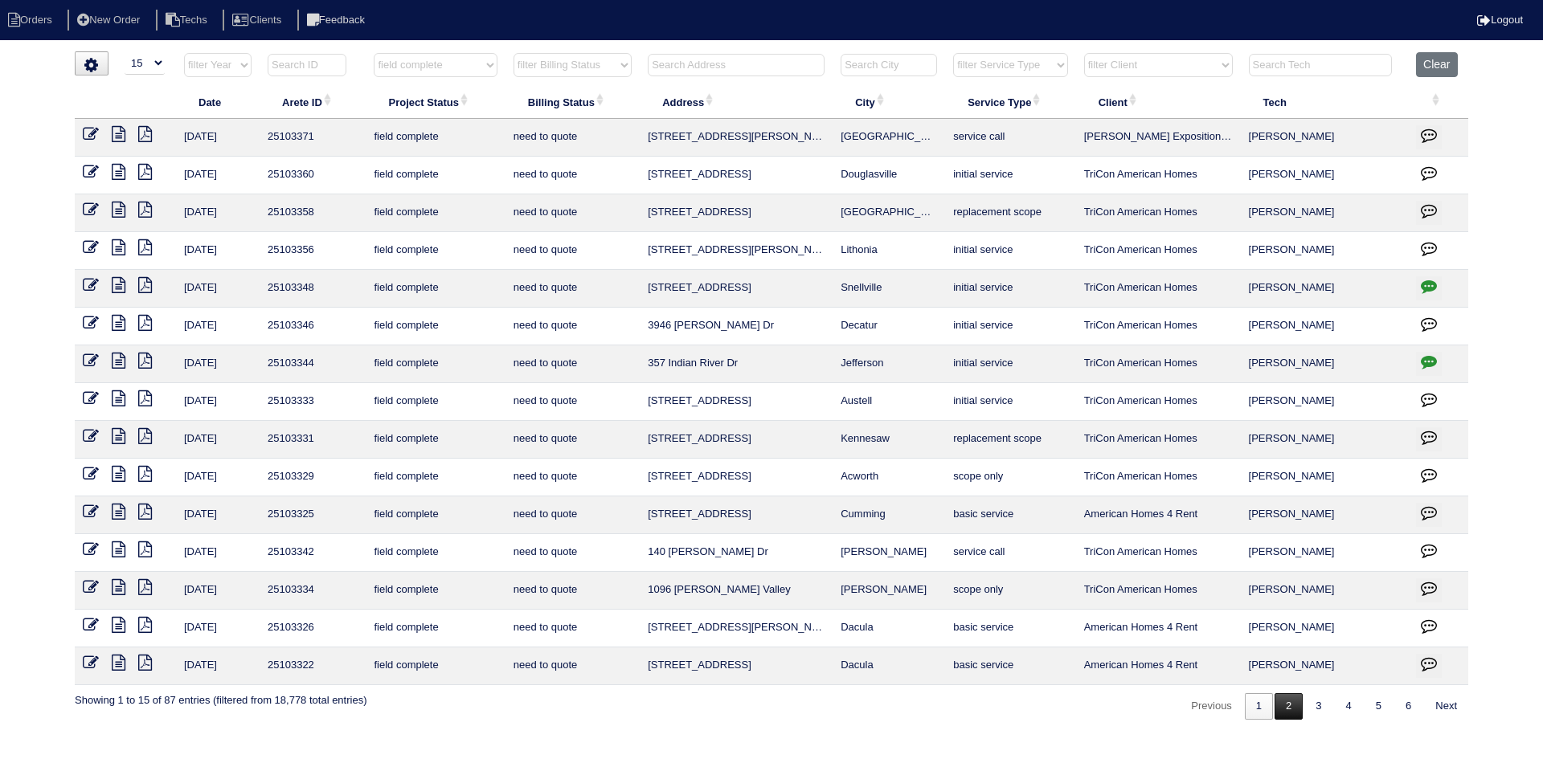
click at [1287, 709] on link "2" at bounding box center [1288, 706] width 28 height 27
select select "field complete"
select select "need to quote"
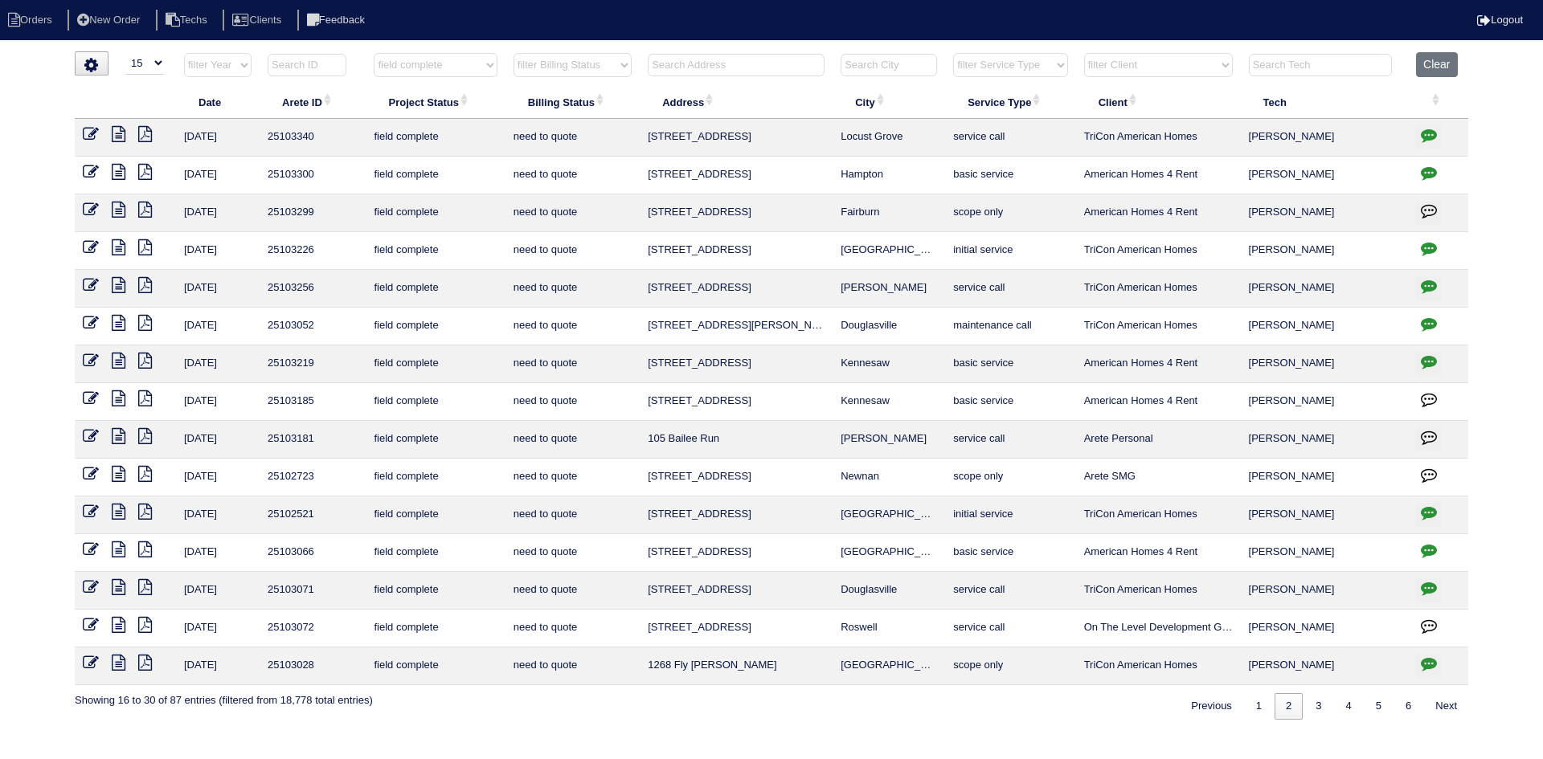
click at [1425, 250] on icon "button" at bounding box center [1428, 248] width 16 height 16
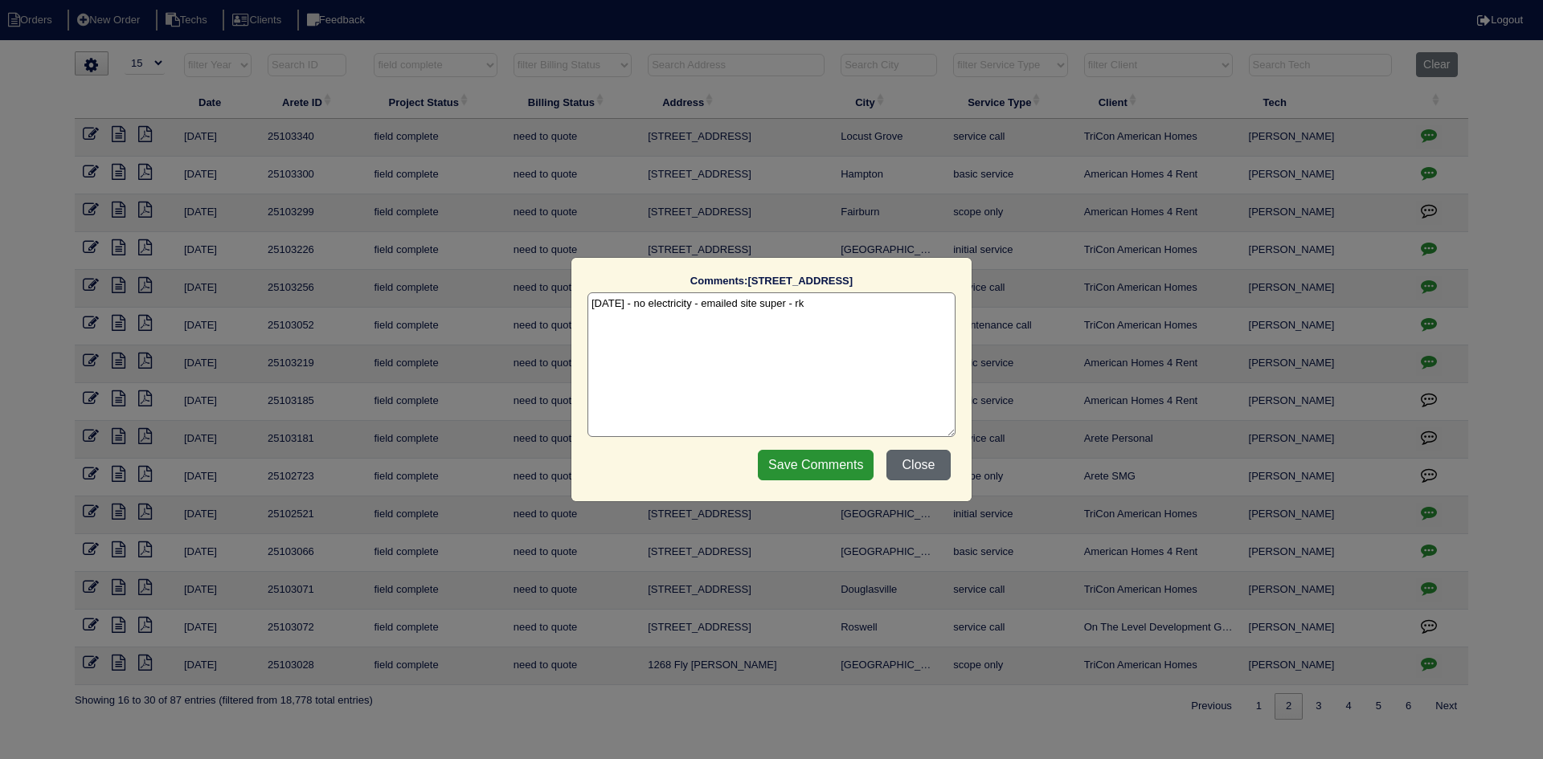
click at [927, 460] on button "Close" at bounding box center [918, 465] width 64 height 31
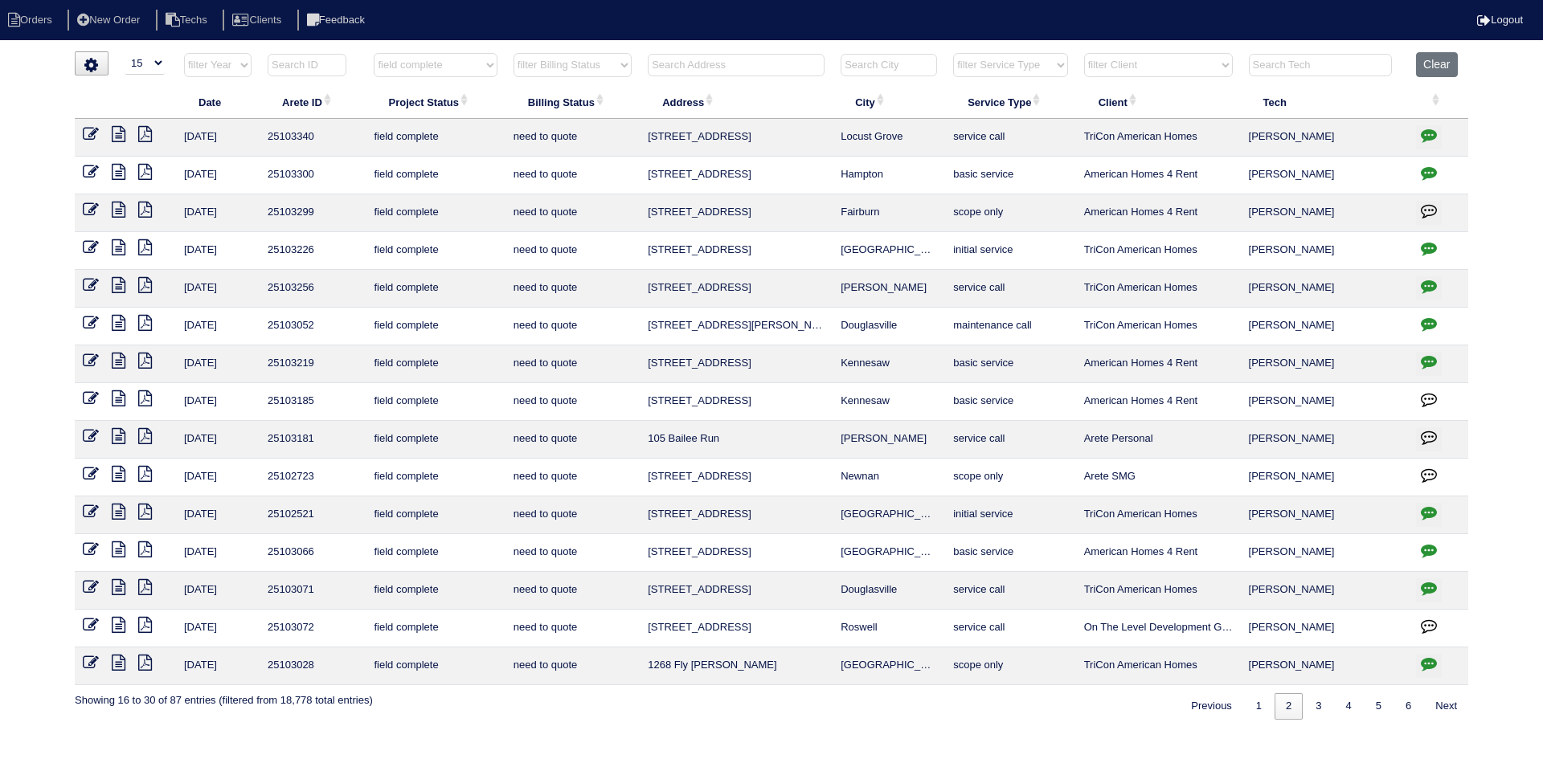
click at [1426, 359] on icon "button" at bounding box center [1428, 362] width 16 height 16
type textarea "[DATE] - texted [PERSON_NAME] to review quote - rk"
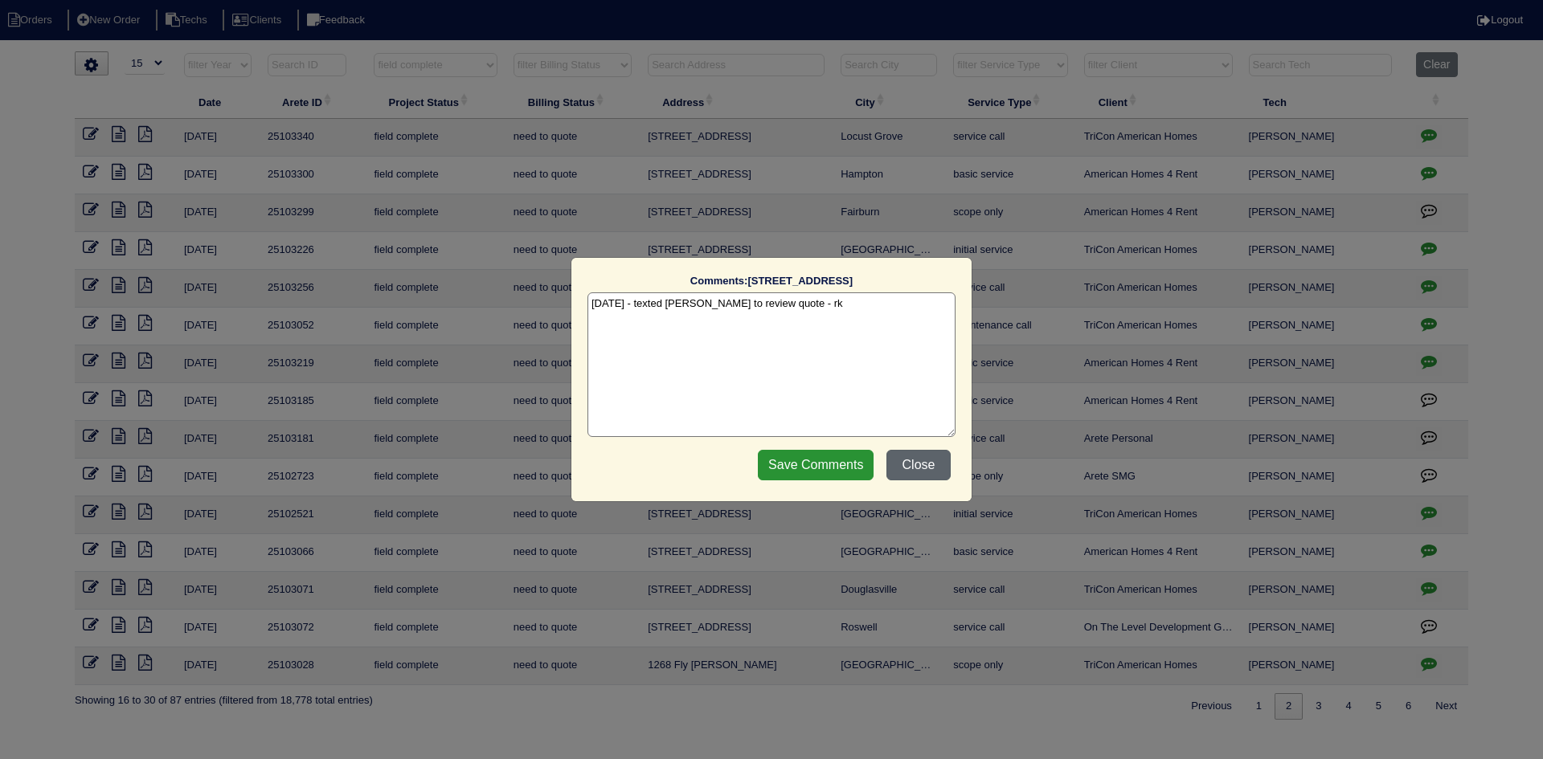
click at [912, 457] on button "Close" at bounding box center [918, 465] width 64 height 31
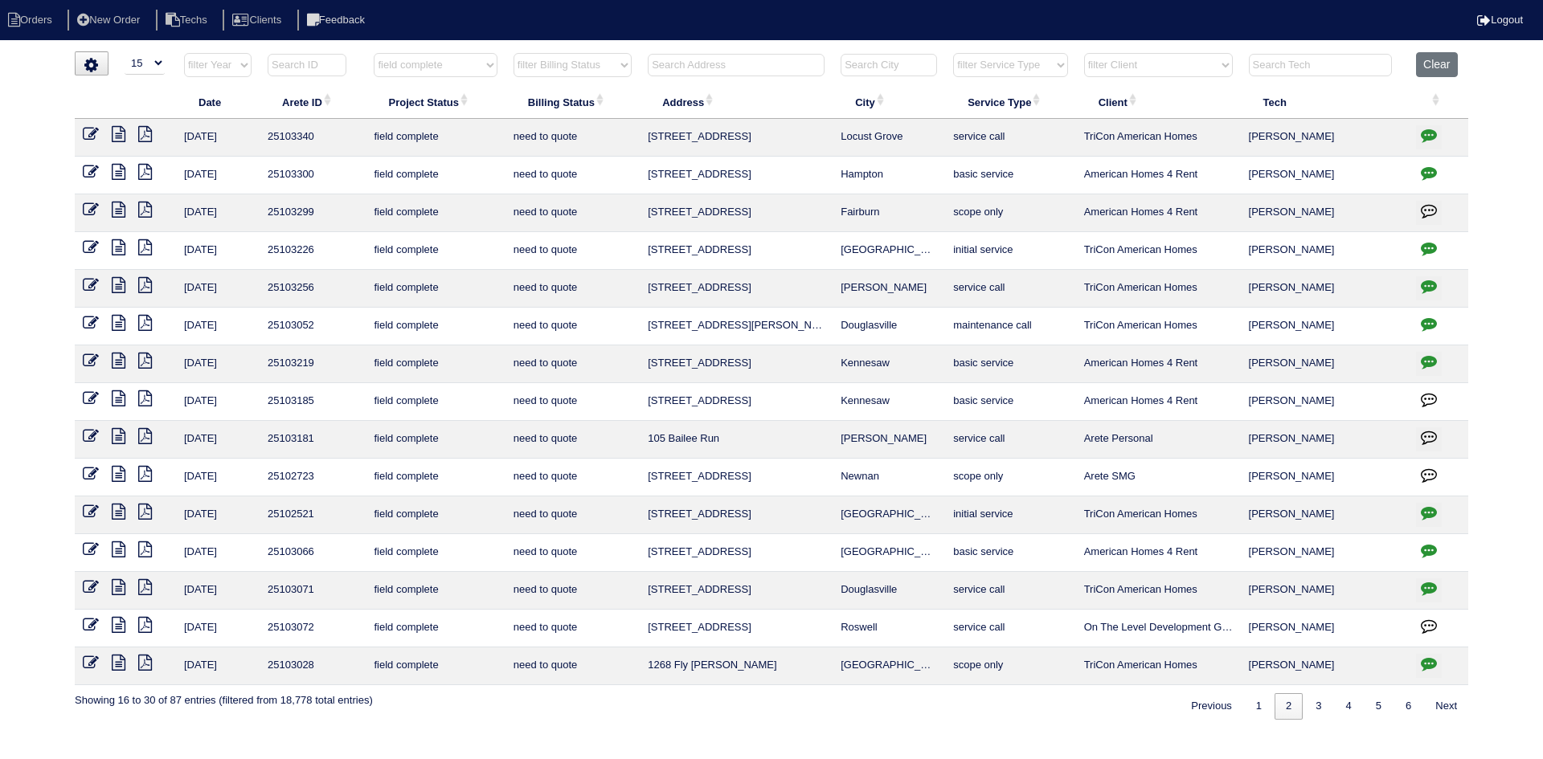
click at [116, 209] on icon at bounding box center [119, 210] width 14 height 16
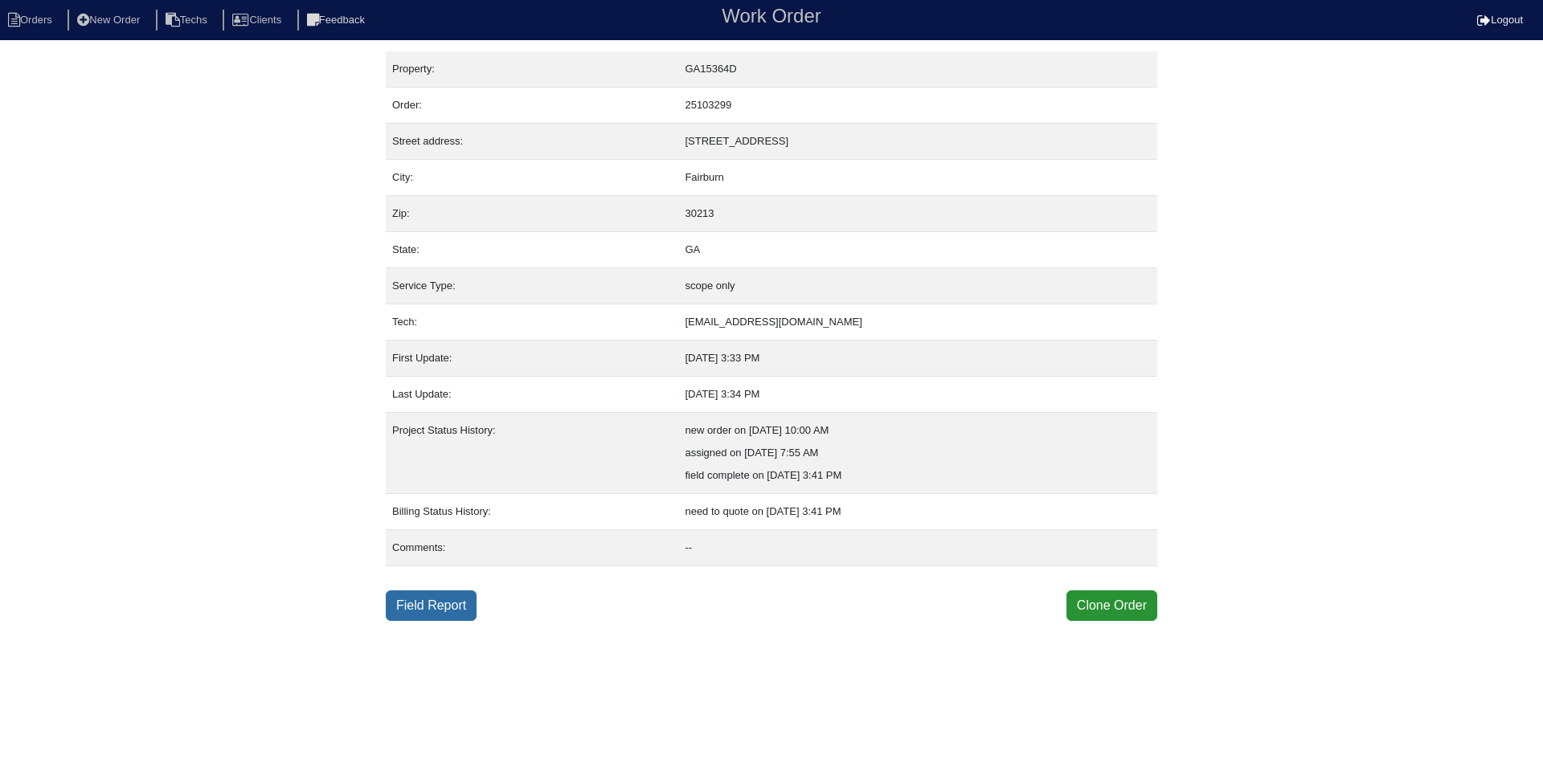
click at [414, 604] on link "Field Report" at bounding box center [431, 606] width 91 height 31
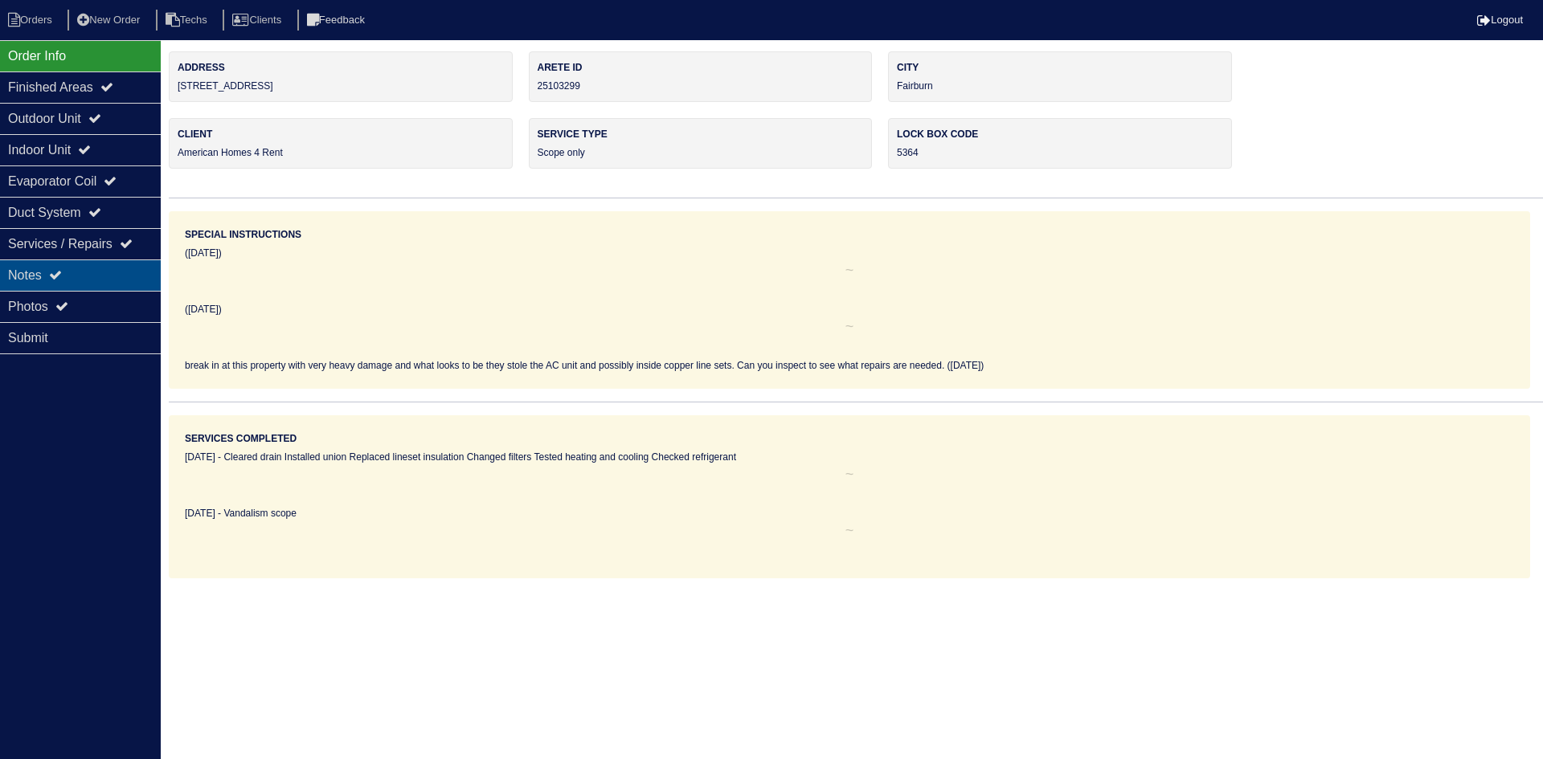
click at [48, 268] on div "Notes" at bounding box center [80, 275] width 161 height 31
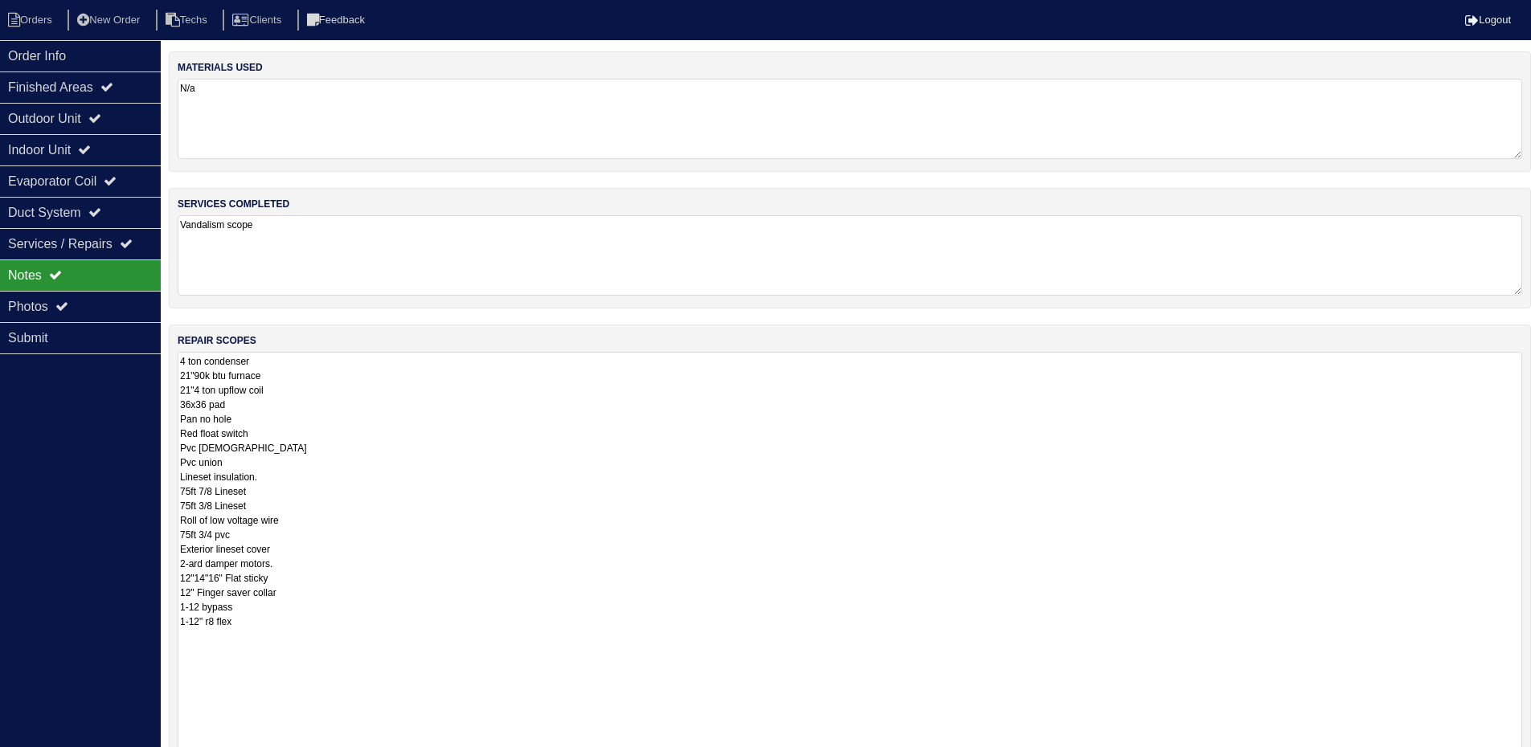
drag, startPoint x: 1527, startPoint y: 428, endPoint x: 1379, endPoint y: 693, distance: 302.9
click at [1531, 750] on html "Orders New Order Techs Clients Feedback Logout Orders New Order Users Clients M…" at bounding box center [765, 463] width 1531 height 927
click at [84, 50] on div "Order Info" at bounding box center [80, 55] width 161 height 31
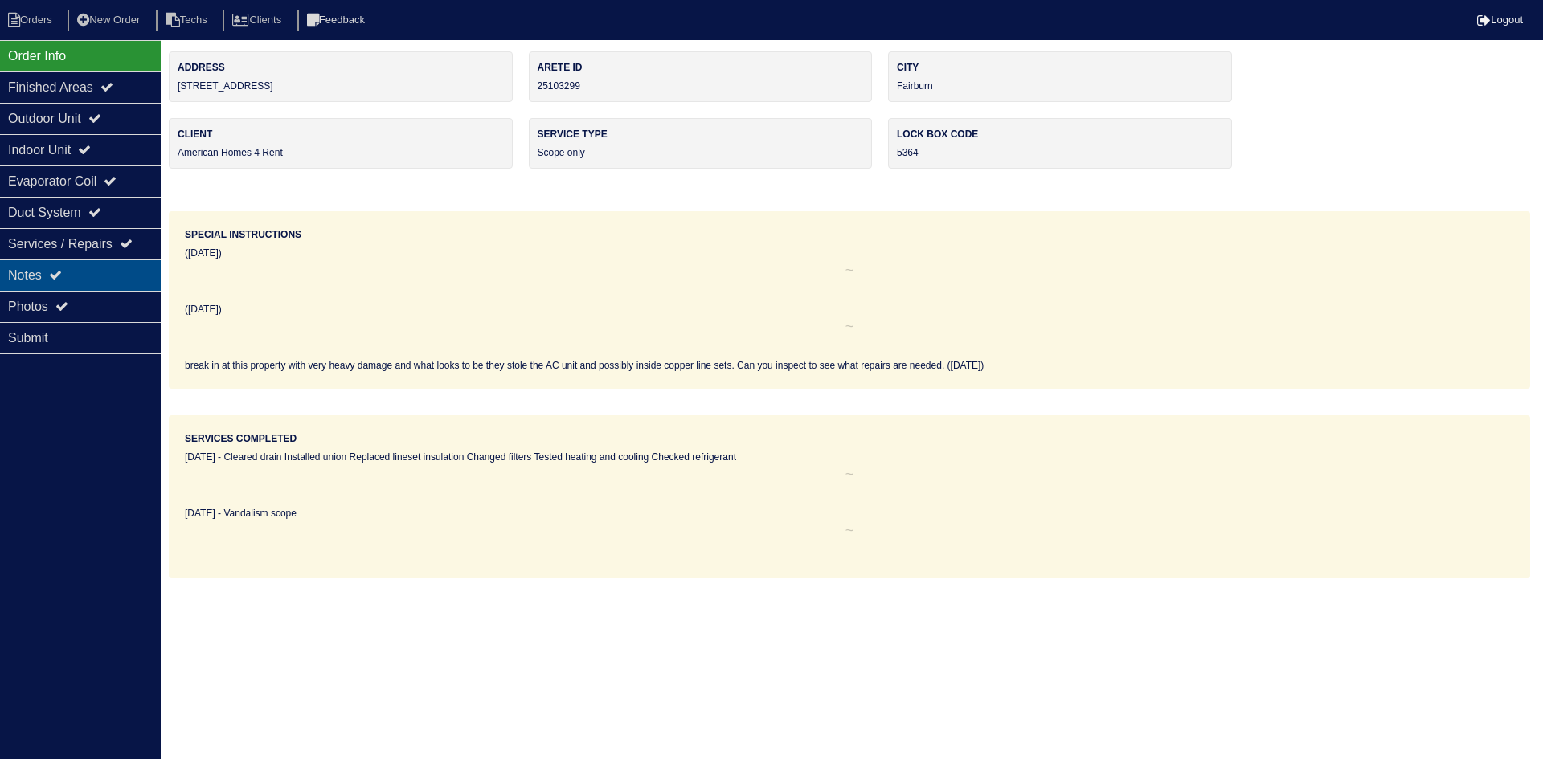
click at [114, 272] on div "Notes" at bounding box center [80, 275] width 161 height 31
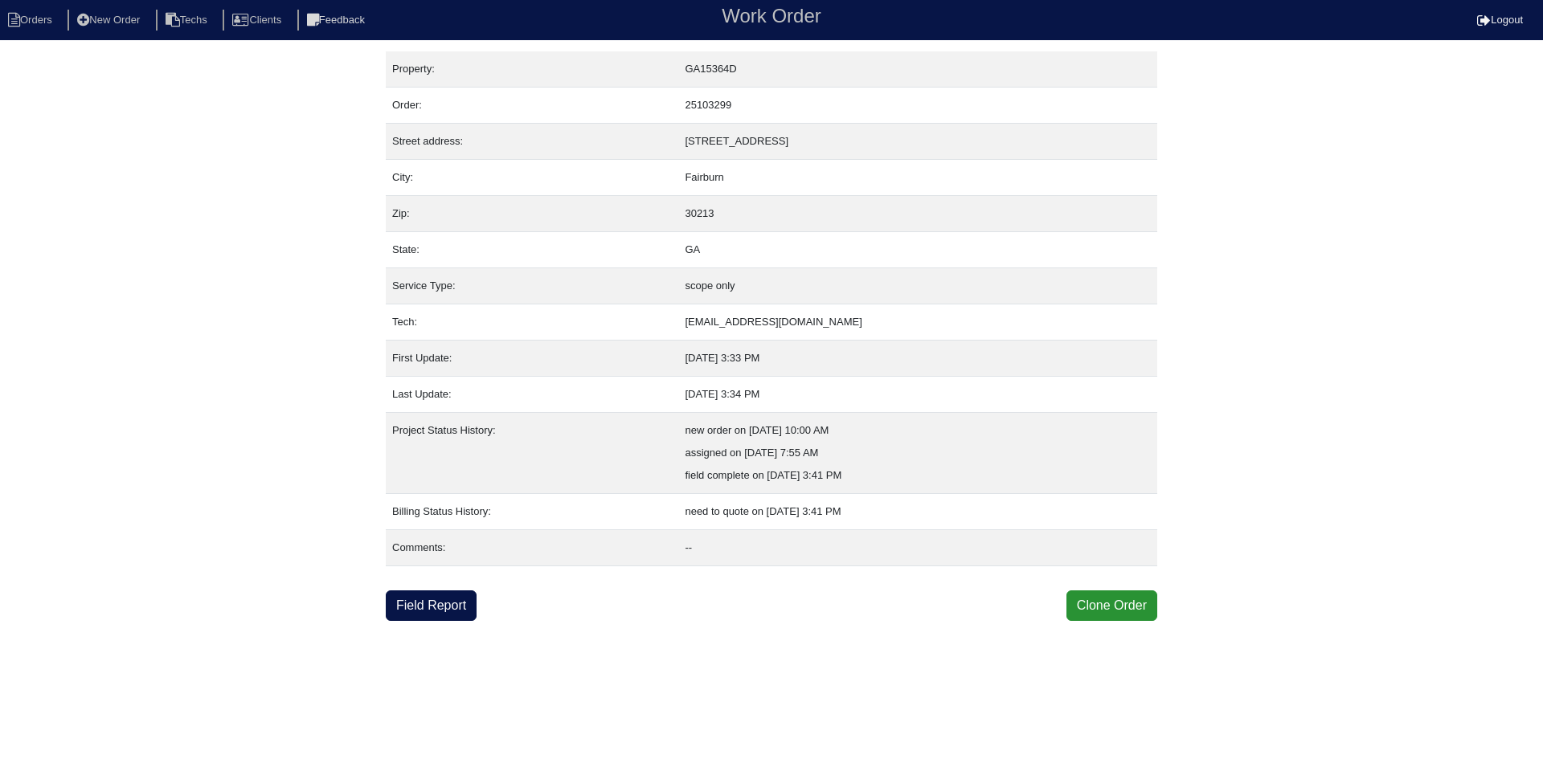
click at [432, 601] on link "Field Report" at bounding box center [431, 606] width 91 height 31
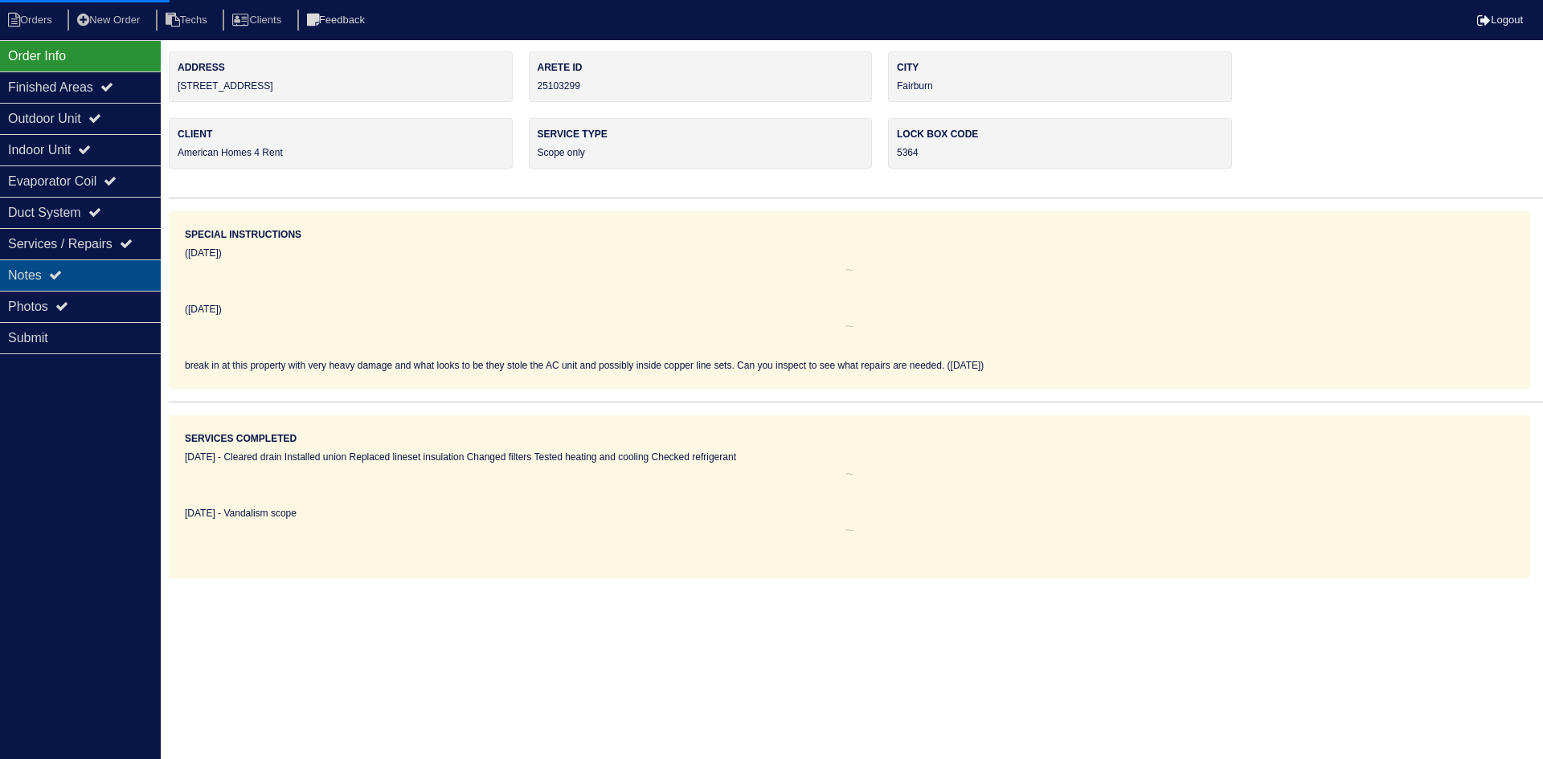
click at [61, 275] on icon at bounding box center [55, 274] width 13 height 13
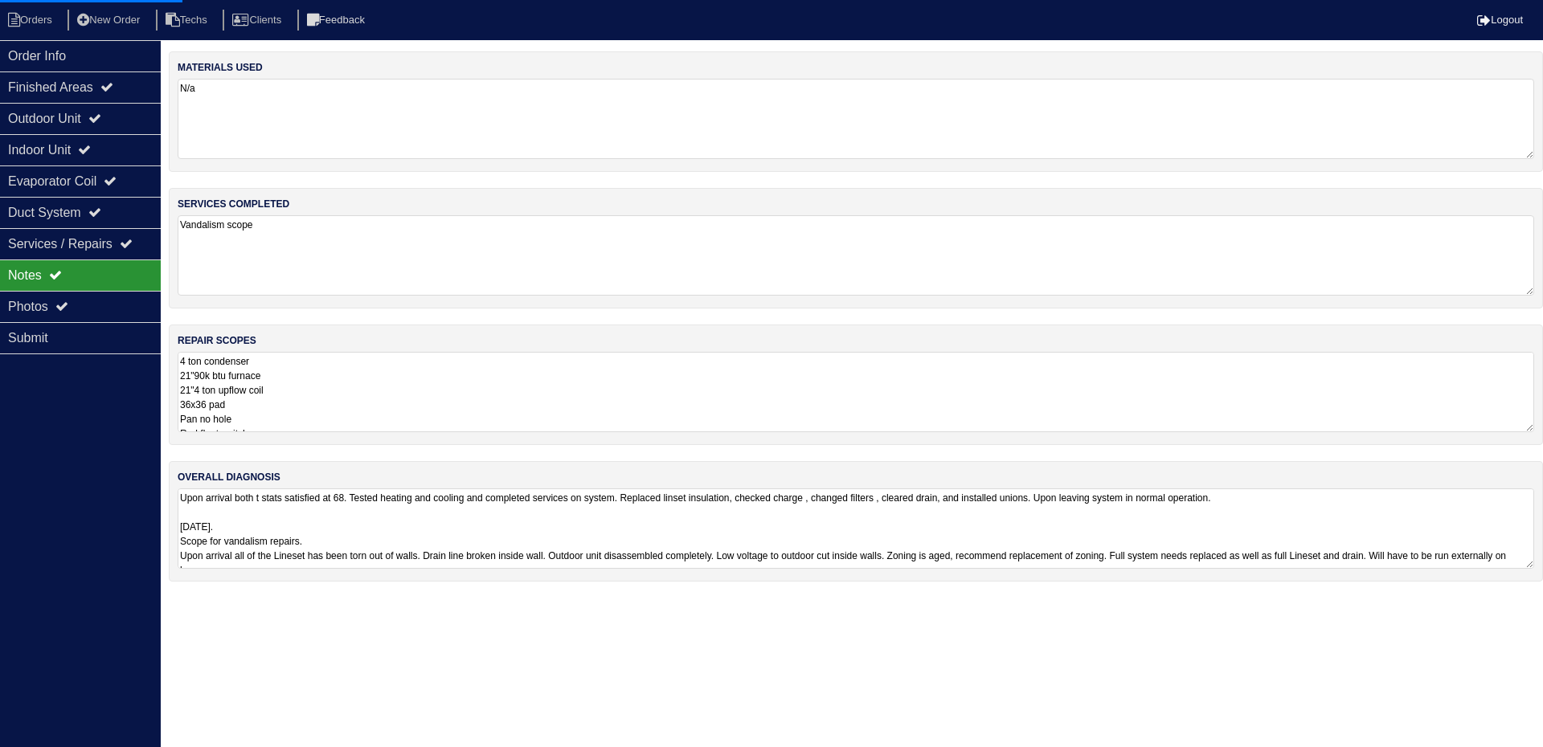
click at [393, 396] on textarea "4 ton condenser 21"90k btu furnace 21"4 ton upflow coil 36x36 pad Pan no hole R…" at bounding box center [856, 392] width 1356 height 80
